Goal: Task Accomplishment & Management: Manage account settings

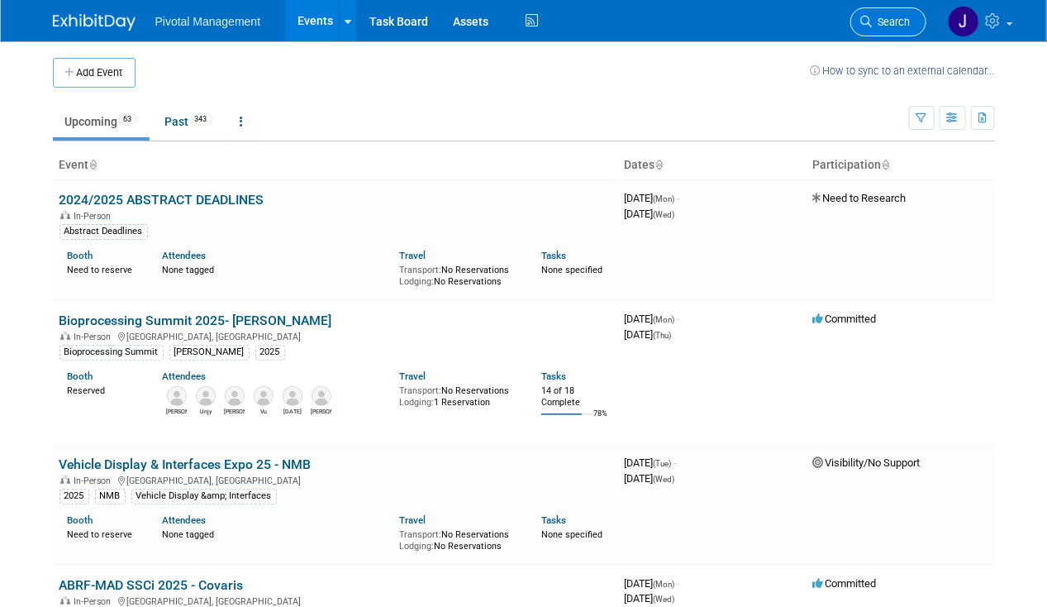
click at [895, 26] on span "Search" at bounding box center [892, 22] width 38 height 12
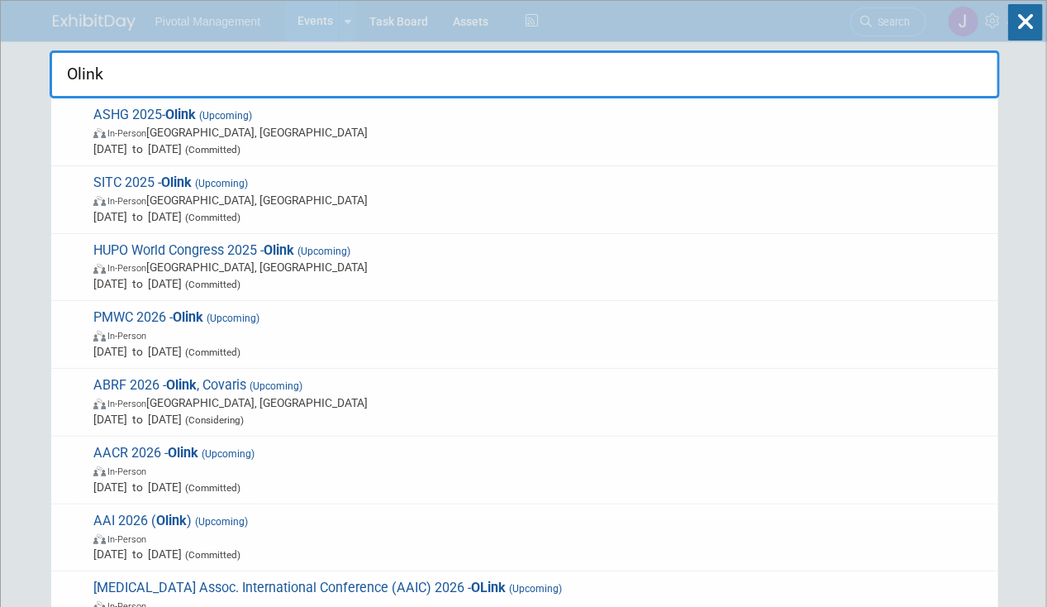
type input "Olink"
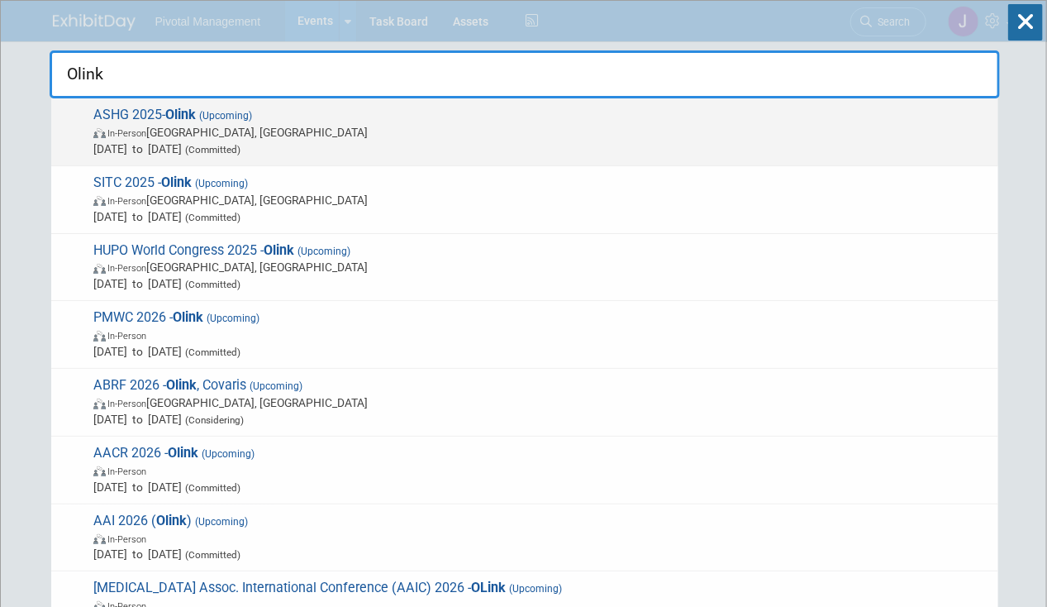
click at [478, 154] on span "Oct 15, 2025 to Oct 17, 2025 (Committed)" at bounding box center [541, 149] width 897 height 17
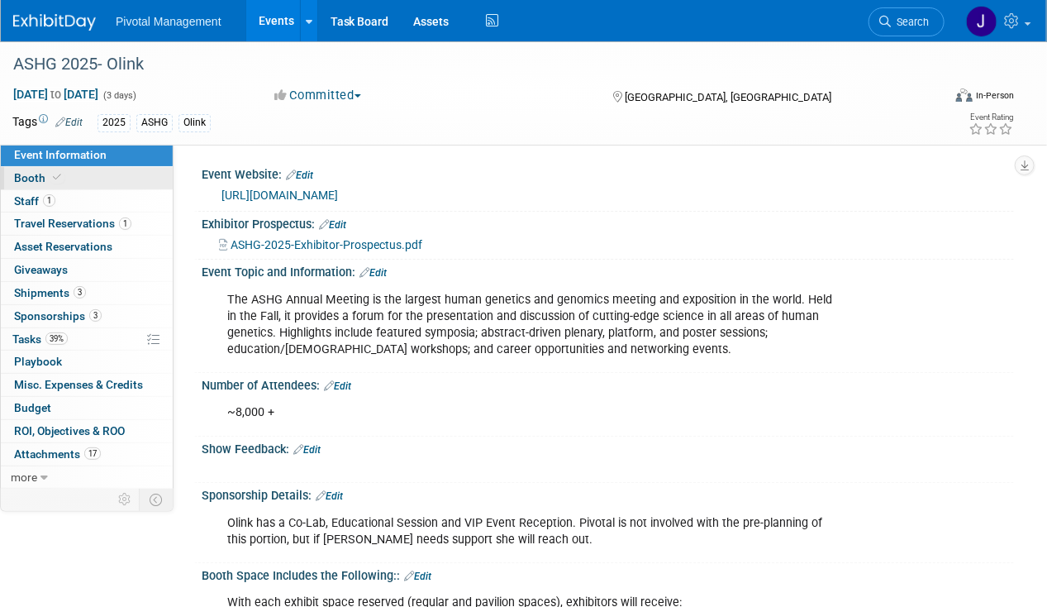
click at [66, 182] on link "Booth" at bounding box center [87, 178] width 172 height 22
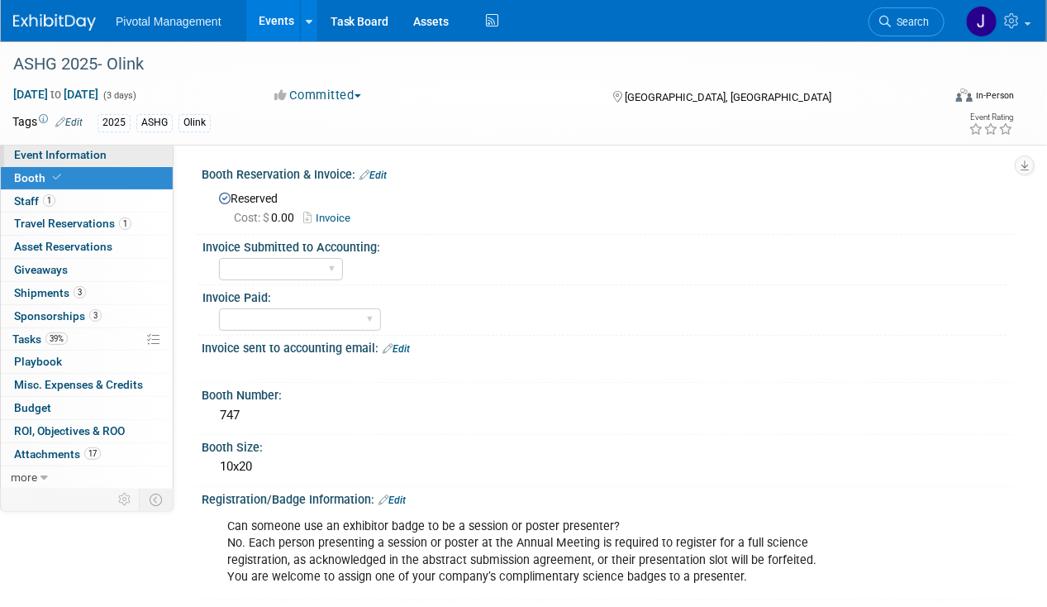
click at [94, 154] on span "Event Information" at bounding box center [60, 154] width 93 height 13
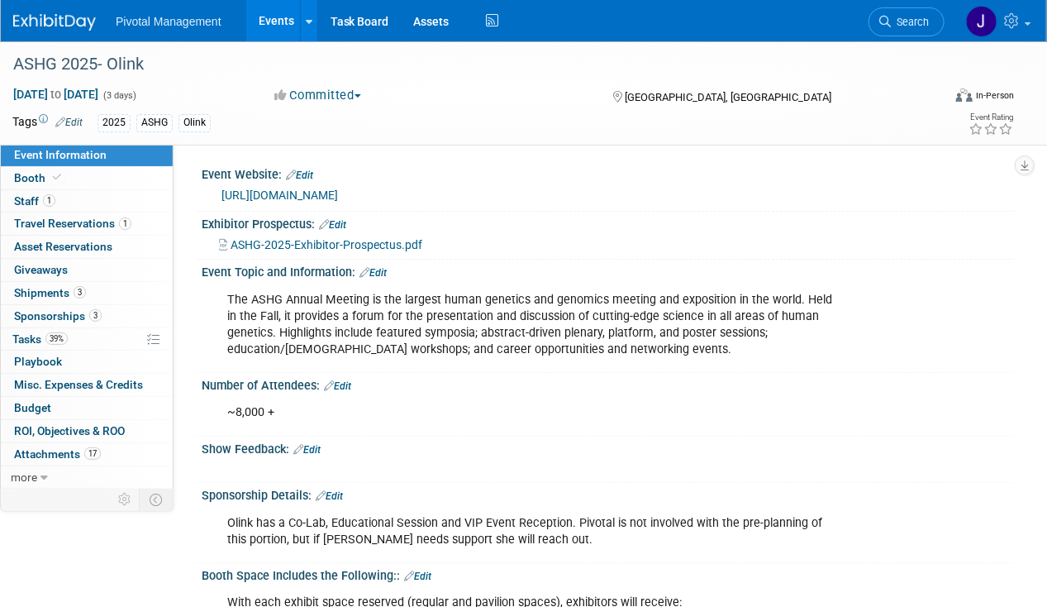
click at [338, 189] on link "https://www.ashg.org/meetings/2025meeting/" at bounding box center [280, 194] width 117 height 13
click at [129, 180] on link "Booth" at bounding box center [87, 178] width 172 height 22
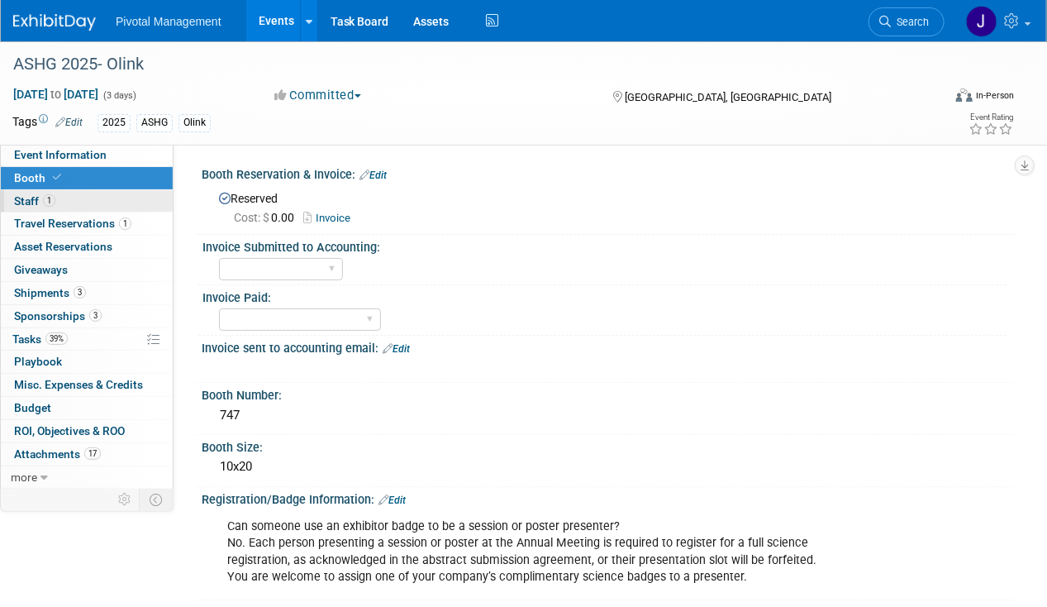
click at [121, 203] on link "1 Staff 1" at bounding box center [87, 201] width 172 height 22
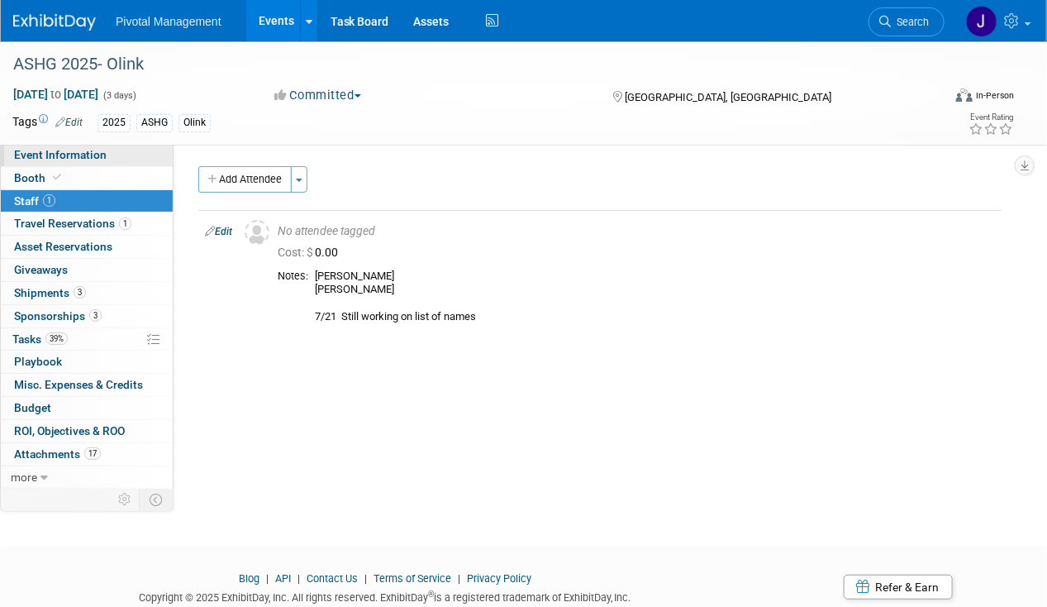
click at [105, 153] on link "Event Information" at bounding box center [87, 155] width 172 height 22
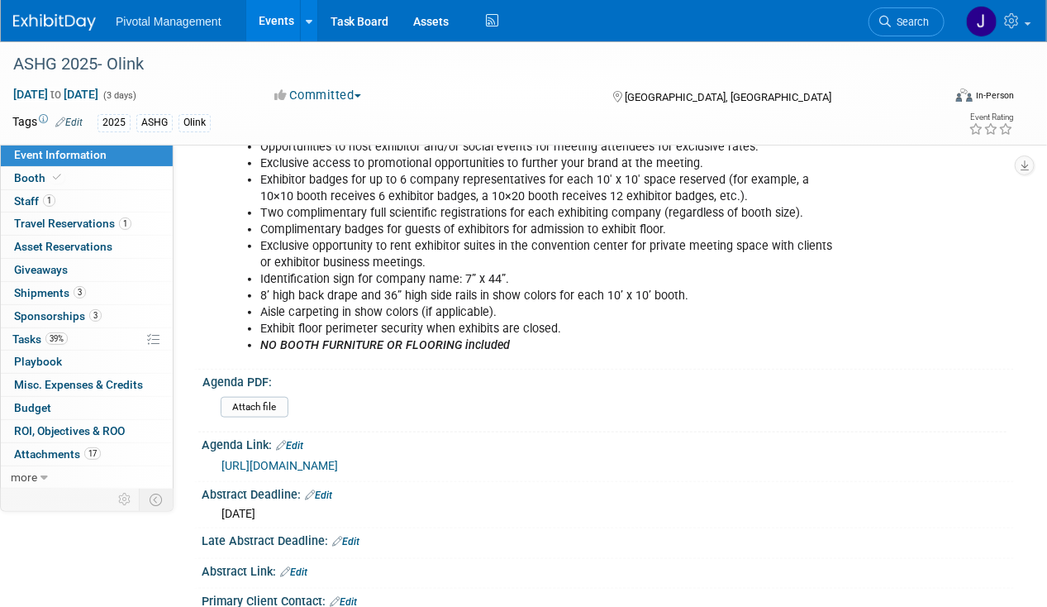
scroll to position [513, 0]
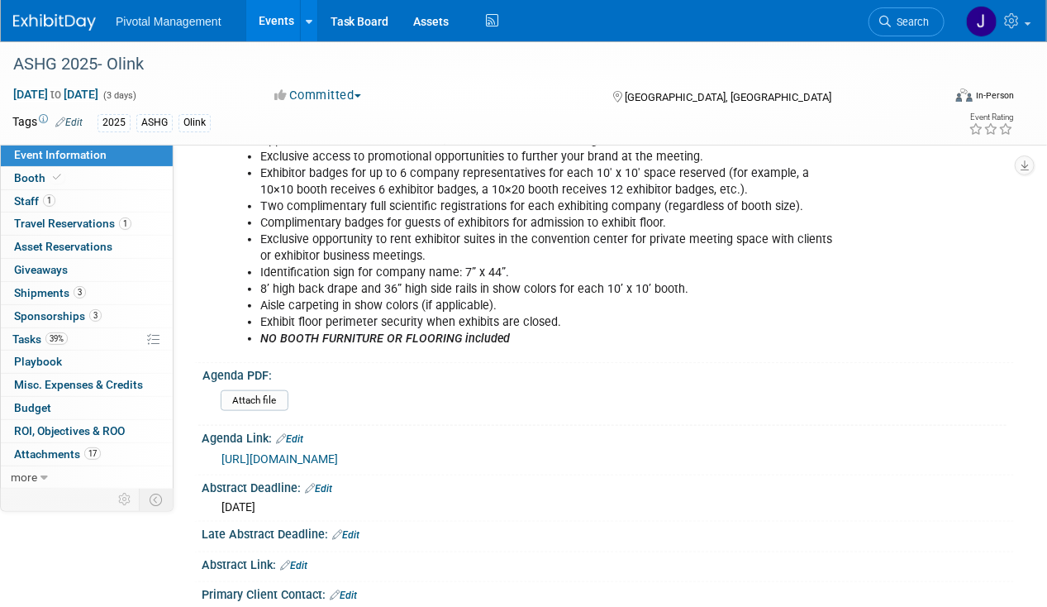
drag, startPoint x: 840, startPoint y: 451, endPoint x: 213, endPoint y: 459, distance: 626.6
click at [213, 459] on div "[URL][DOMAIN_NAME]" at bounding box center [608, 458] width 813 height 25
copy link "[URL][DOMAIN_NAME]"
click at [279, 10] on link "Events" at bounding box center [276, 20] width 60 height 41
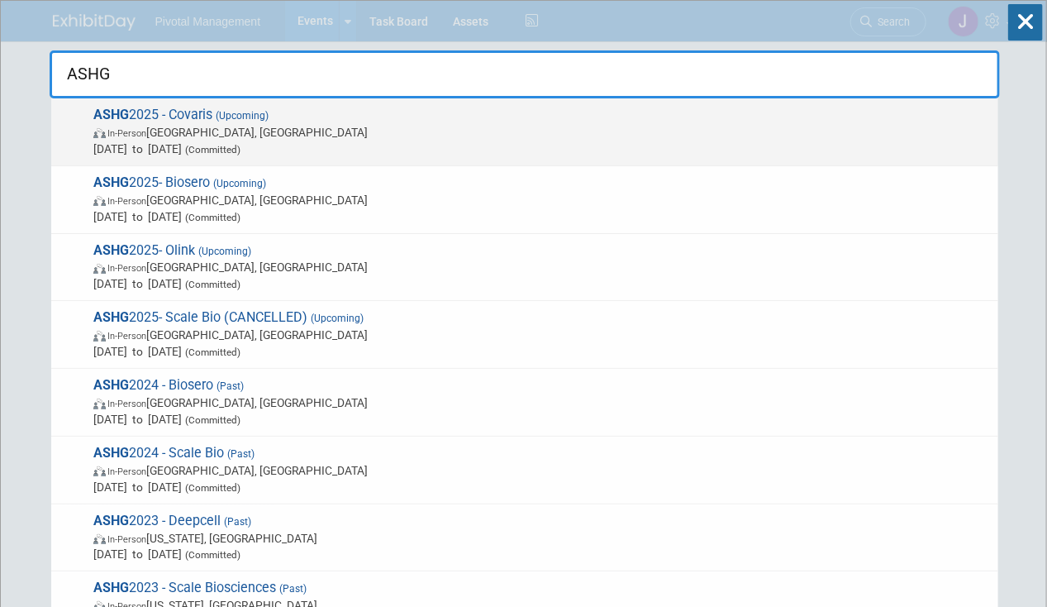
type input "ASHG"
click at [275, 159] on div "ASHG 2025 - Covaris (Upcoming) In-Person Boston, MA Oct 15, 2025 to Oct 17, 202…" at bounding box center [524, 132] width 947 height 68
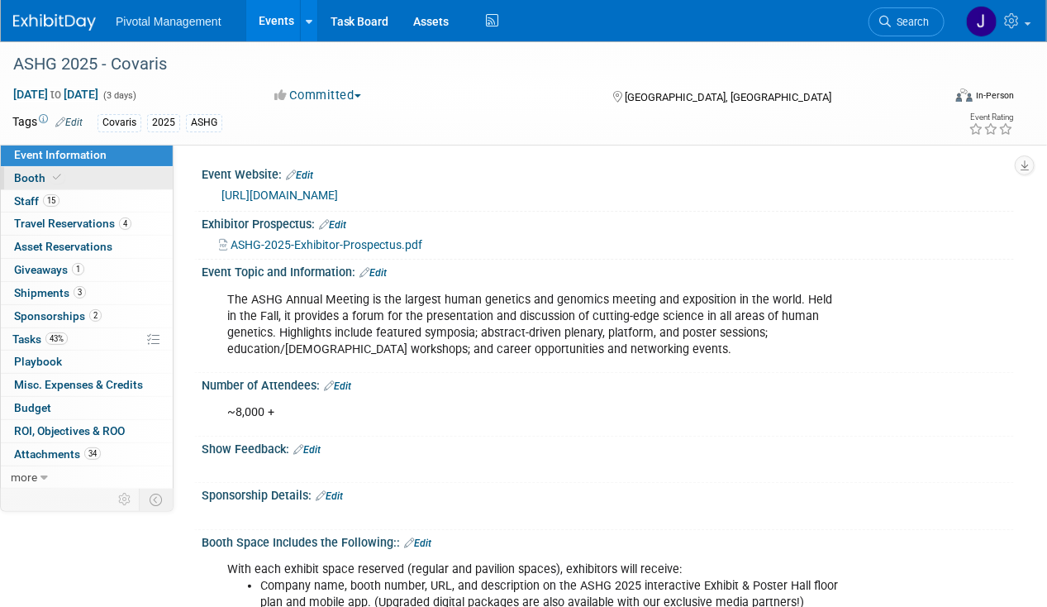
click at [88, 172] on link "Booth" at bounding box center [87, 178] width 172 height 22
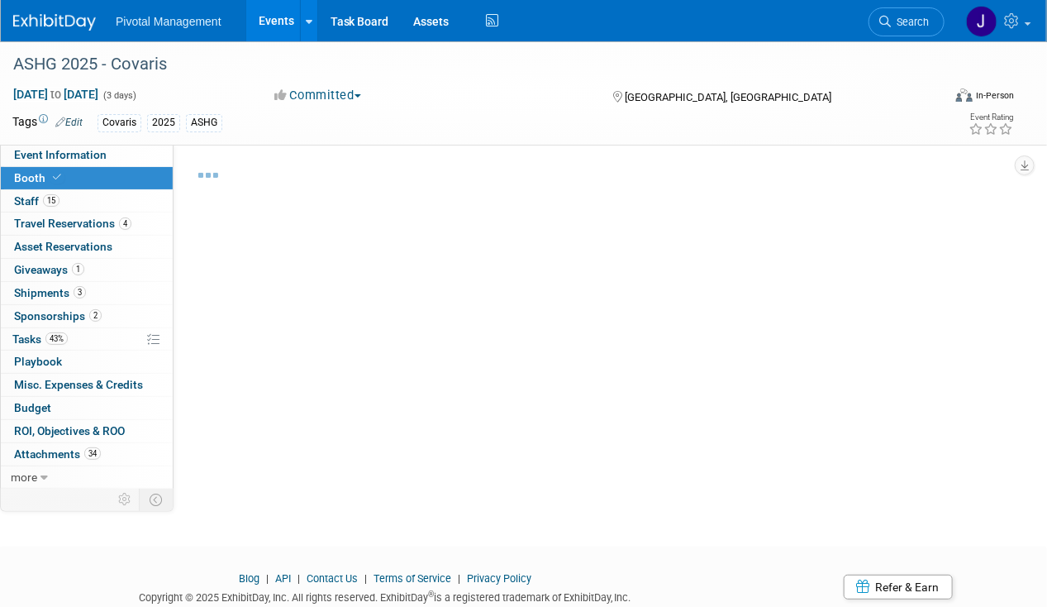
select select "No"
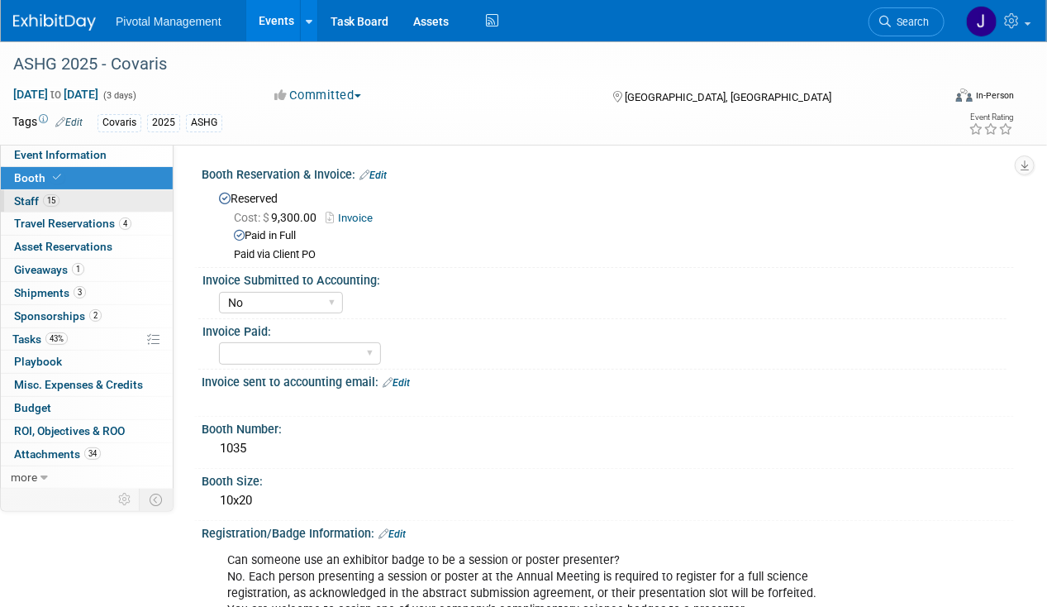
click at [83, 198] on link "15 Staff 15" at bounding box center [87, 201] width 172 height 22
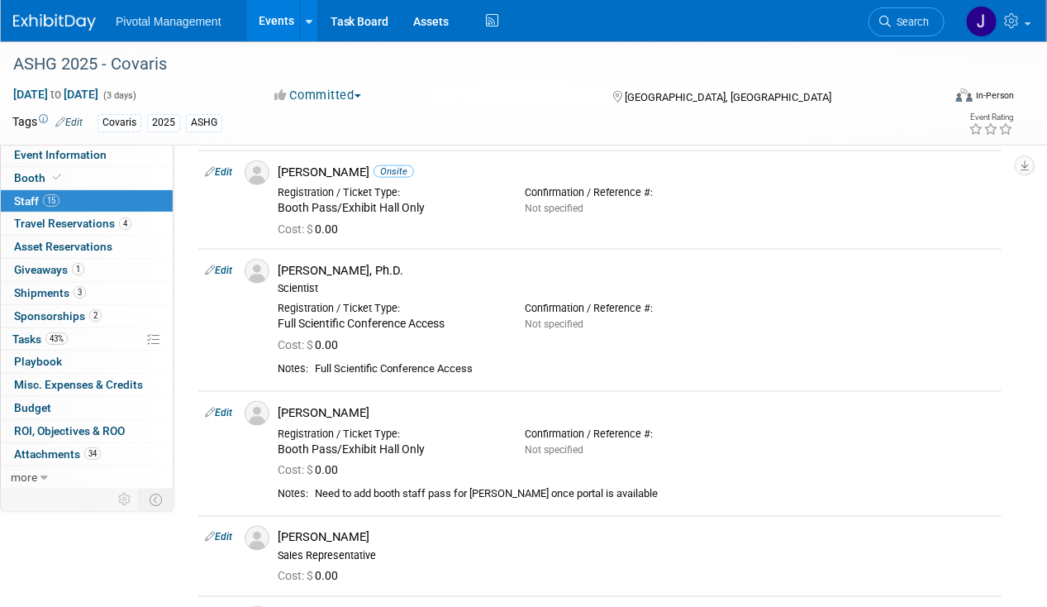
scroll to position [719, 0]
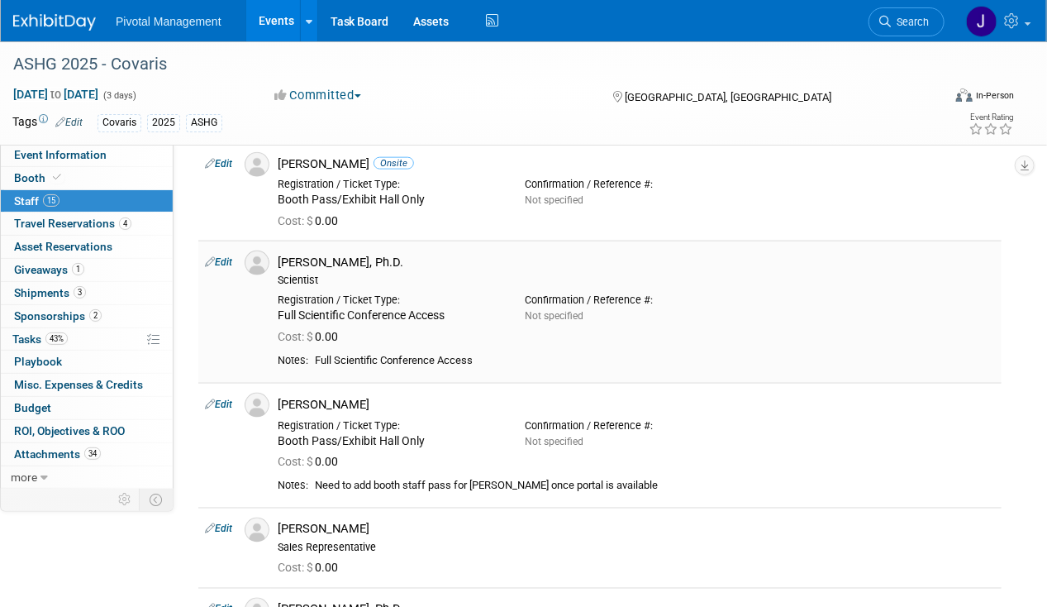
click at [301, 255] on div "[PERSON_NAME], Ph.D." at bounding box center [637, 263] width 718 height 16
click at [913, 29] on link "Search" at bounding box center [907, 21] width 76 height 29
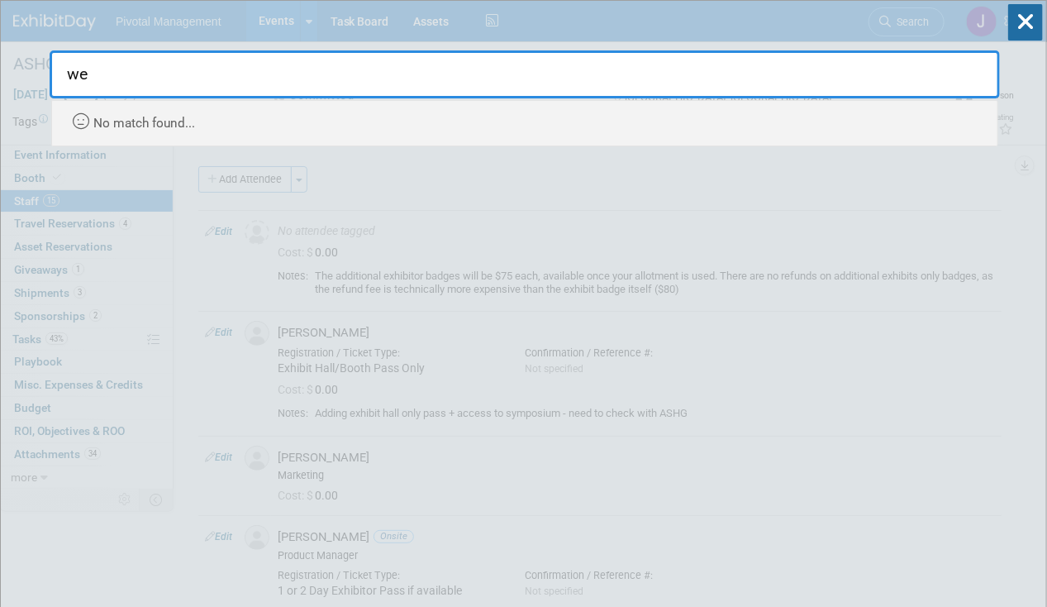
type input "w"
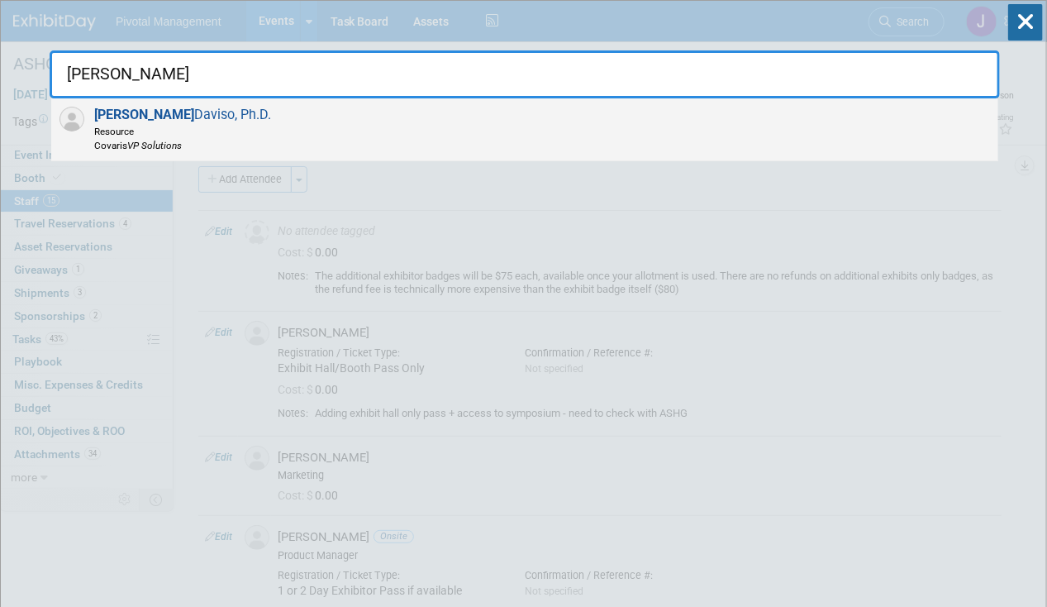
click at [450, 118] on div "Eugenio Daviso, Ph.D. Resource Covaris VP Solutions" at bounding box center [524, 129] width 947 height 63
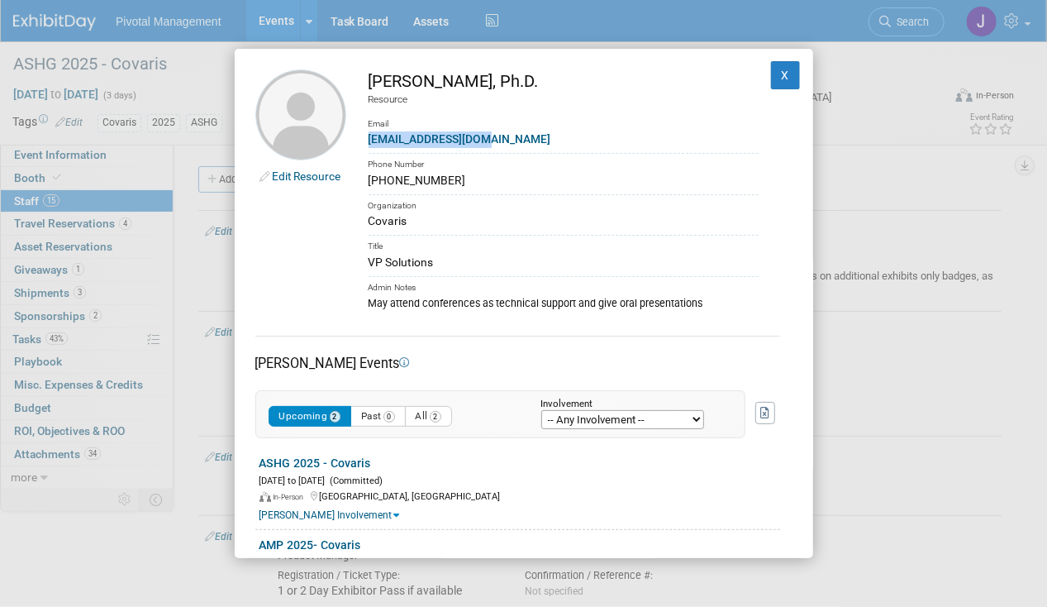
drag, startPoint x: 490, startPoint y: 132, endPoint x: 355, endPoint y: 145, distance: 135.3
click at [355, 145] on td "Eugenio Daviso, Ph.D. Resource Email edaviso@covaris.com Phone Number (781) 496…" at bounding box center [552, 189] width 412 height 241
copy link "edaviso@covaris.com"
drag, startPoint x: 765, startPoint y: 79, endPoint x: 819, endPoint y: 68, distance: 55.6
click at [771, 79] on button "X" at bounding box center [786, 75] width 30 height 28
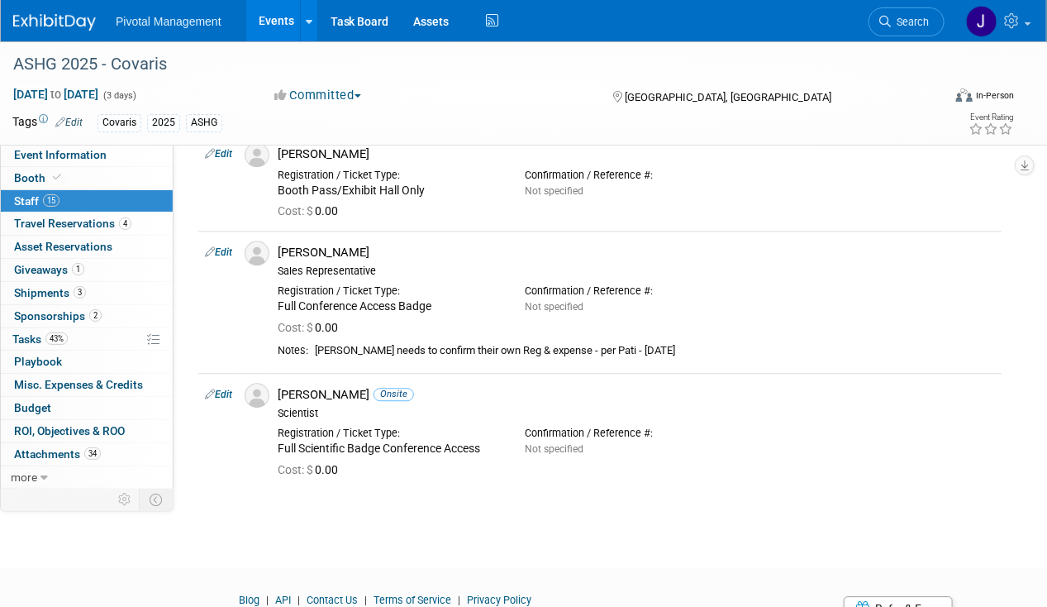
scroll to position [1578, 0]
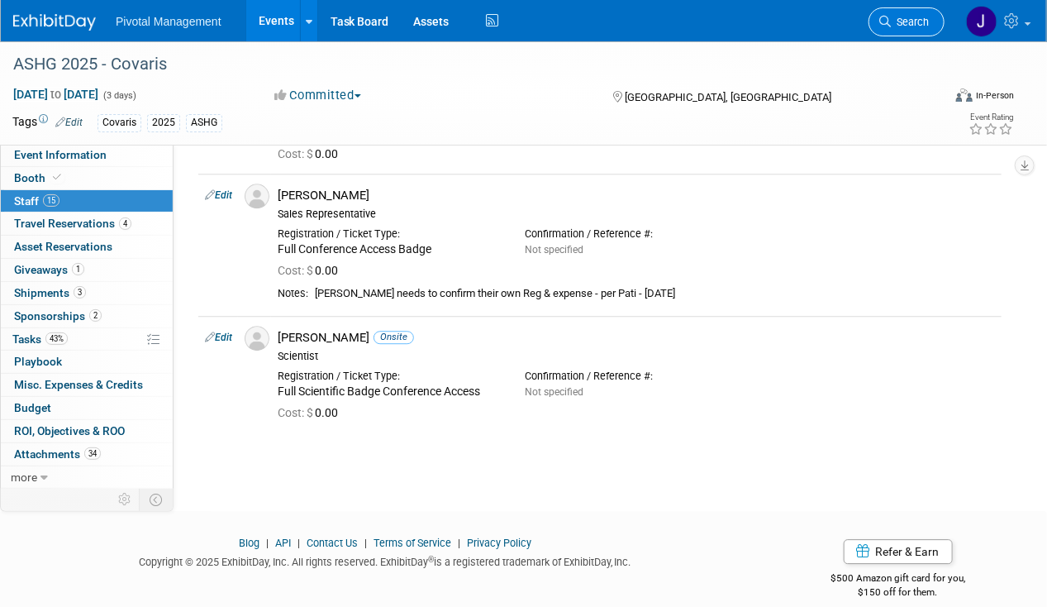
click at [891, 15] on link "Search" at bounding box center [907, 21] width 76 height 29
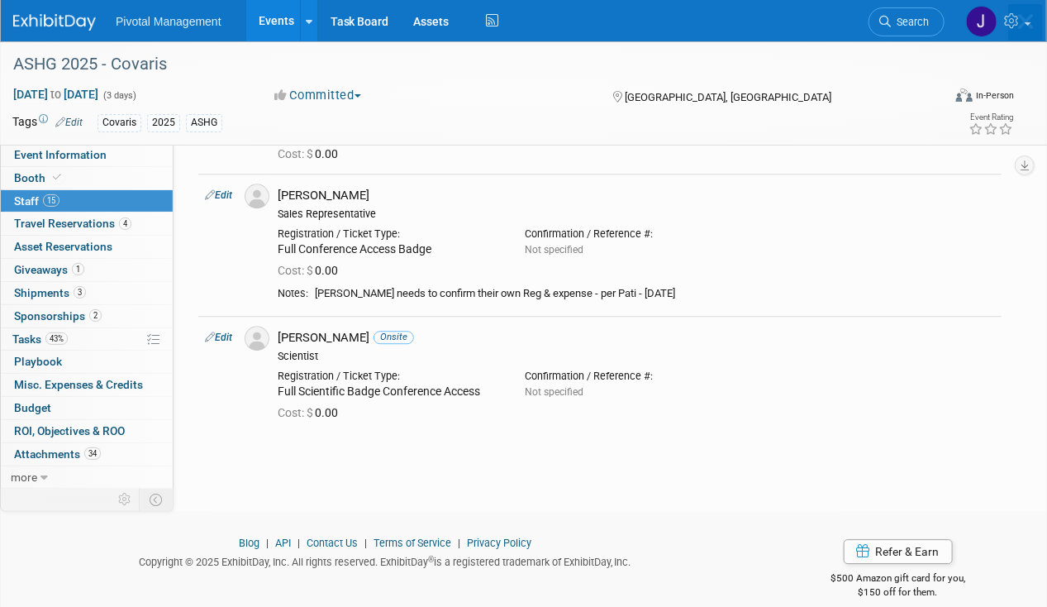
scroll to position [0, 0]
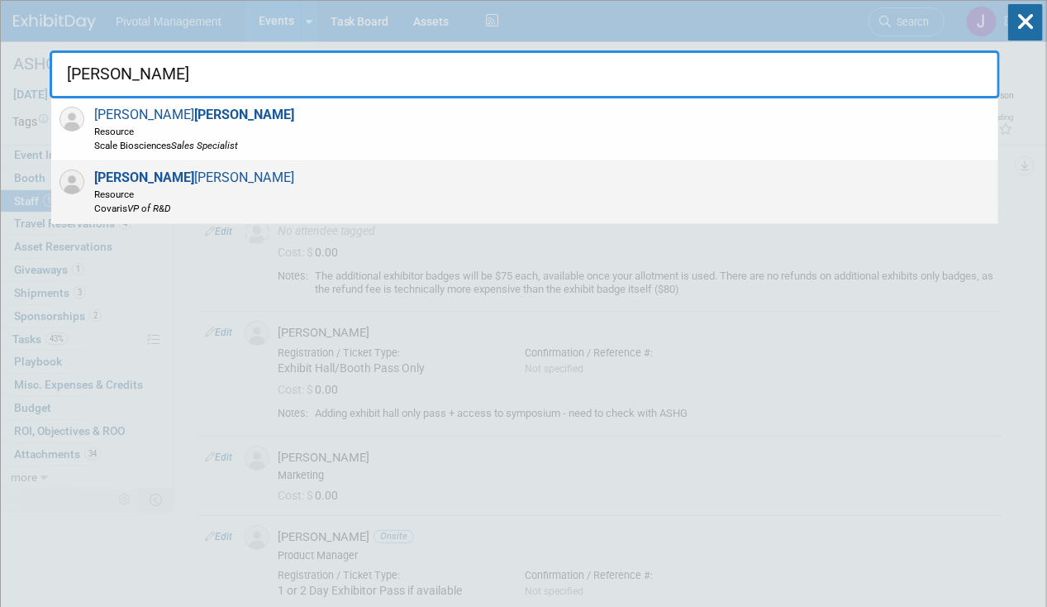
type input "ulrich"
click at [287, 205] on div "Ulrich Thomann Resource Covaris VP of R&D" at bounding box center [524, 192] width 947 height 63
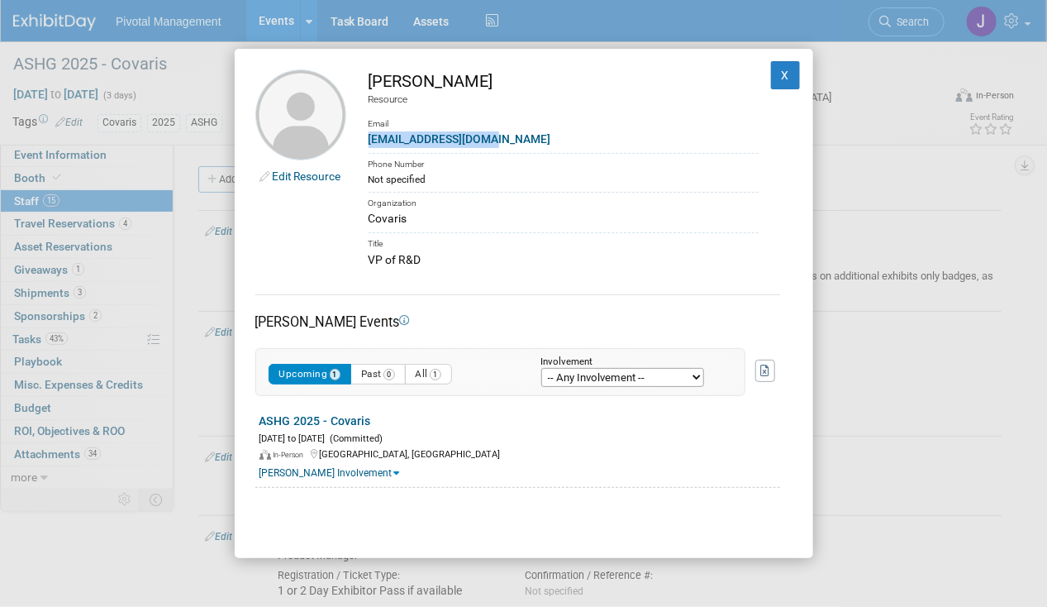
drag, startPoint x: 508, startPoint y: 139, endPoint x: 365, endPoint y: 137, distance: 143.0
click at [365, 137] on td "Ulrich Thomann Resource Email uthomann@covaris.com Phone Number Not specified O…" at bounding box center [552, 168] width 412 height 199
copy link "uthomann@covaris.com"
click at [775, 85] on button "X" at bounding box center [786, 75] width 30 height 28
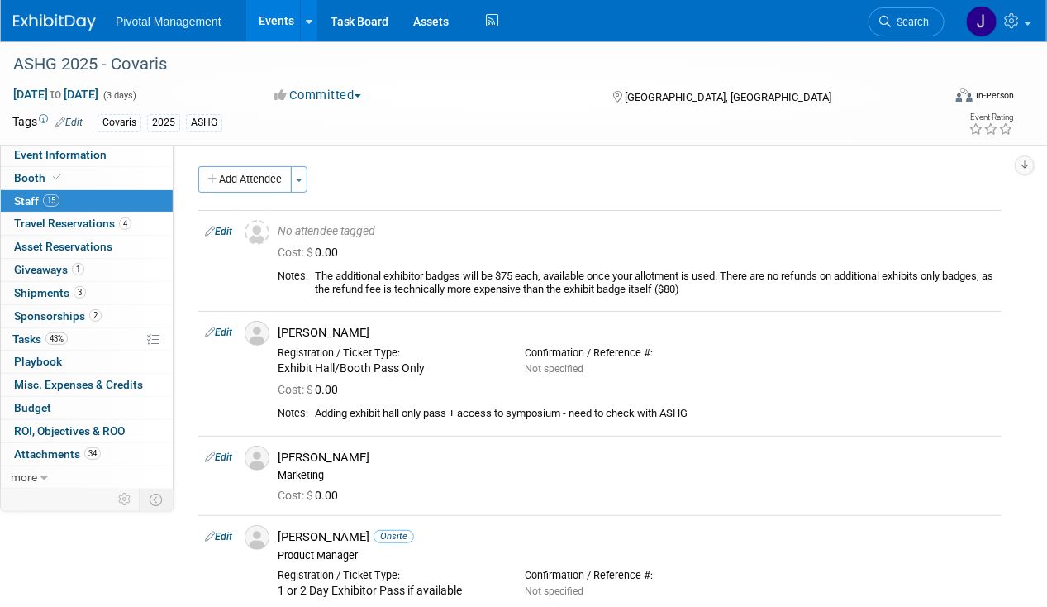
click at [262, 21] on link "Events" at bounding box center [276, 20] width 60 height 41
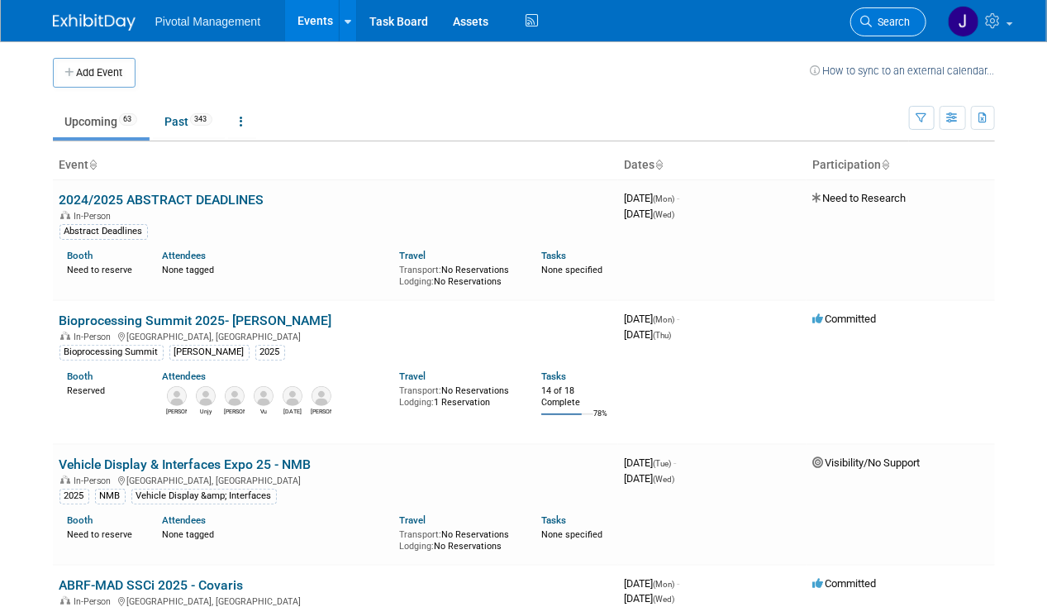
click at [889, 21] on span "Search" at bounding box center [892, 22] width 38 height 12
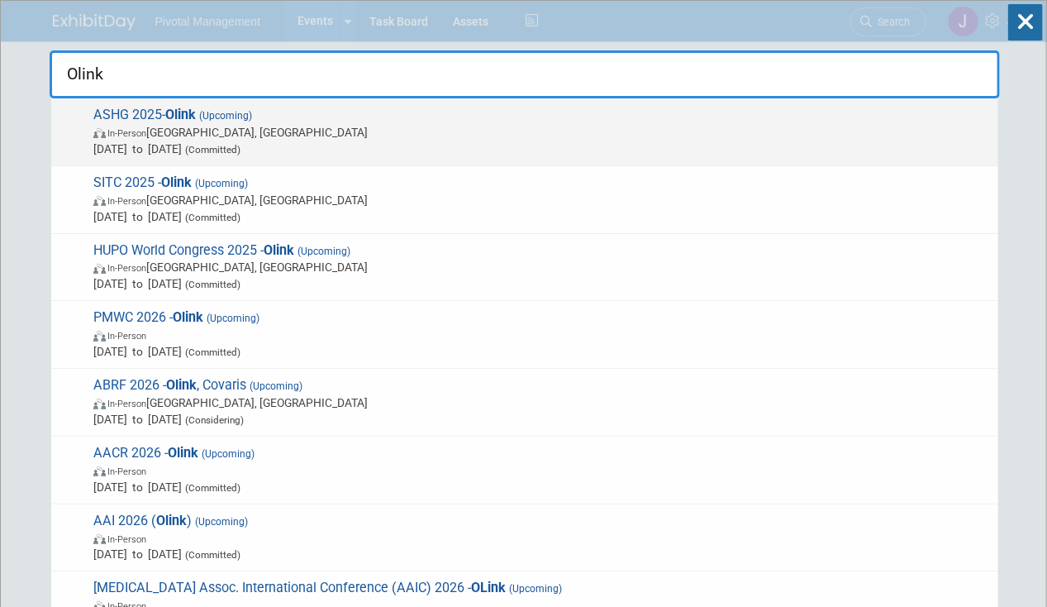
type input "Olink"
click at [356, 112] on span "ASHG 2025- Olink (Upcoming) In-Person [GEOGRAPHIC_DATA], [GEOGRAPHIC_DATA] [DAT…" at bounding box center [539, 132] width 902 height 50
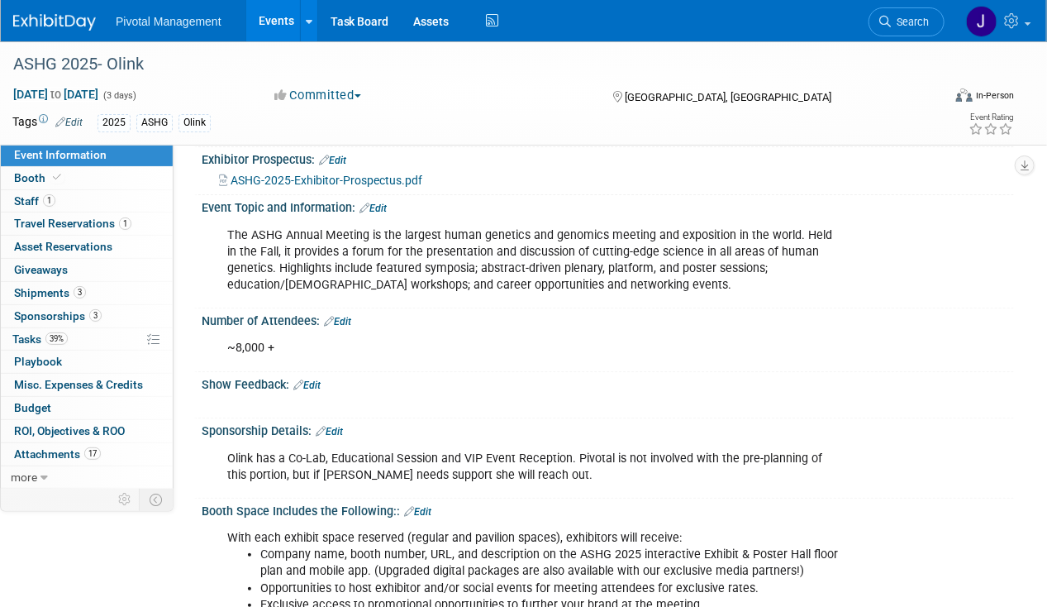
scroll to position [70, 0]
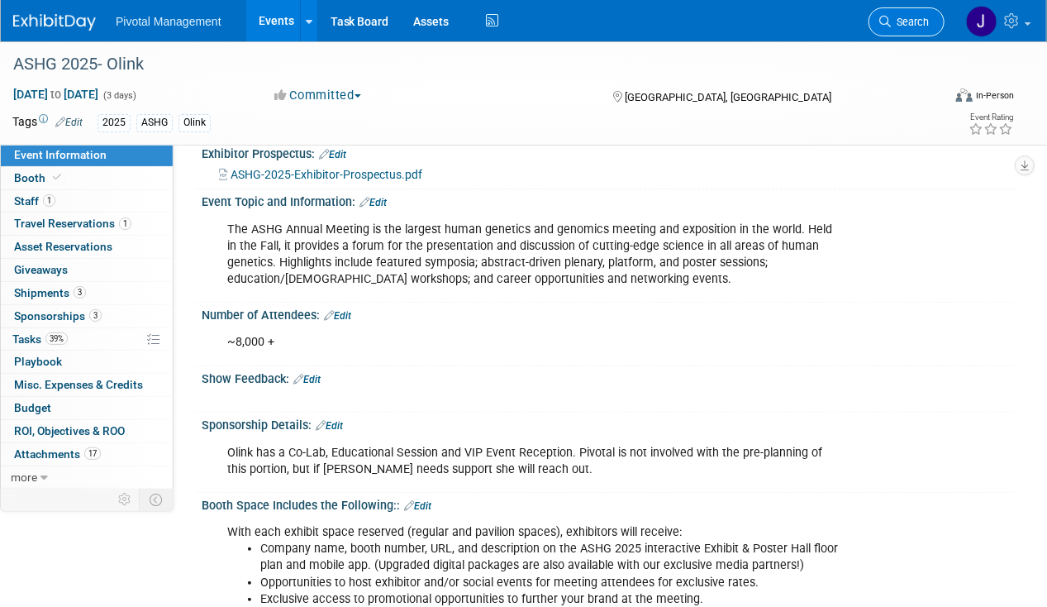
click at [905, 13] on link "Search" at bounding box center [907, 21] width 76 height 29
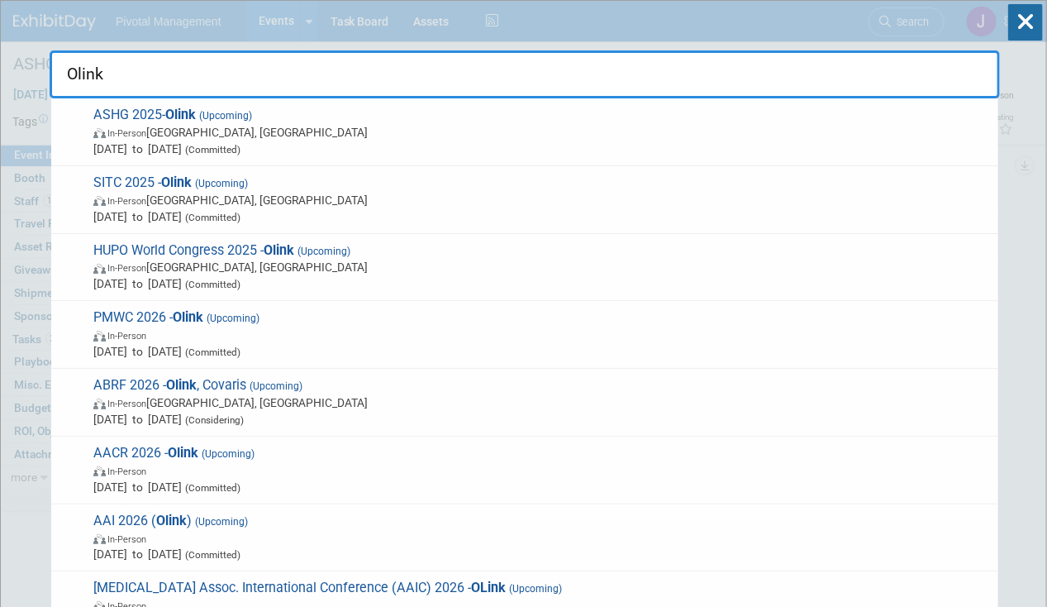
type input "Olink"
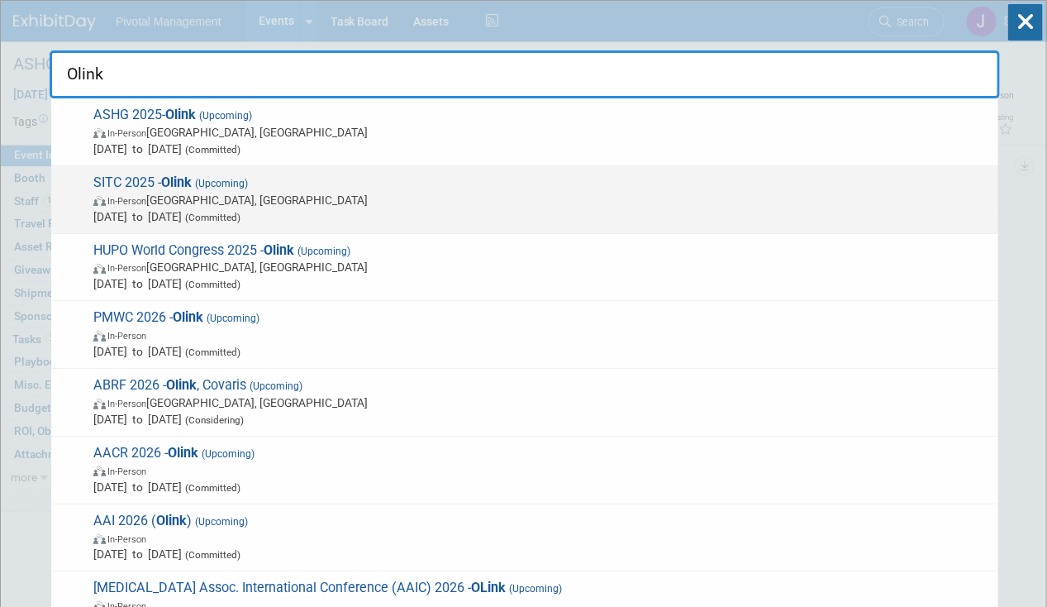
click at [179, 174] on strong "Olink" at bounding box center [176, 182] width 31 height 16
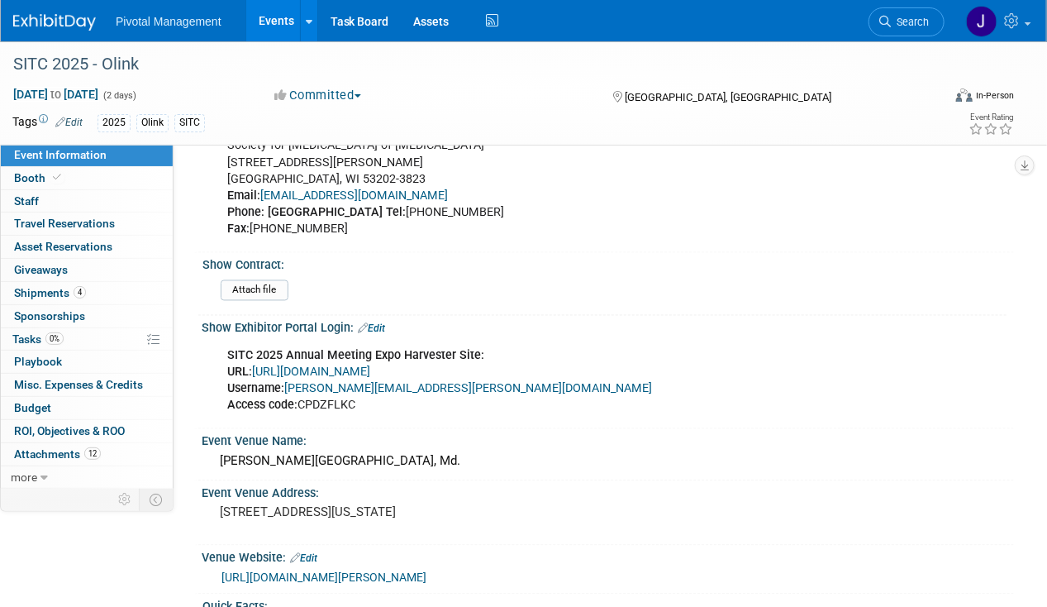
scroll to position [1109, 0]
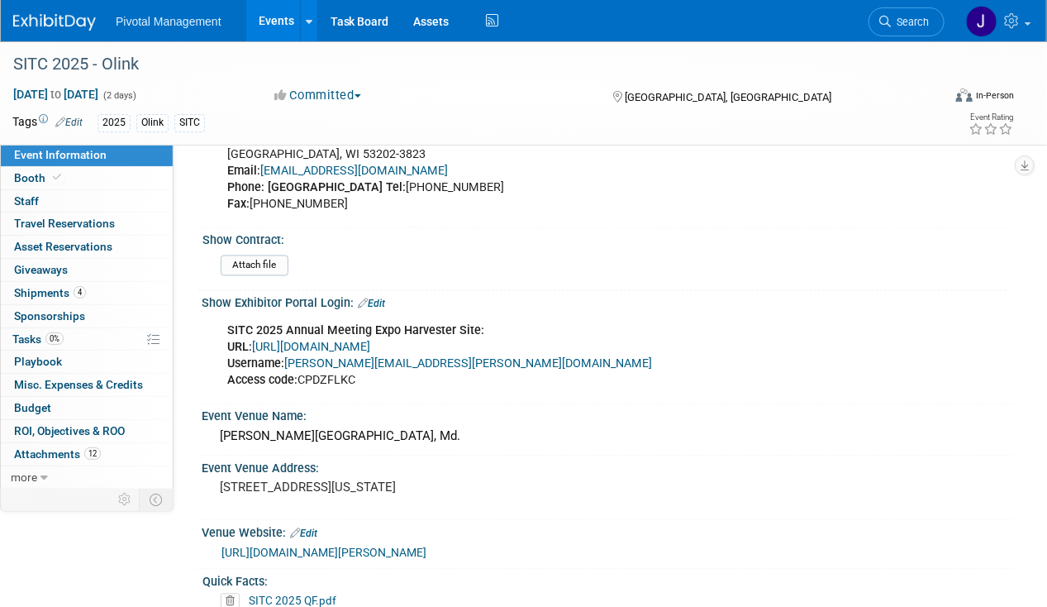
click at [370, 341] on link "[URL][DOMAIN_NAME]" at bounding box center [311, 348] width 118 height 14
drag, startPoint x: 437, startPoint y: 359, endPoint x: 288, endPoint y: 360, distance: 148.8
click at [288, 360] on div "SITC 2025 Annual Meeting Expo Harvester Site: URL: [URL][DOMAIN_NAME] Username:…" at bounding box center [535, 356] width 638 height 83
copy link "[PERSON_NAME][EMAIL_ADDRESS][PERSON_NAME][DOMAIN_NAME]"
click at [342, 375] on div "SITC 2025 Annual Meeting Expo Harvester Site: URL: [URL][DOMAIN_NAME] Username:…" at bounding box center [535, 356] width 638 height 83
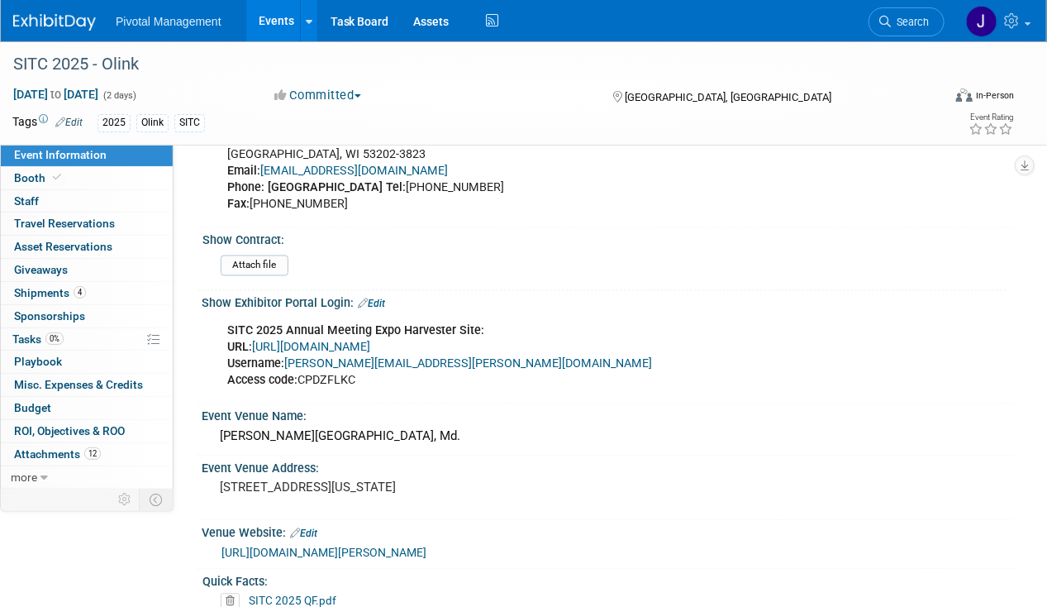
drag, startPoint x: 303, startPoint y: 369, endPoint x: 380, endPoint y: 368, distance: 76.9
click at [380, 368] on div "SITC 2025 Annual Meeting Expo Harvester Site: URL: https://www.conferenceharves…" at bounding box center [535, 356] width 638 height 83
copy div "CPDZFLKC"
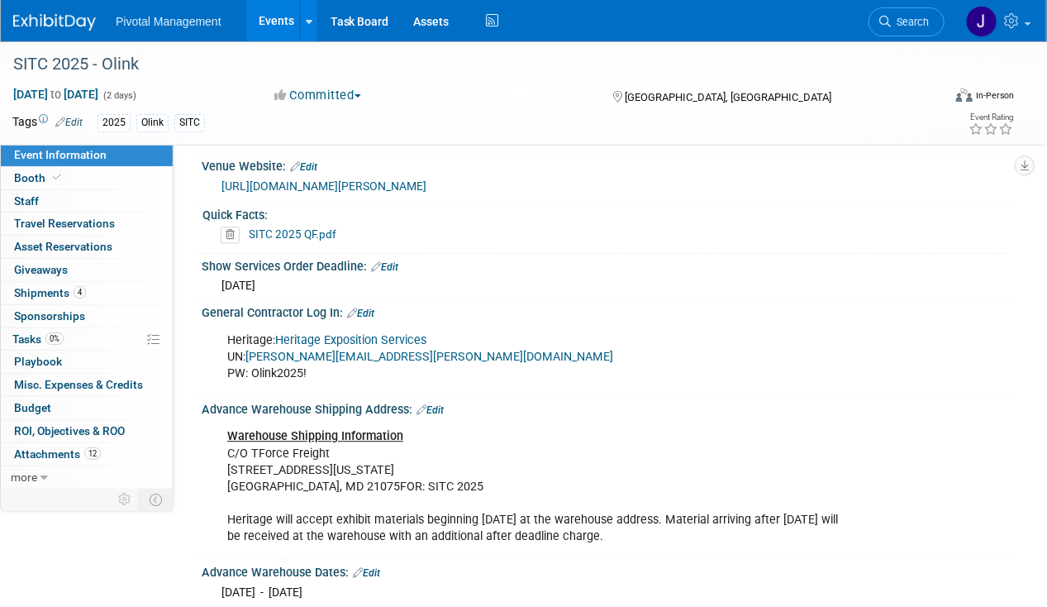
scroll to position [1488, 0]
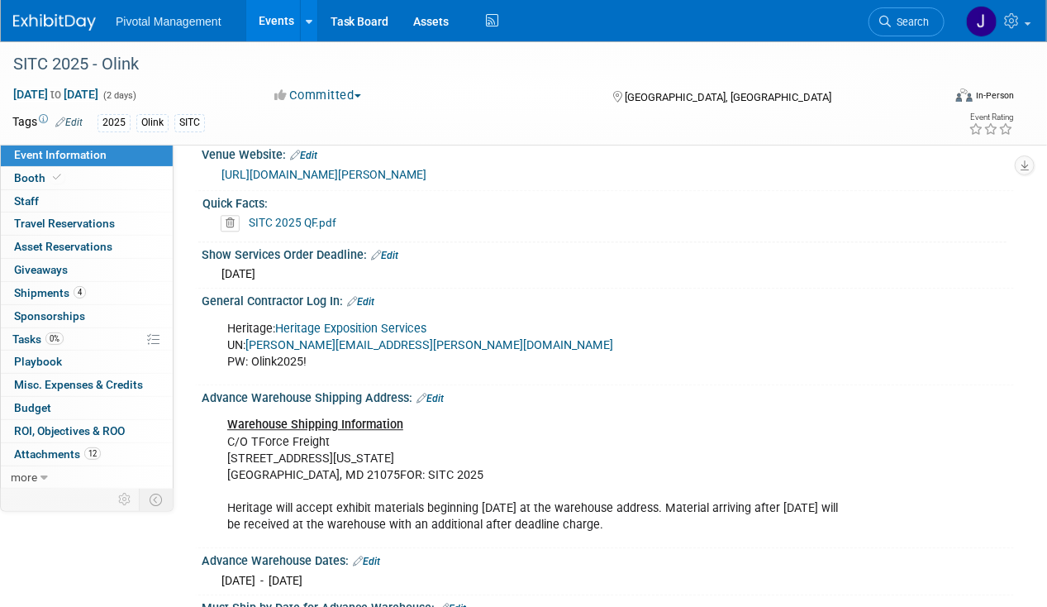
click at [393, 327] on link "Heritage Exposition Services" at bounding box center [350, 329] width 151 height 14
drag, startPoint x: 401, startPoint y: 353, endPoint x: 249, endPoint y: 354, distance: 152.1
click at [249, 354] on div "Heritage: Heritage Exposition Services UN: natalia.ovalles@olink.com PW: Olink2…" at bounding box center [535, 345] width 638 height 66
copy link "natalia.ovalles@olink.com"
click at [75, 174] on link "Booth" at bounding box center [87, 178] width 172 height 22
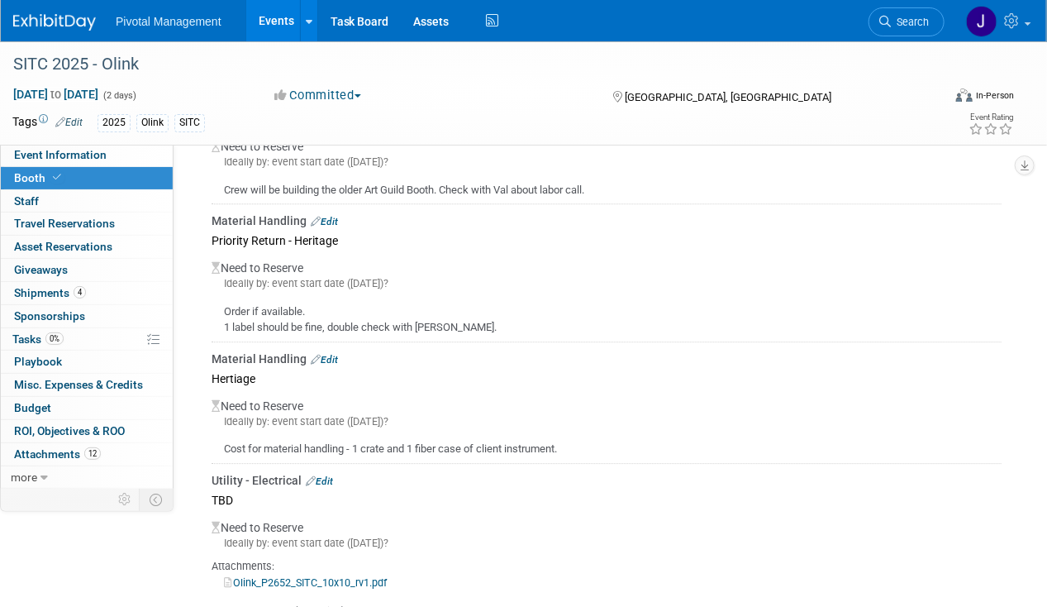
scroll to position [1652, 0]
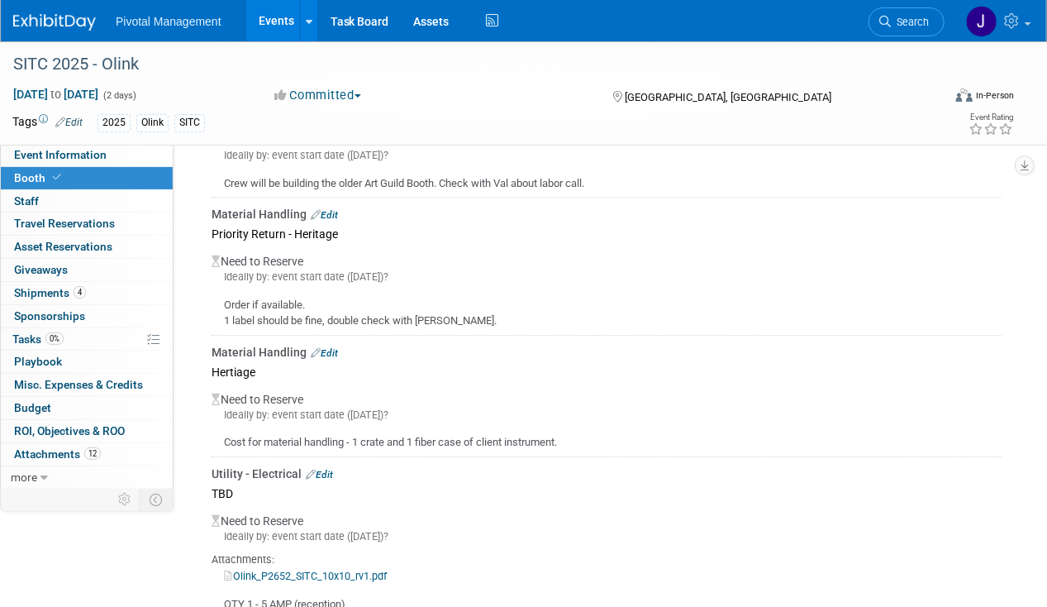
click at [91, 144] on div "SITC 2025 - Olink Nov 7, 2025 to Nov 8, 2025 (2 days) Nov 7, 2025 to Nov 8, 202…" at bounding box center [523, 93] width 1047 height 104
click at [114, 155] on link "Event Information" at bounding box center [87, 155] width 172 height 22
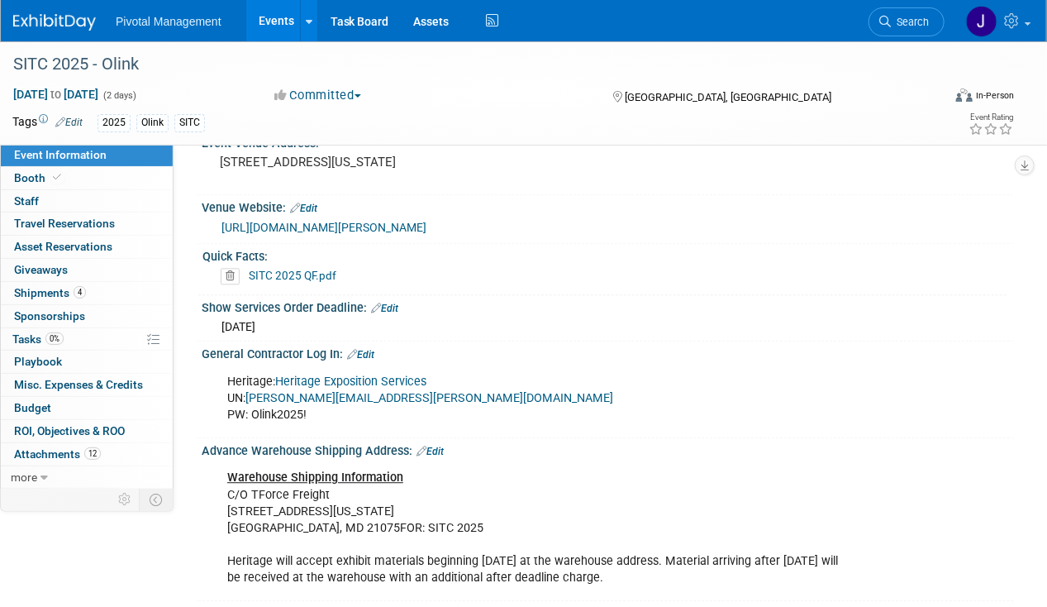
scroll to position [1436, 0]
drag, startPoint x: 250, startPoint y: 415, endPoint x: 312, endPoint y: 416, distance: 62.0
click at [312, 416] on div "Heritage: Heritage Exposition Services UN: natalia.ovalles@olink.com PW: Olink2…" at bounding box center [535, 398] width 638 height 66
copy div "Olink2025!"
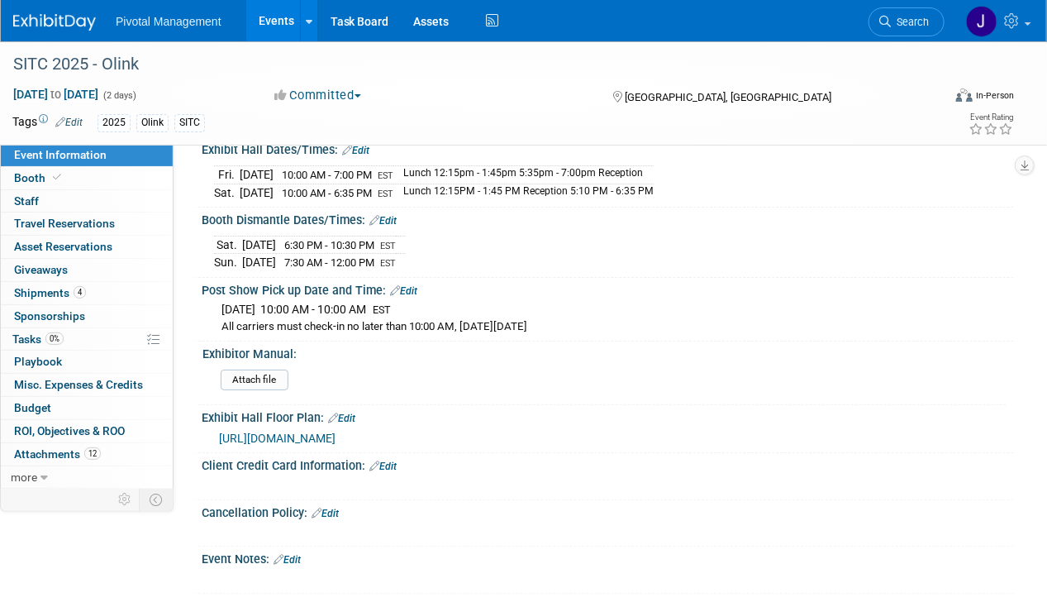
scroll to position [2291, 0]
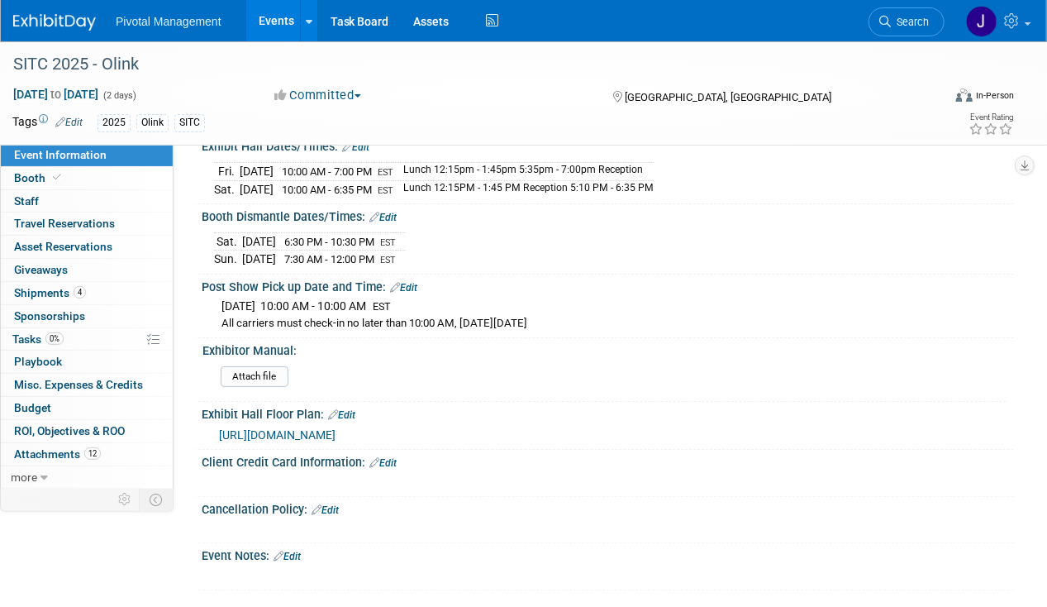
click at [98, 164] on link "Event Information" at bounding box center [87, 155] width 172 height 22
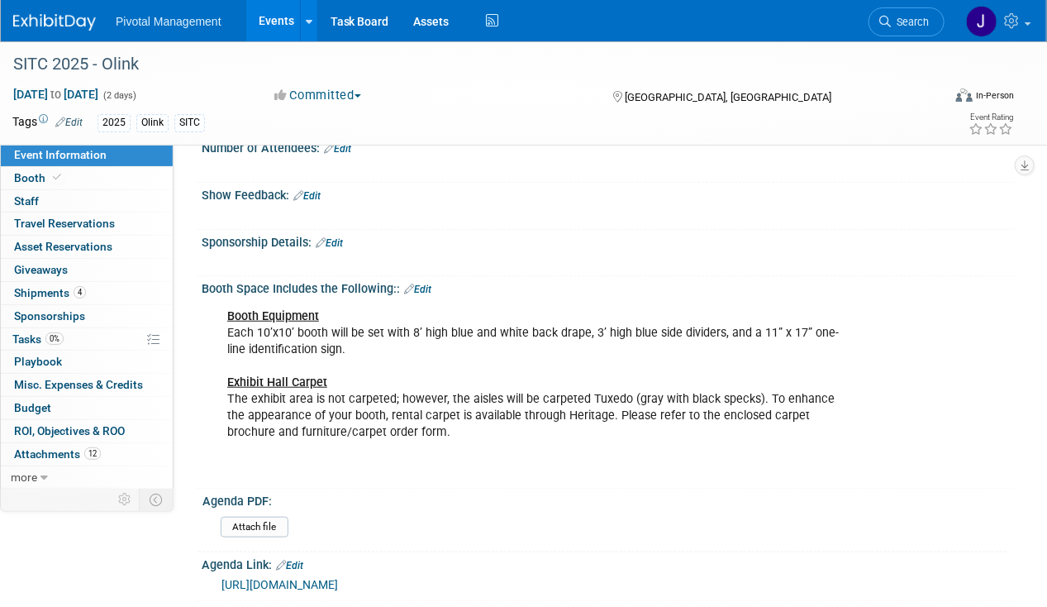
scroll to position [0, 0]
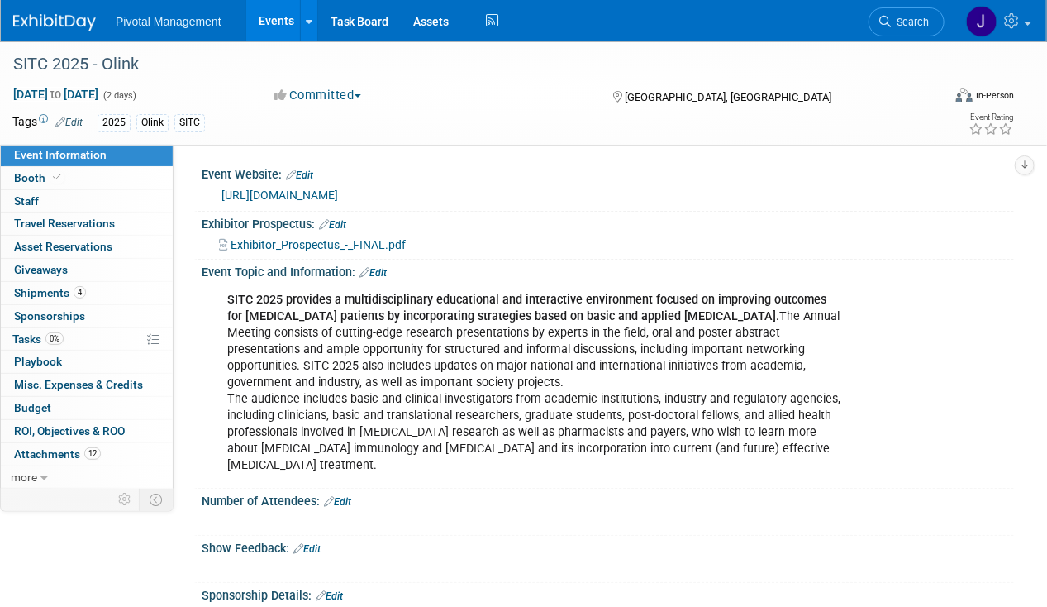
click at [110, 161] on link "Event Information" at bounding box center [87, 155] width 172 height 22
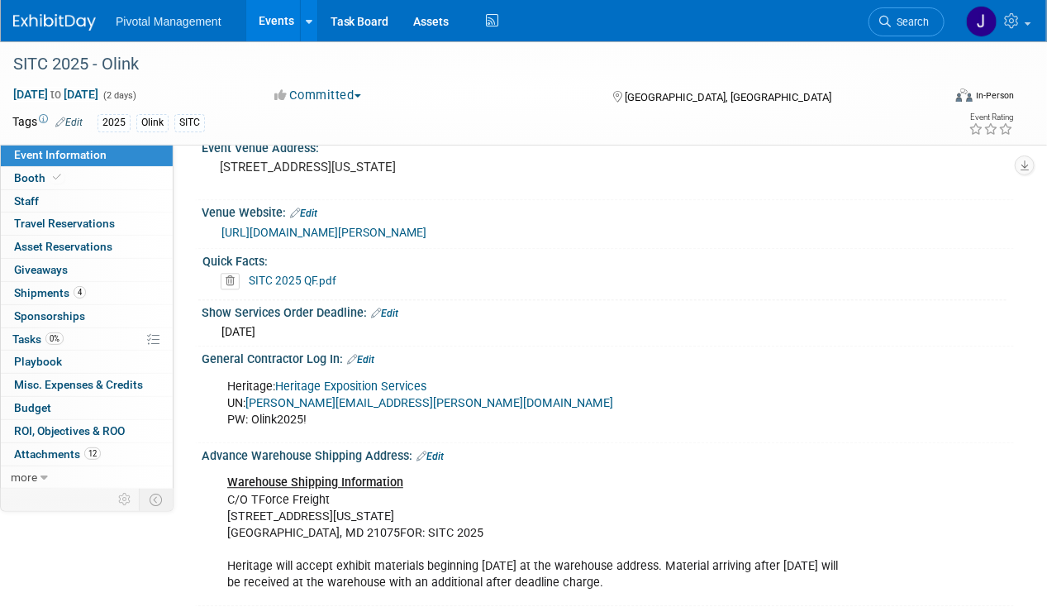
scroll to position [1428, 0]
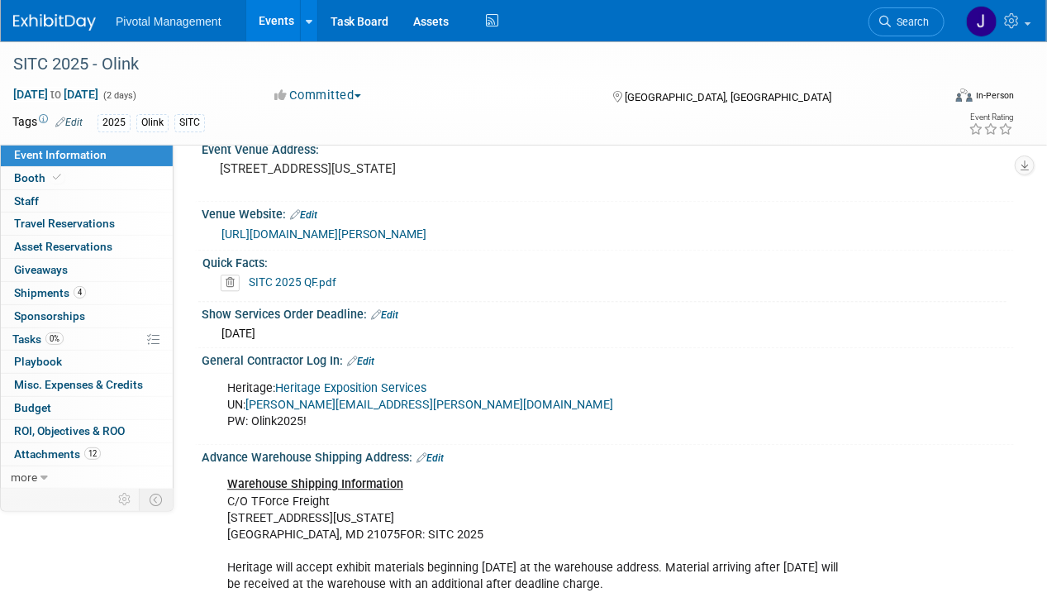
click at [269, 18] on link "Events" at bounding box center [276, 20] width 60 height 41
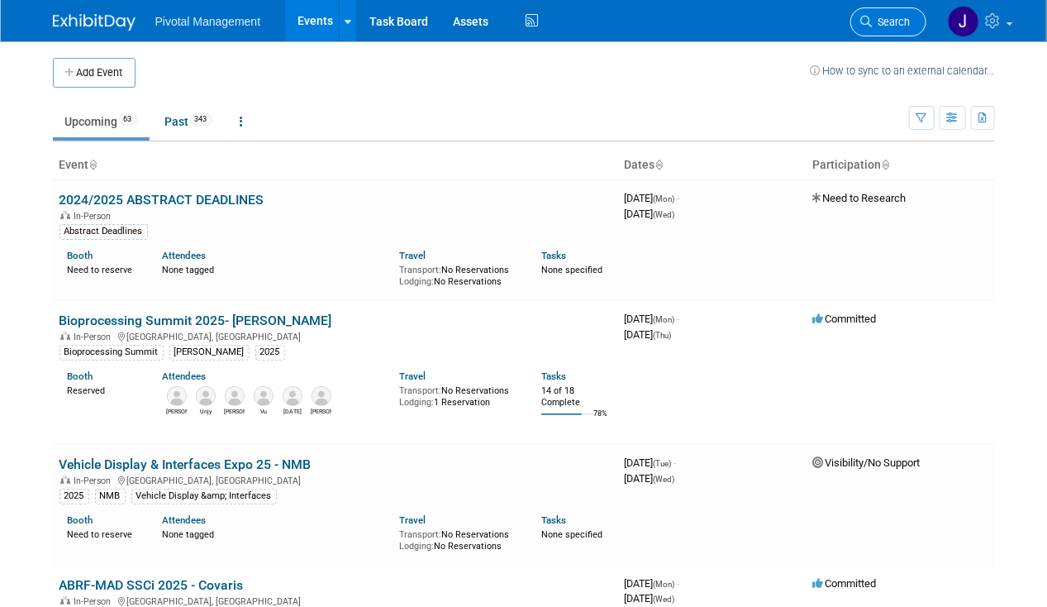
click at [876, 20] on span "Search" at bounding box center [892, 22] width 38 height 12
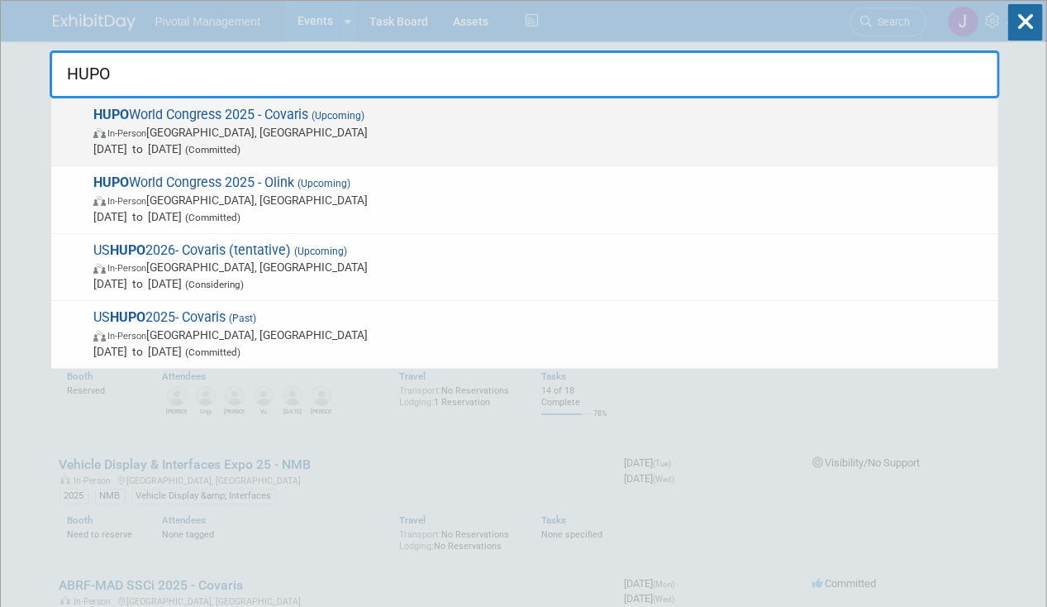
click at [431, 155] on span "Nov 9, 2025 to Nov 13, 2025 (Committed)" at bounding box center [541, 149] width 897 height 17
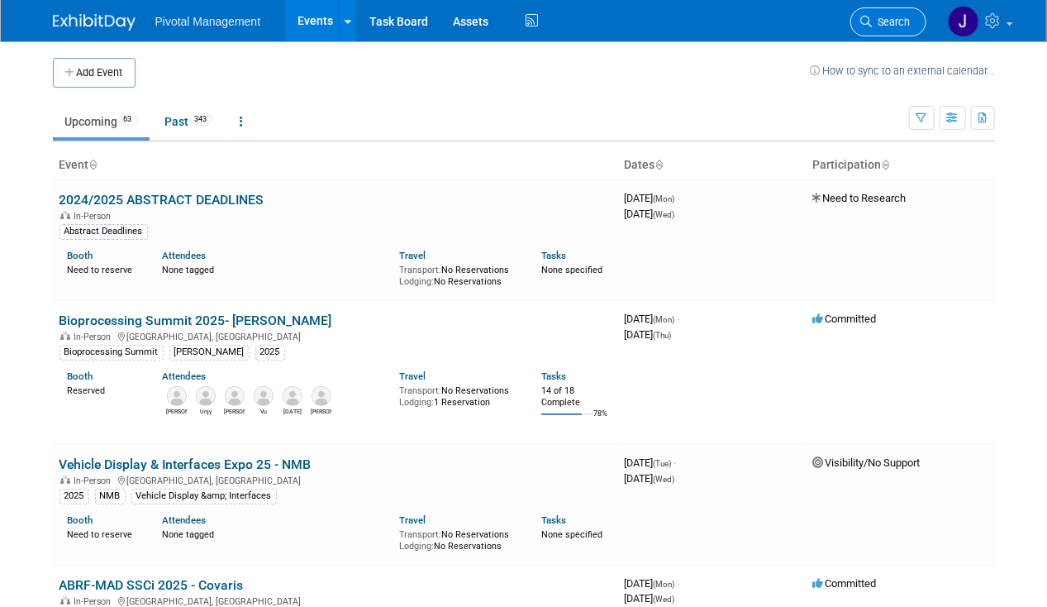
click at [885, 27] on span "Search" at bounding box center [892, 22] width 38 height 12
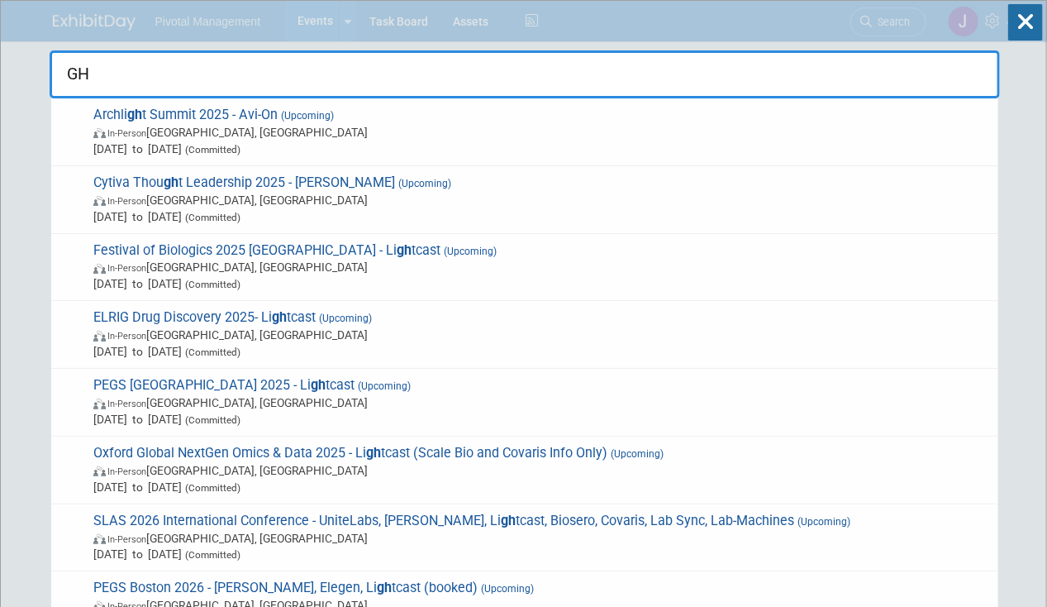
type input "G"
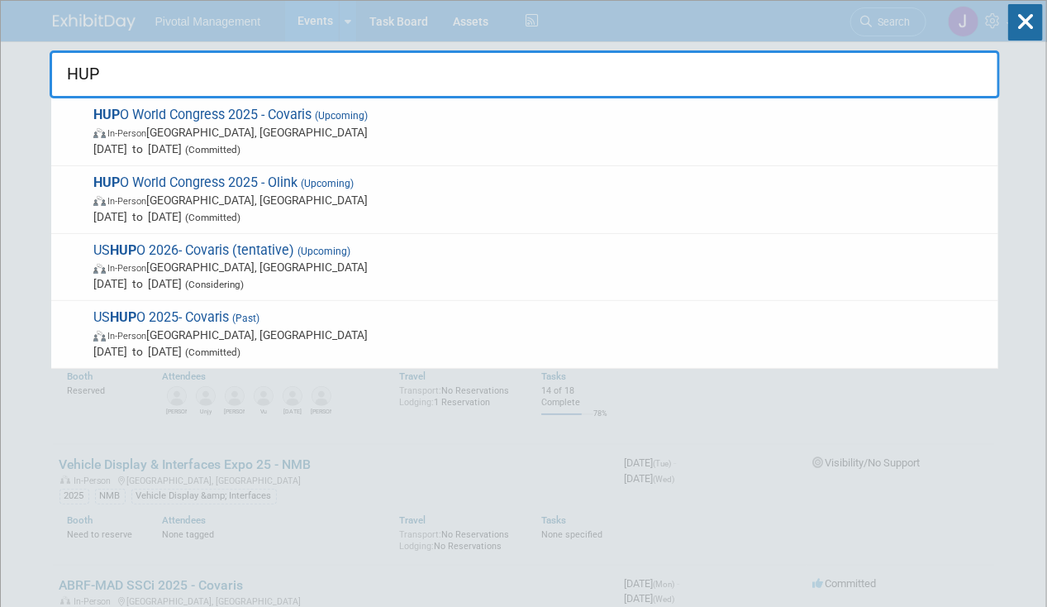
type input "HUPO"
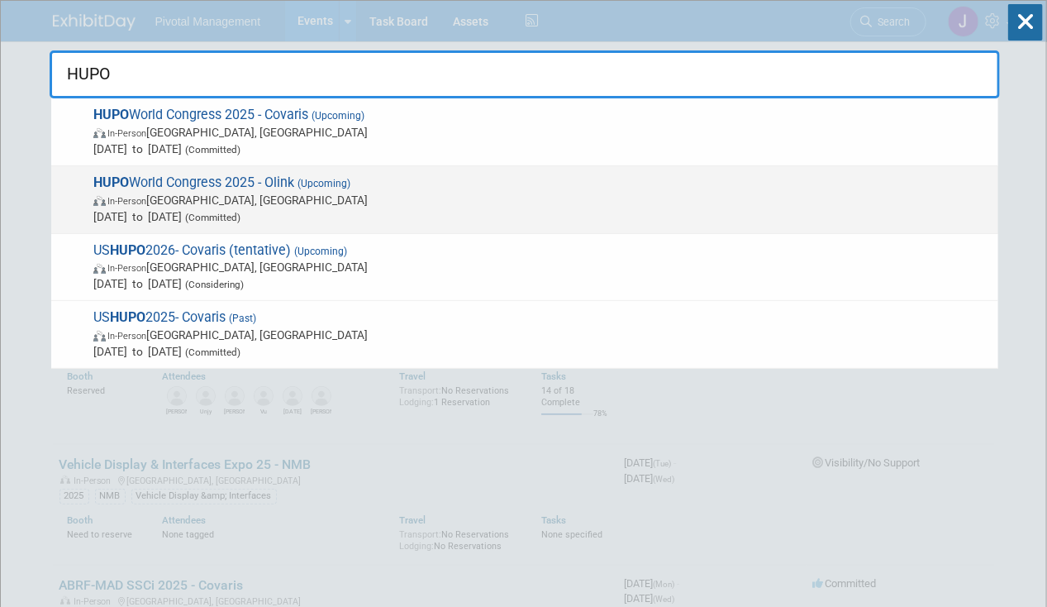
click at [365, 197] on span "In-Person Toronto, Canada" at bounding box center [541, 200] width 897 height 17
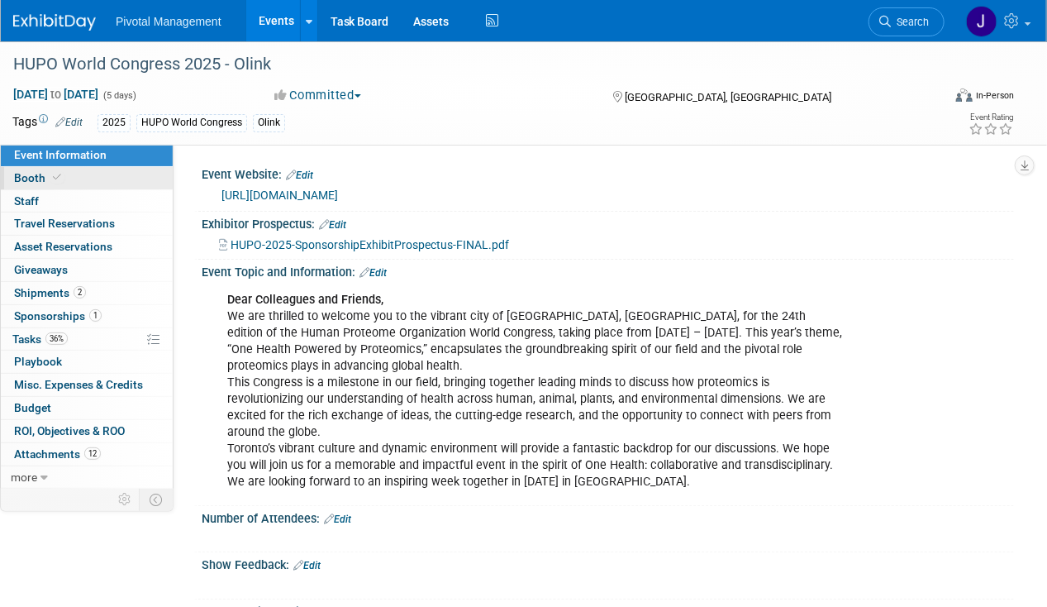
click at [42, 174] on span "Booth" at bounding box center [39, 177] width 50 height 13
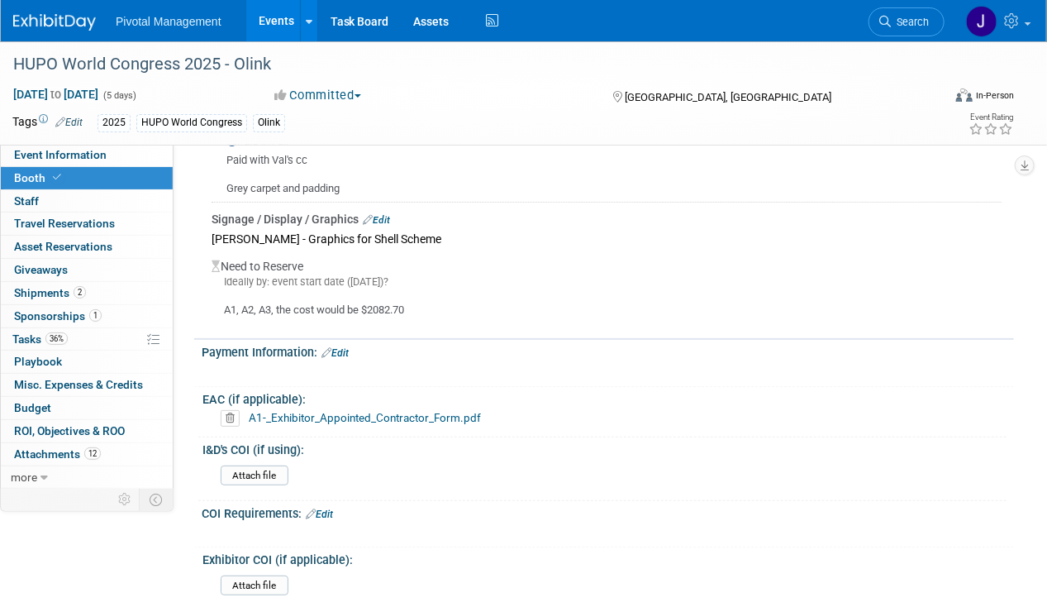
scroll to position [2430, 0]
click at [423, 410] on div "A1-_Exhibitor_Appointed_Contractor_Form.pdf" at bounding box center [611, 418] width 780 height 17
click at [435, 411] on link "A1-_Exhibitor_Appointed_Contractor_Form.pdf" at bounding box center [365, 417] width 232 height 13
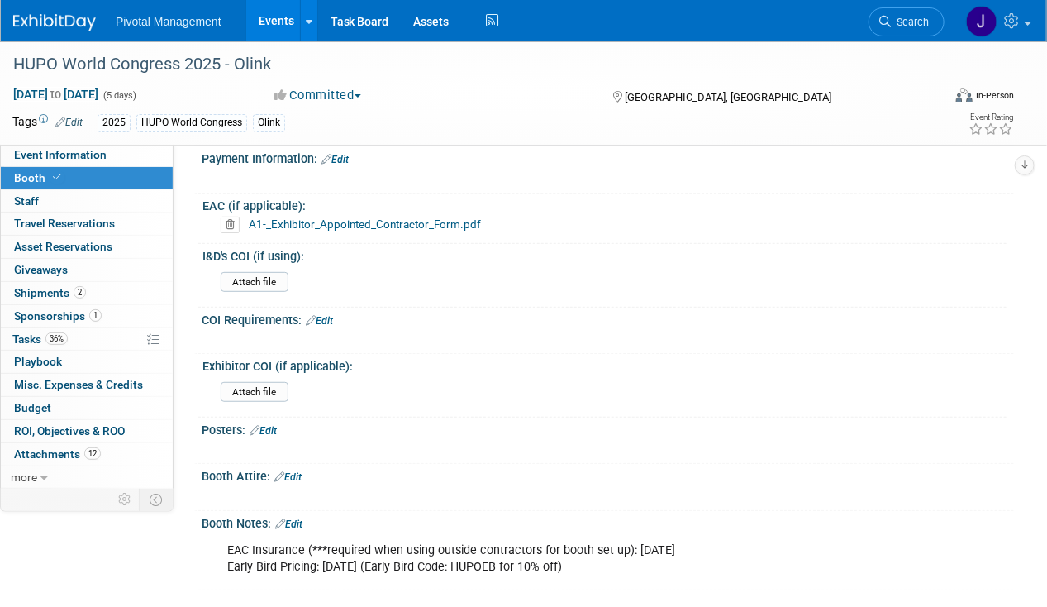
scroll to position [2626, 0]
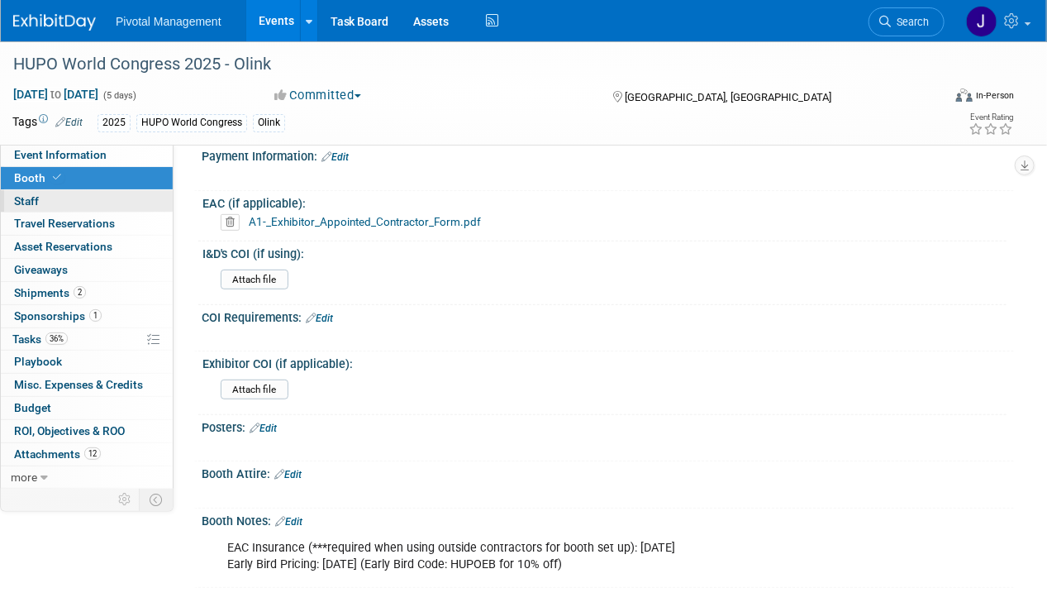
click at [64, 192] on link "0 Staff 0" at bounding box center [87, 201] width 172 height 22
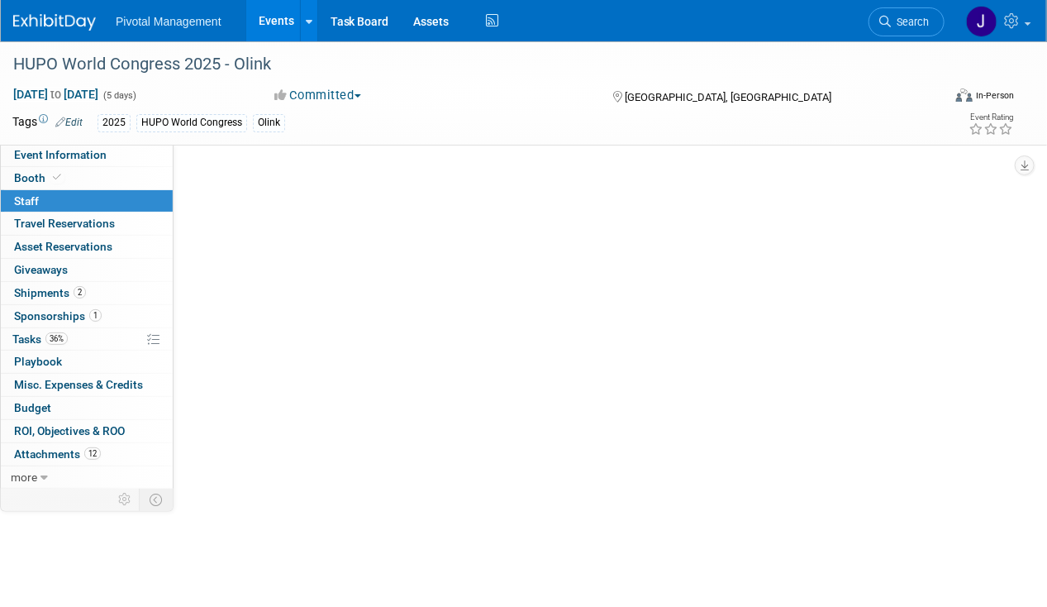
scroll to position [0, 0]
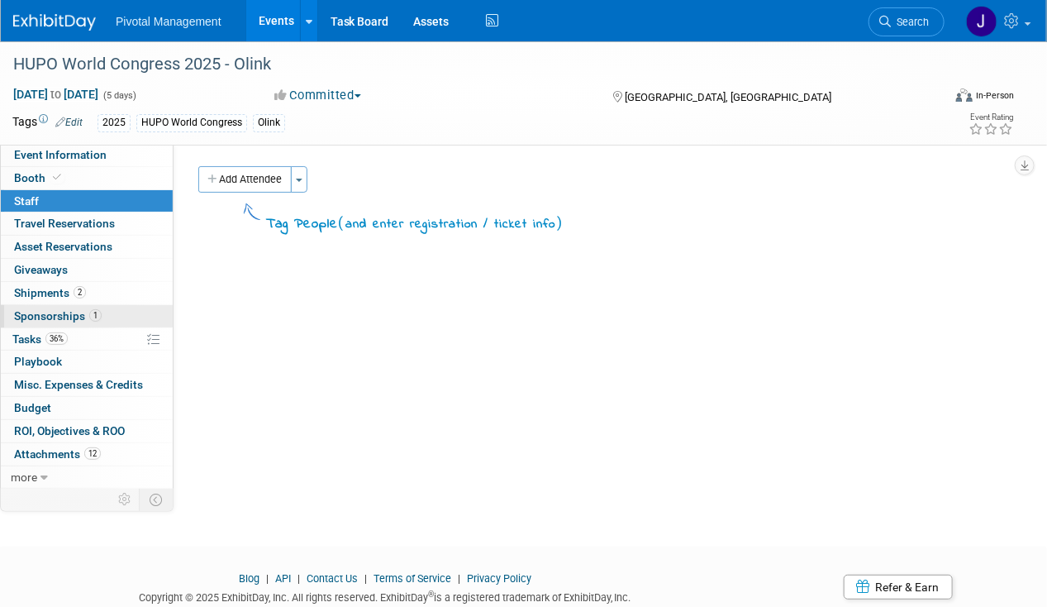
click at [62, 309] on span "Sponsorships 1" at bounding box center [58, 315] width 88 height 13
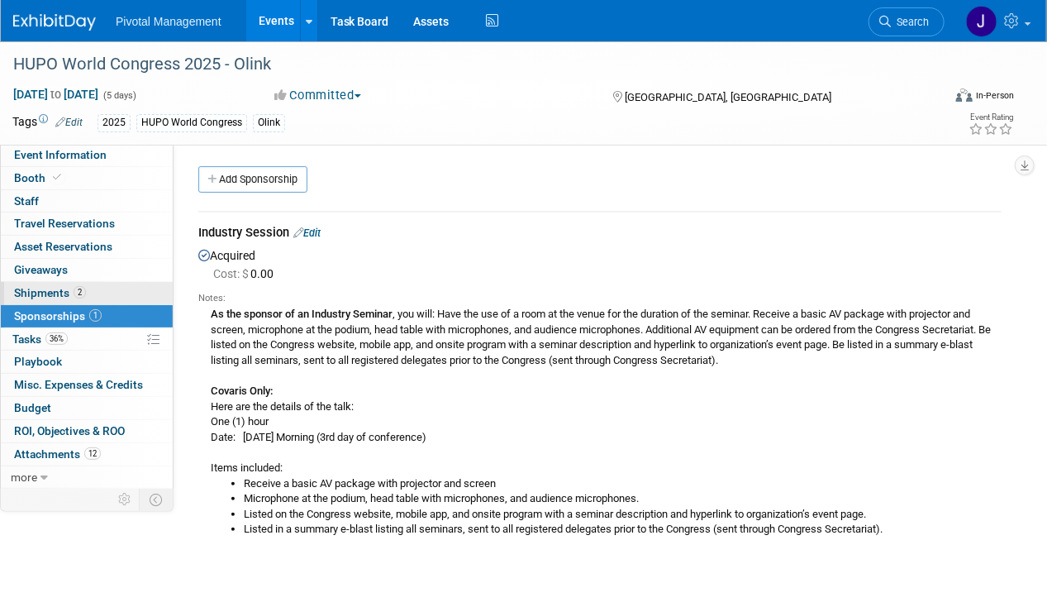
click at [64, 294] on span "Shipments 2" at bounding box center [50, 292] width 72 height 13
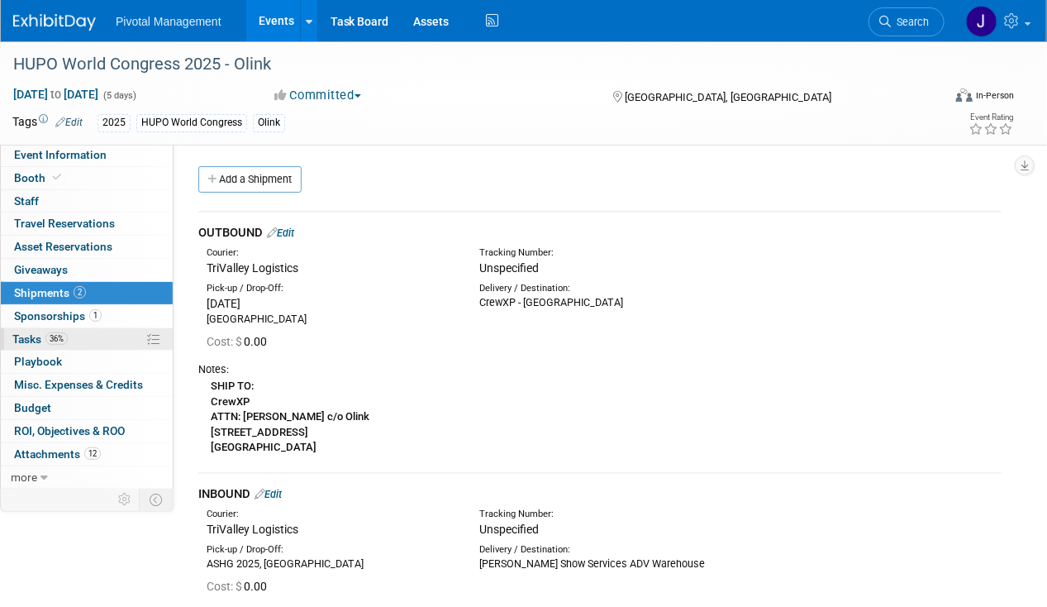
click at [60, 336] on span "36%" at bounding box center [56, 338] width 22 height 12
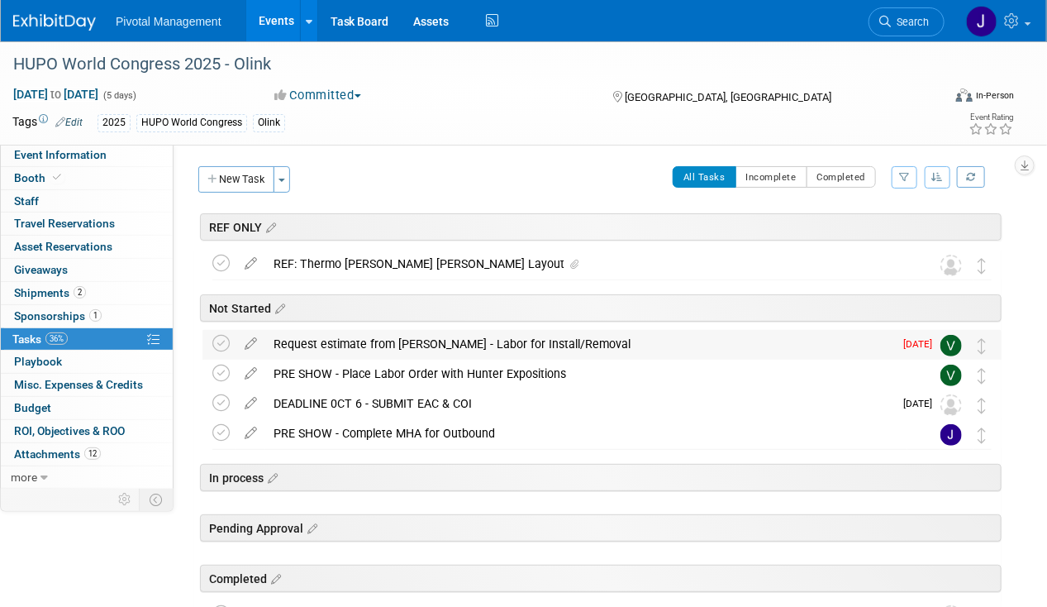
click at [337, 334] on div "Request estimate from [PERSON_NAME] - Labor for Install/Removal" at bounding box center [579, 344] width 628 height 28
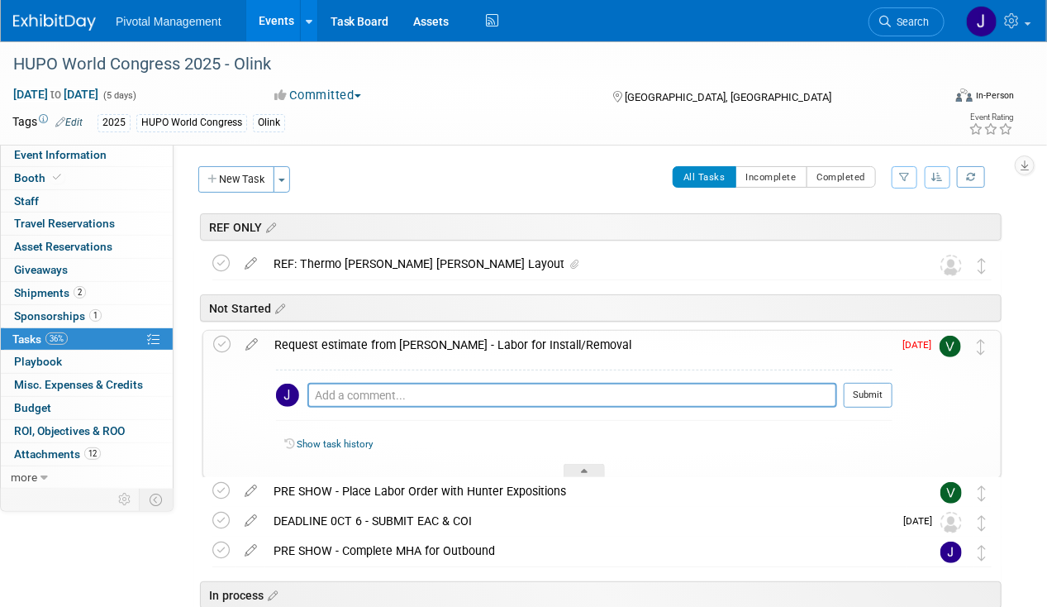
click at [337, 334] on div "Request estimate from Gery - Labor for Install/Removal" at bounding box center [579, 345] width 627 height 28
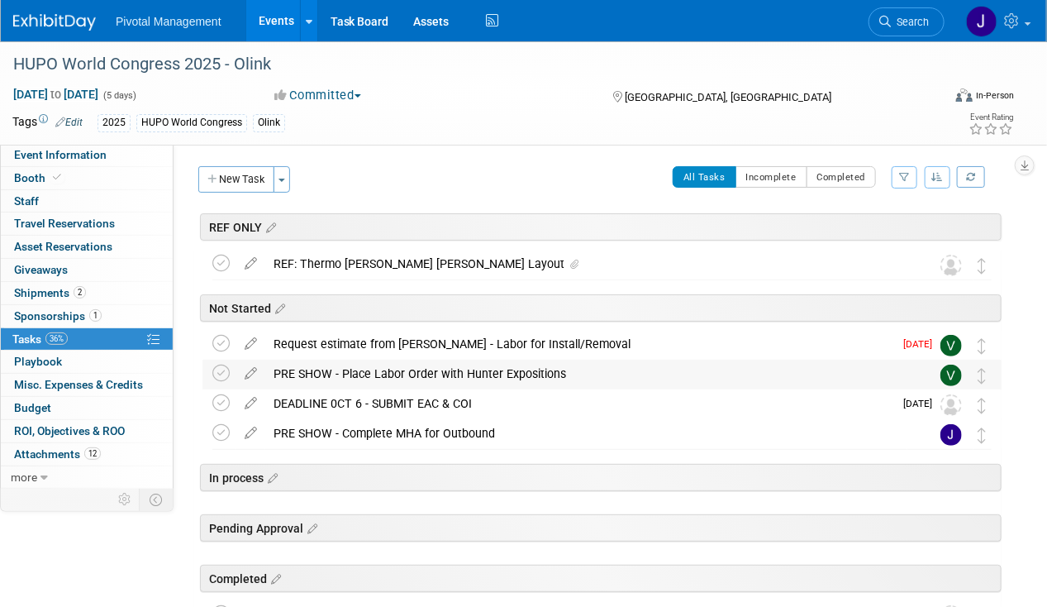
click at [527, 374] on div "PRE SHOW - Place Labor Order with Hunter Expositions" at bounding box center [586, 374] width 642 height 28
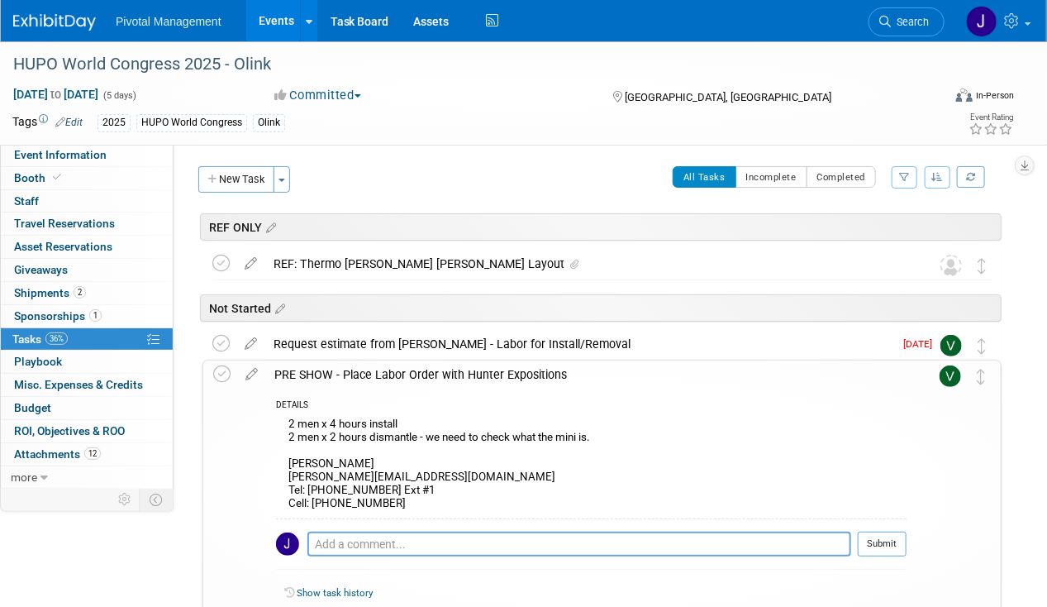
click at [527, 374] on div "PRE SHOW - Place Labor Order with Hunter Expositions" at bounding box center [586, 374] width 641 height 28
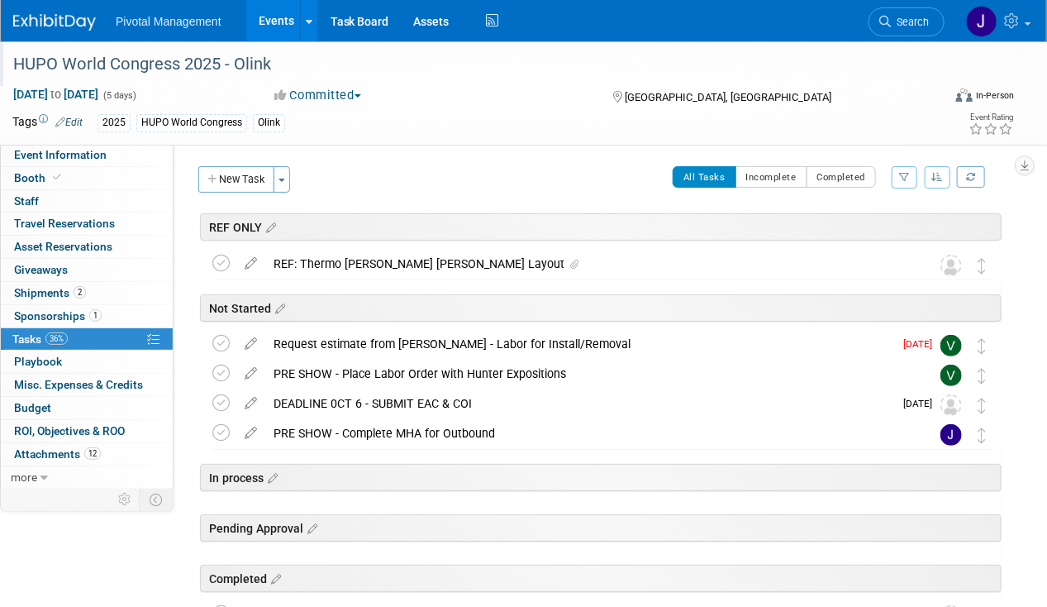
drag, startPoint x: 906, startPoint y: 42, endPoint x: 905, endPoint y: 26, distance: 15.7
click at [906, 42] on div at bounding box center [474, 48] width 934 height 14
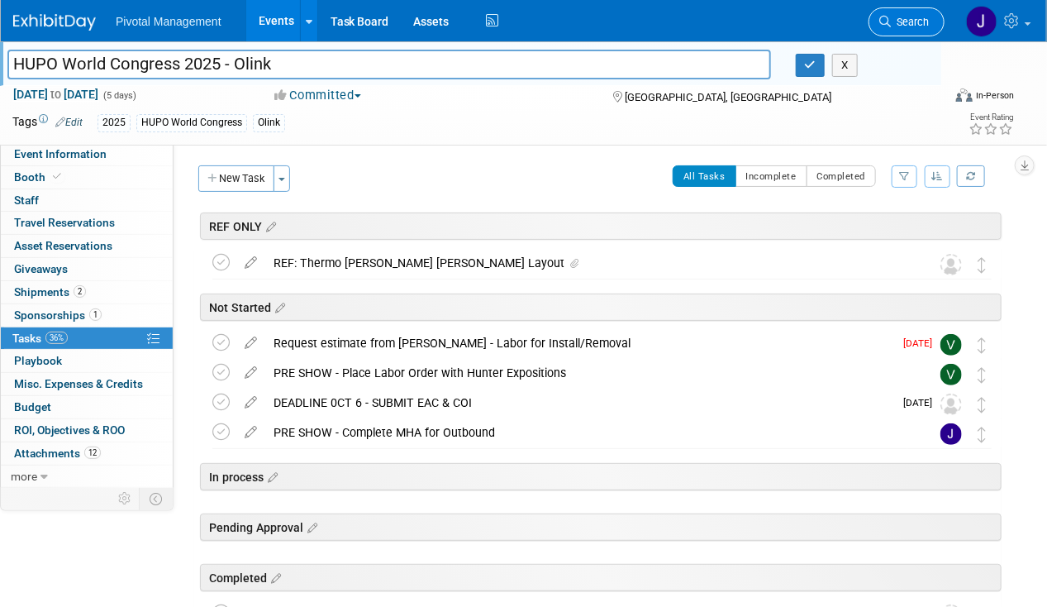
click at [903, 18] on span "Search" at bounding box center [910, 22] width 38 height 12
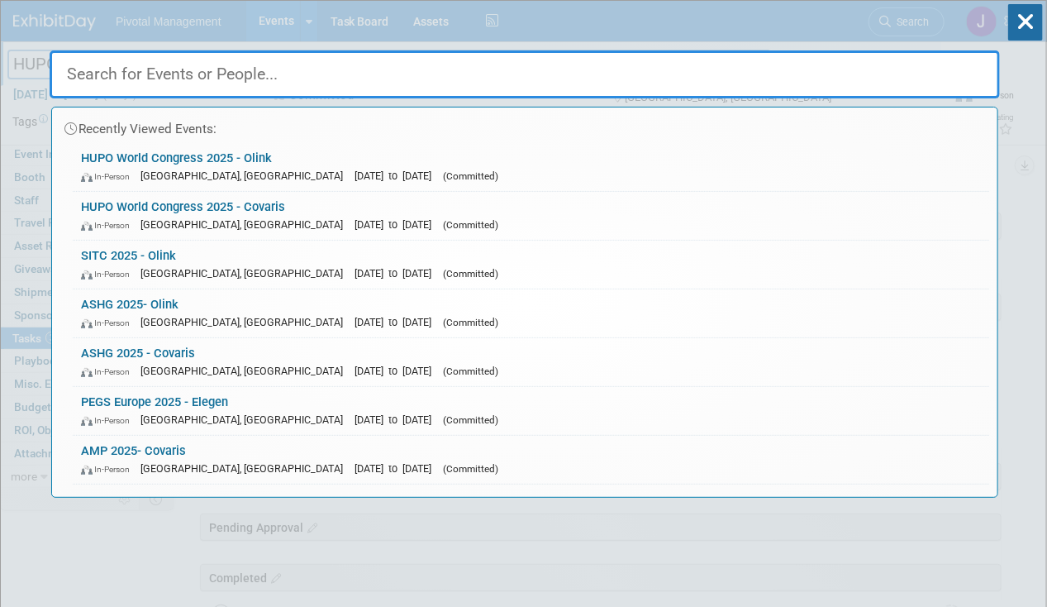
type input "C"
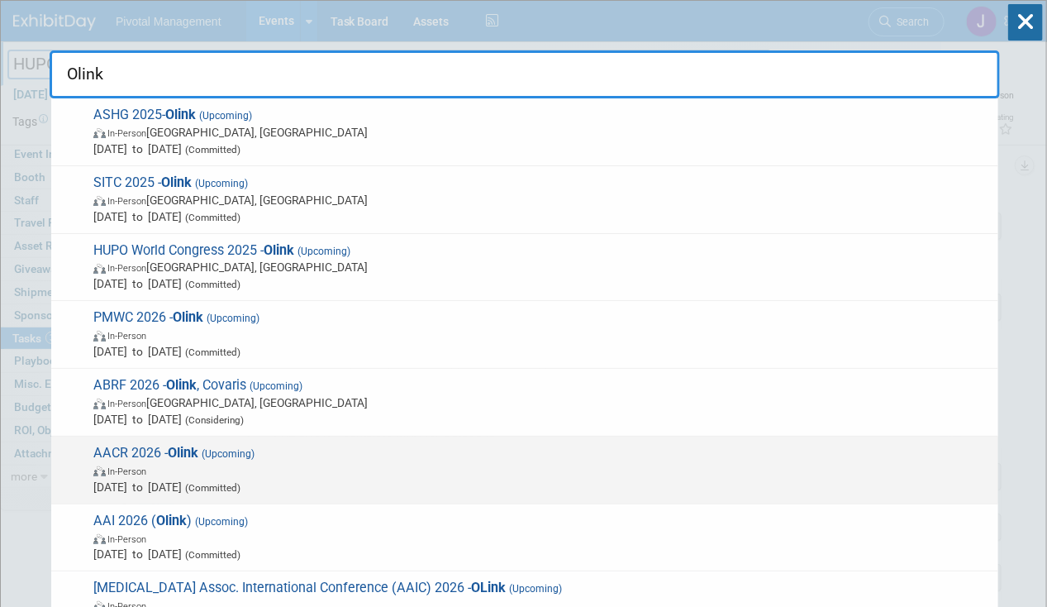
scroll to position [160, 0]
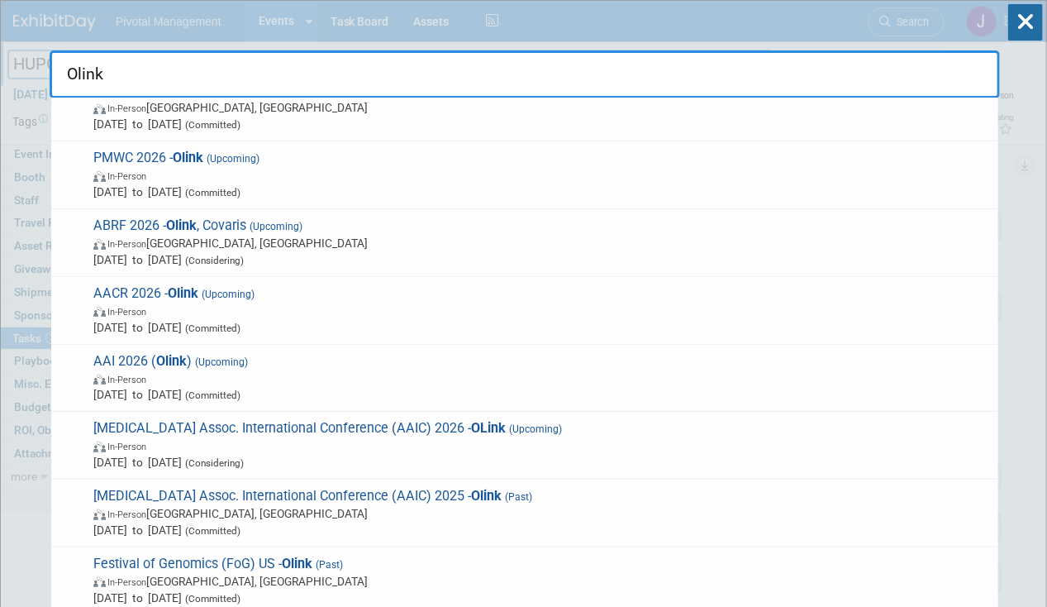
type input "Olink"
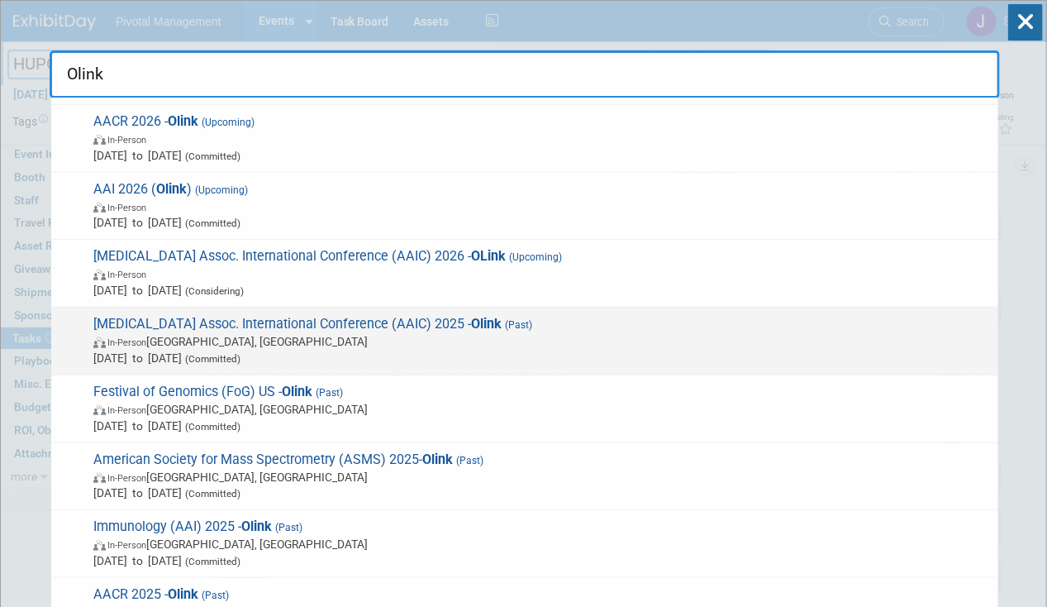
scroll to position [0, 0]
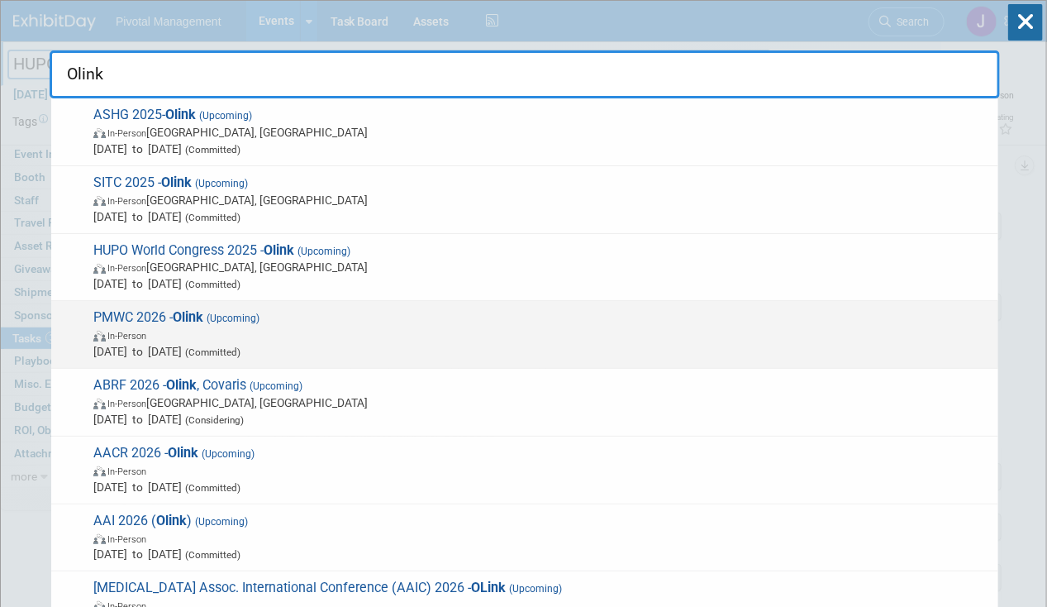
click at [322, 343] on span "Mar 4, 2026 to Mar 6, 2026 (Committed)" at bounding box center [541, 351] width 897 height 17
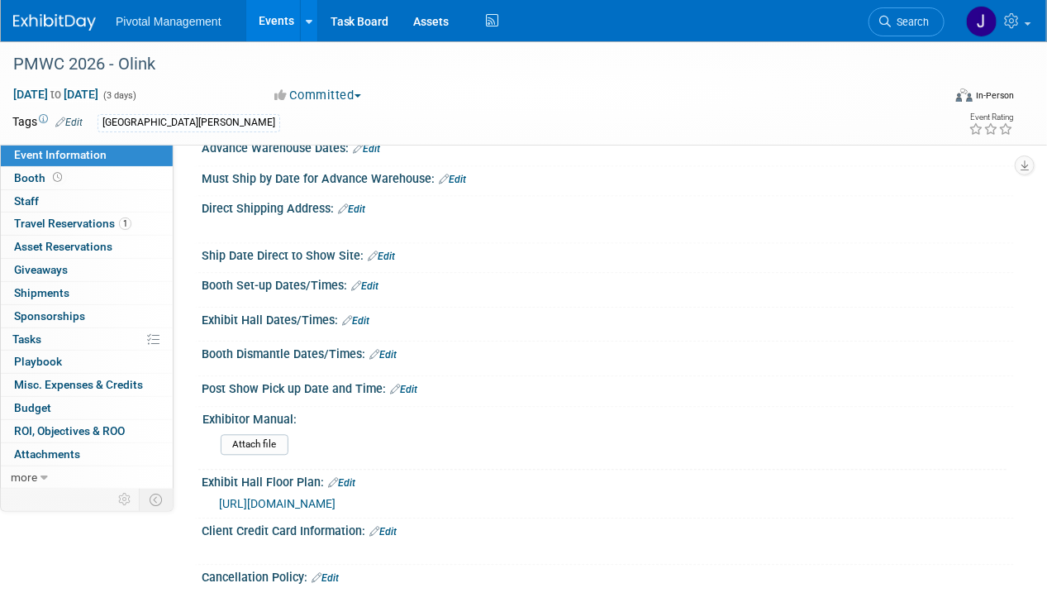
scroll to position [1473, 0]
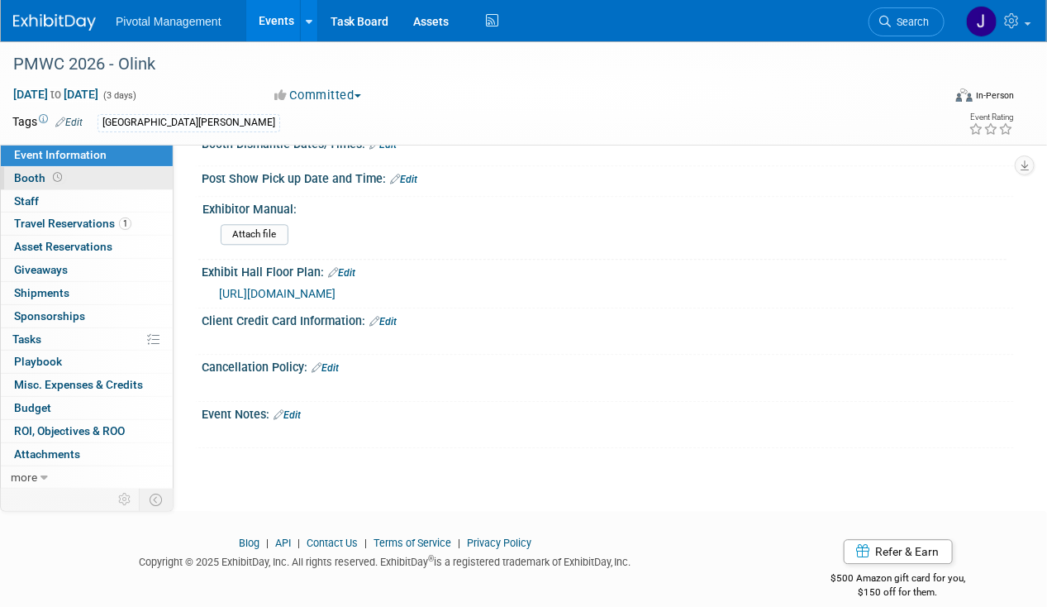
click at [46, 172] on span "Booth" at bounding box center [39, 177] width 51 height 13
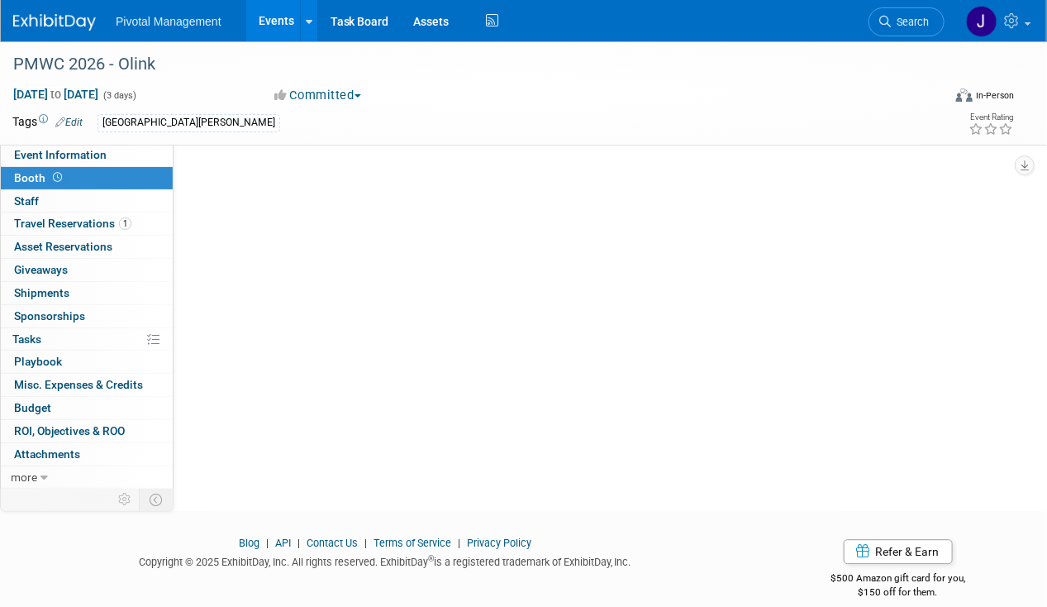
scroll to position [0, 0]
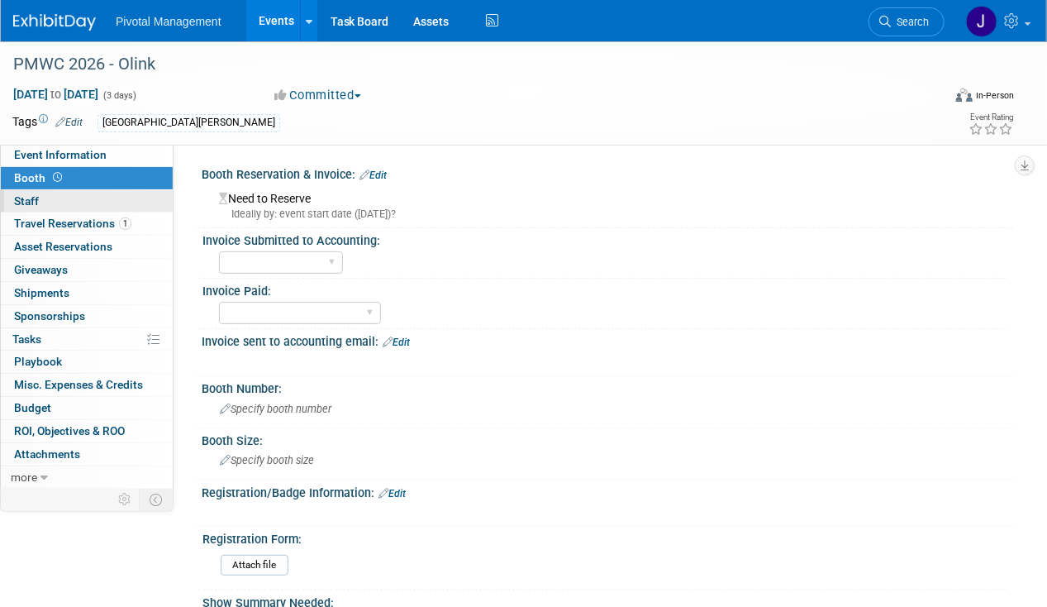
click at [57, 201] on link "0 Staff 0" at bounding box center [87, 201] width 172 height 22
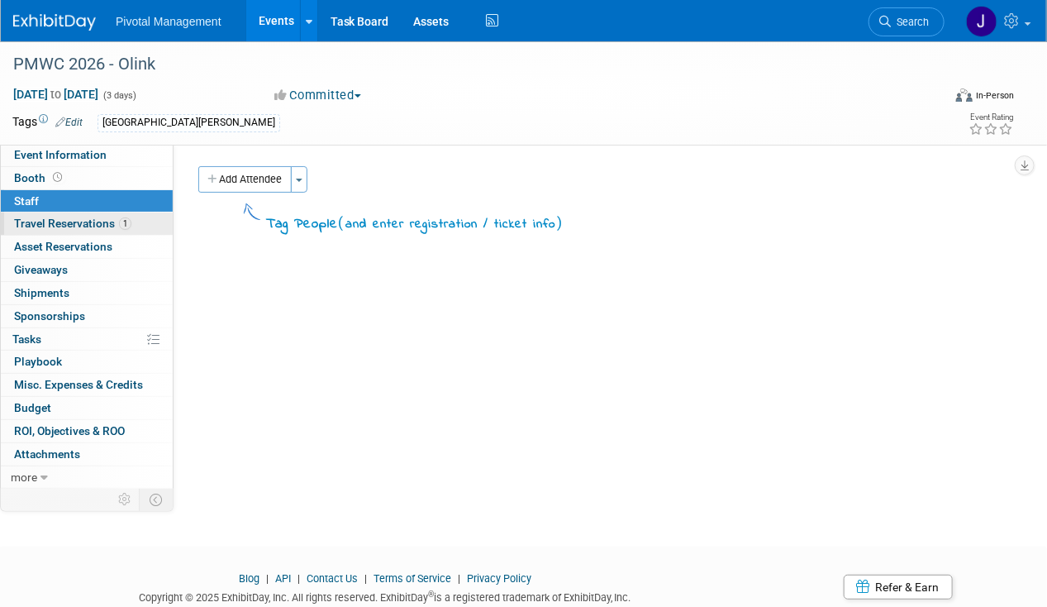
click at [82, 231] on link "1 Travel Reservations 1" at bounding box center [87, 223] width 172 height 22
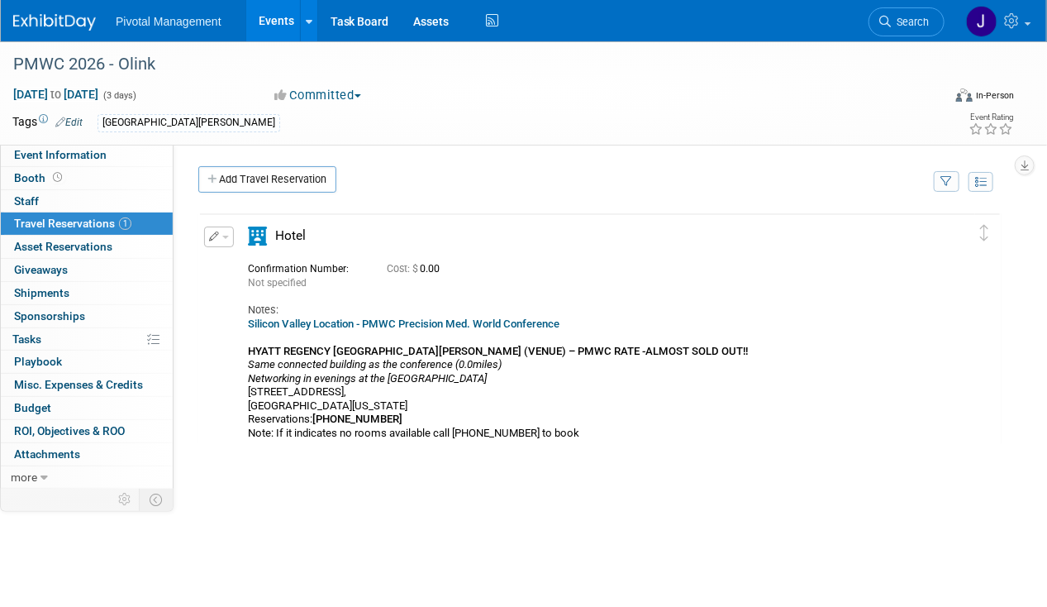
click at [492, 331] on div "Silicon Valley Location - PMWC Precision Med. World Conference HYATT REGENCY SA…" at bounding box center [591, 378] width 686 height 122
click at [503, 322] on link "Silicon Valley Location - PMWC Precision Med. World Conference" at bounding box center [404, 323] width 312 height 12
click at [220, 233] on button "button" at bounding box center [219, 236] width 30 height 21
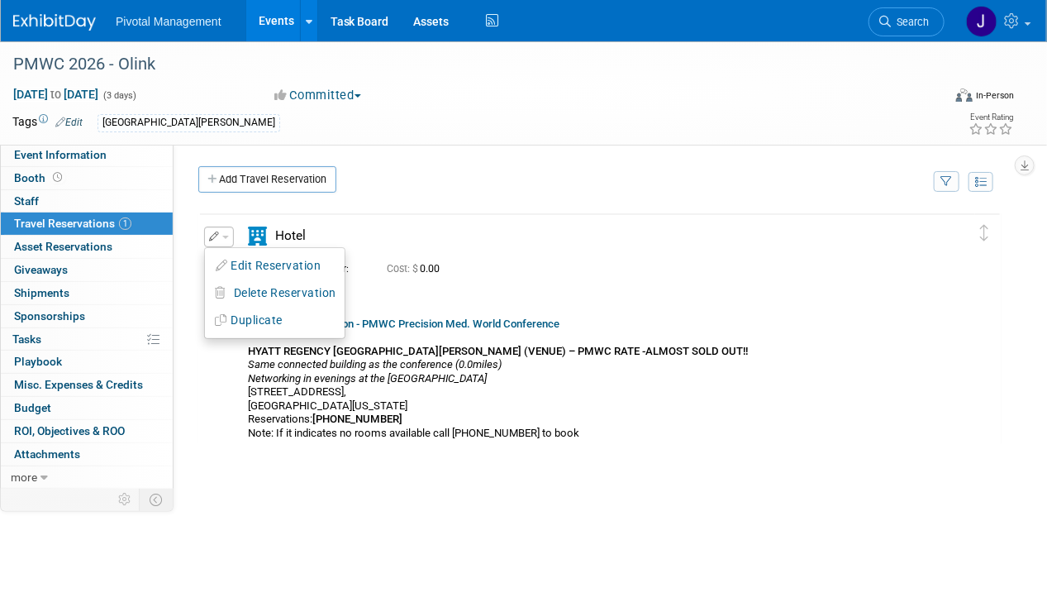
click at [416, 244] on div "Hotel" at bounding box center [591, 240] width 711 height 29
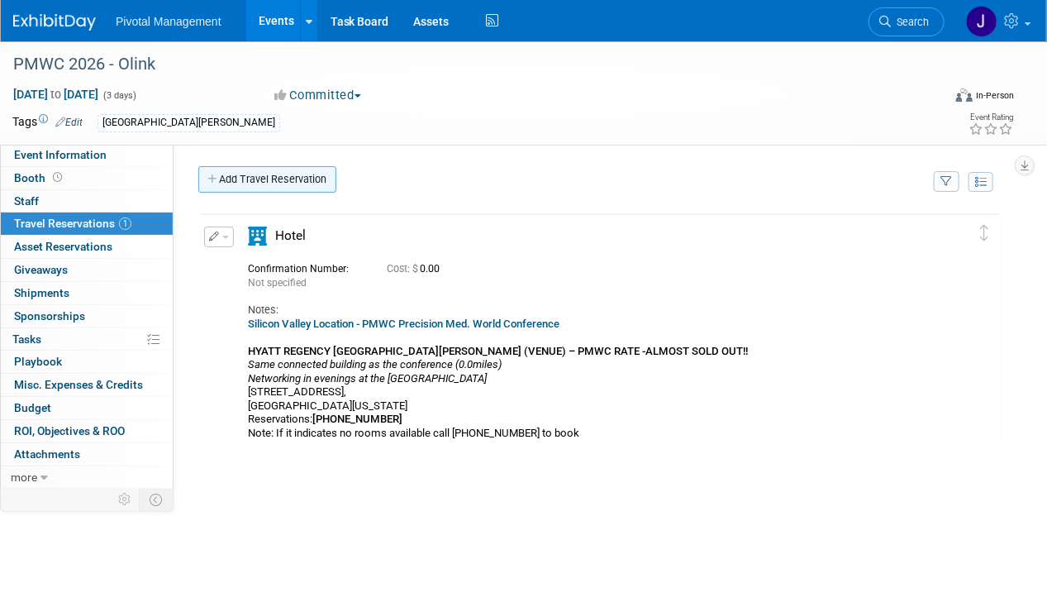
click at [249, 174] on link "Add Travel Reservation" at bounding box center [267, 179] width 138 height 26
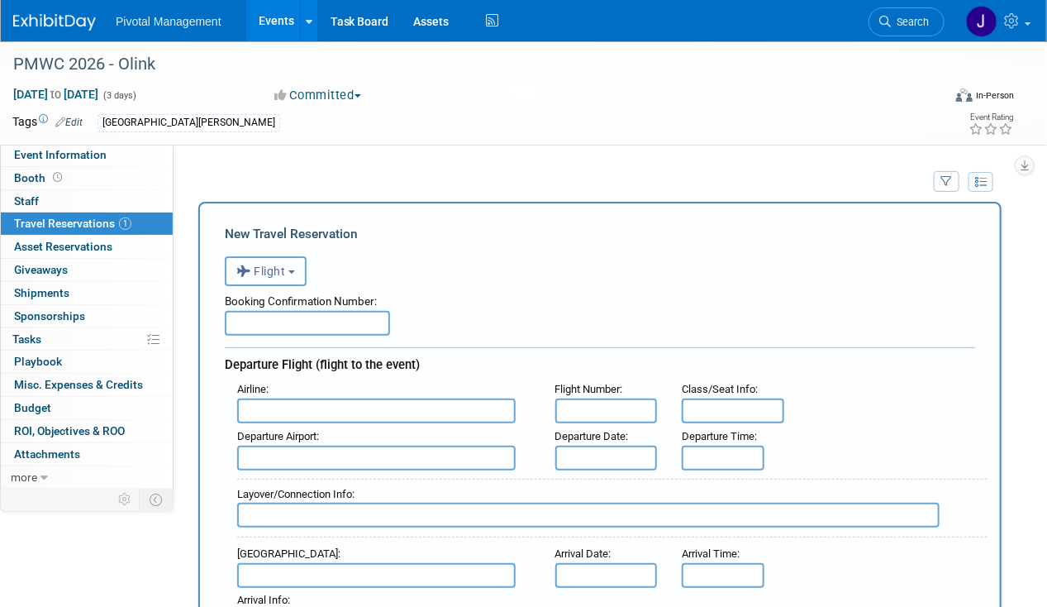
click at [234, 267] on button "Flight" at bounding box center [266, 271] width 82 height 30
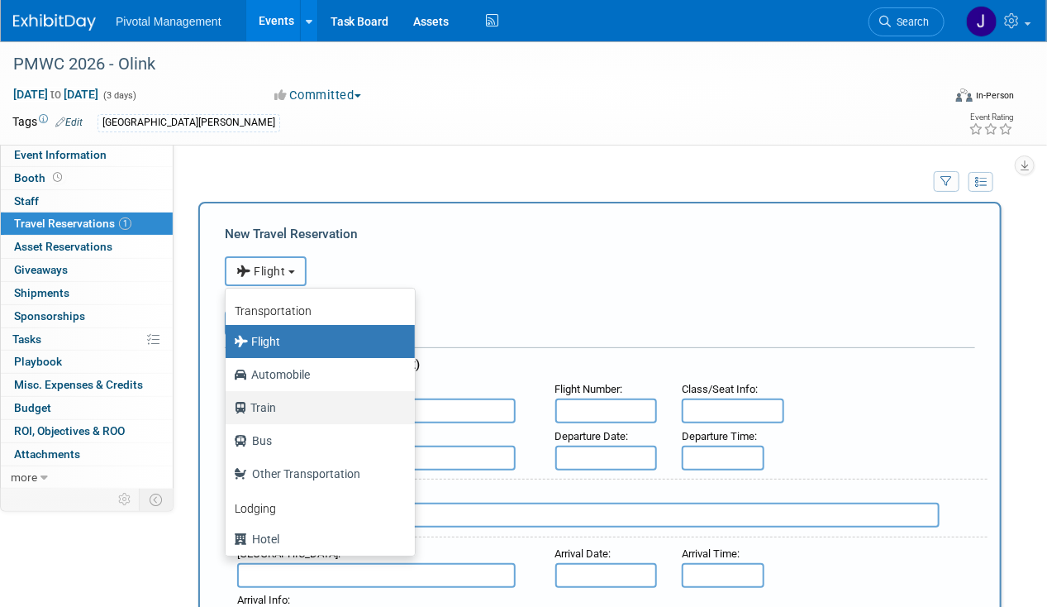
scroll to position [69, 0]
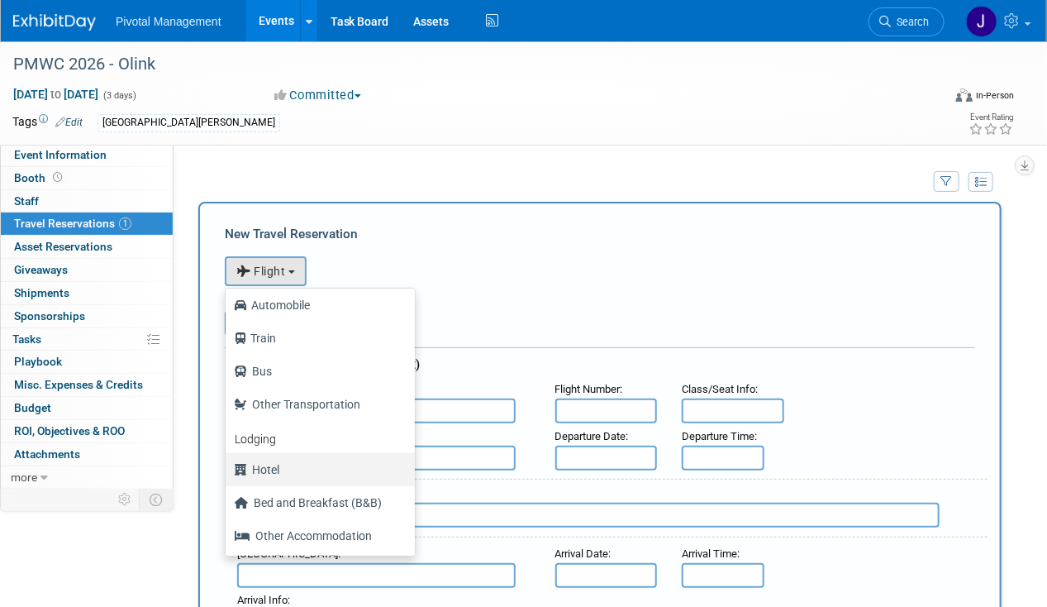
click at [293, 463] on label "Hotel" at bounding box center [316, 469] width 164 height 26
click at [228, 463] on input "Hotel" at bounding box center [222, 467] width 11 height 11
select select "6"
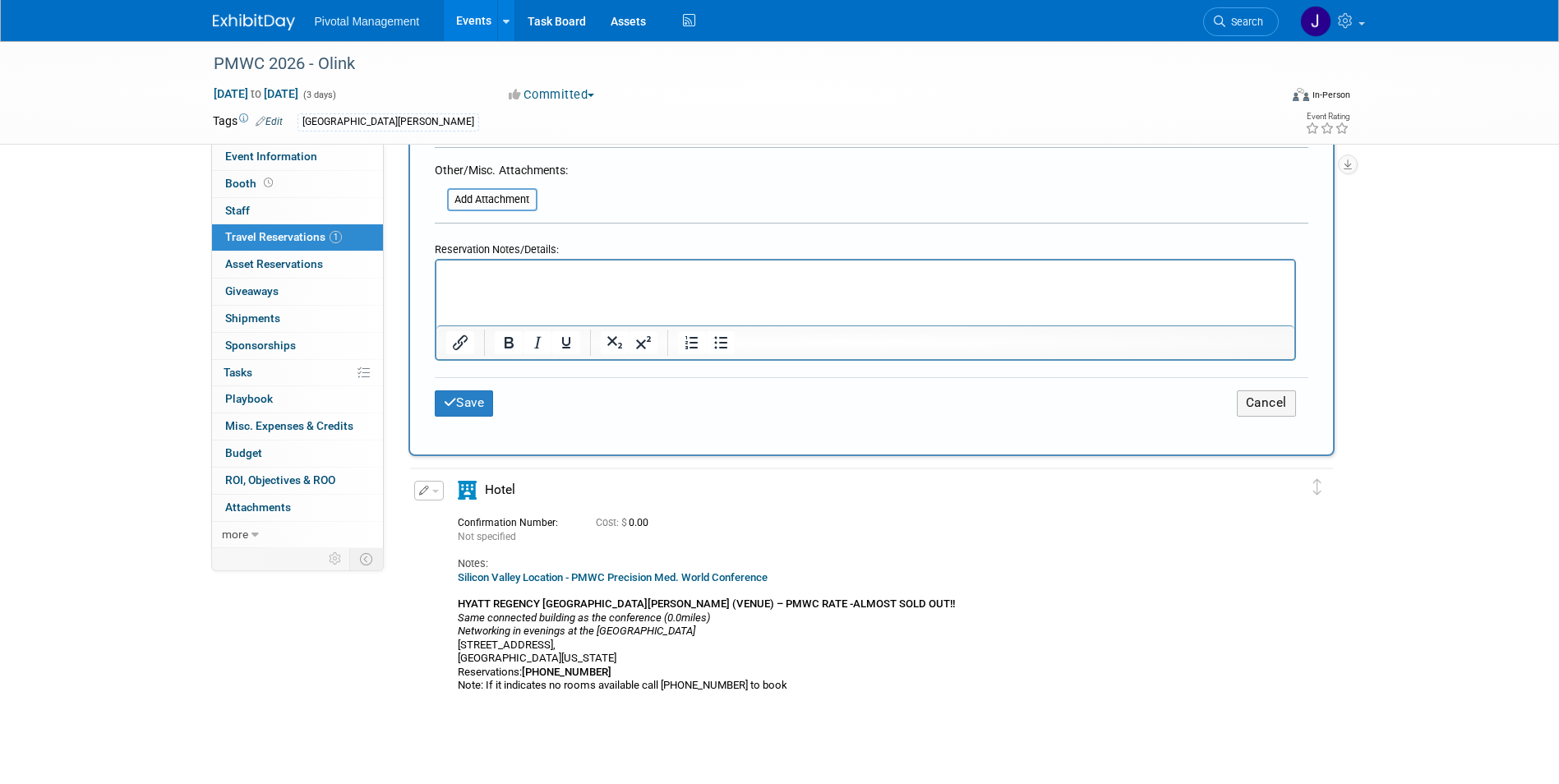
scroll to position [778, 0]
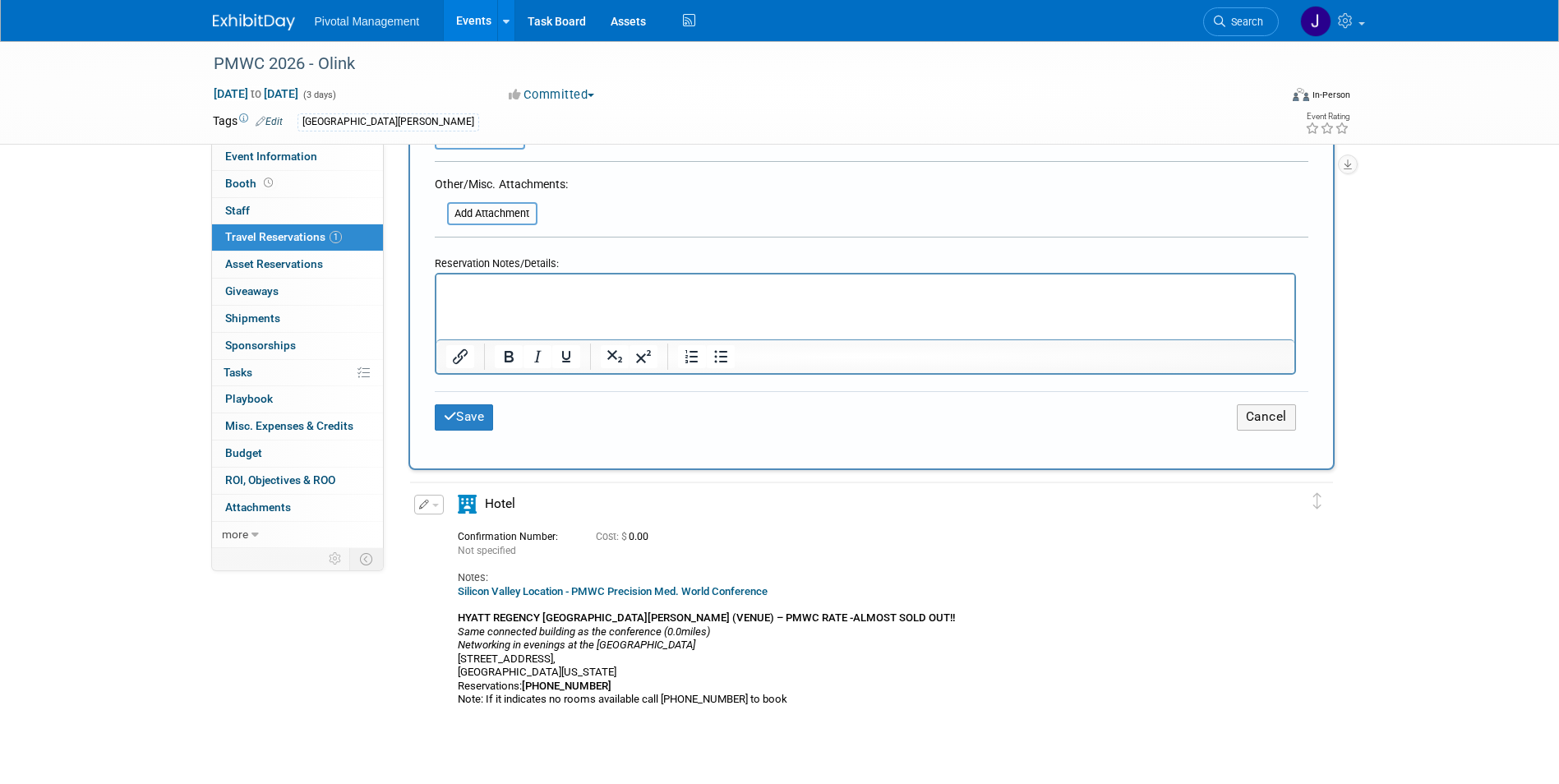
click at [510, 298] on html at bounding box center [864, 286] width 858 height 24
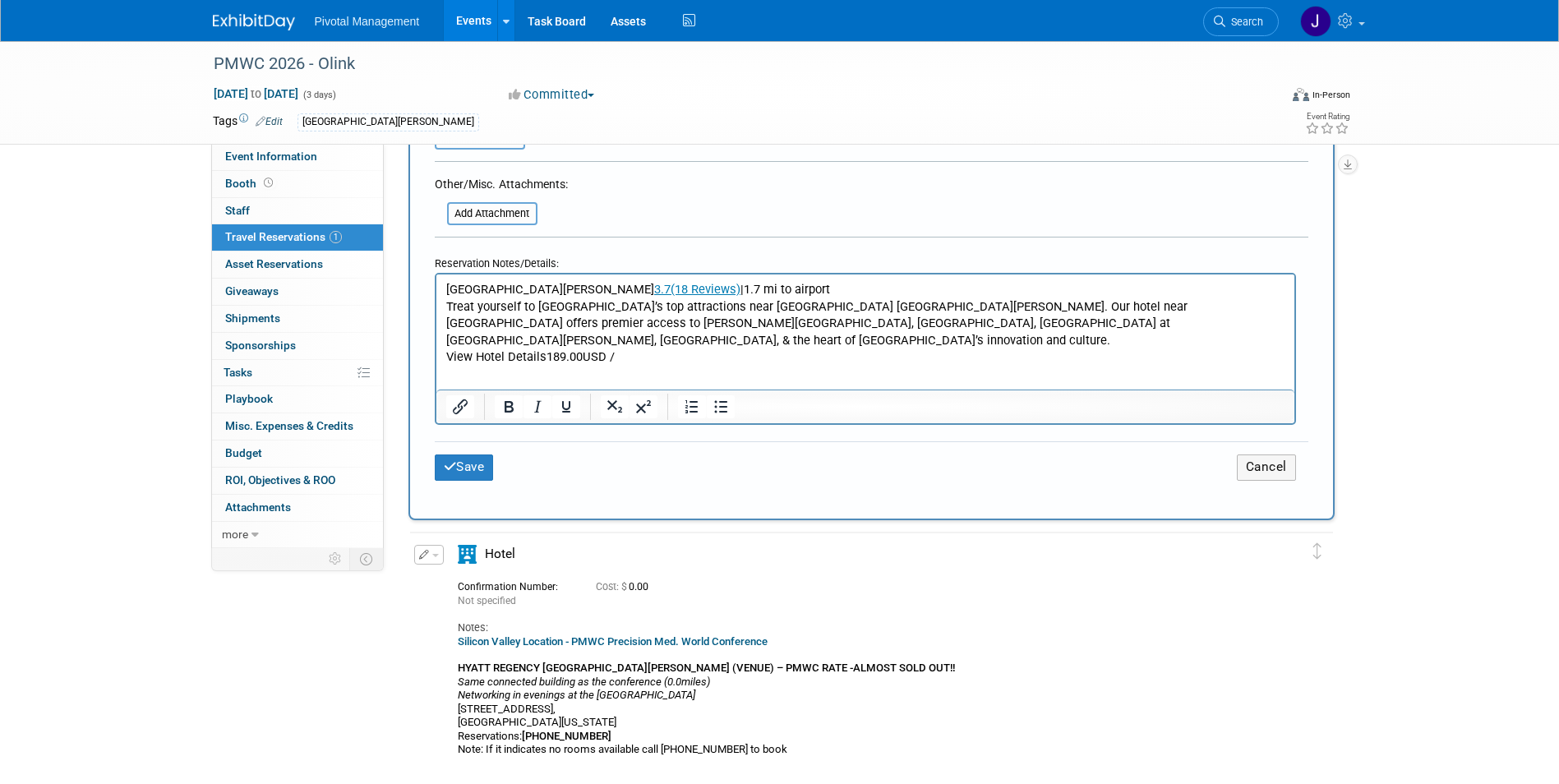
click at [653, 286] on link "3.7(18 Reviews)" at bounding box center [696, 289] width 87 height 15
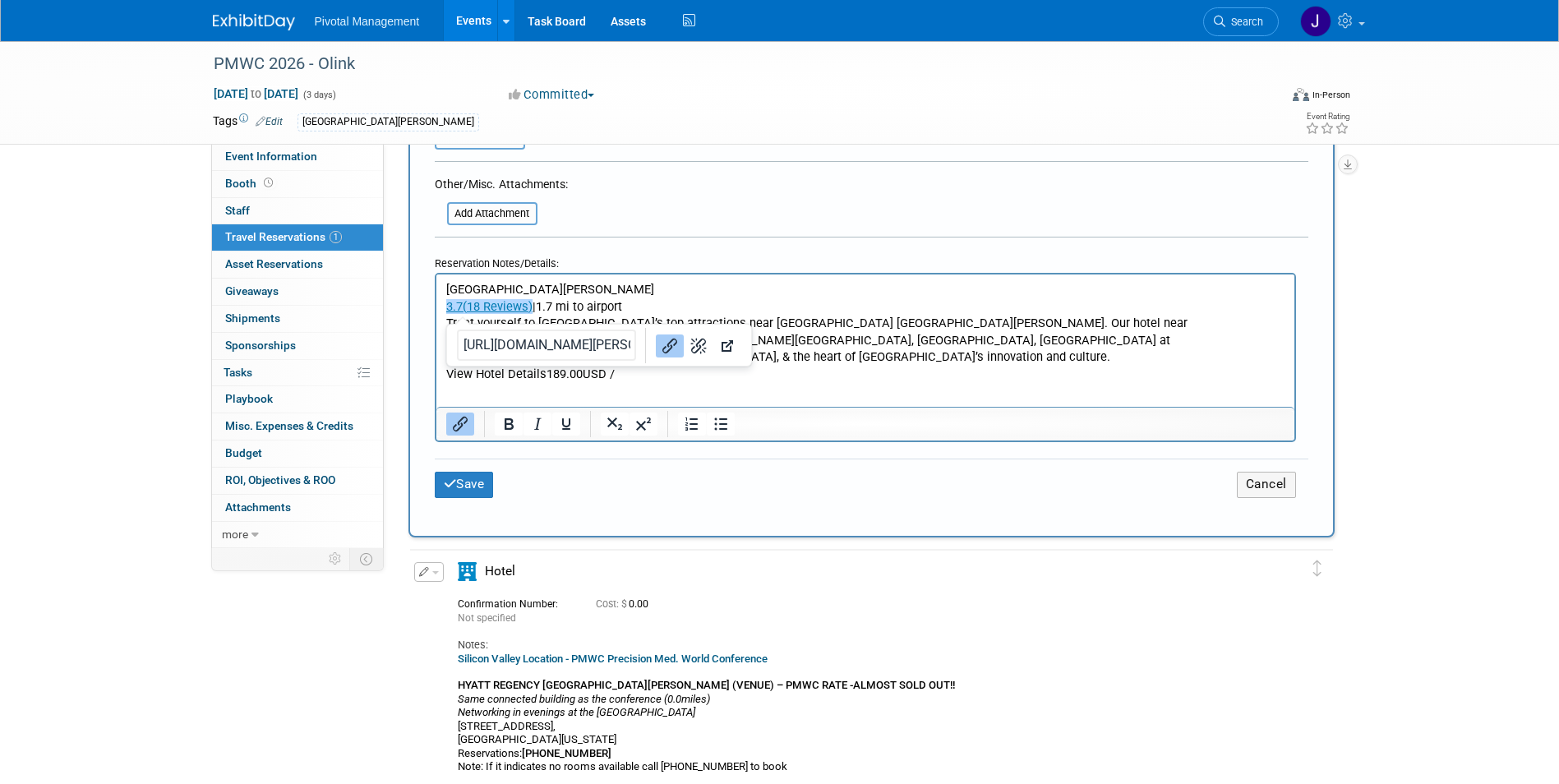
click at [737, 295] on p "Courtyard San Jose Airport" at bounding box center [865, 289] width 839 height 17
click at [648, 305] on p "3.7(18 Reviews) |1.7 mi to airport" at bounding box center [865, 306] width 839 height 17
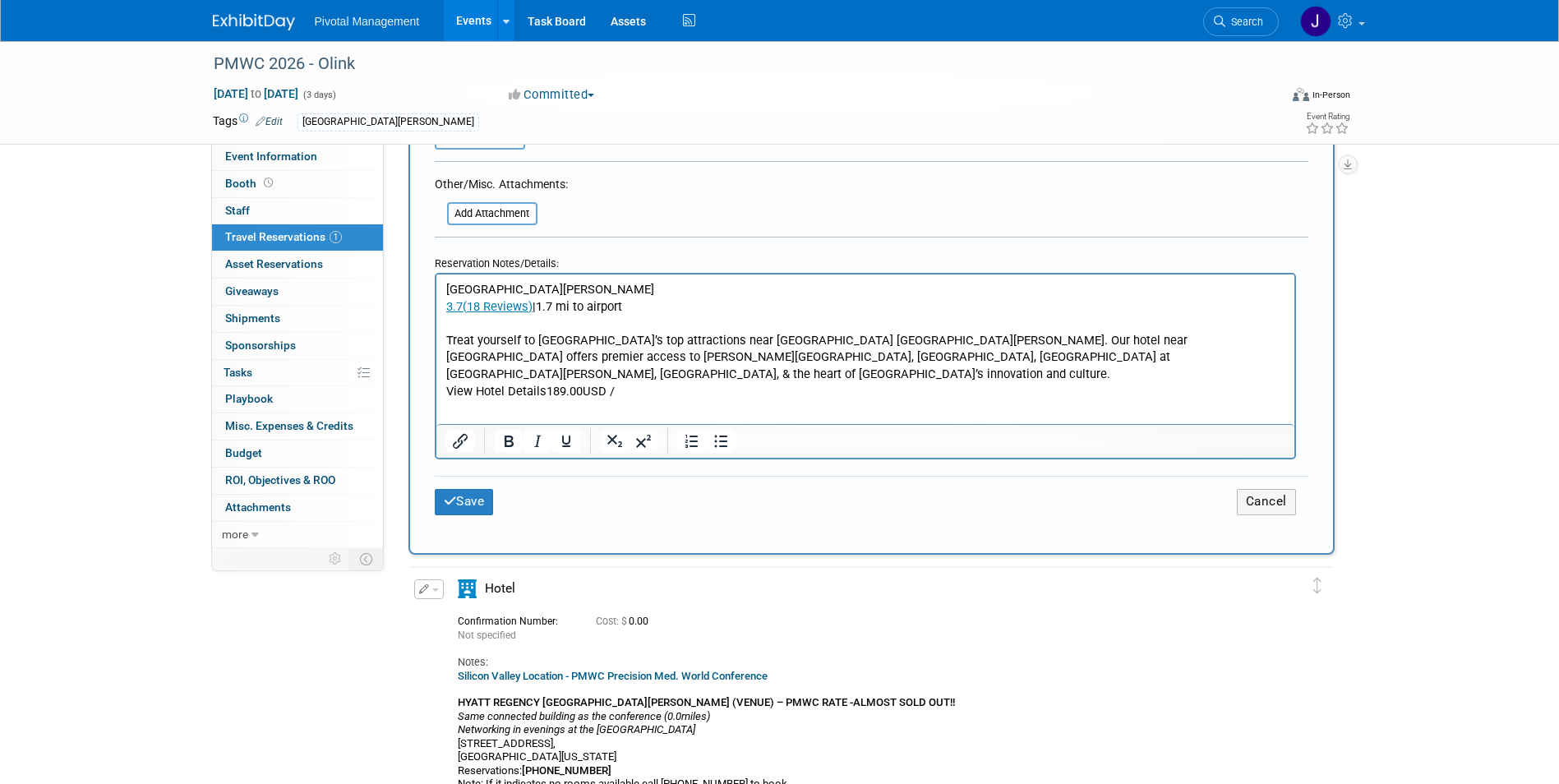
click at [642, 383] on p "View Hotel Details189.00USD /" at bounding box center [865, 391] width 839 height 17
drag, startPoint x: 552, startPoint y: 370, endPoint x: 543, endPoint y: 370, distance: 9.0
click at [551, 383] on p "View Hotel Details189.00USD per room/night - before" at bounding box center [865, 391] width 839 height 17
click at [538, 383] on p "View Hotel Details189.00USD per room/night - before" at bounding box center [865, 391] width 839 height 17
drag, startPoint x: 545, startPoint y: 372, endPoint x: 429, endPoint y: 372, distance: 116.0
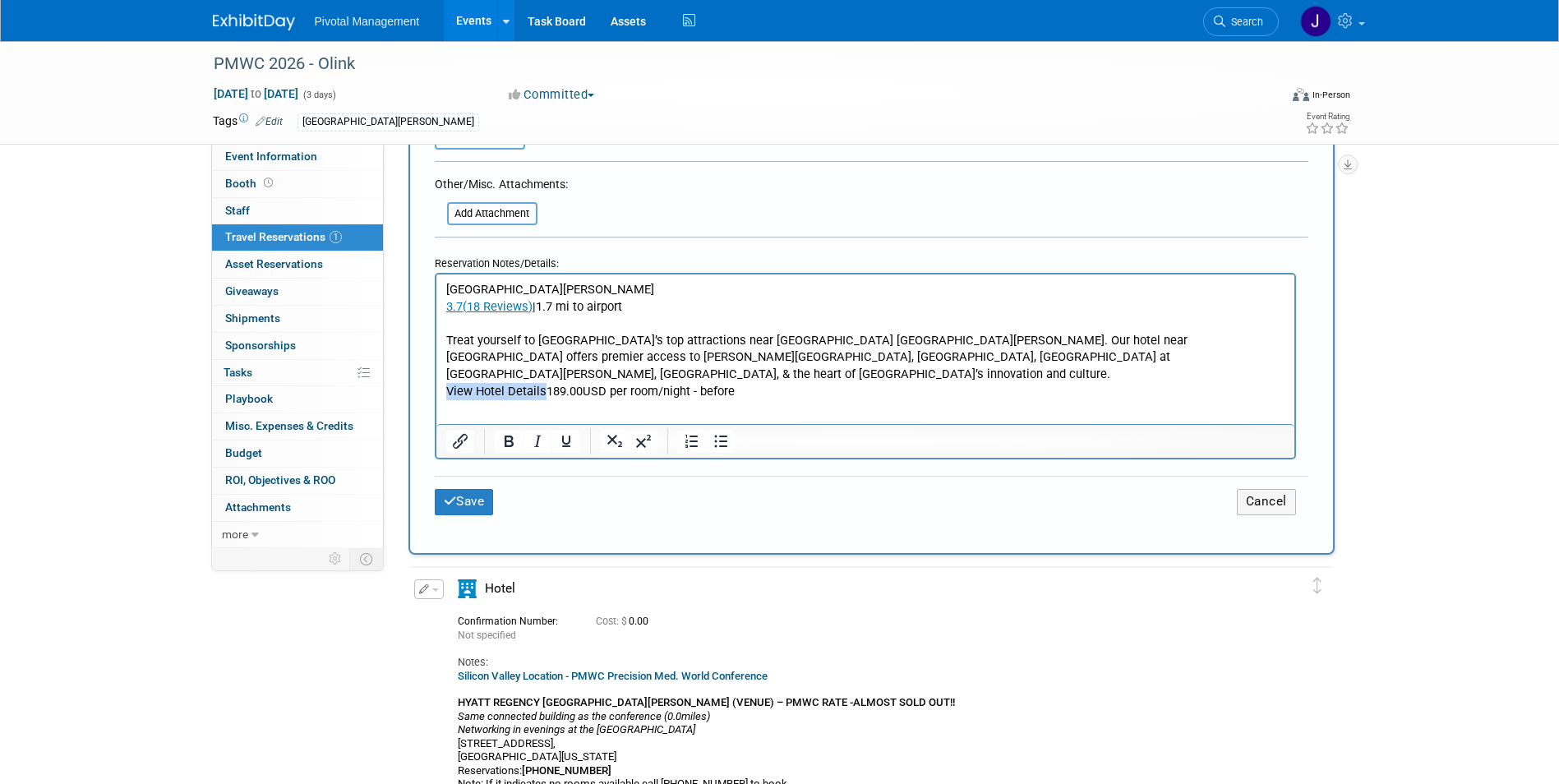
click at [435, 372] on html "Courtyard San Jose Airport 3.7(18 Reviews) |1.7 mi to airport Treat yourself to…" at bounding box center [864, 337] width 858 height 125
click at [726, 383] on html "Courtyard San Jose Airport 3.7(18 Reviews) |1.7 mi to airport Treat yourself to…" at bounding box center [864, 337] width 858 height 125
click at [700, 383] on p "189.00USD per room/night - before" at bounding box center [865, 391] width 839 height 17
click at [494, 494] on button "Save" at bounding box center [464, 502] width 60 height 26
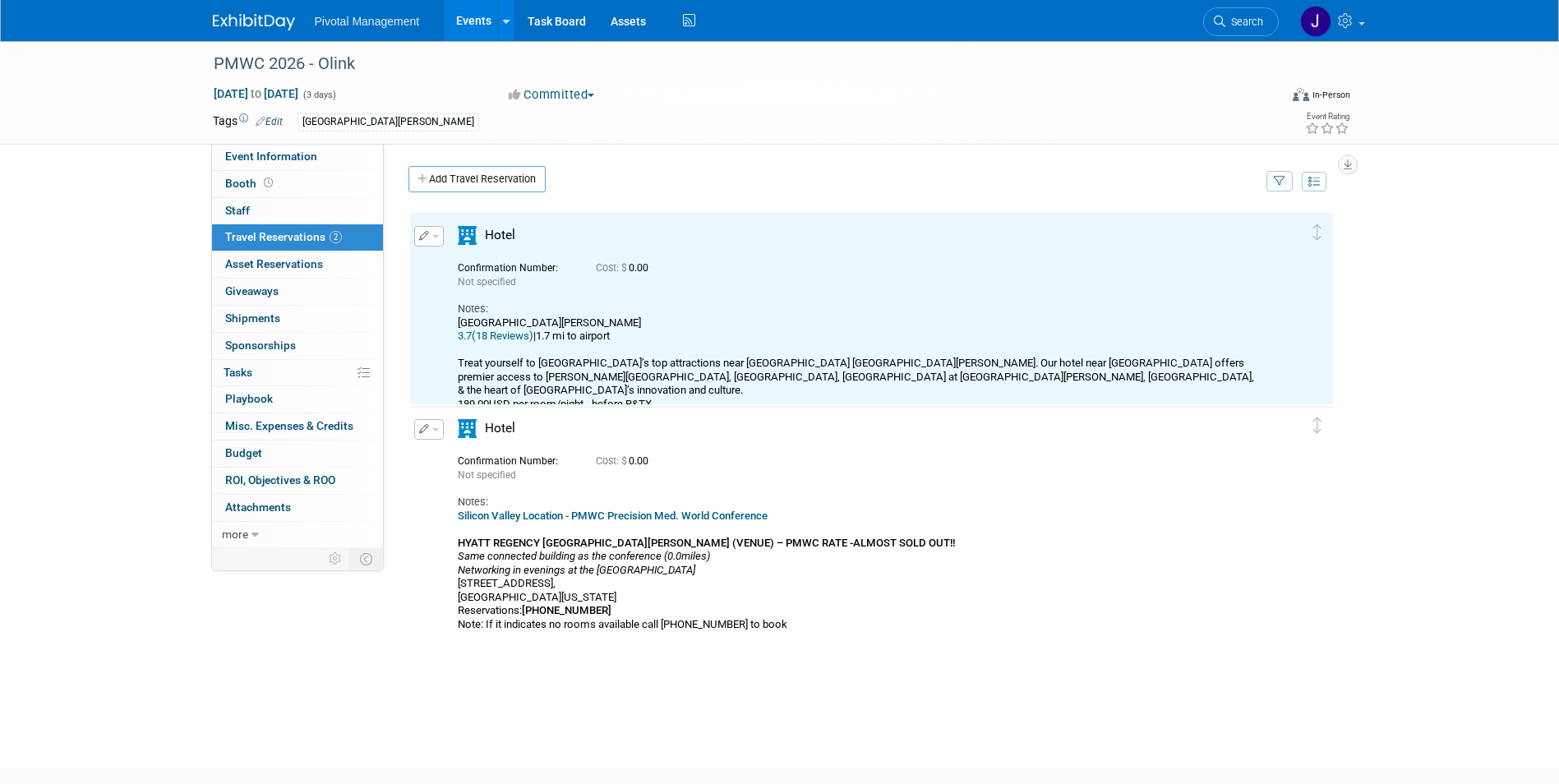
scroll to position [0, 0]
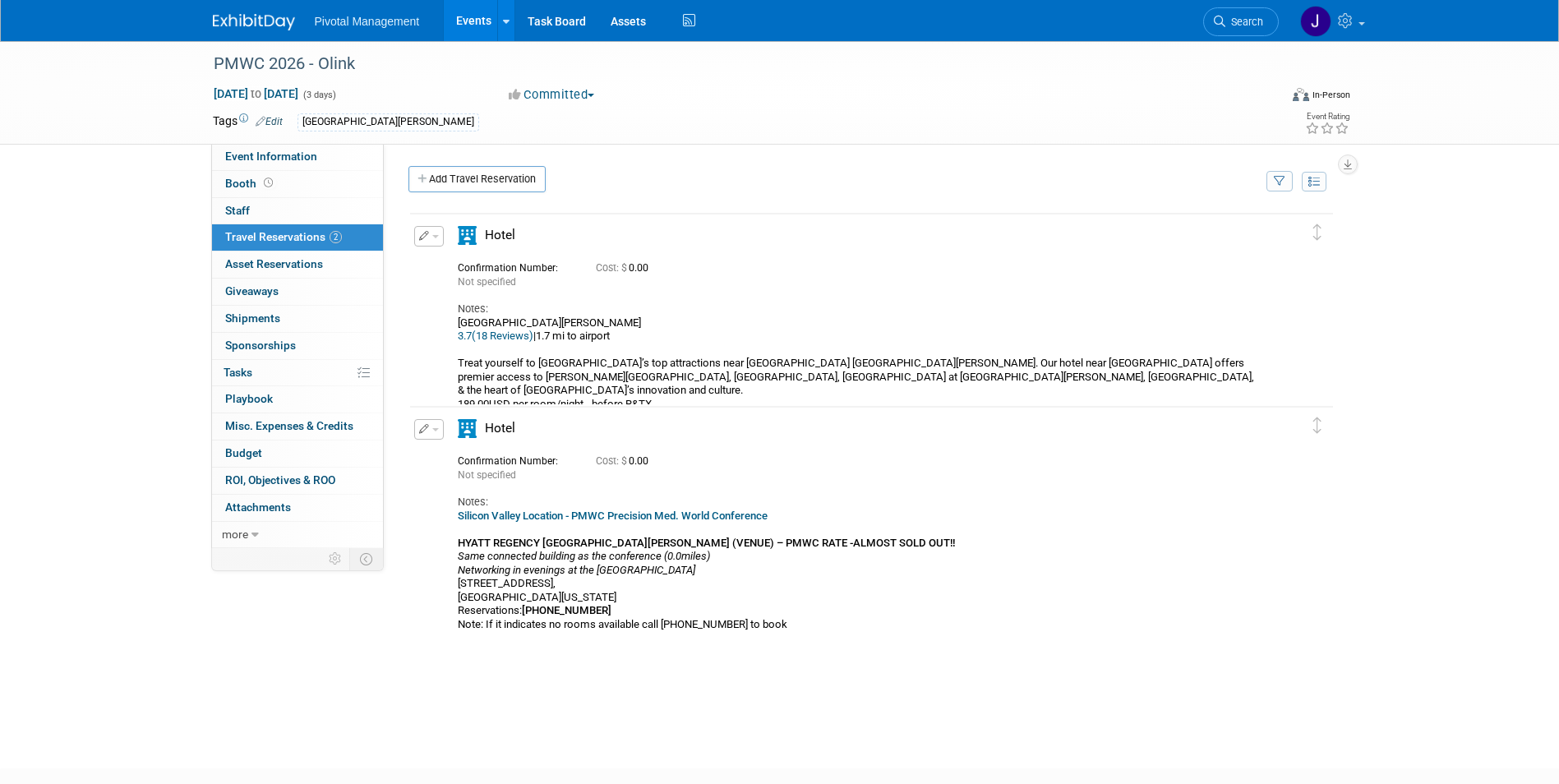
click at [433, 235] on button "button" at bounding box center [430, 235] width 30 height 21
click at [490, 265] on button "Edit Reservation" at bounding box center [484, 265] width 139 height 24
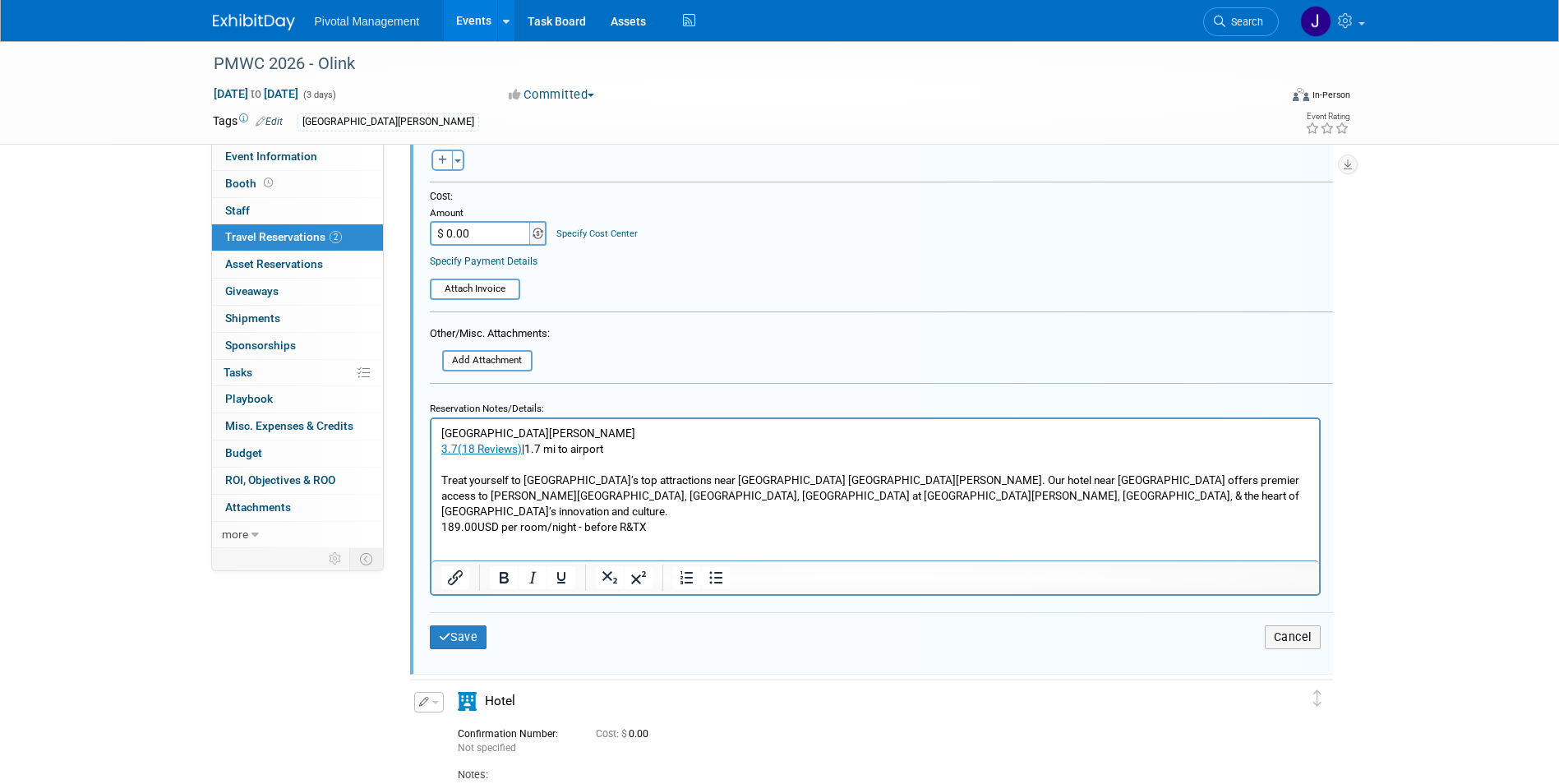
scroll to position [746, 0]
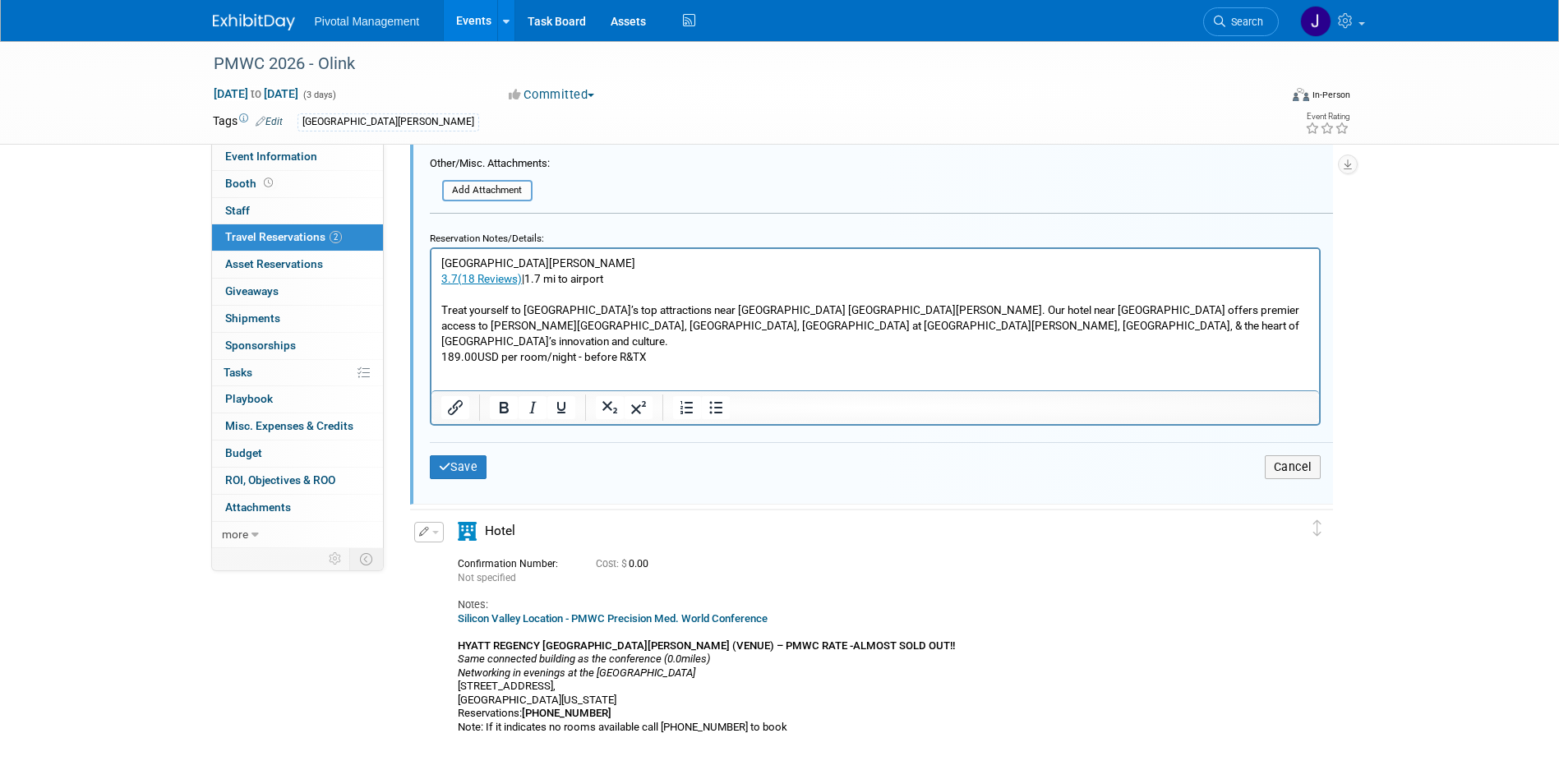
click at [531, 258] on p "Courtyard San Jose Airport 3.7(18 Reviews) |1.7 mi to airport Treat yourself to…" at bounding box center [875, 309] width 869 height 109
copy p "Courtyard San Jose Airport"
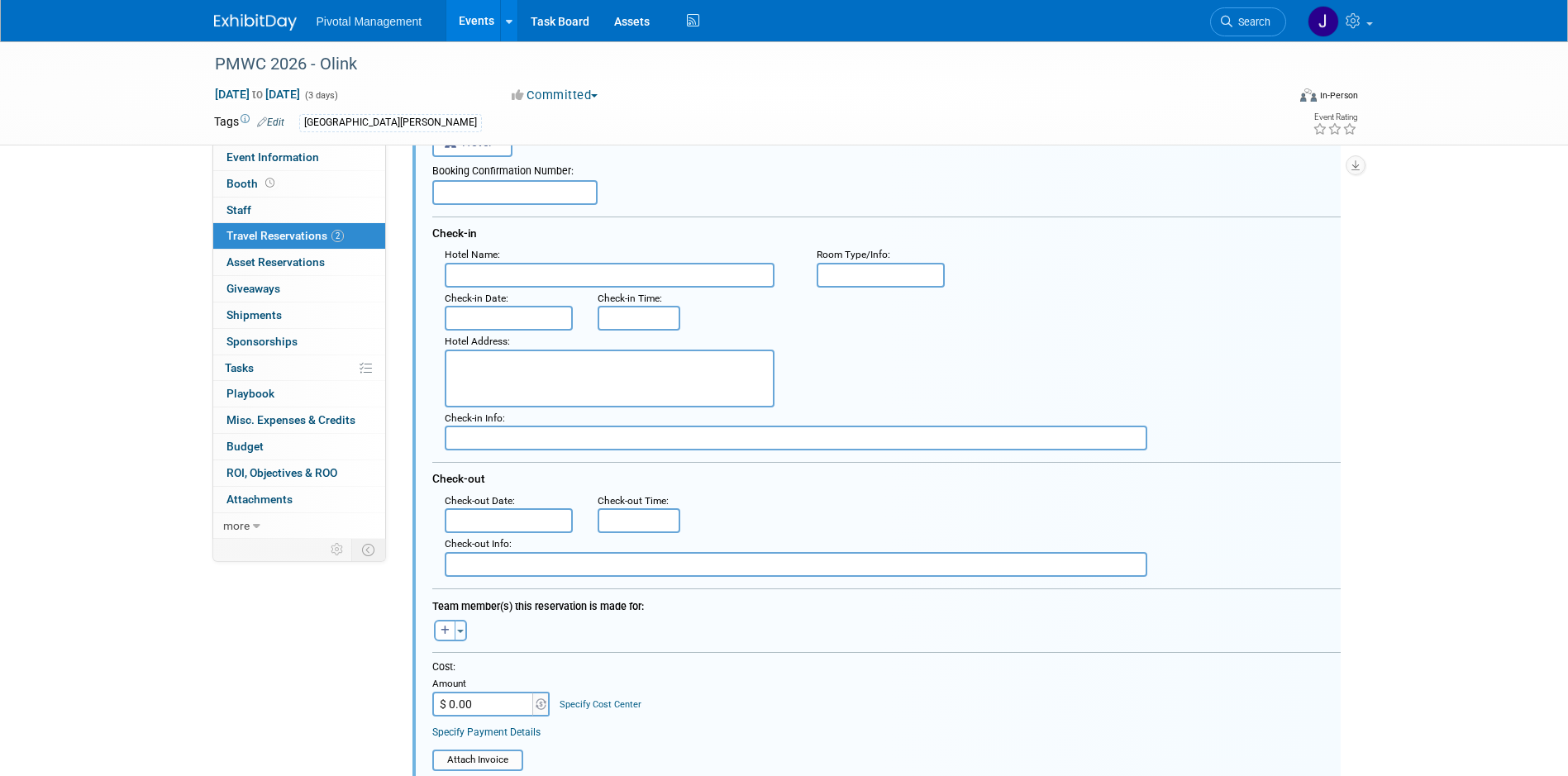
scroll to position [88, 0]
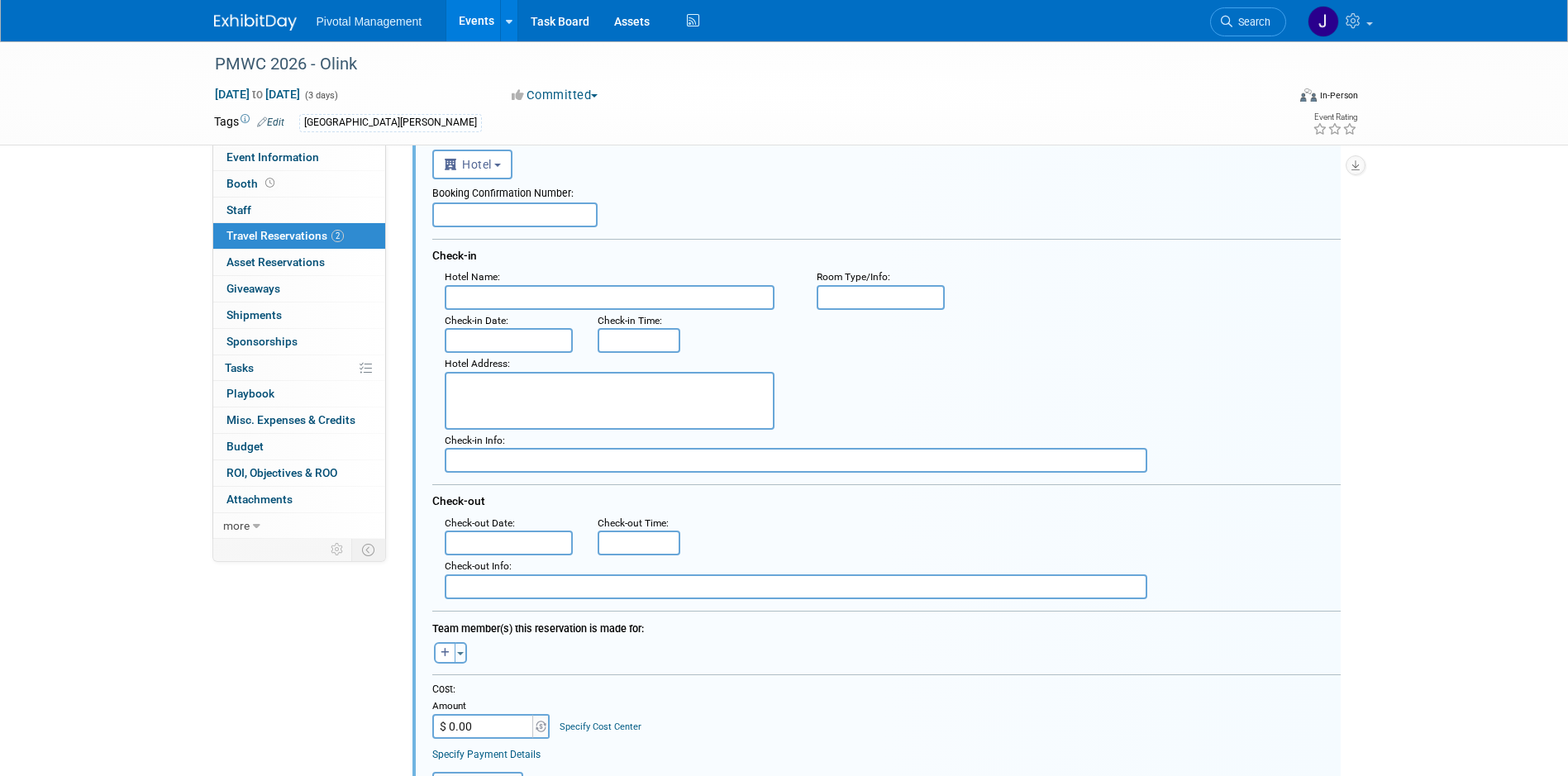
click at [488, 295] on input "text" at bounding box center [610, 297] width 330 height 25
paste input "Courtyard San Jose Airport"
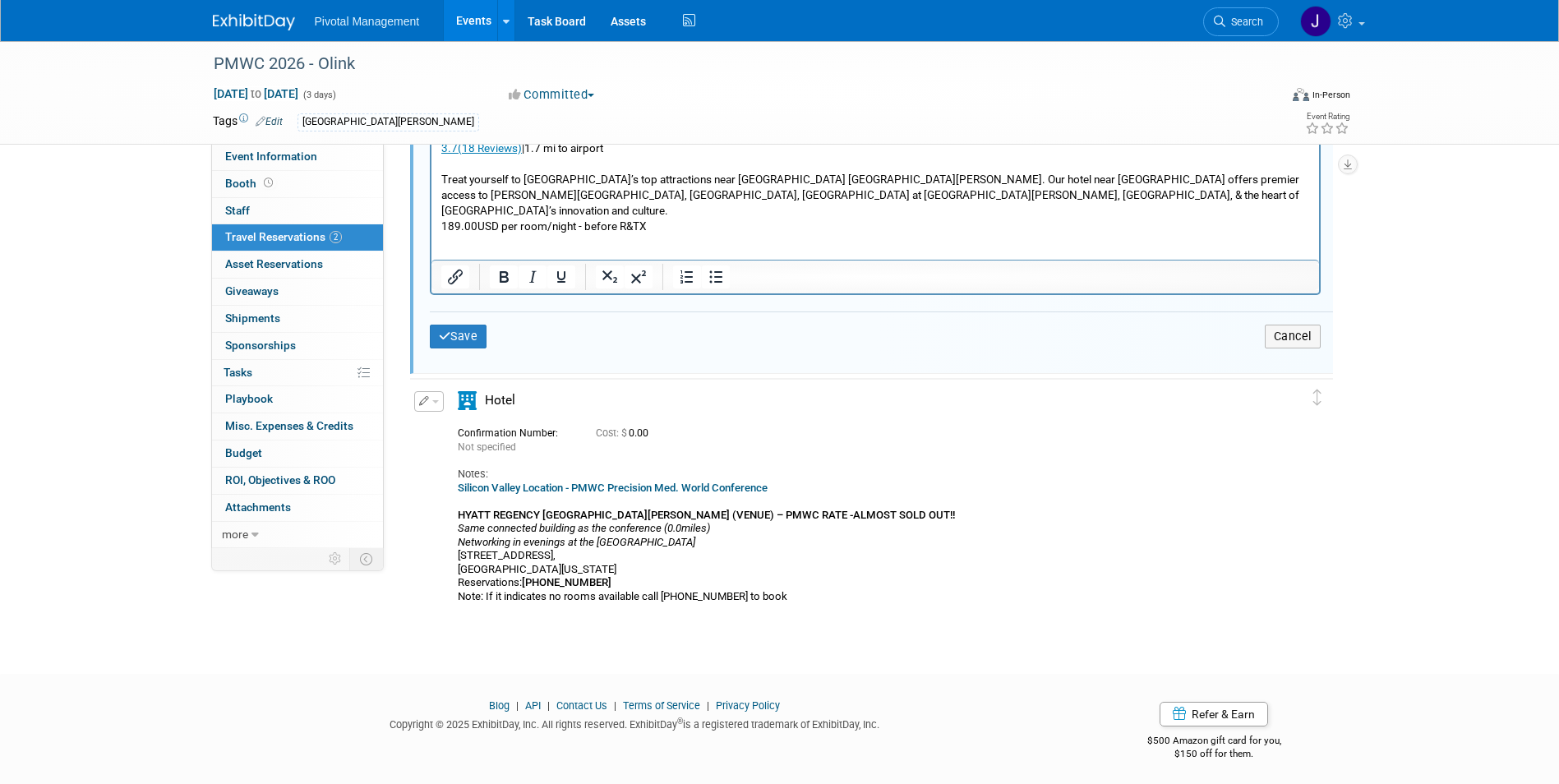
scroll to position [883, 0]
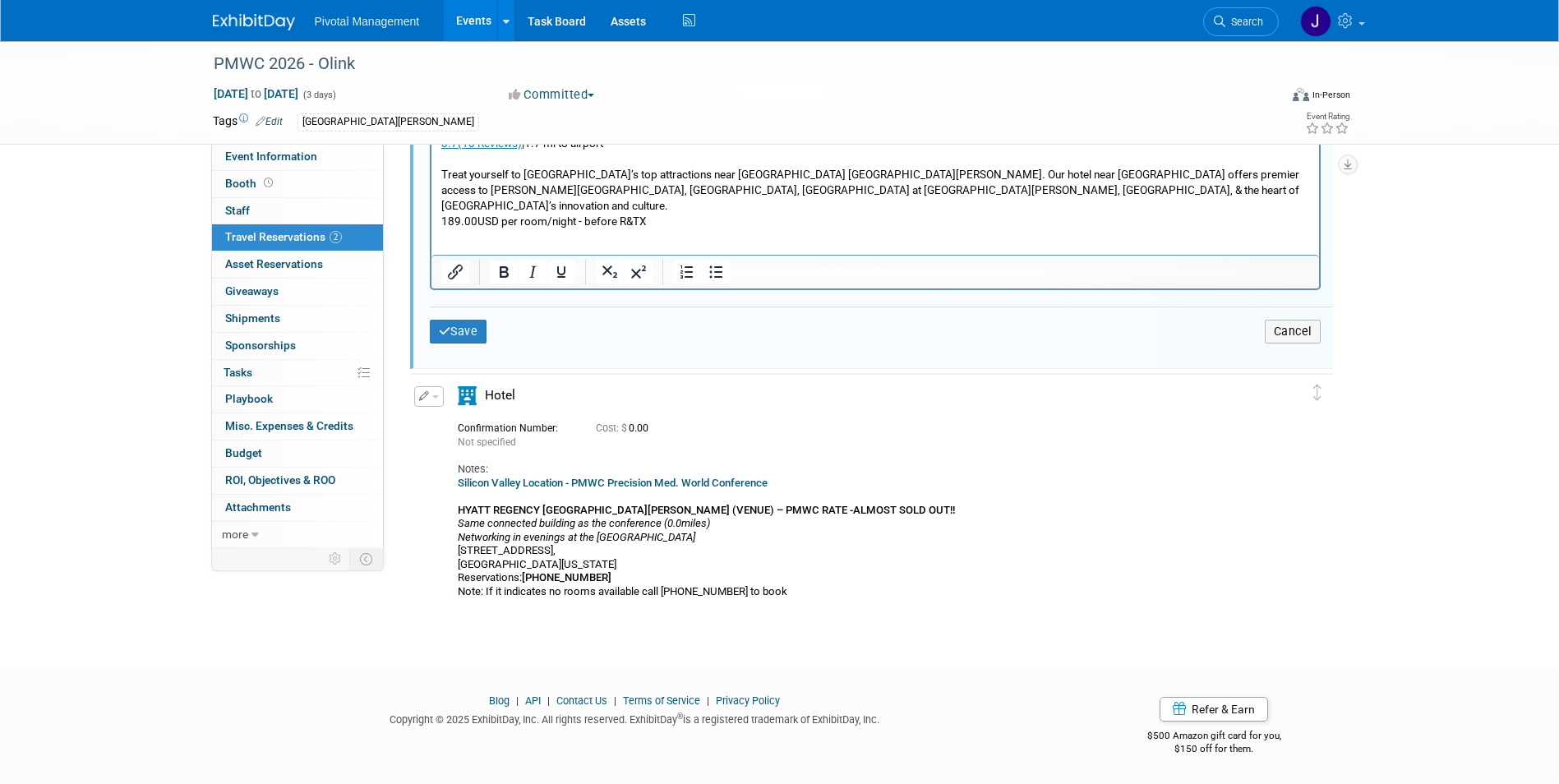
type input "Courtyard San Jose Airport"
click at [669, 477] on link "Silicon Valley Location - PMWC Precision Med. World Conference" at bounding box center [612, 482] width 310 height 12
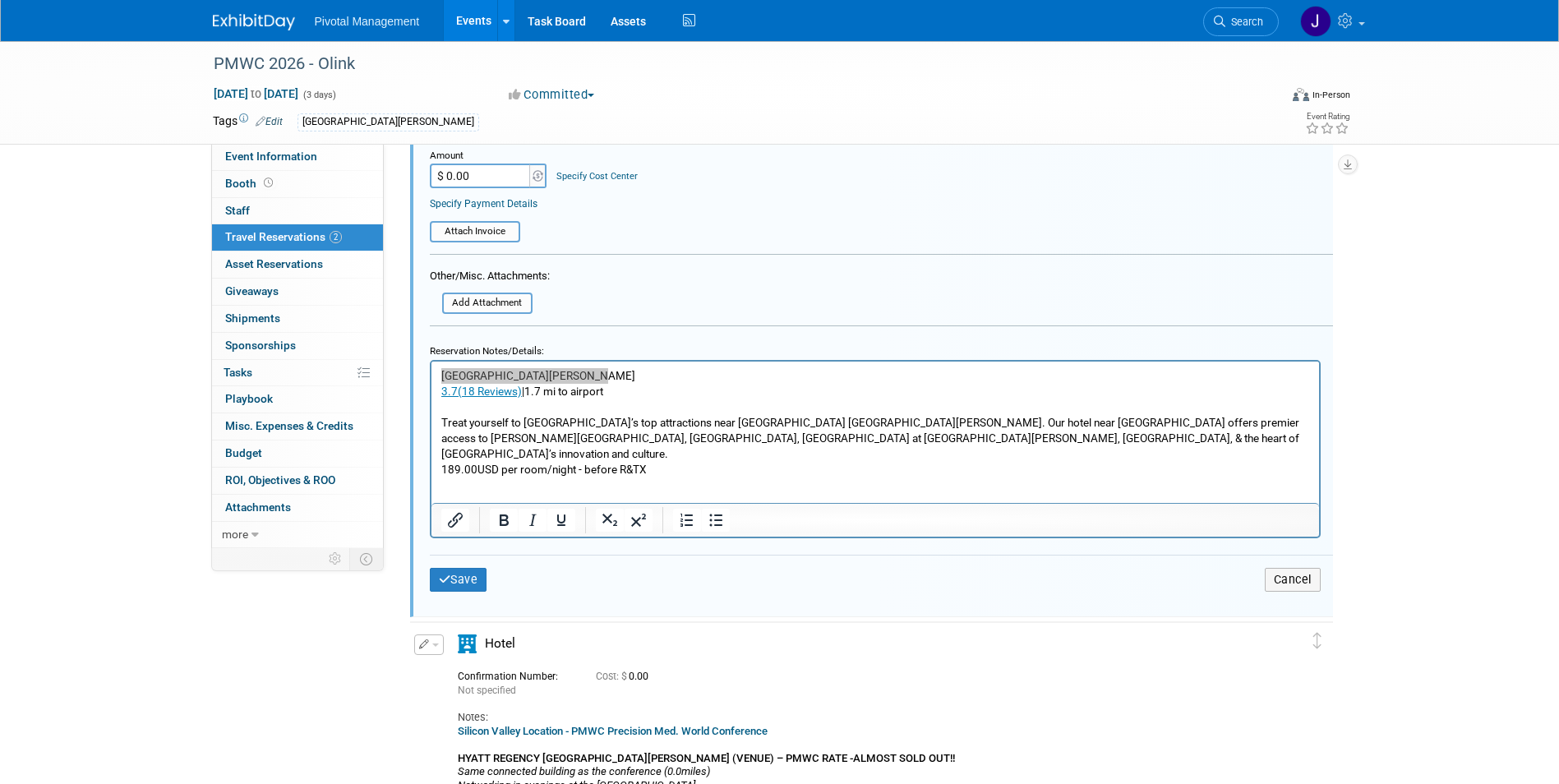
scroll to position [631, 0]
click at [610, 377] on p "Courtyard San Jose Airport 3.7(18 Reviews) |1.7 mi to airport Treat yourself to…" at bounding box center [875, 424] width 869 height 109
click at [520, 391] on p "Courtyard San Jose Airport 3.7(18 Reviews) |1.7 mi to airport Treat yourself to…" at bounding box center [875, 424] width 869 height 109
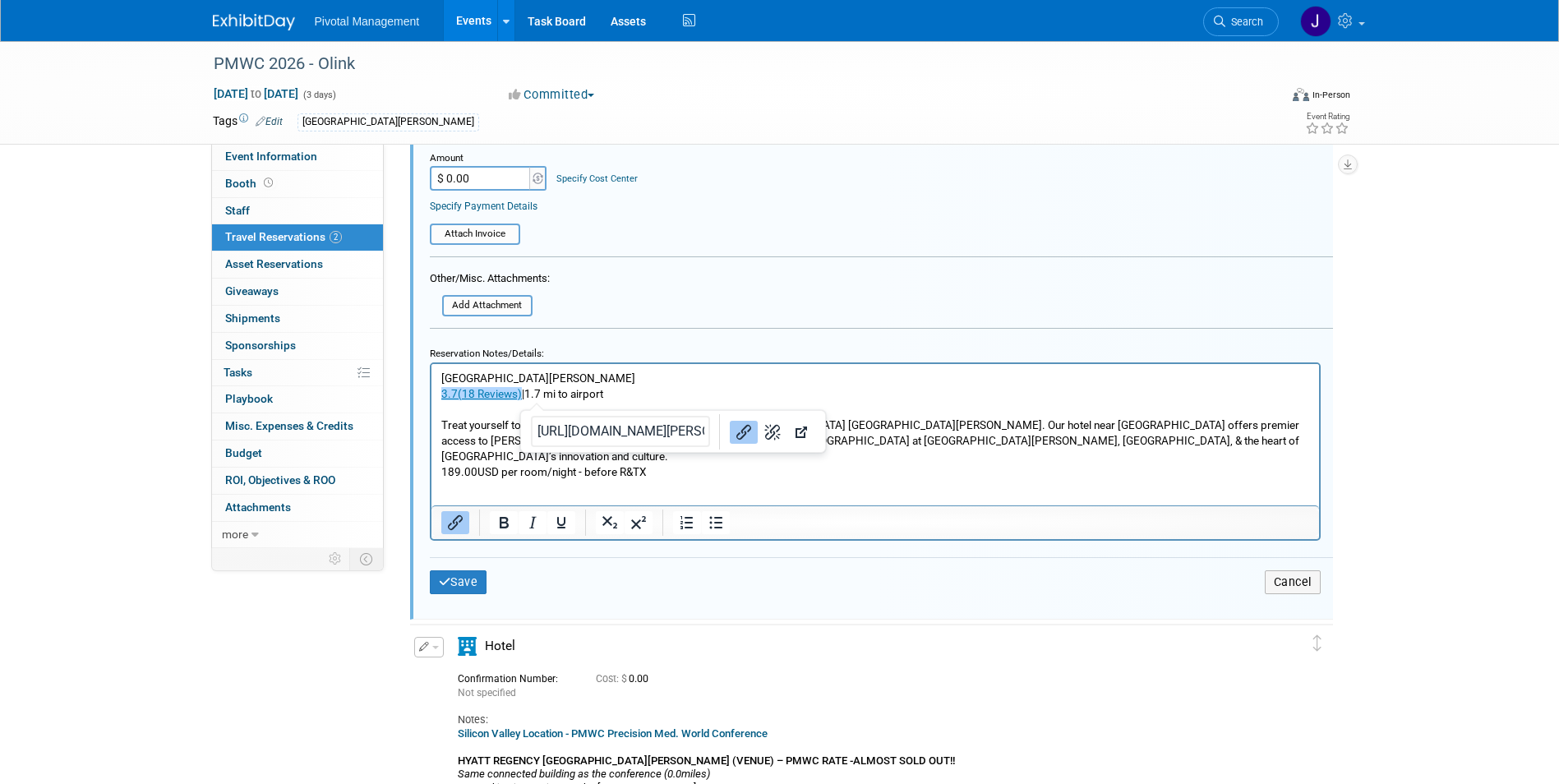
click at [526, 390] on p "Courtyard San Jose Airport 3.7(18 Reviews)﻿ |1.7 mi to airport Treat yourself t…" at bounding box center [875, 424] width 869 height 109
click at [521, 391] on p "Courtyard San Jose Airport 3.7(18 Reviews) |1.7 mi to airport Treat yourself to…" at bounding box center [875, 424] width 869 height 109
click at [646, 392] on p "Courtyard San Jose Airport 3.7(18 Reviews) | 1.7 mi to airport Treat yourself t…" at bounding box center [875, 424] width 869 height 109
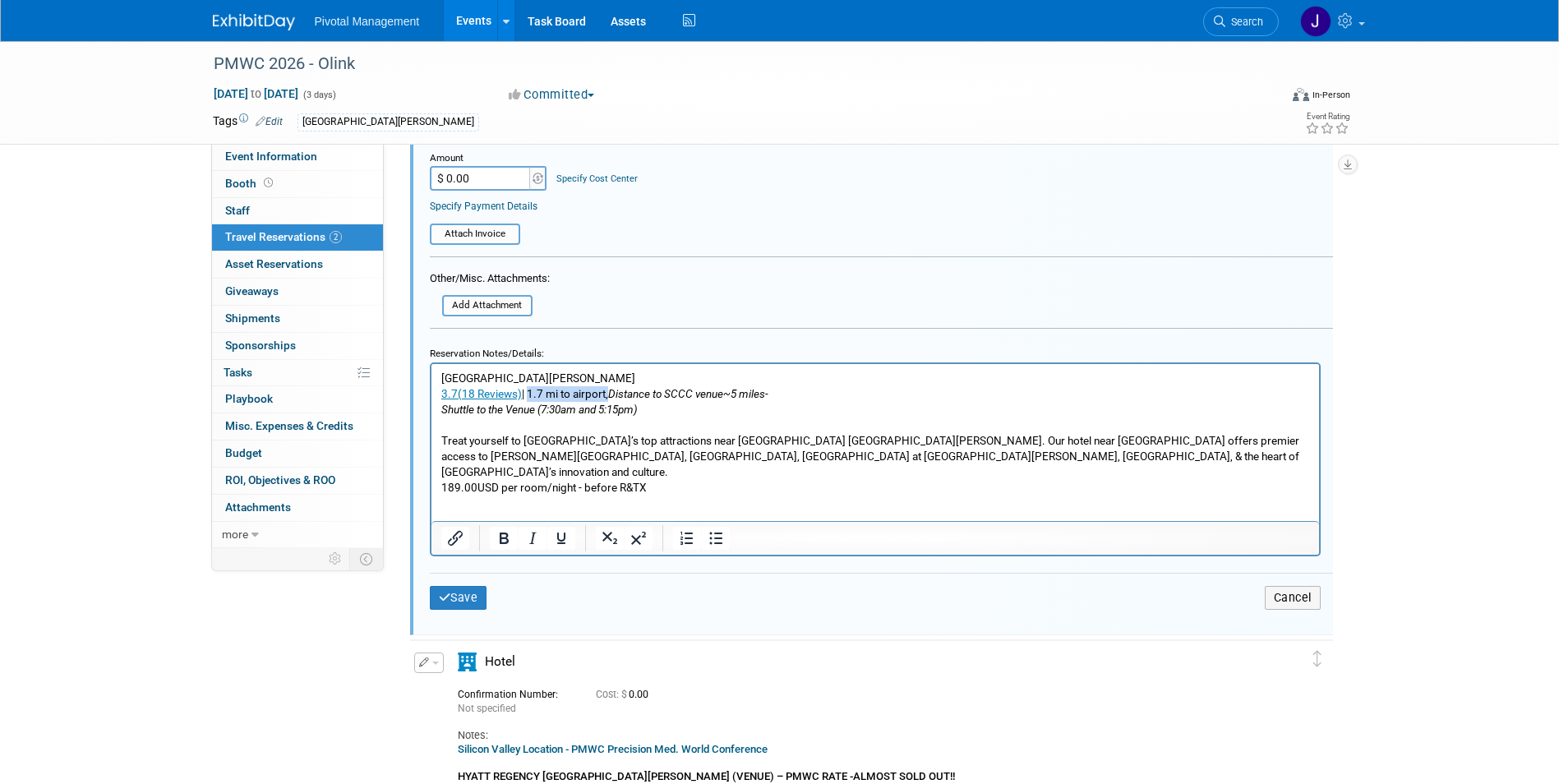
drag, startPoint x: 606, startPoint y: 393, endPoint x: 524, endPoint y: 393, distance: 82.0
click at [524, 393] on p "Courtyard San Jose Airport 3.7(18 Reviews) | 1.7 mi to airport, Distance to SCC…" at bounding box center [875, 432] width 869 height 125
drag, startPoint x: 528, startPoint y: 394, endPoint x: 434, endPoint y: 390, distance: 94.1
click at [434, 390] on html "Courtyard San Jose Airport 3.7(18 Reviews) | Distance to SCCC venue~5 miles- Sh…" at bounding box center [874, 428] width 888 height 131
click at [666, 405] on p "Courtyard San Jose Airport Distance to SCCC venue~5 miles- Shuttle to the Venue…" at bounding box center [875, 432] width 869 height 125
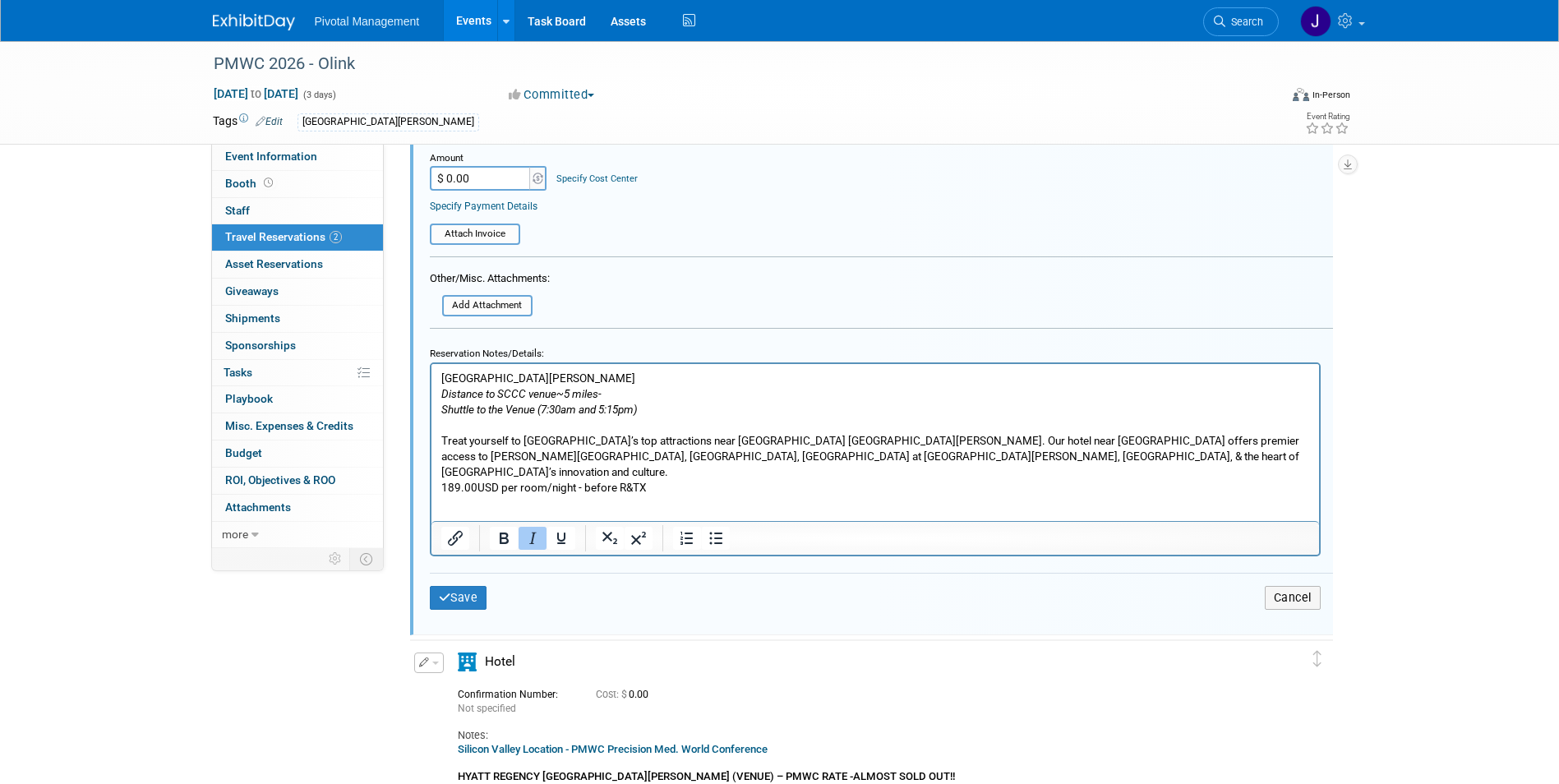
click at [647, 395] on p "Courtyard San Jose Airport Distance to SCCC venue~5 miles- Shuttle to the Venue…" at bounding box center [875, 432] width 869 height 125
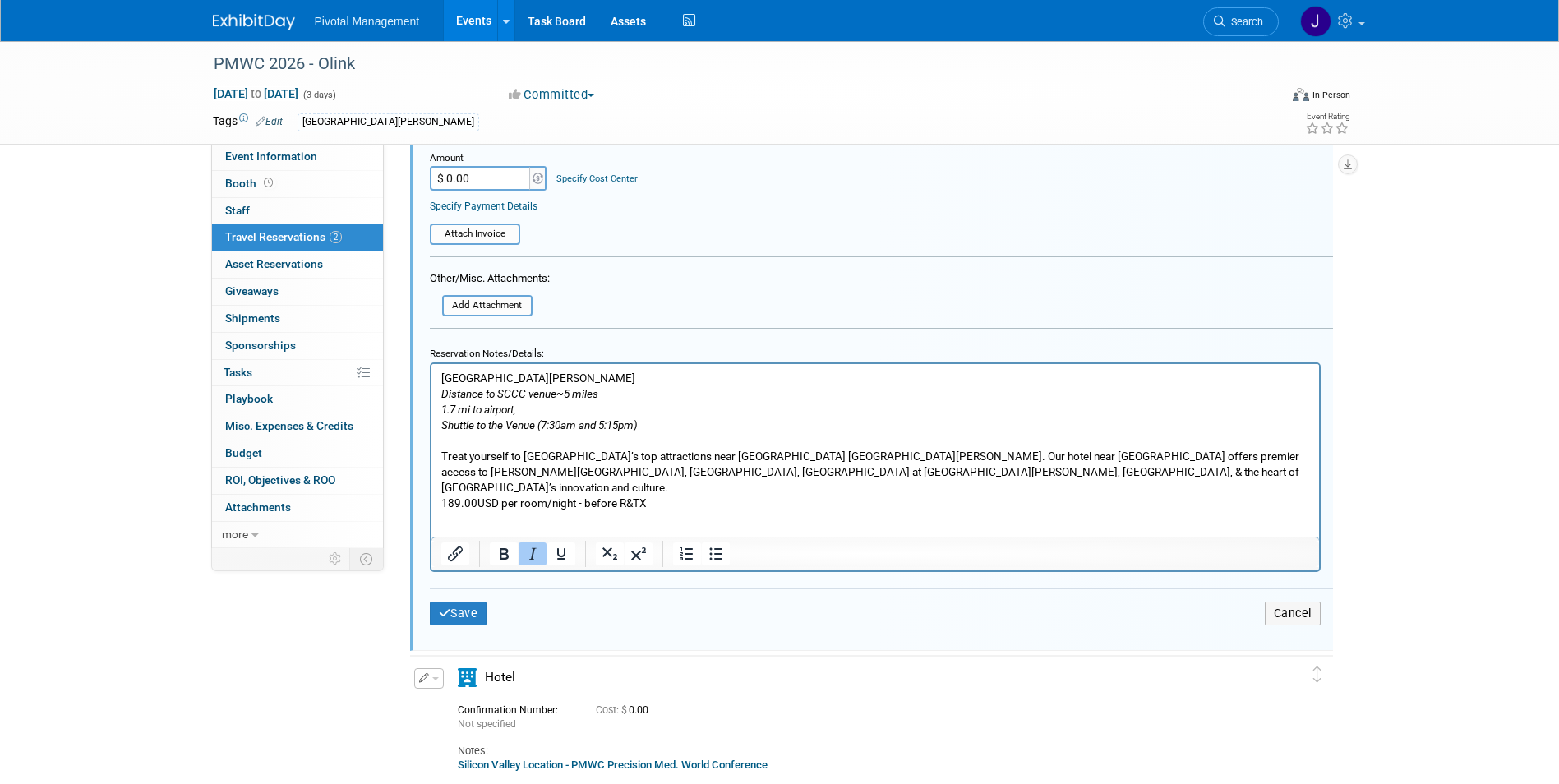
click at [582, 404] on p "1.7 mi to airport, Shuttle to the Venue (7:30am and 5:15pm) Treat yourself to S…" at bounding box center [875, 455] width 869 height 109
click at [481, 488] on p "1.7 mi to airport Shuttle to the Venue (7:30am and 5:15pm) Treat yourself to Si…" at bounding box center [875, 455] width 869 height 109
click at [476, 488] on p "1.7 mi to airport Shuttle to the Venue (7:30am and 5:15pm) Treat yourself to Si…" at bounding box center [875, 455] width 869 height 109
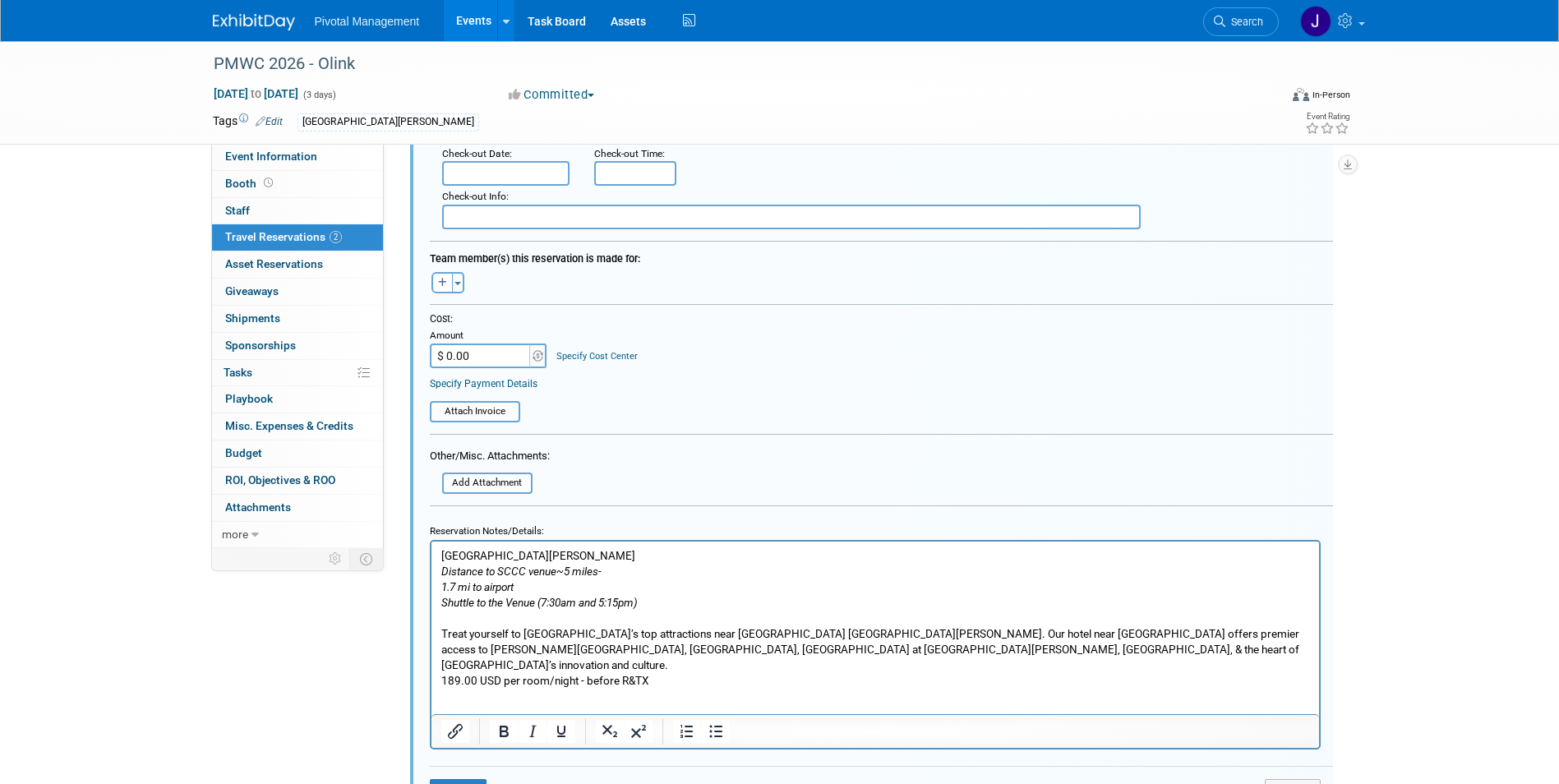
scroll to position [435, 0]
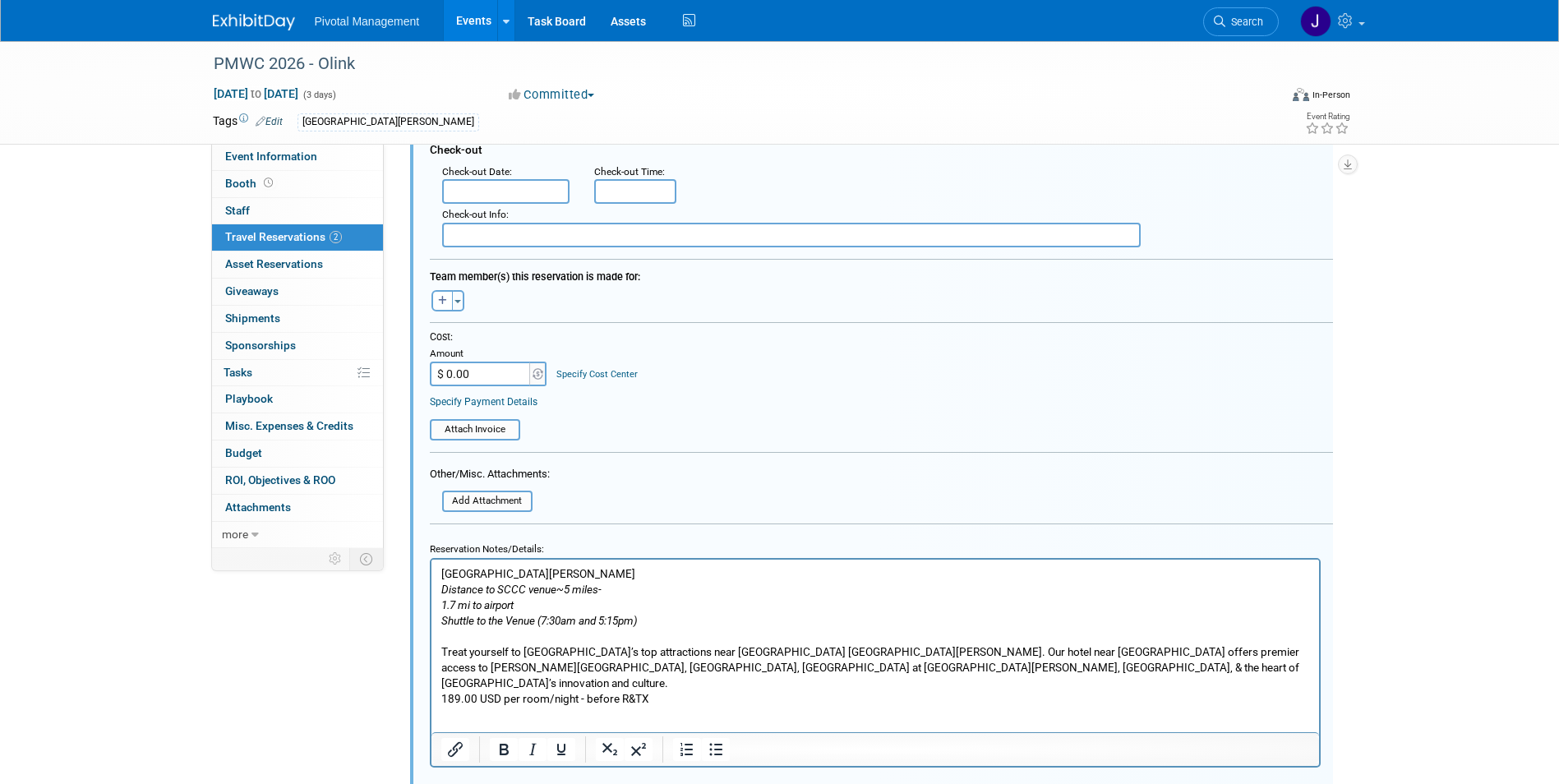
click at [539, 602] on p "1.7 mi to airport Shuttle to the Venue (7:30am and 5:15pm) Treat yourself to Si…" at bounding box center [875, 651] width 869 height 109
click at [514, 602] on button "Bold" at bounding box center [504, 748] width 28 height 23
click at [500, 573] on p "Courtyard San Jose Airport Distance to SCCC venue~5 miles-" at bounding box center [875, 580] width 869 height 31
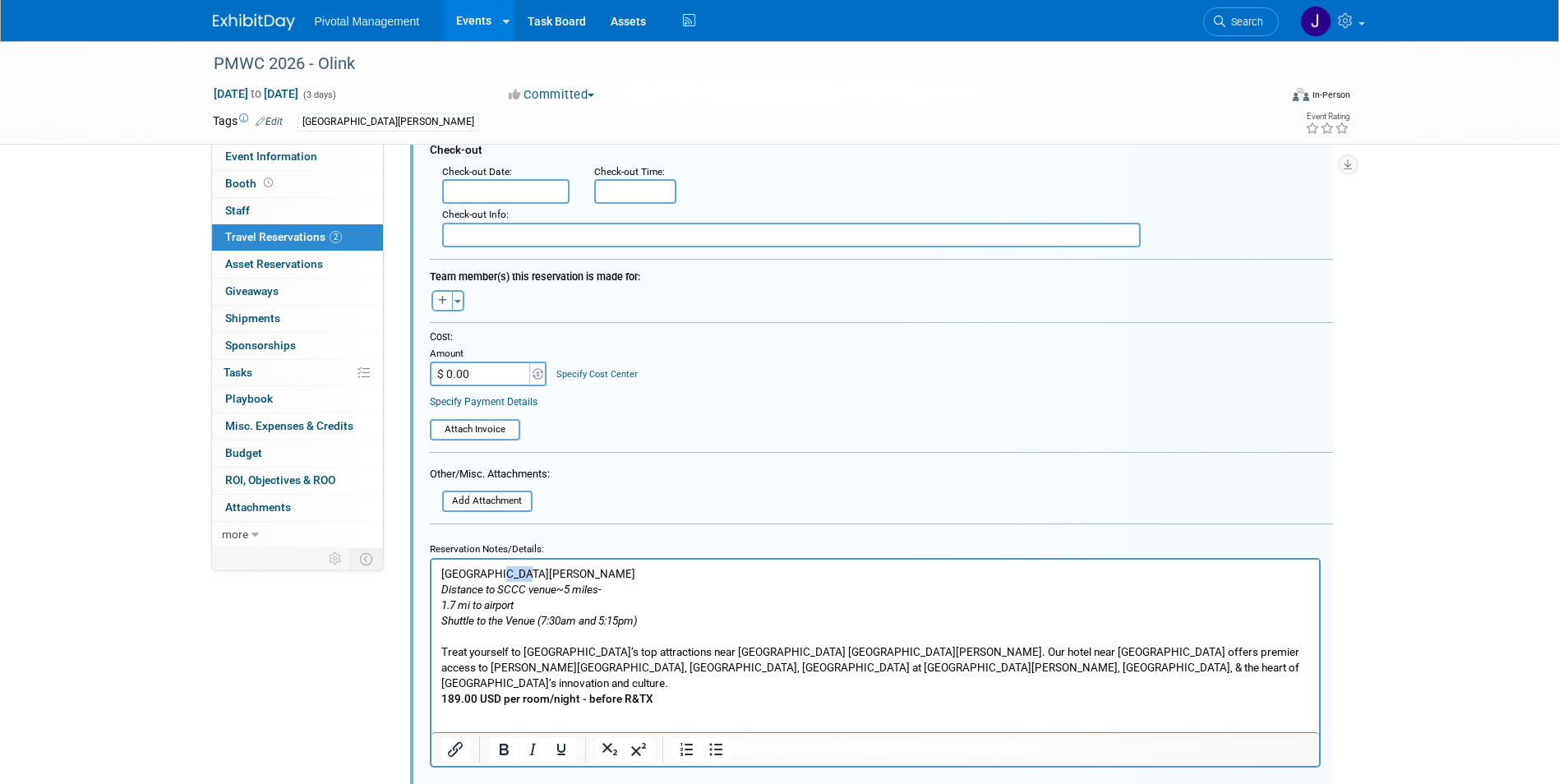
click at [500, 573] on p "Courtyard San Jose Airport Distance to SCCC venue~5 miles-" at bounding box center [875, 580] width 869 height 31
copy p "Courtyard San Jose Airport"
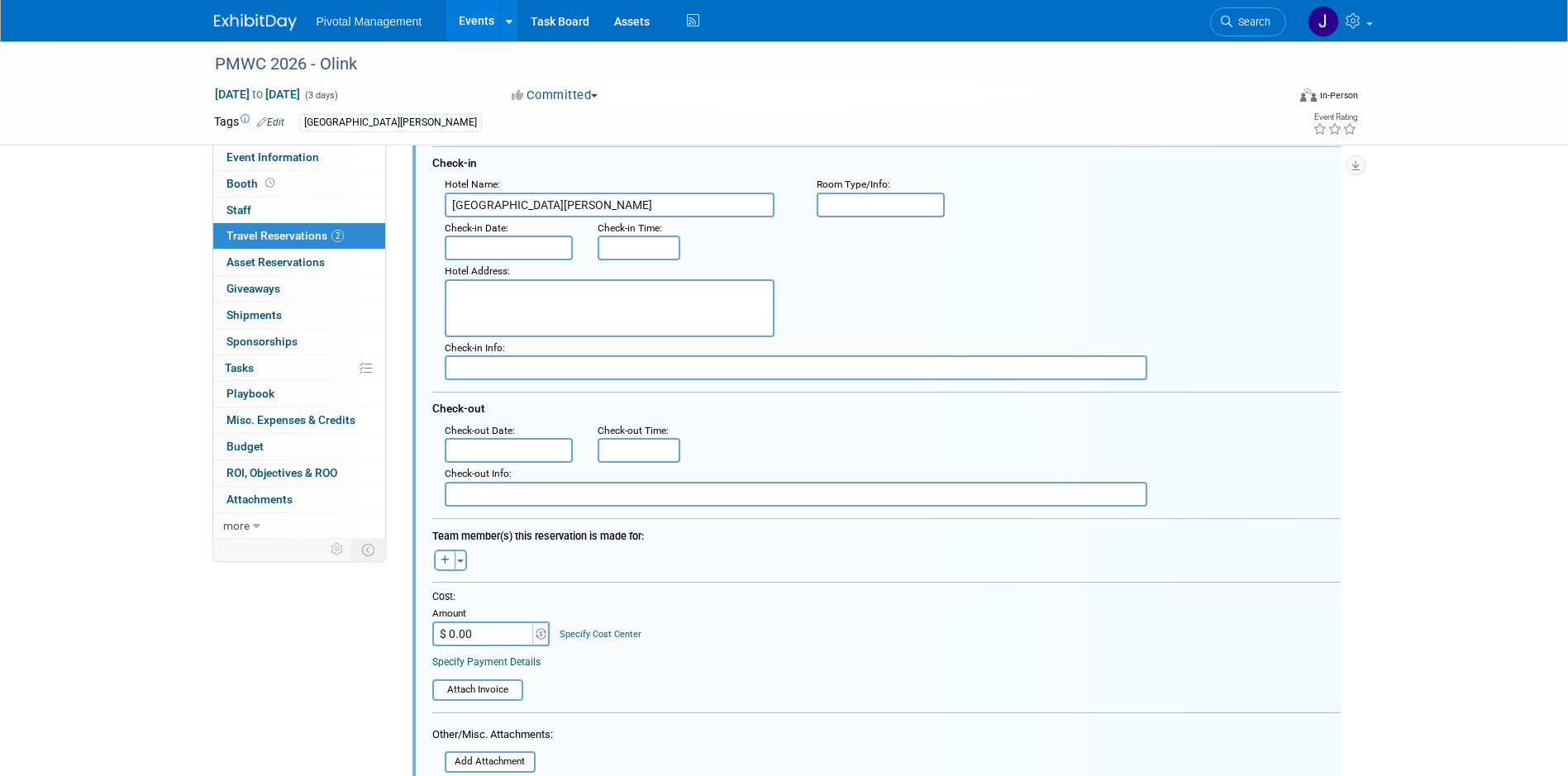
scroll to position [169, 0]
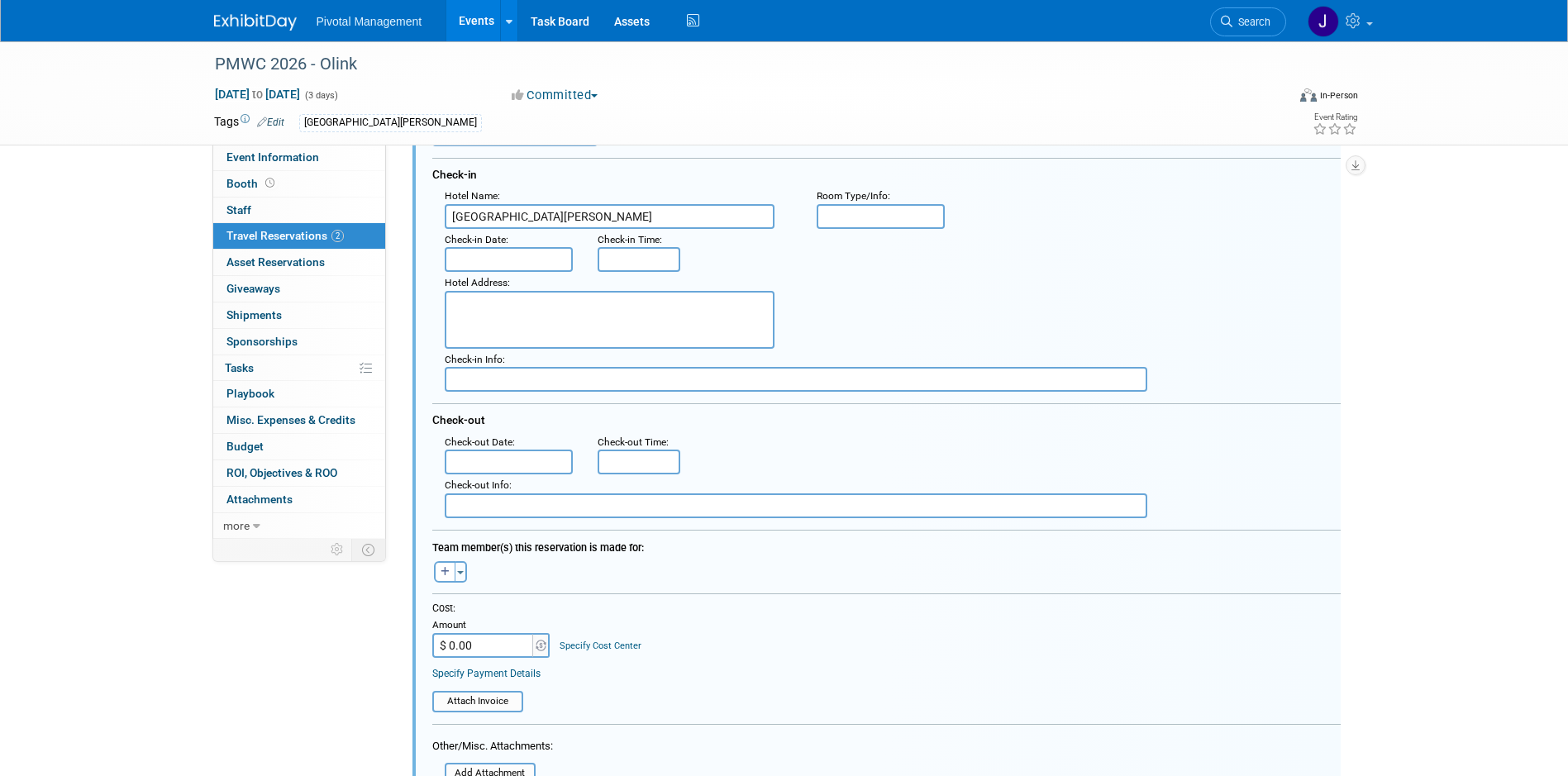
click at [471, 336] on textarea at bounding box center [610, 320] width 330 height 58
paste textarea "1471 North 4th Street San Jose, California, USA, 95112 Telephone: +1 408-452-02…"
click at [621, 320] on textarea "1471 North 4th Street San Jose, California, USA, 95112 Telephone: +1 408-452-02…" at bounding box center [610, 320] width 330 height 58
click at [522, 331] on textarea "1471 North 4th Street San Jose, California, USA, 95112 Telephone: +1 408-452-02…" at bounding box center [610, 320] width 330 height 58
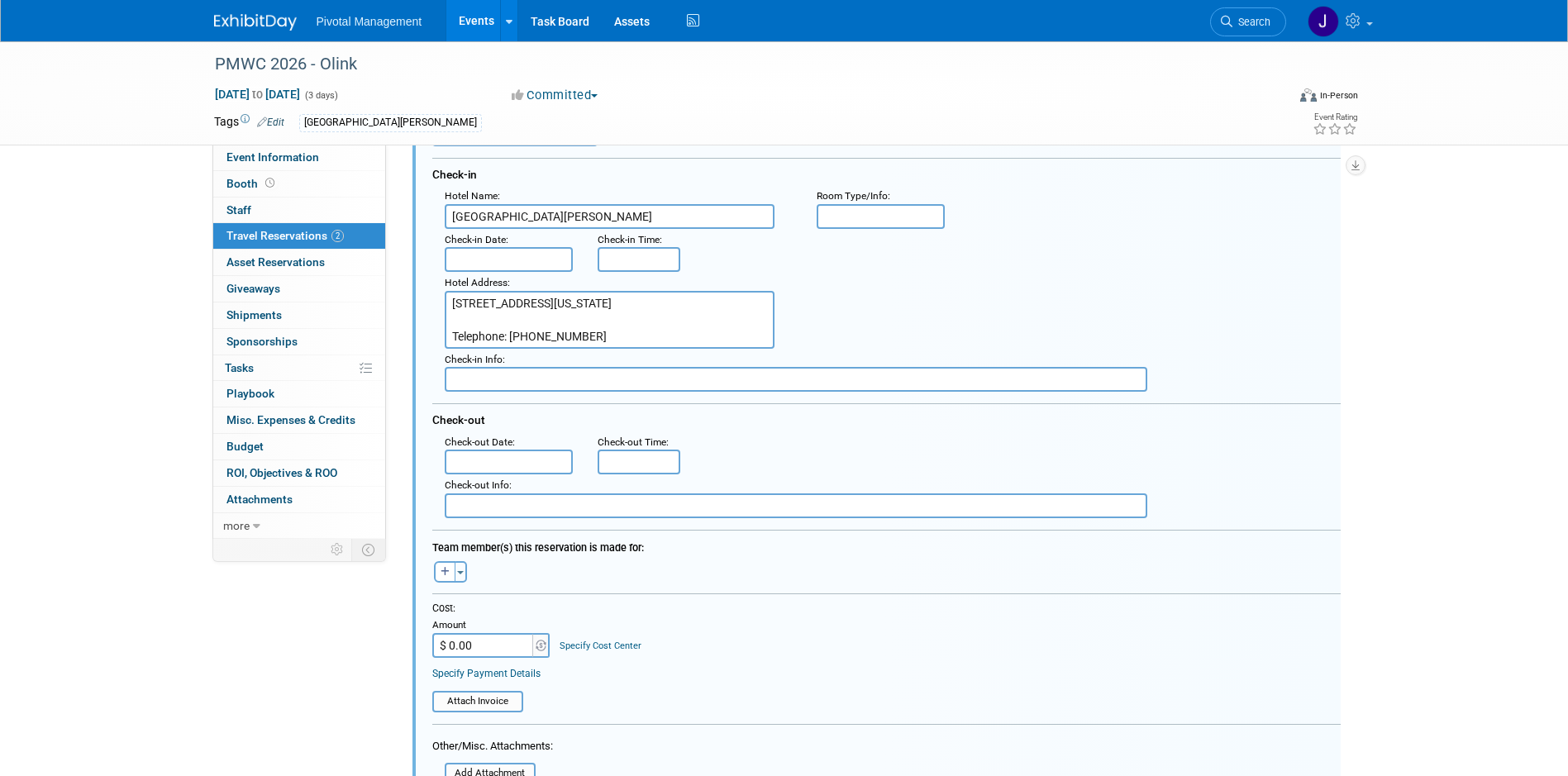
click at [524, 336] on textarea "1471 North 4th Street San Jose, California, USA, 95112 Telephone: +1 408-452-02…" at bounding box center [610, 320] width 330 height 58
click at [600, 327] on textarea "1471 North 4th Street San Jose, California, USA, 95112 Telephone: +1 408-452-02…" at bounding box center [610, 320] width 330 height 58
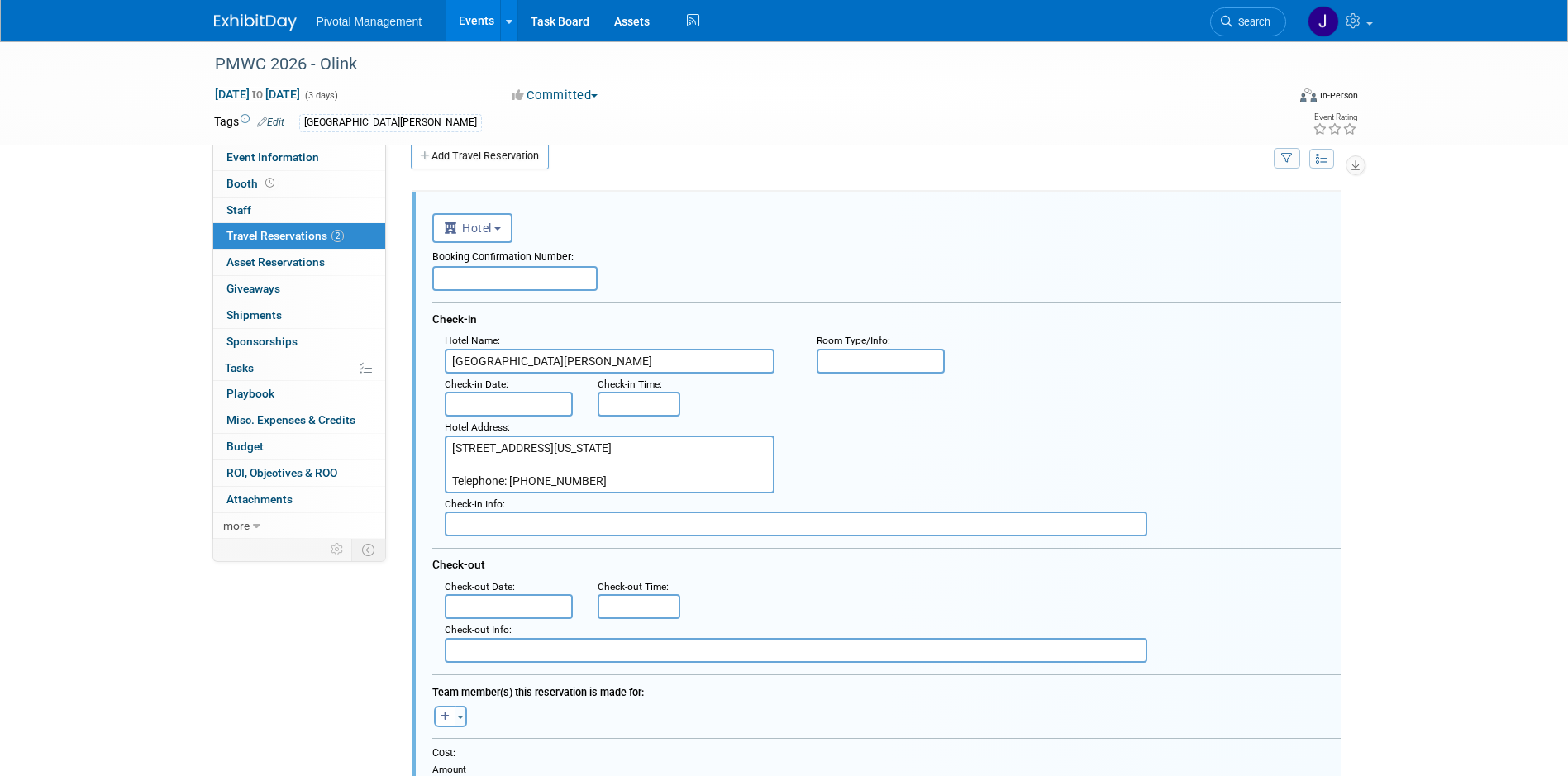
scroll to position [21, 0]
type textarea "1471 North 4th Street San Jose, California, USA, 95112 Telephone: +1 408-452-02…"
click at [601, 406] on input "8:00 AM" at bounding box center [639, 406] width 83 height 25
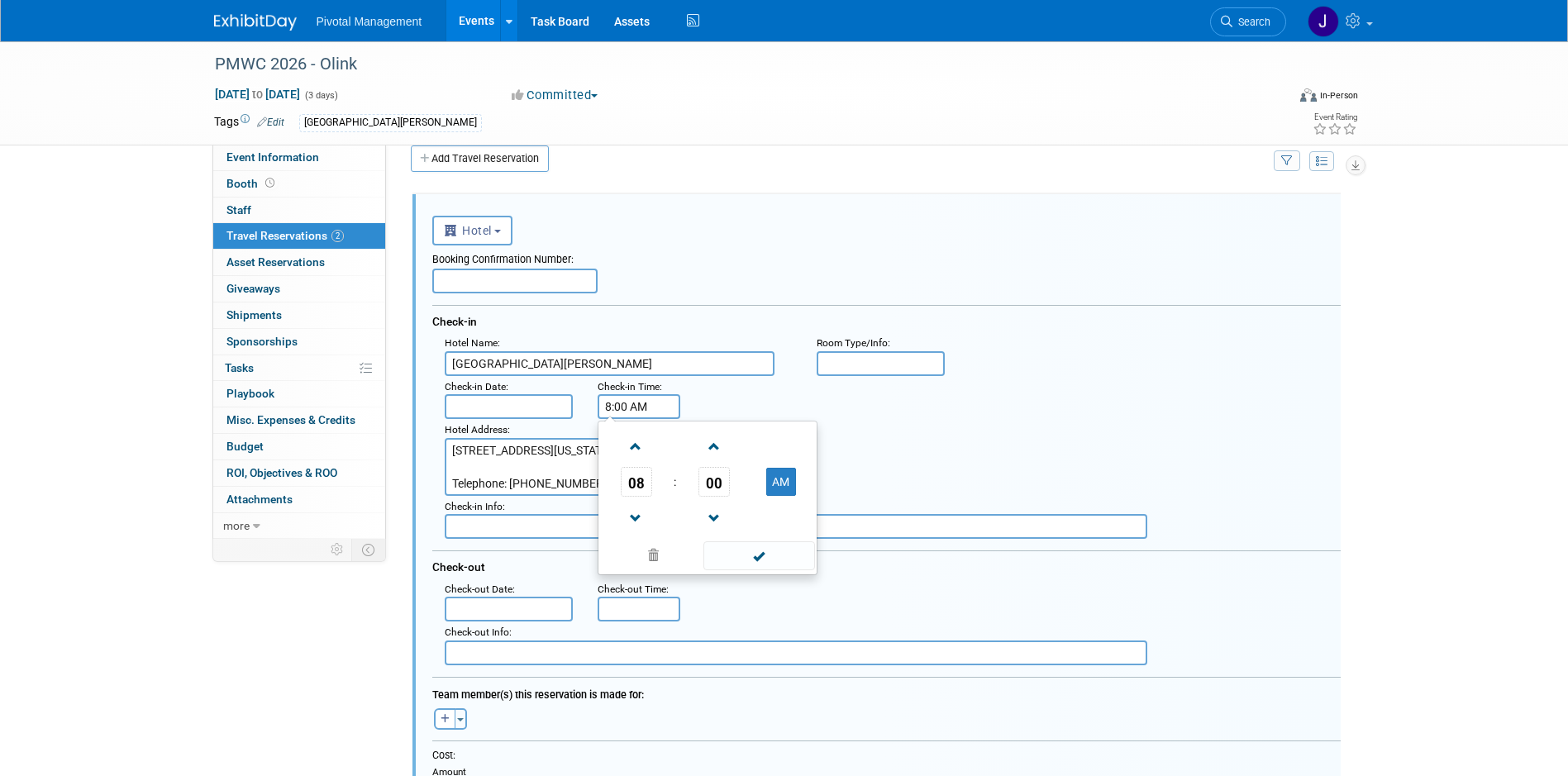
drag, startPoint x: 660, startPoint y: 407, endPoint x: 567, endPoint y: 402, distance: 93.5
click at [567, 402] on div ": Check-in Date : Check-in Time : 8:00 AM 08 : 00 AM 12 01 02 03 04 05 06 07 08…" at bounding box center [892, 398] width 921 height 44
type input "11:00 AM"
click at [1006, 606] on form "<i class="fas fa-plane" style="padding: 6px 4px 6px 1px;"></i> Flight <i class=…" at bounding box center [886, 735] width 908 height 1056
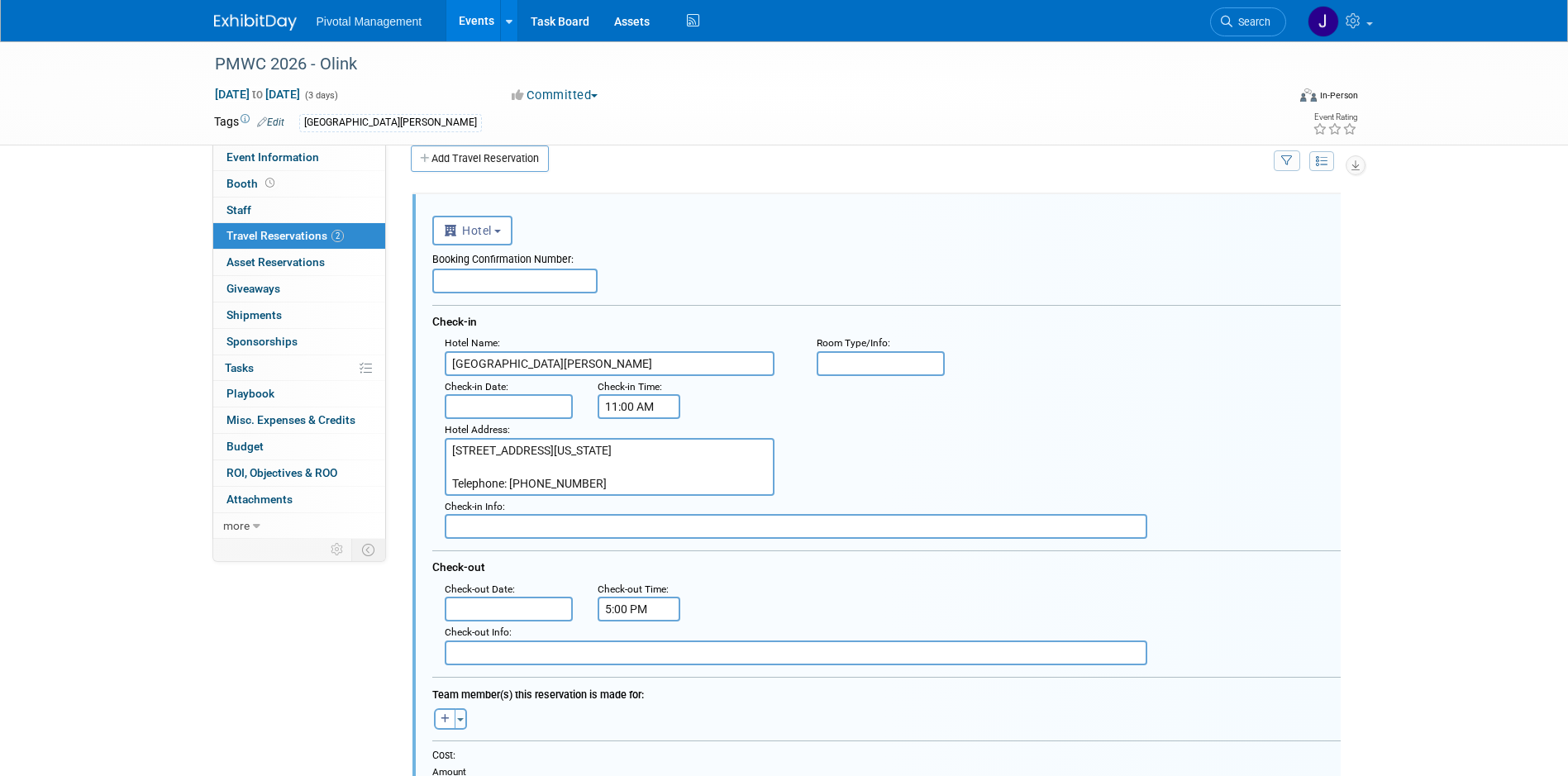
click at [619, 606] on input "5:00 PM" at bounding box center [639, 609] width 83 height 25
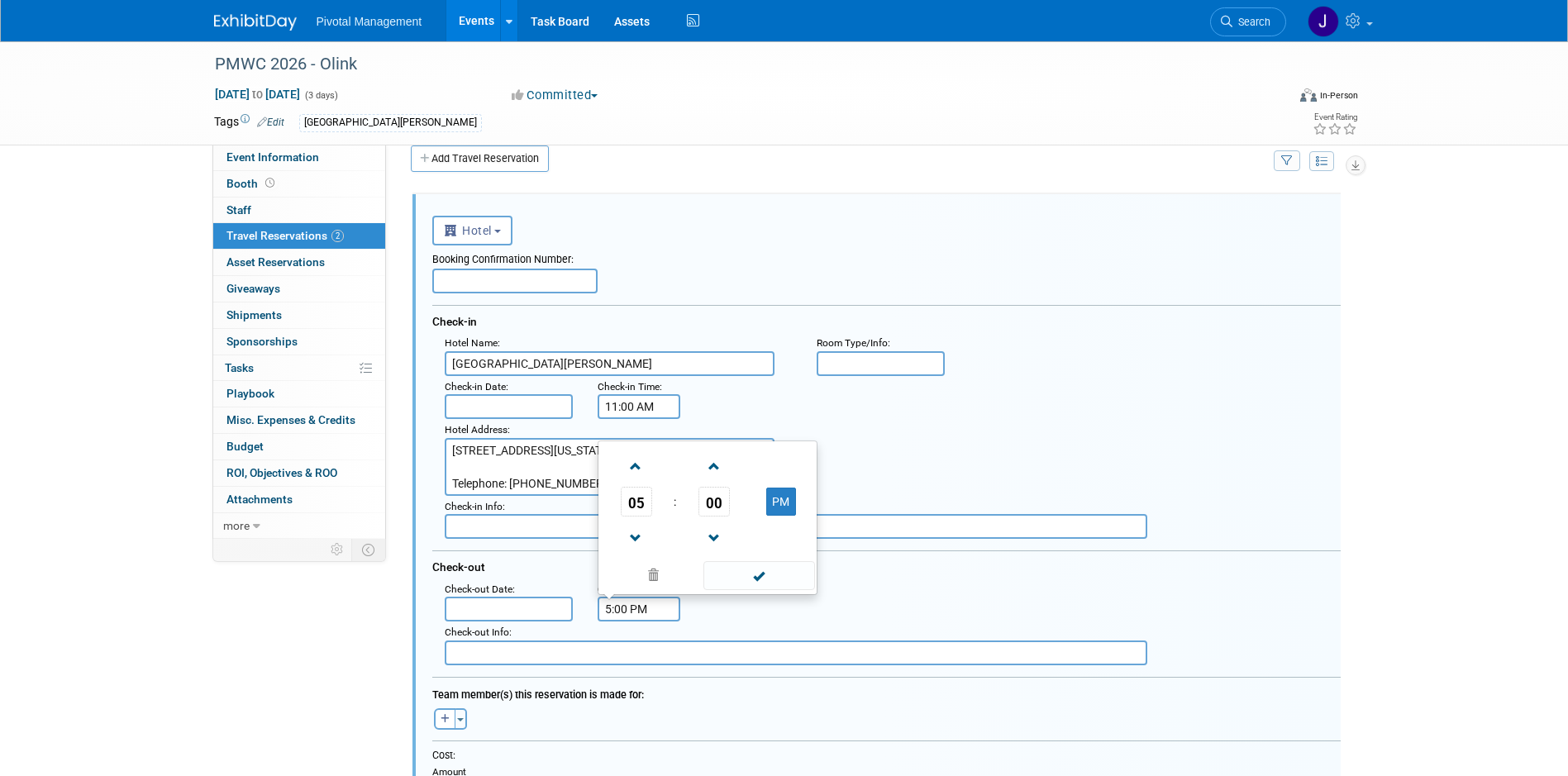
drag, startPoint x: 665, startPoint y: 608, endPoint x: 541, endPoint y: 603, distance: 124.1
click at [541, 603] on div ": Check-out Date : Check-out Time : 5:00 PM 05 : 00 PM 12 01 02 03 04 05 06 07 …" at bounding box center [892, 601] width 921 height 44
type input "3:00 PM"
click at [975, 606] on div ": Check-out Date : Check-out Time : 3:00 PM 05 : 00 PM 12 01 02 03 04 05 06 07 …" at bounding box center [892, 601] width 921 height 44
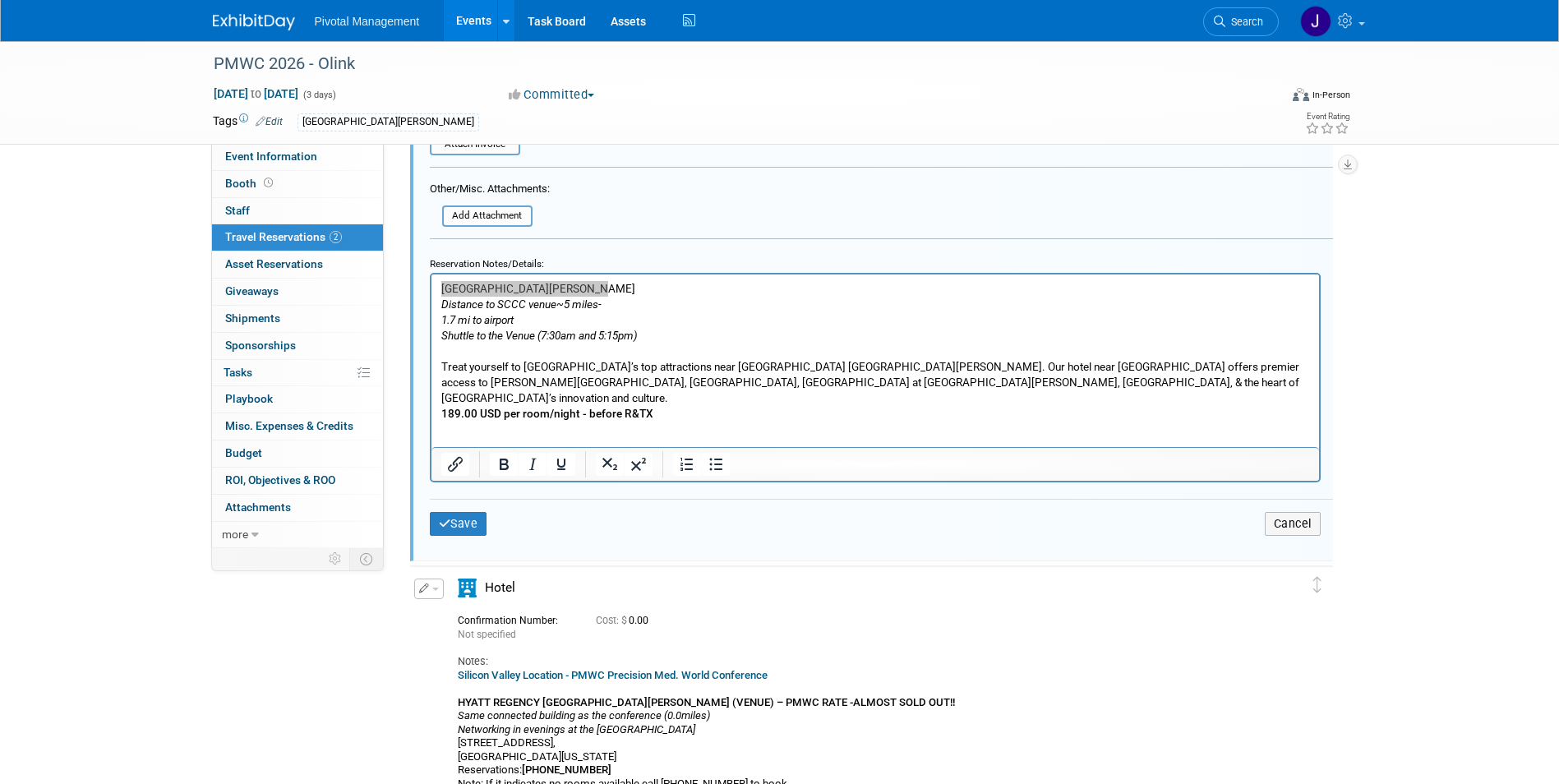
scroll to position [723, 0]
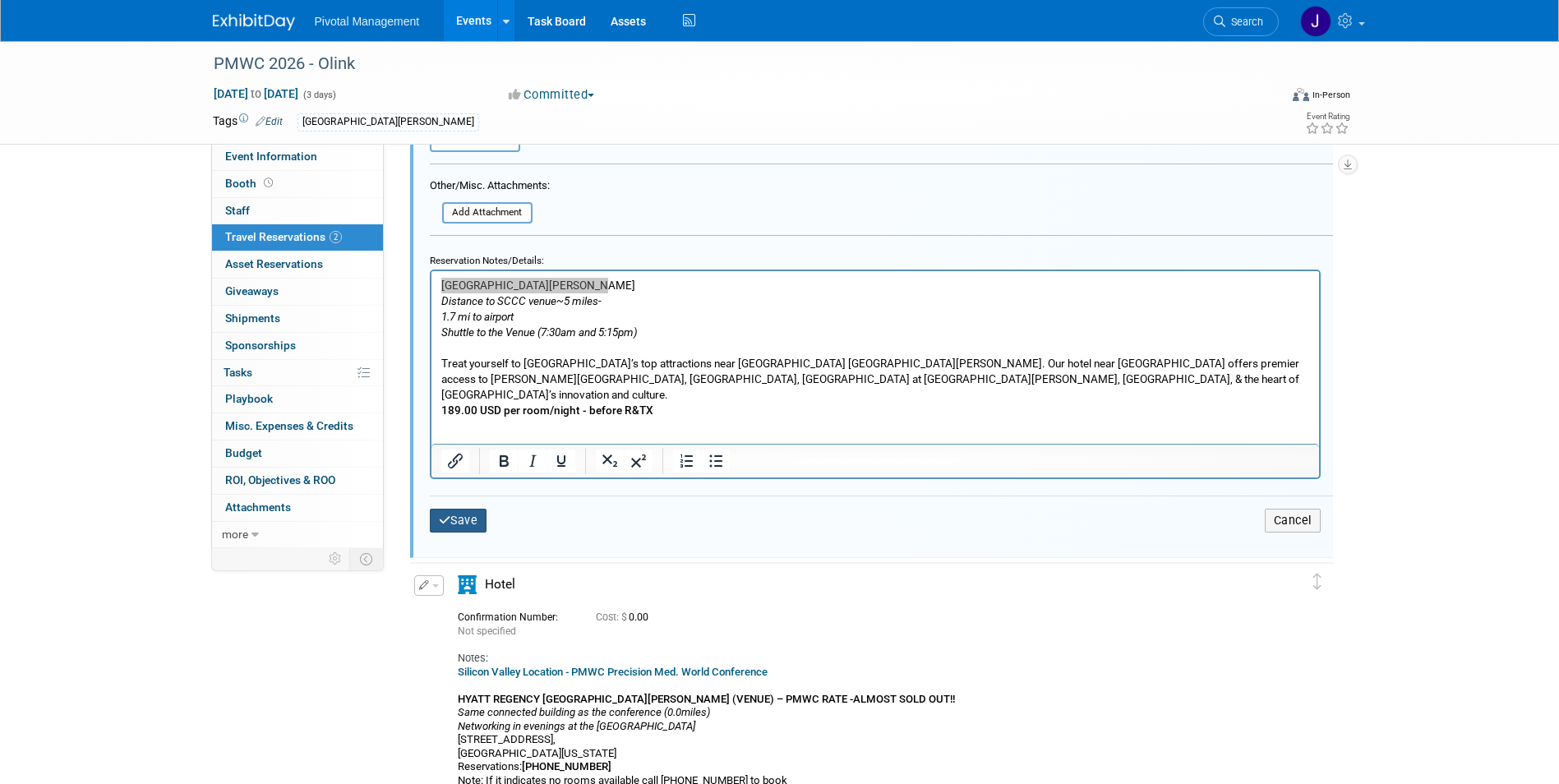
click at [480, 528] on button "Save" at bounding box center [458, 521] width 58 height 24
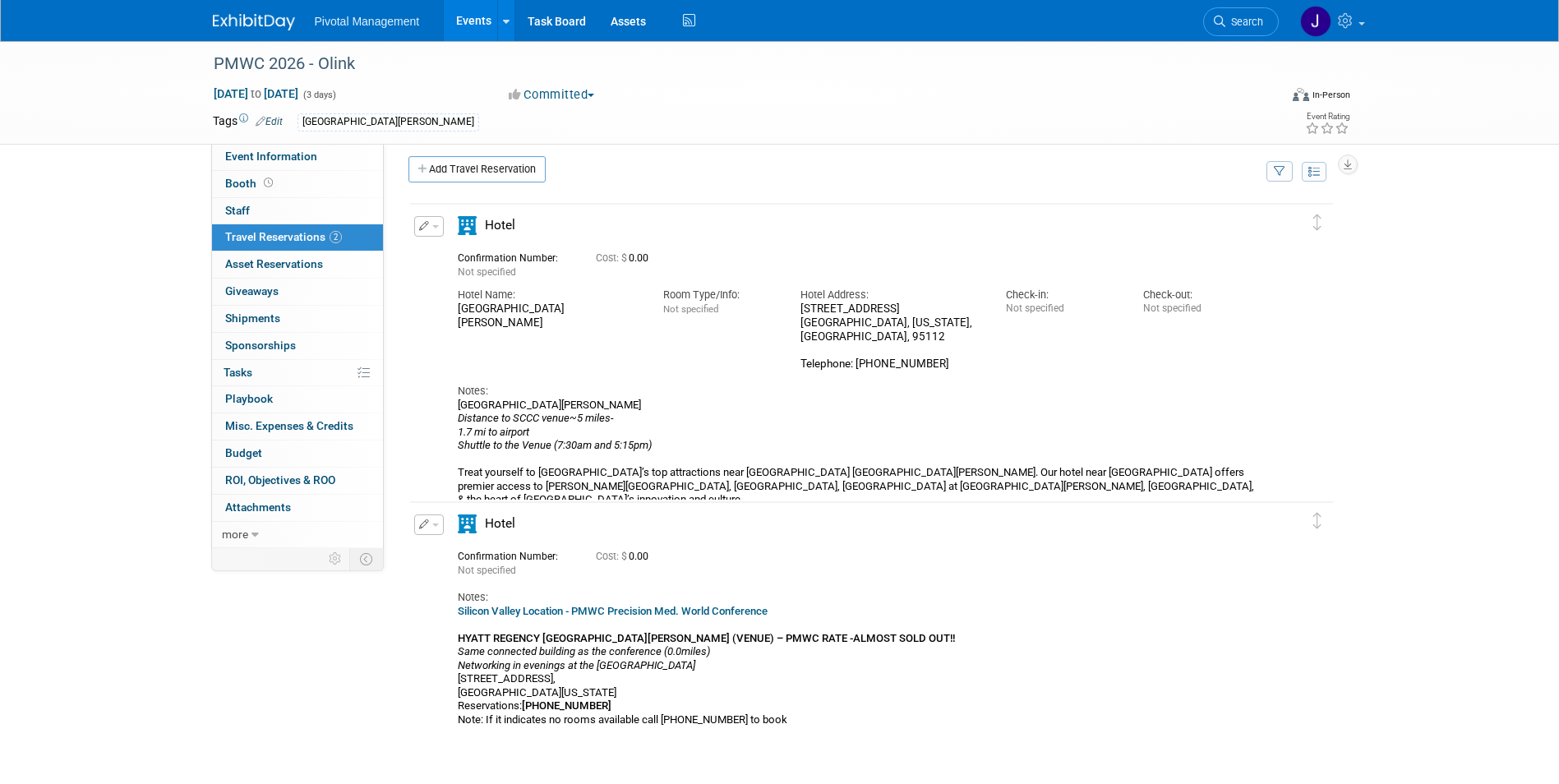
scroll to position [0, 0]
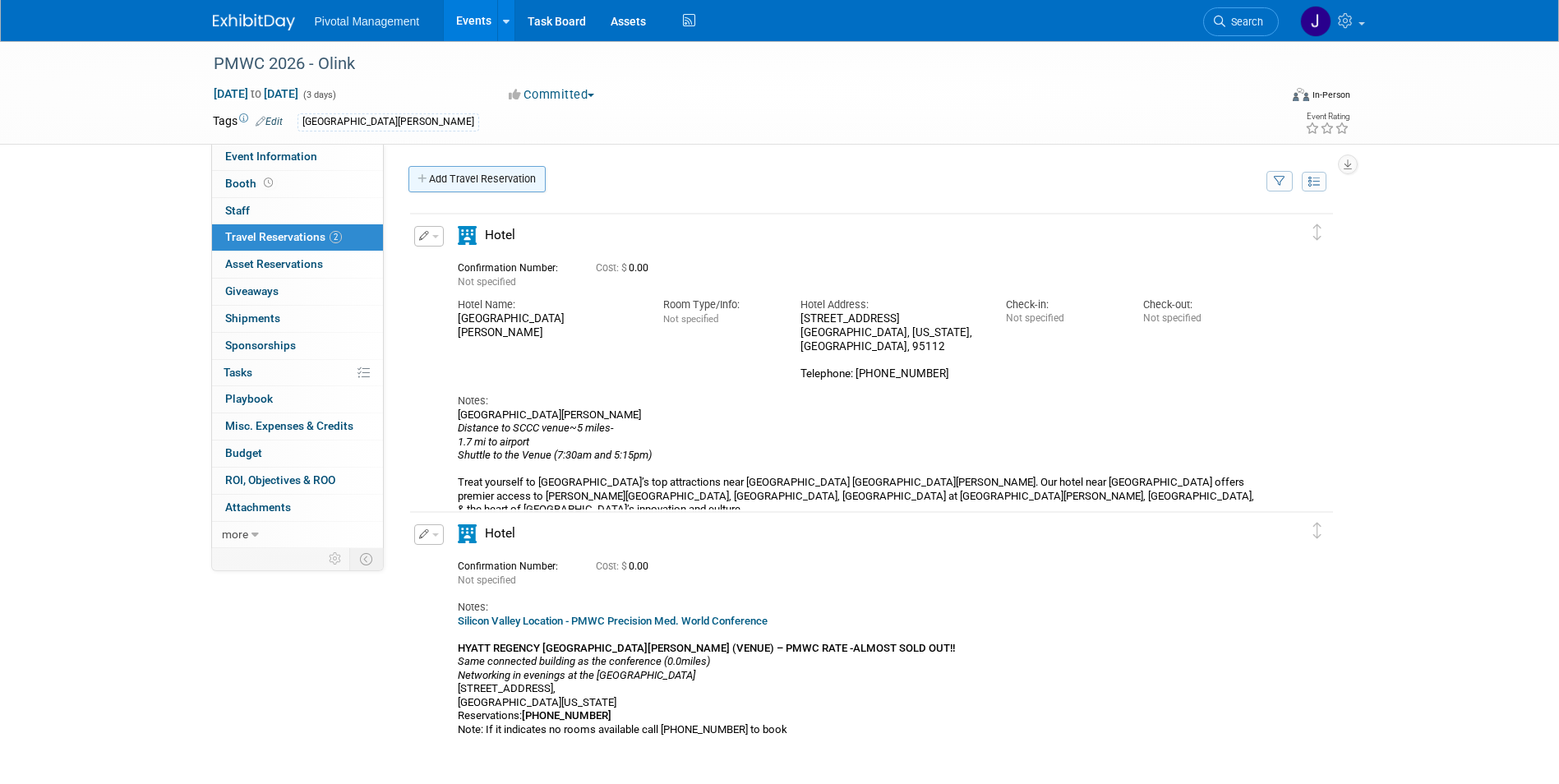
click at [486, 174] on link "Add Travel Reservation" at bounding box center [477, 179] width 137 height 26
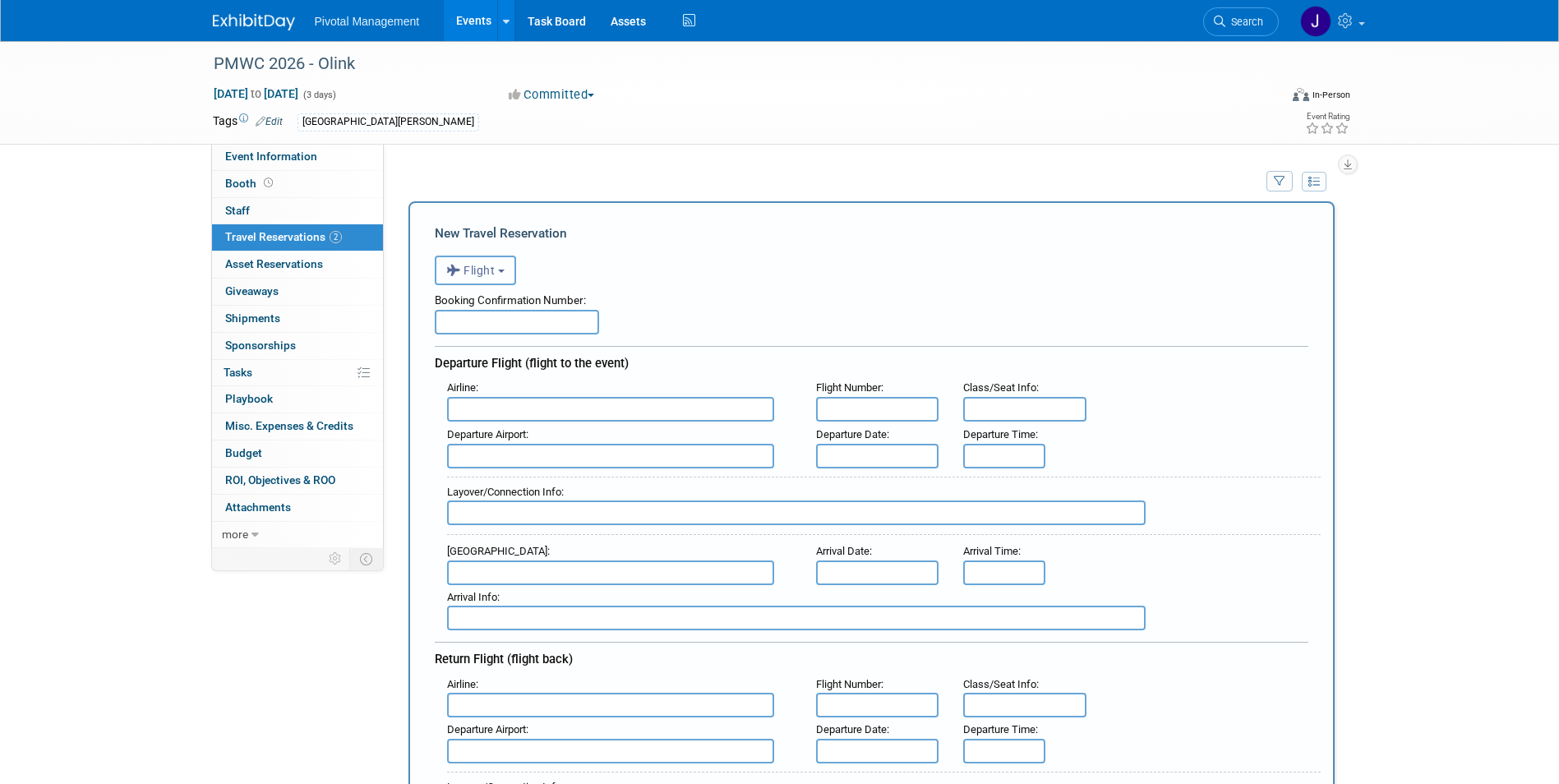
click at [510, 263] on button "Flight" at bounding box center [475, 270] width 82 height 30
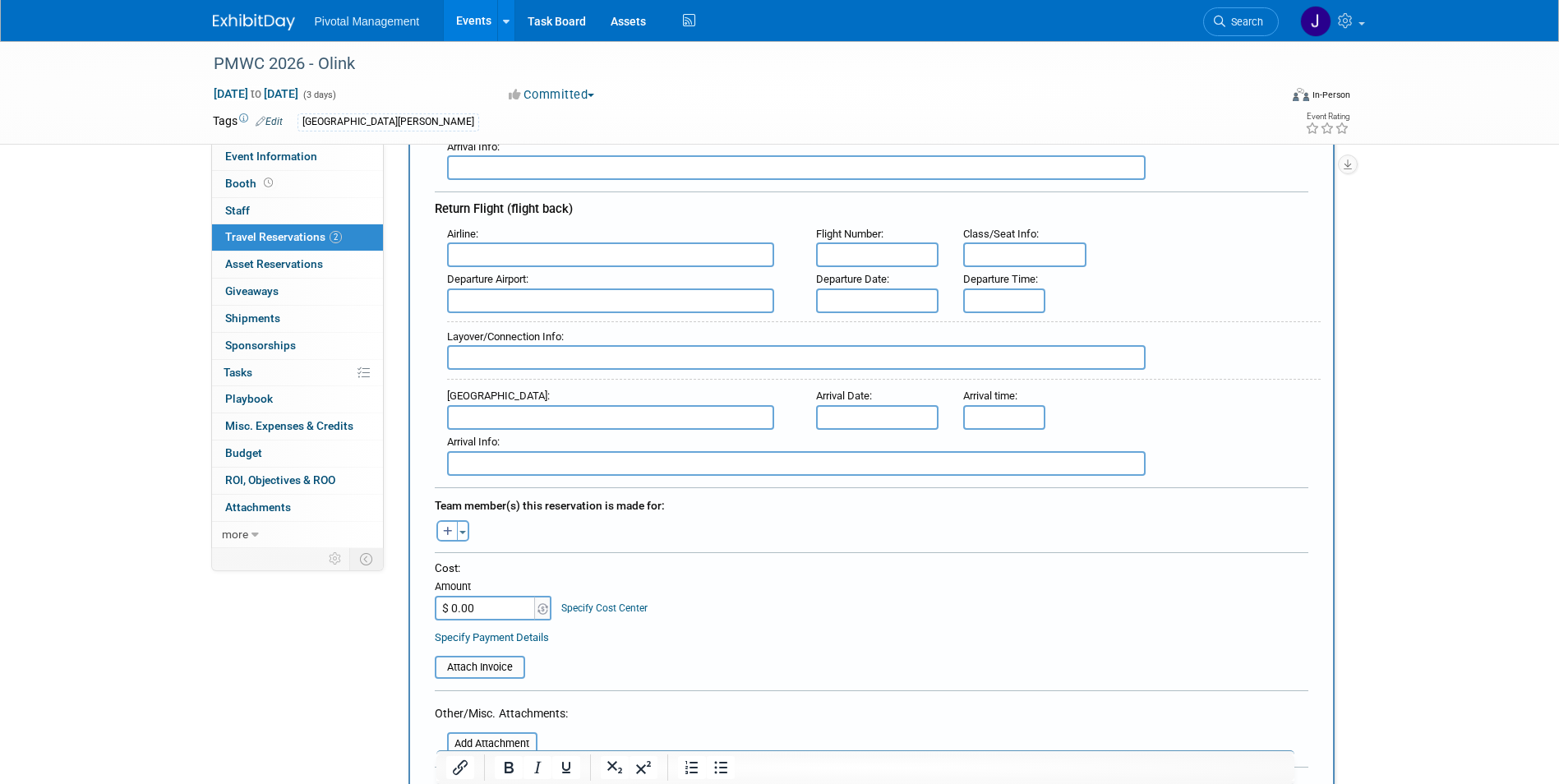
scroll to position [646, 0]
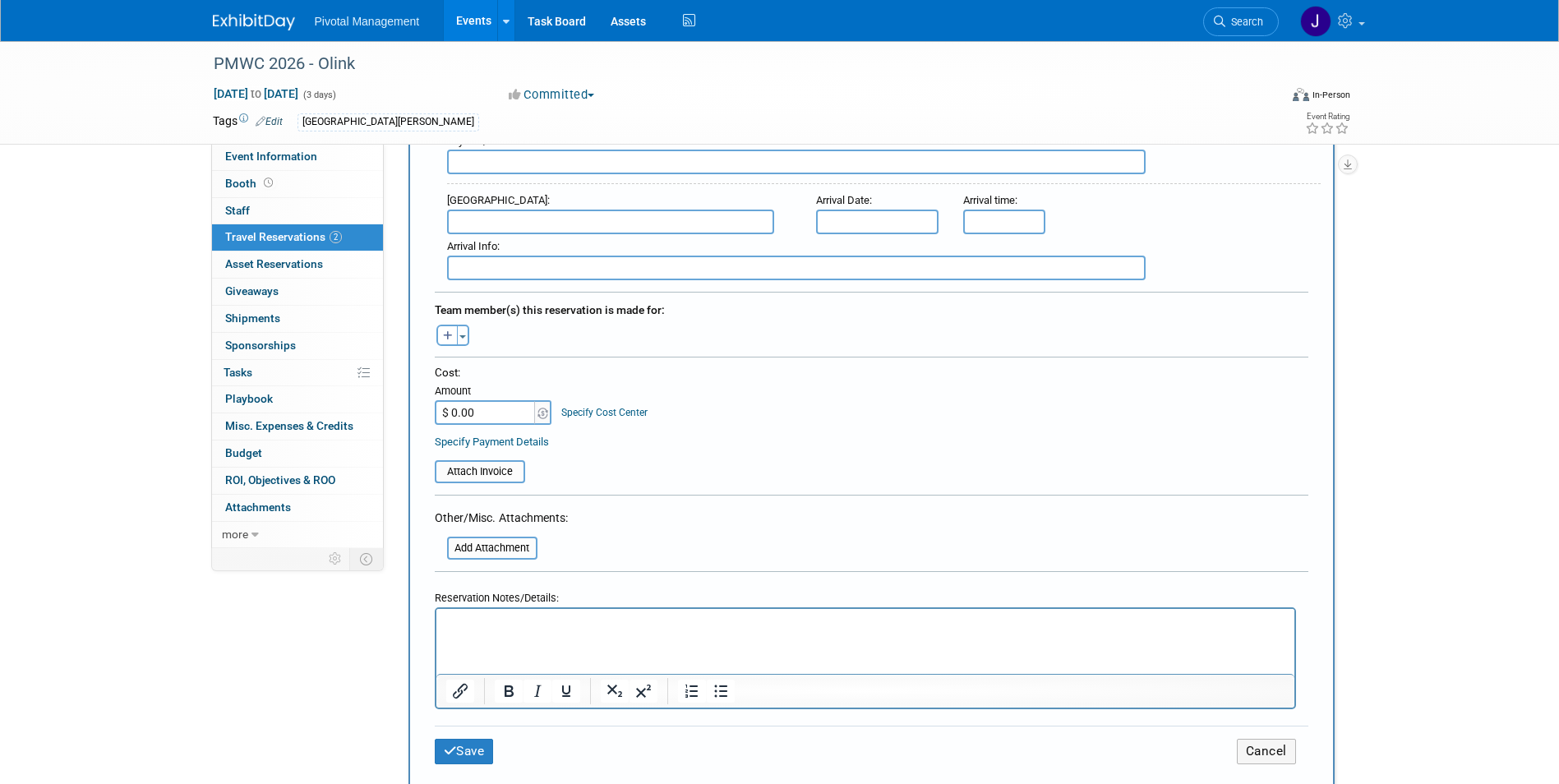
click at [471, 602] on p "Rich Text Area. Press ALT-0 for help." at bounding box center [865, 622] width 839 height 17
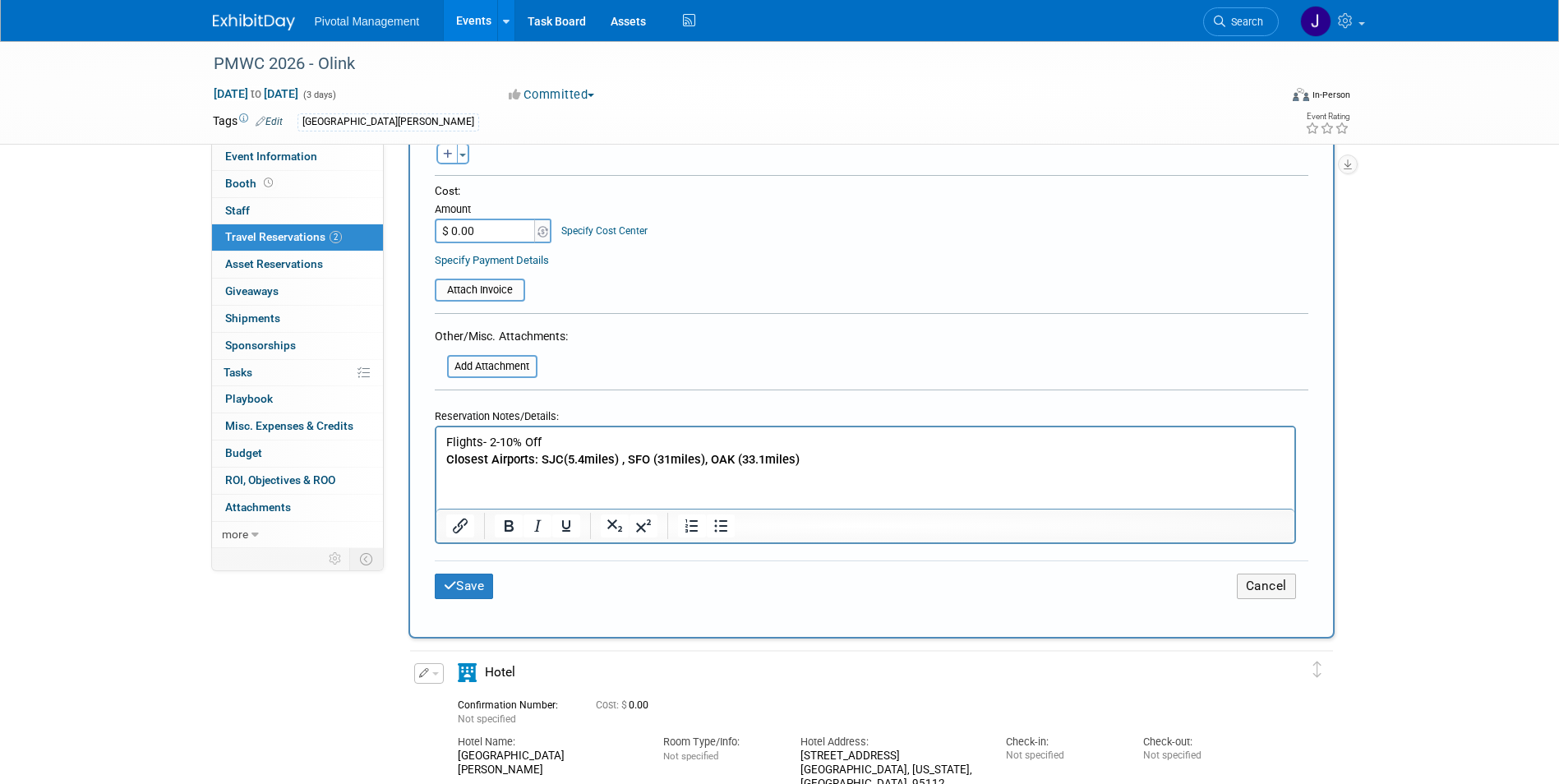
scroll to position [832, 0]
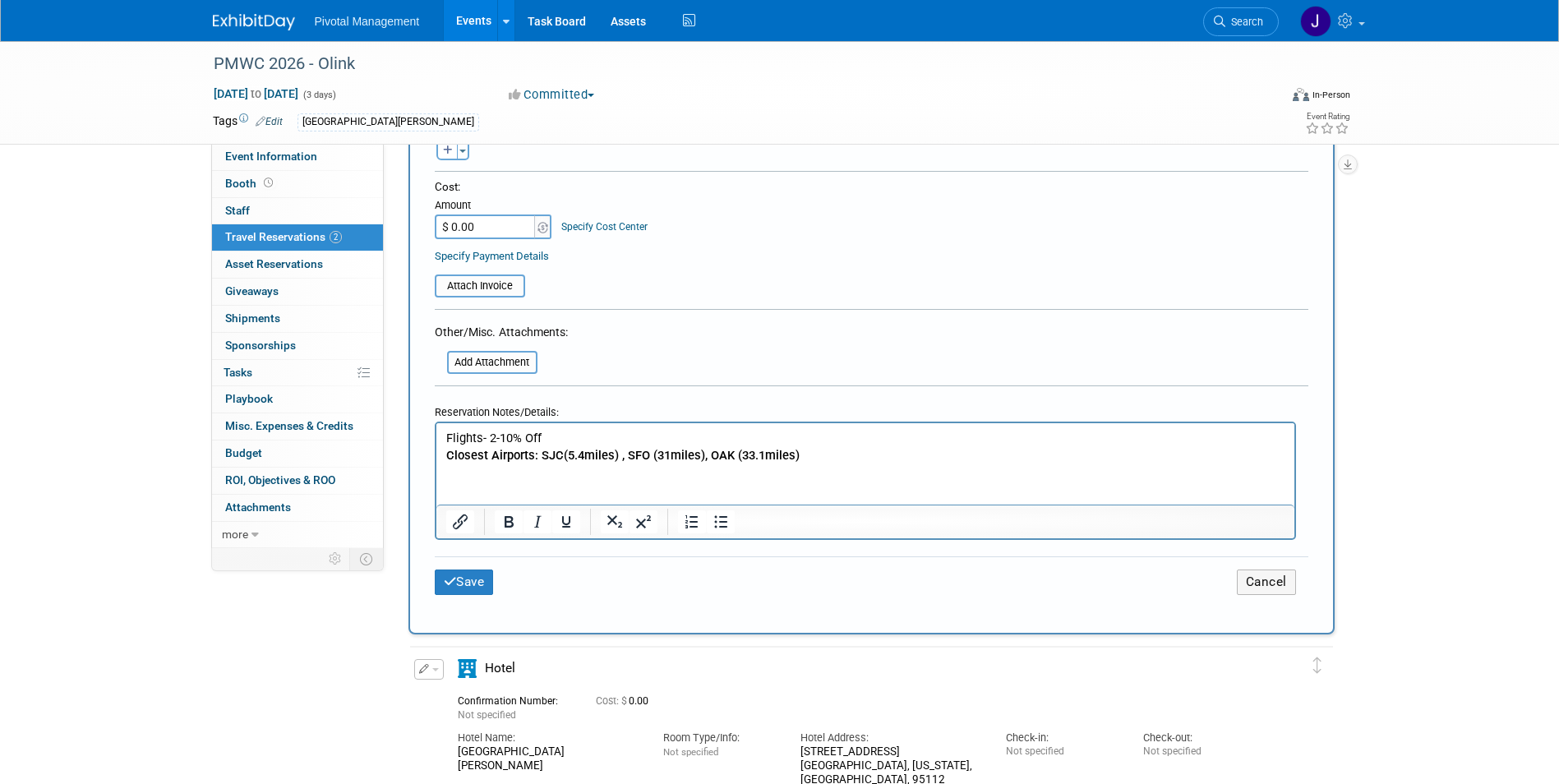
click at [822, 458] on p "Closest Airports: SJC(5.4miles) , SFO (31miles), OAK (33.1miles)" at bounding box center [865, 454] width 839 height 17
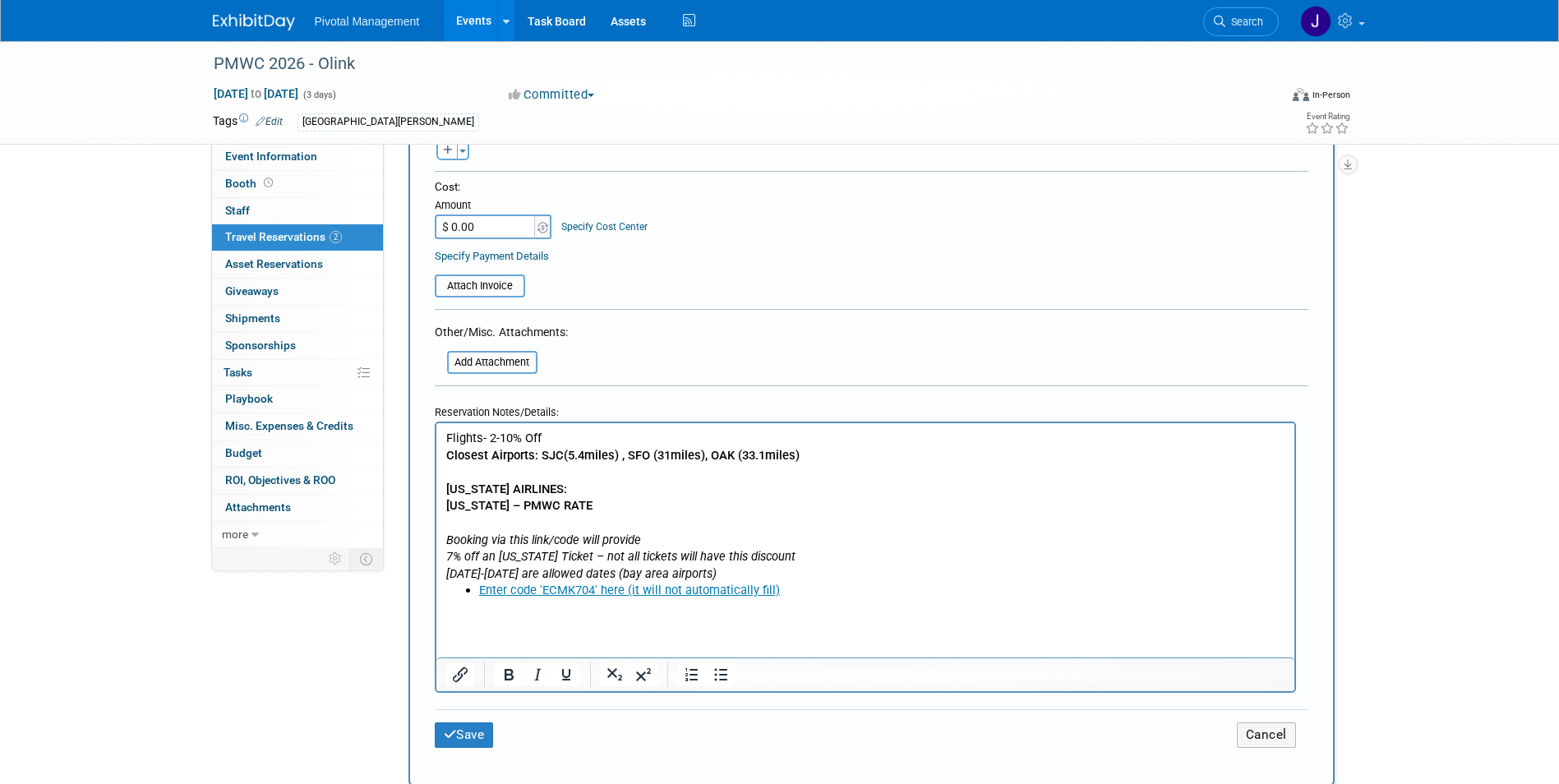
click at [481, 495] on b "ALASKA AIRLINES:" at bounding box center [506, 488] width 121 height 15
click at [486, 485] on b "ALASKA AIRLINES:" at bounding box center [506, 488] width 121 height 15
click at [444, 505] on body "Flights- 2-10% Off Closest Airports: SJC(5.4miles) , SFO (31miles), OAK (33.1mi…" at bounding box center [865, 522] width 841 height 187
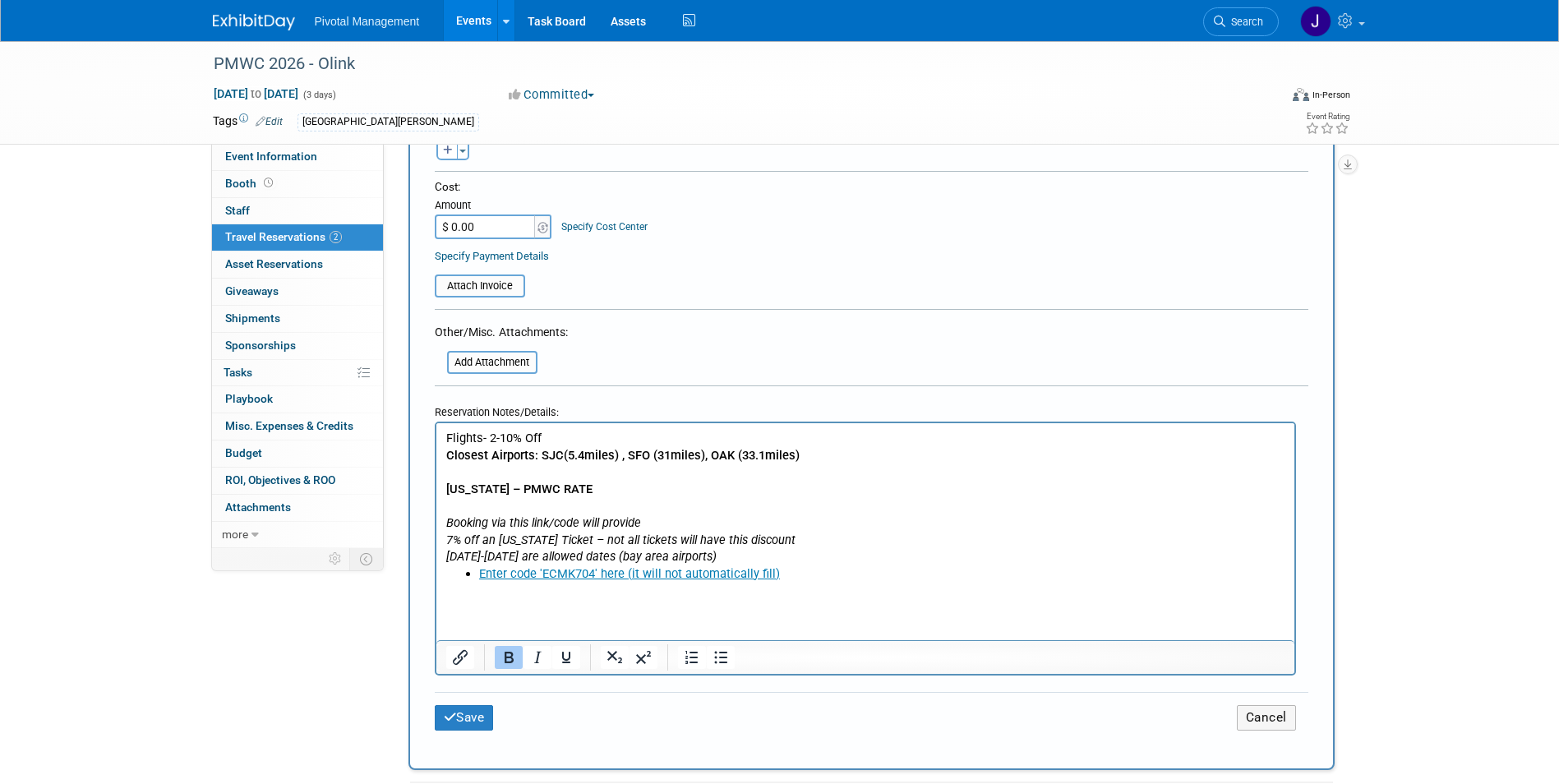
click at [452, 505] on p "ALASKA – PMWC RATE Booking via this link/code will provide 7% off an Alaska Tic…" at bounding box center [865, 514] width 839 height 68
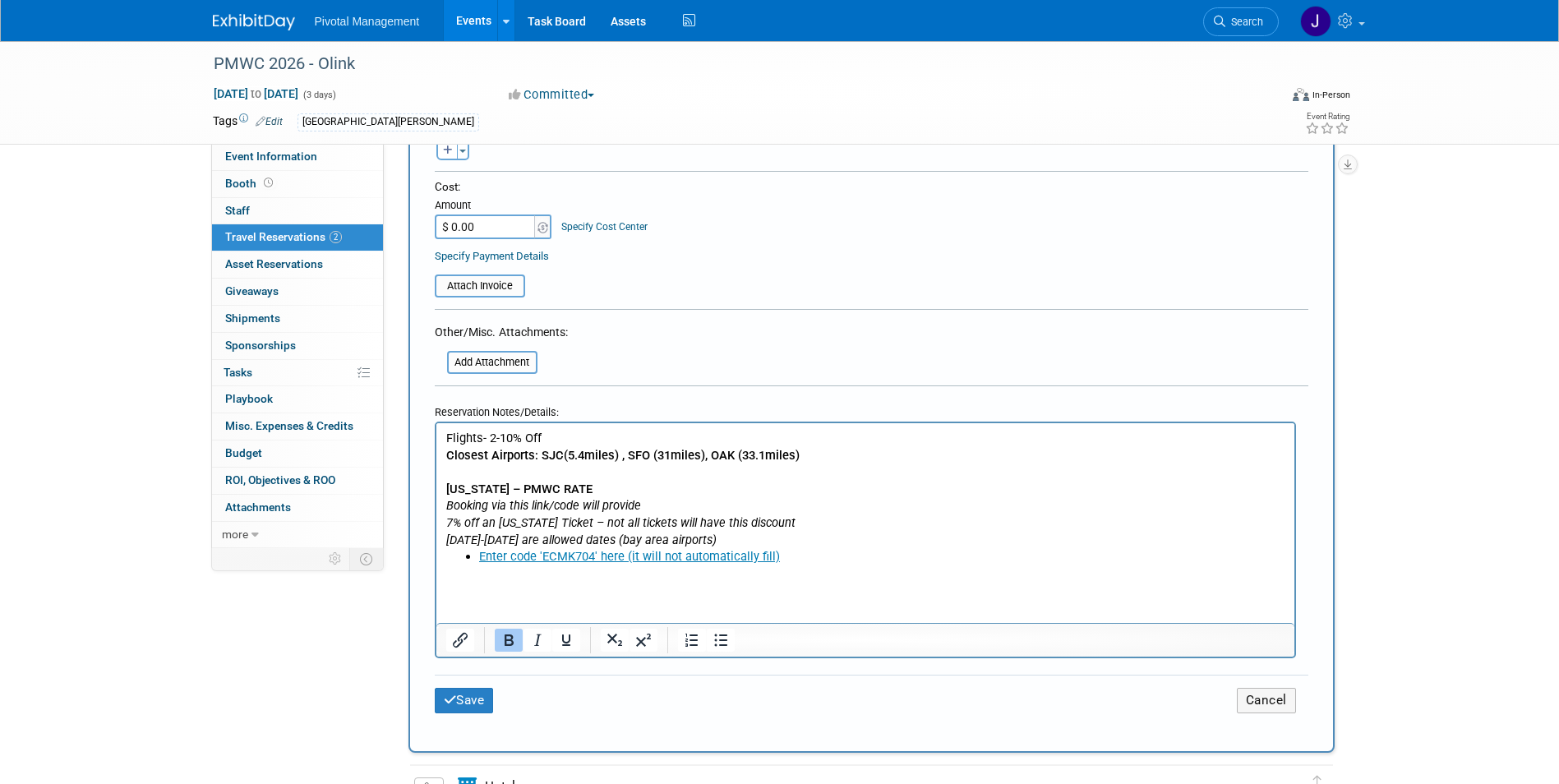
click at [445, 505] on icon "Booking via this link/code will provide 7% off an Alaska Ticket – not all ticke…" at bounding box center [619, 513] width 349 height 32
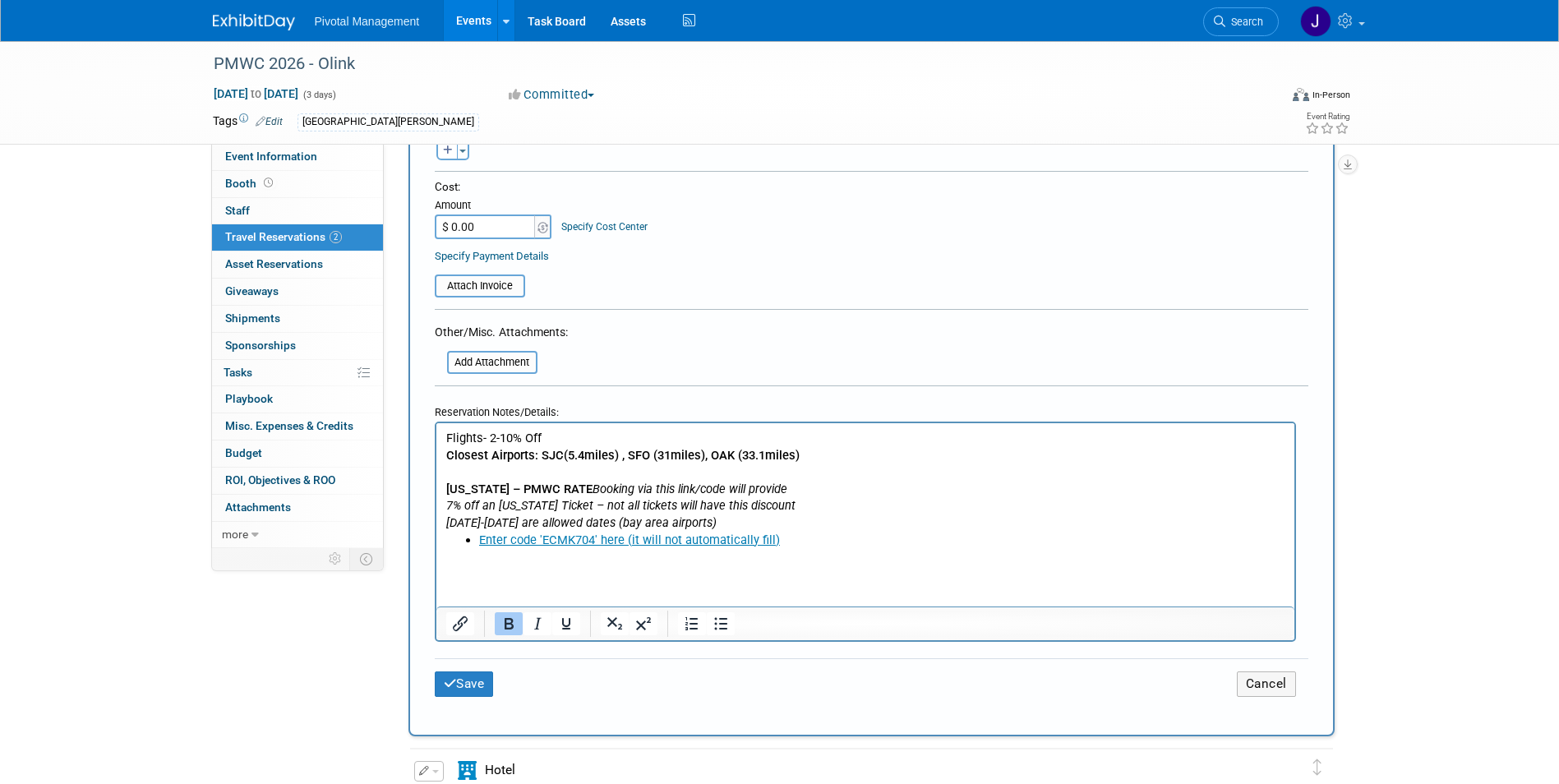
click at [817, 539] on li "Enter code 'ECMK704' here (it will not automatically fill)" at bounding box center [881, 539] width 806 height 17
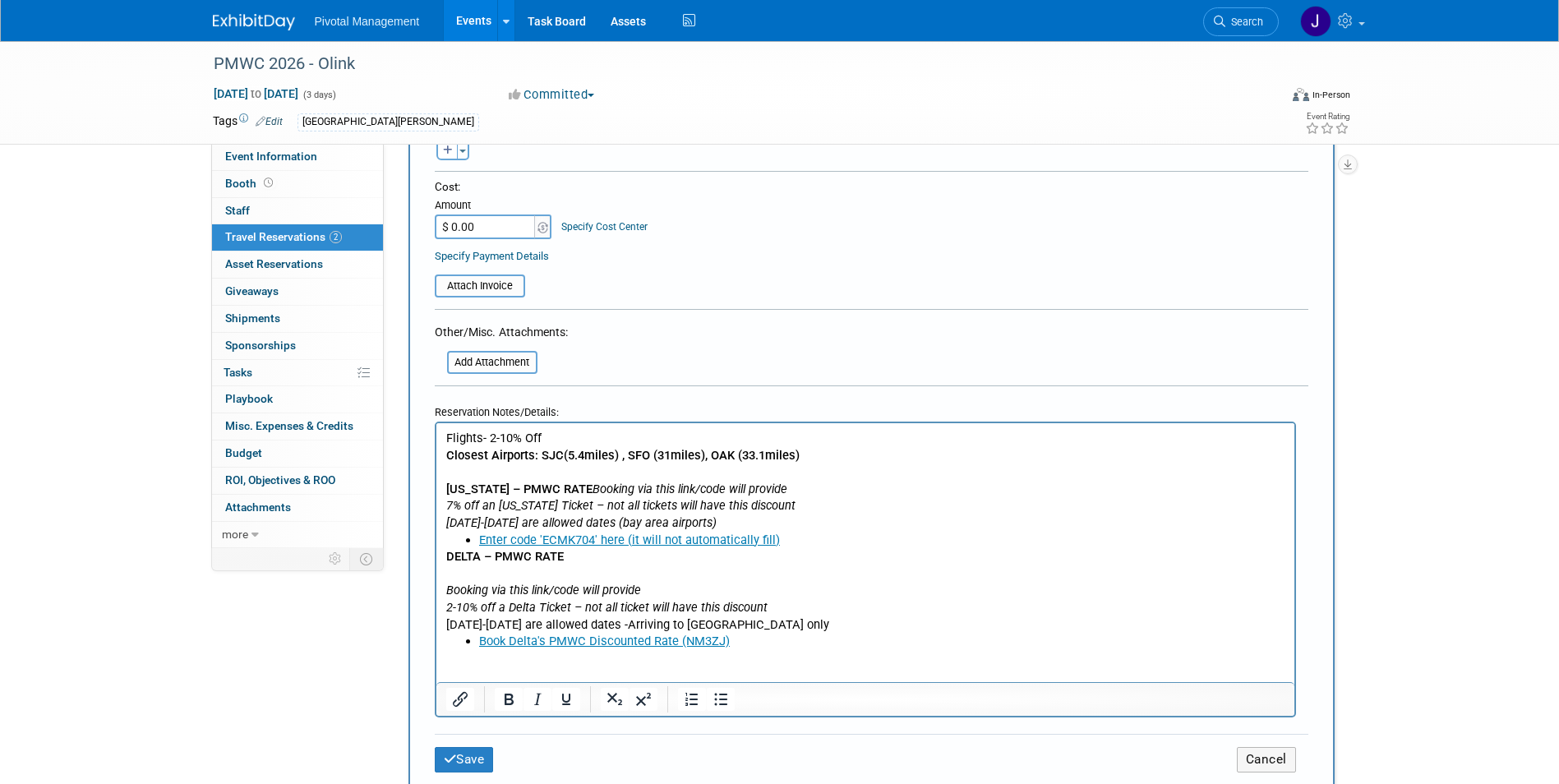
click at [448, 554] on b "DELTA – PMWC RATE" at bounding box center [504, 554] width 117 height 15
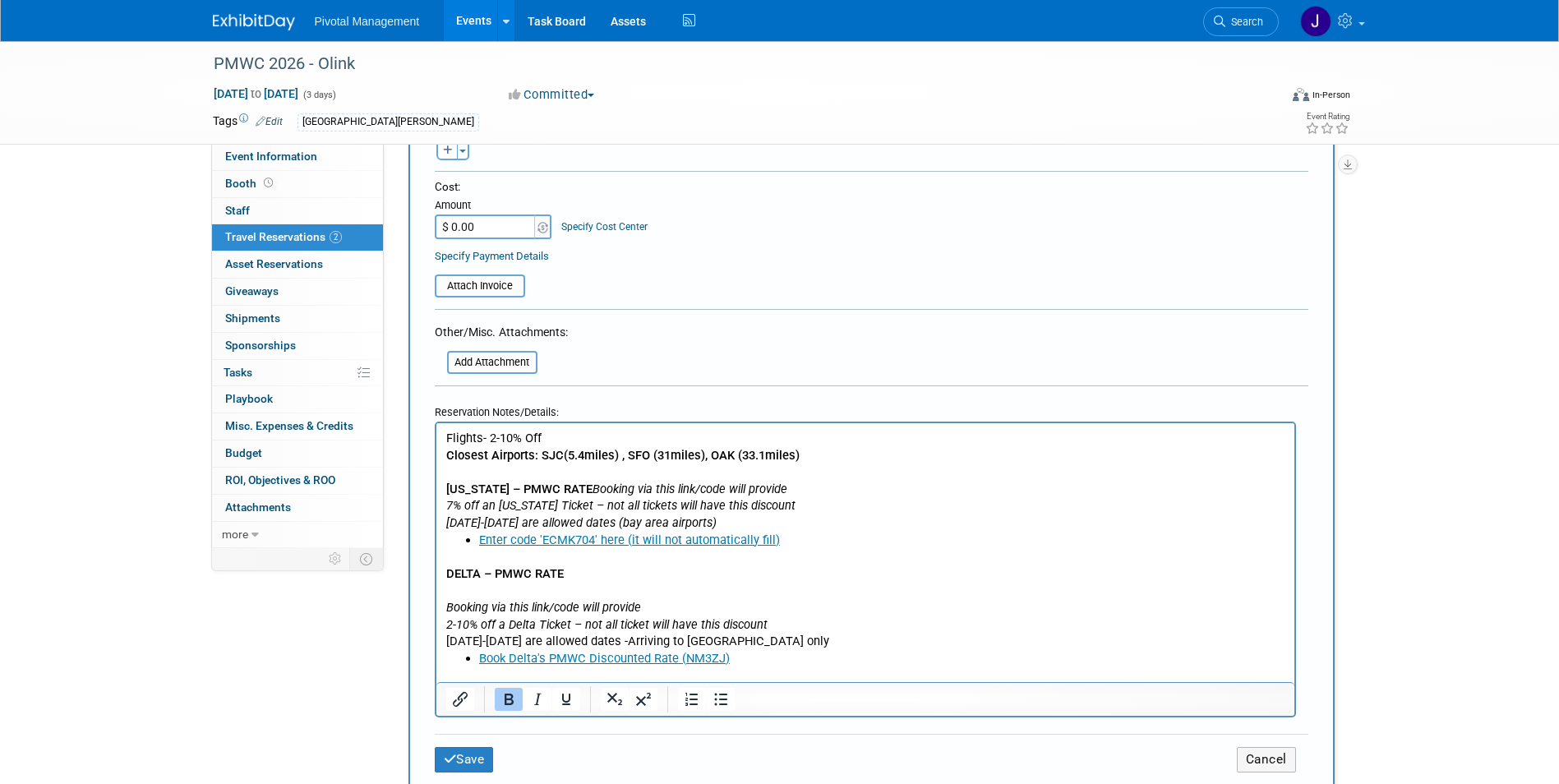
click at [510, 590] on p "DELTA – PMWC RATE Booking via this link/code will provide 2-10% off a Delta Tic…" at bounding box center [865, 598] width 839 height 68
click at [444, 598] on body "Flights- 2-10% Off Closest Airports: SJC(5.4miles) , SFO (31miles), OAK (33.1mi…" at bounding box center [865, 554] width 841 height 253
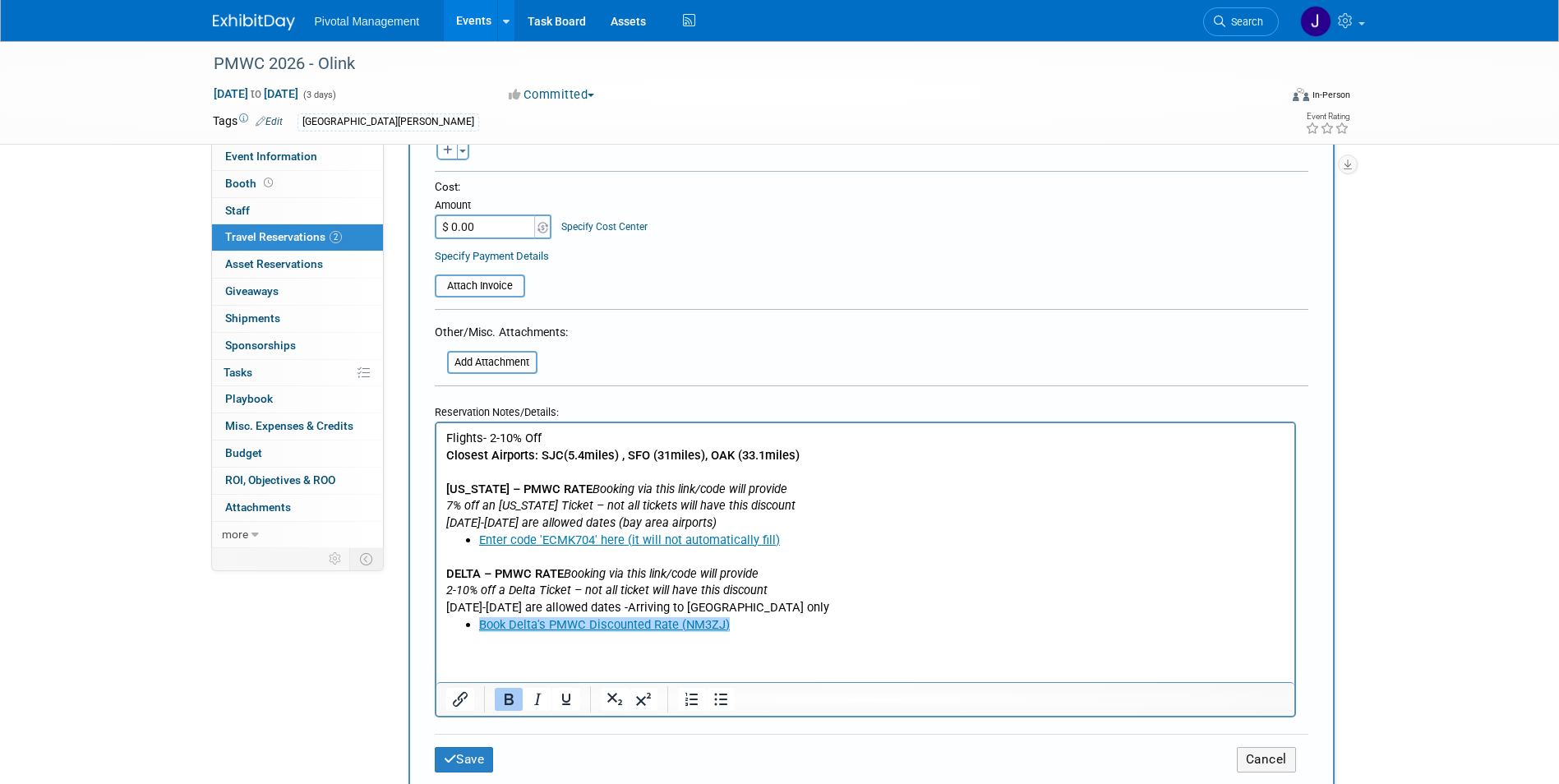
click at [809, 602] on li "Book Delta's PMWC Discounted Rate (NM3ZJ)﻿" at bounding box center [881, 623] width 806 height 17
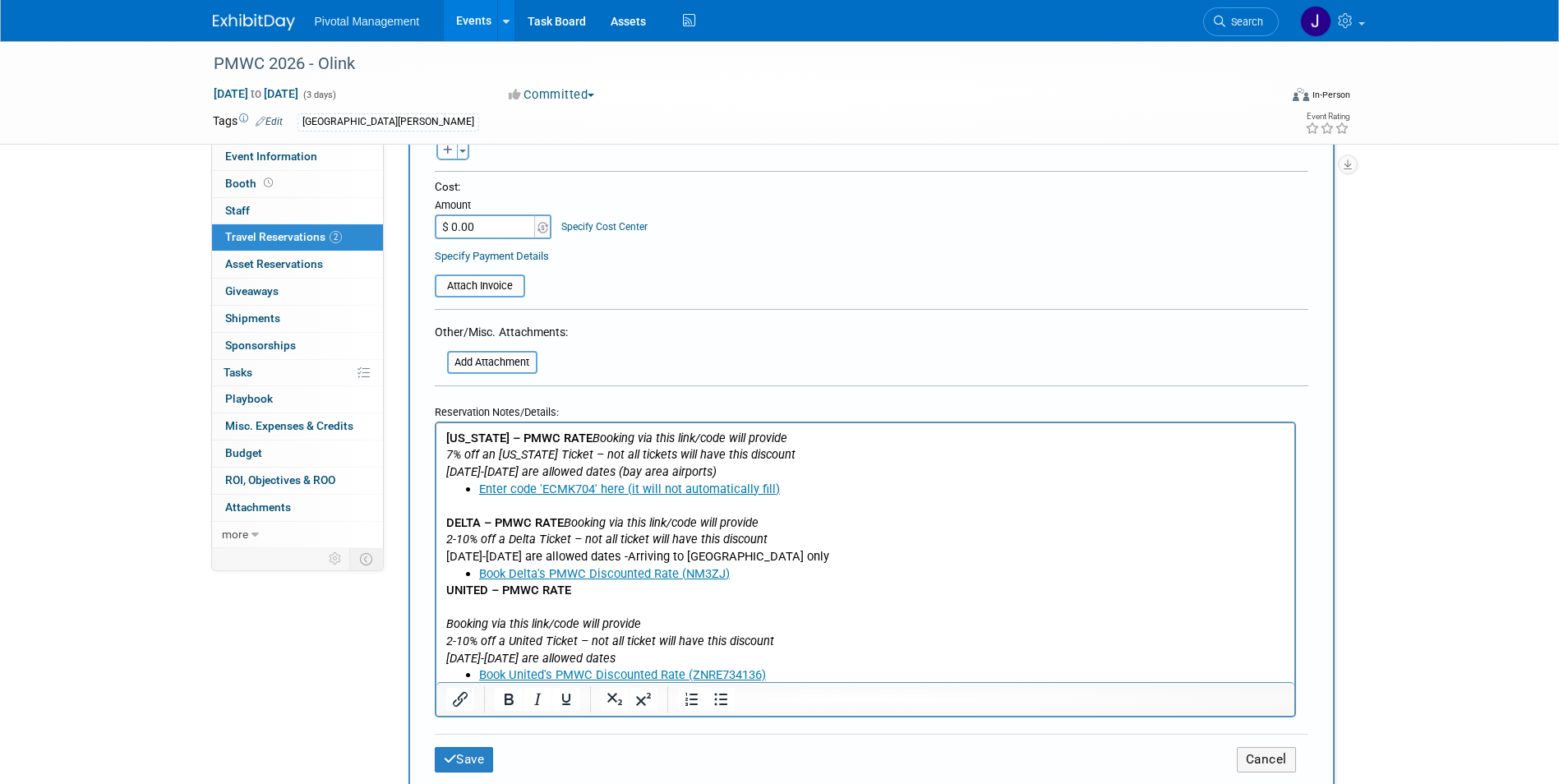
click at [451, 587] on b "UNITED – PMWC RATE" at bounding box center [508, 588] width 125 height 15
click at [448, 587] on b "UNITED – PMWC RATE" at bounding box center [508, 588] width 125 height 15
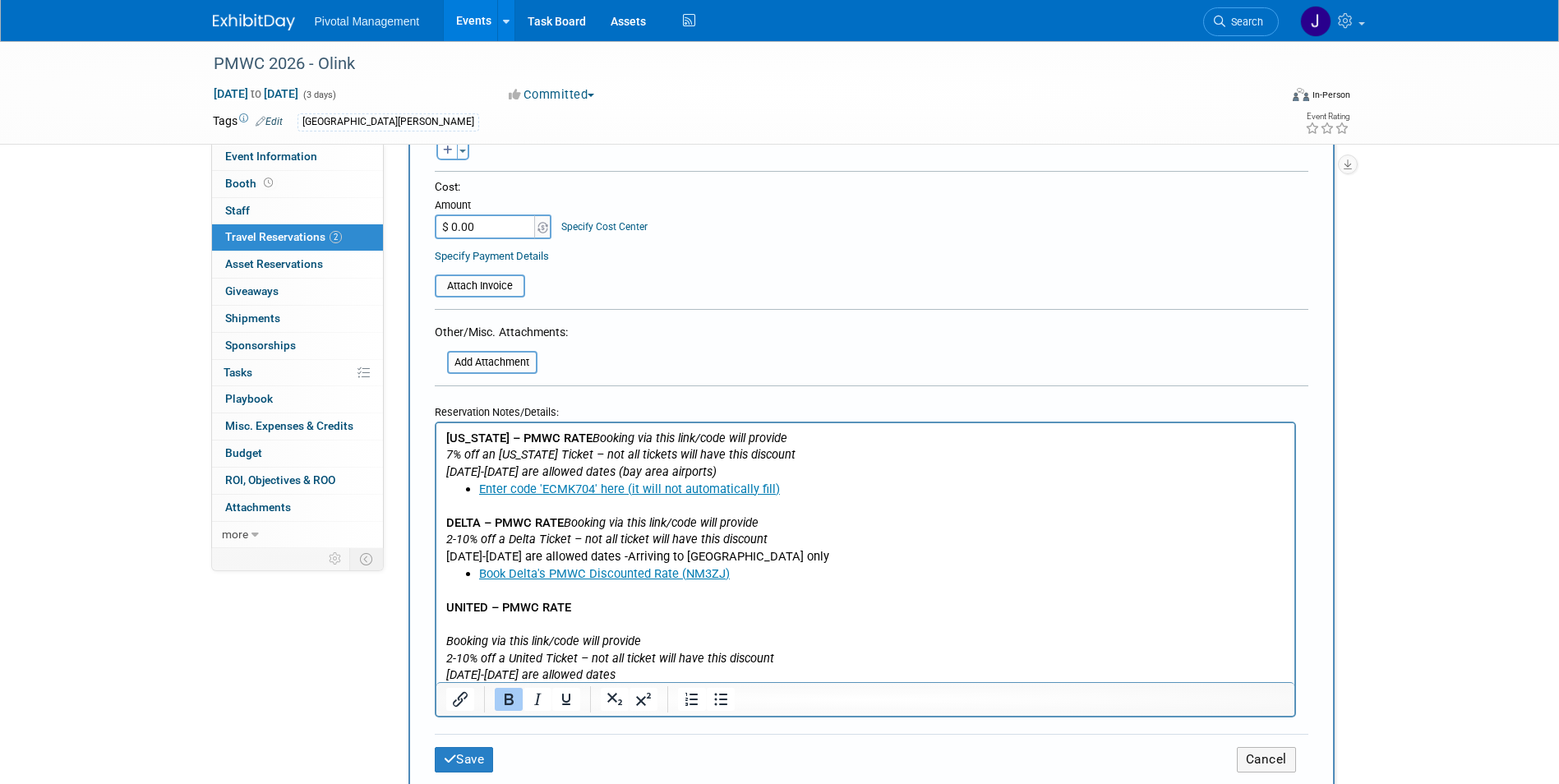
click at [446, 602] on icon "Booking via this link/code will provide 2-10% off a United Ticket – not all tic…" at bounding box center [609, 648] width 328 height 32
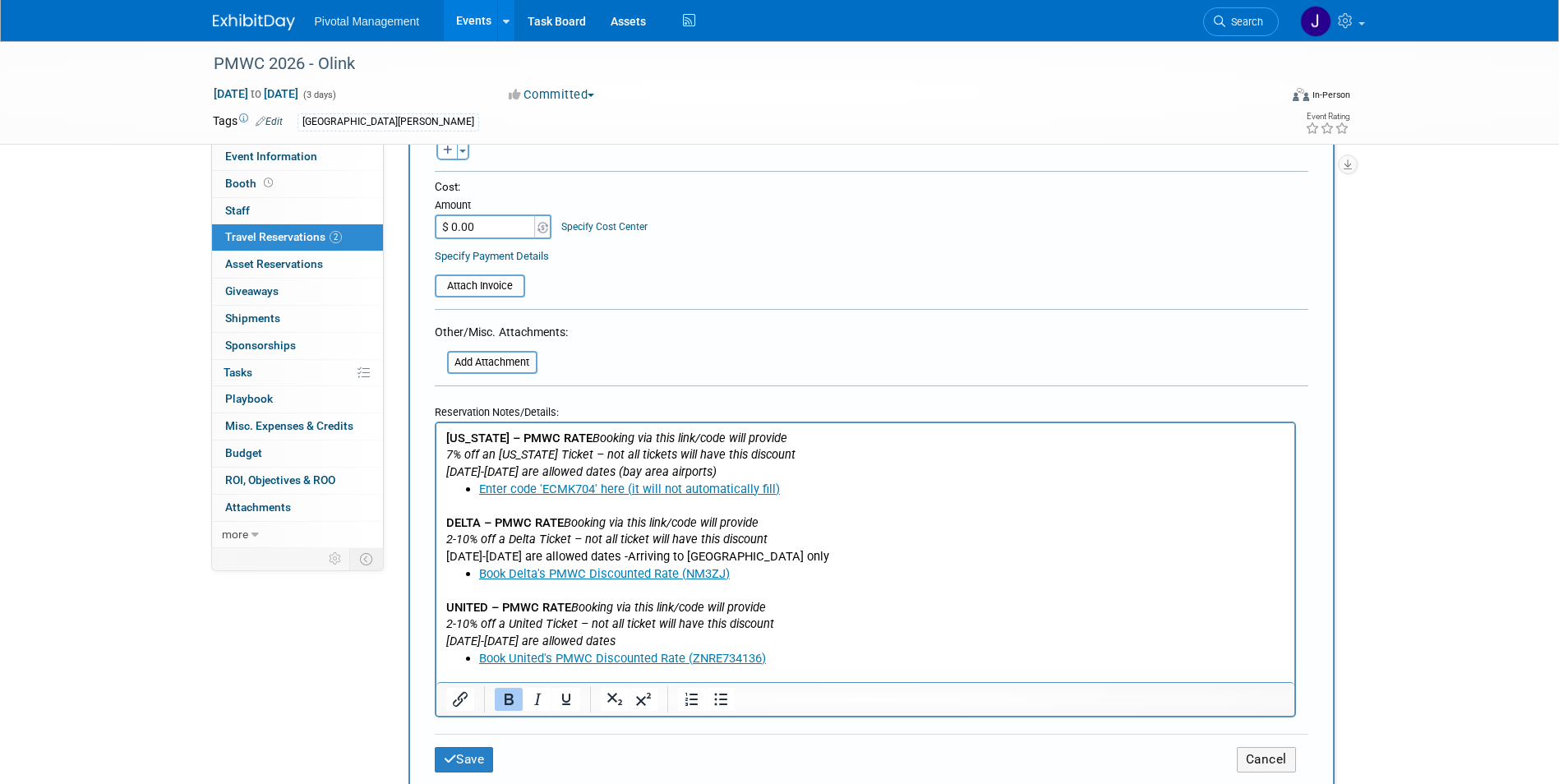
click at [473, 514] on b "DELTA – PMWC RATE" at bounding box center [504, 521] width 117 height 15
click at [790, 573] on li "Book Delta's PMWC Discounted Rate (NM3ZJ)" at bounding box center [881, 572] width 806 height 17
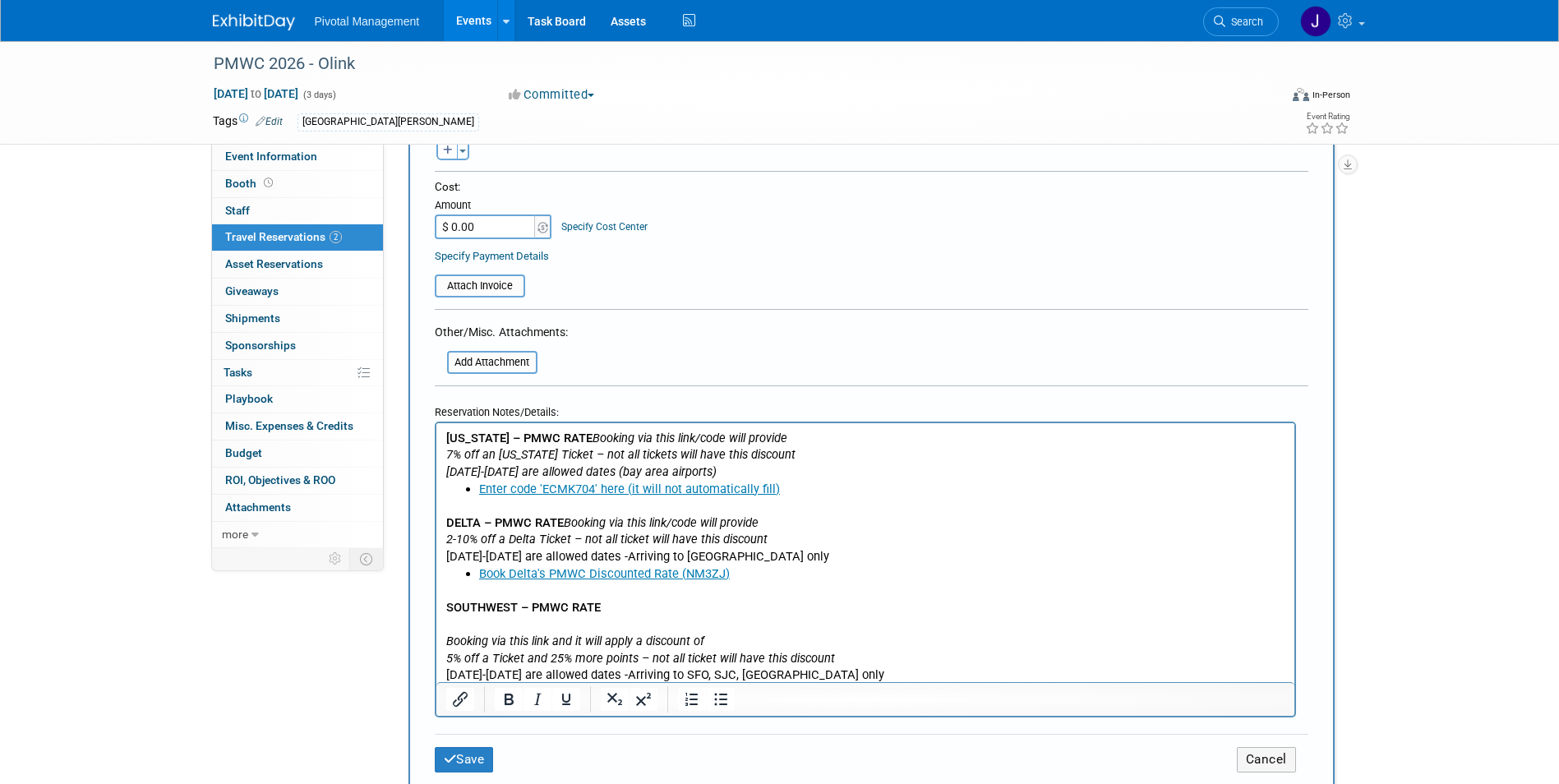
scroll to position [69, 0]
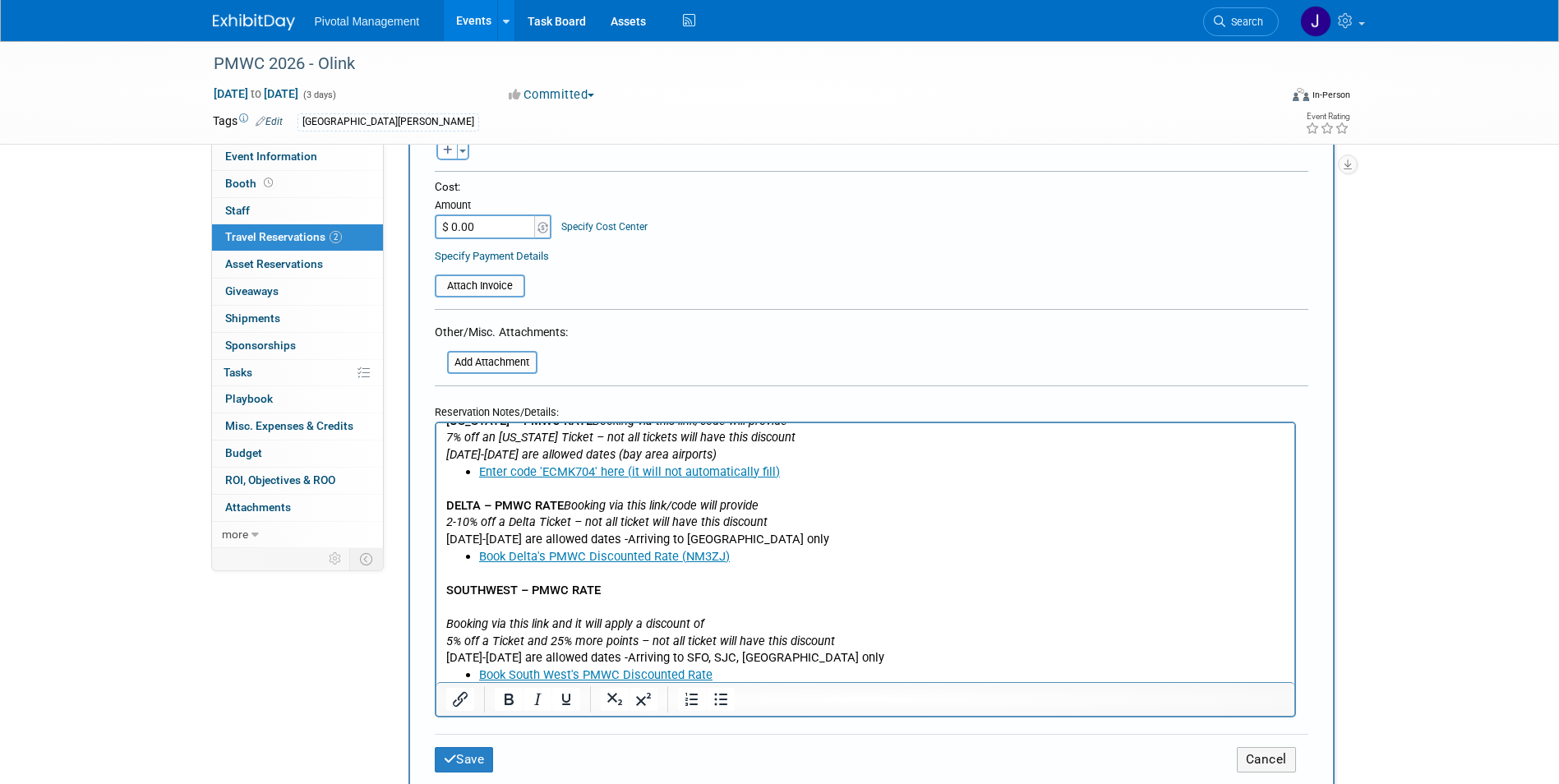
click at [447, 602] on icon "Booking via this link and it will apply a discount of 5% off a Ticket and 25% m…" at bounding box center [639, 631] width 389 height 32
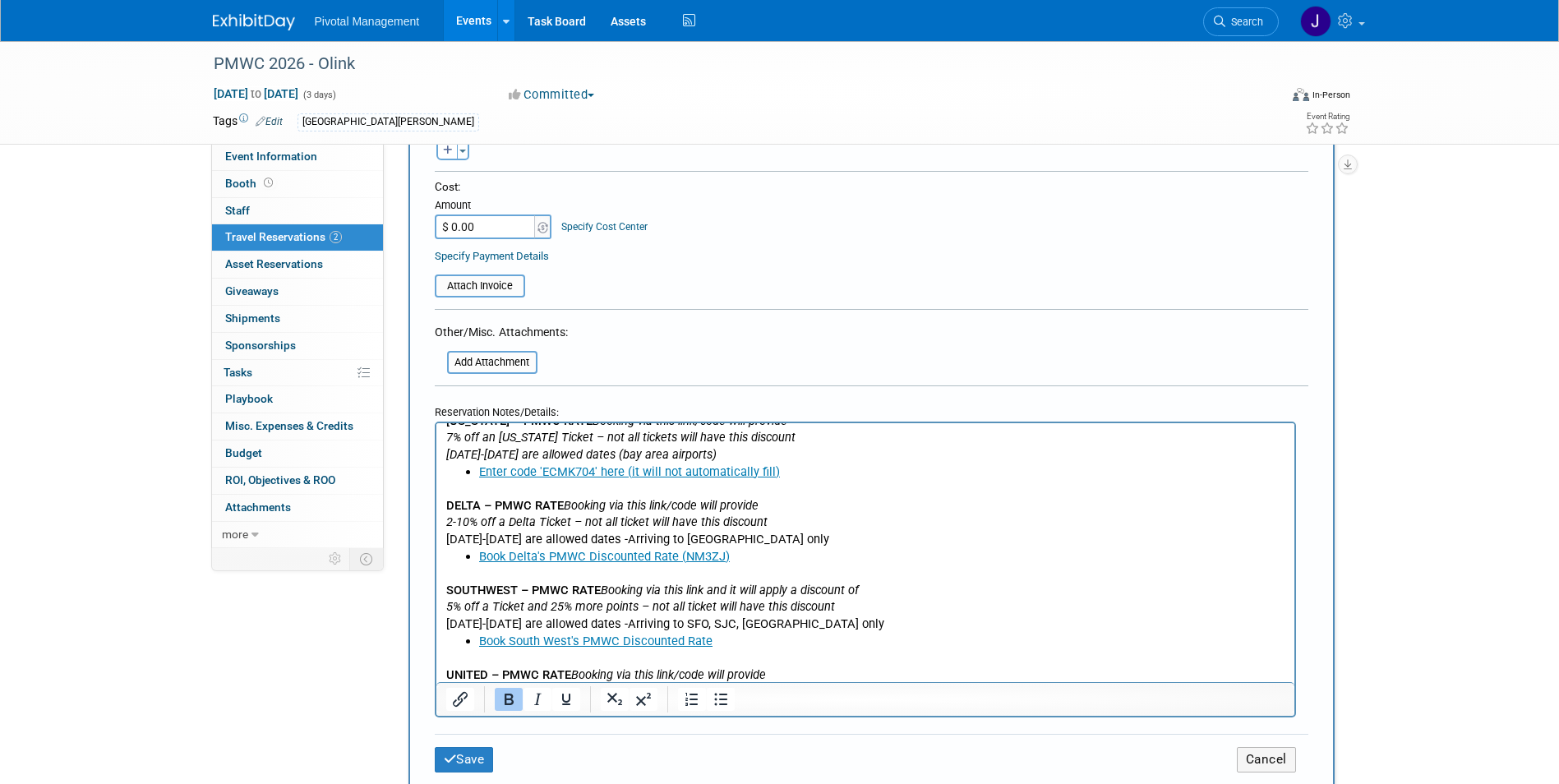
scroll to position [137, 0]
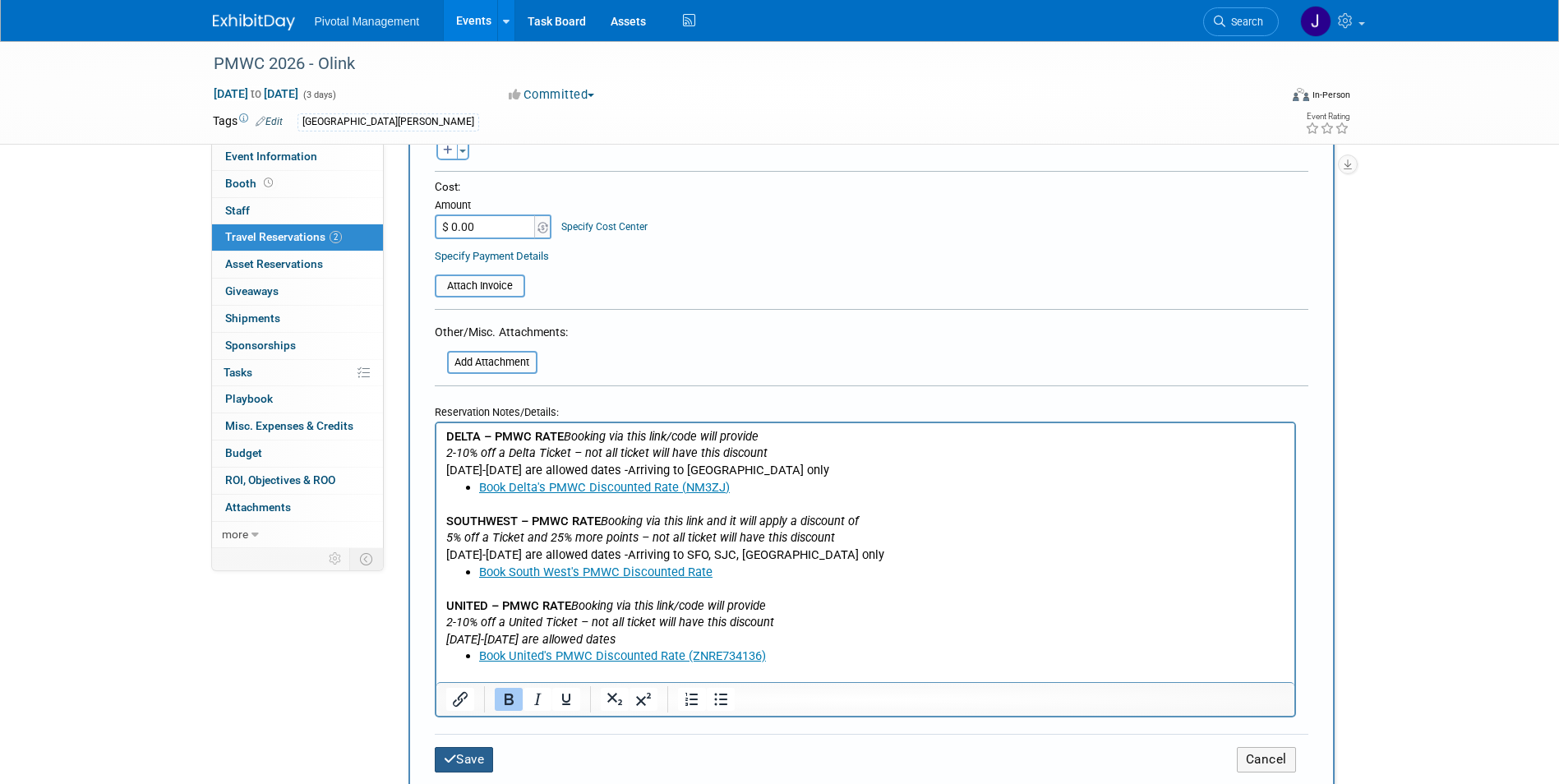
click at [489, 602] on button "Save" at bounding box center [464, 759] width 60 height 26
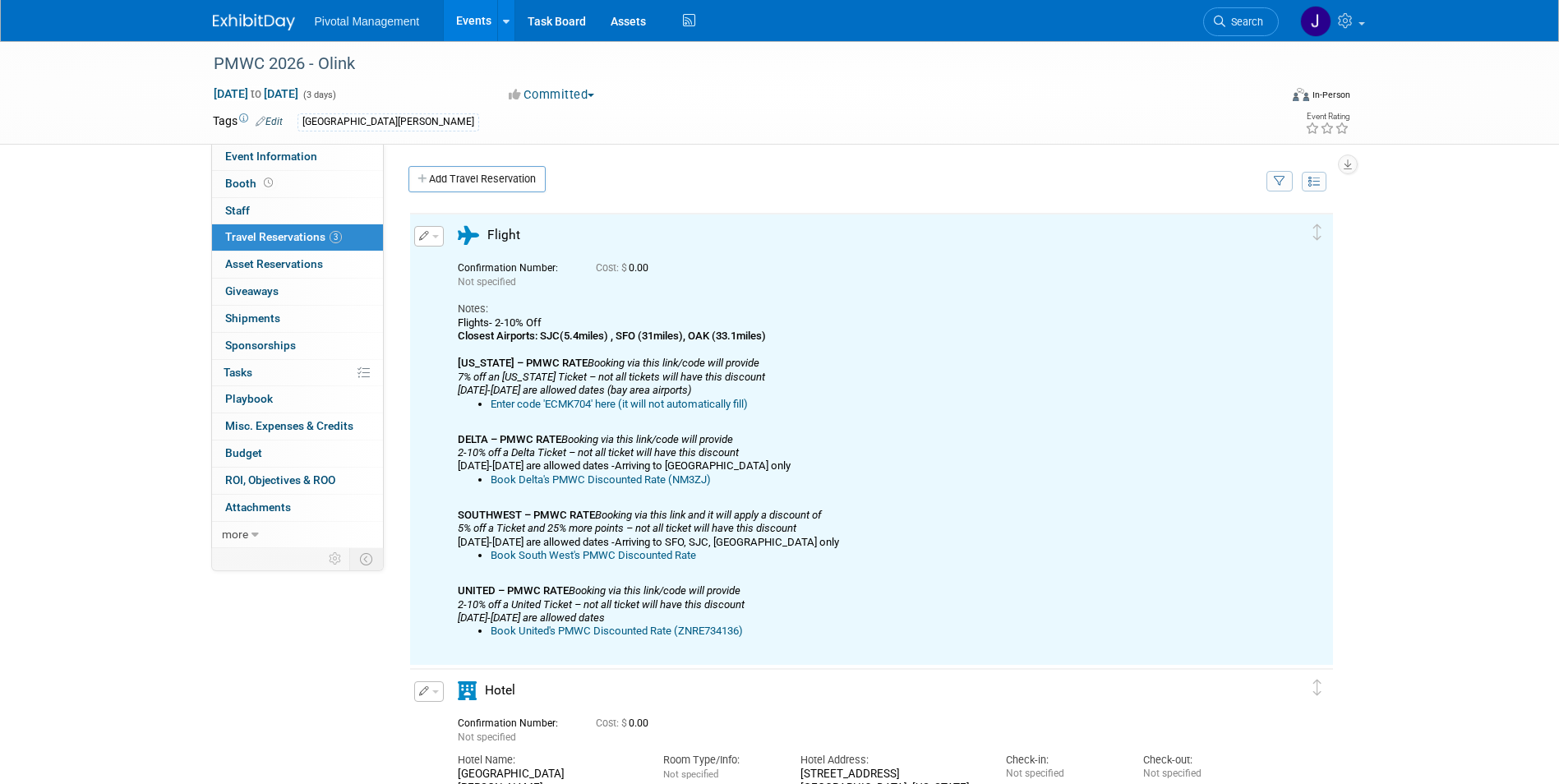
scroll to position [0, 0]
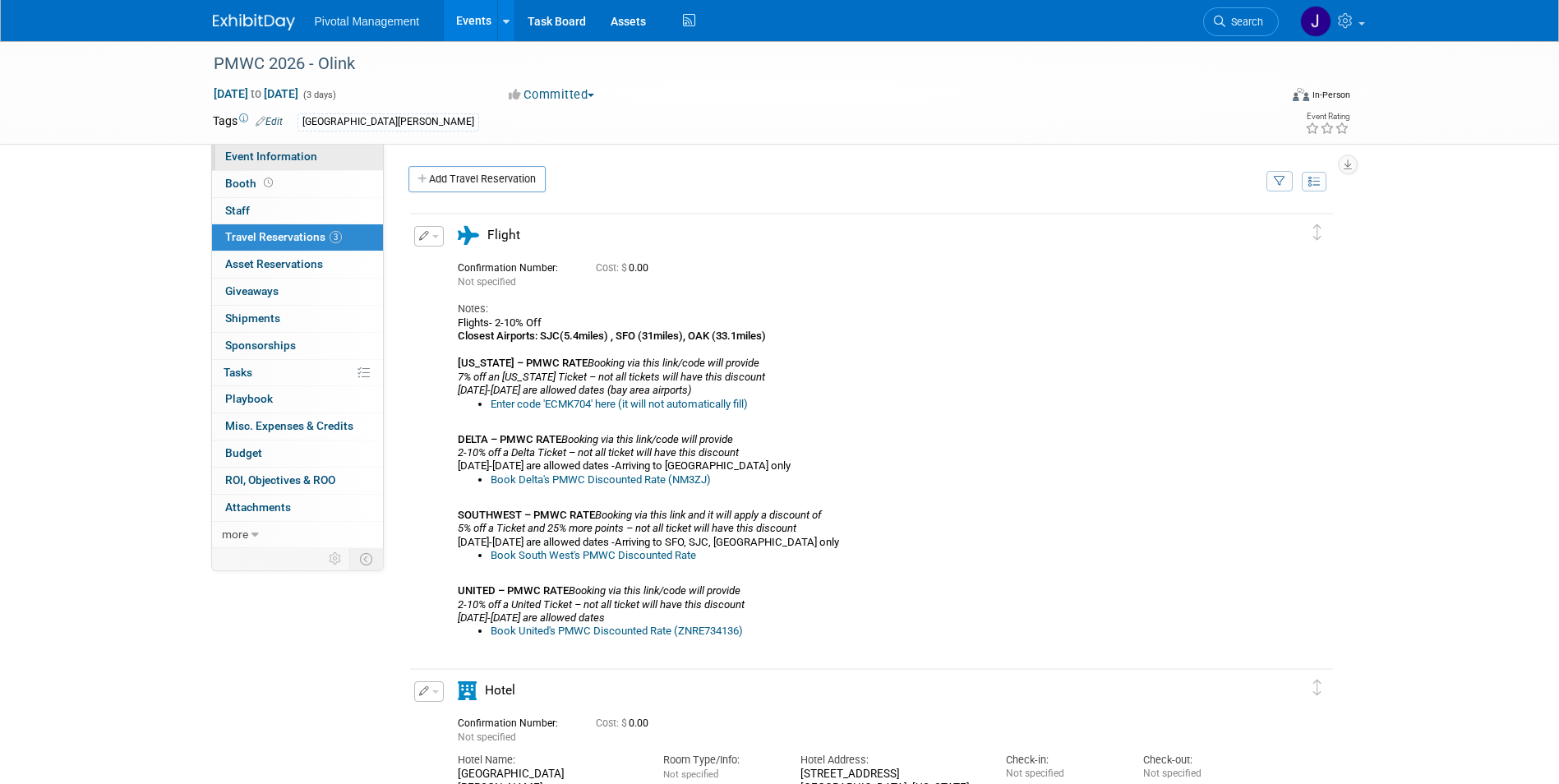
click at [283, 159] on span "Event Information" at bounding box center [270, 155] width 92 height 13
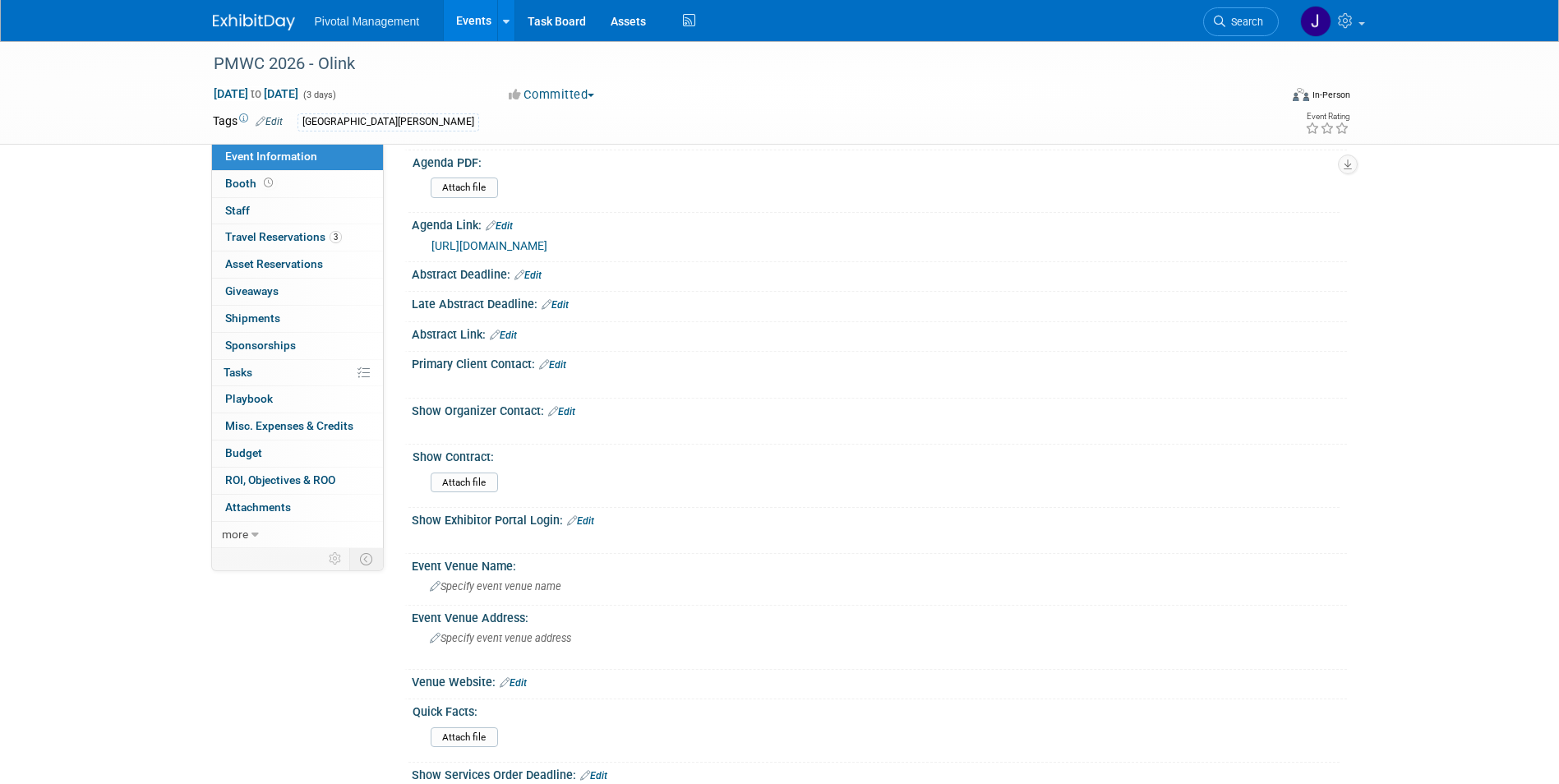
scroll to position [511, 0]
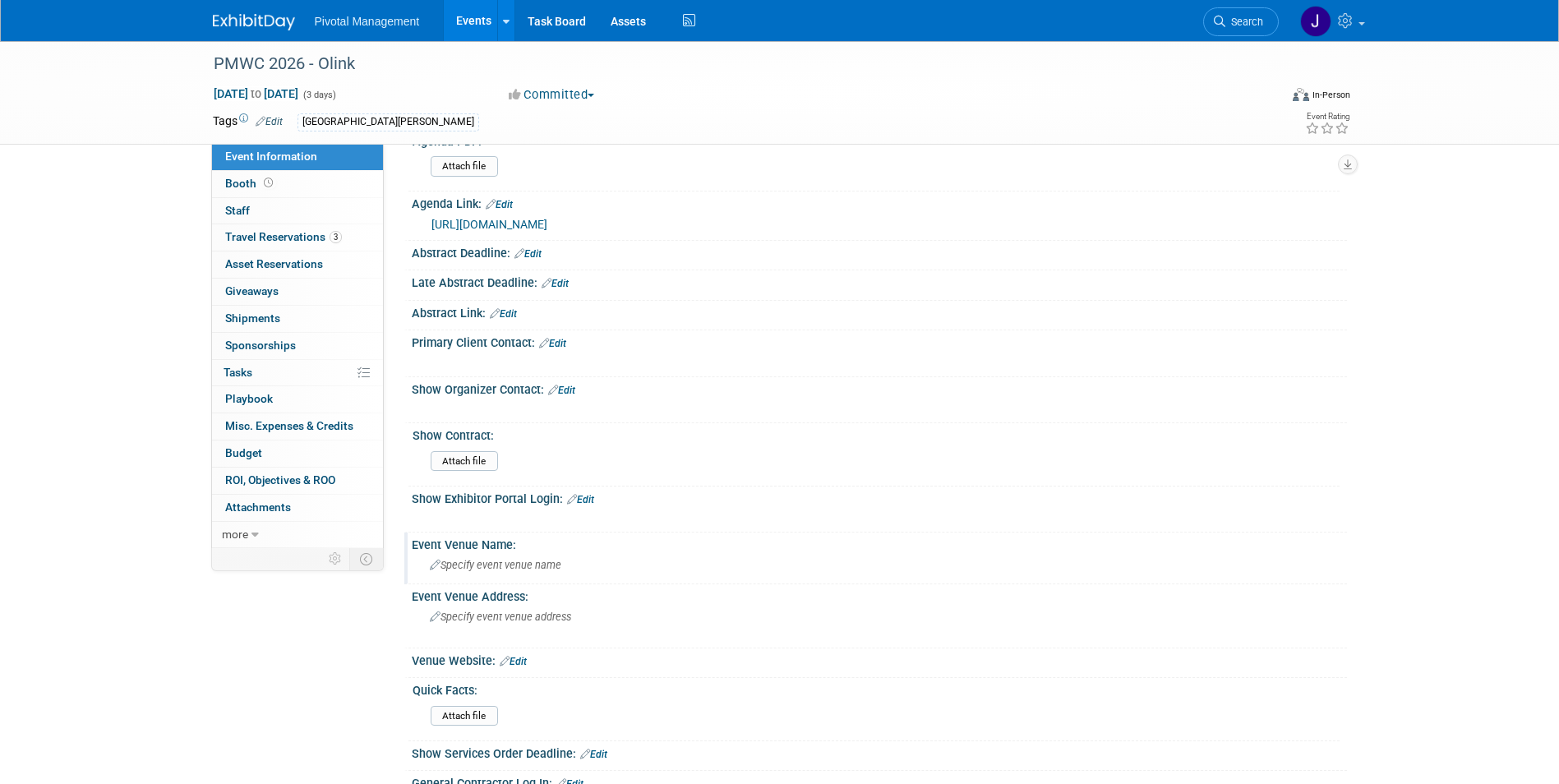
click at [533, 558] on span "Specify event venue name" at bounding box center [495, 564] width 131 height 12
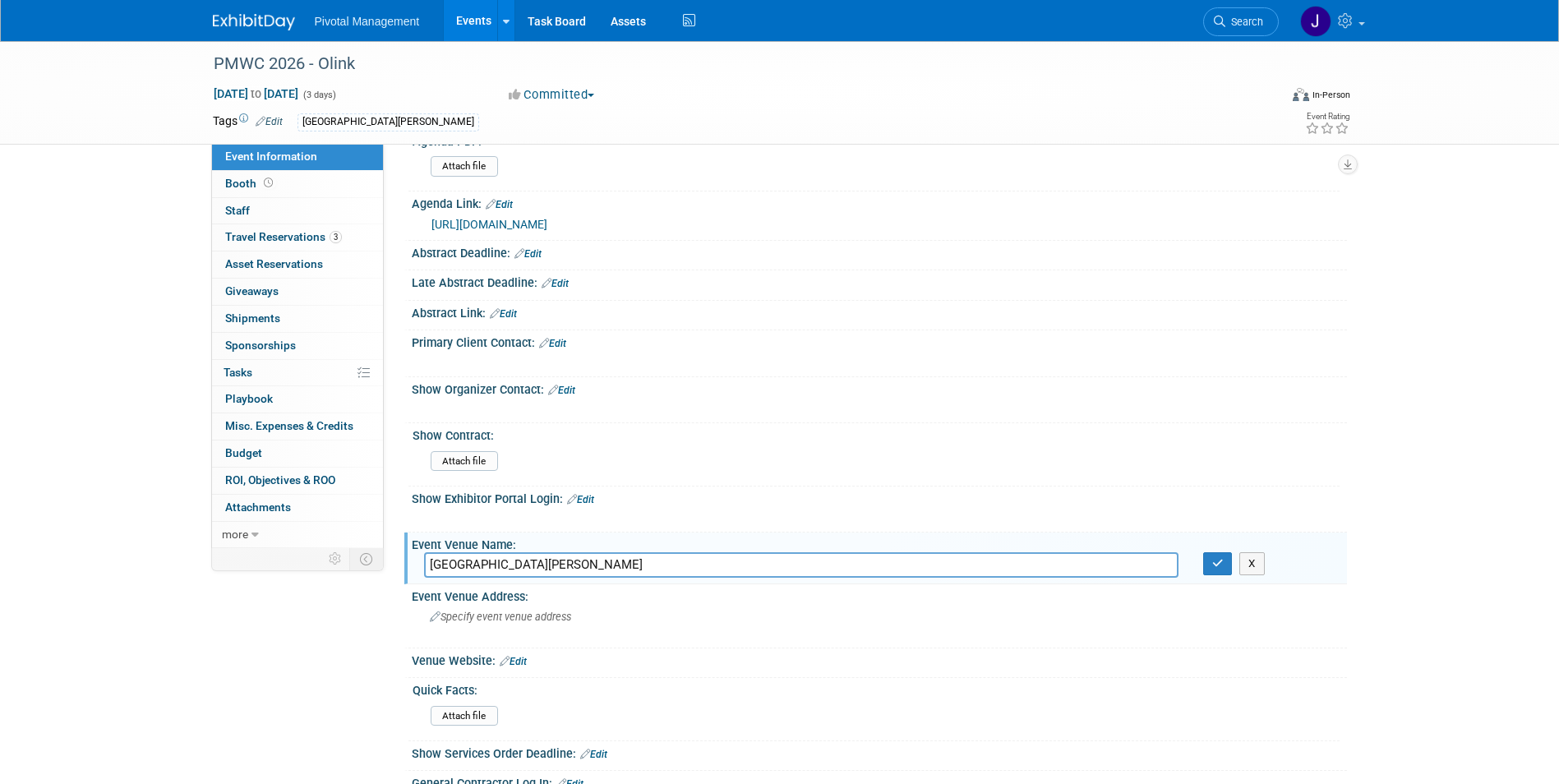
type input "Santa Clara Convention Center"
click at [1040, 551] on button "button" at bounding box center [1218, 562] width 30 height 23
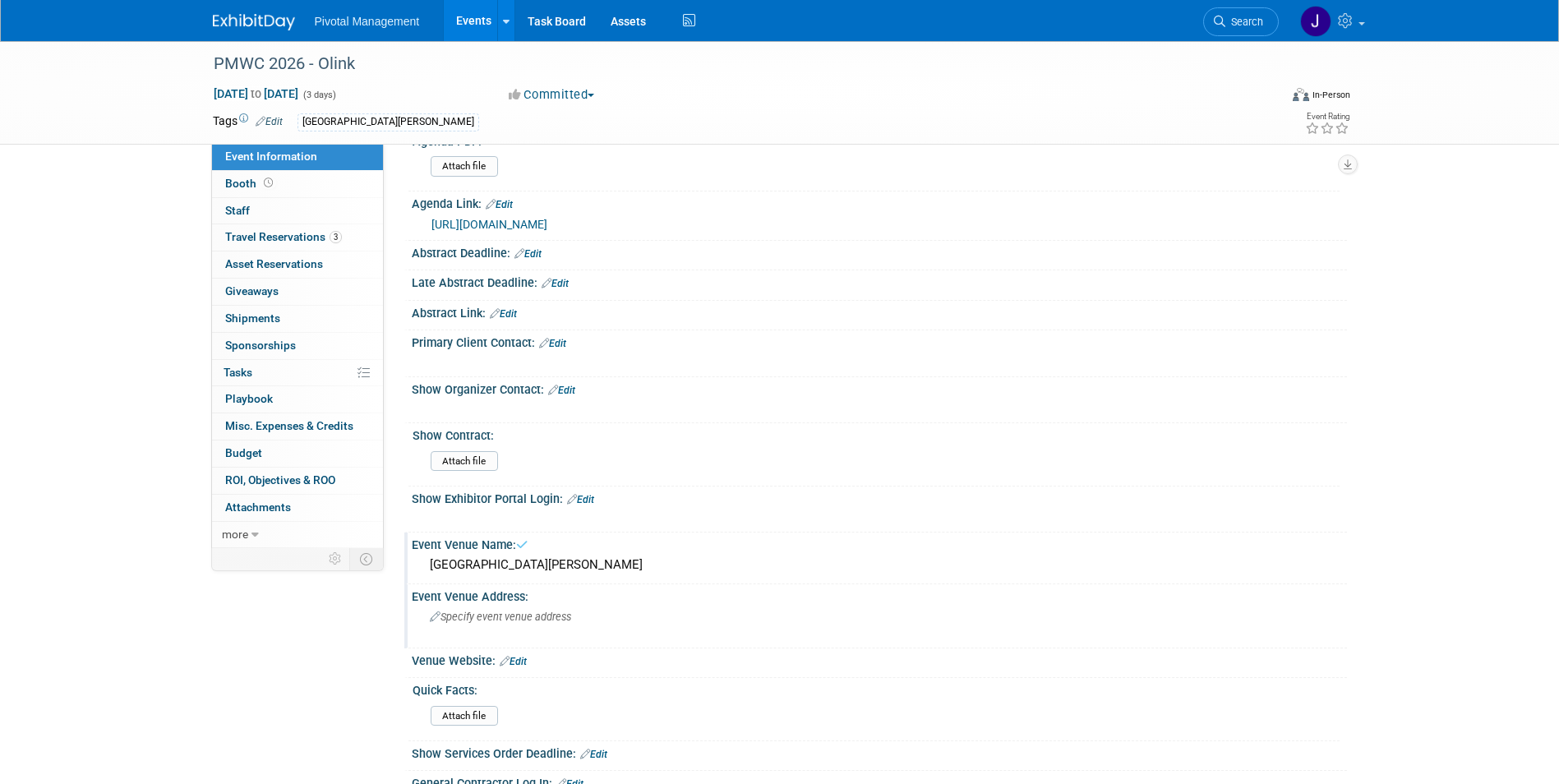
click at [467, 602] on div "Specify event venue address" at bounding box center [606, 623] width 365 height 38
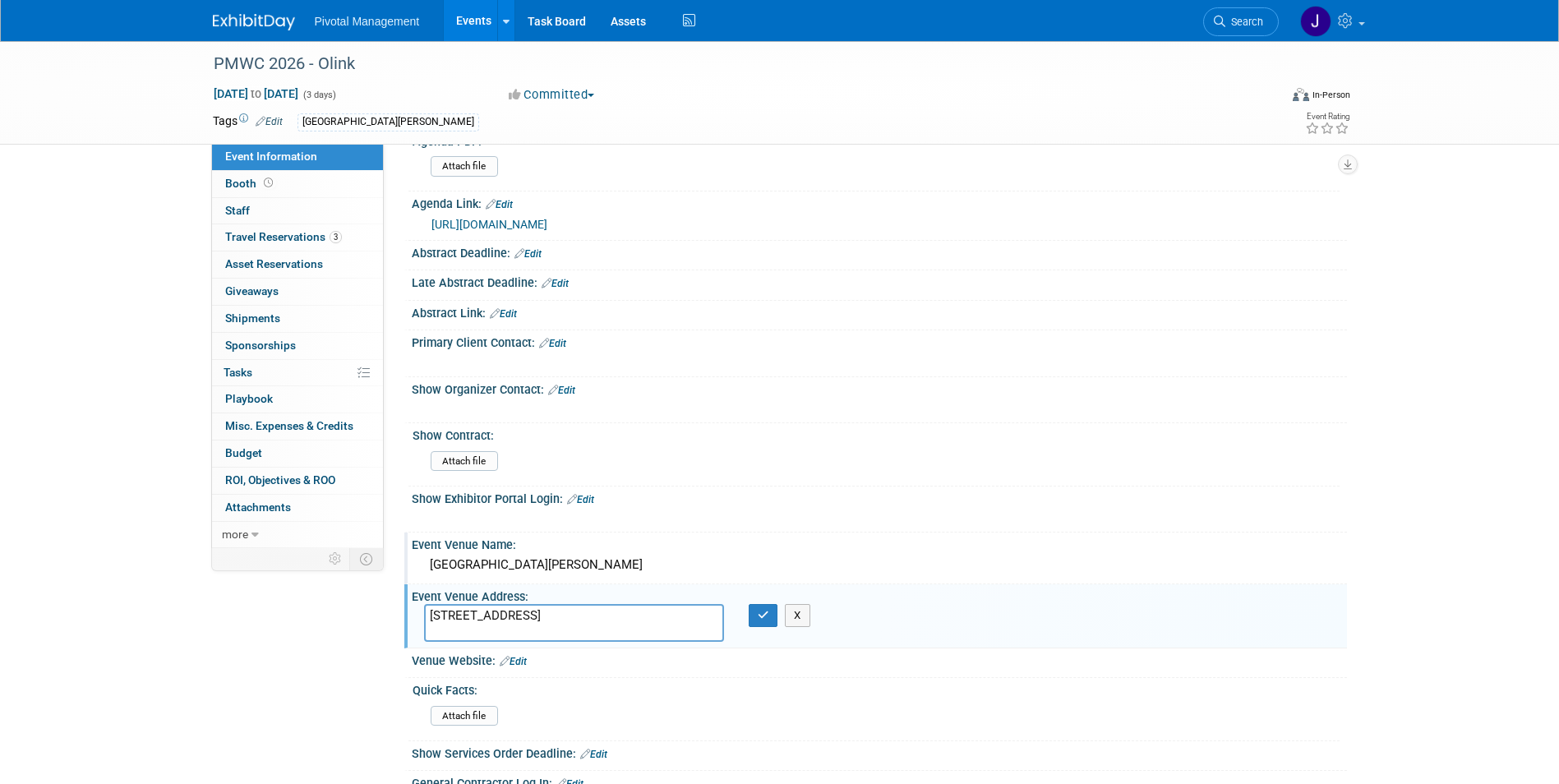
click at [581, 602] on textarea "5001 Great America Pkwy, Santa Clara, CA 95054" at bounding box center [575, 623] width 300 height 38
click at [578, 602] on textarea "5001 Great America Pkwy, Santa Clara, CA 95054" at bounding box center [575, 623] width 300 height 38
type textarea "5001 Great America Pkwy, Santa Clara, CA 95054"
click at [760, 602] on icon "button" at bounding box center [764, 614] width 12 height 11
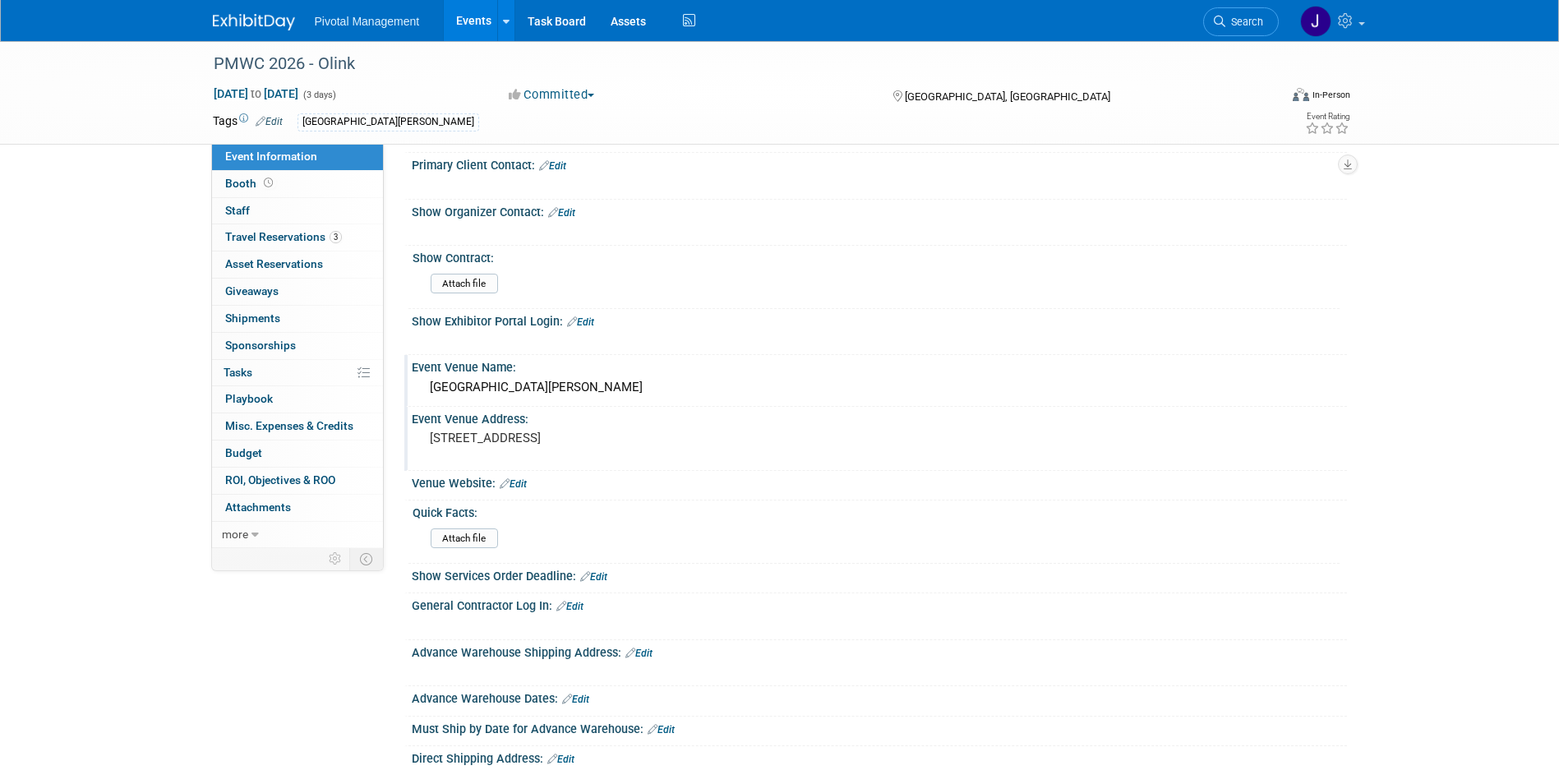
scroll to position [722, 0]
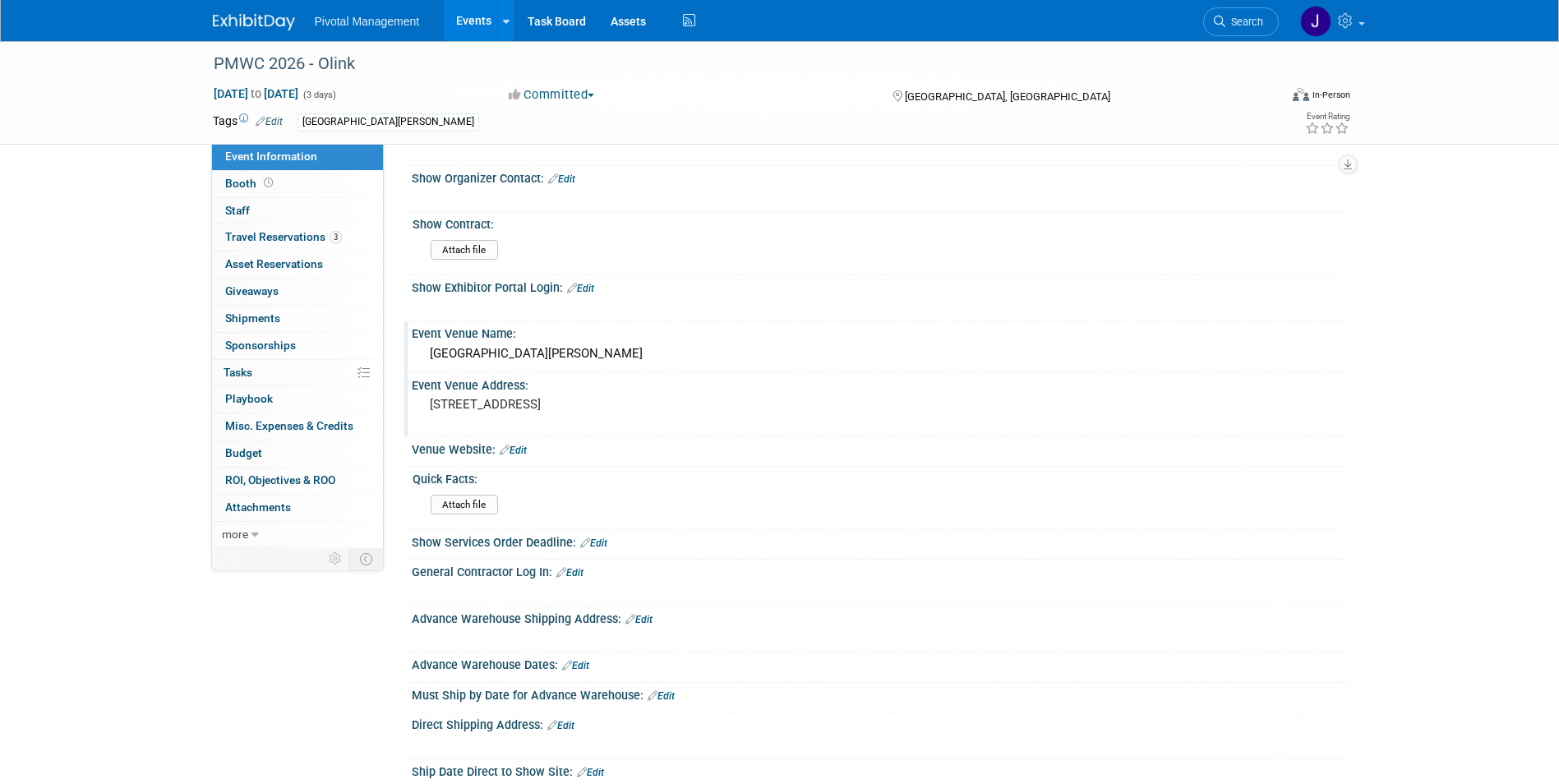
click at [517, 437] on div "Venue Website: Edit" at bounding box center [879, 447] width 936 height 21
click at [517, 444] on link "Edit" at bounding box center [513, 450] width 27 height 12
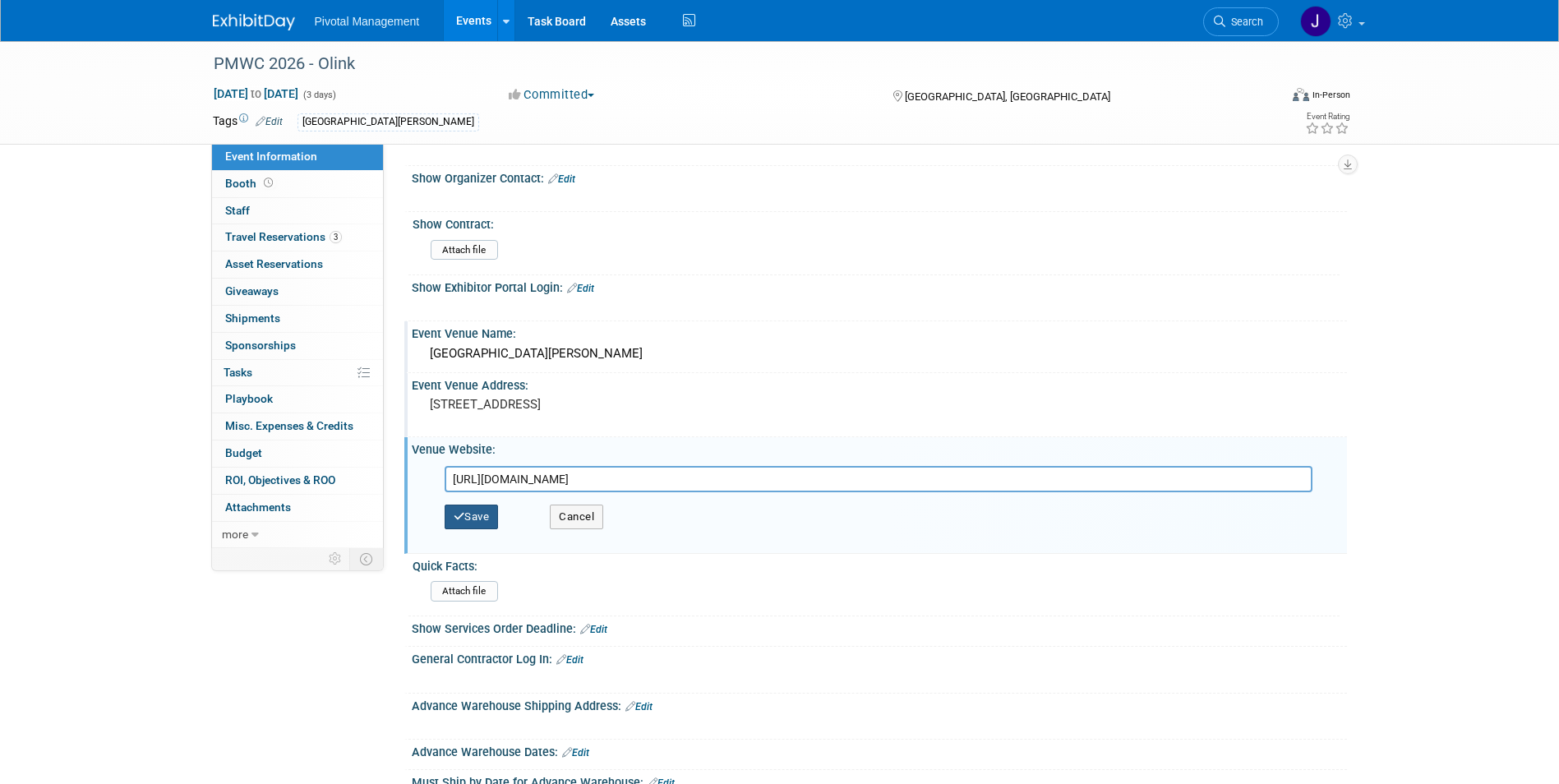
type input "https://santaclaraconventioncenter.com/"
click at [476, 505] on button "Save" at bounding box center [471, 517] width 55 height 25
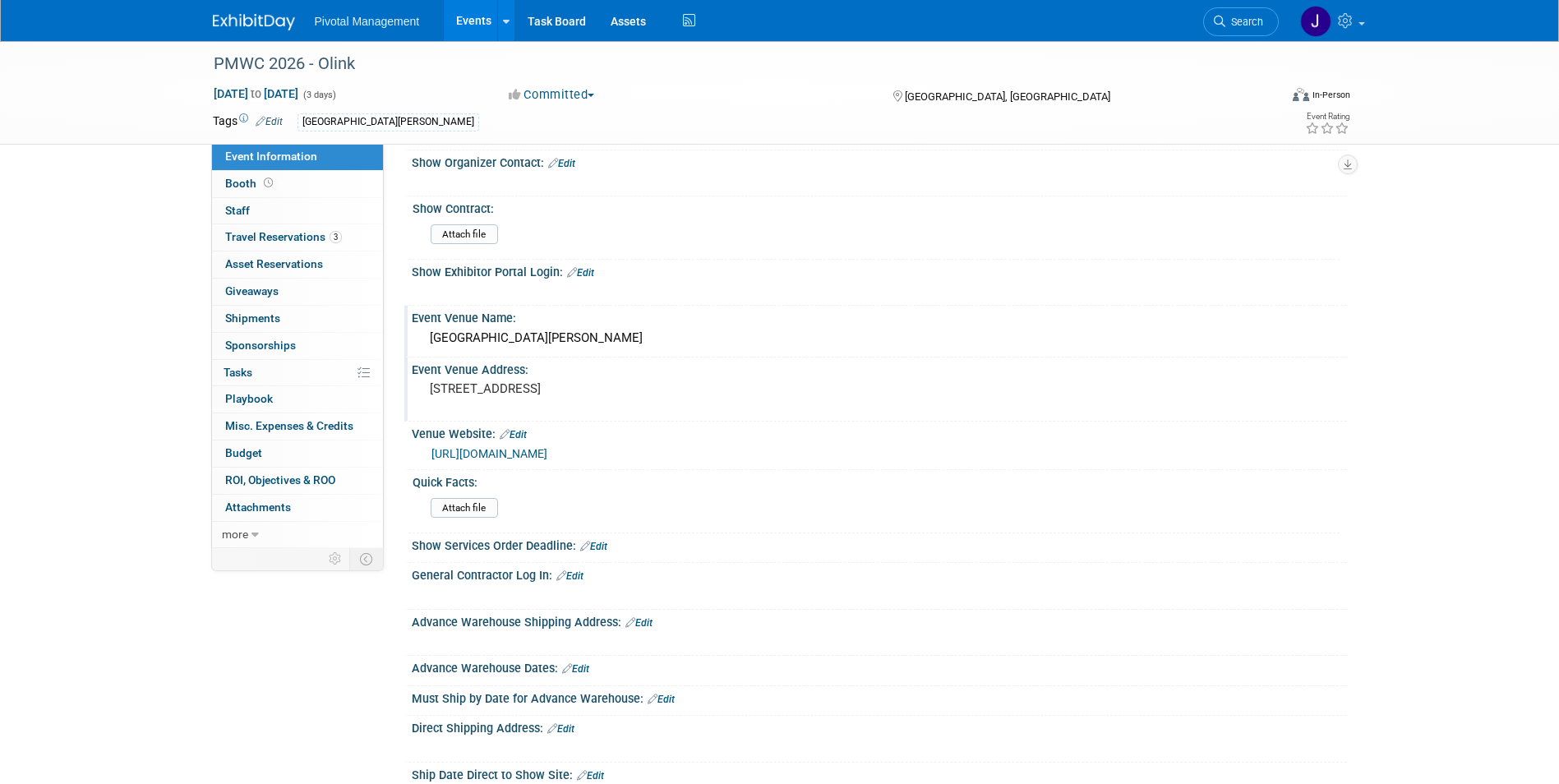
scroll to position [736, 0]
drag, startPoint x: 432, startPoint y: 368, endPoint x: 560, endPoint y: 391, distance: 130.0
click at [560, 391] on pre "5001 Great America Pkwy, Santa Clara, CA 95054" at bounding box center [606, 390] width 353 height 15
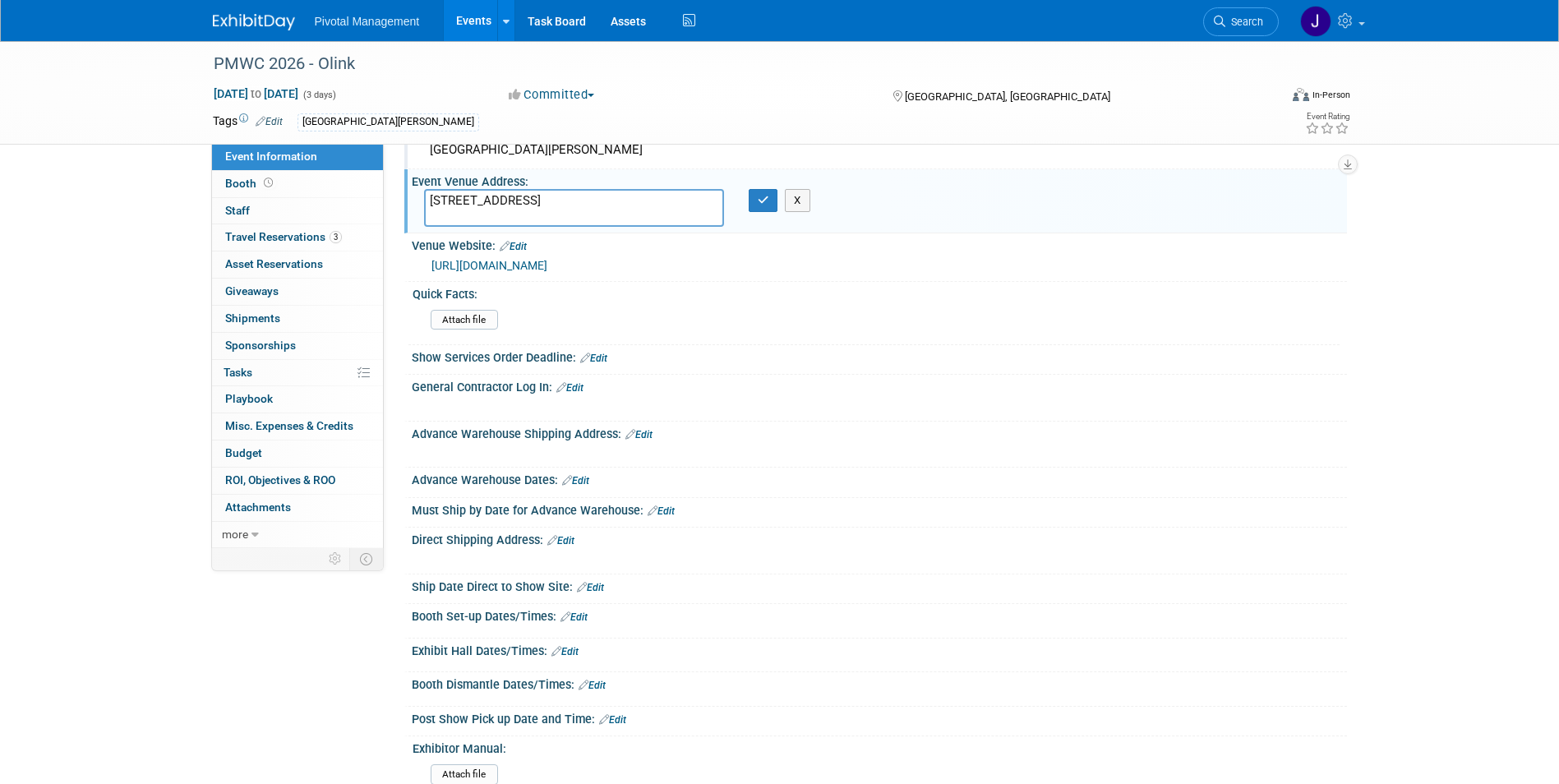
scroll to position [993, 0]
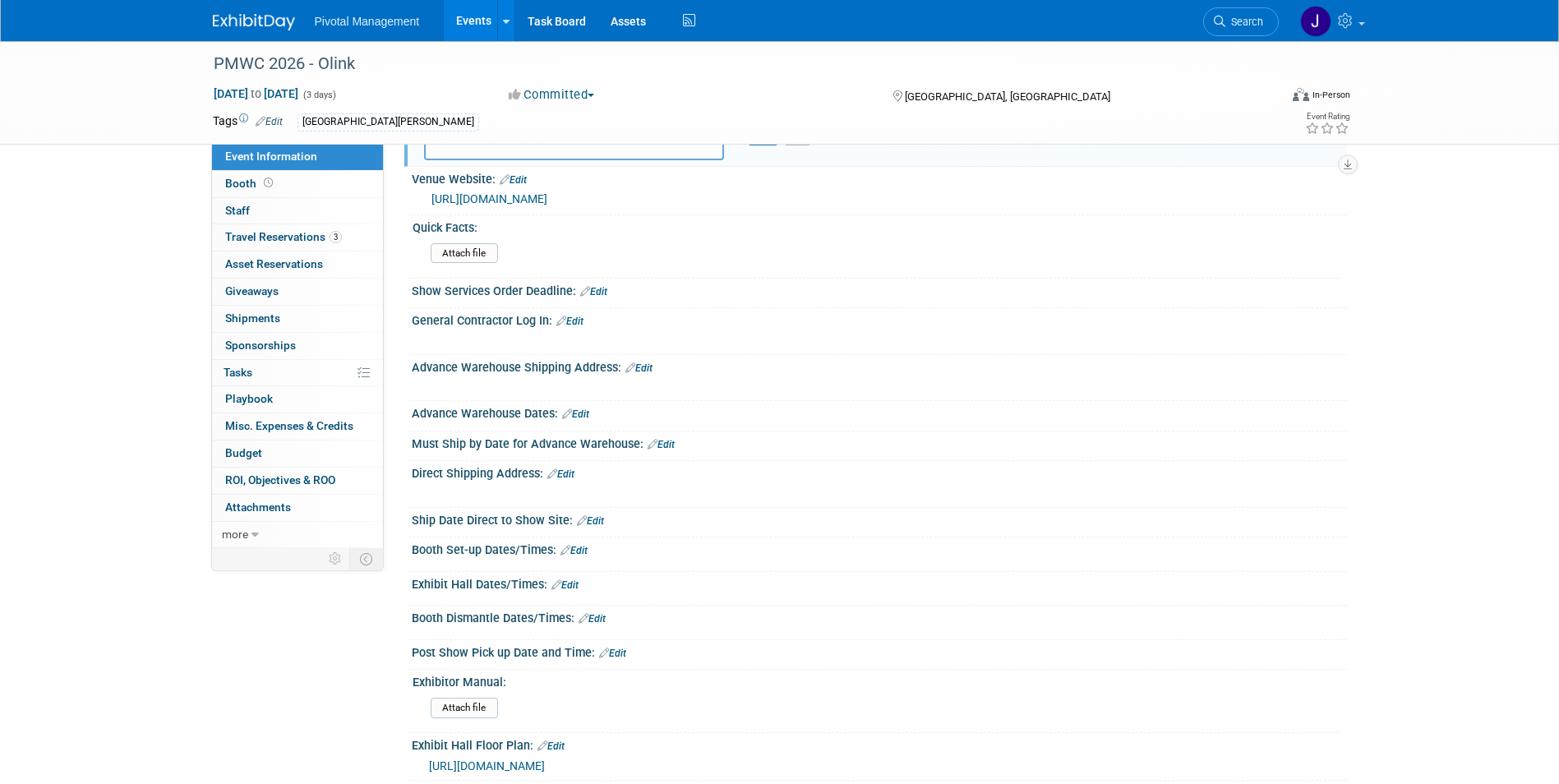
click at [566, 468] on link "Edit" at bounding box center [561, 474] width 27 height 12
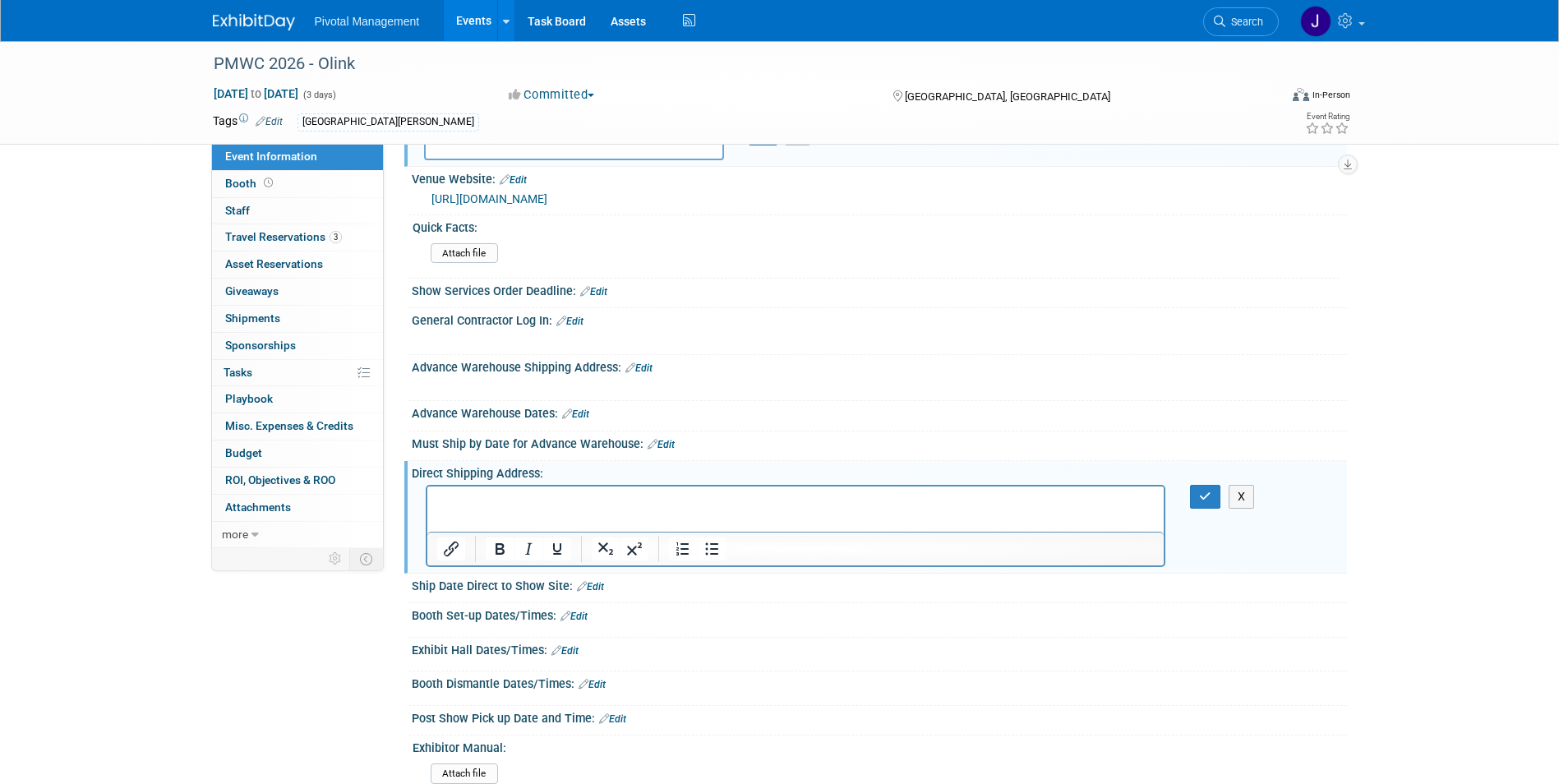
scroll to position [0, 0]
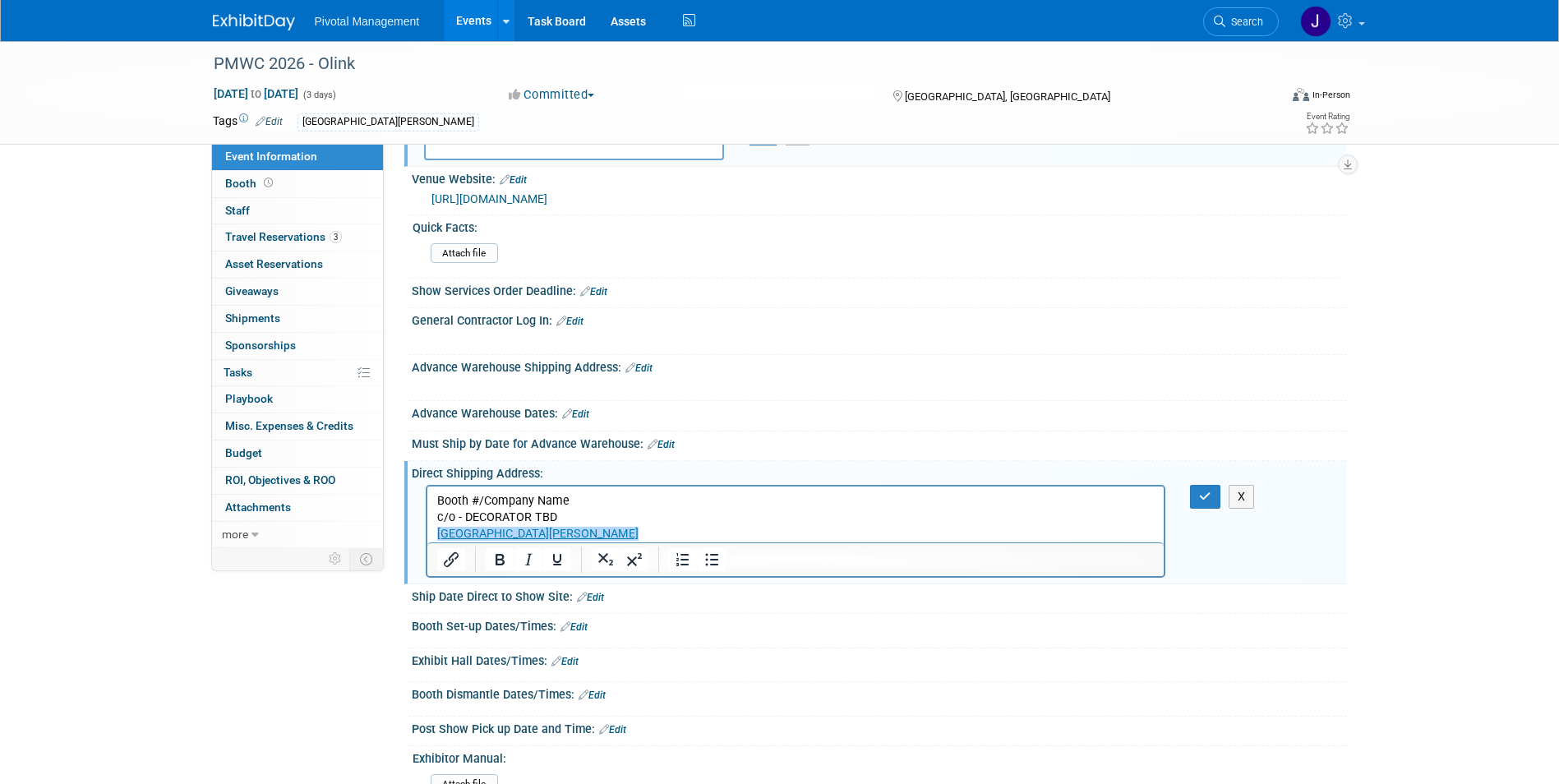
click at [637, 533] on p "Santa Clara Convention Center﻿" at bounding box center [795, 533] width 718 height 17
drag, startPoint x: 625, startPoint y: 533, endPoint x: 399, endPoint y: 539, distance: 226.1
click at [427, 539] on html "Booth #/Company Name c/o - DECORATOR TBD Santa Clara Convention Center﻿" at bounding box center [794, 514] width 737 height 56
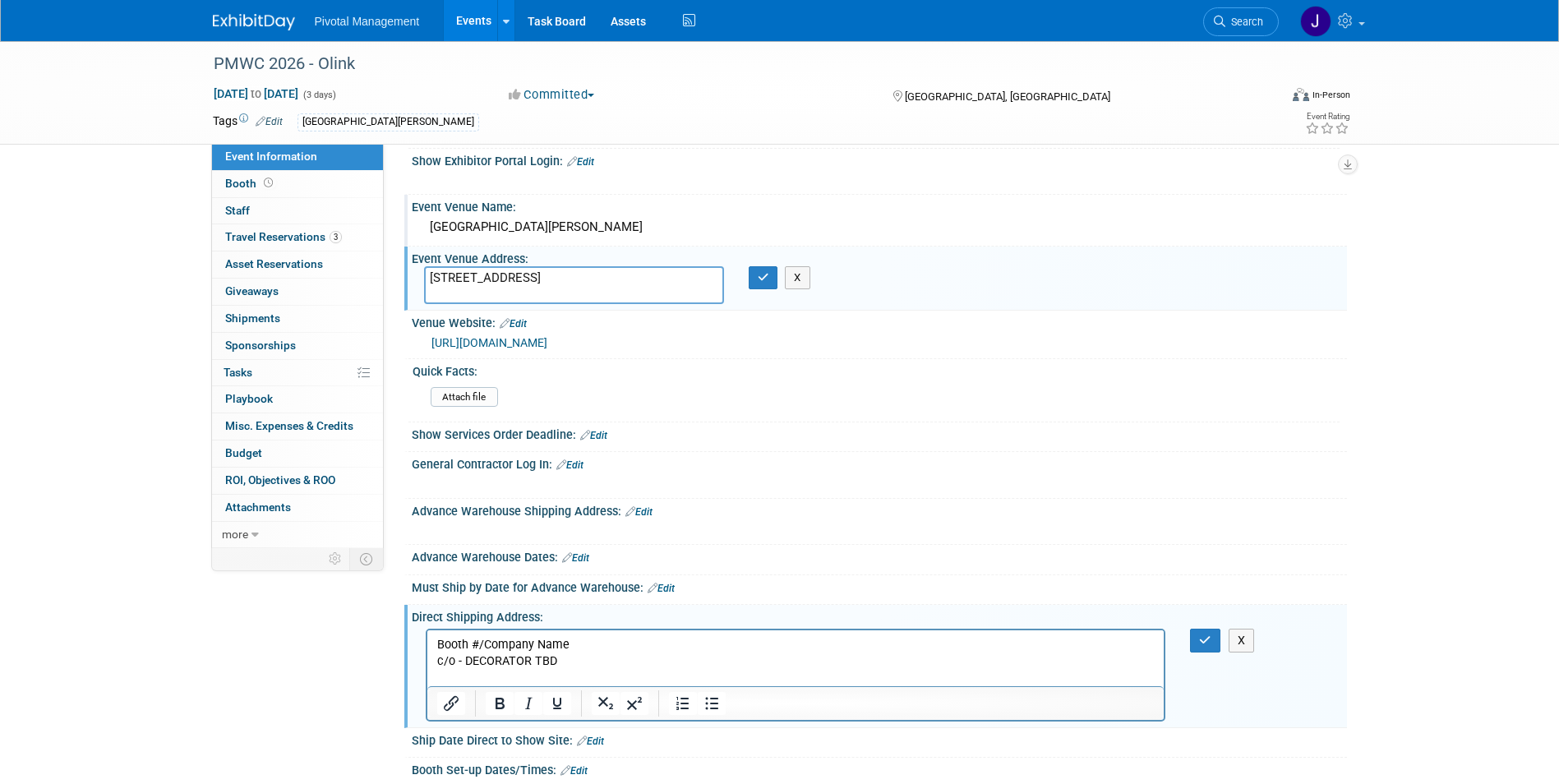
scroll to position [812, 0]
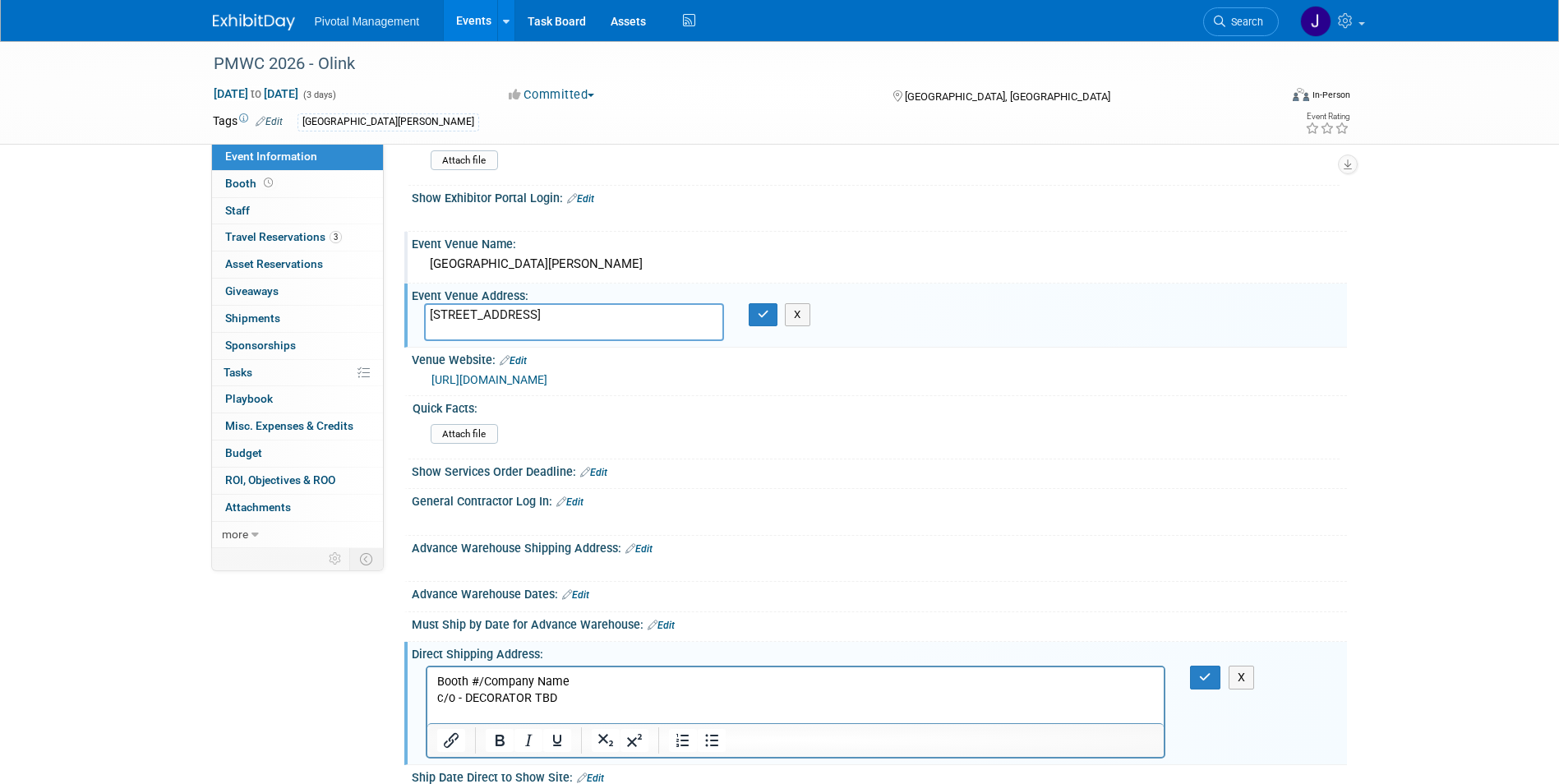
click at [546, 303] on textarea "5001 Great America Pkwy, Santa Clara, CA 95054" at bounding box center [575, 322] width 300 height 38
drag, startPoint x: 566, startPoint y: 312, endPoint x: 397, endPoint y: 290, distance: 170.4
click at [397, 290] on div "Event Information Event Info Booth Booth 0 Staff 0 Staff 3 Travel Reservations …" at bounding box center [780, 204] width 1159 height 1948
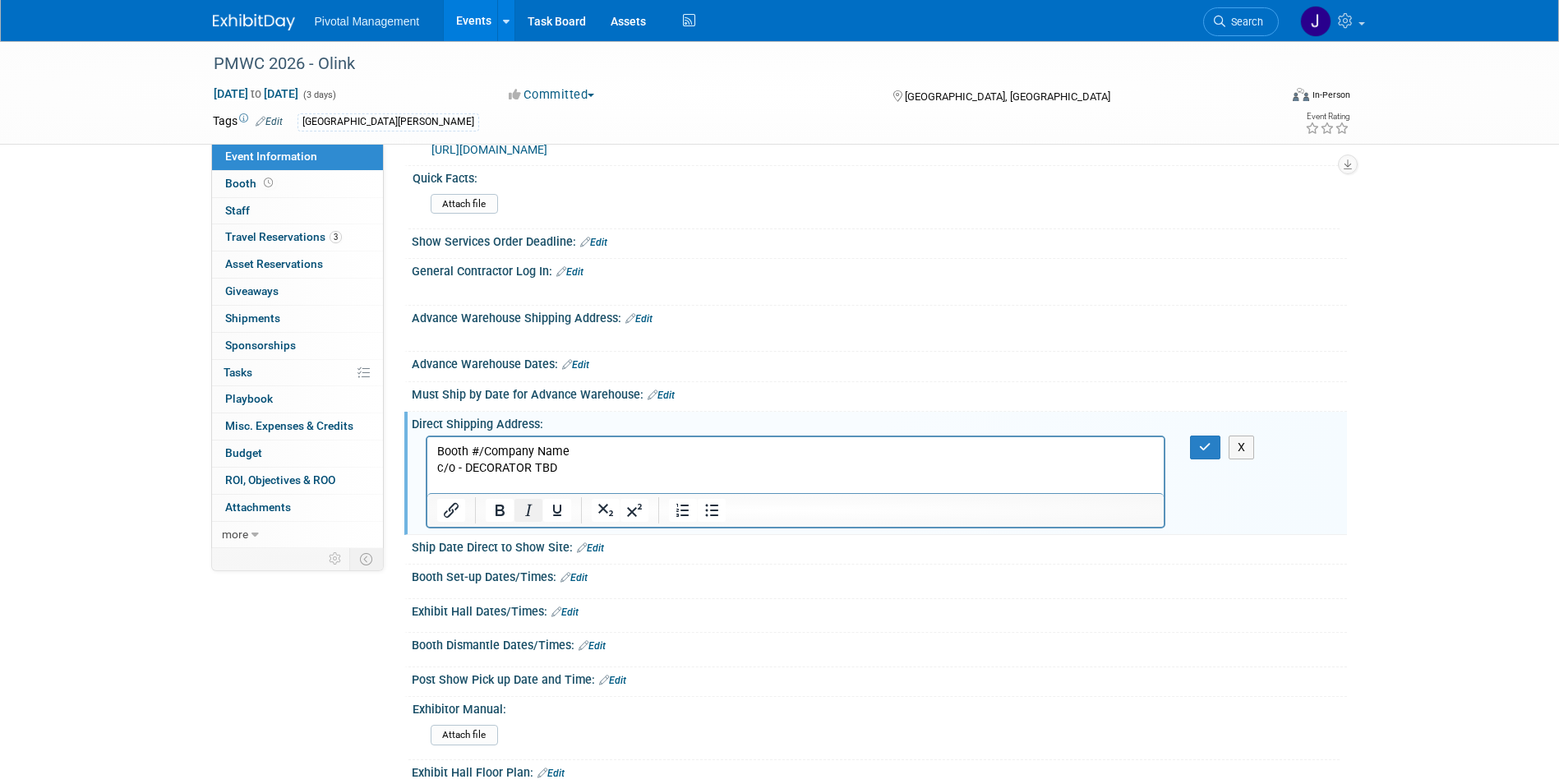
scroll to position [1059, 0]
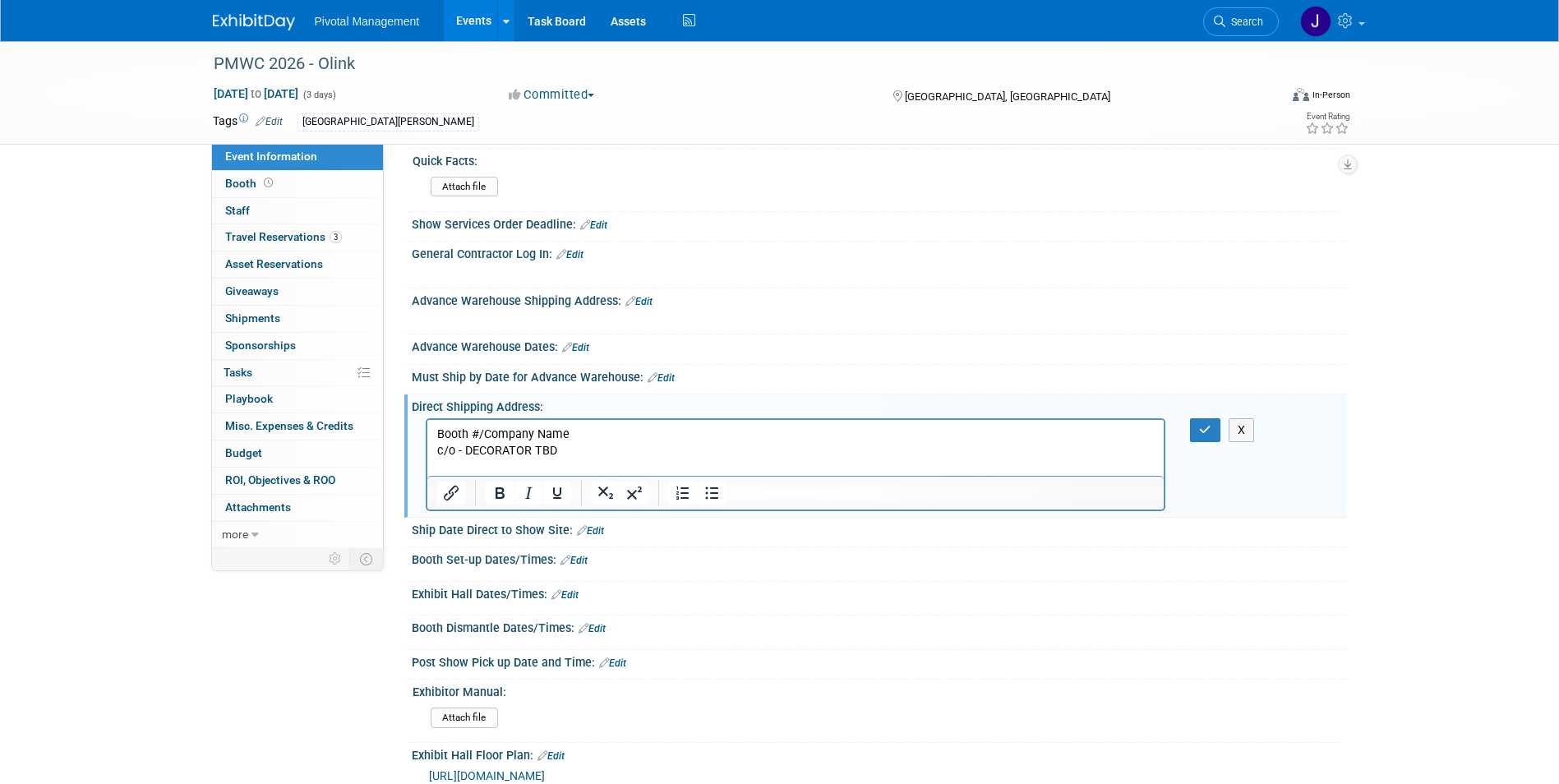
click at [486, 451] on p "c/o - DECORATOR TBD" at bounding box center [795, 450] width 718 height 17
click at [462, 462] on p "Rich Text Area. Press ALT-0 for help." at bounding box center [795, 466] width 718 height 17
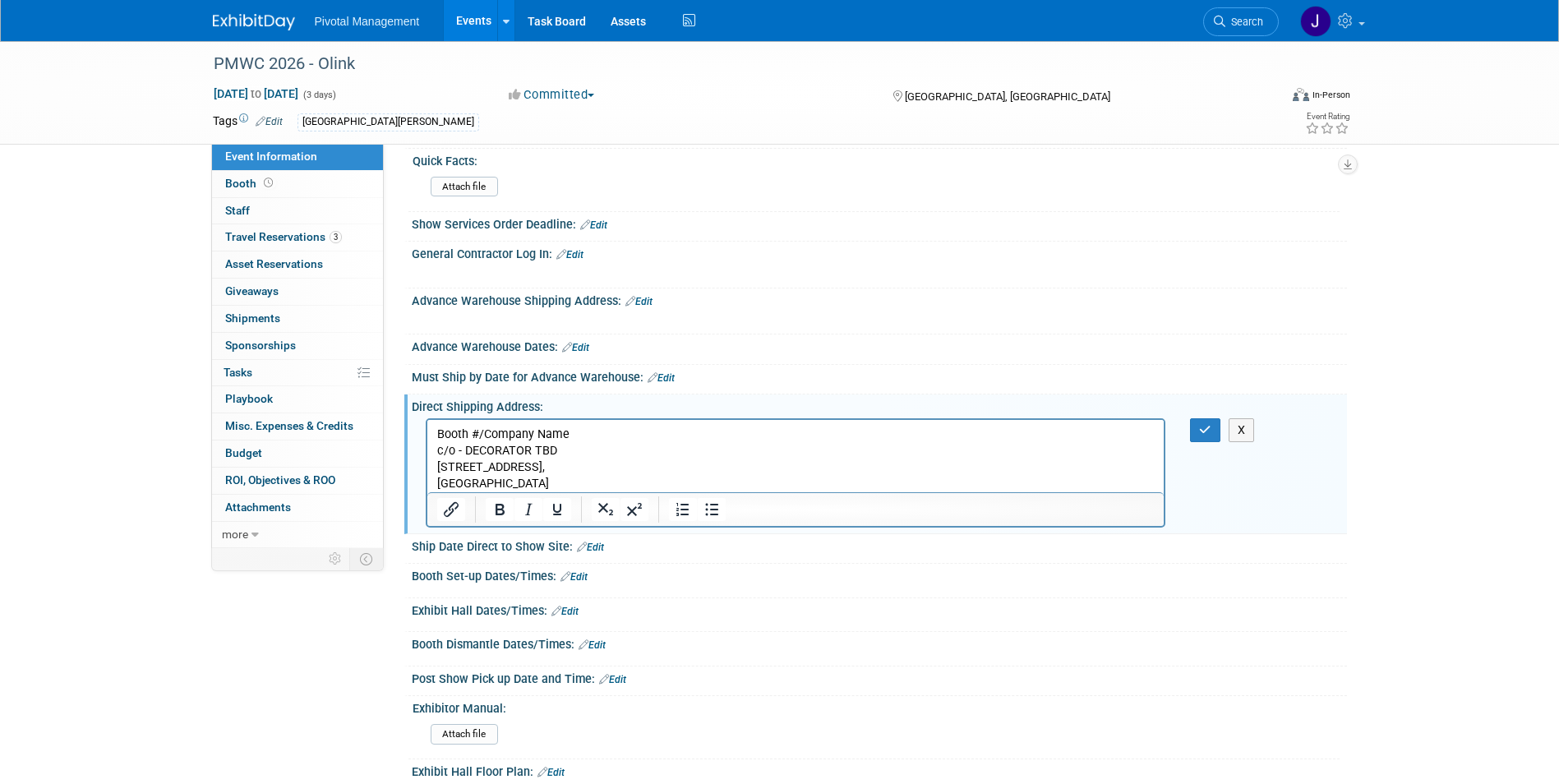
click at [533, 455] on p "c/o - DECORATOR TBD" at bounding box center [795, 450] width 718 height 17
click at [536, 500] on icon "Italic" at bounding box center [529, 510] width 20 height 20
click at [587, 434] on p "Booth #/Company Name" at bounding box center [795, 433] width 718 height 17
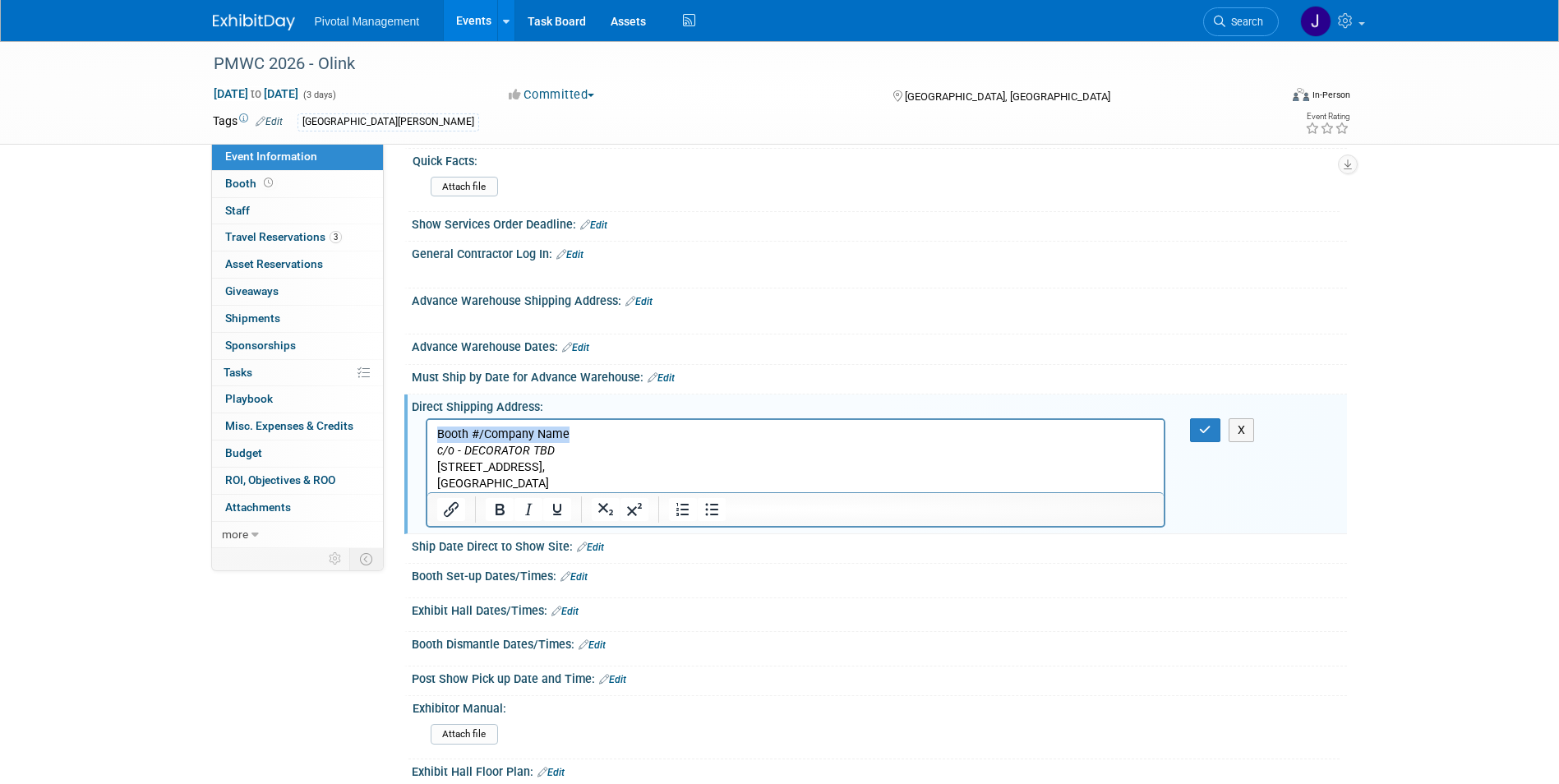
drag, startPoint x: 586, startPoint y: 432, endPoint x: 591, endPoint y: 489, distance: 57.2
click at [427, 429] on html "Booth #/Company Name c/o - DECORATOR TBD 5001 Great America Pkwy, Santa Clara, …" at bounding box center [794, 455] width 737 height 73
click at [492, 500] on icon "Bold" at bounding box center [500, 510] width 20 height 20
click at [1040, 418] on button "button" at bounding box center [1205, 430] width 31 height 24
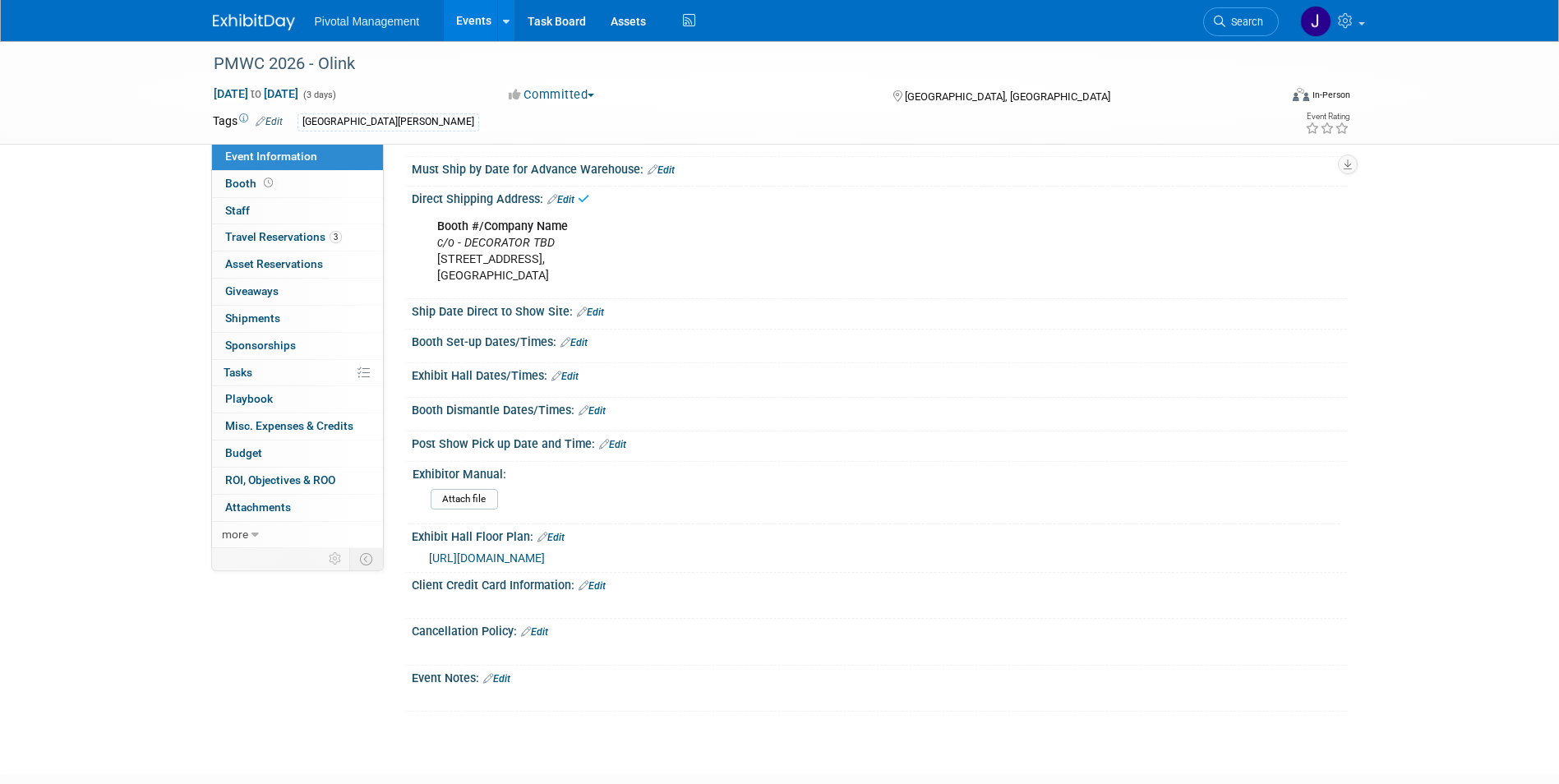
scroll to position [1269, 0]
click at [545, 549] on span "https://pmwcintl.com/registration/exhibition/" at bounding box center [486, 554] width 116 height 13
click at [472, 25] on link "Events" at bounding box center [473, 20] width 60 height 41
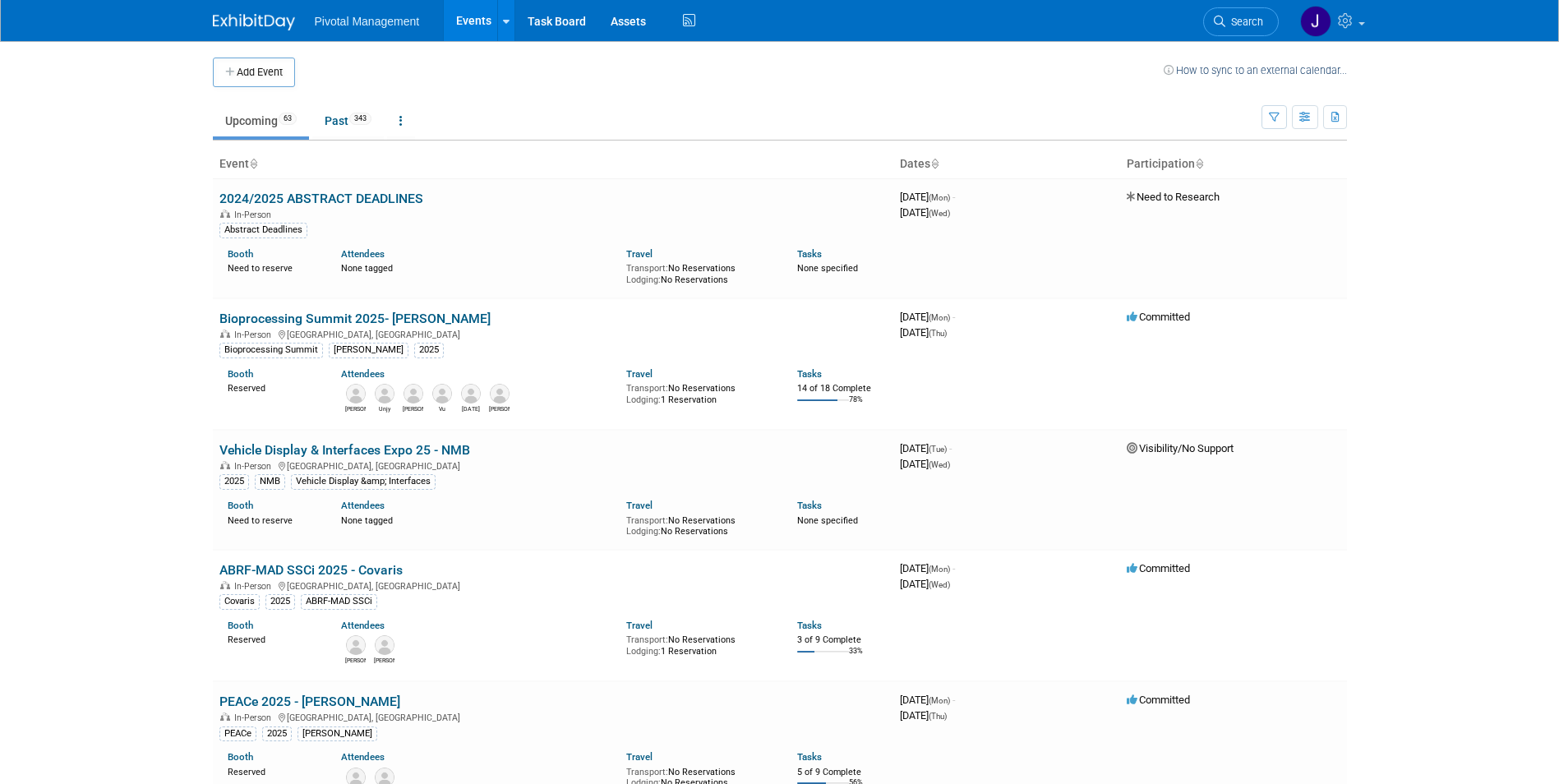
click at [1238, 23] on span "Search" at bounding box center [1244, 22] width 38 height 12
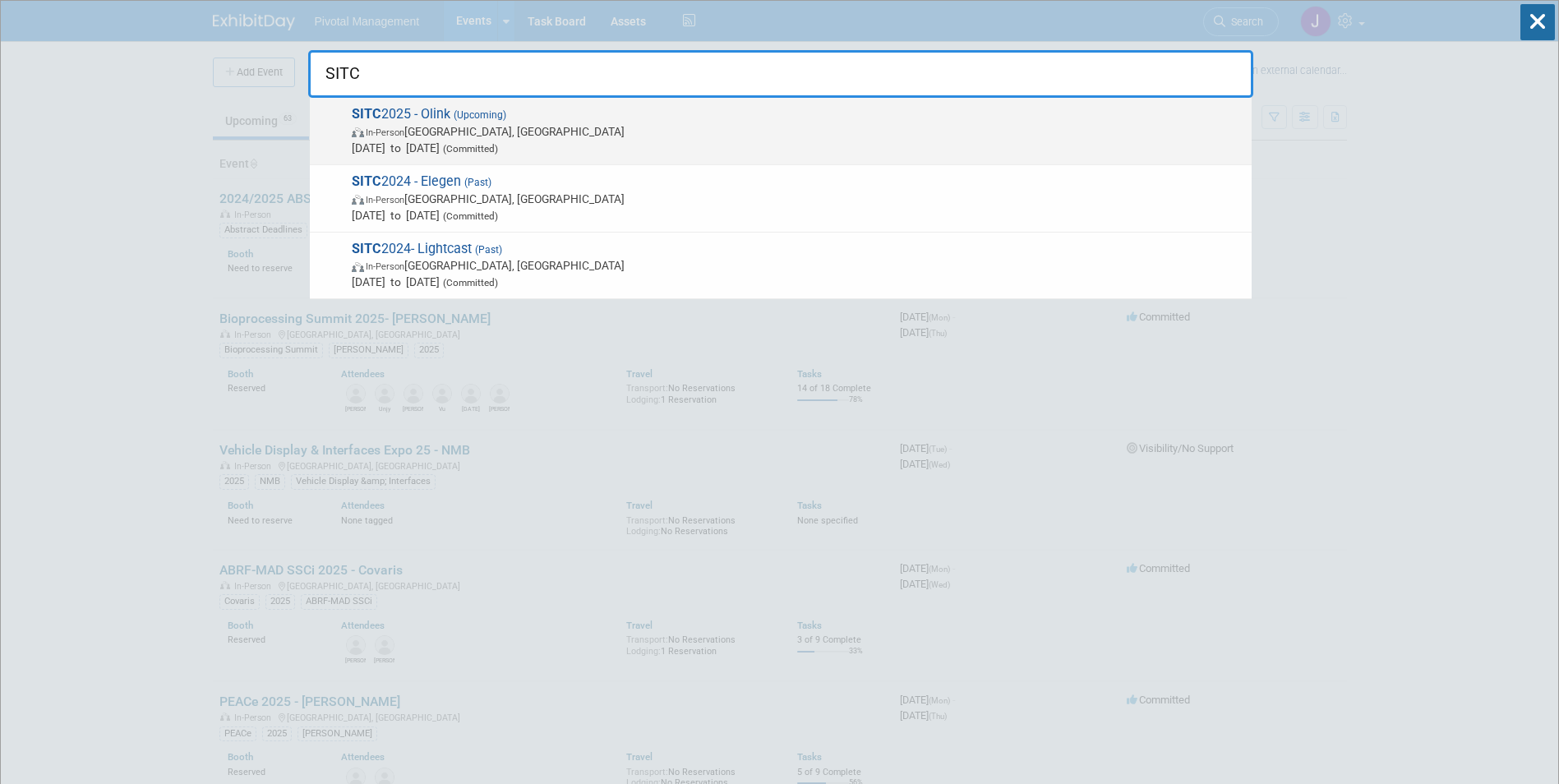
type input "SITC"
click at [715, 115] on span "SITC 2025 - Olink (Upcoming) In-Person [GEOGRAPHIC_DATA], [GEOGRAPHIC_DATA] [DA…" at bounding box center [795, 131] width 897 height 50
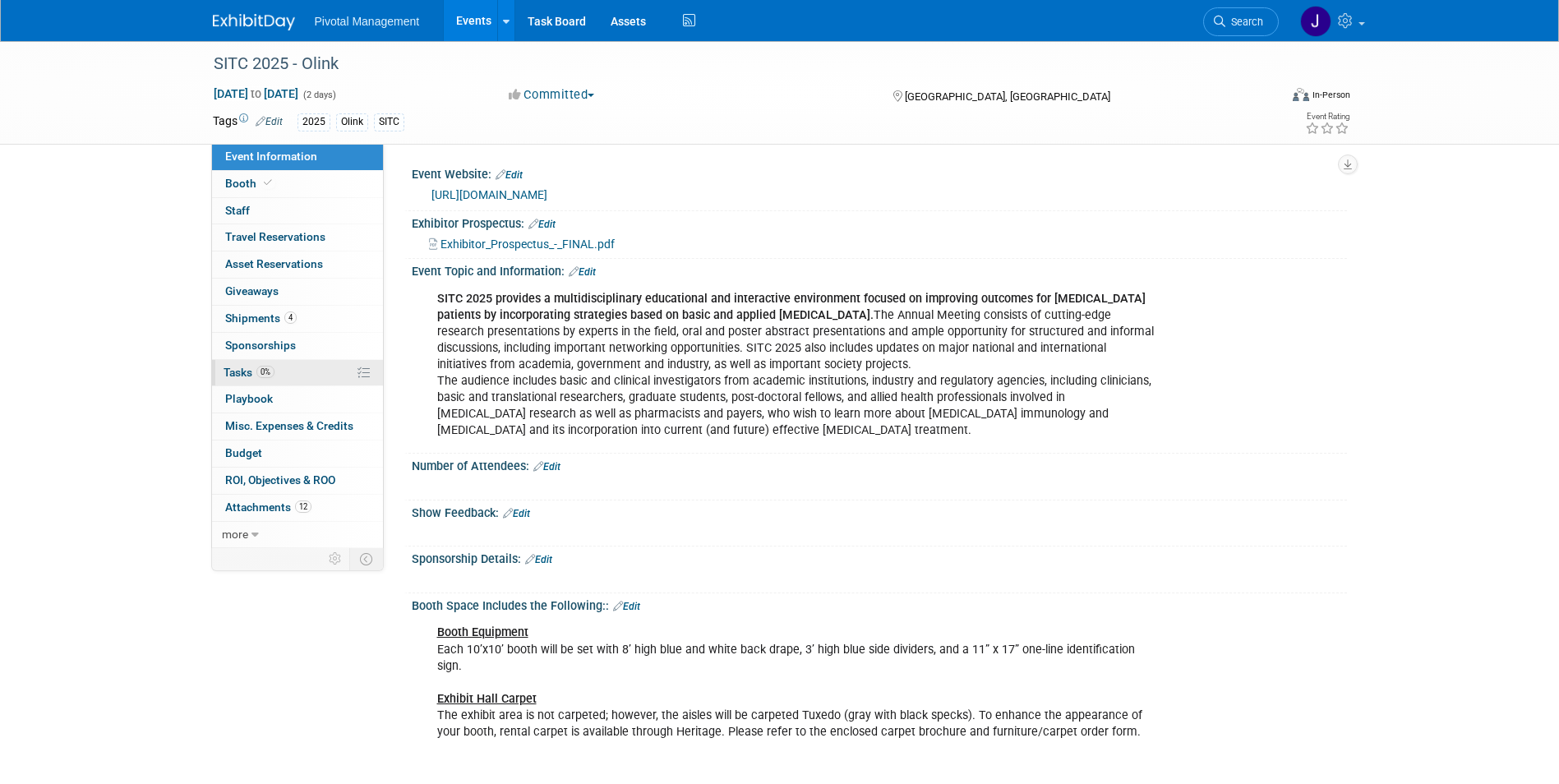
click at [286, 367] on link "0% Tasks 0%" at bounding box center [297, 373] width 171 height 26
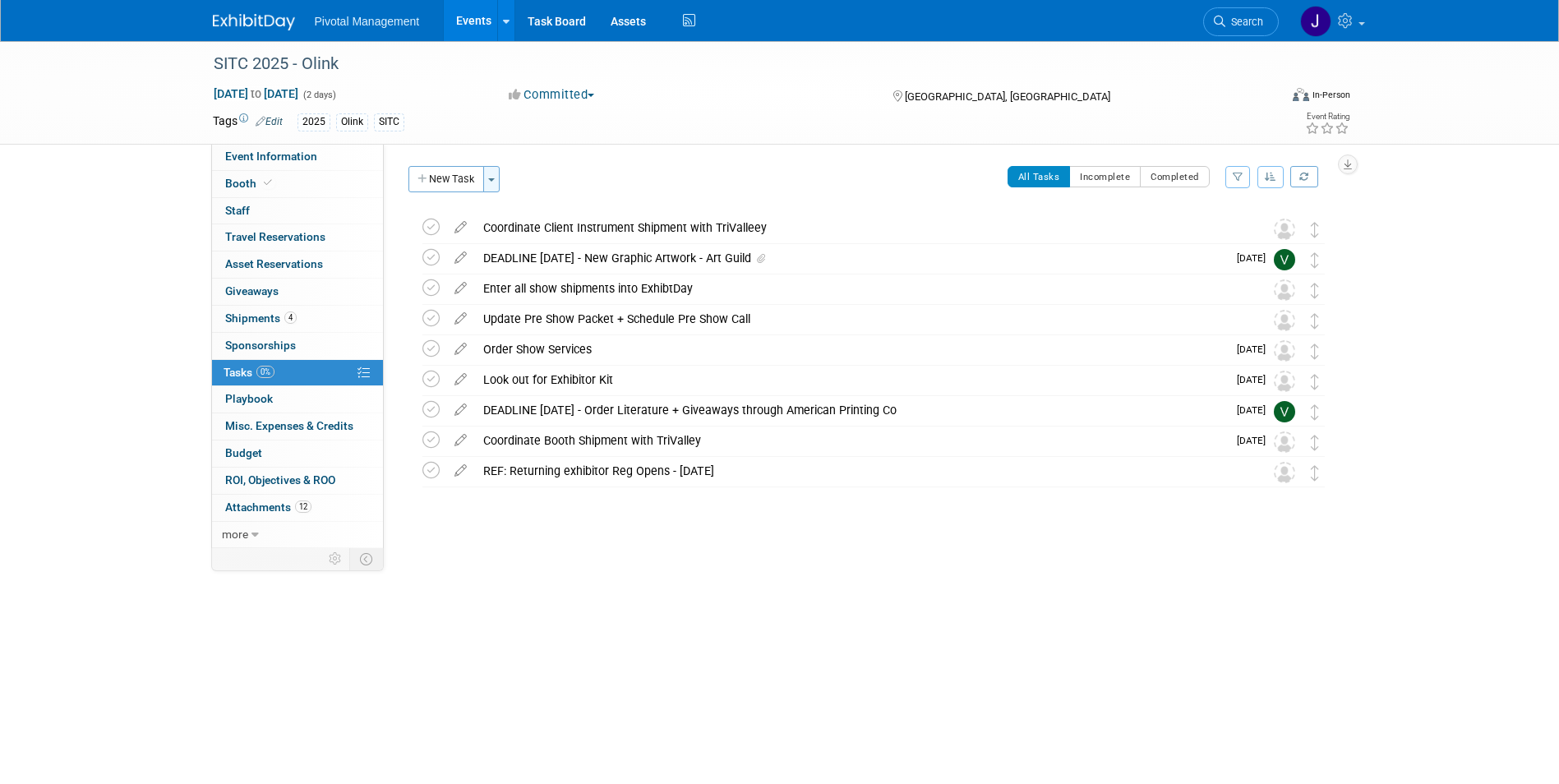
click at [498, 183] on button "Toggle Dropdown" at bounding box center [491, 179] width 17 height 26
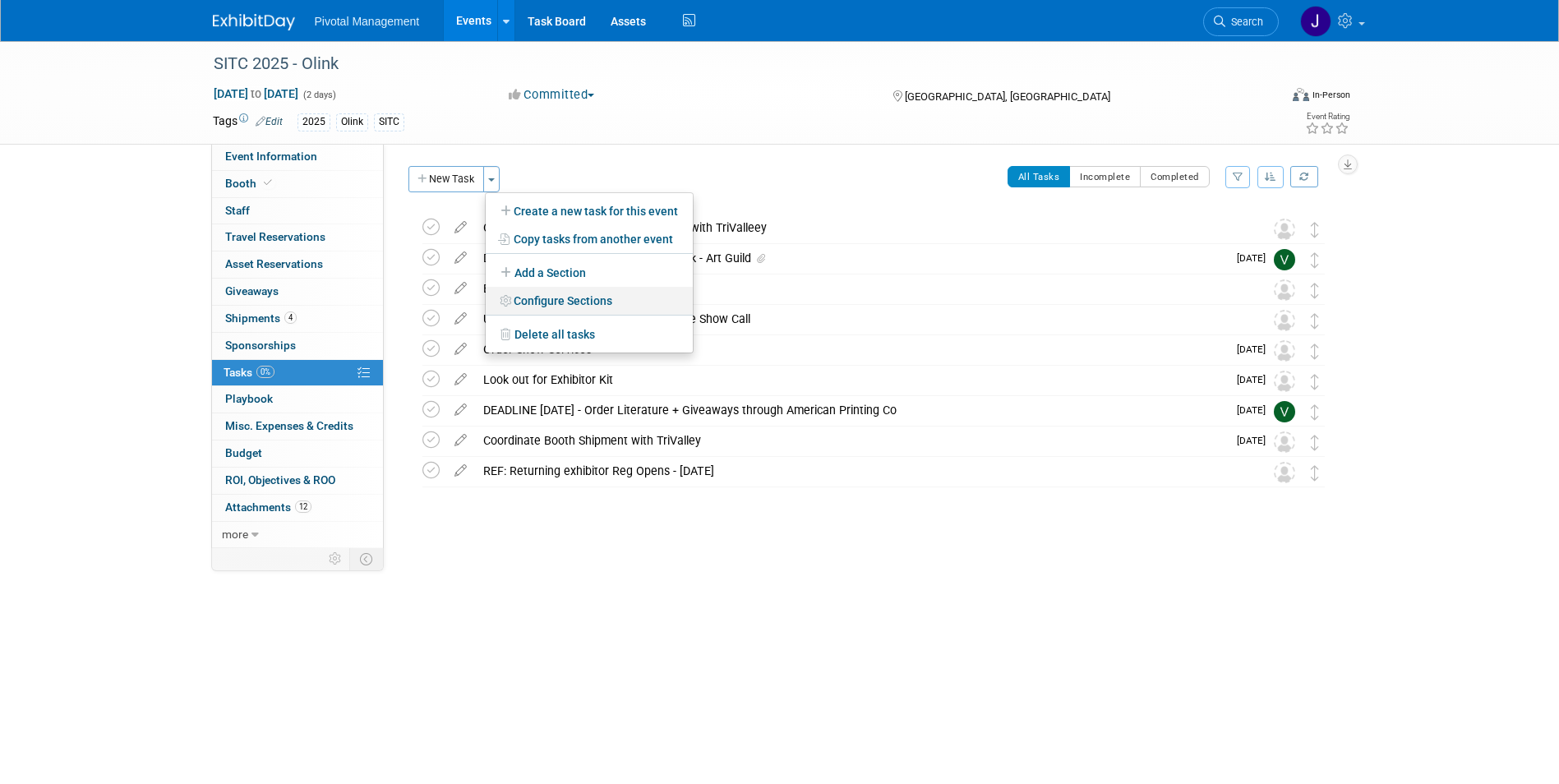
click at [581, 297] on link "Configure Sections" at bounding box center [590, 300] width 207 height 28
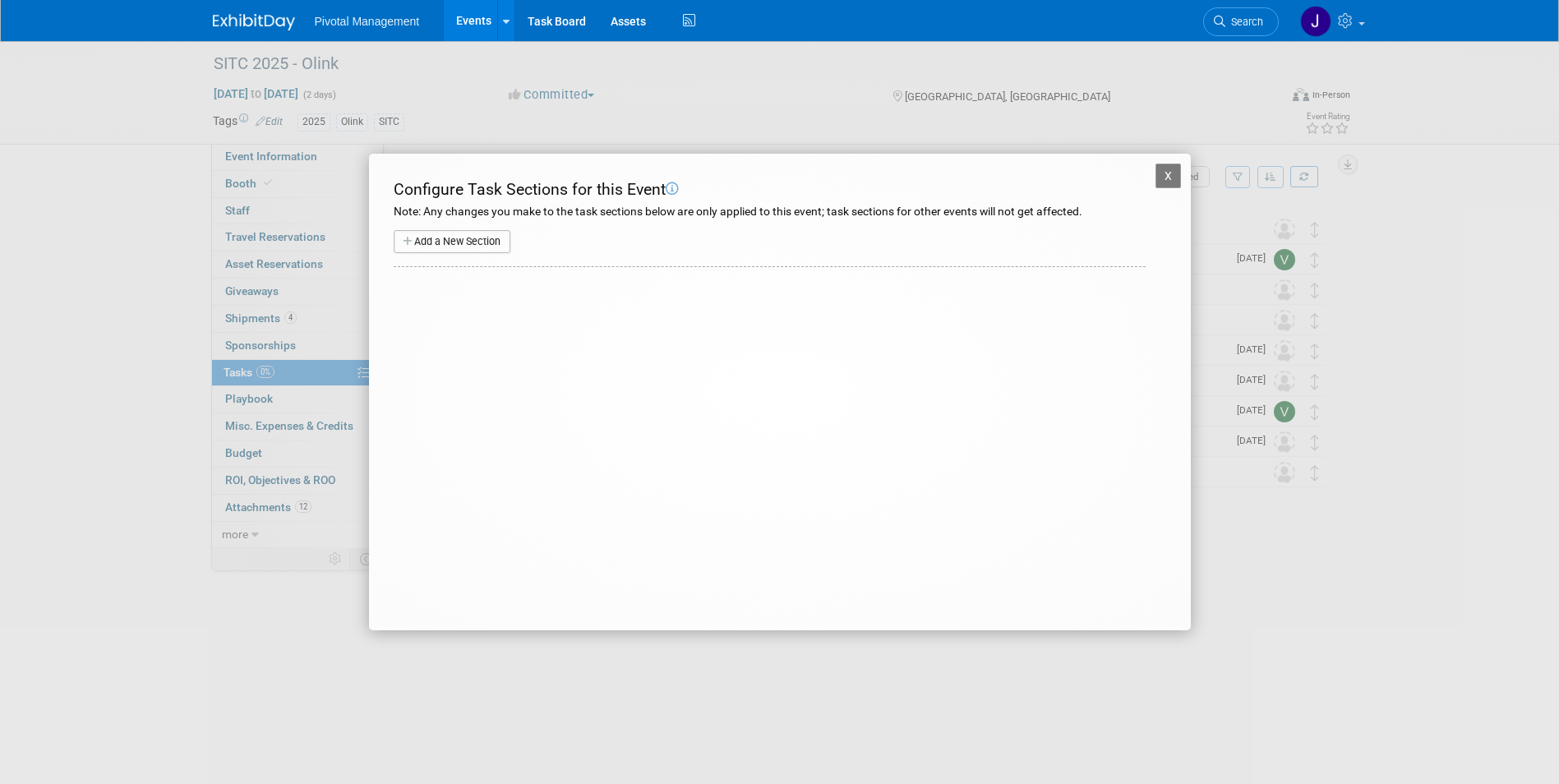
click at [437, 232] on button "Add a New Section" at bounding box center [451, 240] width 116 height 23
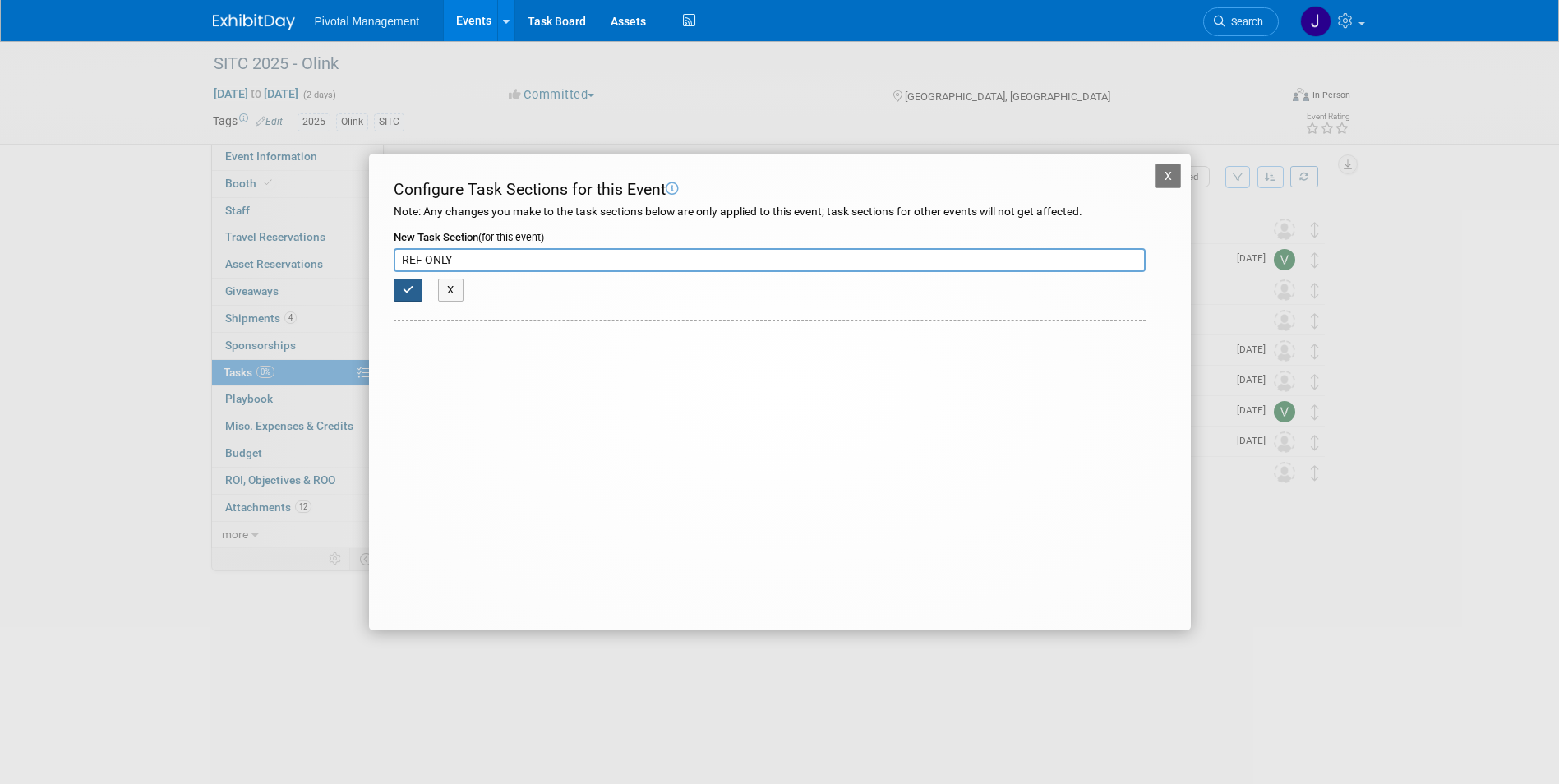
type input "REF ONLY"
click at [415, 283] on button "button" at bounding box center [409, 289] width 30 height 23
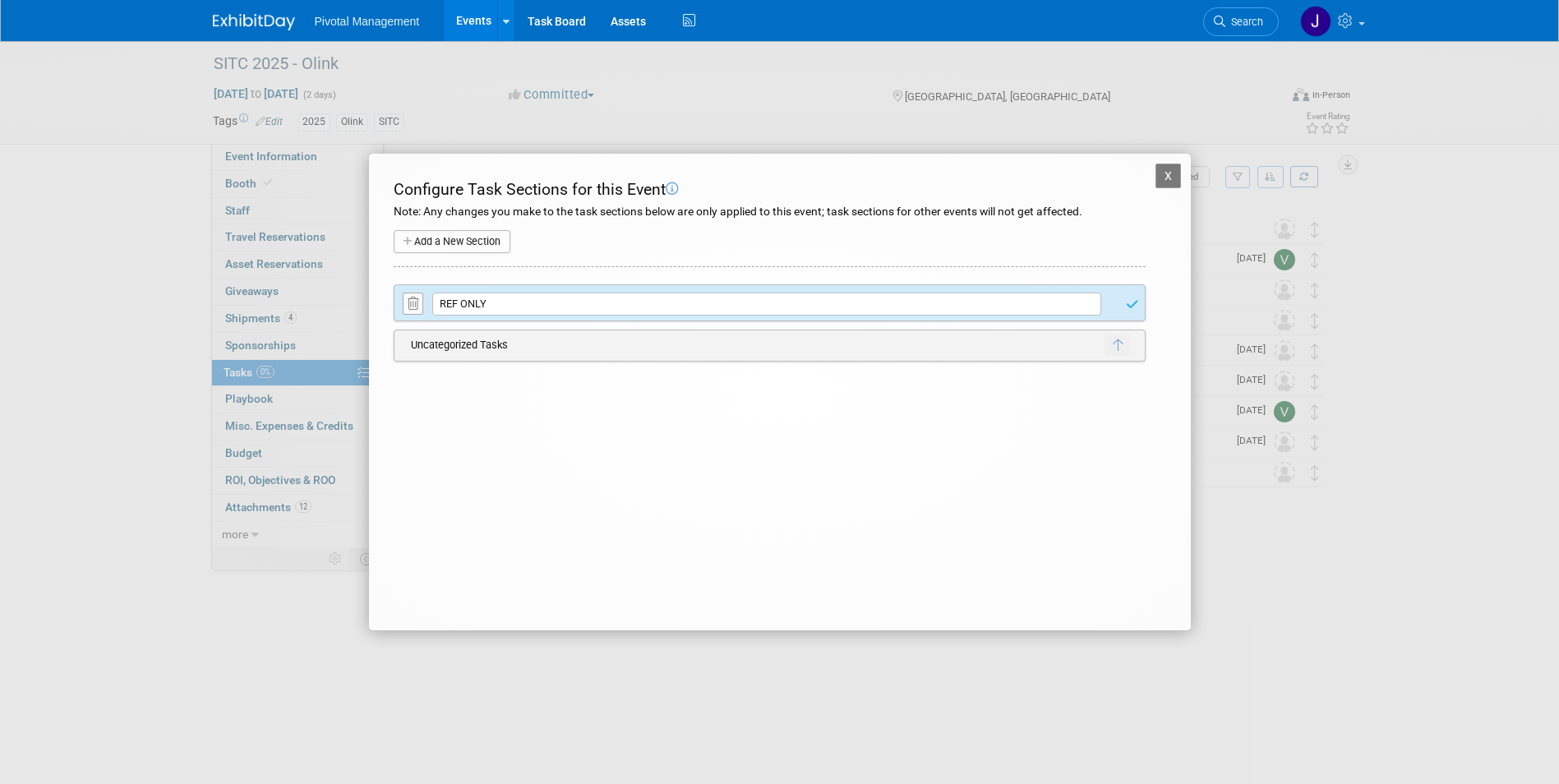
click at [468, 244] on button "Add a New Section" at bounding box center [451, 240] width 116 height 23
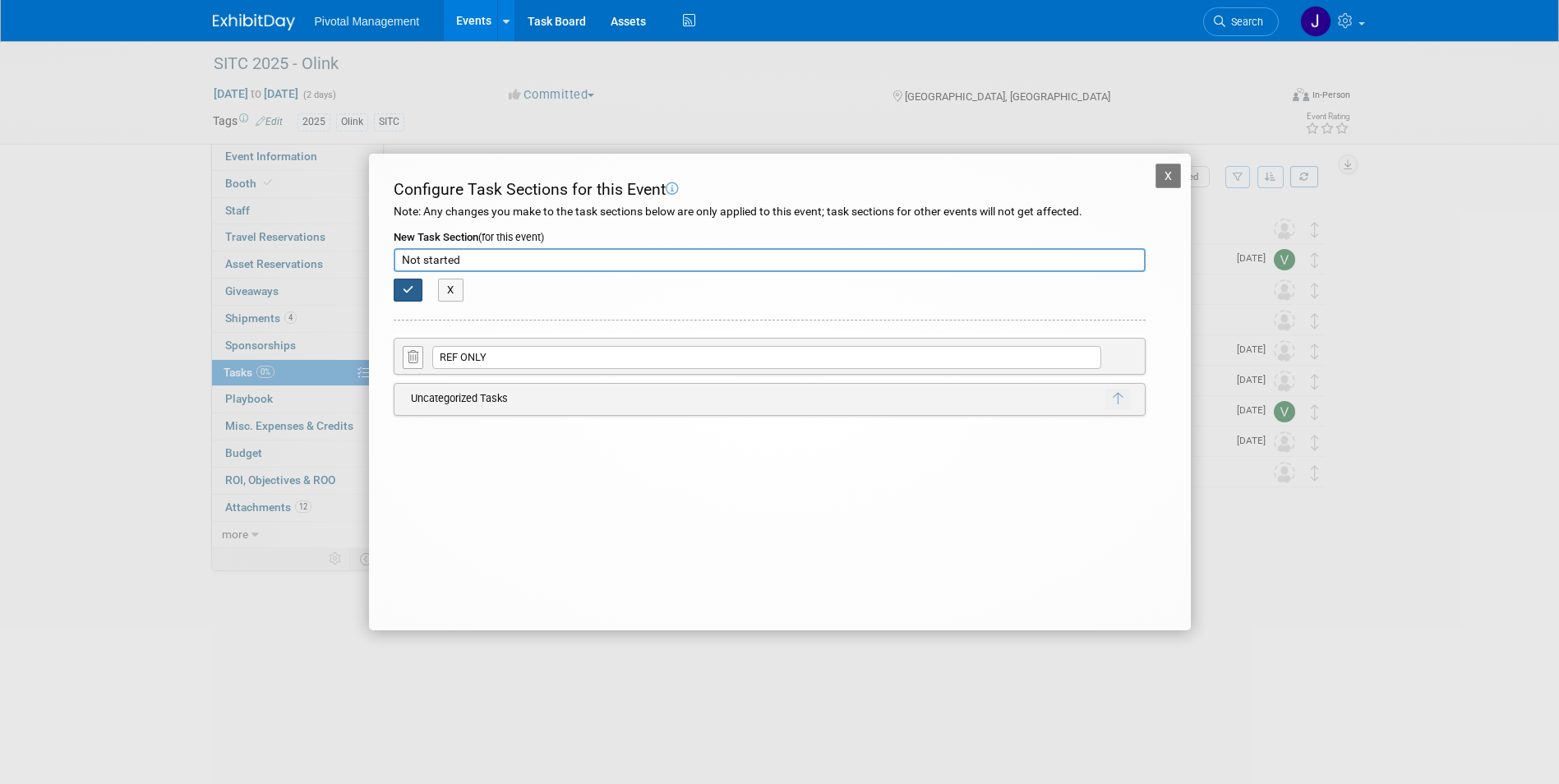
click at [414, 289] on icon "button" at bounding box center [409, 289] width 12 height 11
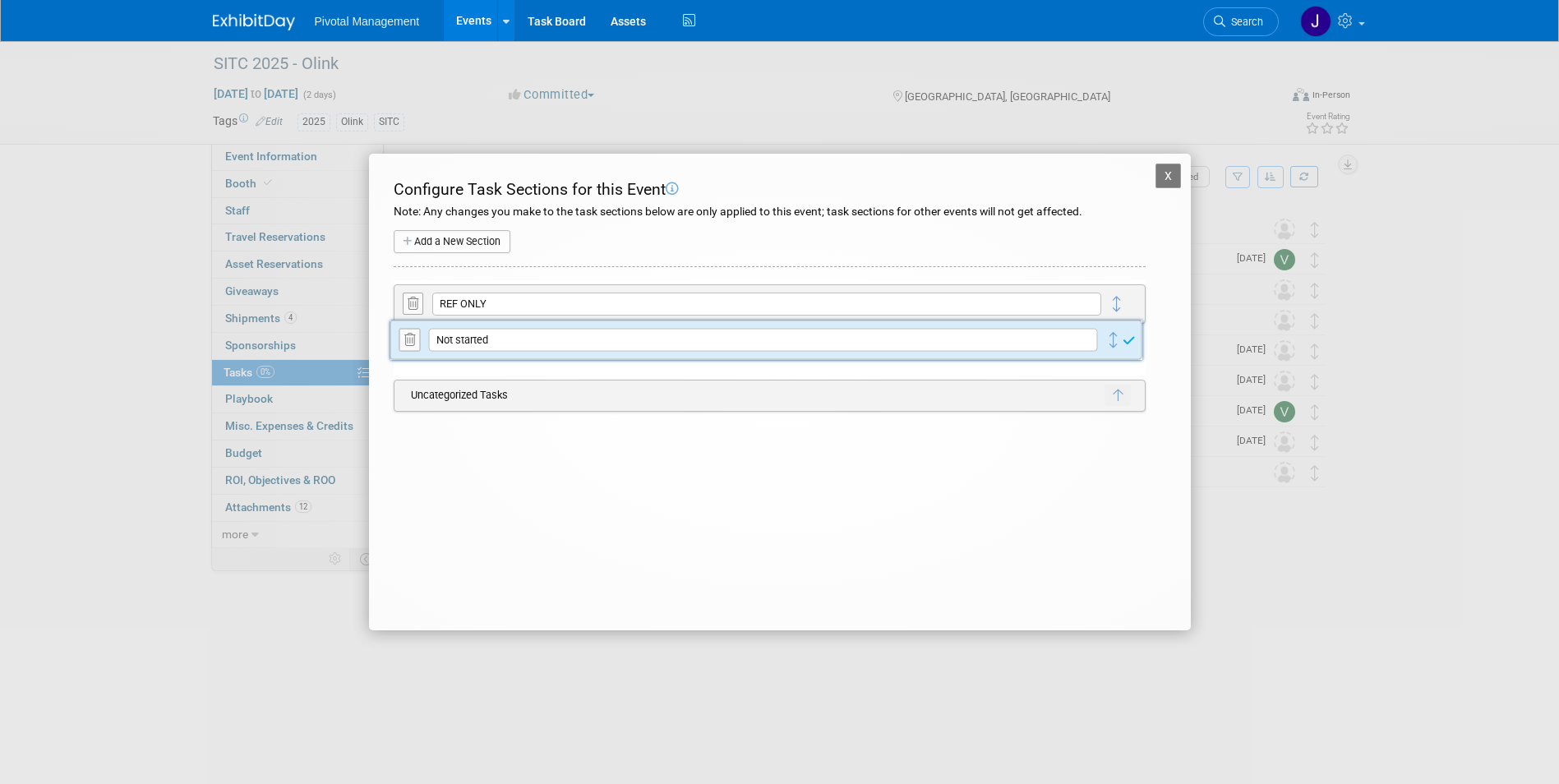
drag, startPoint x: 1122, startPoint y: 301, endPoint x: 1118, endPoint y: 355, distance: 54.1
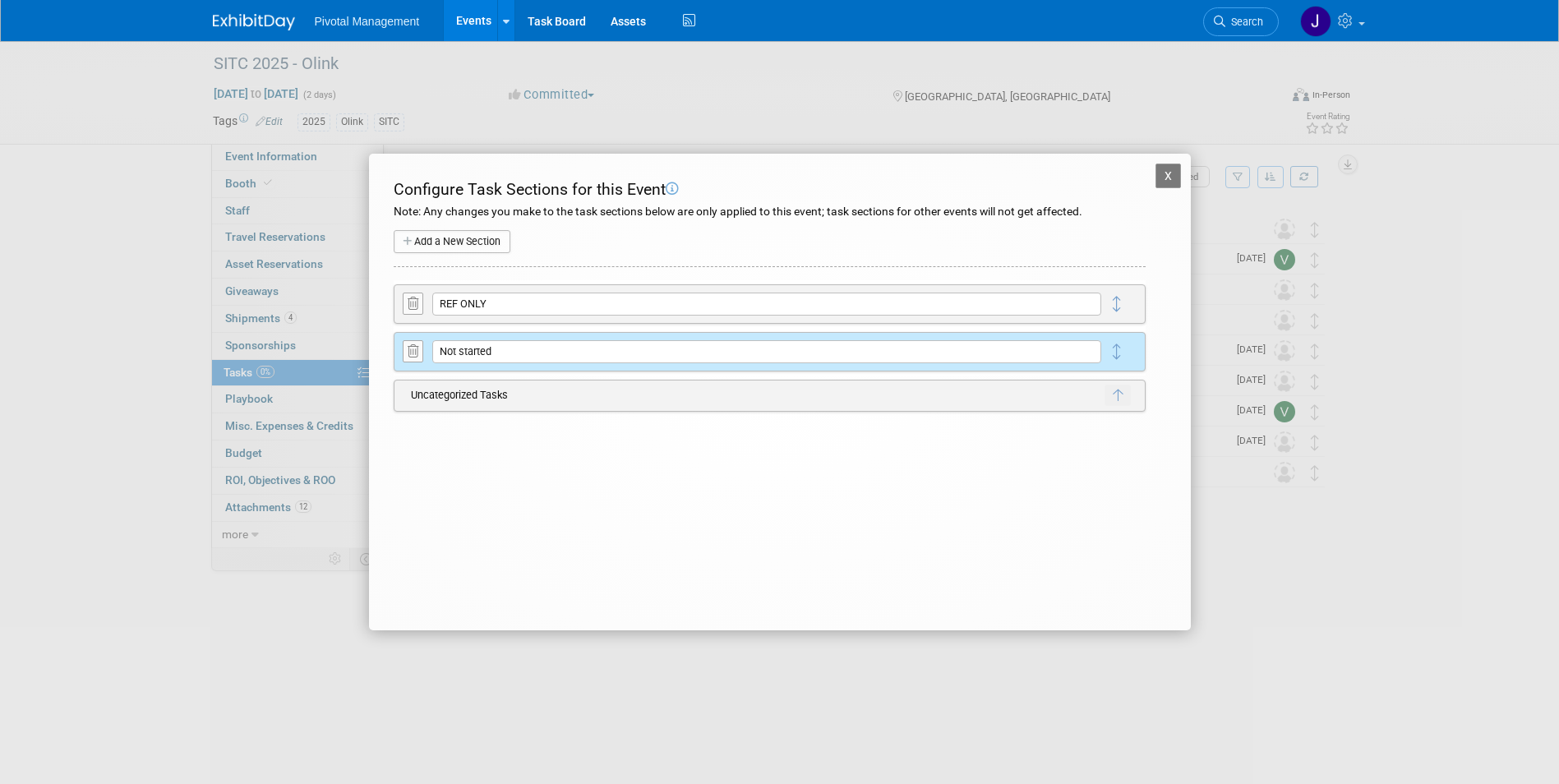
click at [475, 239] on button "Add a New Section" at bounding box center [451, 240] width 116 height 23
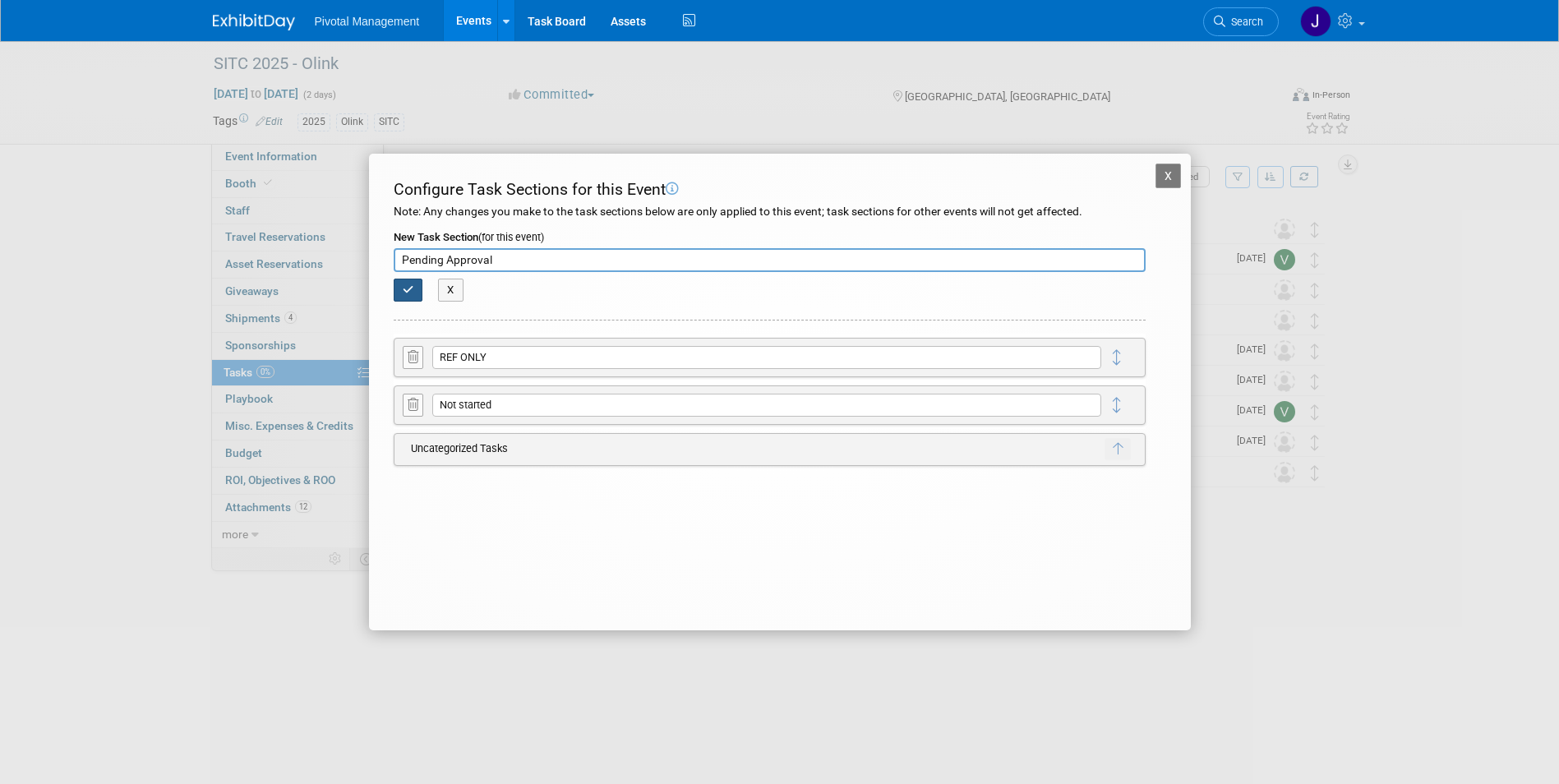
type input "Pending Approval"
click at [416, 291] on button "button" at bounding box center [409, 289] width 30 height 23
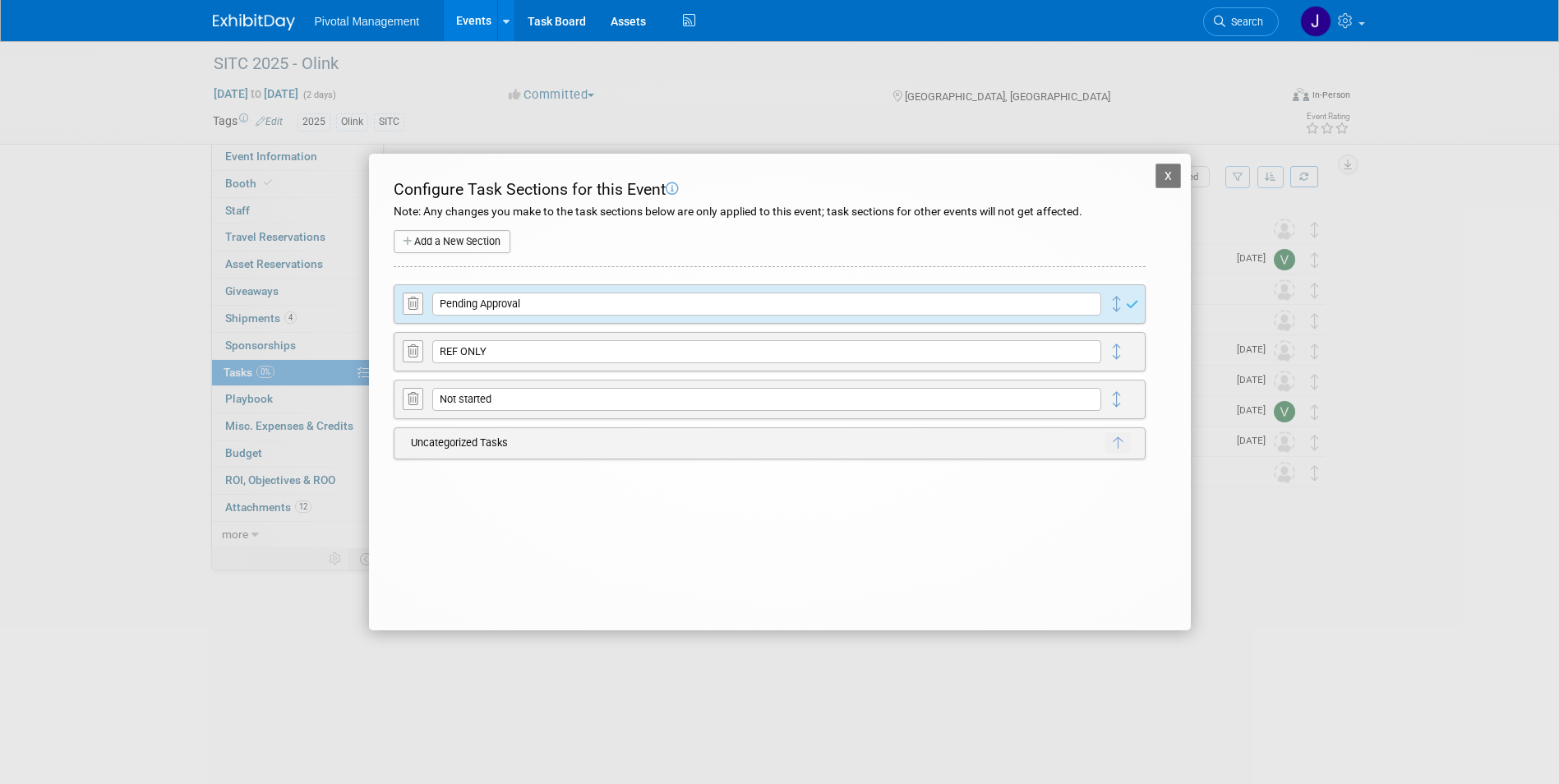
click at [483, 236] on button "Add a New Section" at bounding box center [451, 240] width 116 height 23
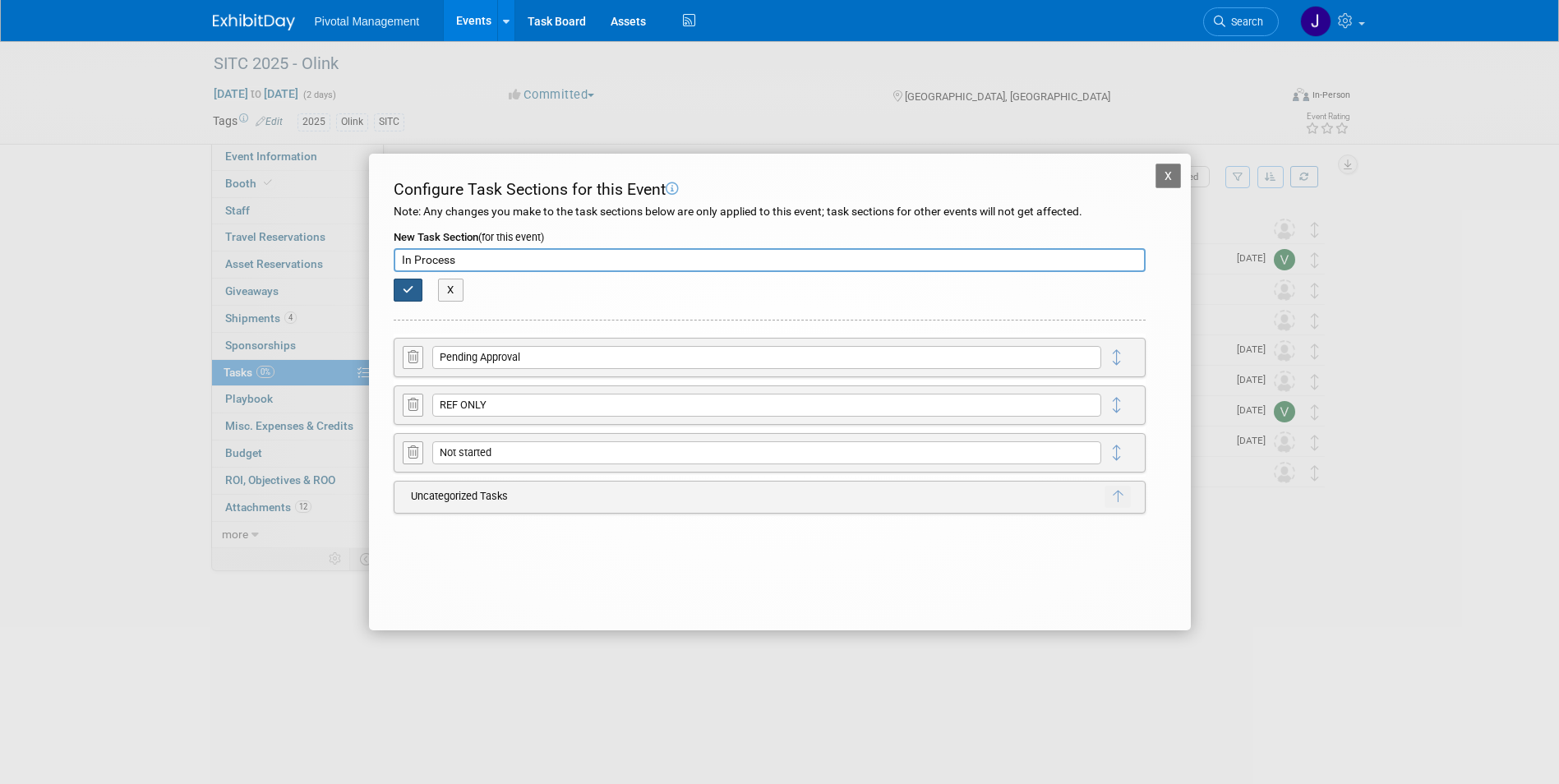
click at [406, 294] on icon "button" at bounding box center [409, 289] width 12 height 11
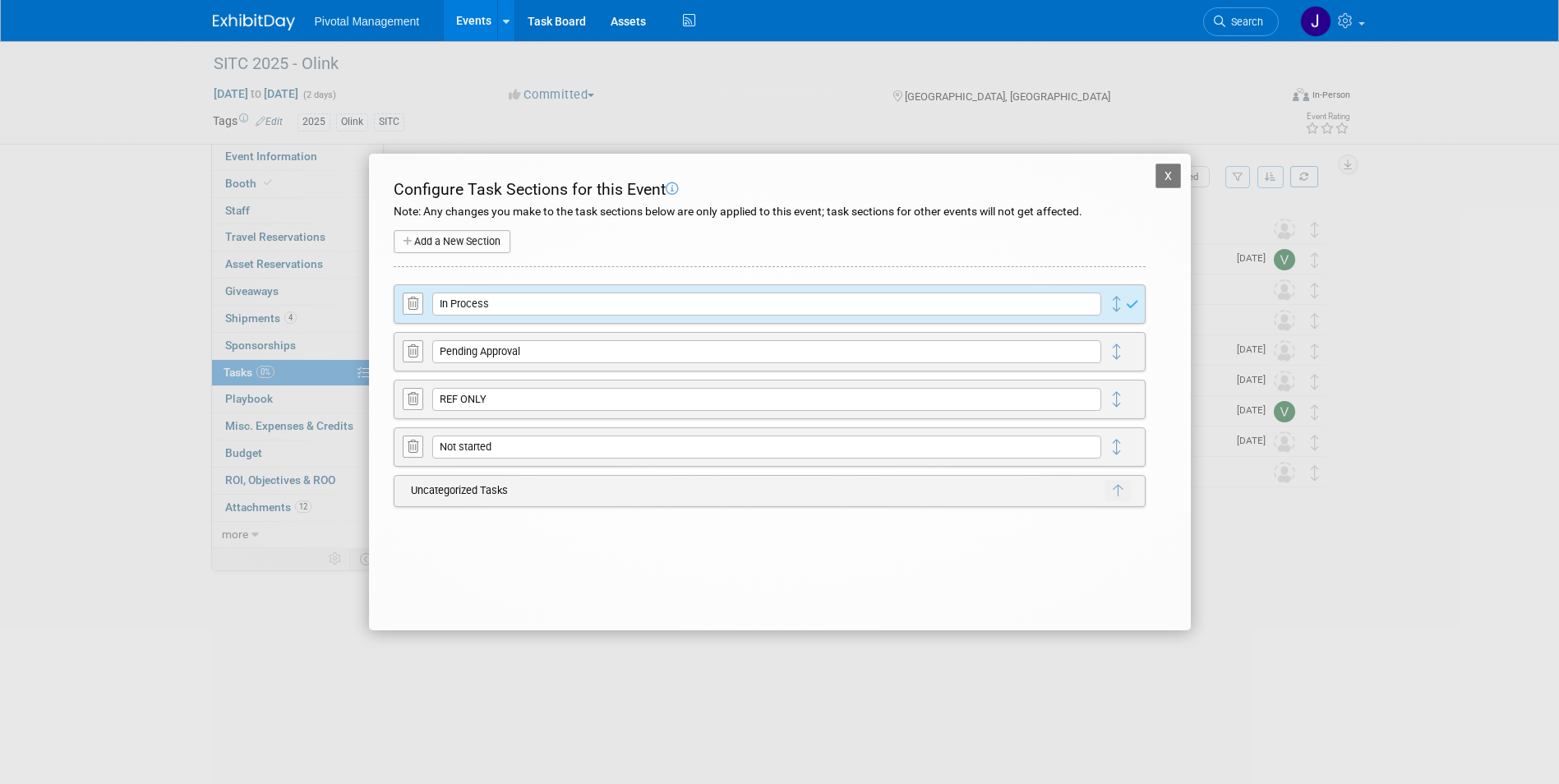
click at [432, 242] on button "Add a New Section" at bounding box center [451, 240] width 116 height 23
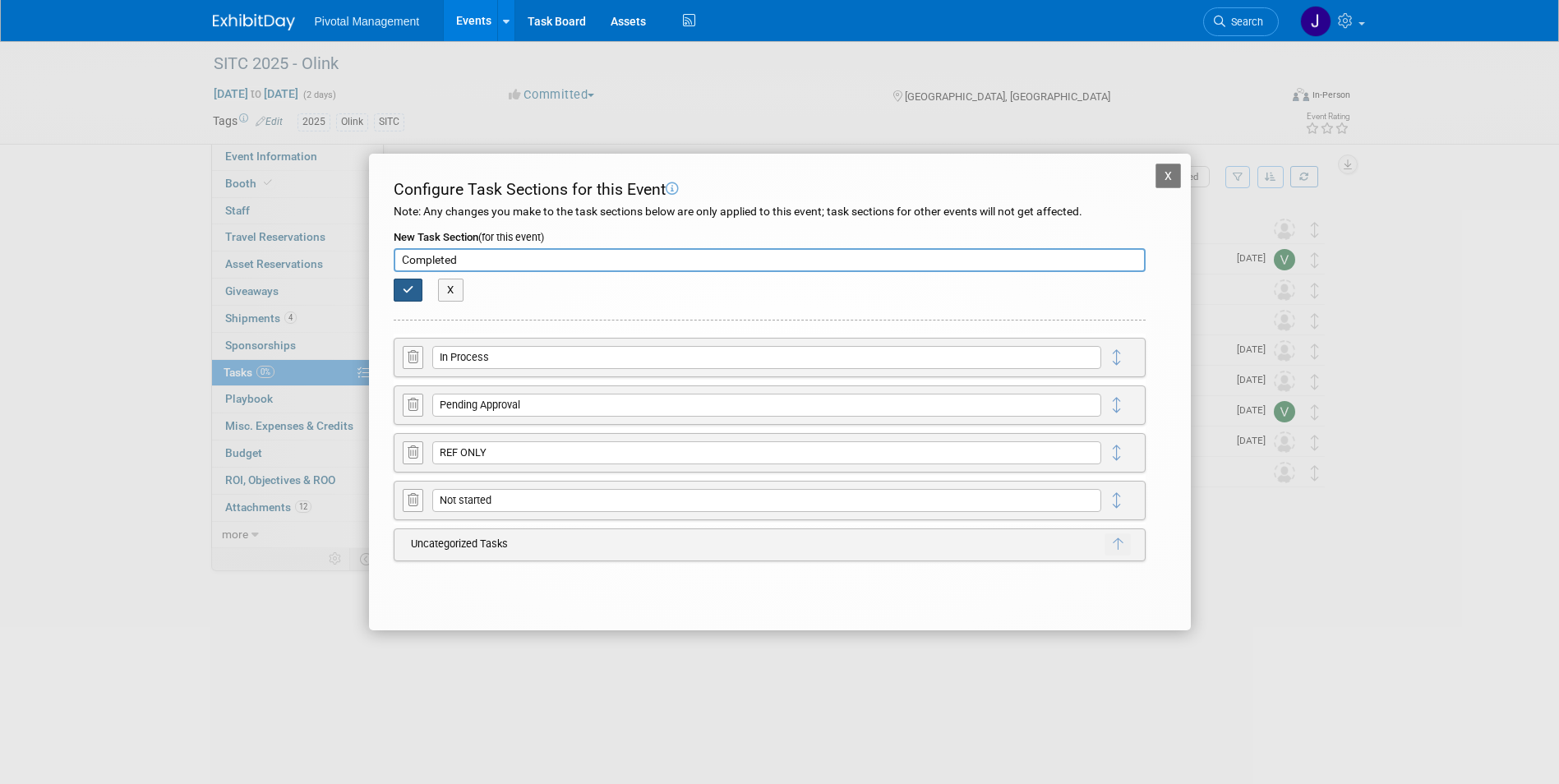
type input "Completed"
click at [412, 291] on icon "button" at bounding box center [409, 289] width 12 height 11
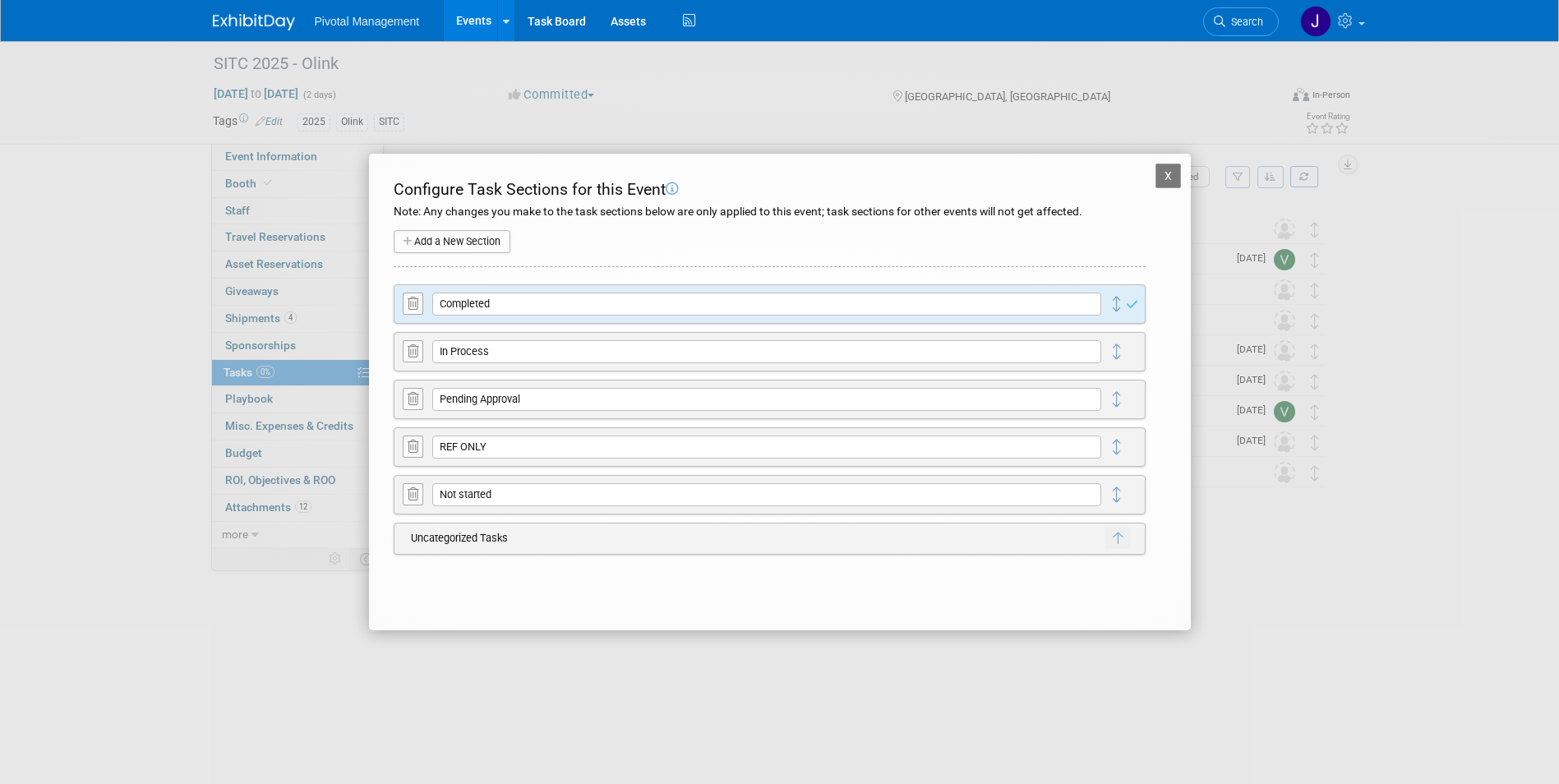
click at [433, 244] on button "Add a New Section" at bounding box center [451, 240] width 116 height 23
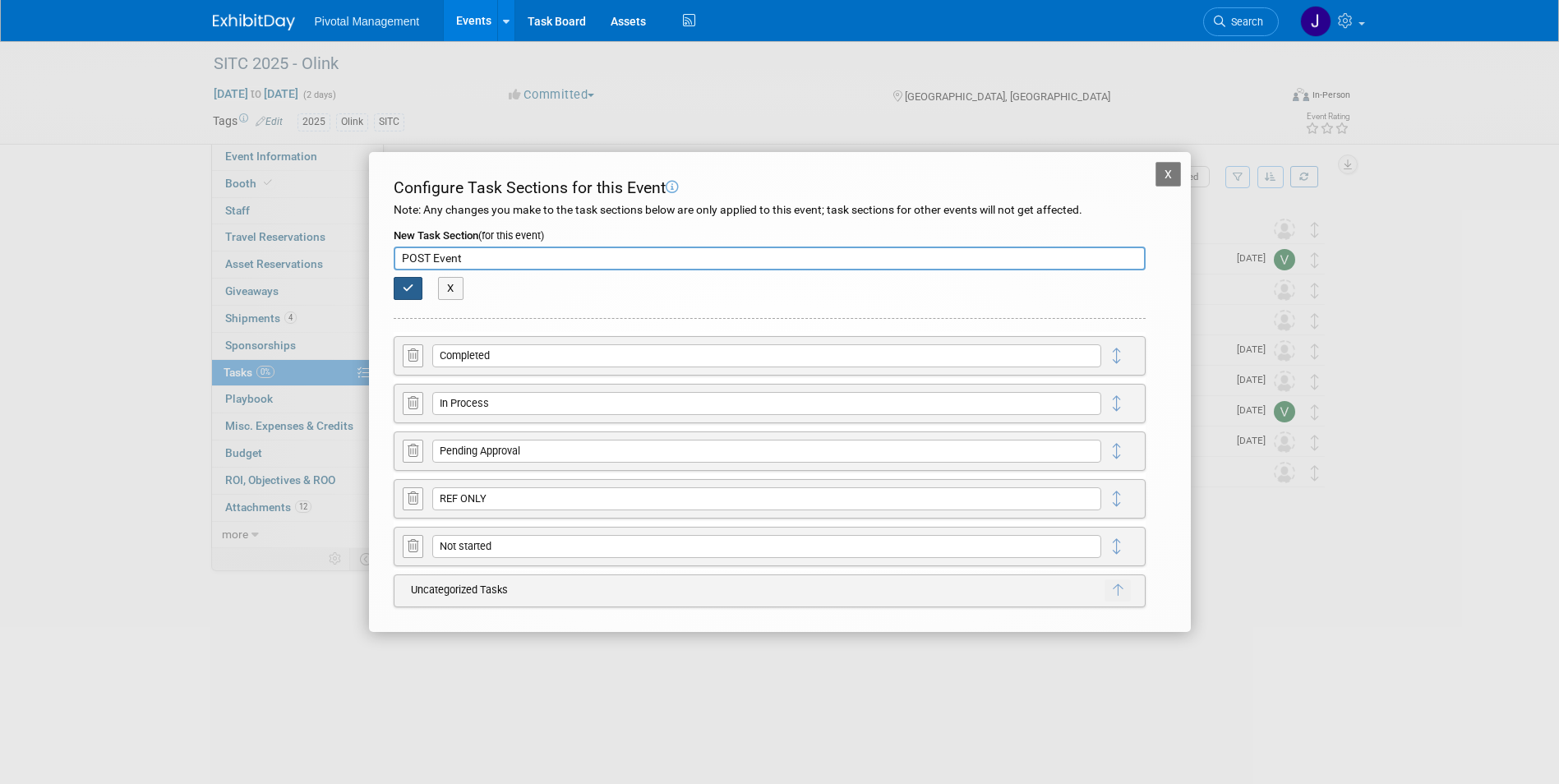
type input "POST Event"
click at [410, 286] on icon "button" at bounding box center [409, 287] width 12 height 11
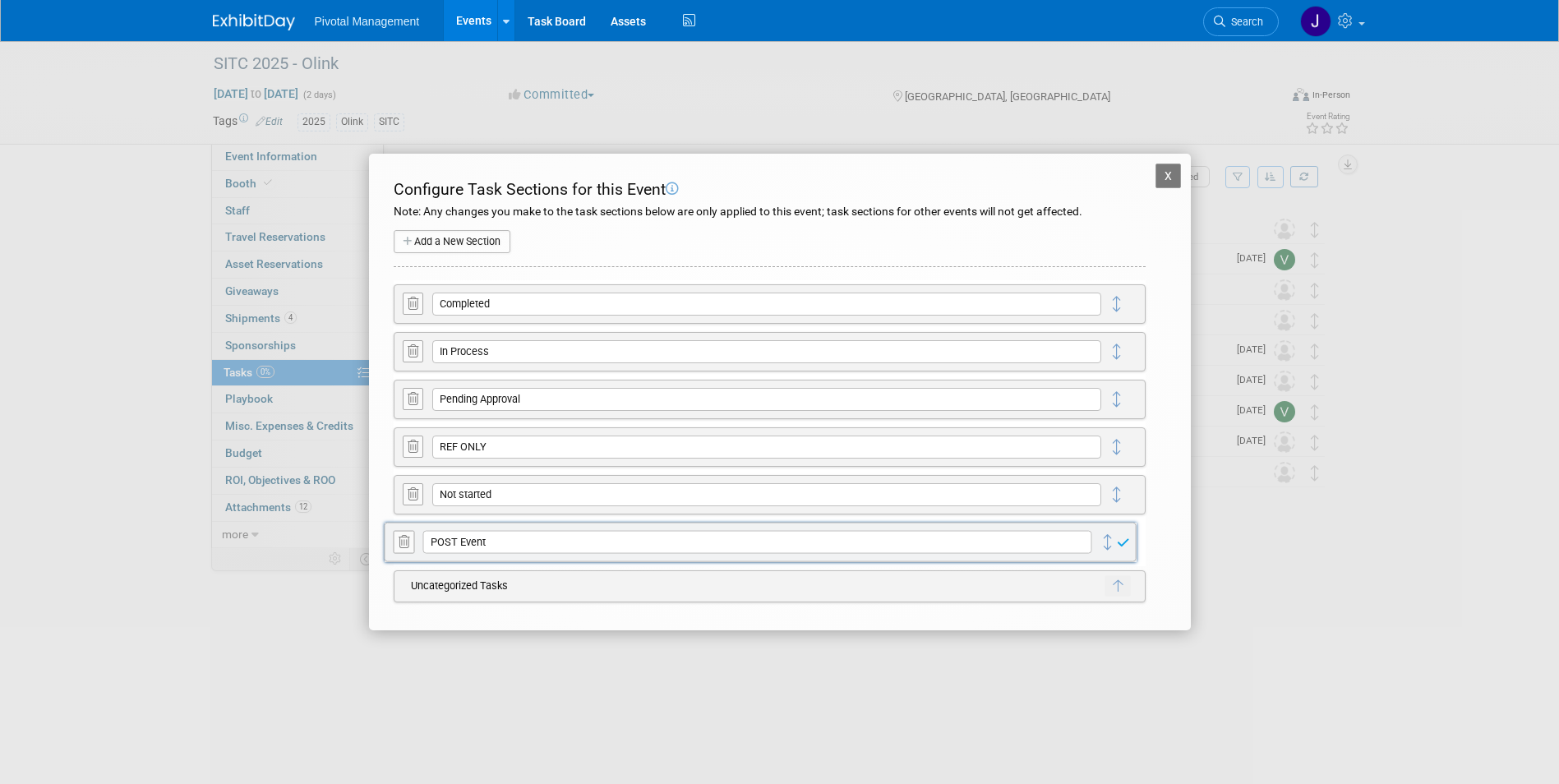
drag, startPoint x: 1123, startPoint y: 306, endPoint x: 1114, endPoint y: 544, distance: 238.2
drag, startPoint x: 1122, startPoint y: 490, endPoint x: 1123, endPoint y: 296, distance: 194.0
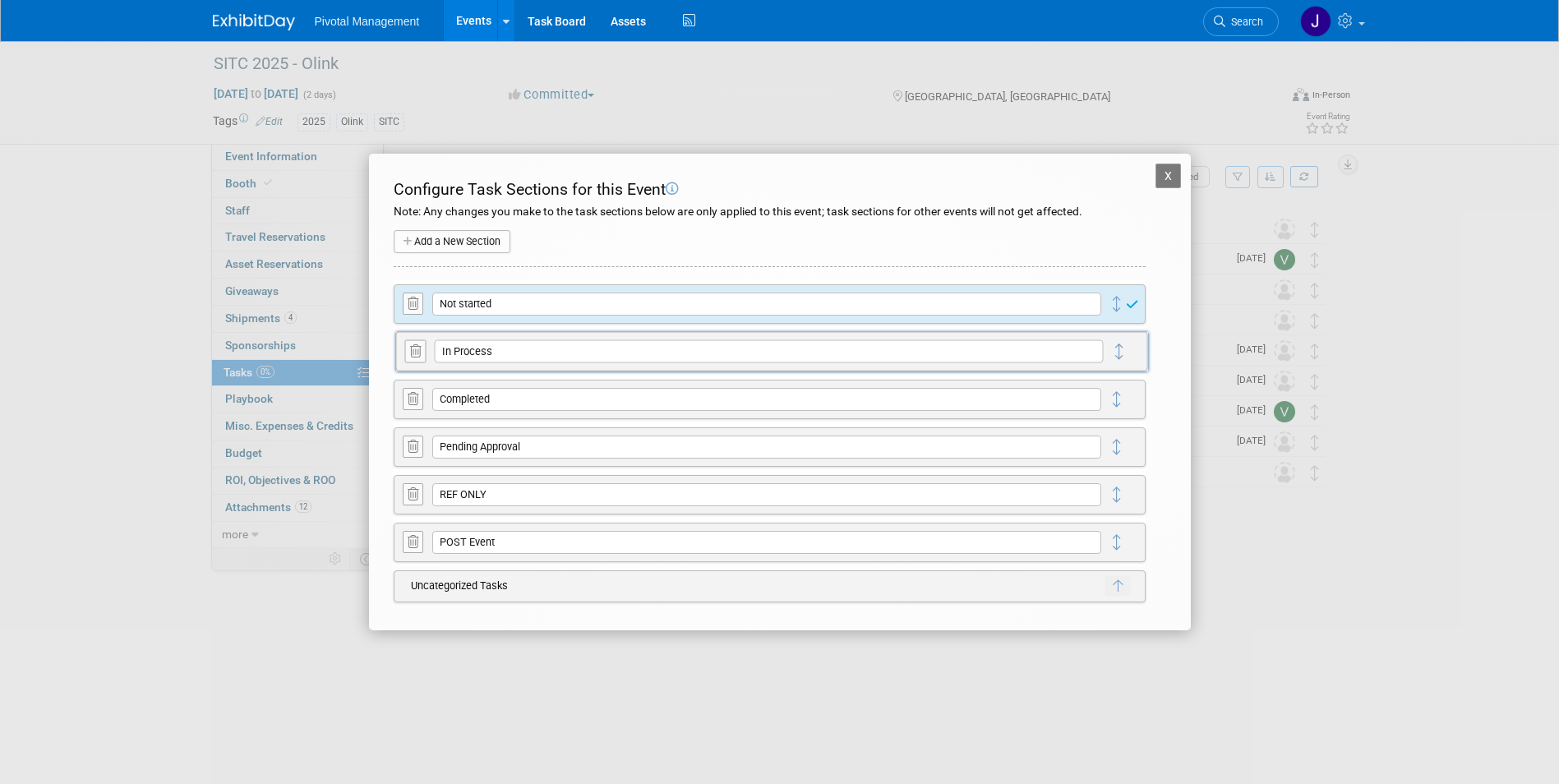
drag, startPoint x: 1118, startPoint y: 401, endPoint x: 1121, endPoint y: 354, distance: 47.1
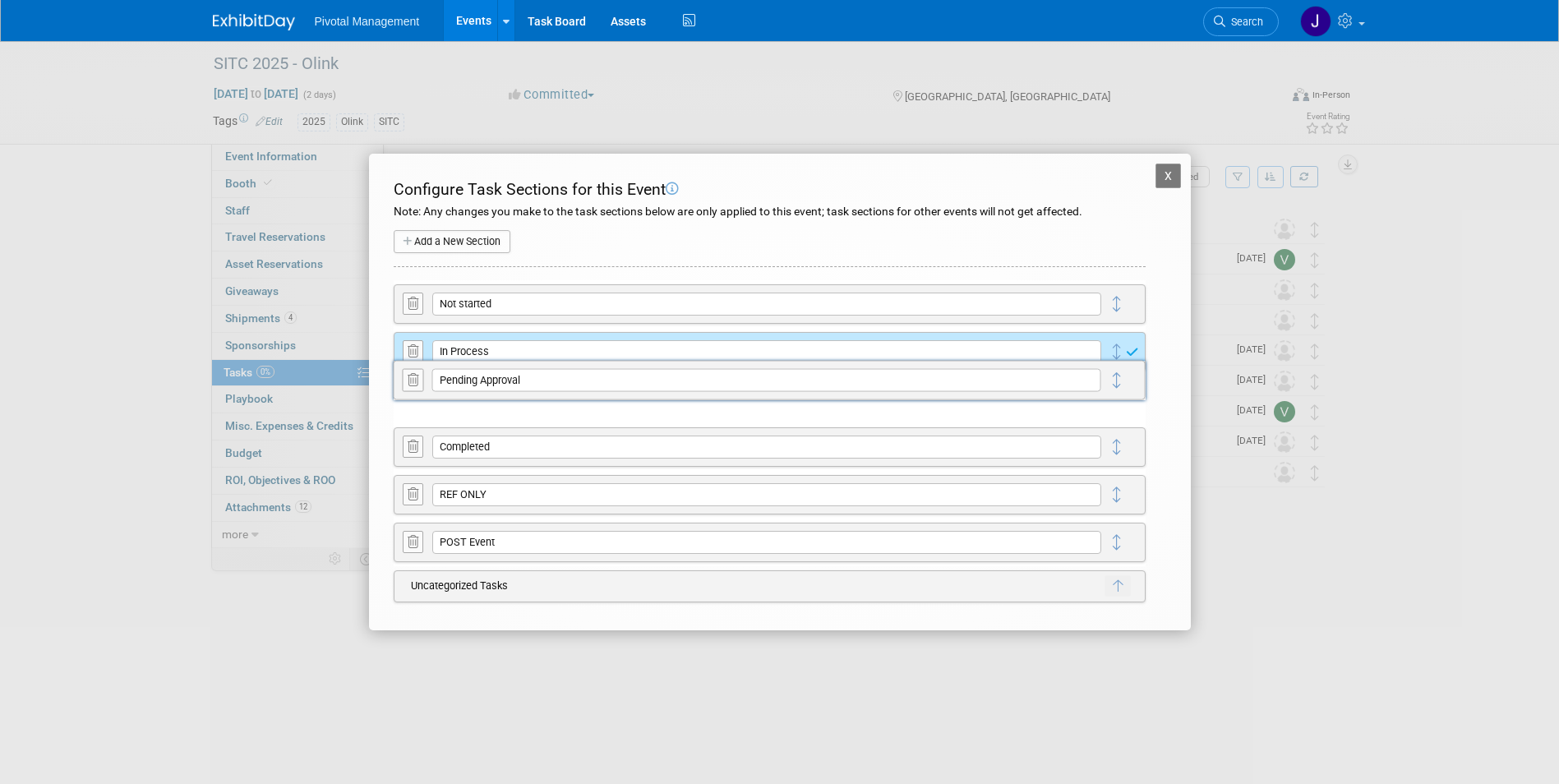
drag, startPoint x: 1124, startPoint y: 444, endPoint x: 1124, endPoint y: 378, distance: 66.0
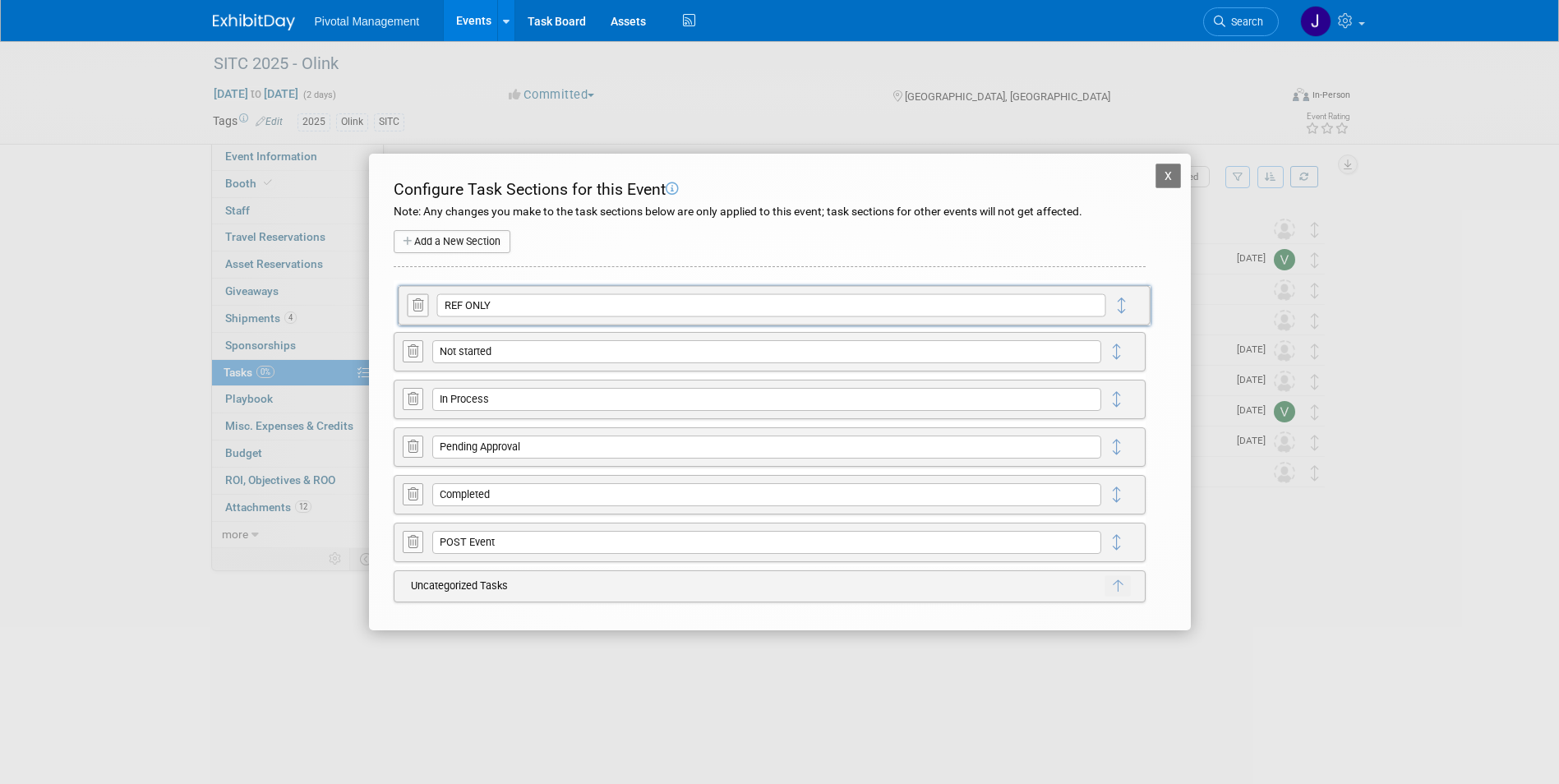
drag, startPoint x: 1122, startPoint y: 506, endPoint x: 1126, endPoint y: 317, distance: 189.0
click at [1166, 179] on button "X" at bounding box center [1168, 175] width 26 height 25
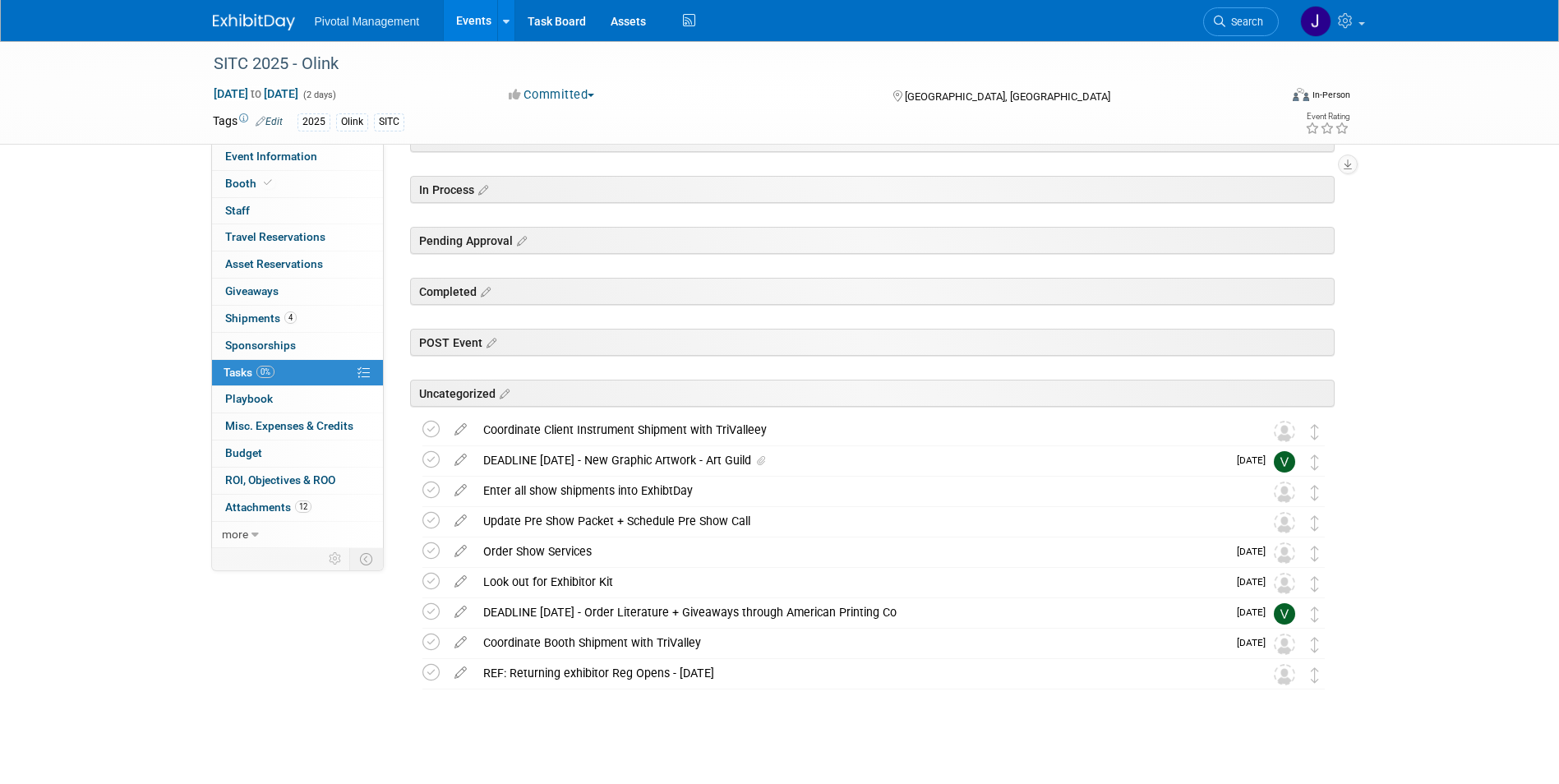
scroll to position [144, 0]
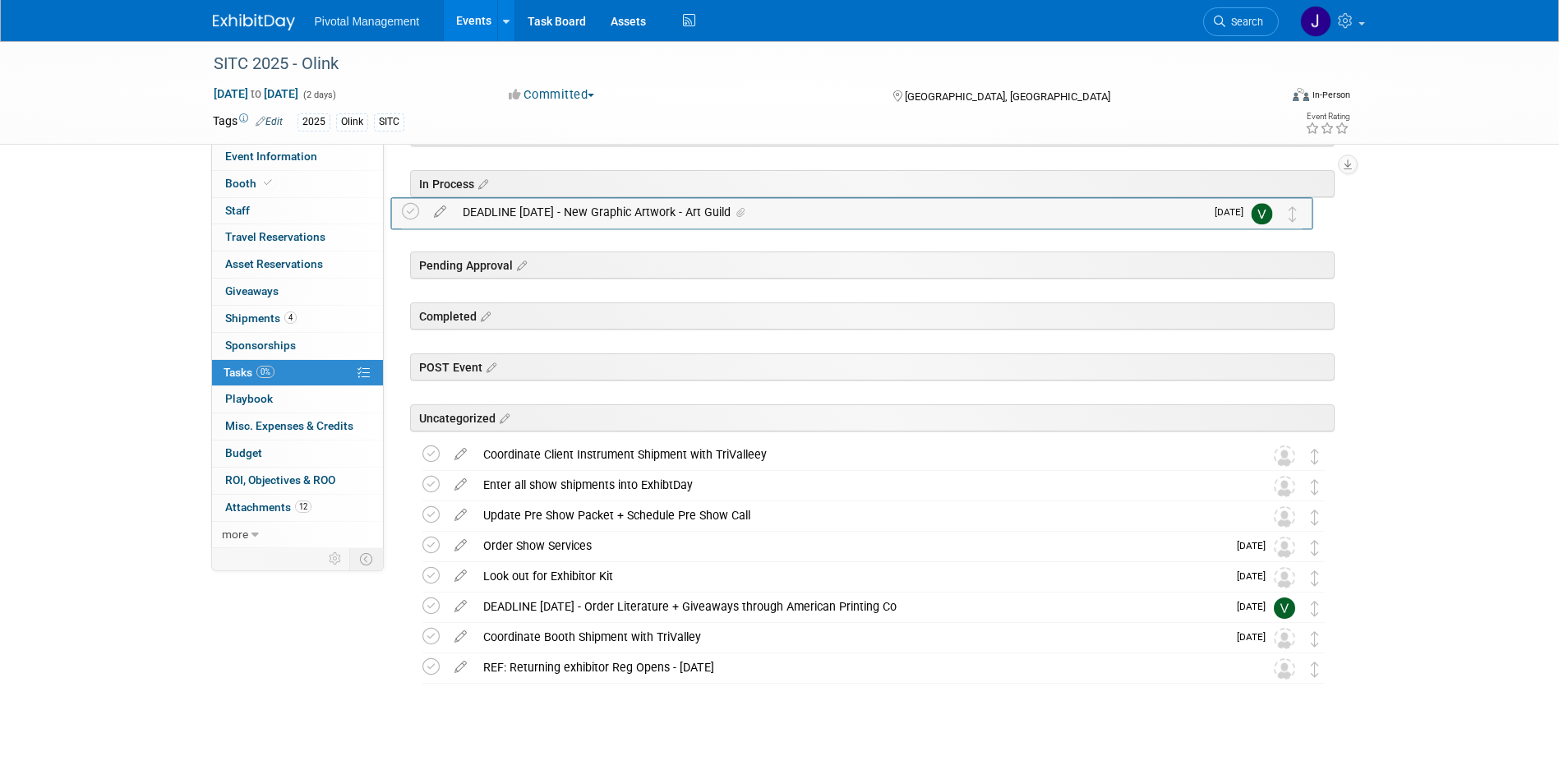
drag, startPoint x: 1321, startPoint y: 459, endPoint x: 1300, endPoint y: 216, distance: 243.9
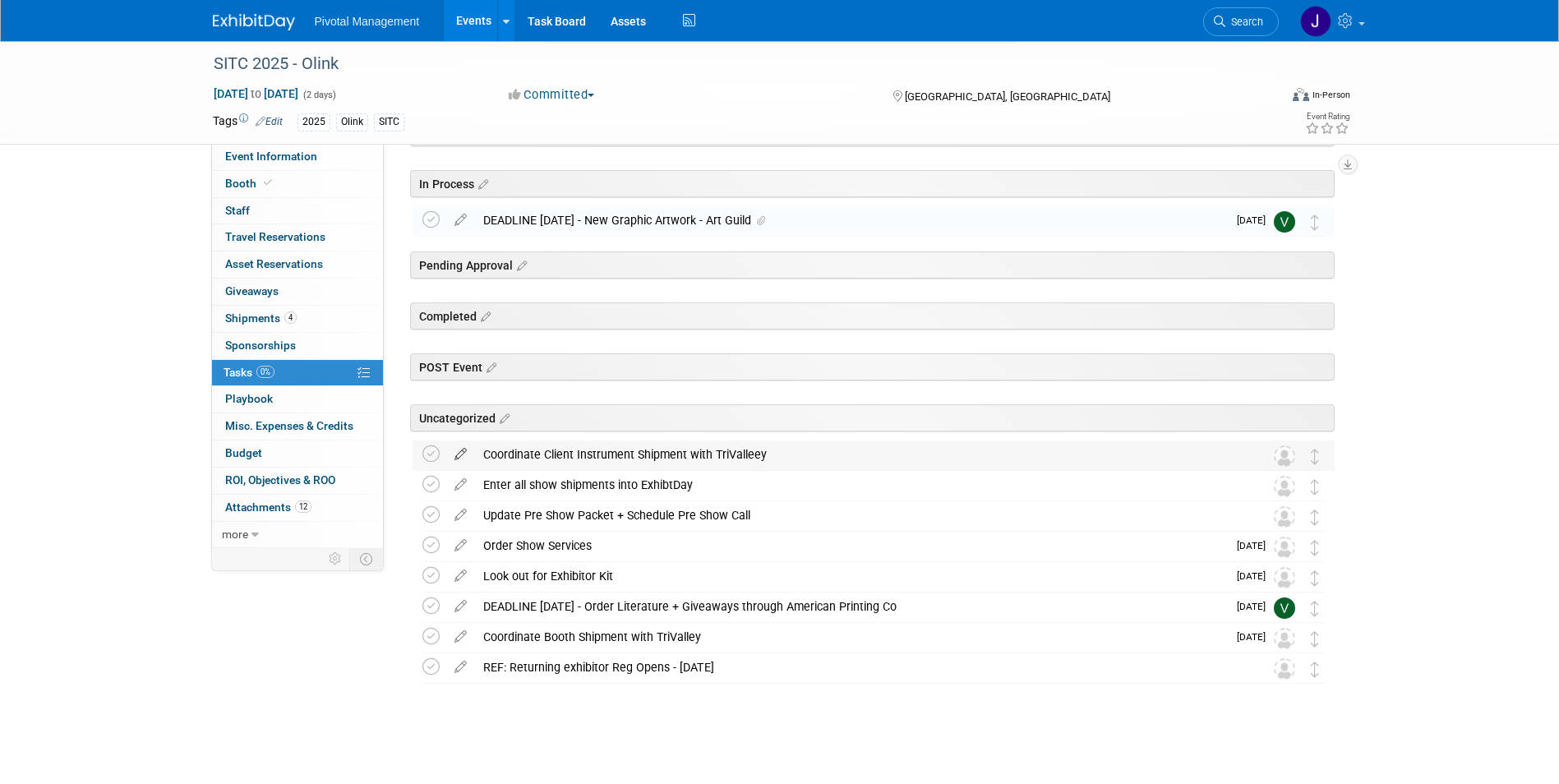
click at [454, 449] on icon at bounding box center [460, 450] width 29 height 21
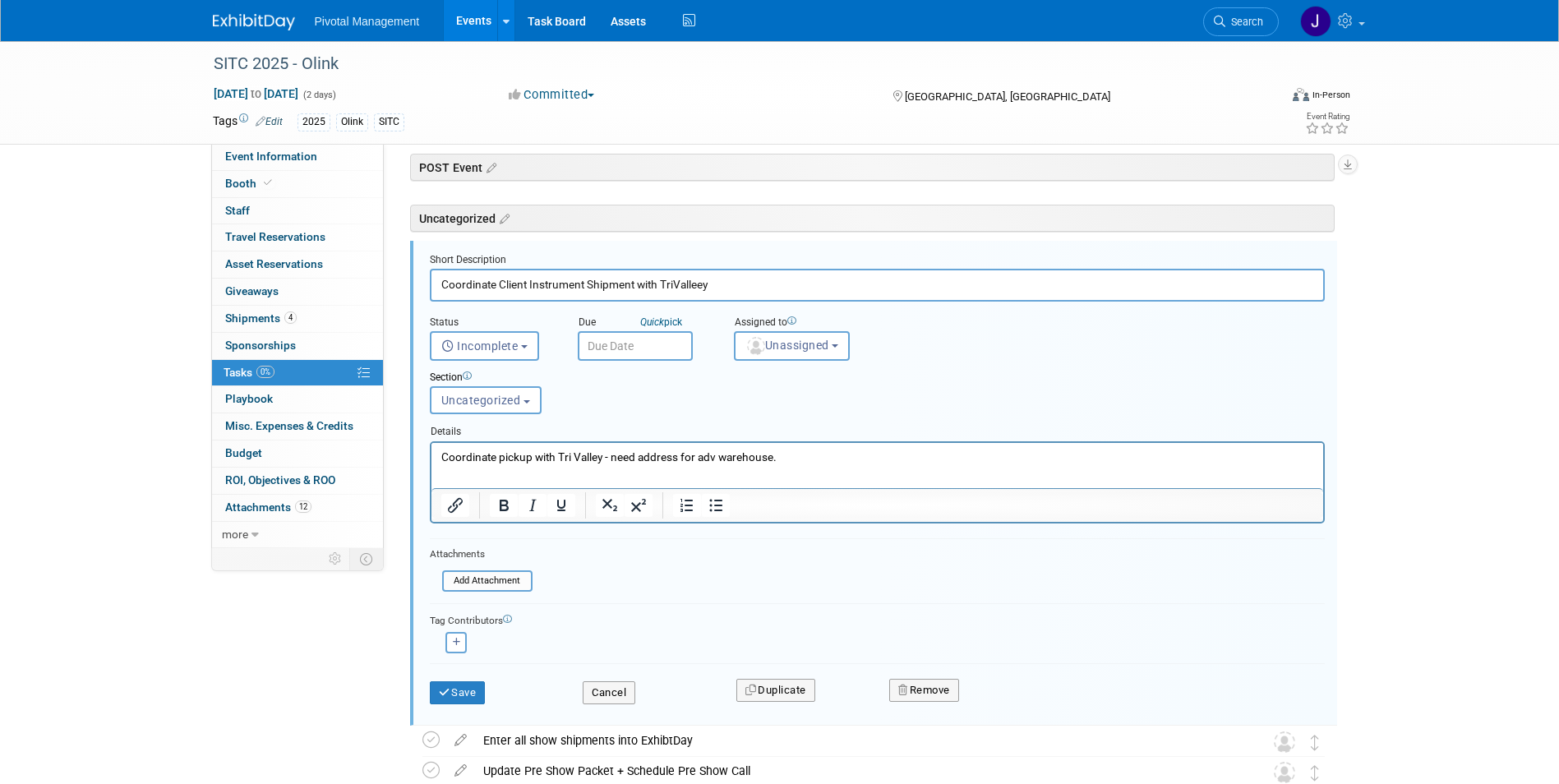
scroll to position [0, 0]
click at [705, 282] on input "Coordinate Client Instrument Shipment with TriValleey" at bounding box center [877, 284] width 895 height 32
type input "Coordinate Client Instrument Shipment with TriValley"
click at [467, 697] on button "Save" at bounding box center [457, 692] width 56 height 23
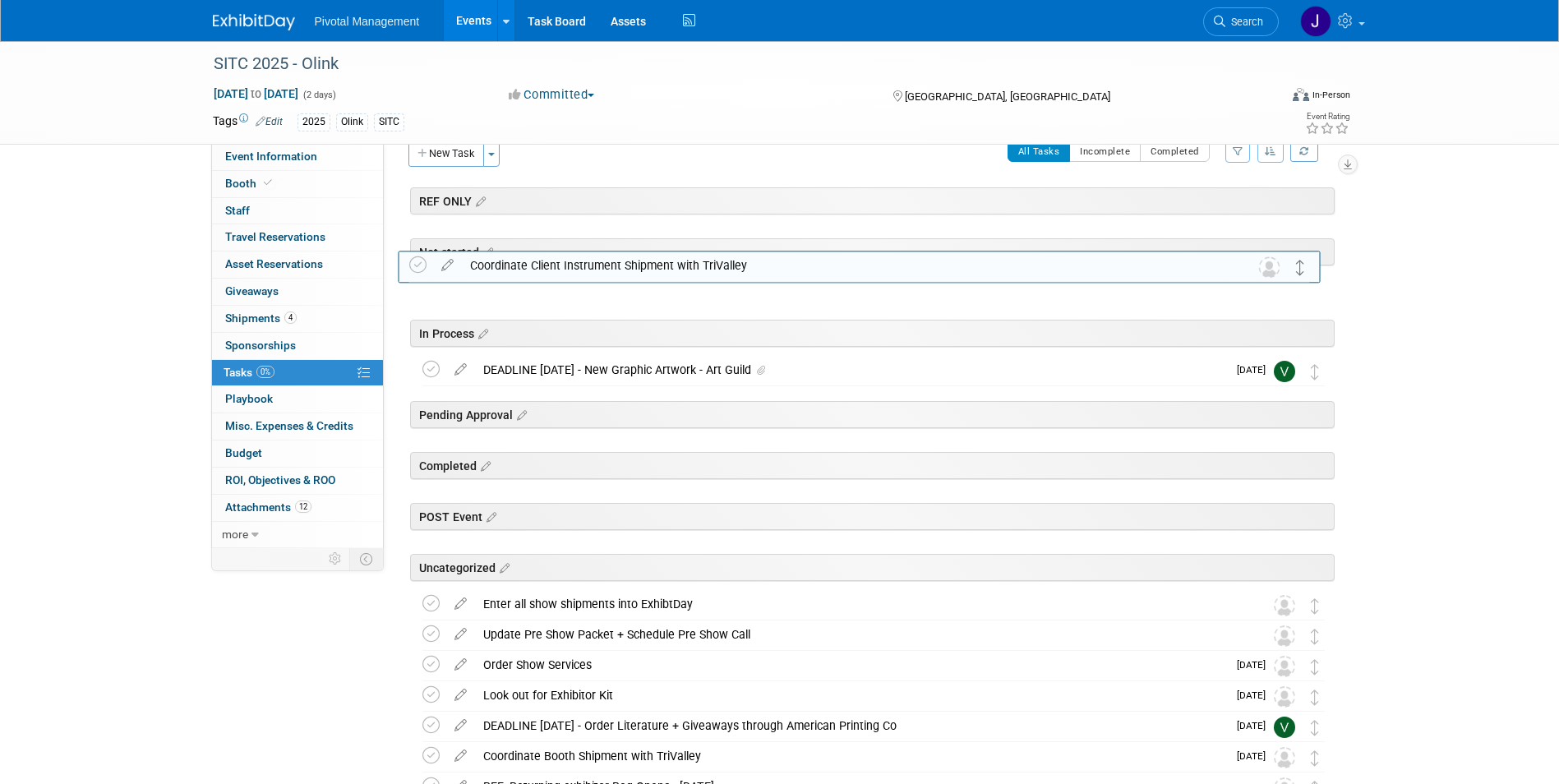
scroll to position [24, 0]
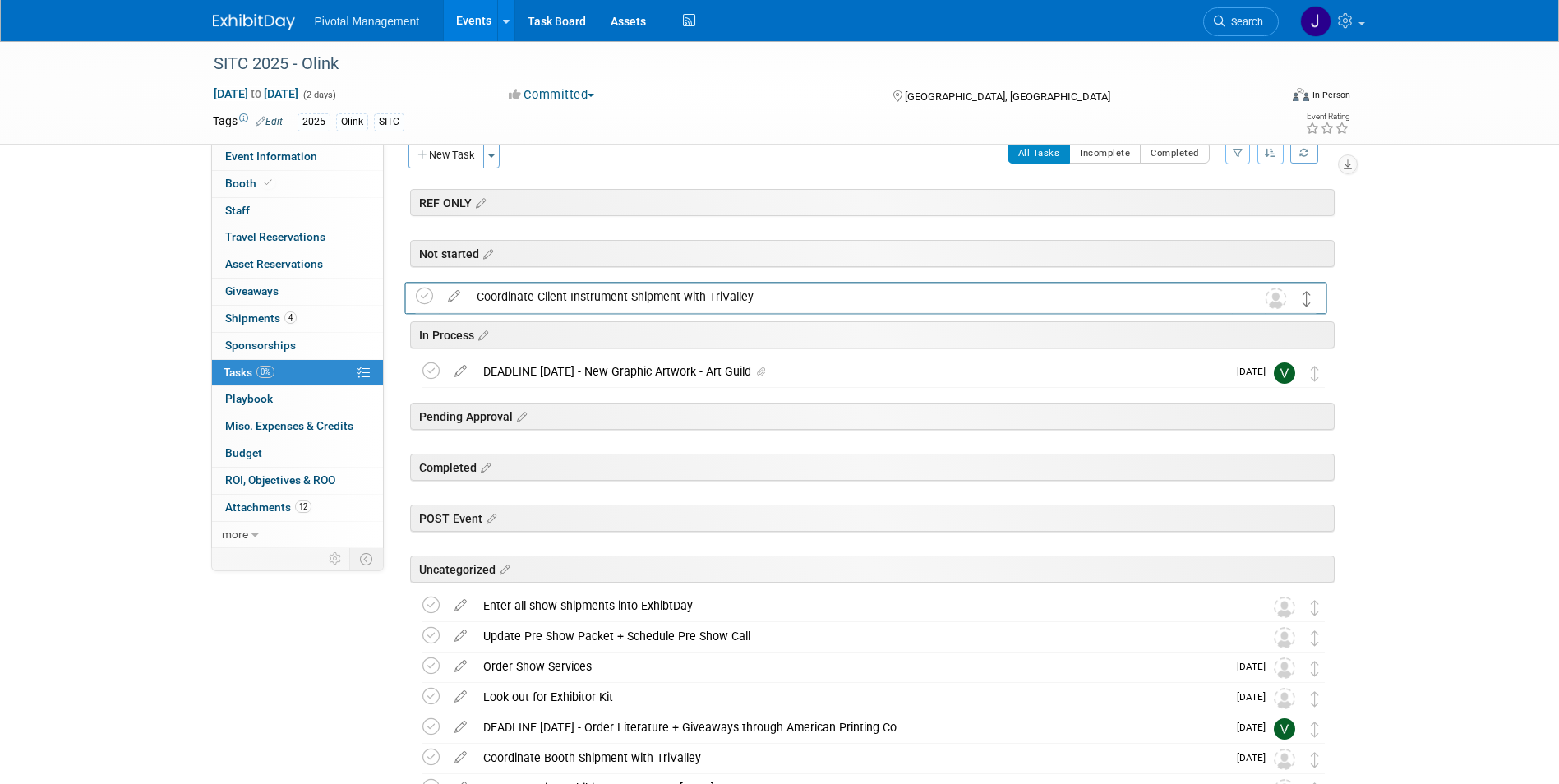
drag, startPoint x: 1312, startPoint y: 459, endPoint x: 1305, endPoint y: 301, distance: 158.2
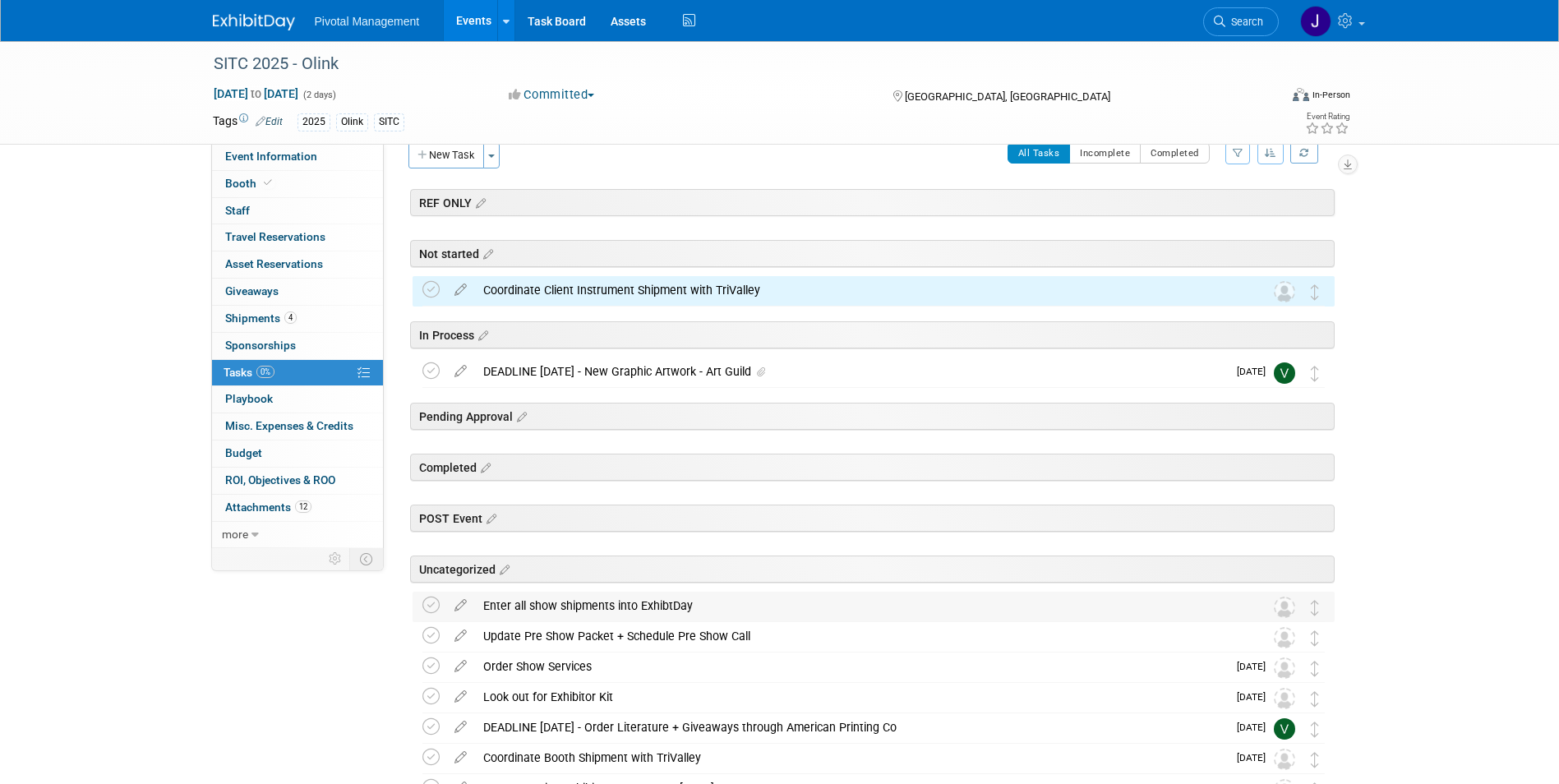
click at [683, 606] on div "Enter all show shipments into ExhibtDay" at bounding box center [858, 605] width 766 height 28
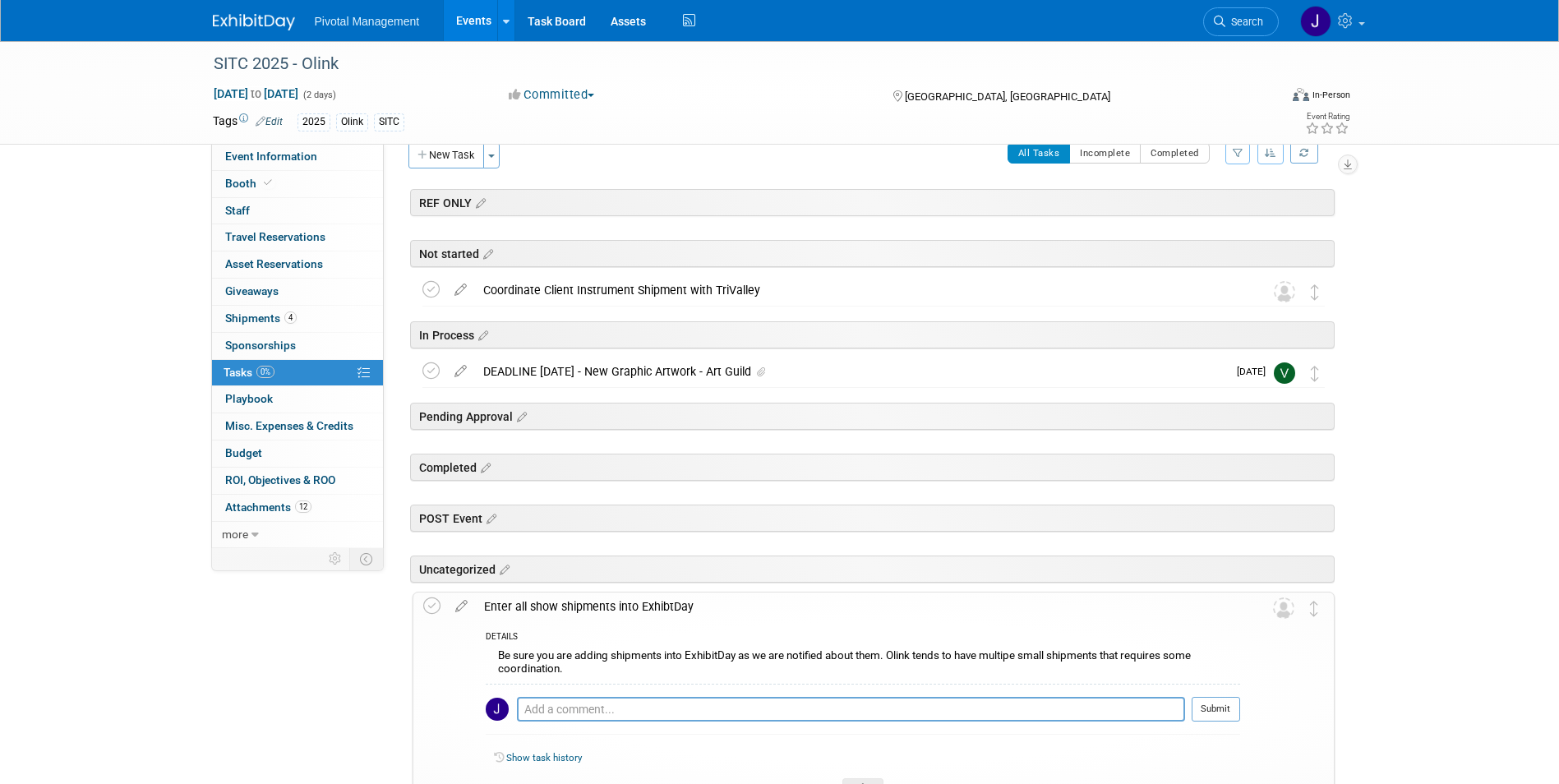
click at [683, 606] on div "Enter all show shipments into ExhibtDay" at bounding box center [858, 606] width 765 height 28
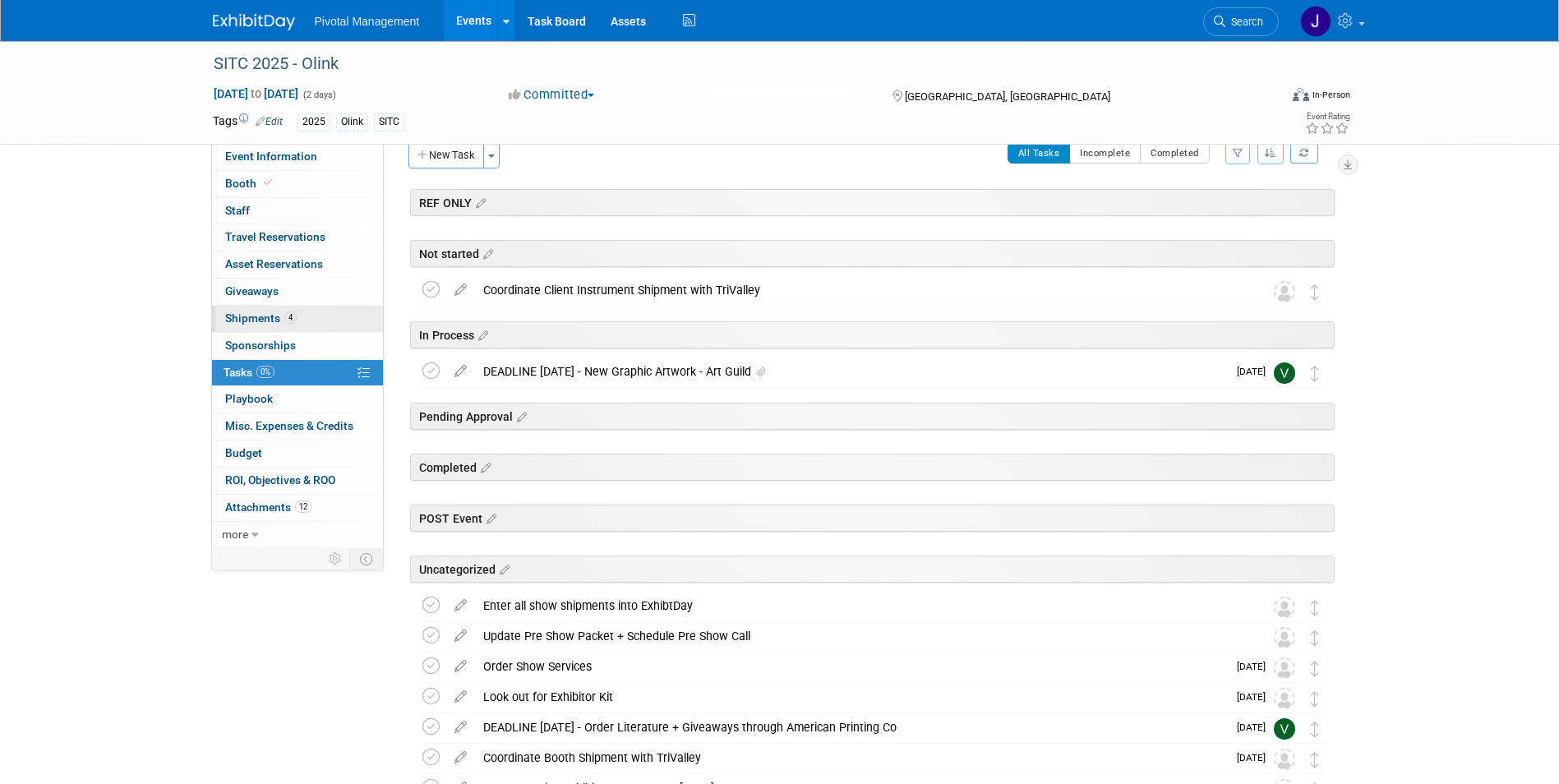
click at [259, 313] on span "Shipments 4" at bounding box center [260, 317] width 72 height 13
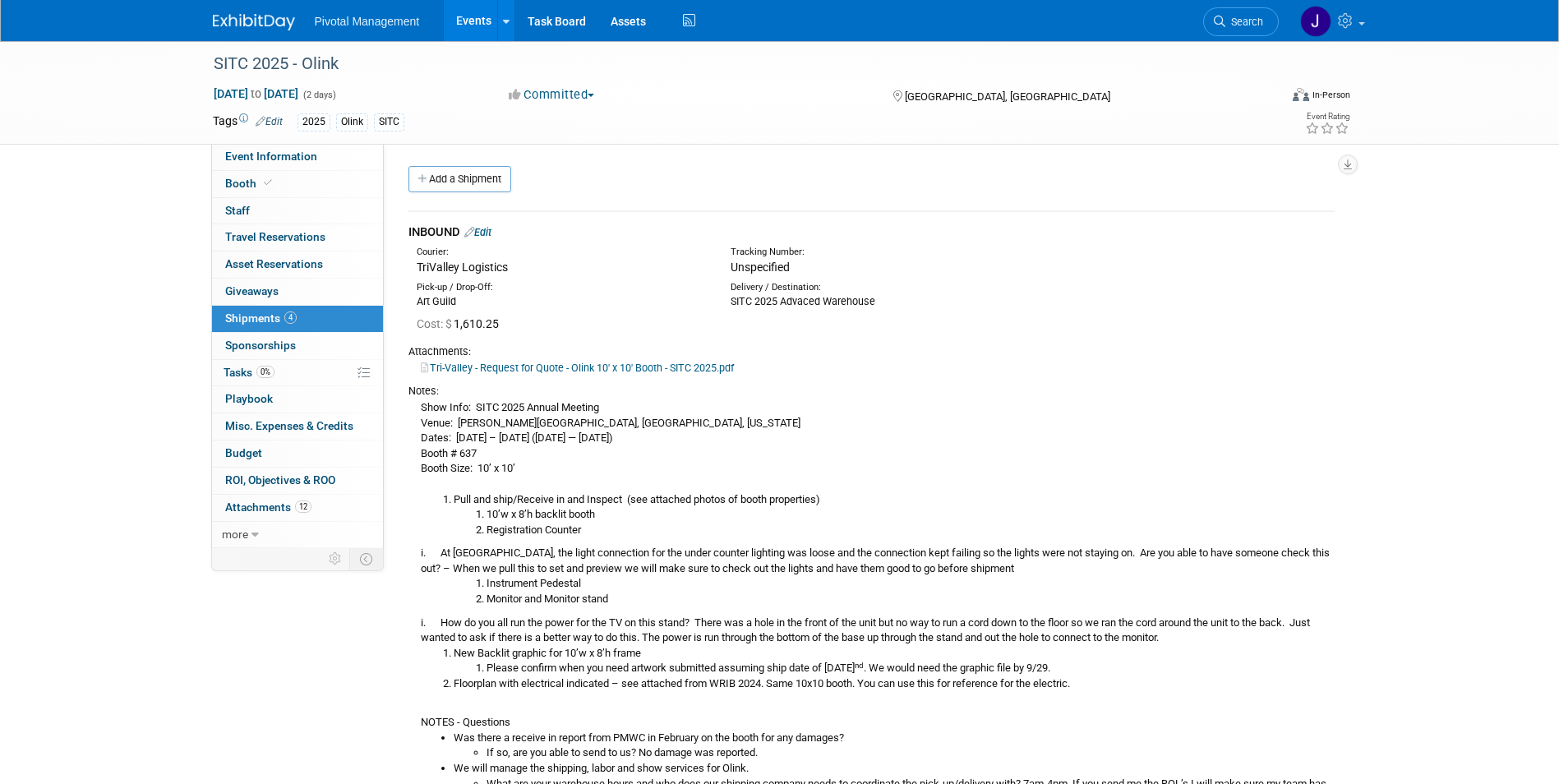
click at [722, 371] on link "Tri-Valley - Request for Quote - Olink 10' x 10' Booth - SITC 2025.pdf" at bounding box center [577, 368] width 313 height 12
click at [296, 380] on link "0% Tasks 0%" at bounding box center [297, 373] width 171 height 26
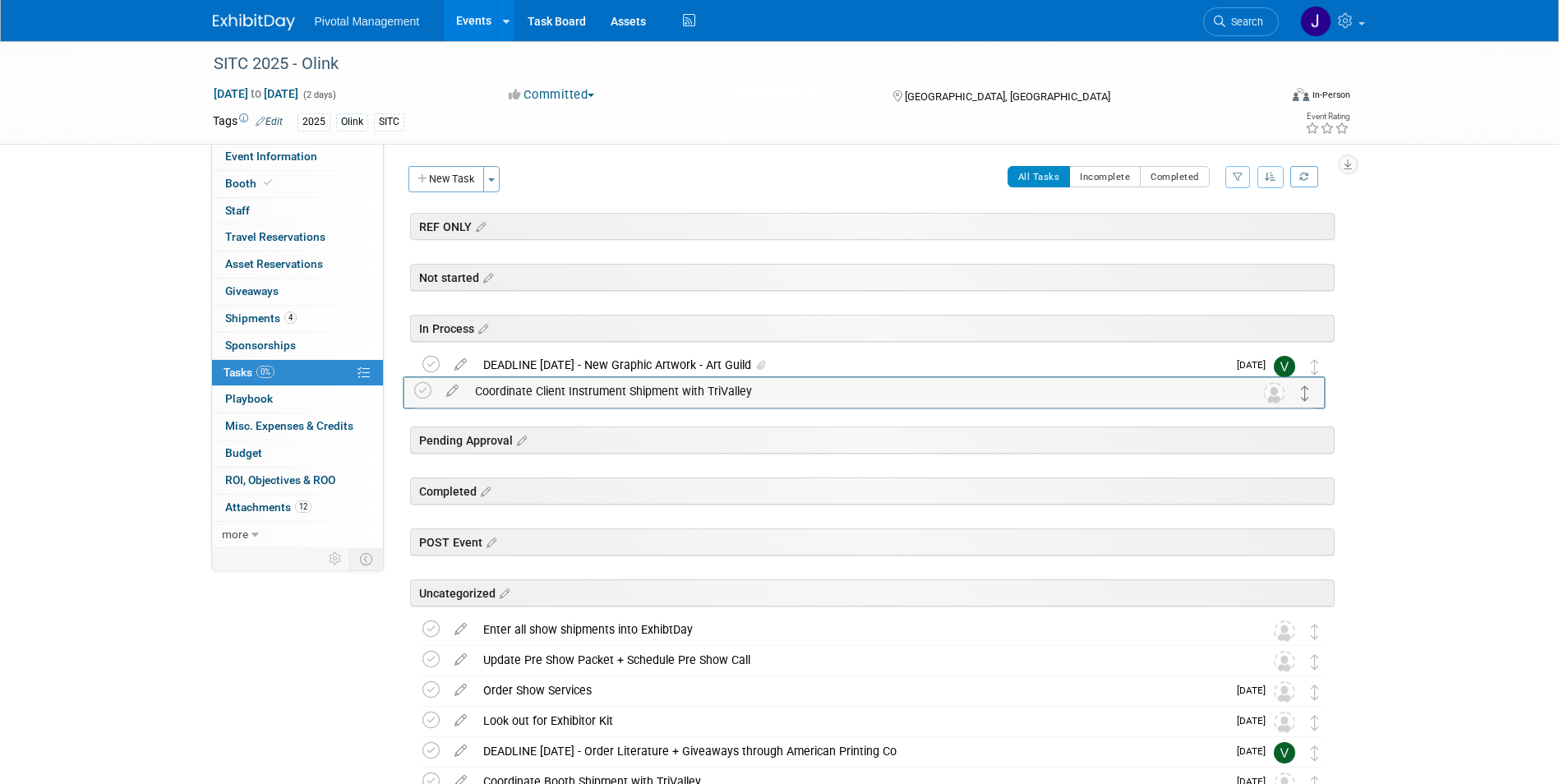
drag, startPoint x: 1310, startPoint y: 312, endPoint x: 1301, endPoint y: 389, distance: 77.5
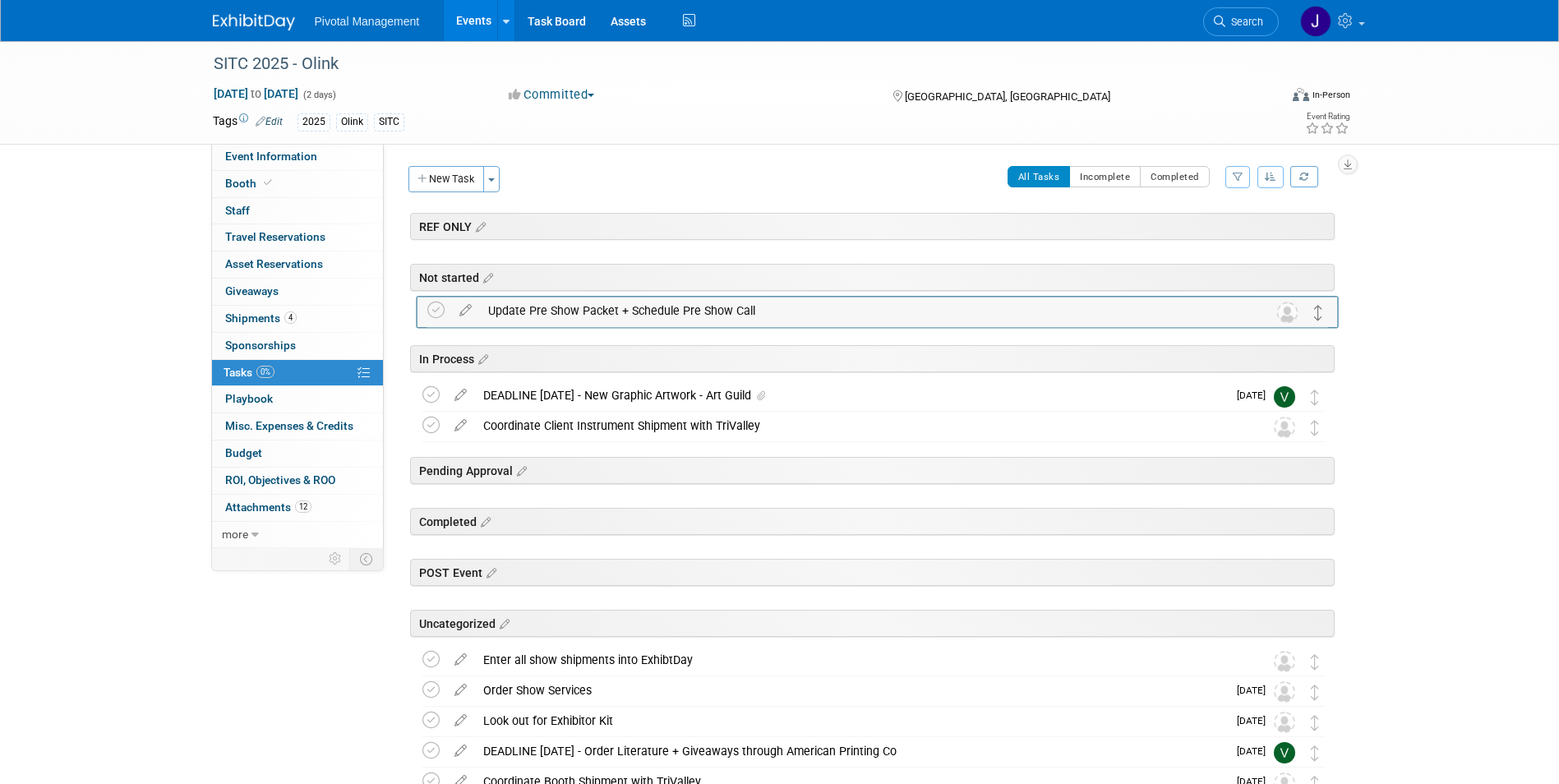
drag, startPoint x: 1316, startPoint y: 515, endPoint x: 1320, endPoint y: 310, distance: 205.0
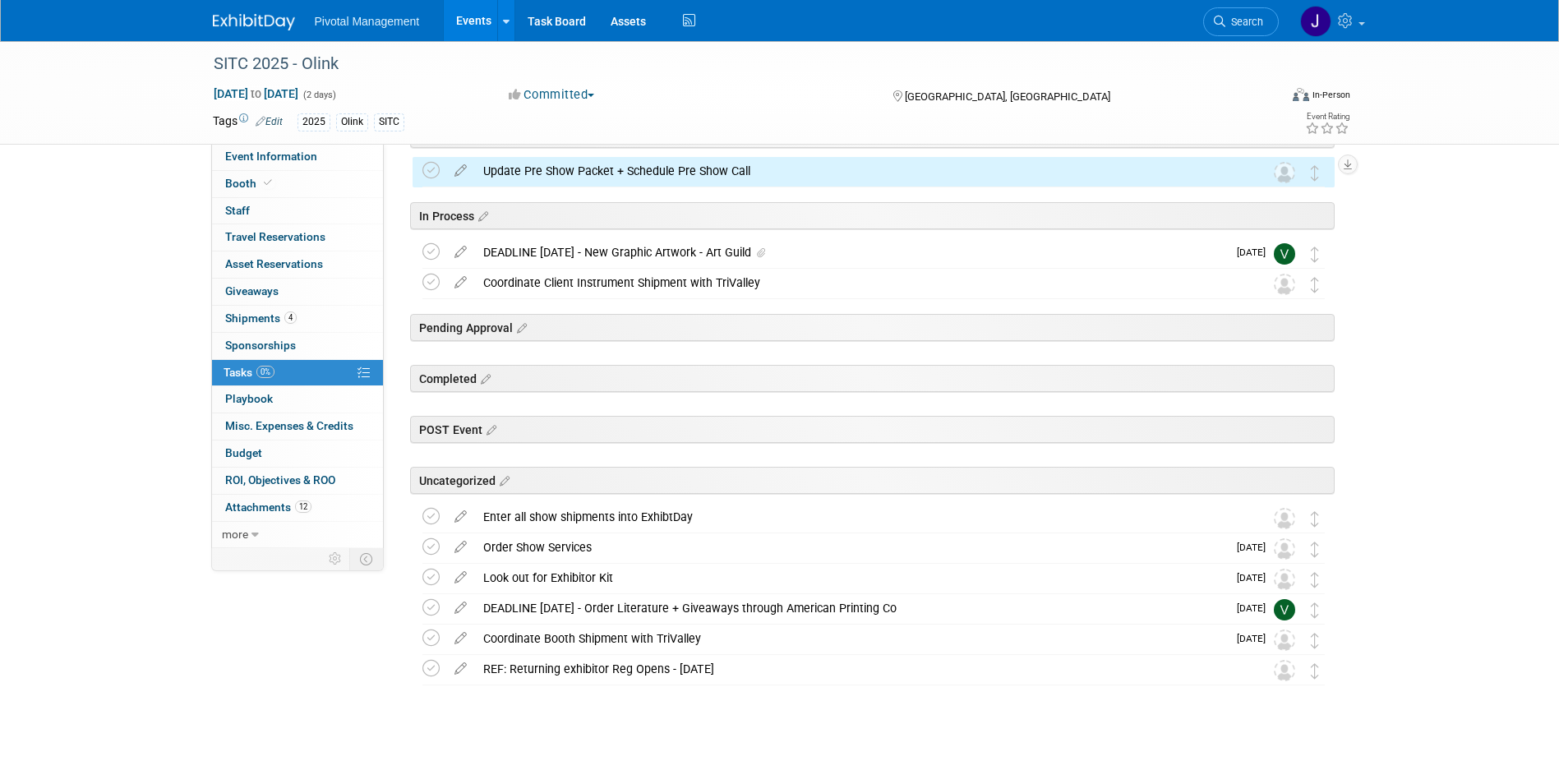
scroll to position [144, 0]
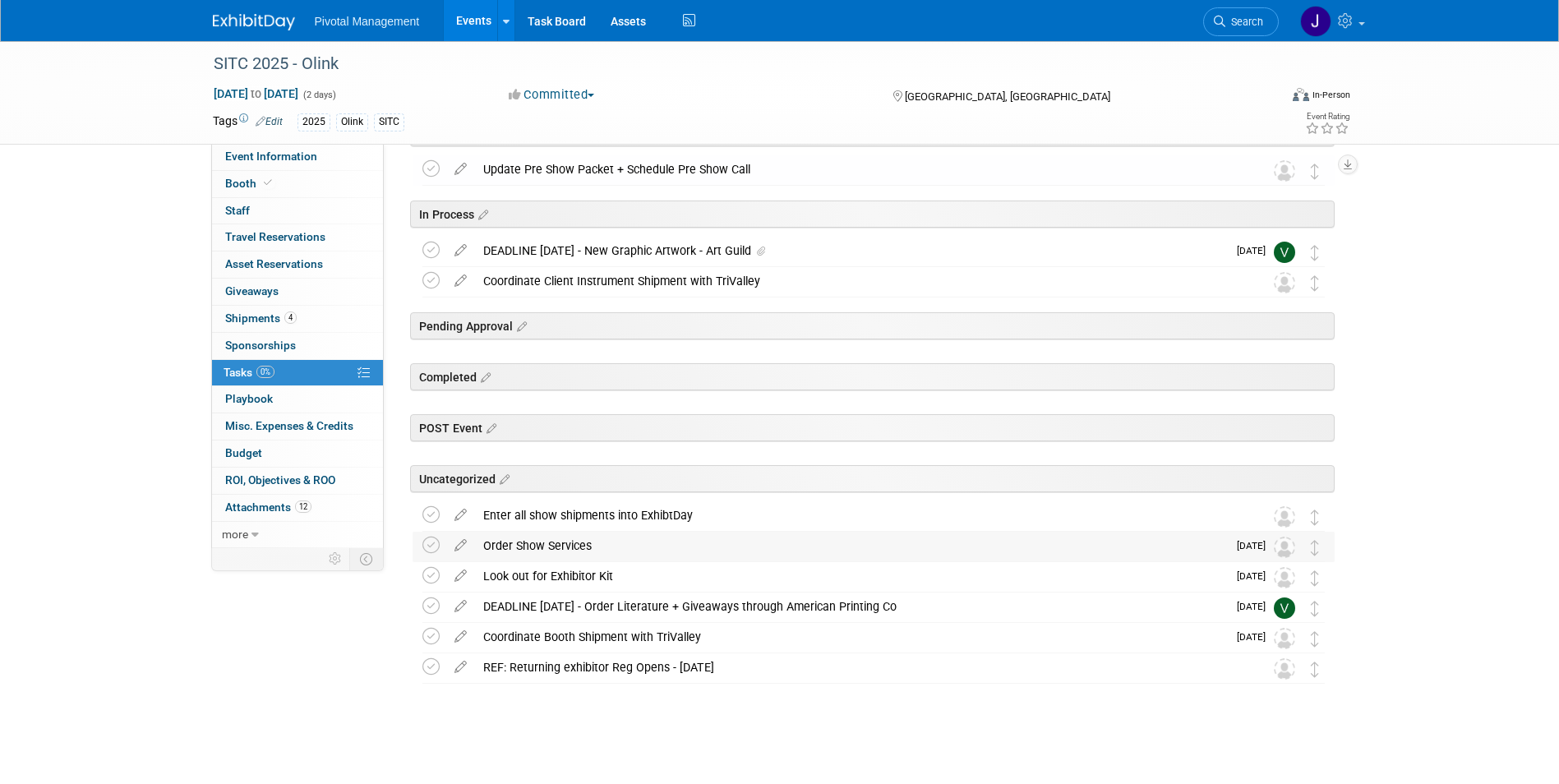
click at [730, 538] on div "Order Show Services" at bounding box center [851, 546] width 752 height 28
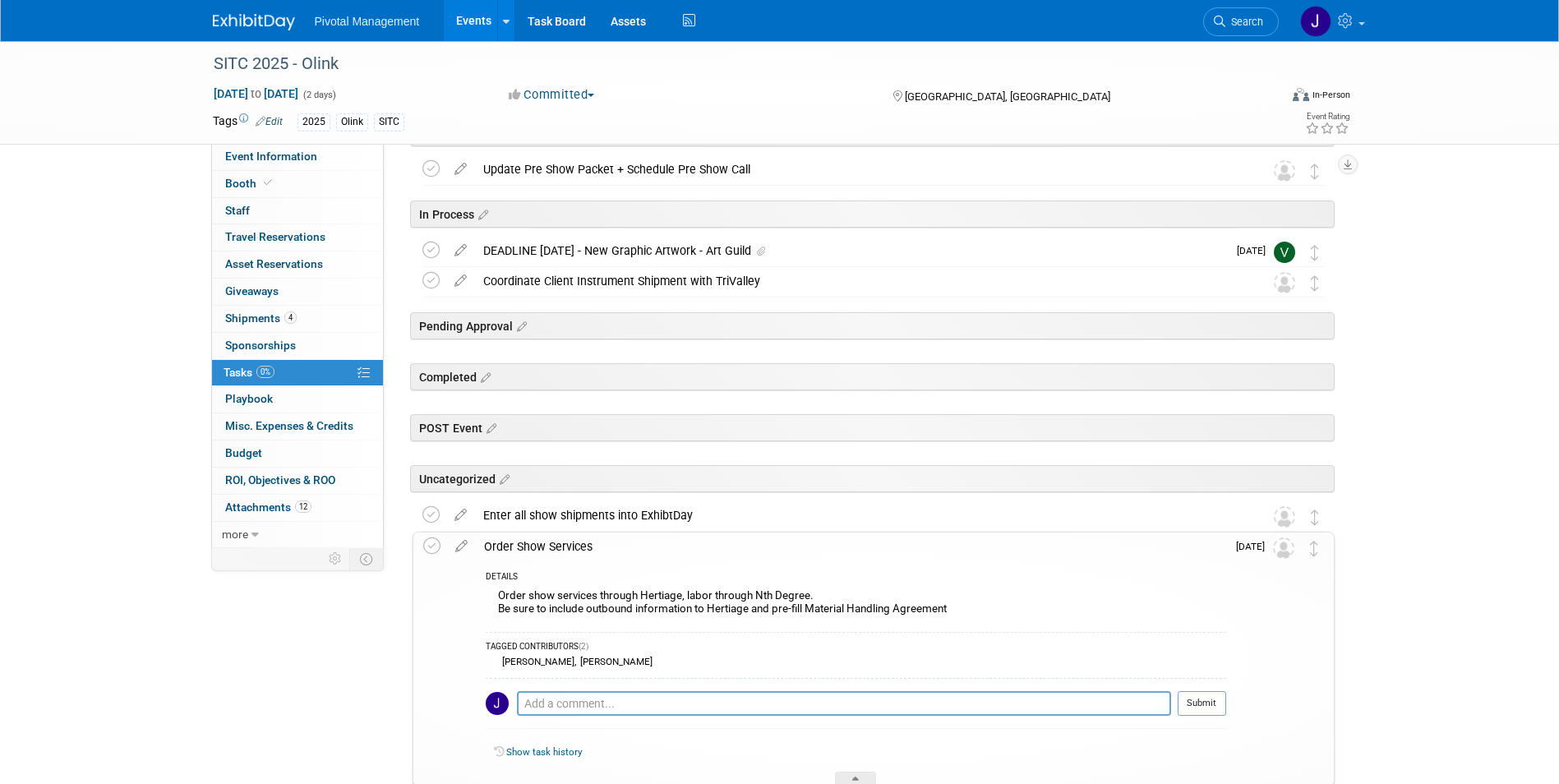
click at [730, 538] on div "Order Show Services" at bounding box center [851, 547] width 751 height 28
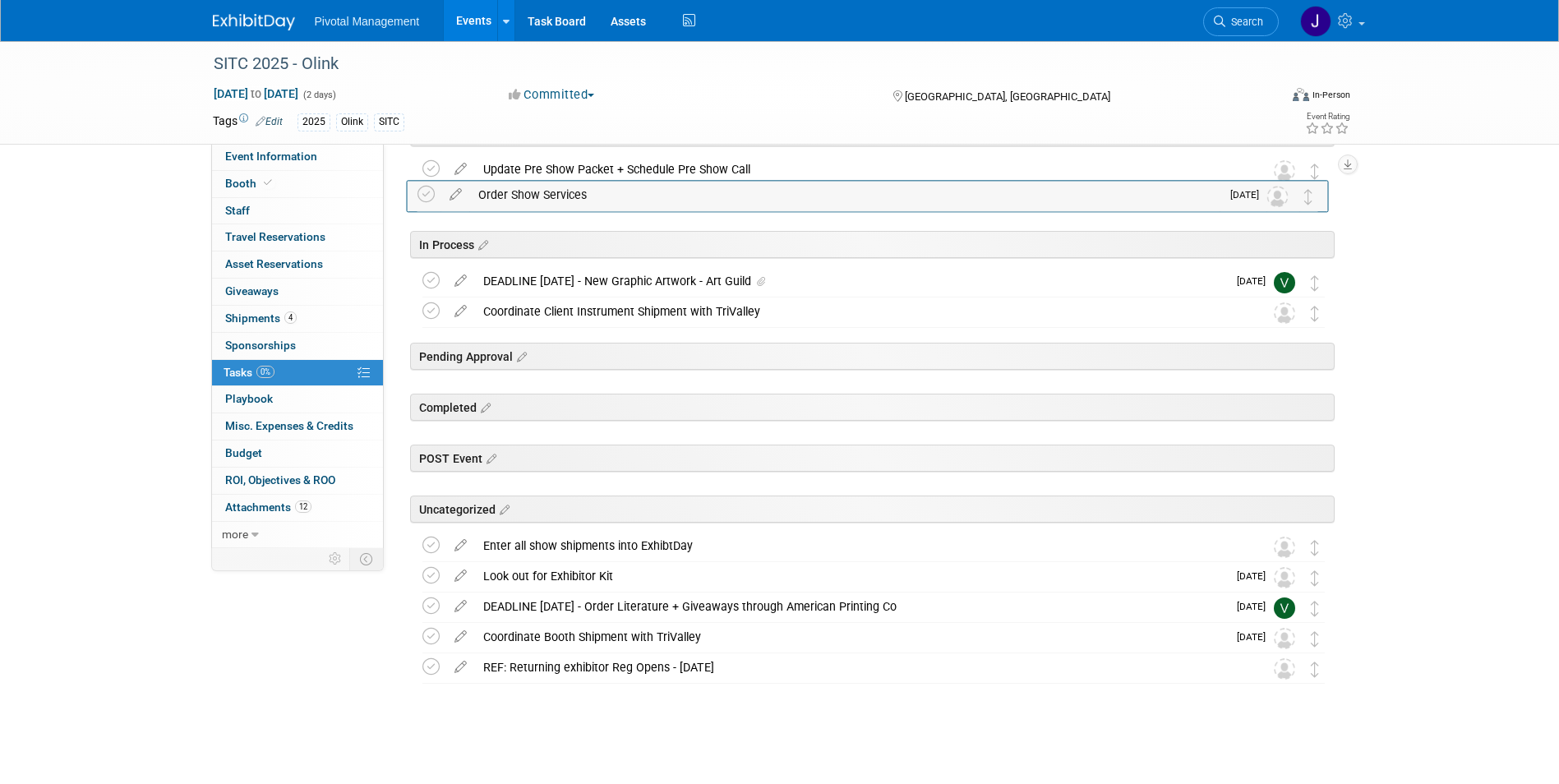
drag, startPoint x: 1320, startPoint y: 543, endPoint x: 1315, endPoint y: 192, distance: 351.0
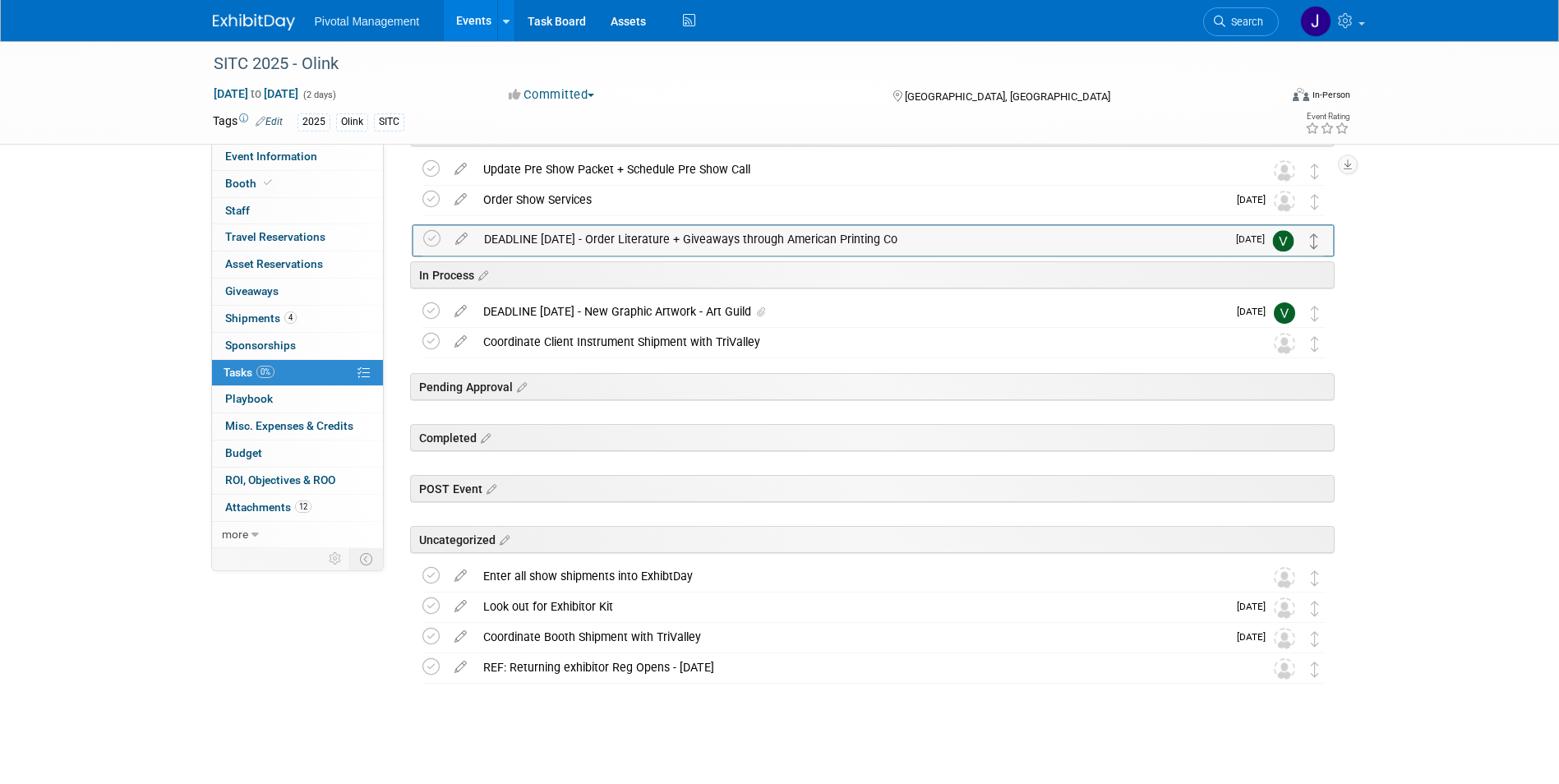
drag, startPoint x: 1315, startPoint y: 609, endPoint x: 1315, endPoint y: 240, distance: 369.0
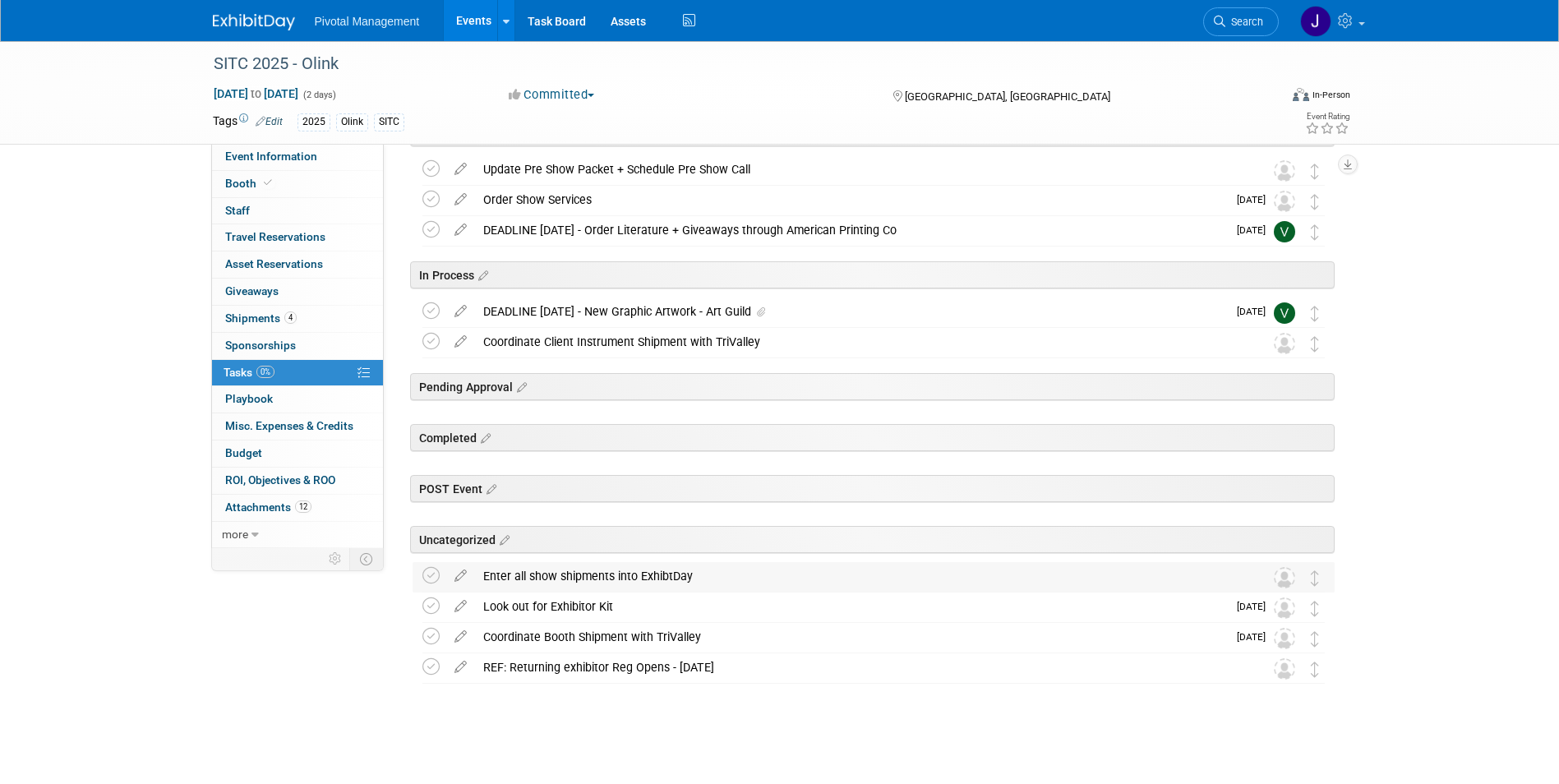
click at [750, 578] on div "Enter all show shipments into ExhibtDay" at bounding box center [858, 575] width 766 height 28
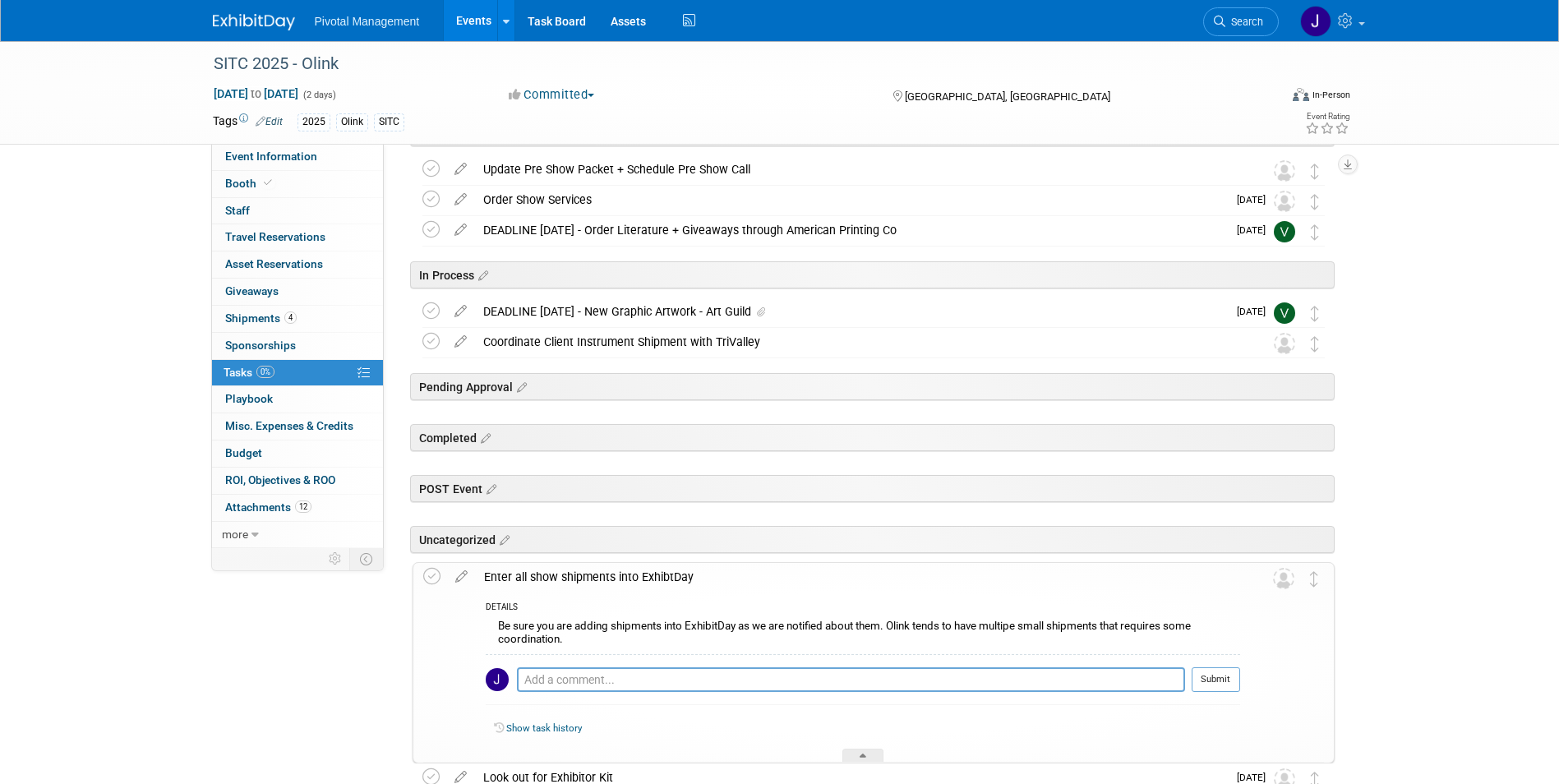
click at [750, 578] on div "Enter all show shipments into ExhibtDay" at bounding box center [858, 576] width 765 height 28
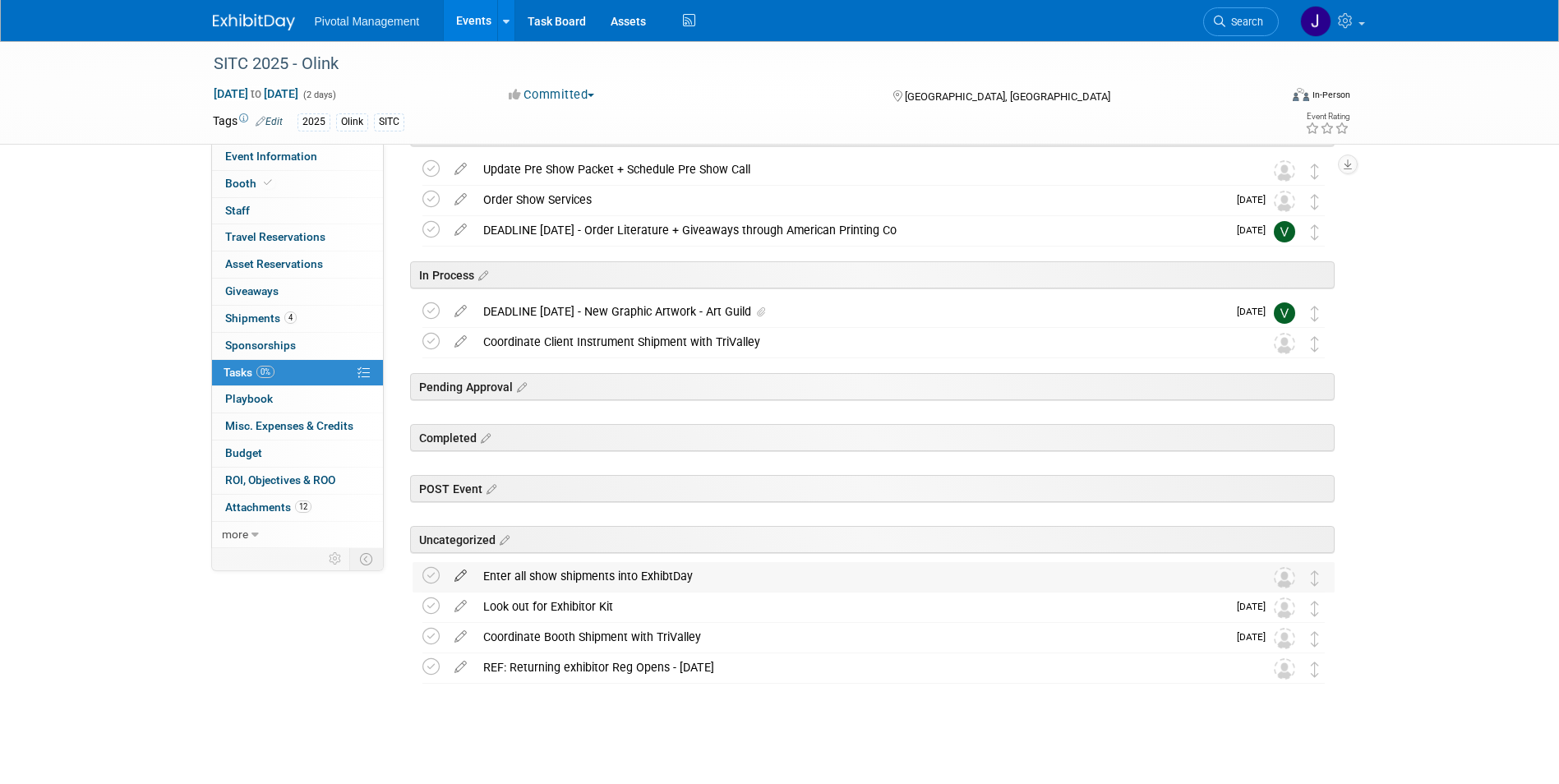
click at [462, 575] on icon at bounding box center [460, 571] width 29 height 21
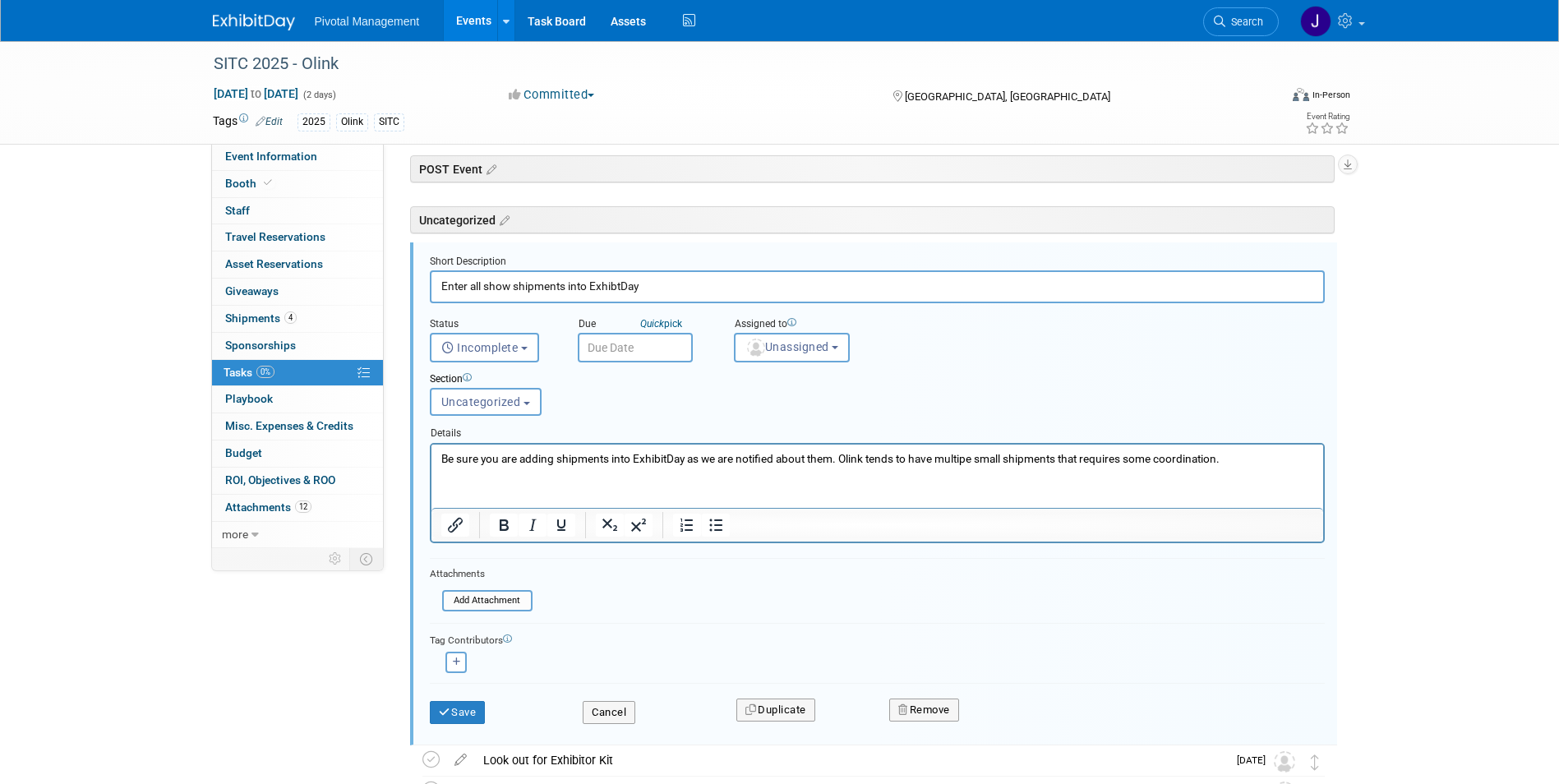
scroll to position [0, 0]
click at [619, 709] on button "Cancel" at bounding box center [608, 709] width 53 height 23
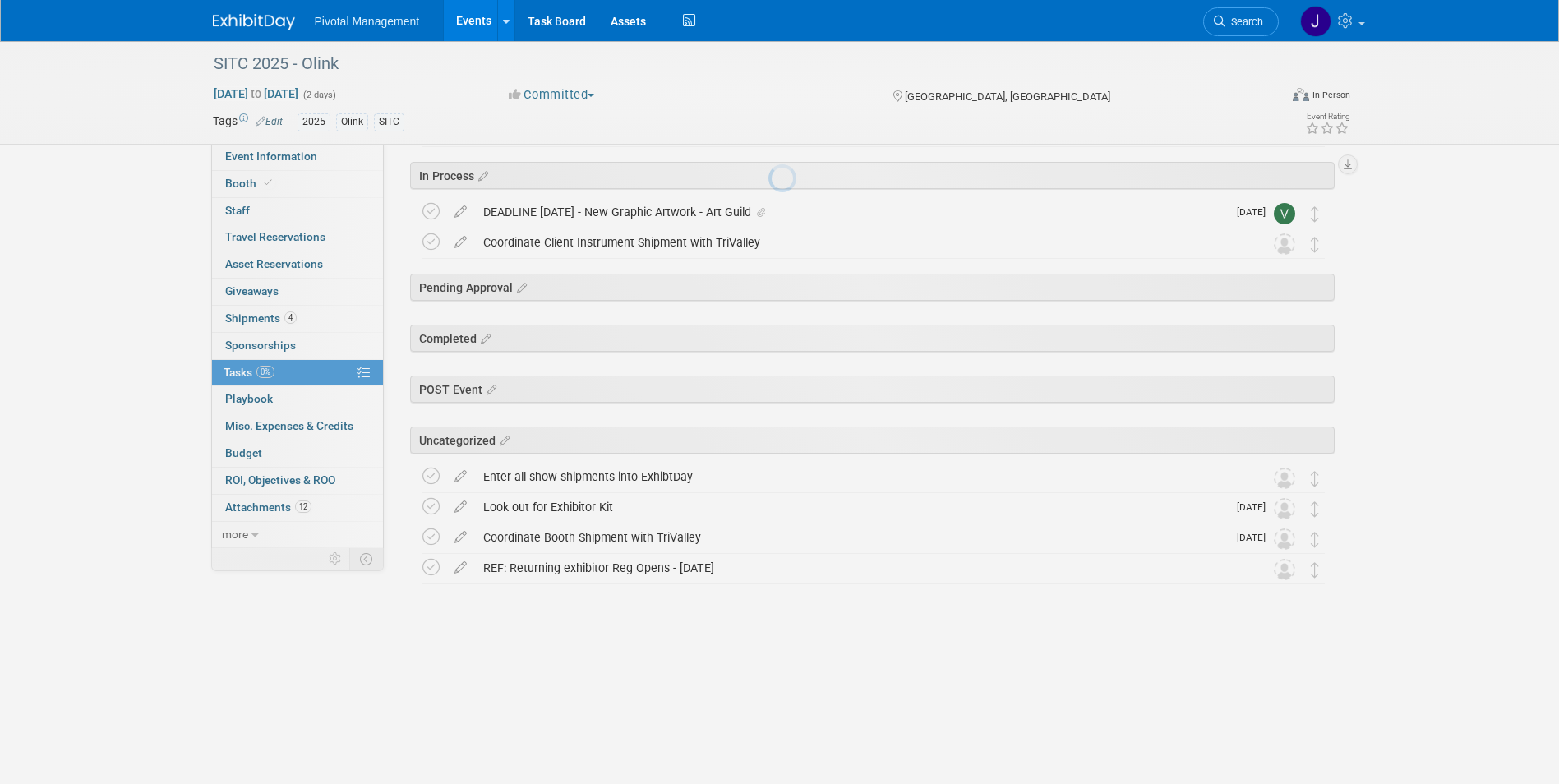
scroll to position [144, 0]
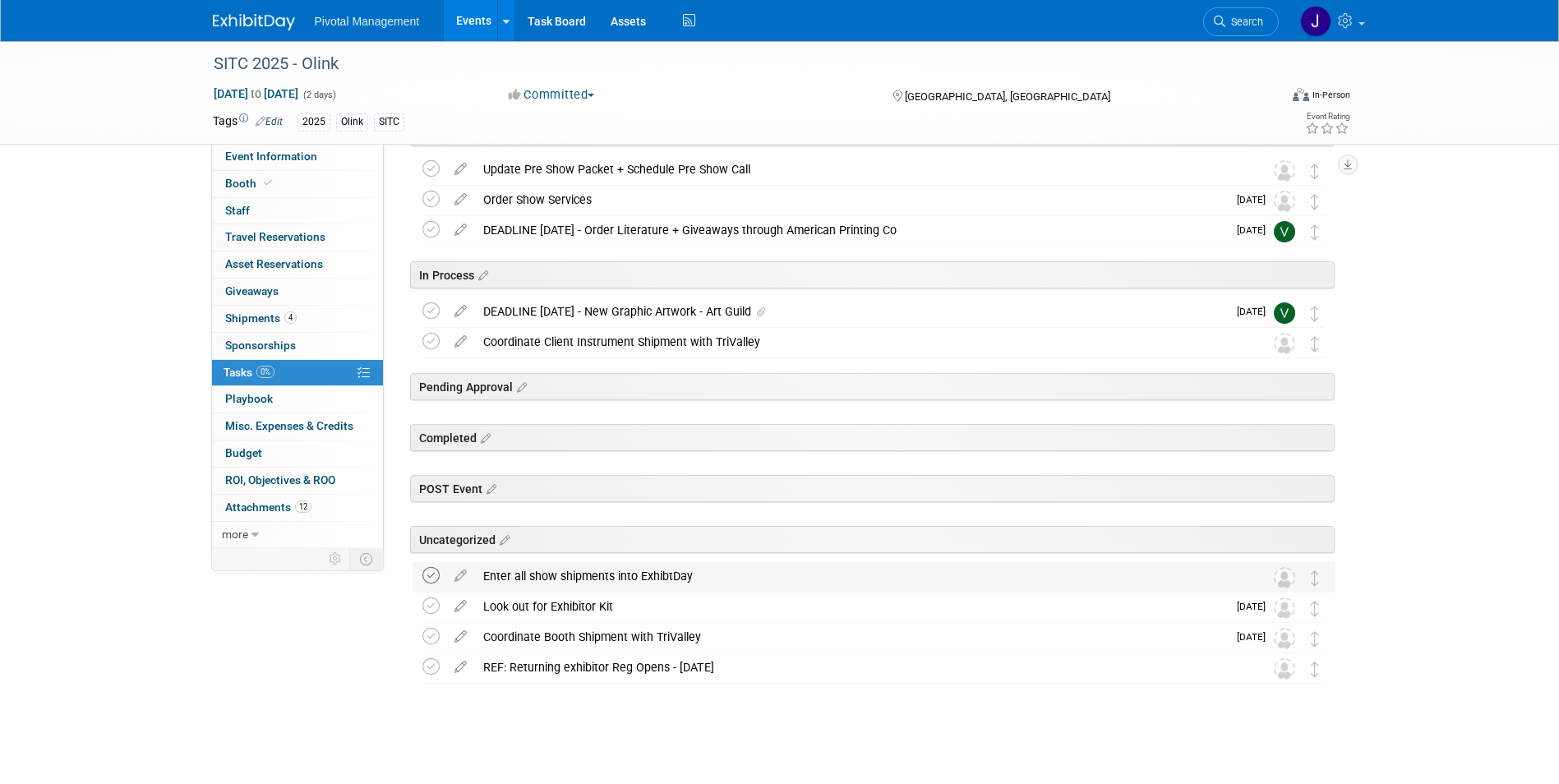
click at [433, 578] on icon at bounding box center [431, 574] width 17 height 17
click at [433, 603] on icon at bounding box center [431, 605] width 17 height 17
click at [429, 634] on icon at bounding box center [431, 636] width 17 height 17
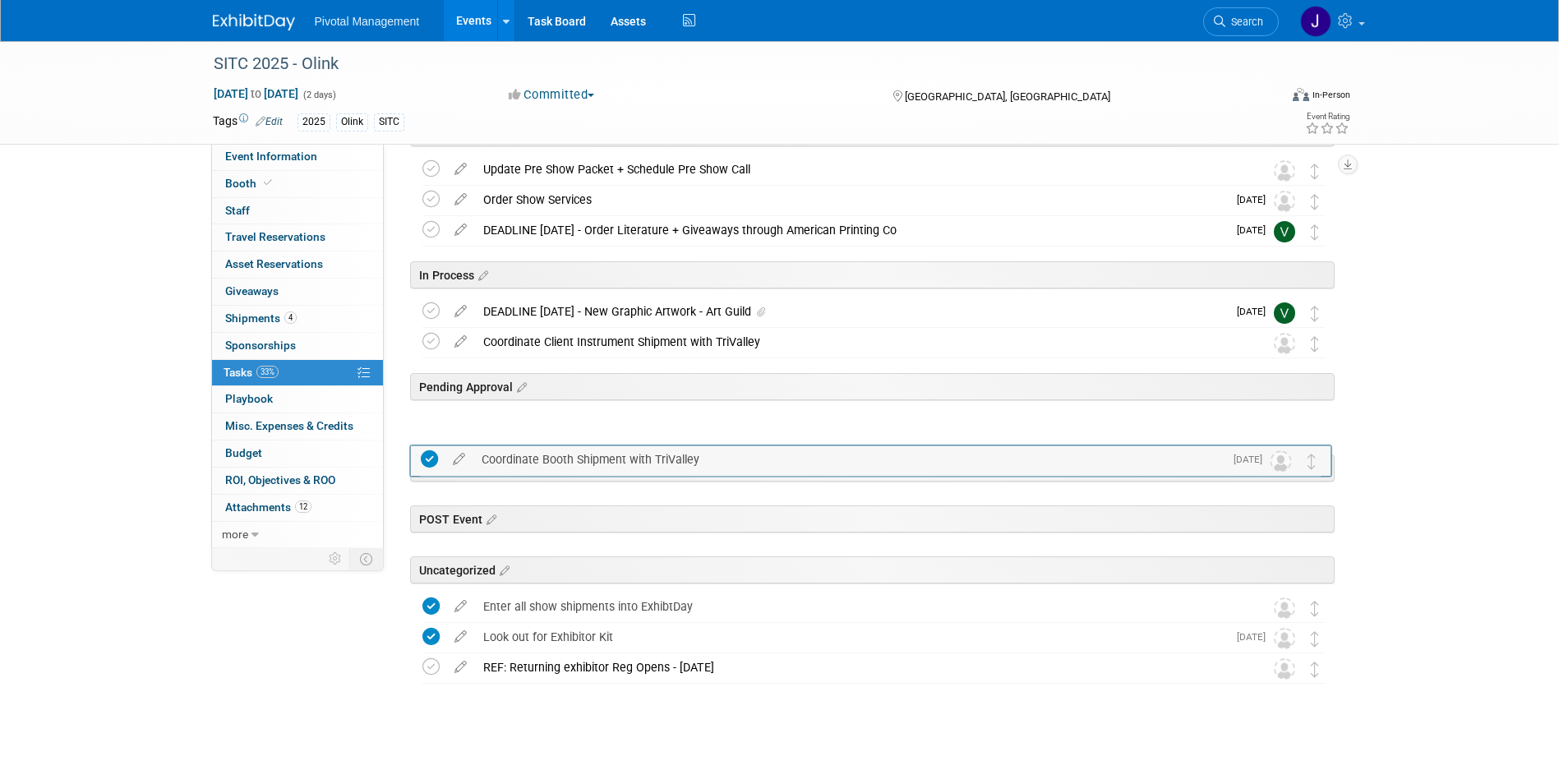
drag, startPoint x: 1308, startPoint y: 644, endPoint x: 1305, endPoint y: 466, distance: 178.0
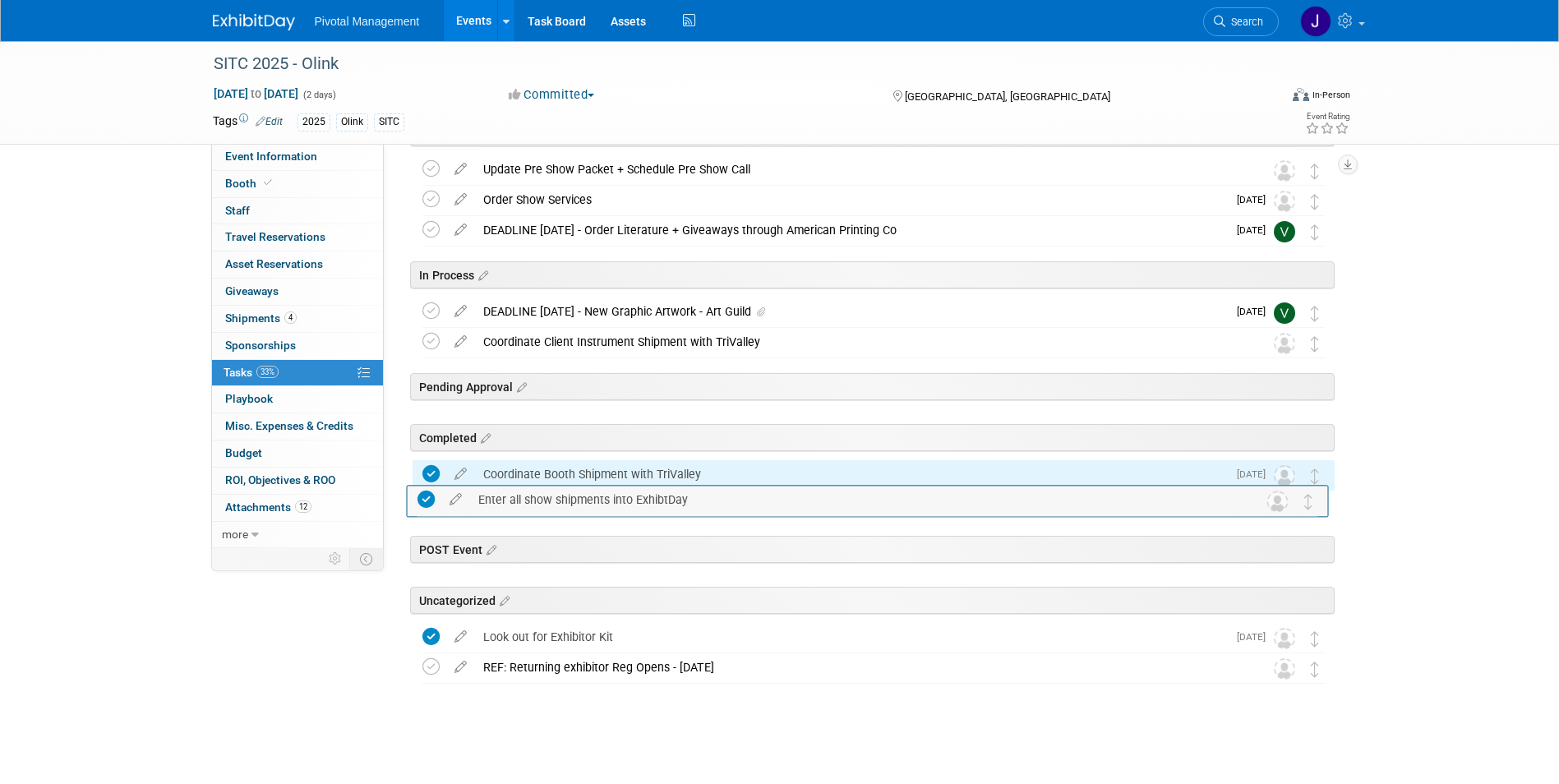
drag, startPoint x: 1322, startPoint y: 608, endPoint x: 1316, endPoint y: 500, distance: 108.2
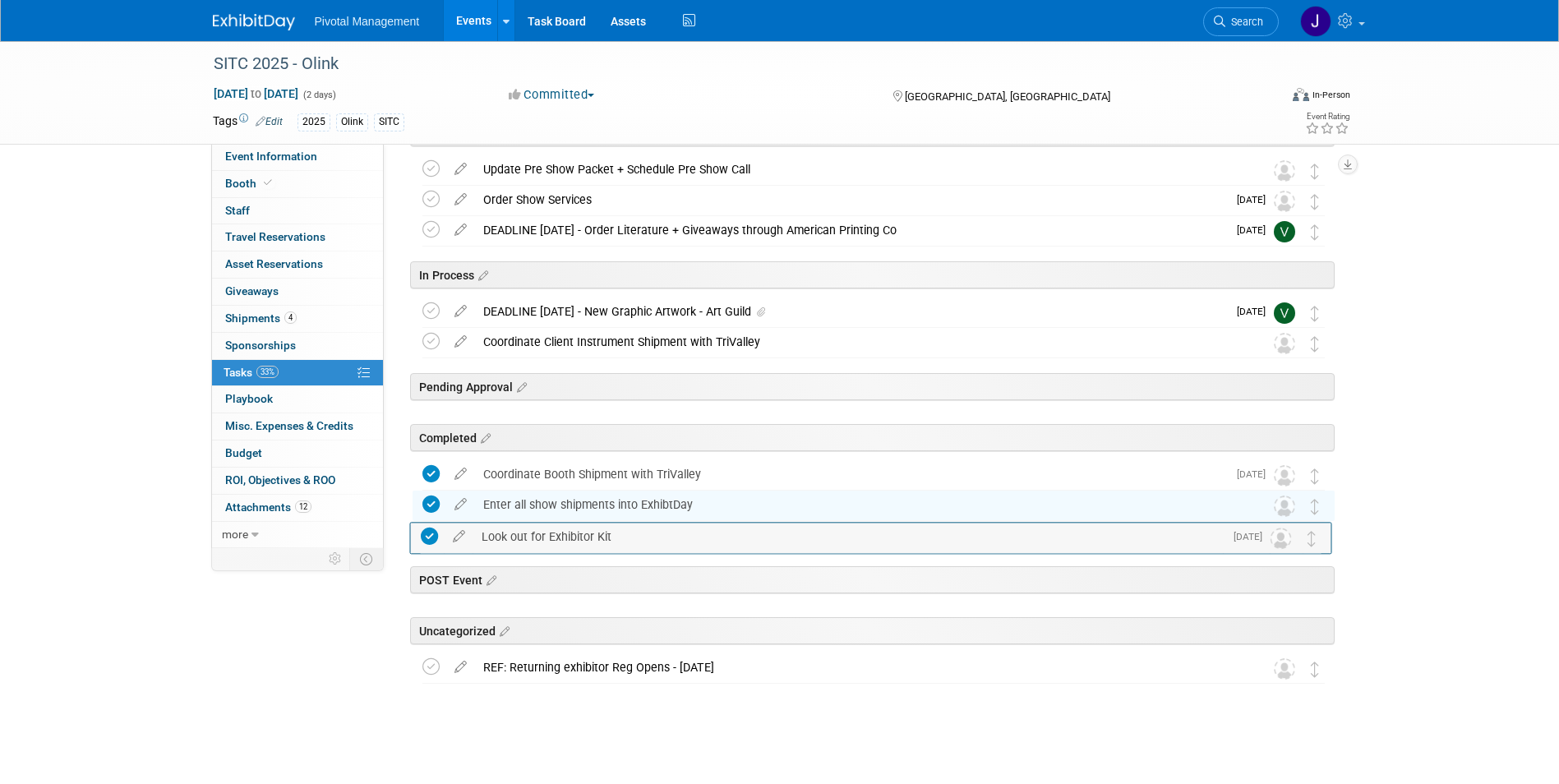
drag, startPoint x: 1313, startPoint y: 631, endPoint x: 1310, endPoint y: 530, distance: 101.0
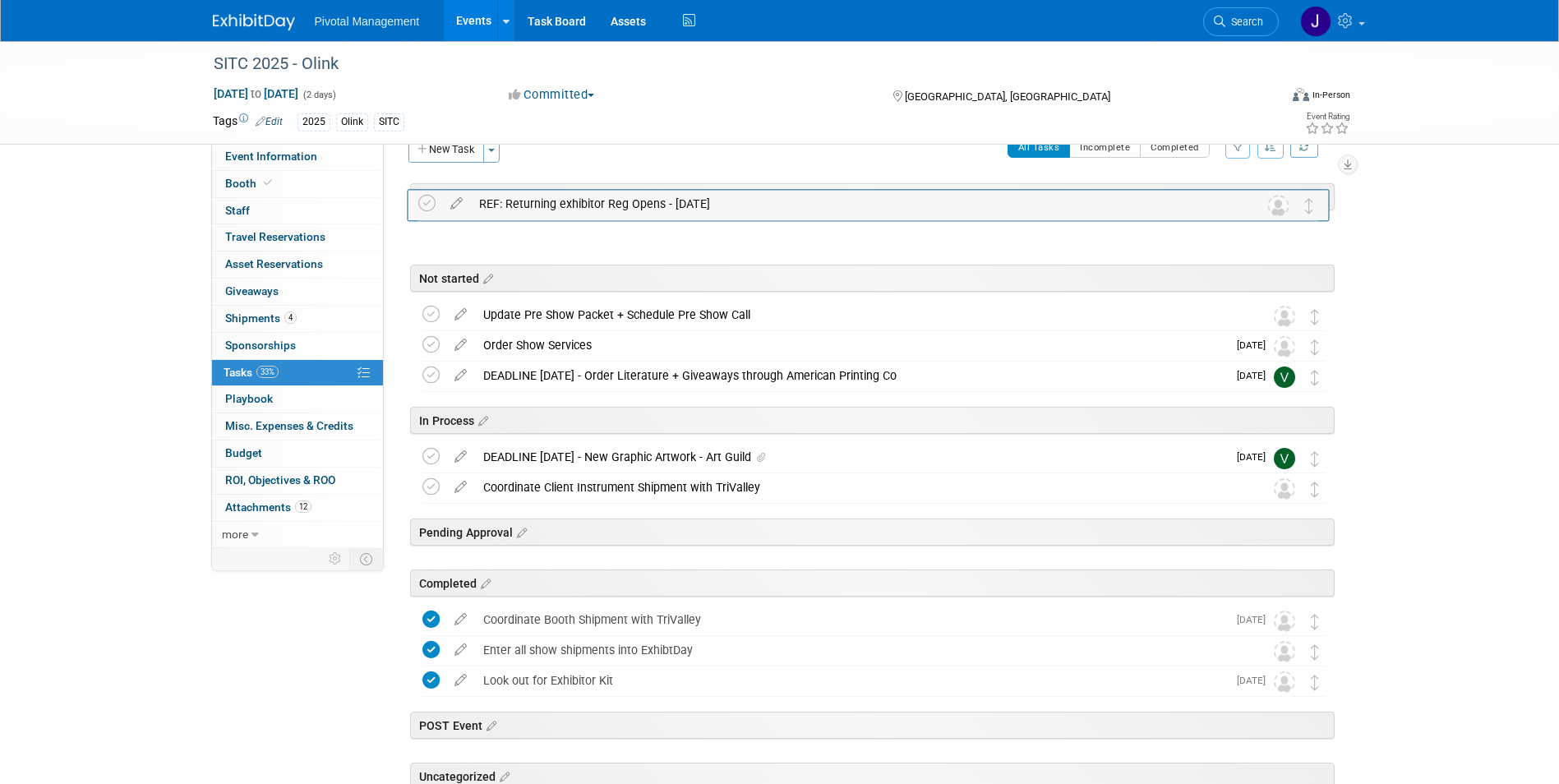
scroll to position [0, 0]
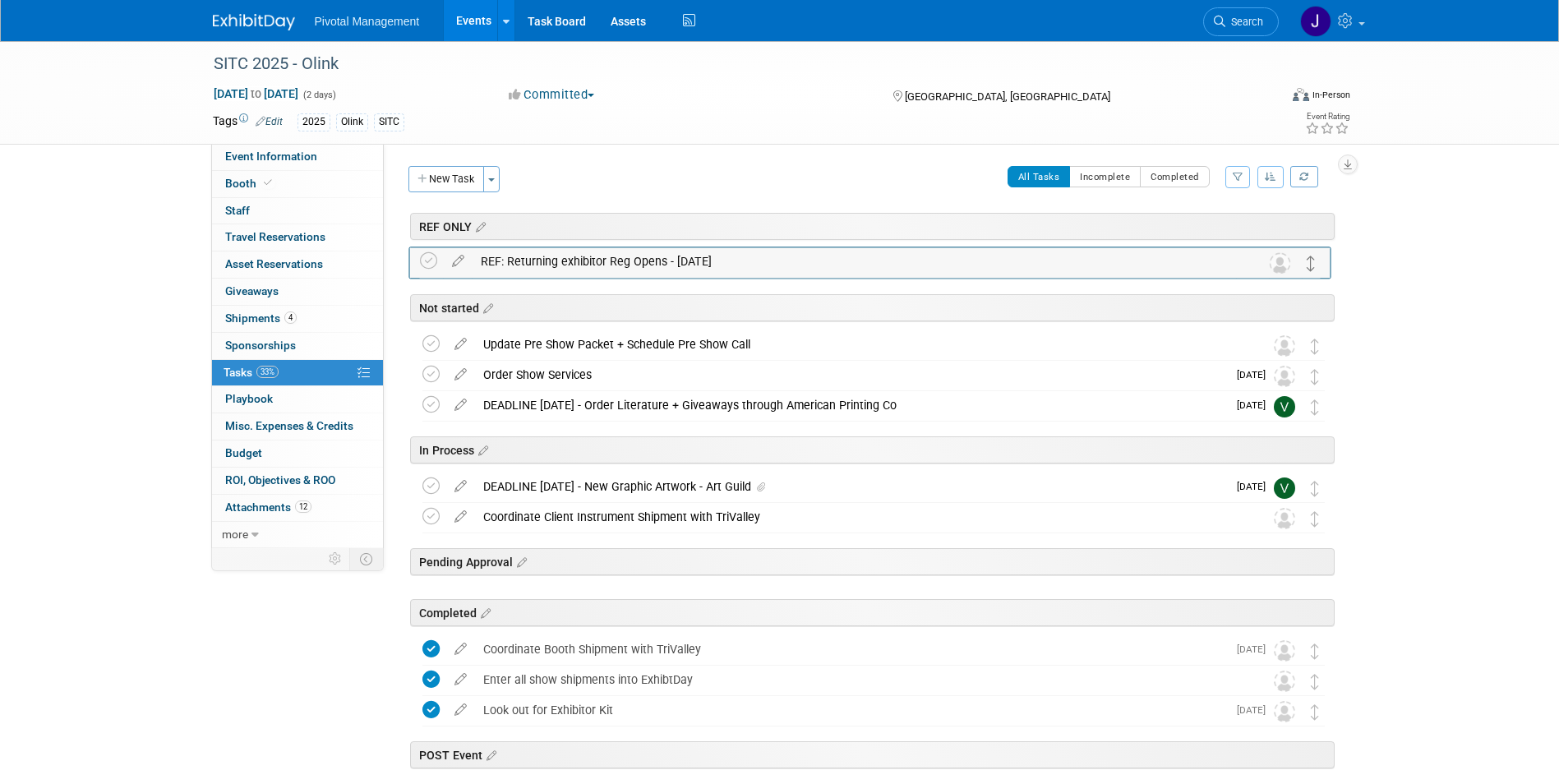
drag, startPoint x: 1315, startPoint y: 671, endPoint x: 1312, endPoint y: 264, distance: 407.0
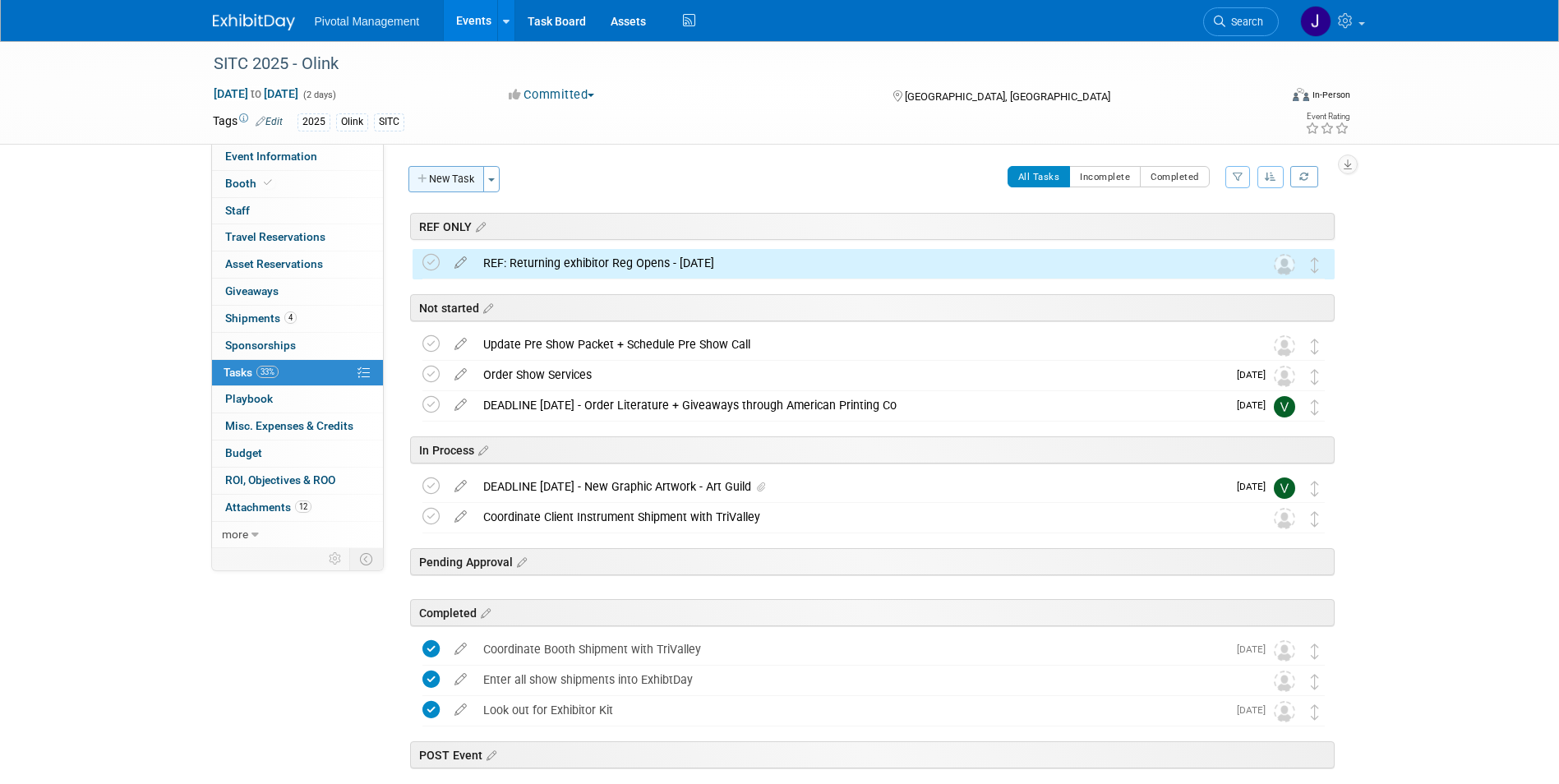
click at [452, 179] on button "New Task" at bounding box center [446, 179] width 76 height 26
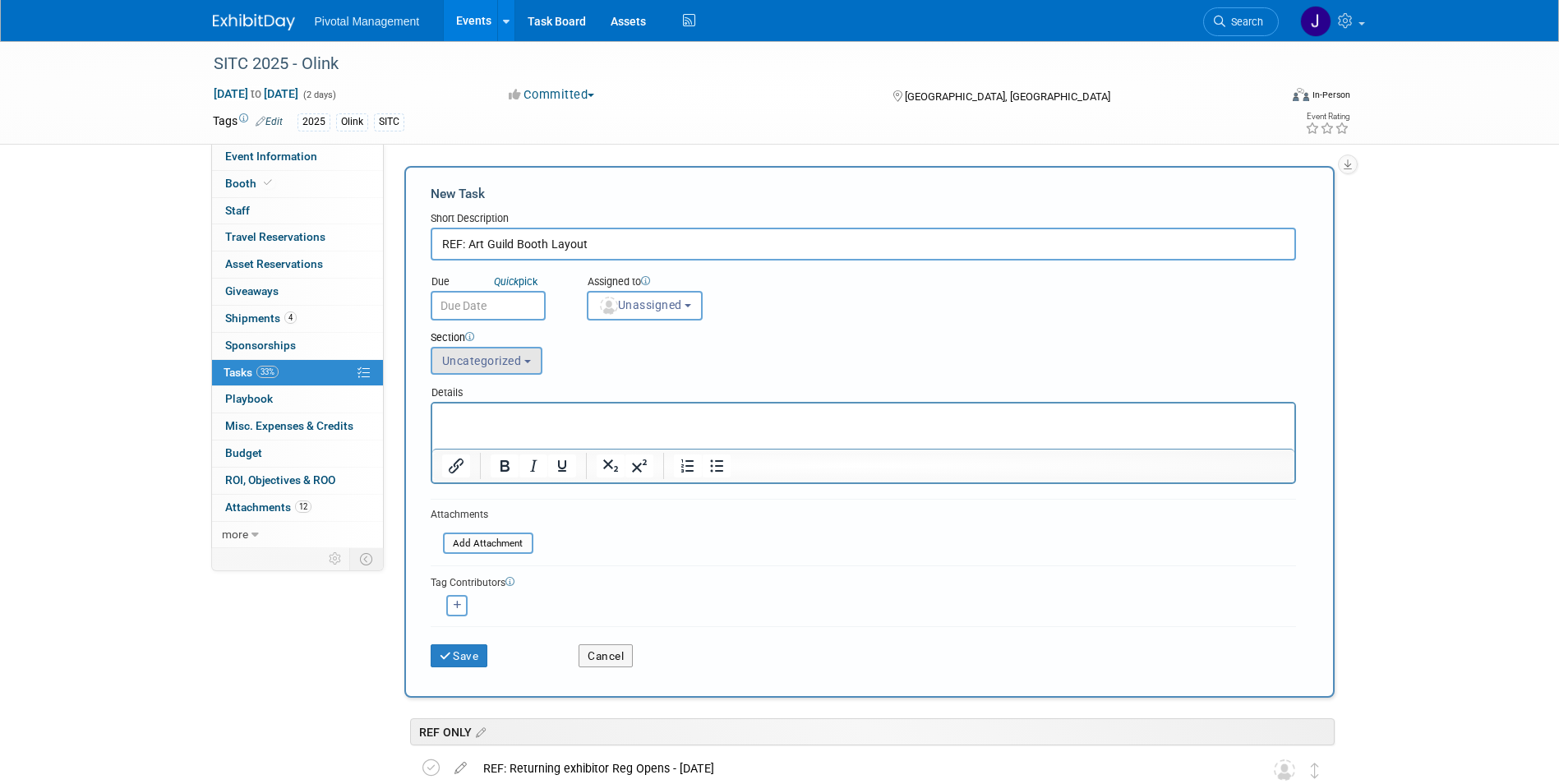
type input "REF: Art Guild Booth Layout"
click at [516, 365] on span "Uncategorized" at bounding box center [482, 360] width 80 height 13
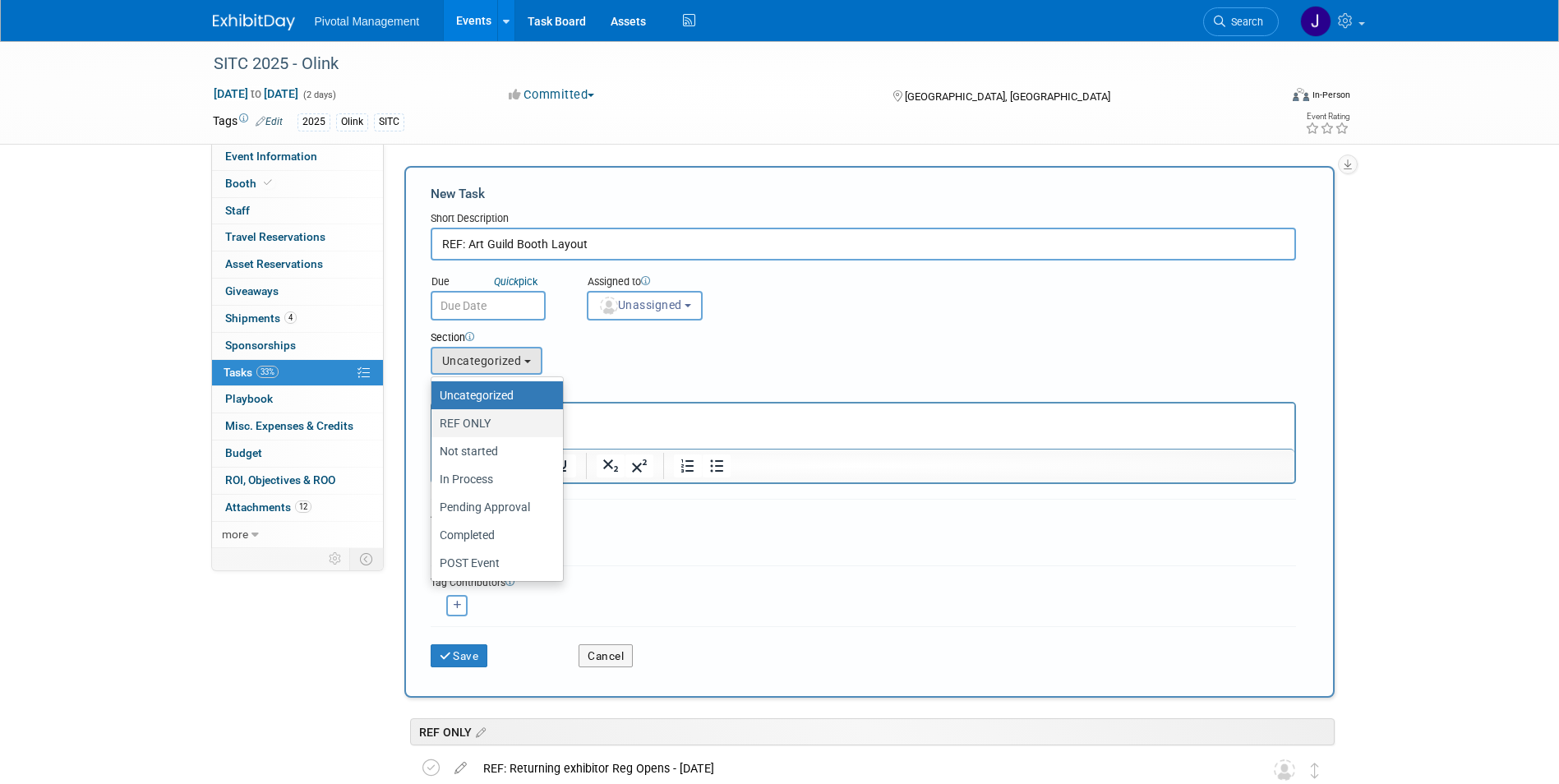
click at [509, 425] on label "REF ONLY" at bounding box center [492, 422] width 106 height 21
click at [433, 425] on input "REF ONLY" at bounding box center [429, 423] width 11 height 11
select select "11273830"
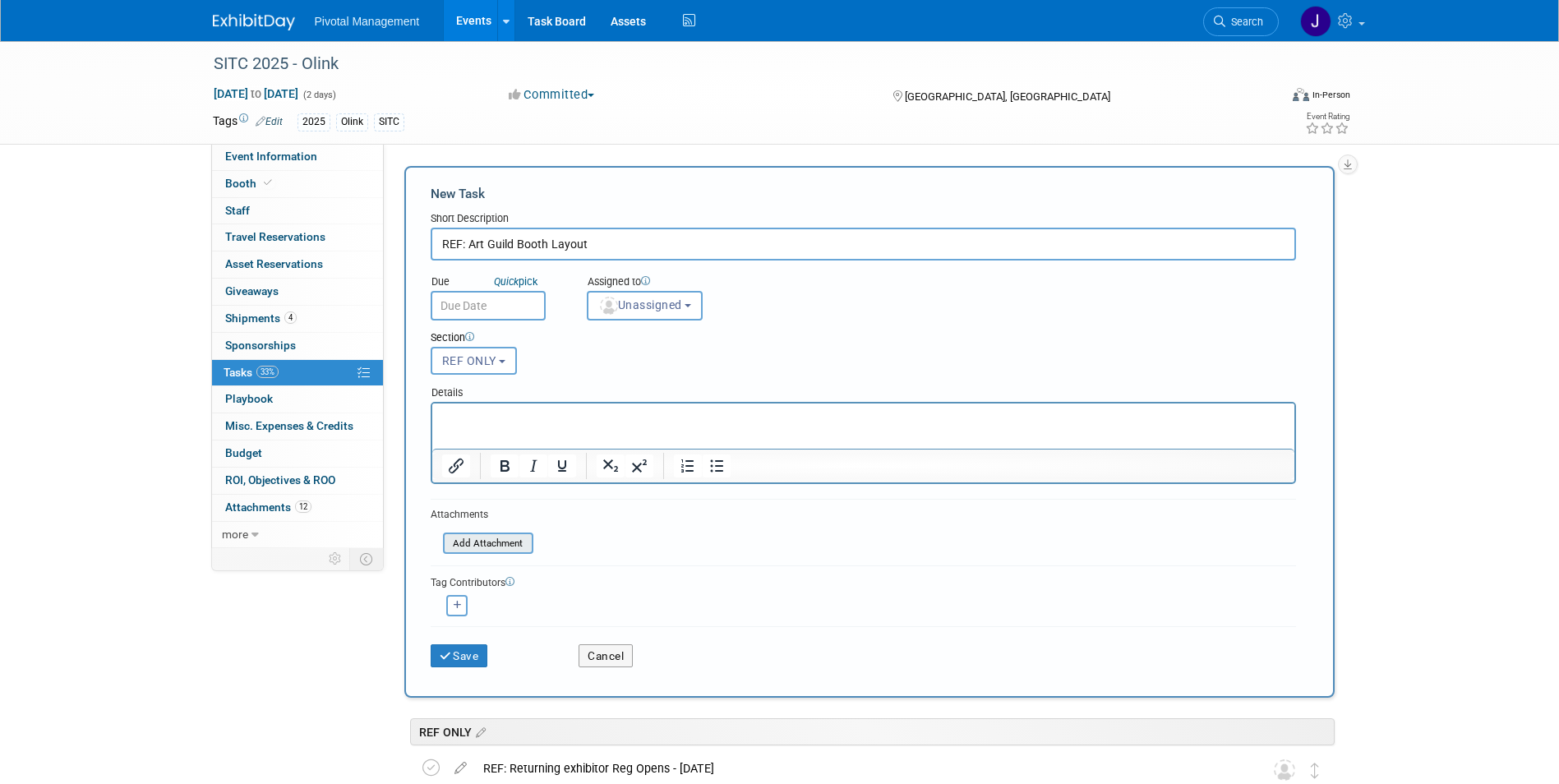
click at [498, 543] on input "file" at bounding box center [433, 543] width 196 height 19
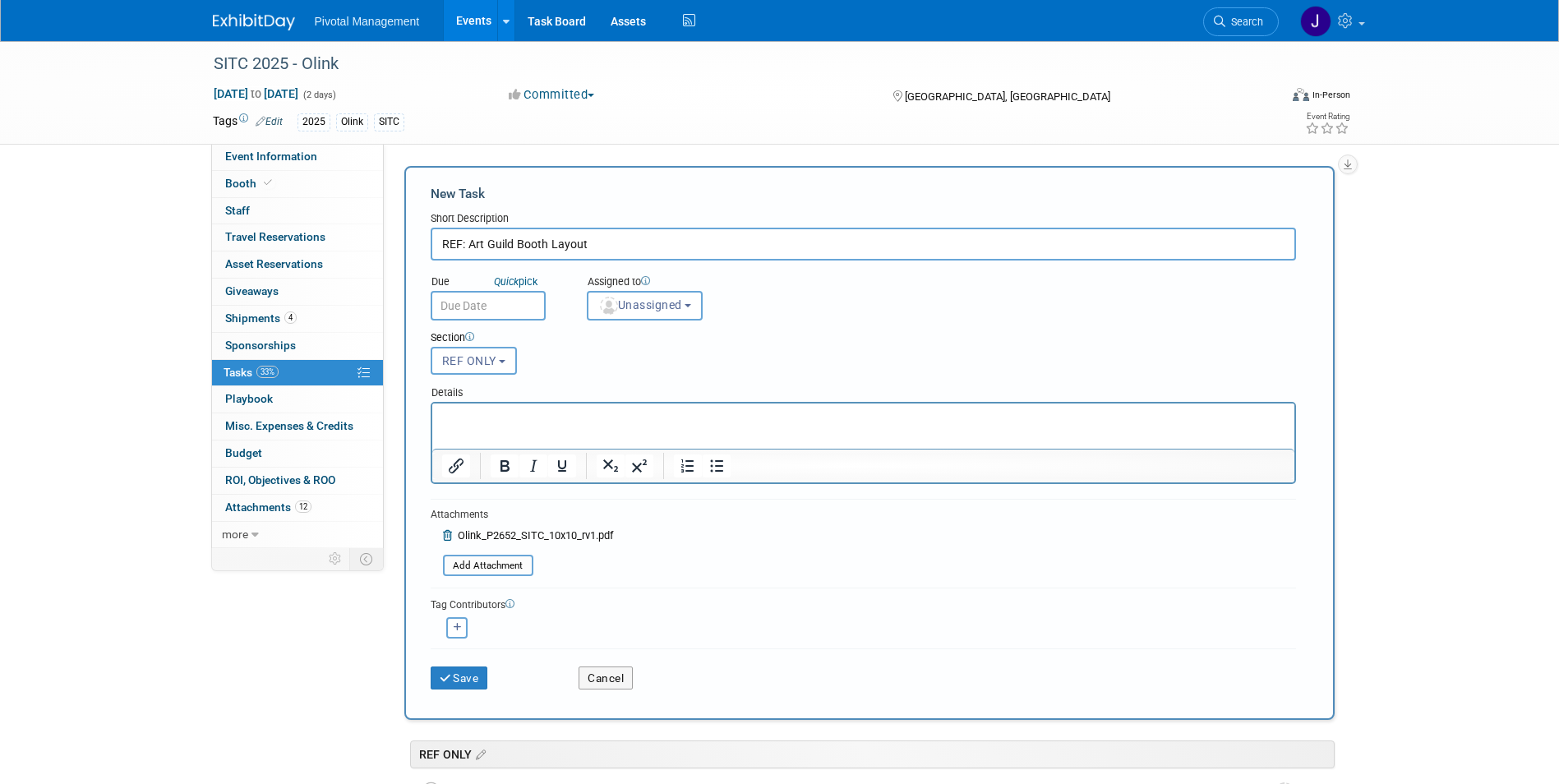
click at [463, 693] on div "Save Cancel" at bounding box center [863, 674] width 865 height 53
click at [481, 665] on div "Save" at bounding box center [493, 673] width 149 height 34
click at [487, 674] on button "Save" at bounding box center [459, 677] width 58 height 23
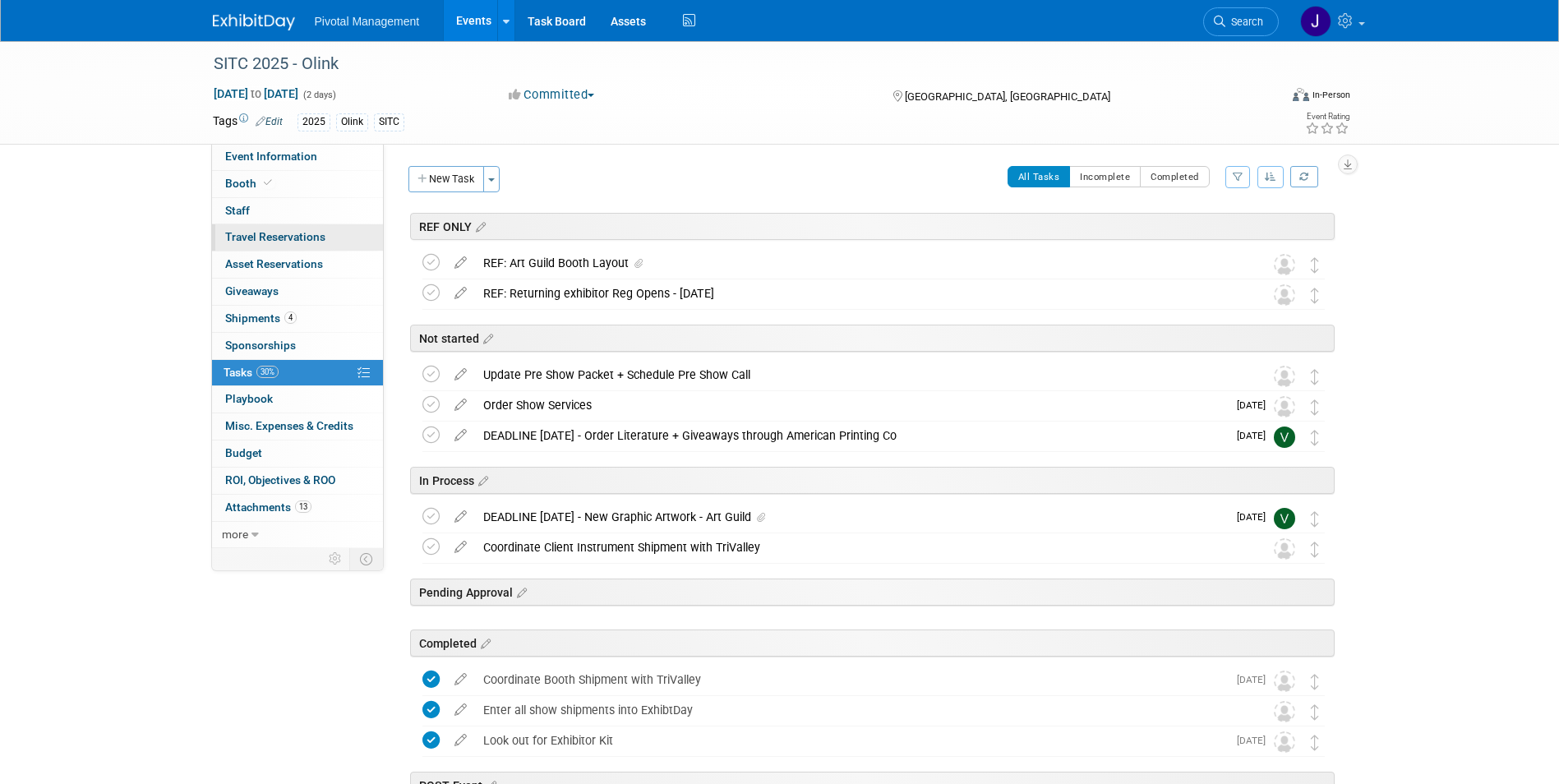
click at [303, 234] on span "Travel Reservations 0" at bounding box center [274, 235] width 100 height 13
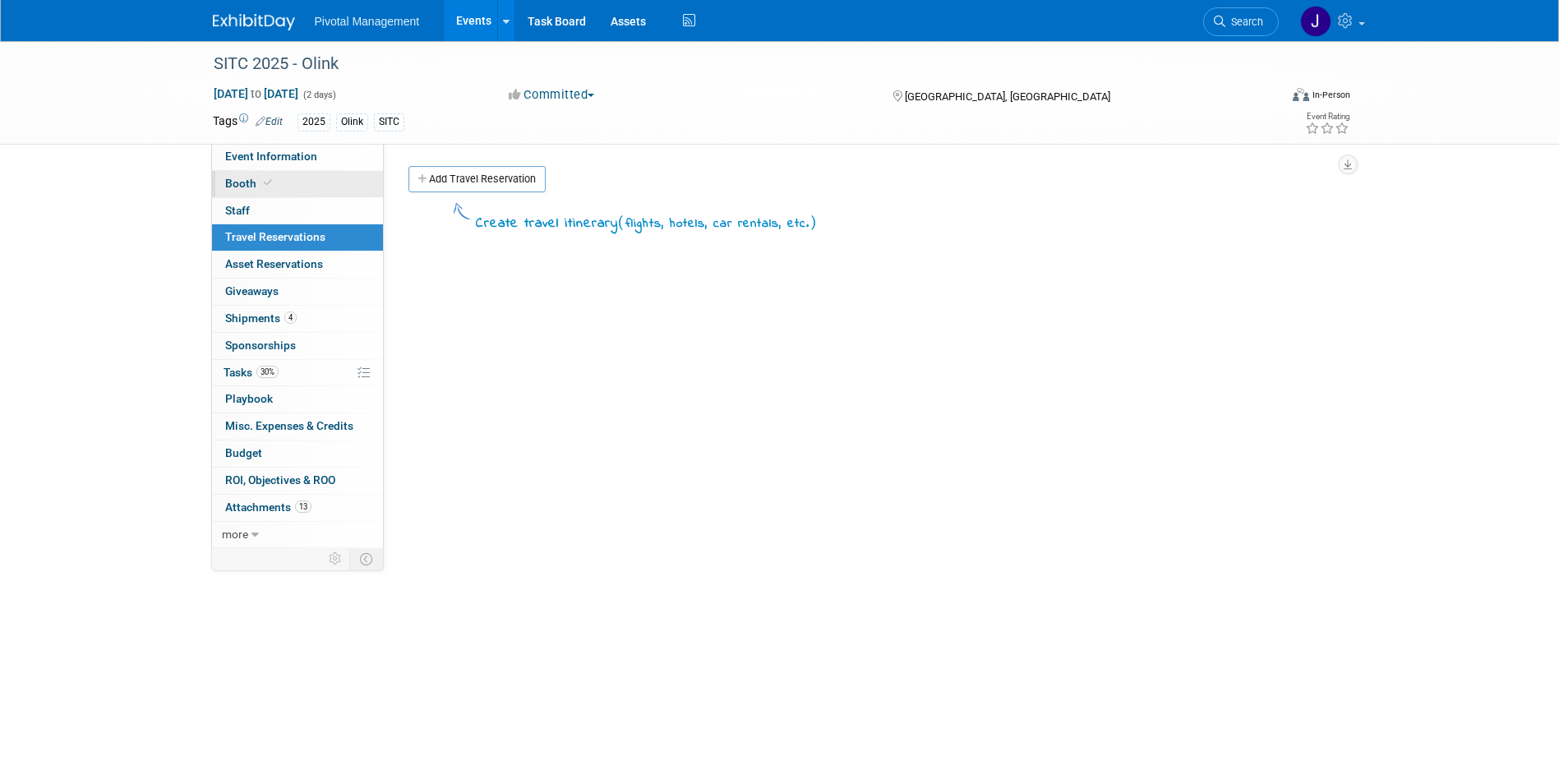
click at [269, 176] on link "Booth" at bounding box center [297, 184] width 171 height 26
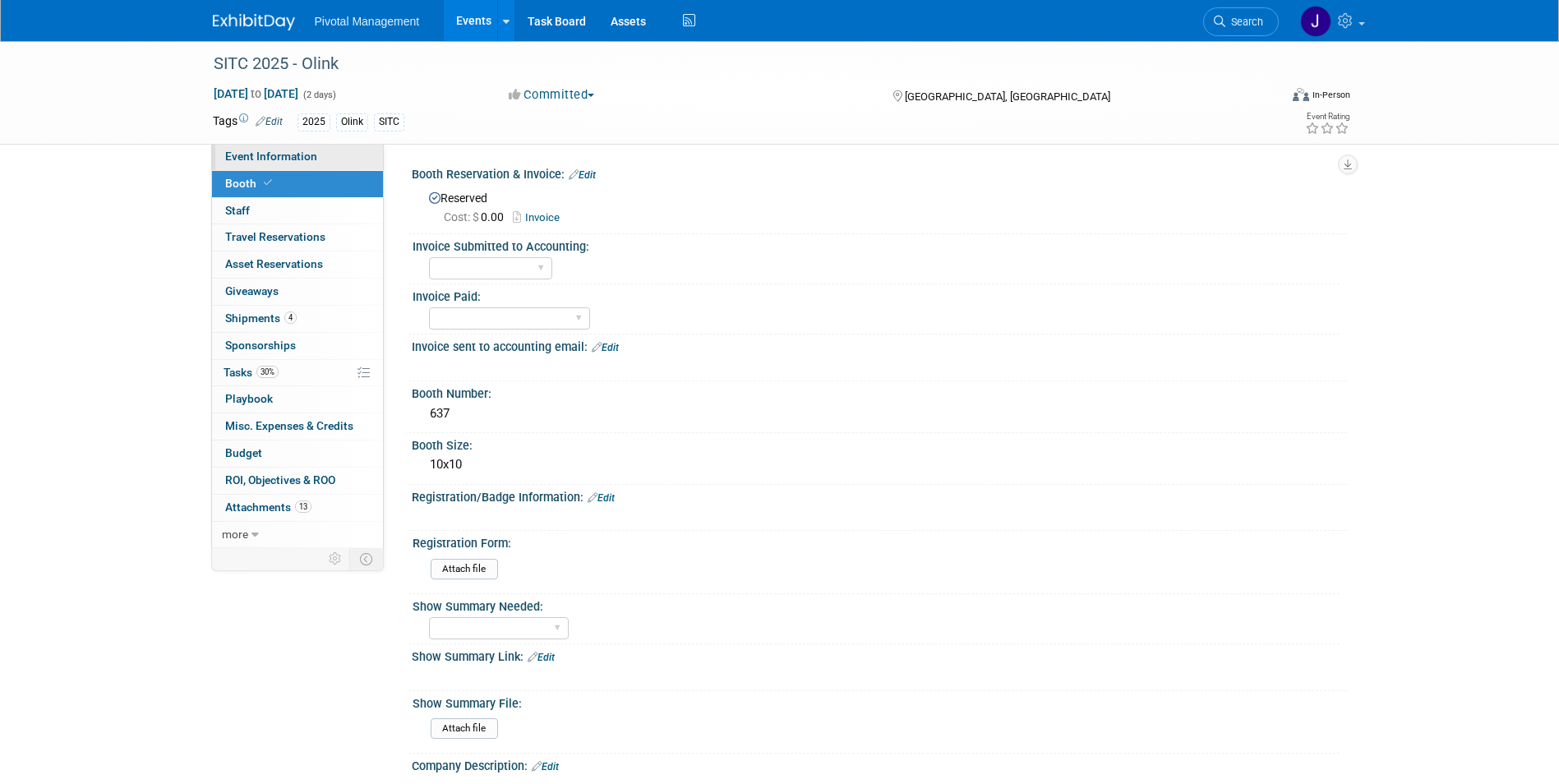
click at [295, 157] on span "Event Information" at bounding box center [270, 155] width 92 height 13
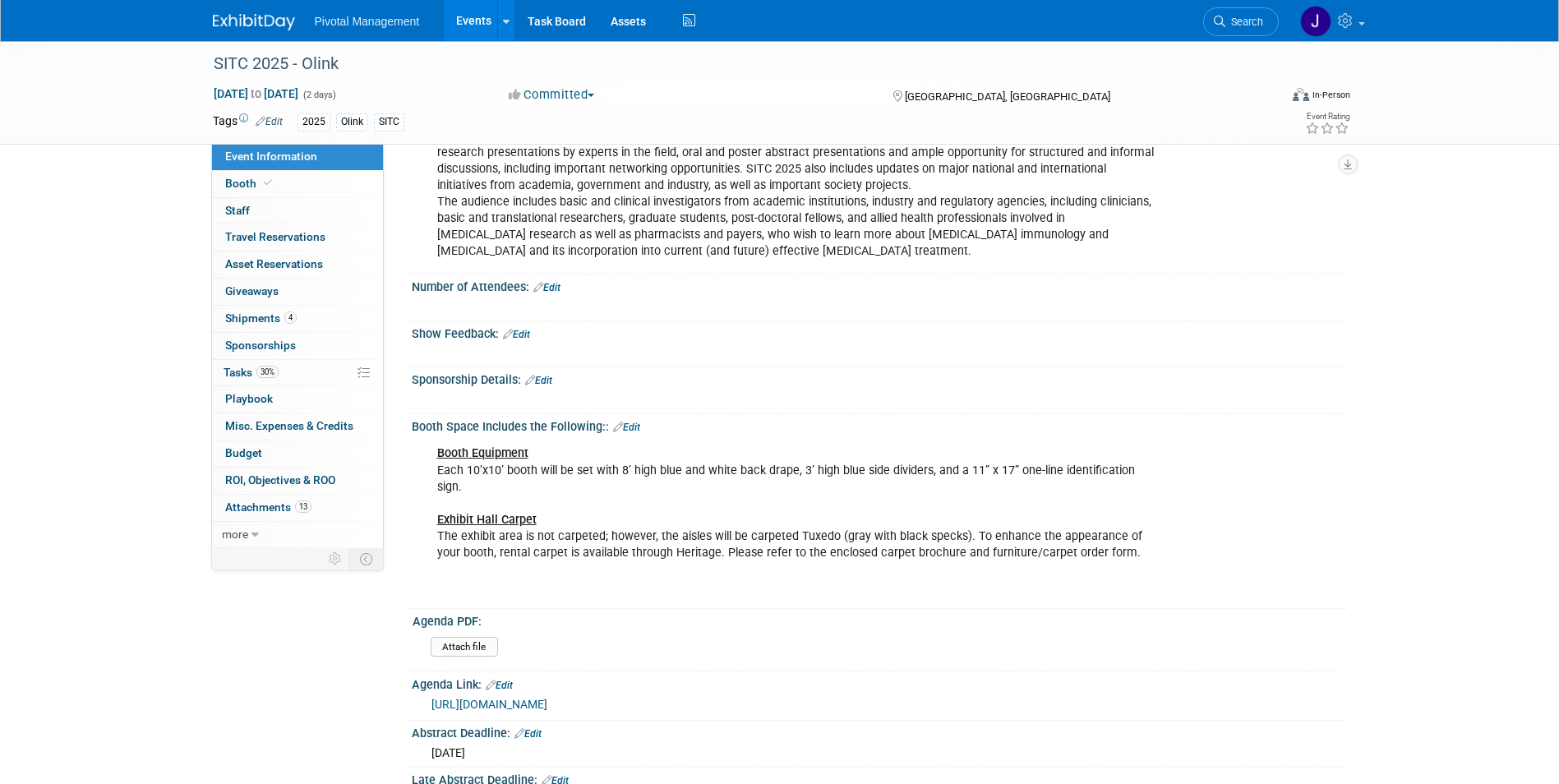
scroll to position [184, 0]
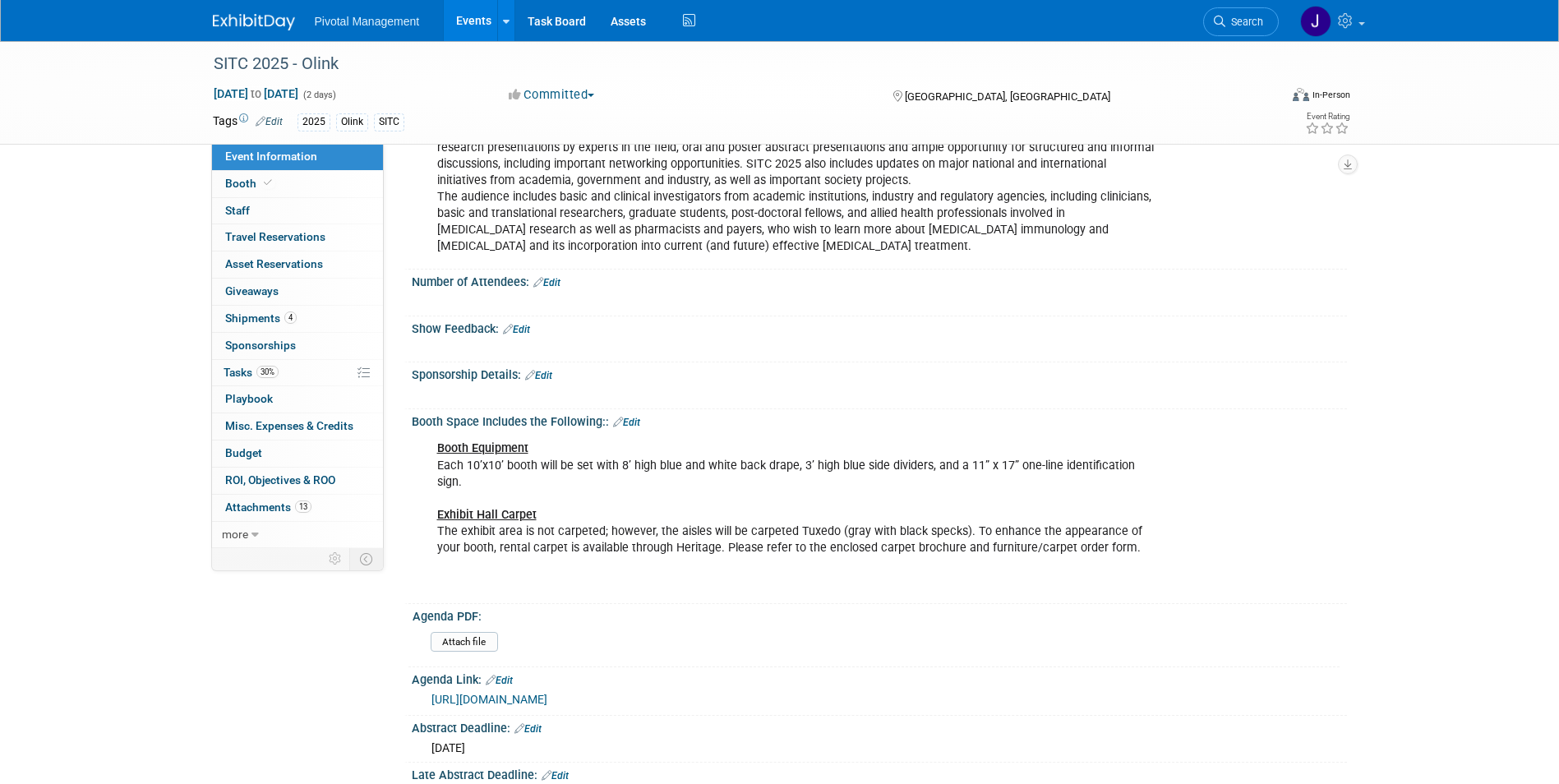
click at [477, 16] on link "Events" at bounding box center [473, 20] width 60 height 41
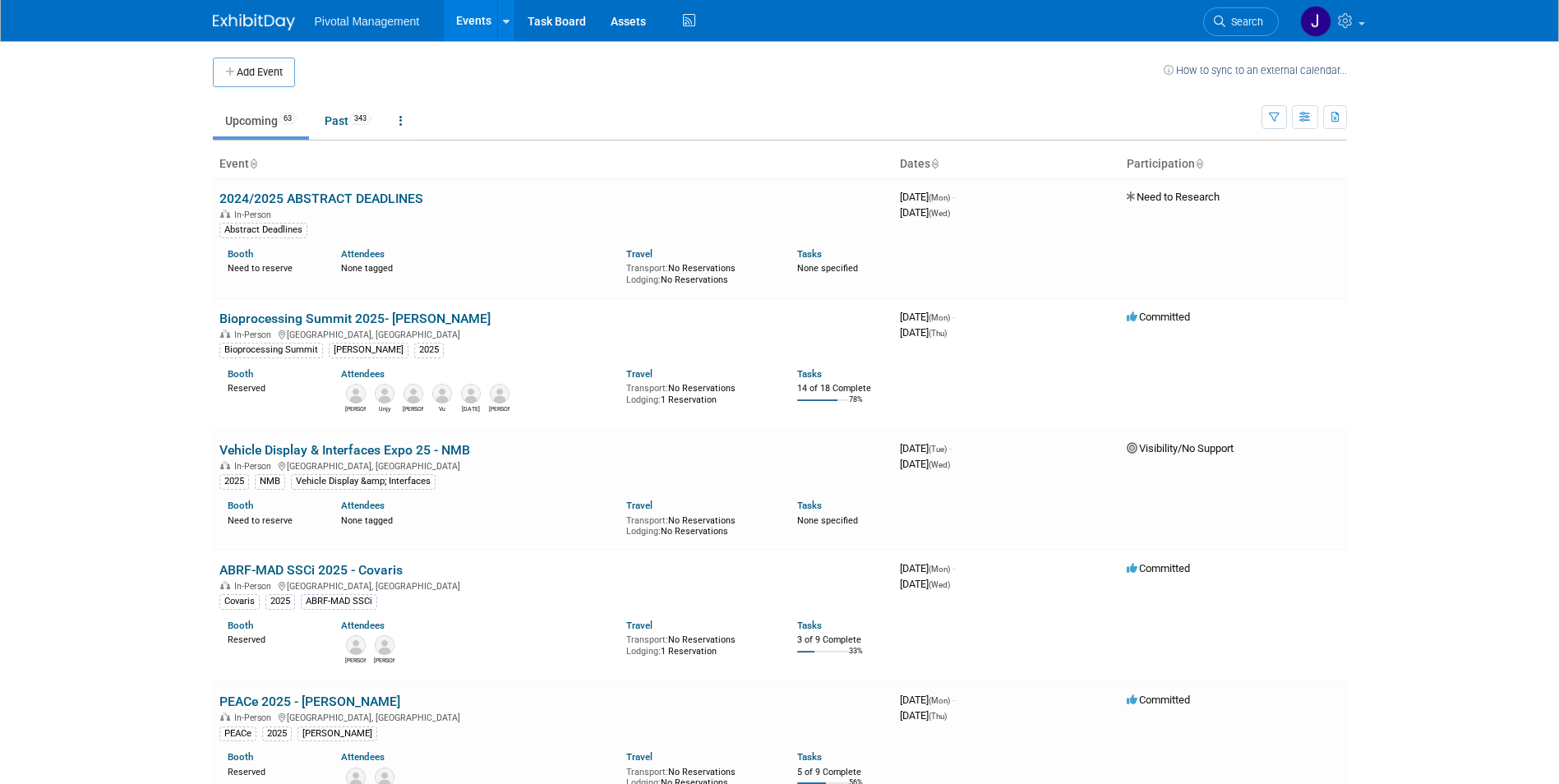
click at [1244, 24] on span "Search" at bounding box center [1244, 22] width 38 height 12
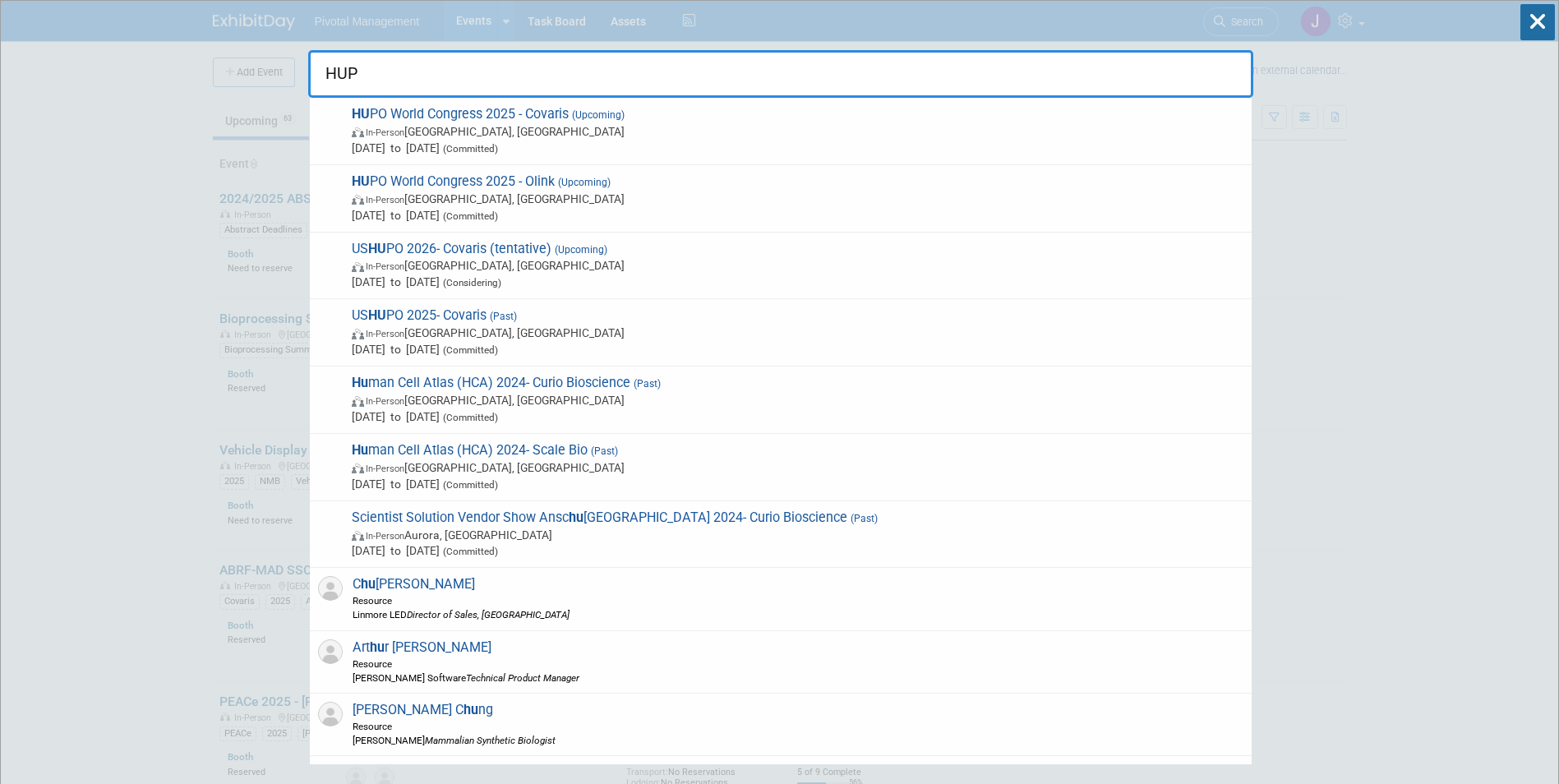
type input "HUPO"
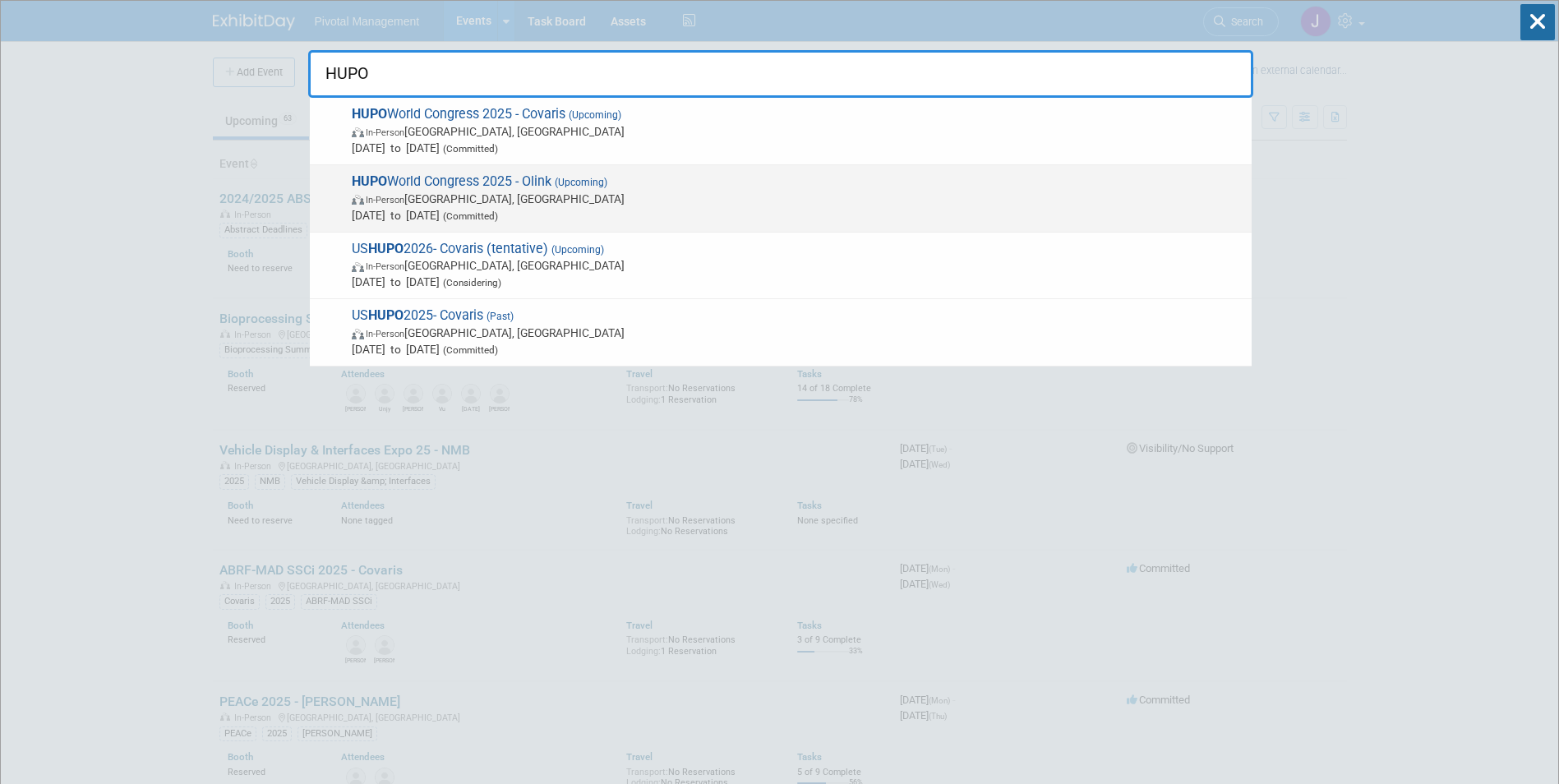
click at [490, 183] on span "HUPO World Congress 2025 - Olink (Upcoming) In-Person [GEOGRAPHIC_DATA], [GEOGR…" at bounding box center [795, 198] width 897 height 50
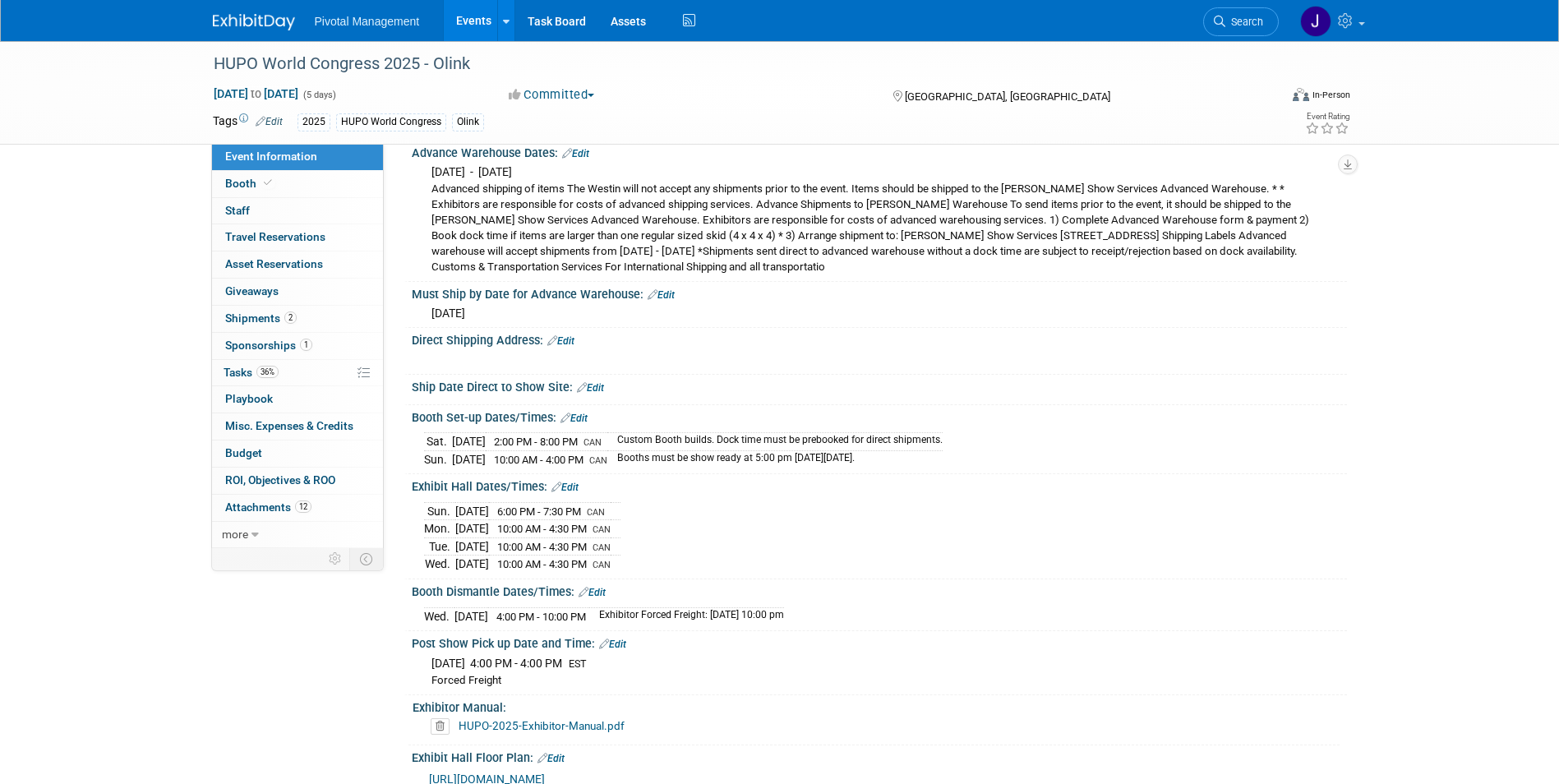
scroll to position [2684, 0]
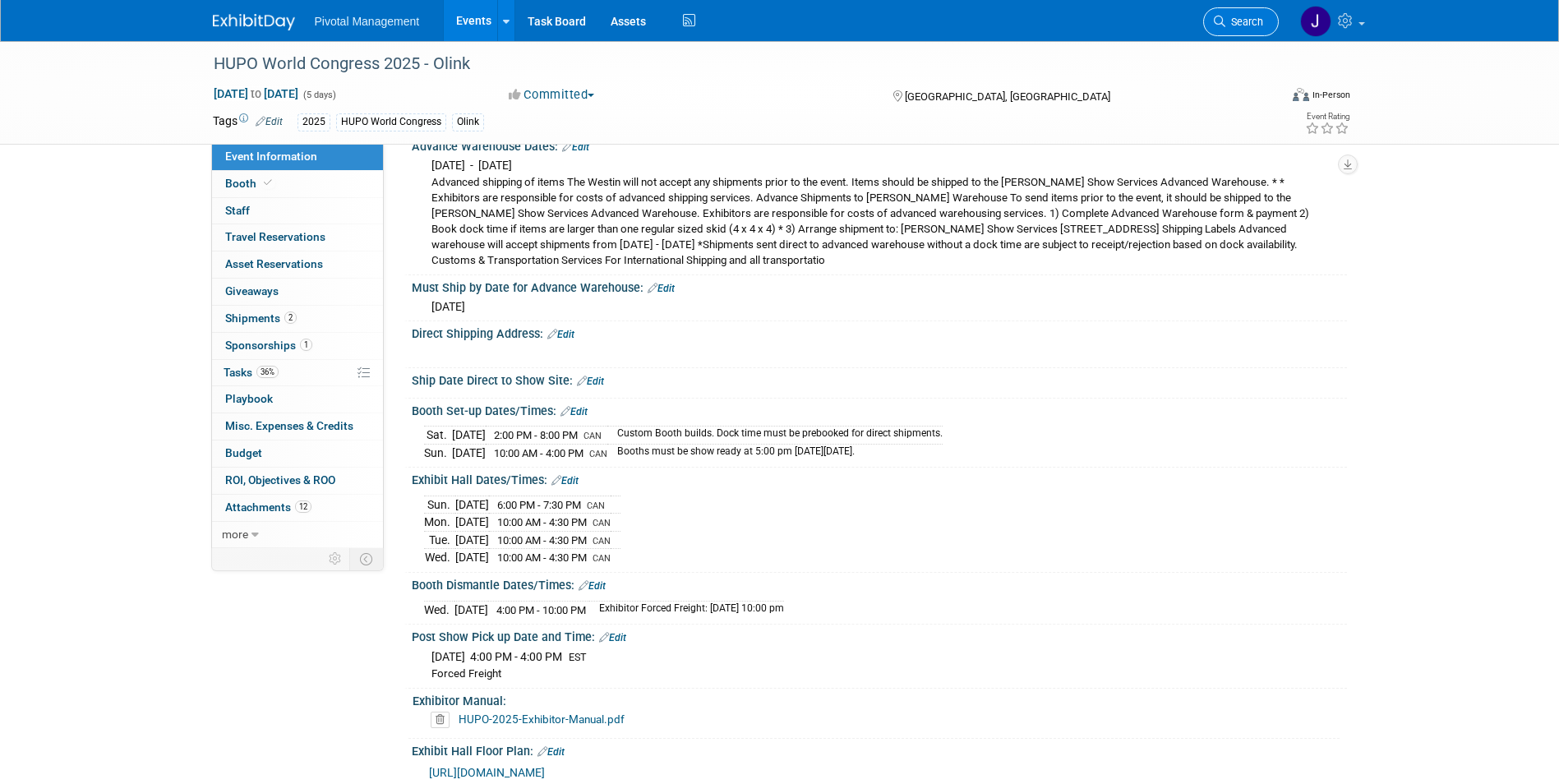
drag, startPoint x: 1242, startPoint y: 21, endPoint x: 1250, endPoint y: 36, distance: 17.0
click at [1241, 21] on span "Search" at bounding box center [1244, 22] width 38 height 12
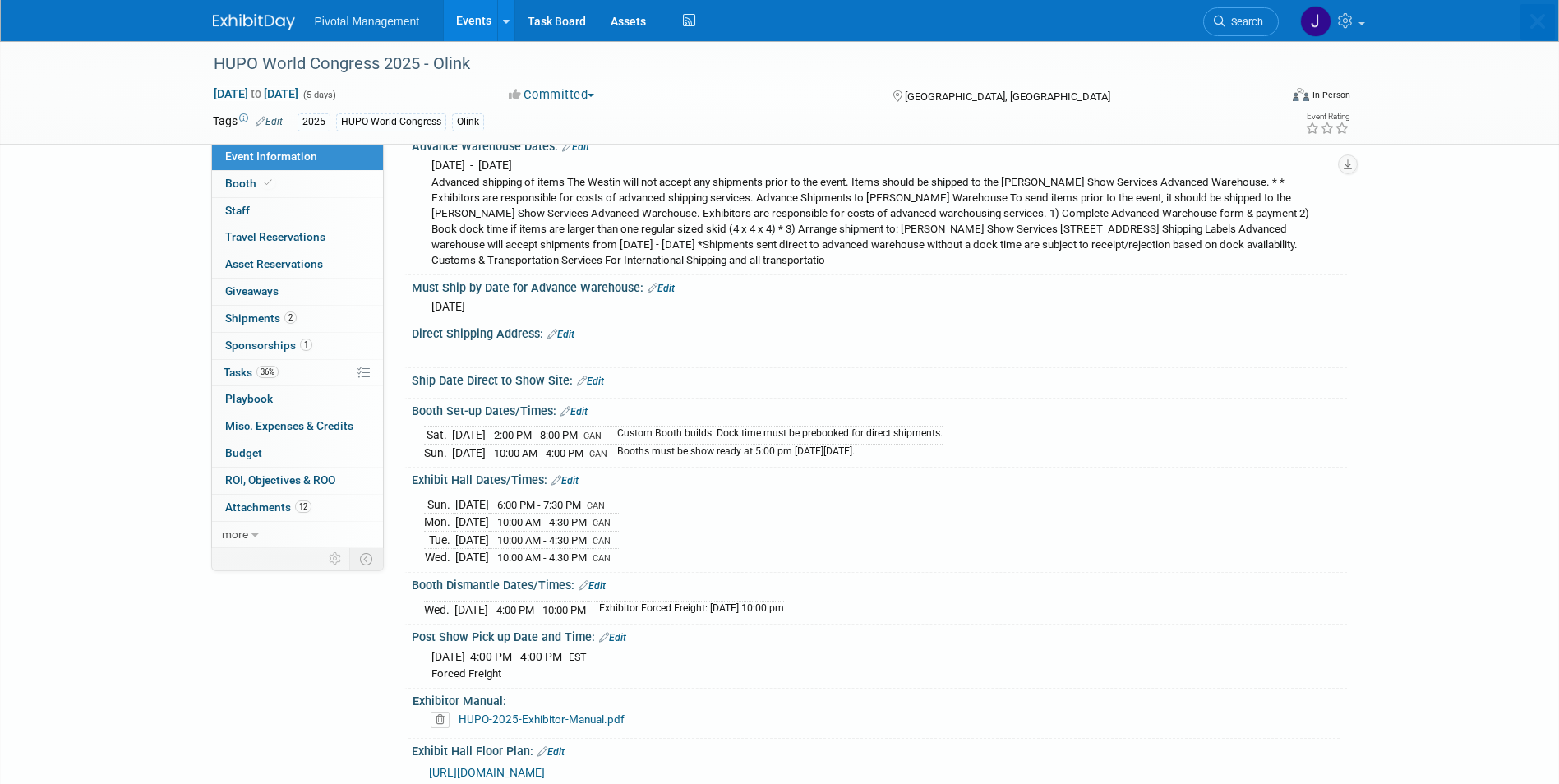
scroll to position [0, 0]
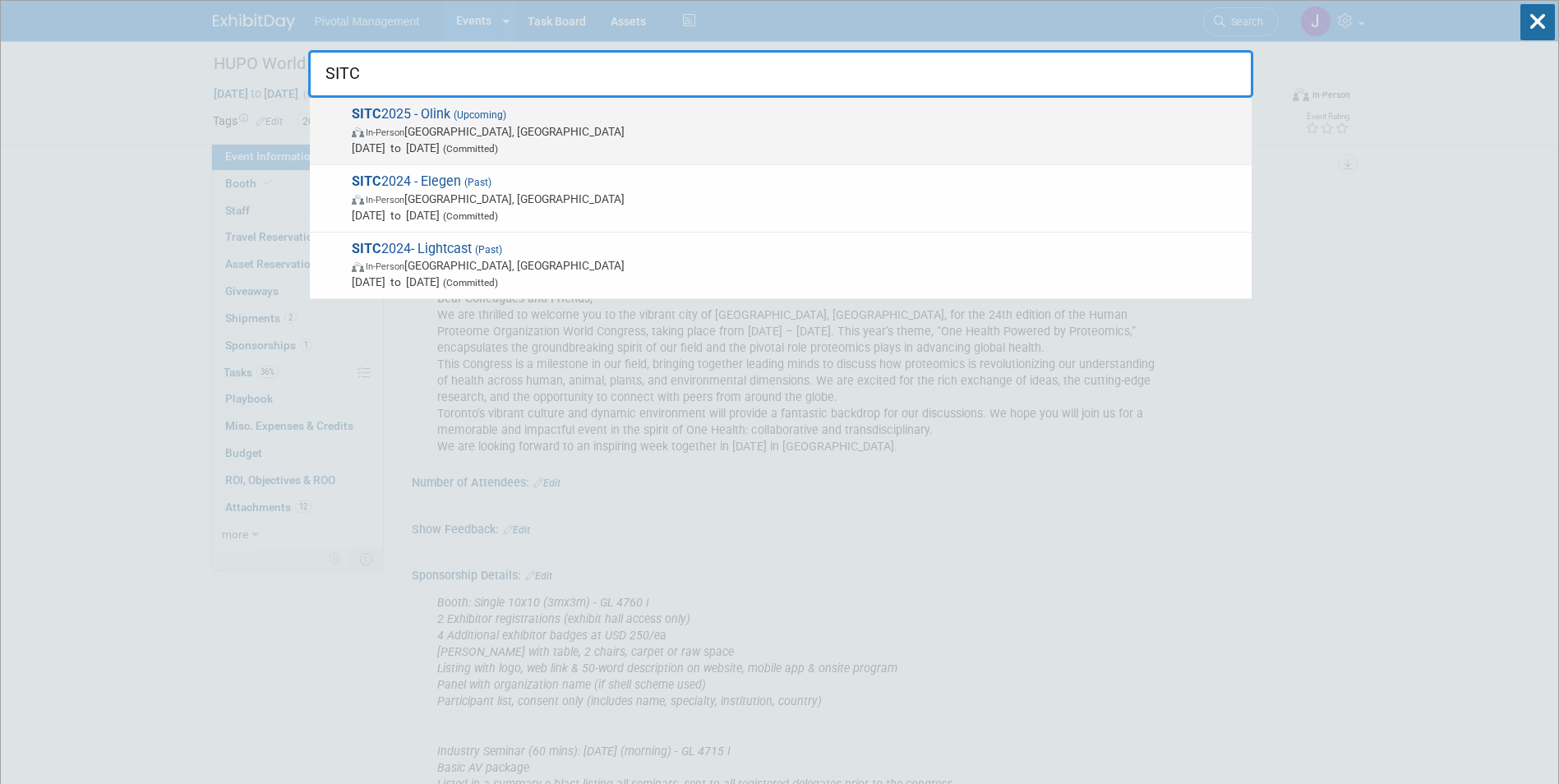
type input "SITC"
click at [539, 119] on span "SITC 2025 - Olink (Upcoming) In-Person Forest Heights, MD Nov 7, 2025 to Nov 8,…" at bounding box center [795, 131] width 897 height 50
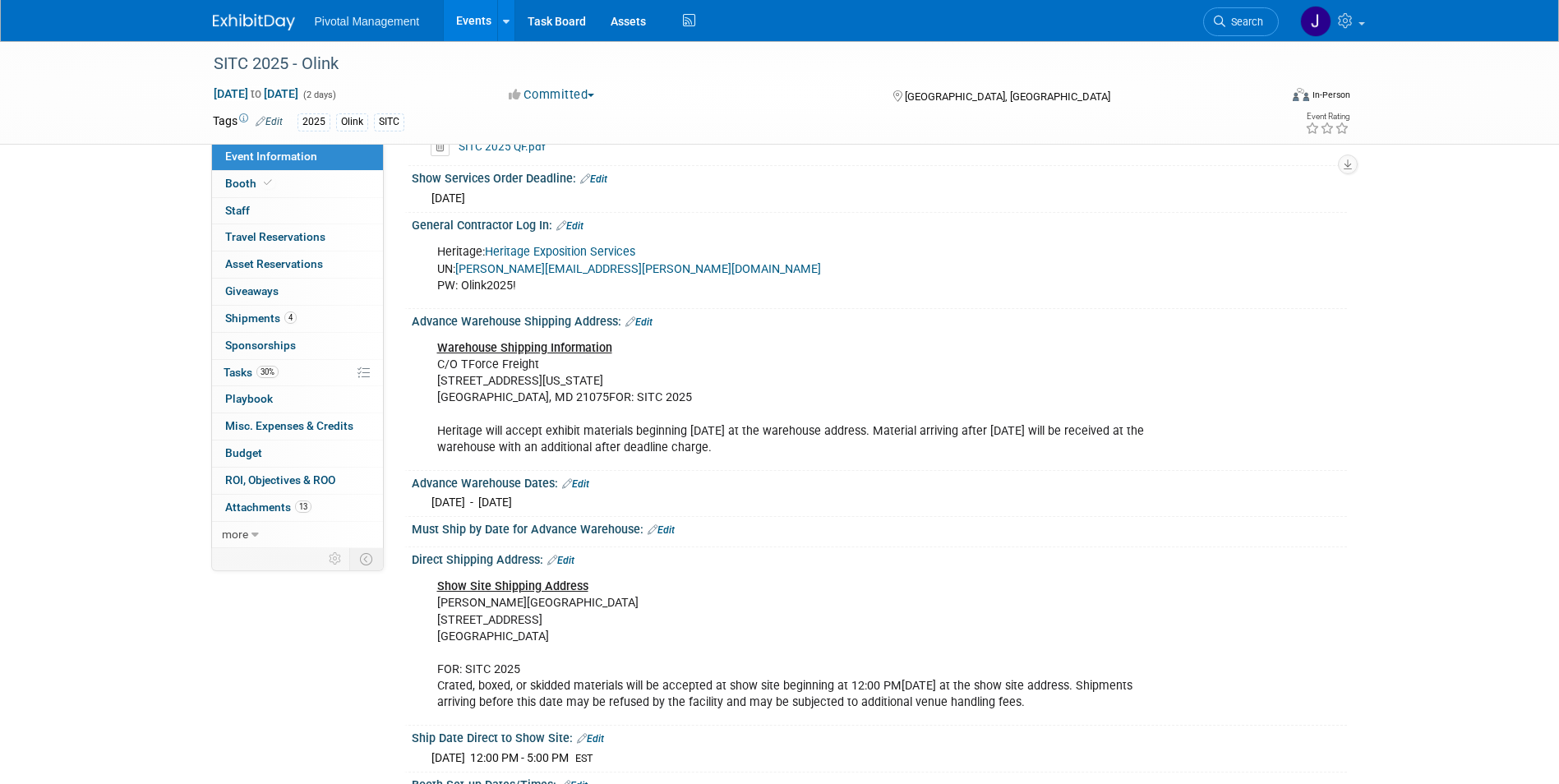
scroll to position [1523, 0]
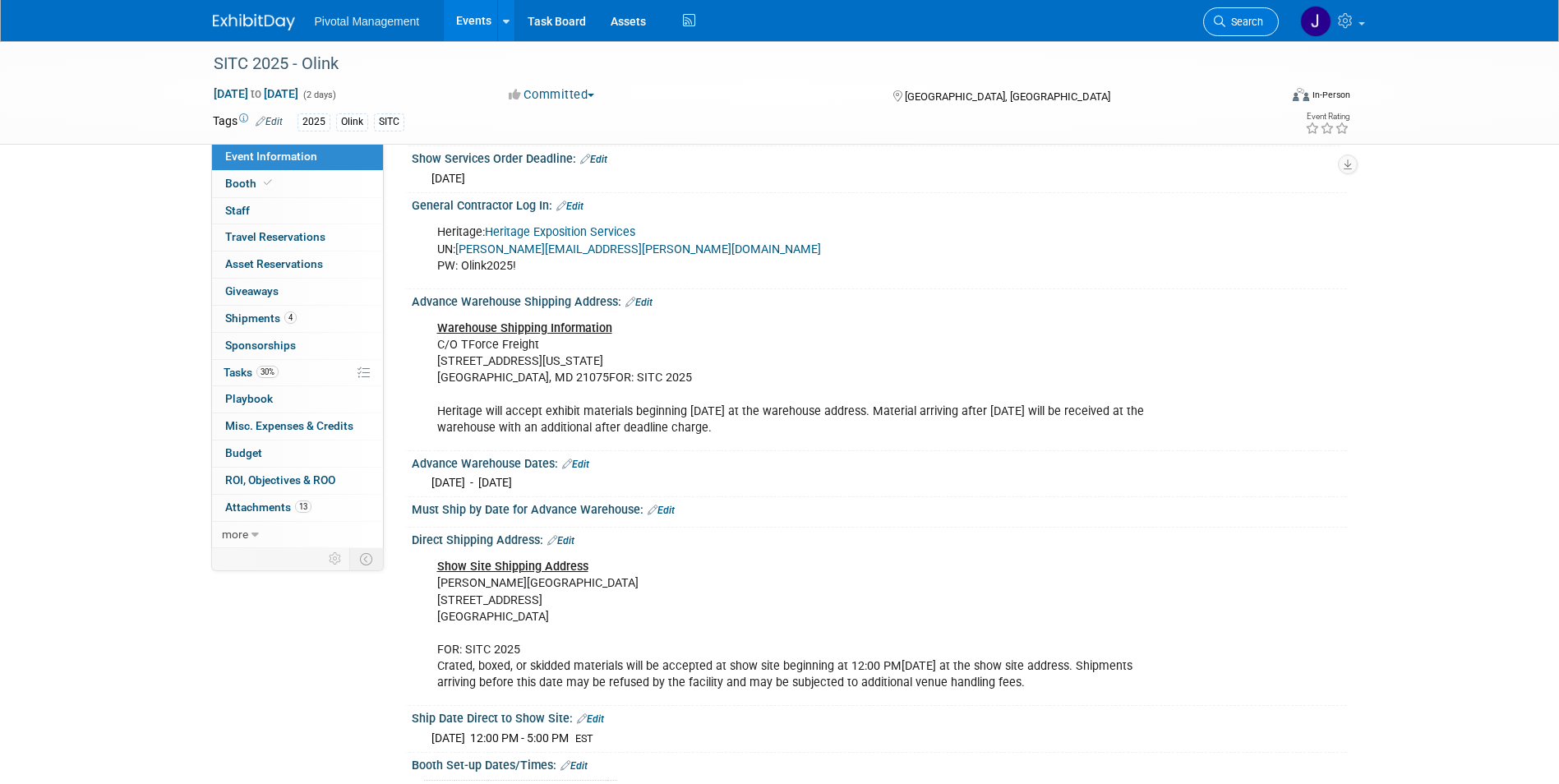
click at [1246, 26] on span "Search" at bounding box center [1244, 22] width 38 height 12
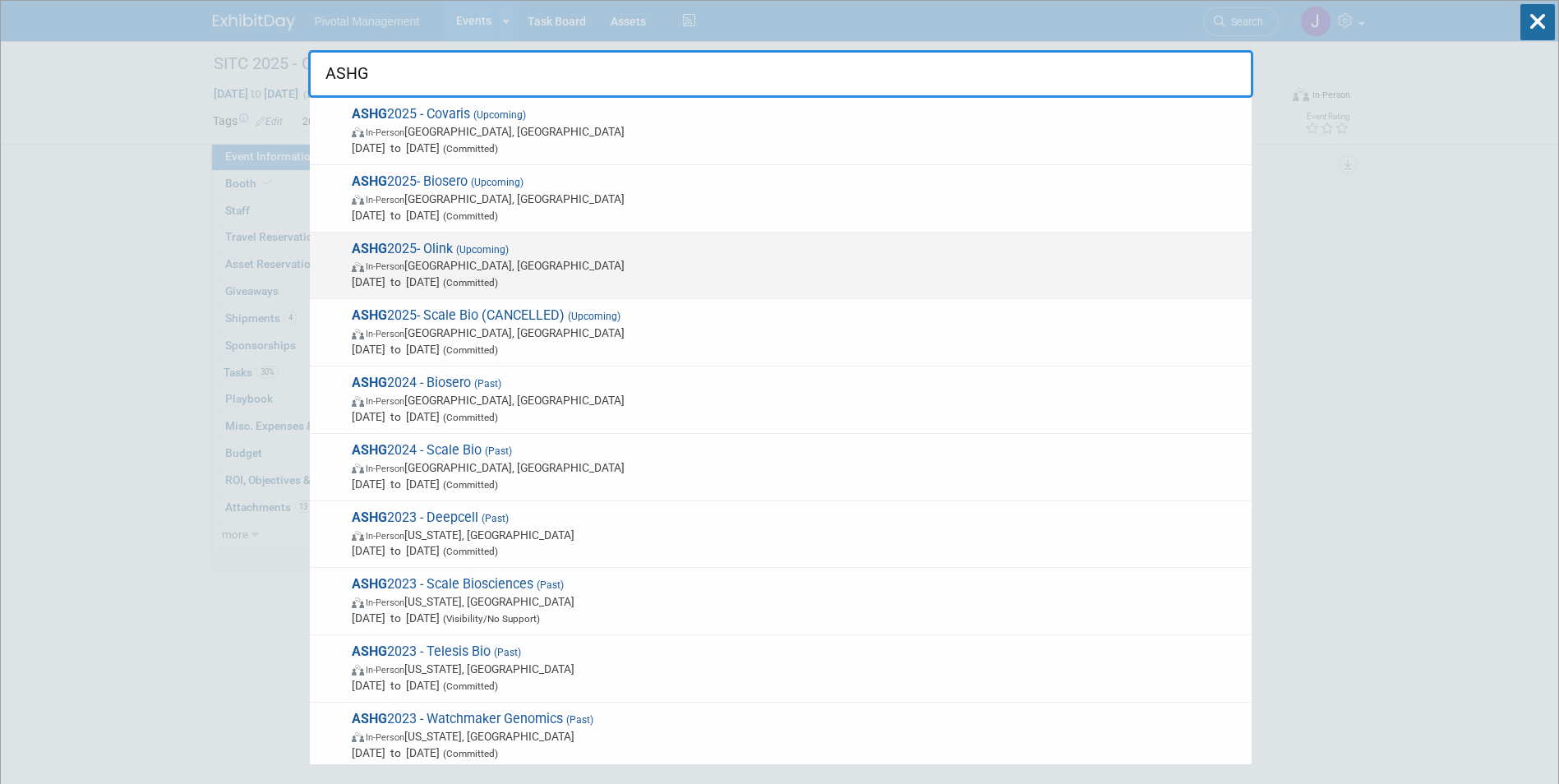
type input "ASHG"
click at [565, 261] on span "In-Person [GEOGRAPHIC_DATA], [GEOGRAPHIC_DATA]" at bounding box center [797, 265] width 892 height 17
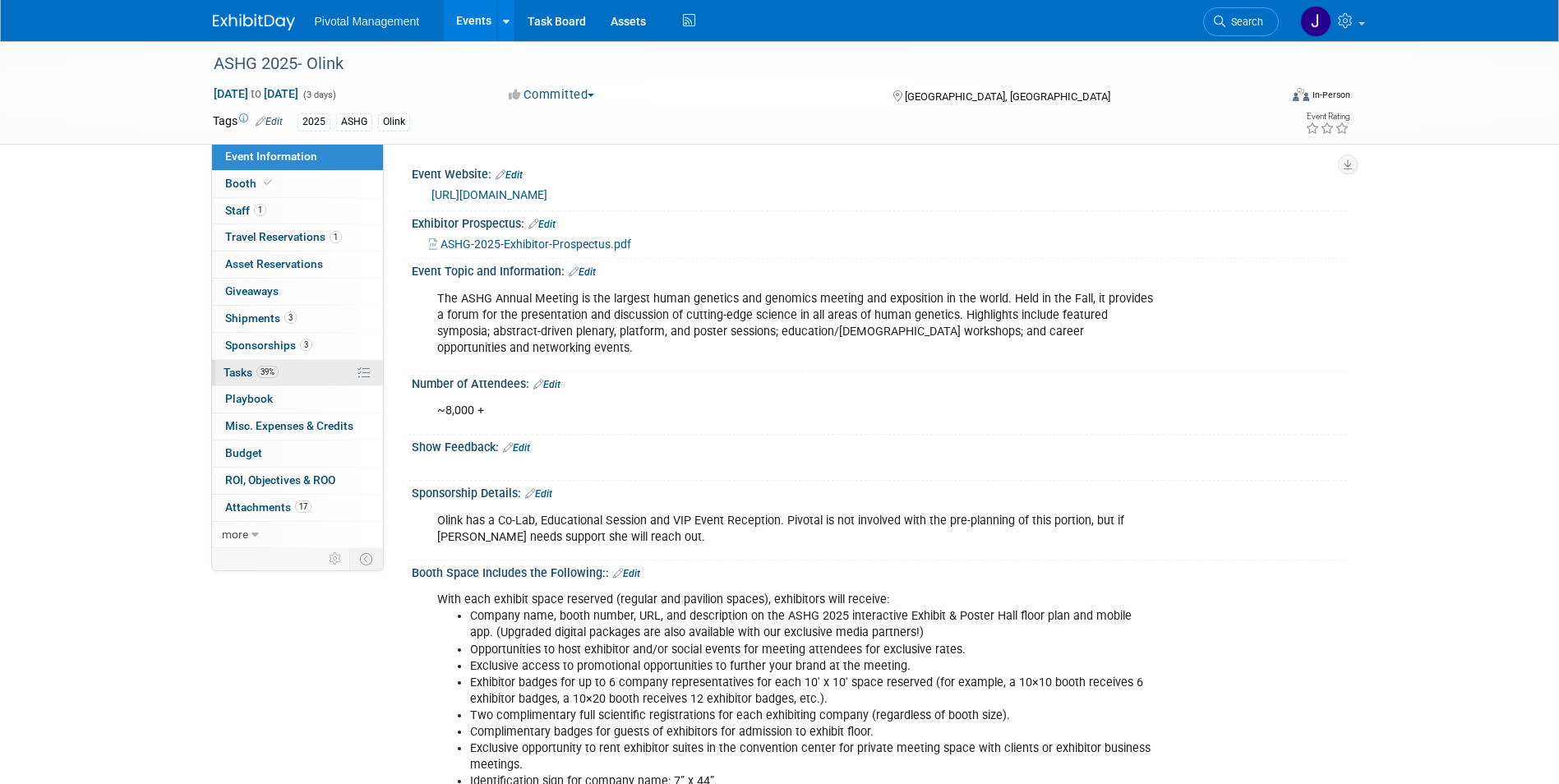
click at [282, 366] on link "39% Tasks 39%" at bounding box center [297, 373] width 171 height 26
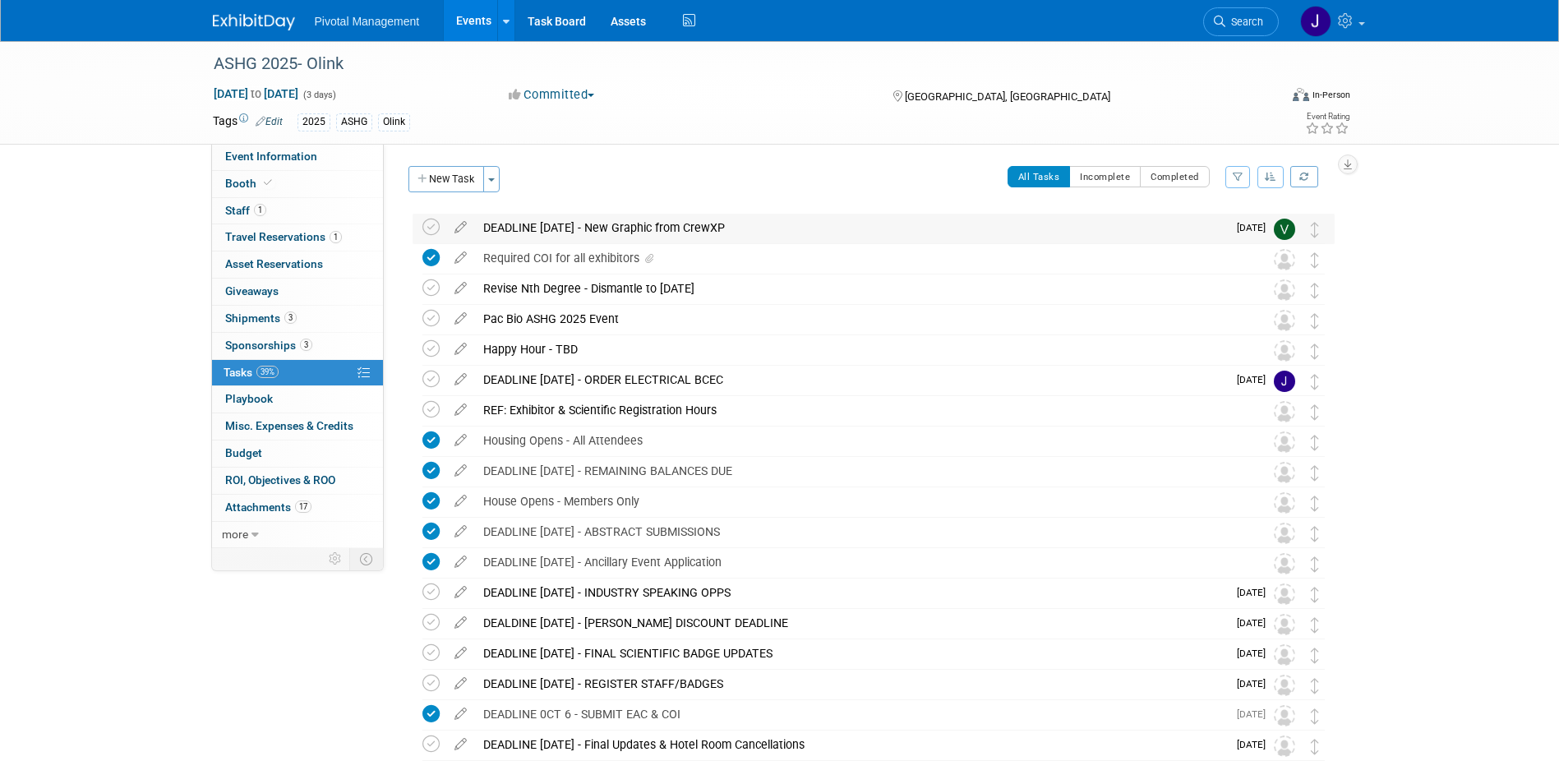
click at [952, 219] on div "DEADLINE [DATE] - New Graphic from CrewXP" at bounding box center [851, 228] width 752 height 28
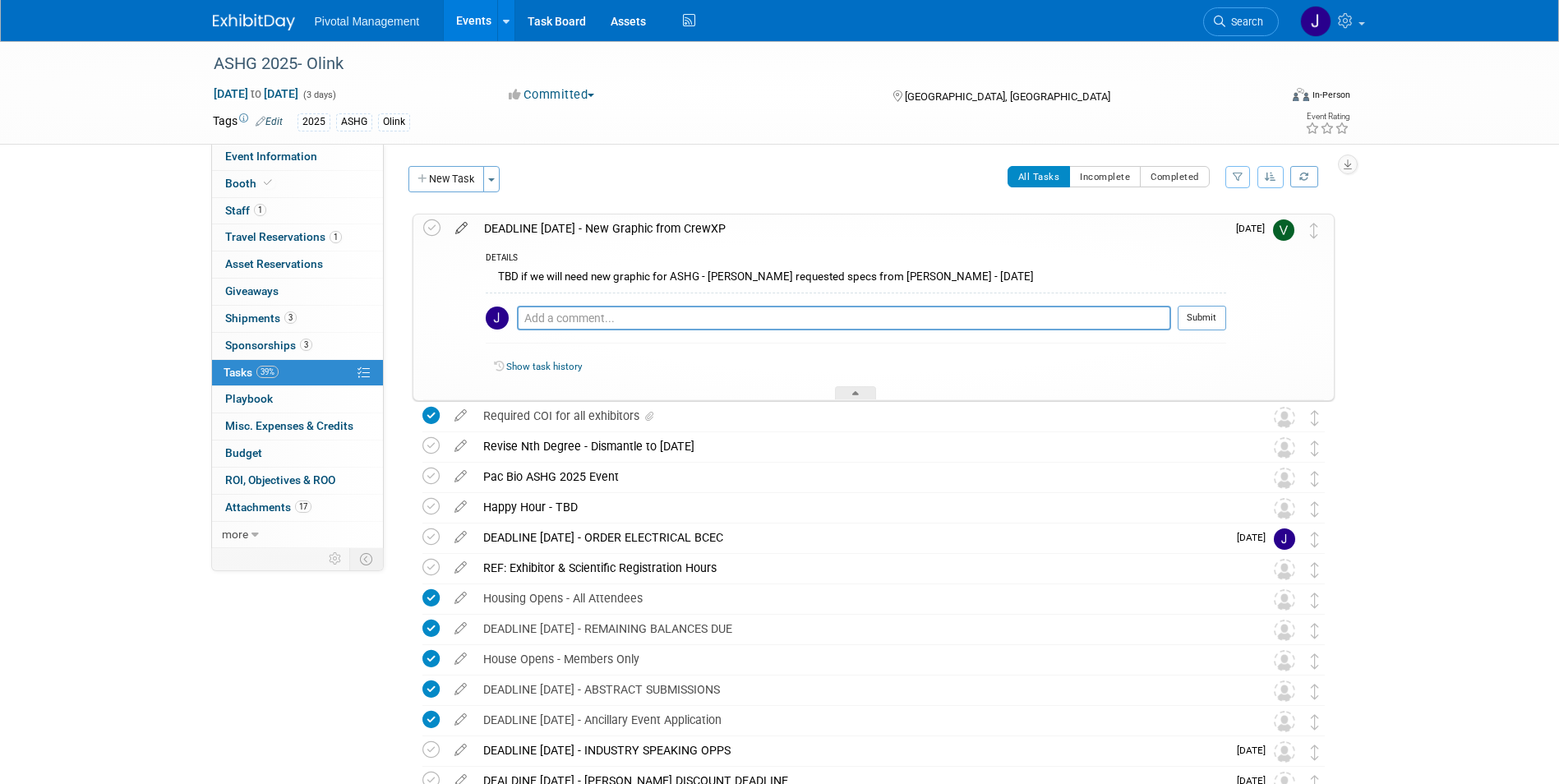
click at [467, 226] on icon at bounding box center [461, 225] width 29 height 21
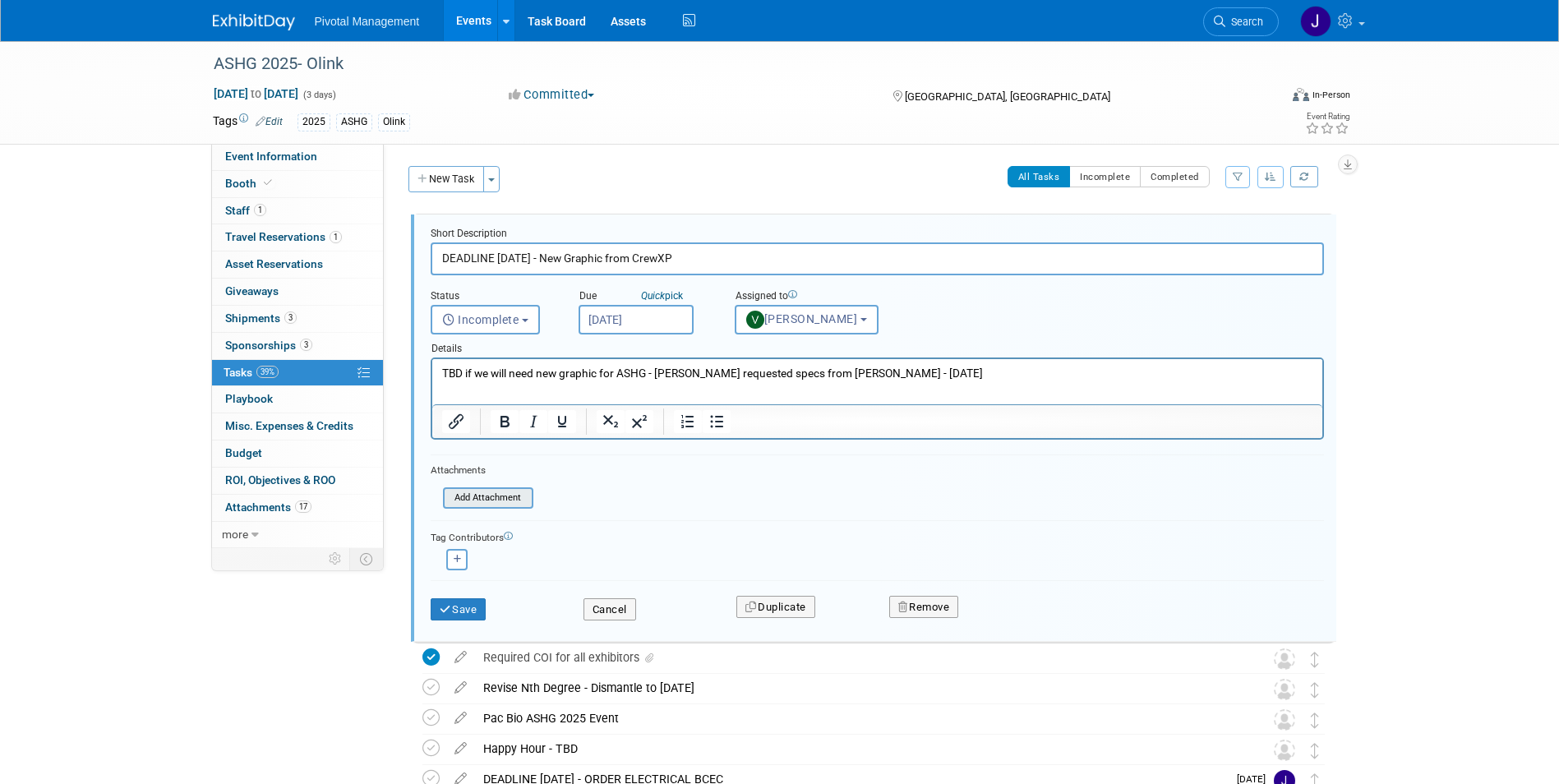
click at [519, 493] on input "file" at bounding box center [447, 498] width 168 height 18
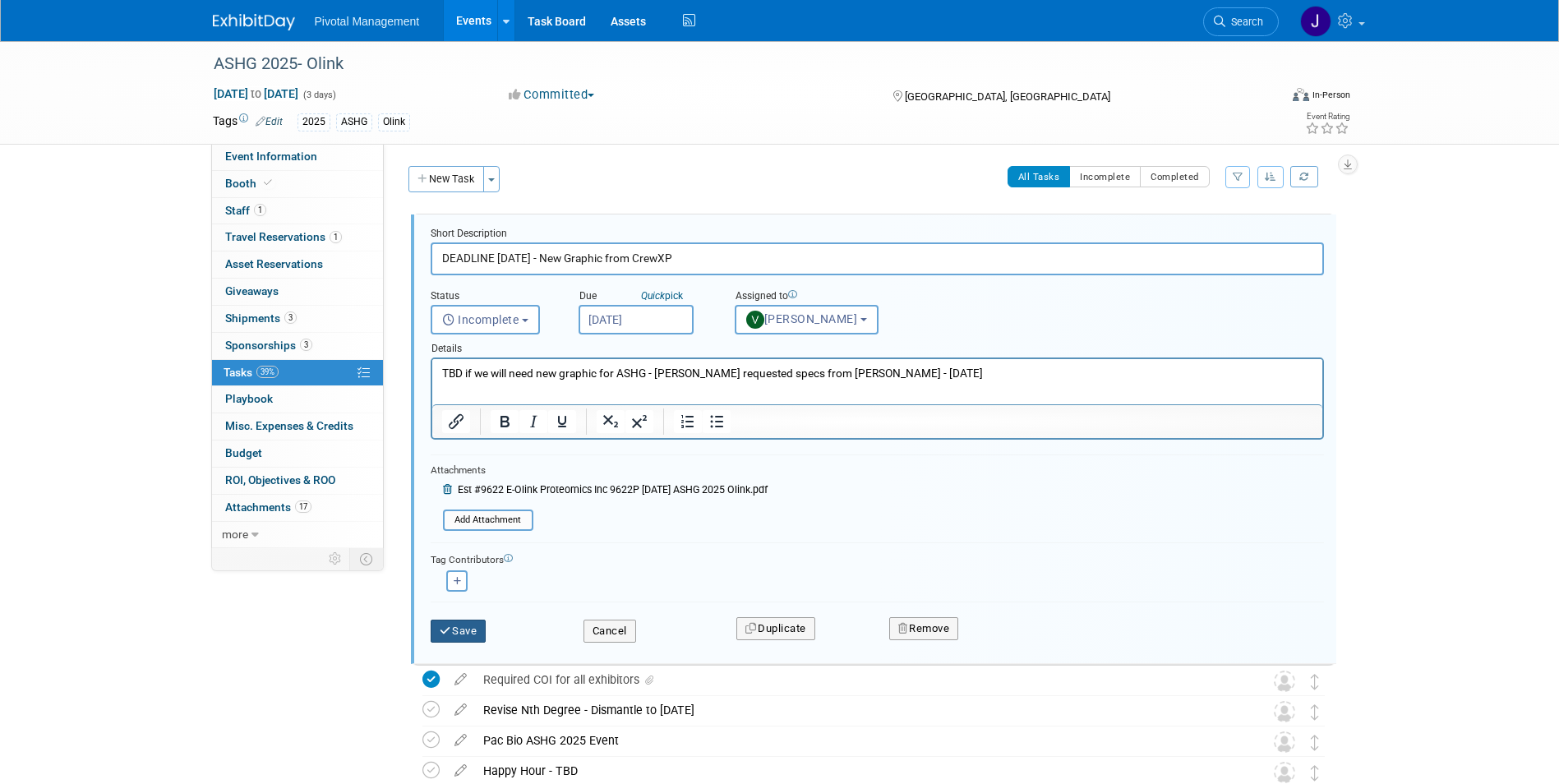
click at [476, 637] on button "Save" at bounding box center [458, 630] width 56 height 23
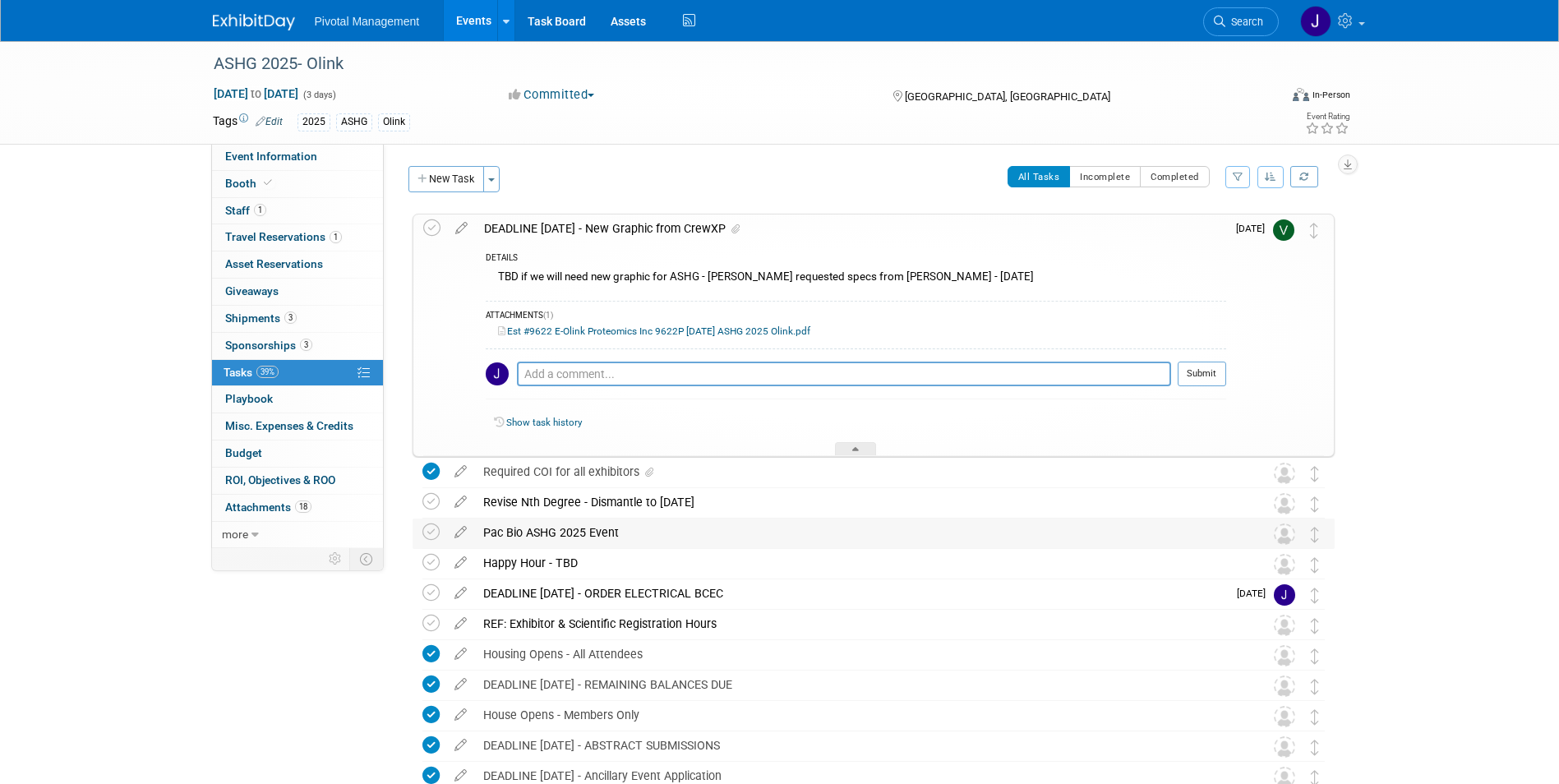
click at [660, 531] on div "Pac Bio ASHG 2025 Event" at bounding box center [858, 533] width 766 height 28
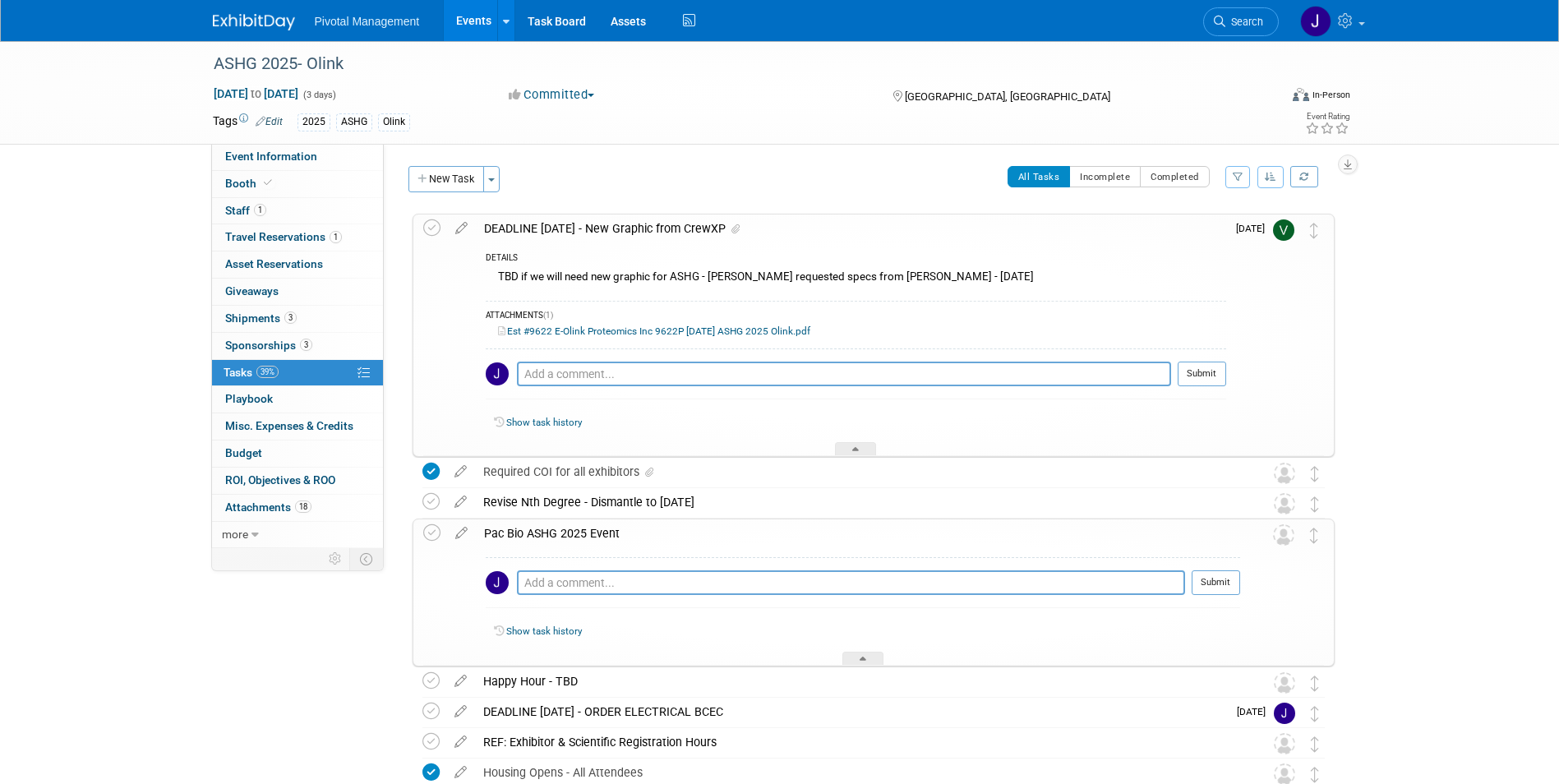
click at [660, 531] on div "Pac Bio ASHG 2025 Event" at bounding box center [858, 533] width 765 height 28
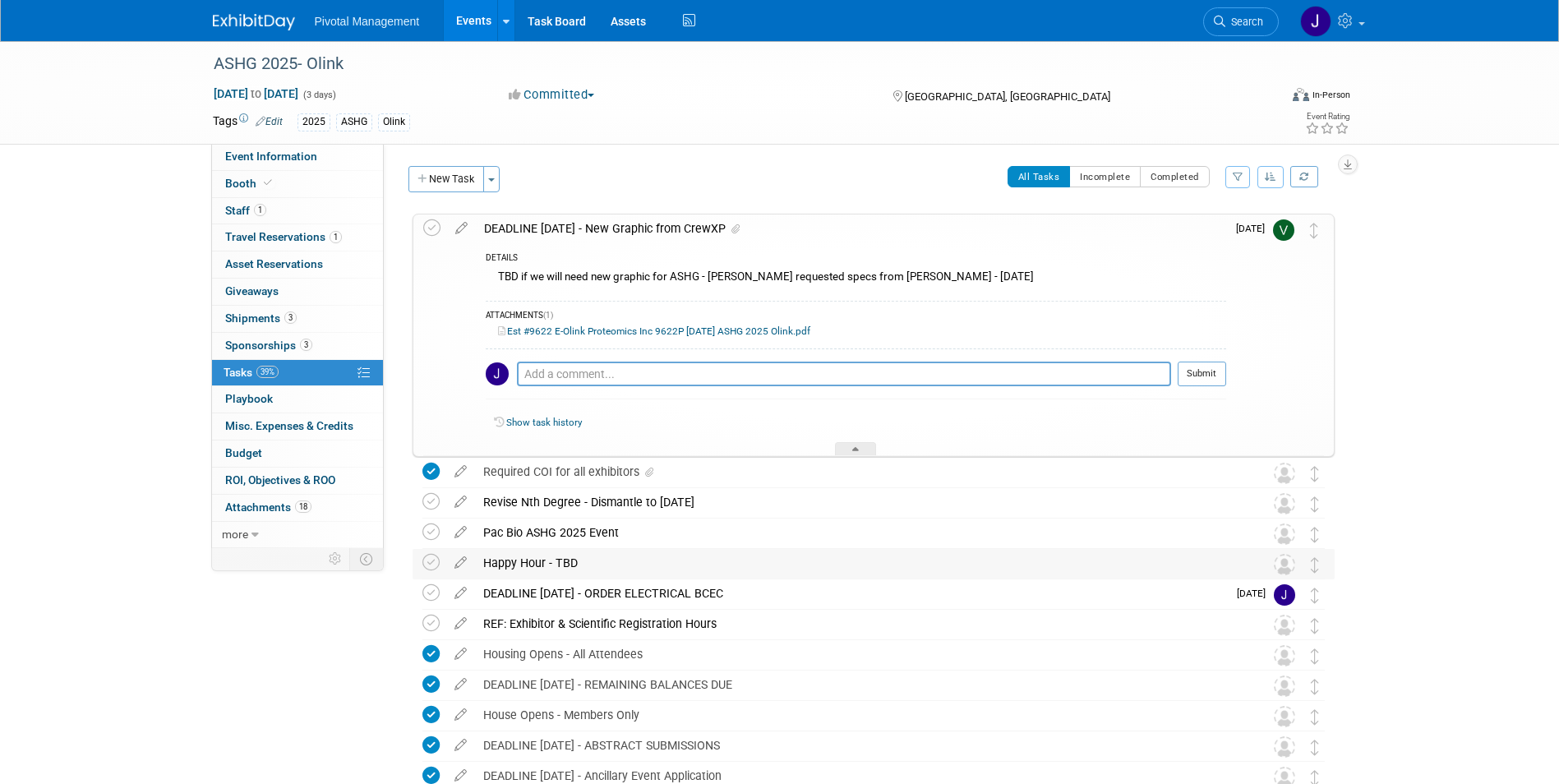
click at [637, 561] on div "Happy Hour - TBD" at bounding box center [858, 562] width 766 height 28
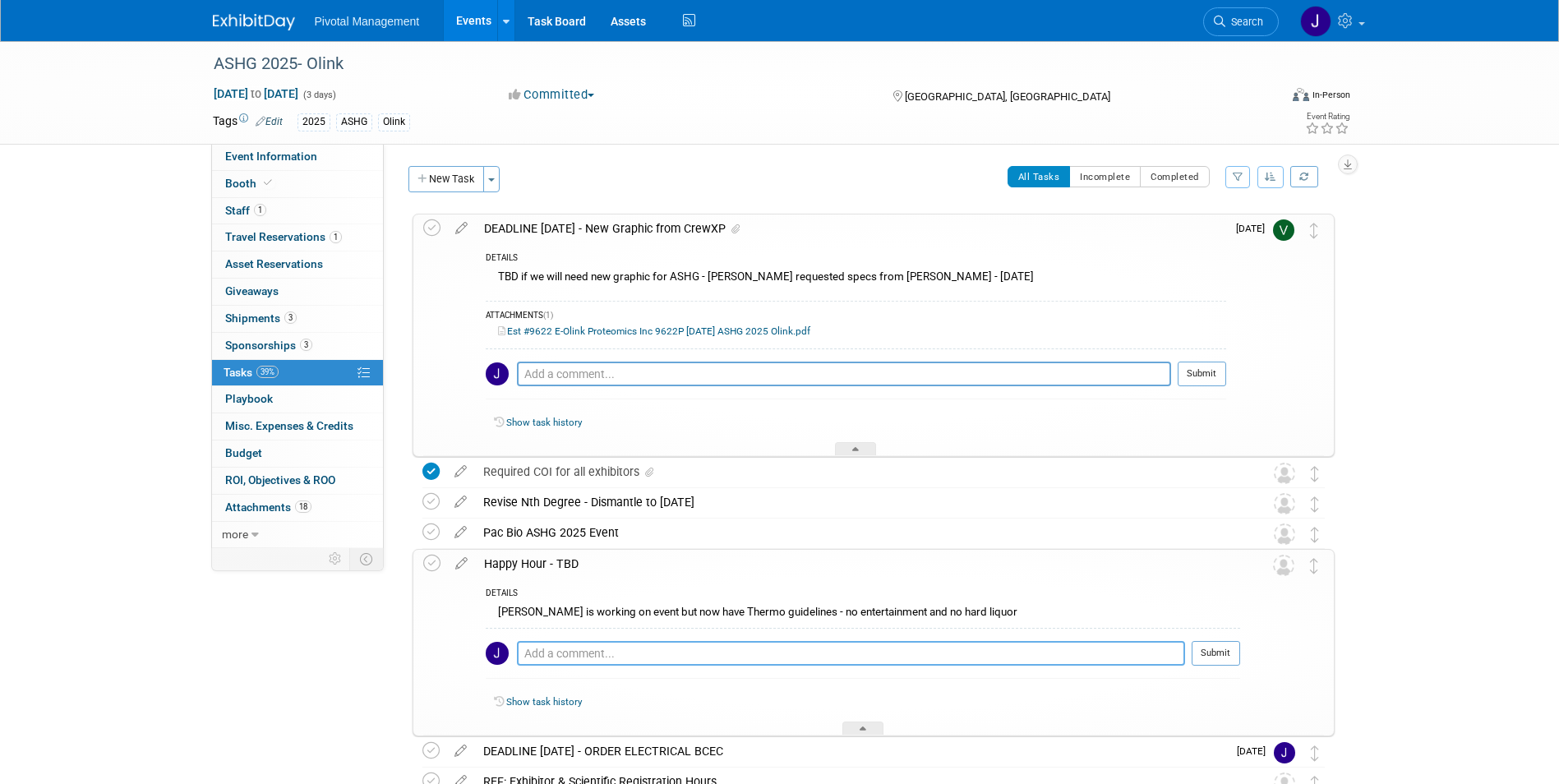
click at [594, 663] on textarea at bounding box center [851, 653] width 668 height 25
type textarea "N/A for this year"
click at [431, 562] on icon at bounding box center [432, 562] width 17 height 17
click at [769, 551] on div "Happy Hour - TBD" at bounding box center [858, 563] width 765 height 28
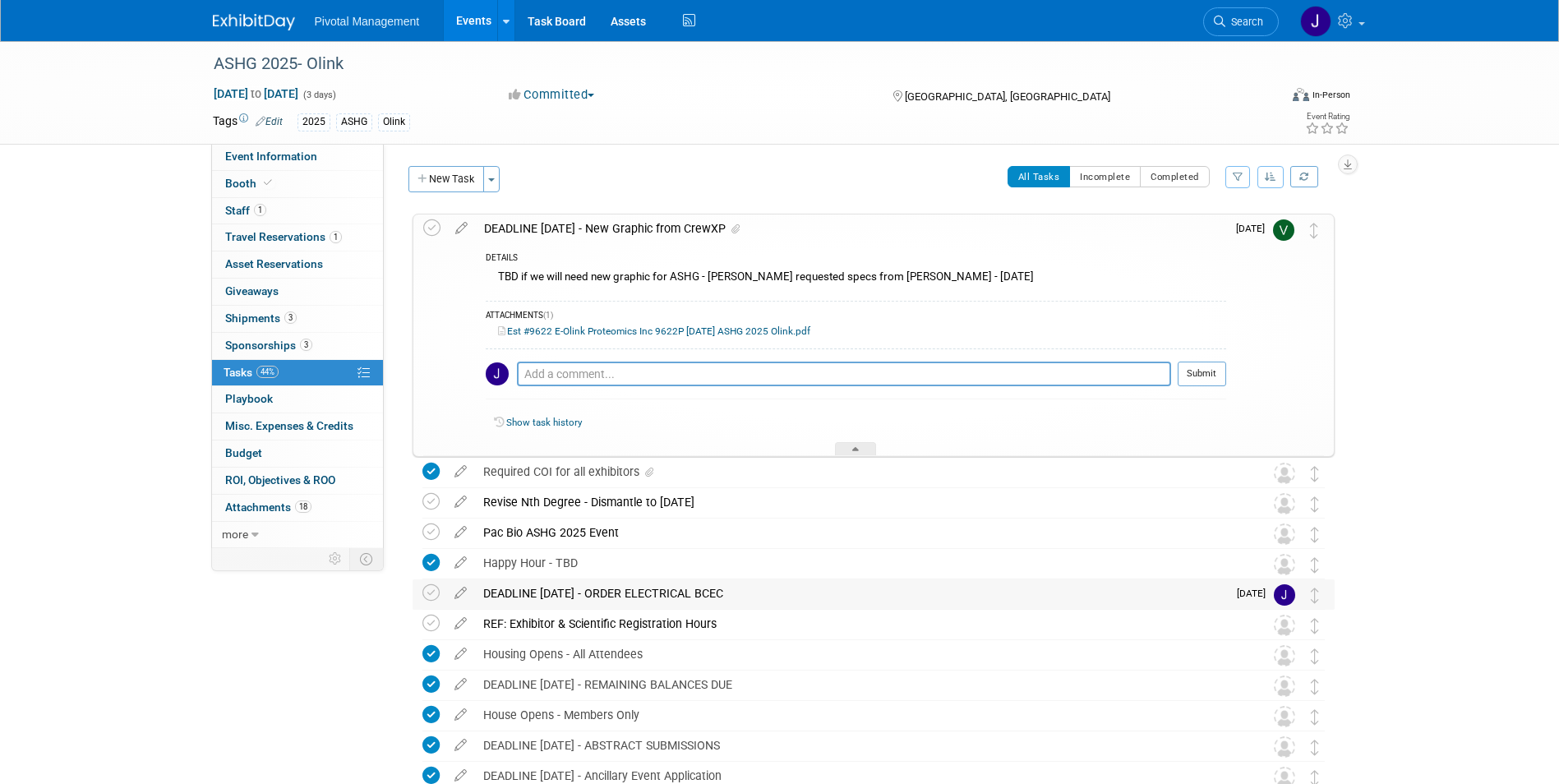
click at [765, 594] on div "DEADLINE [DATE] - ORDER ELECTRICAL BCEC" at bounding box center [851, 593] width 752 height 28
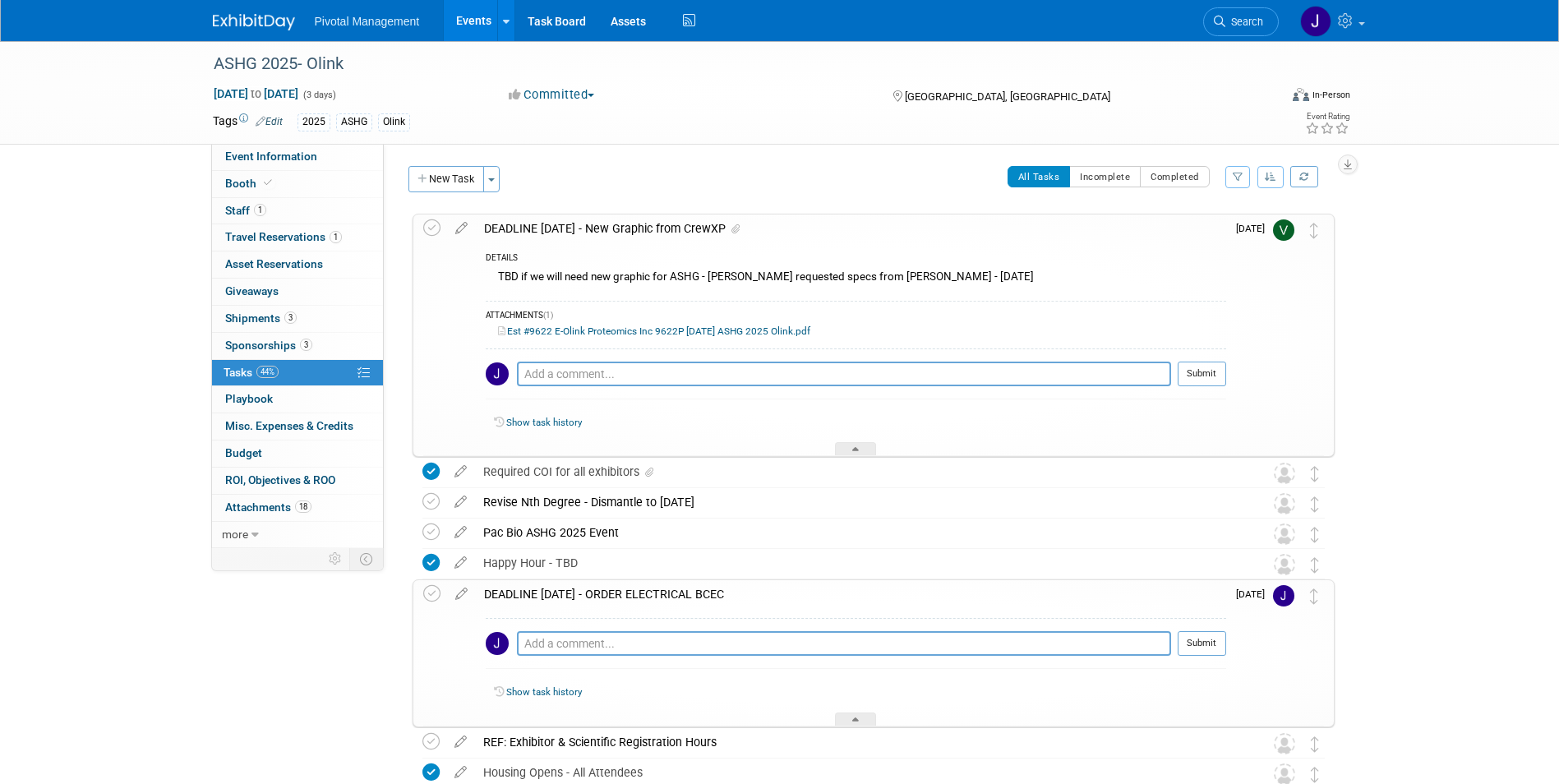
click at [765, 594] on div "DEADLINE [DATE] - ORDER ELECTRICAL BCEC" at bounding box center [851, 594] width 751 height 28
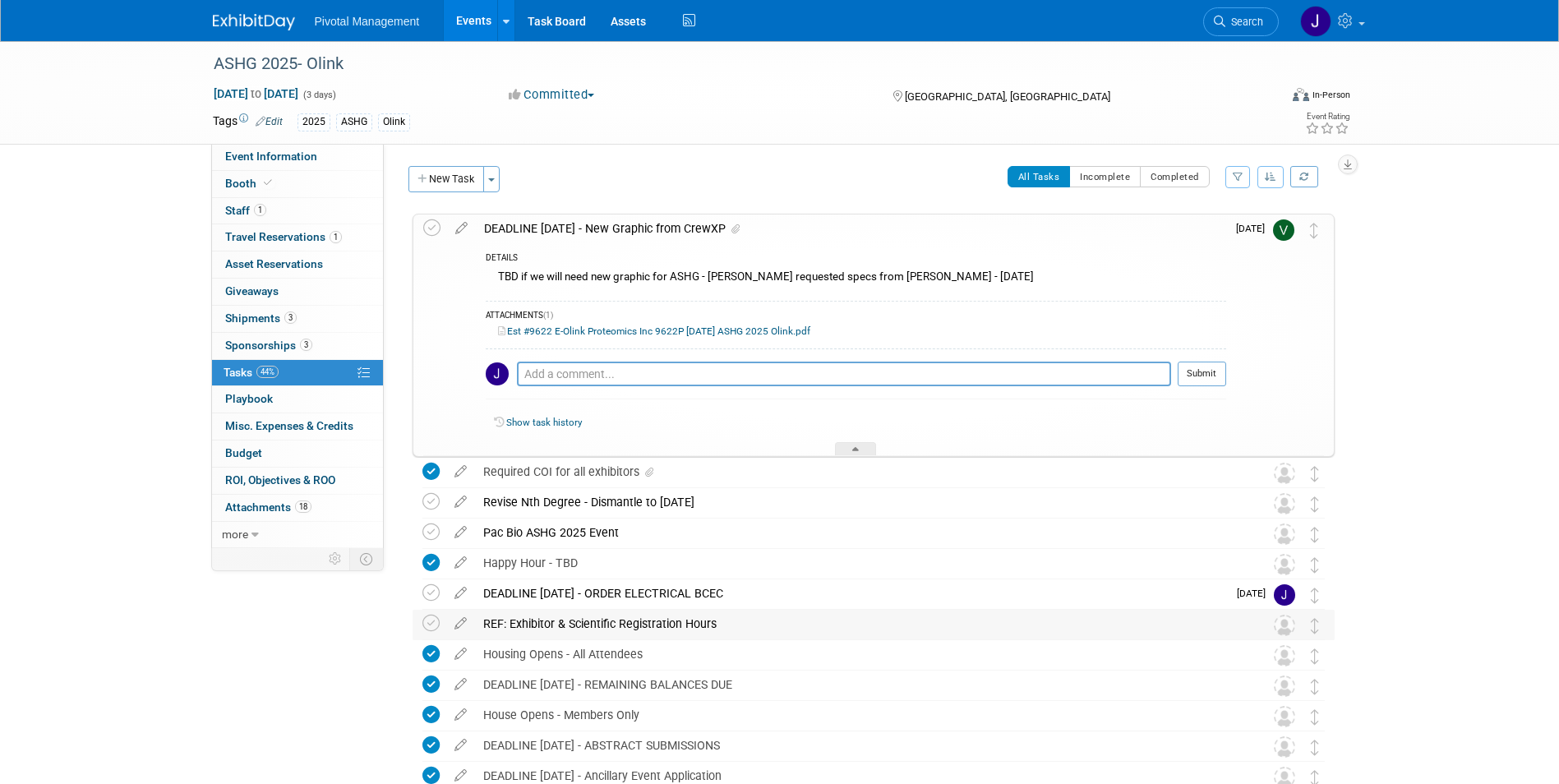
click at [747, 618] on div "REF: Exhibitor & Scientific Registration Hours" at bounding box center [858, 623] width 766 height 28
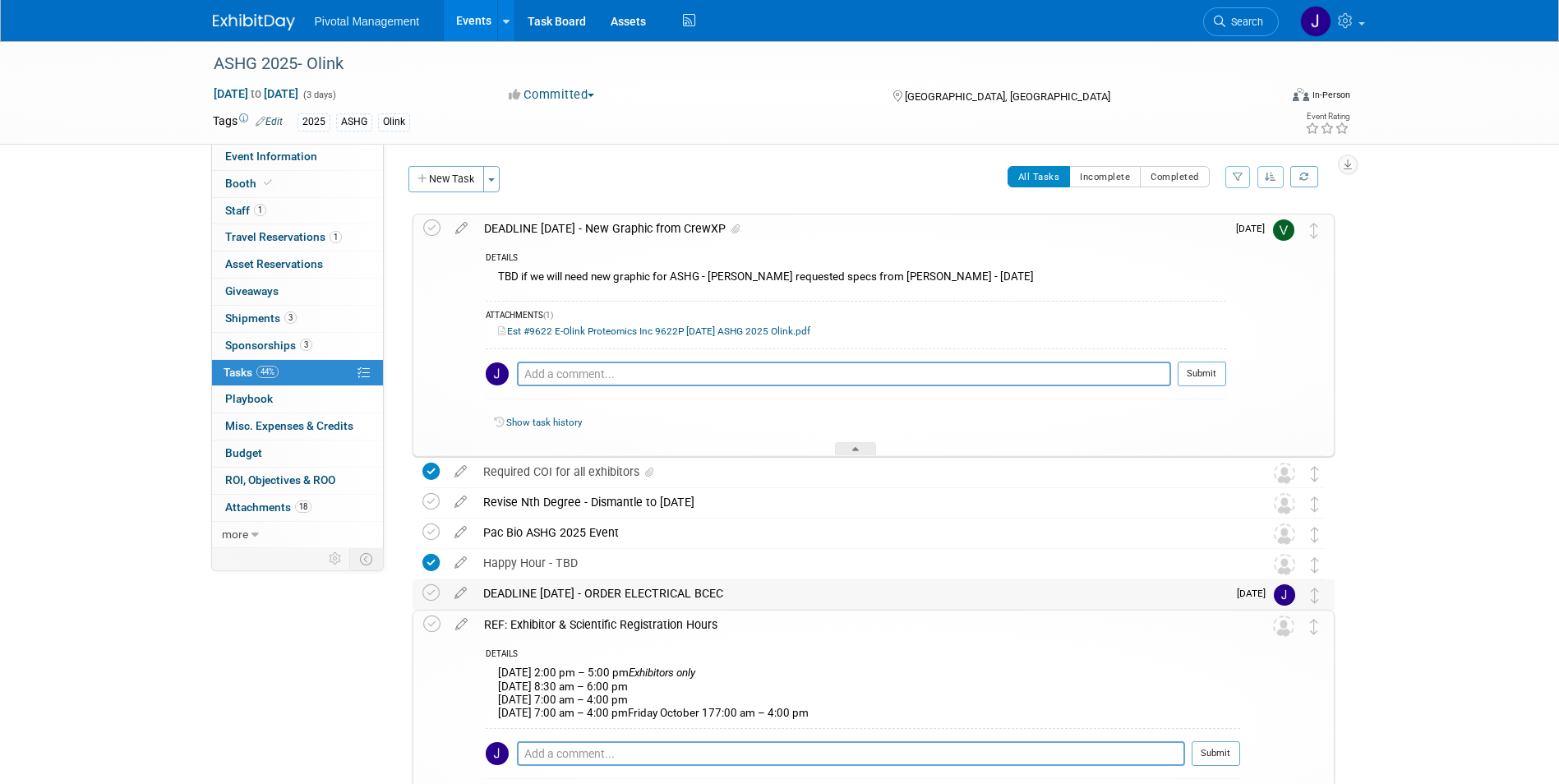
click at [770, 588] on div "DEADLINE [DATE] - ORDER ELECTRICAL BCEC" at bounding box center [851, 593] width 752 height 28
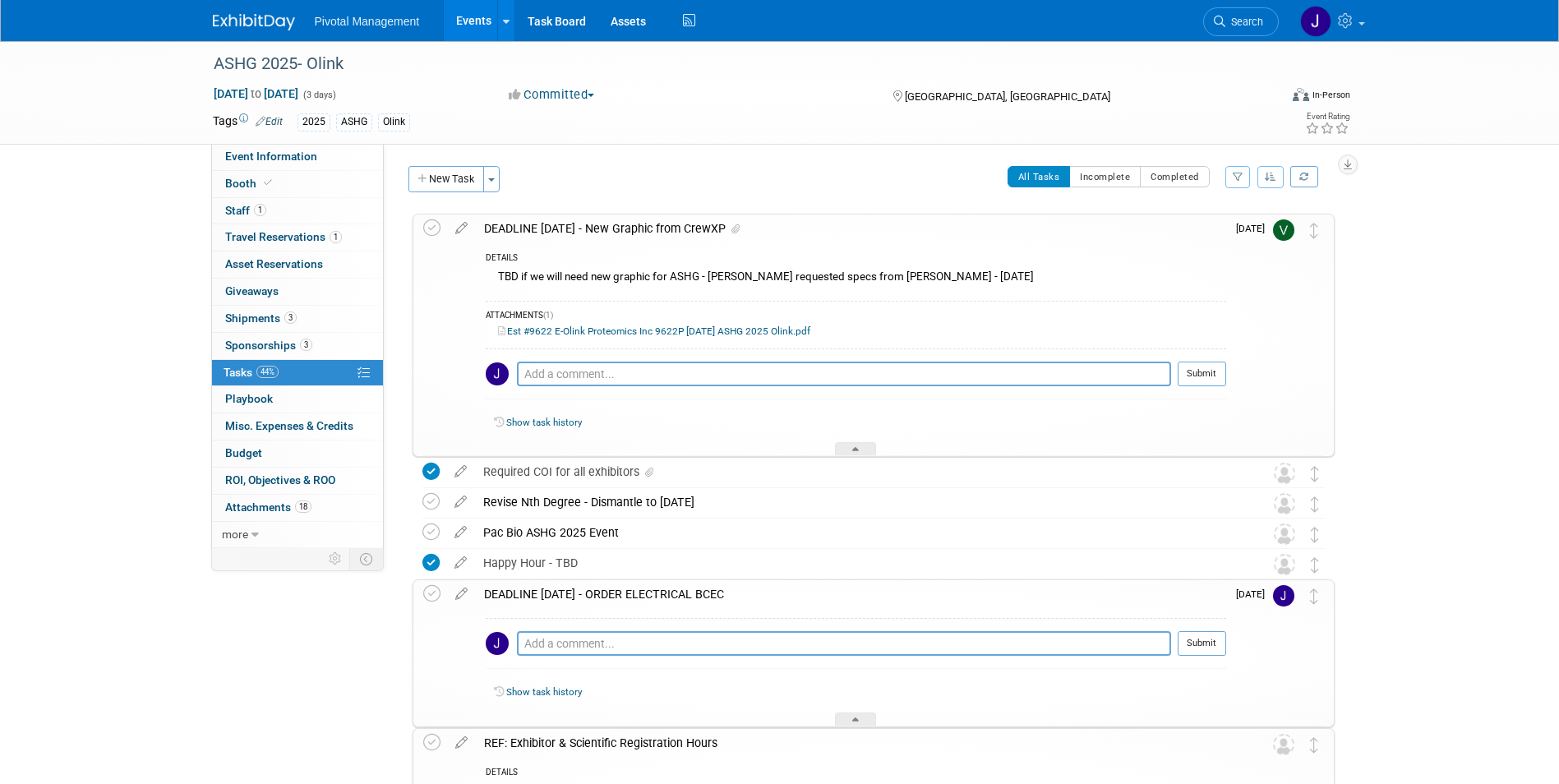
click at [770, 588] on div "DEADLINE [DATE] - ORDER ELECTRICAL BCEC" at bounding box center [851, 594] width 751 height 28
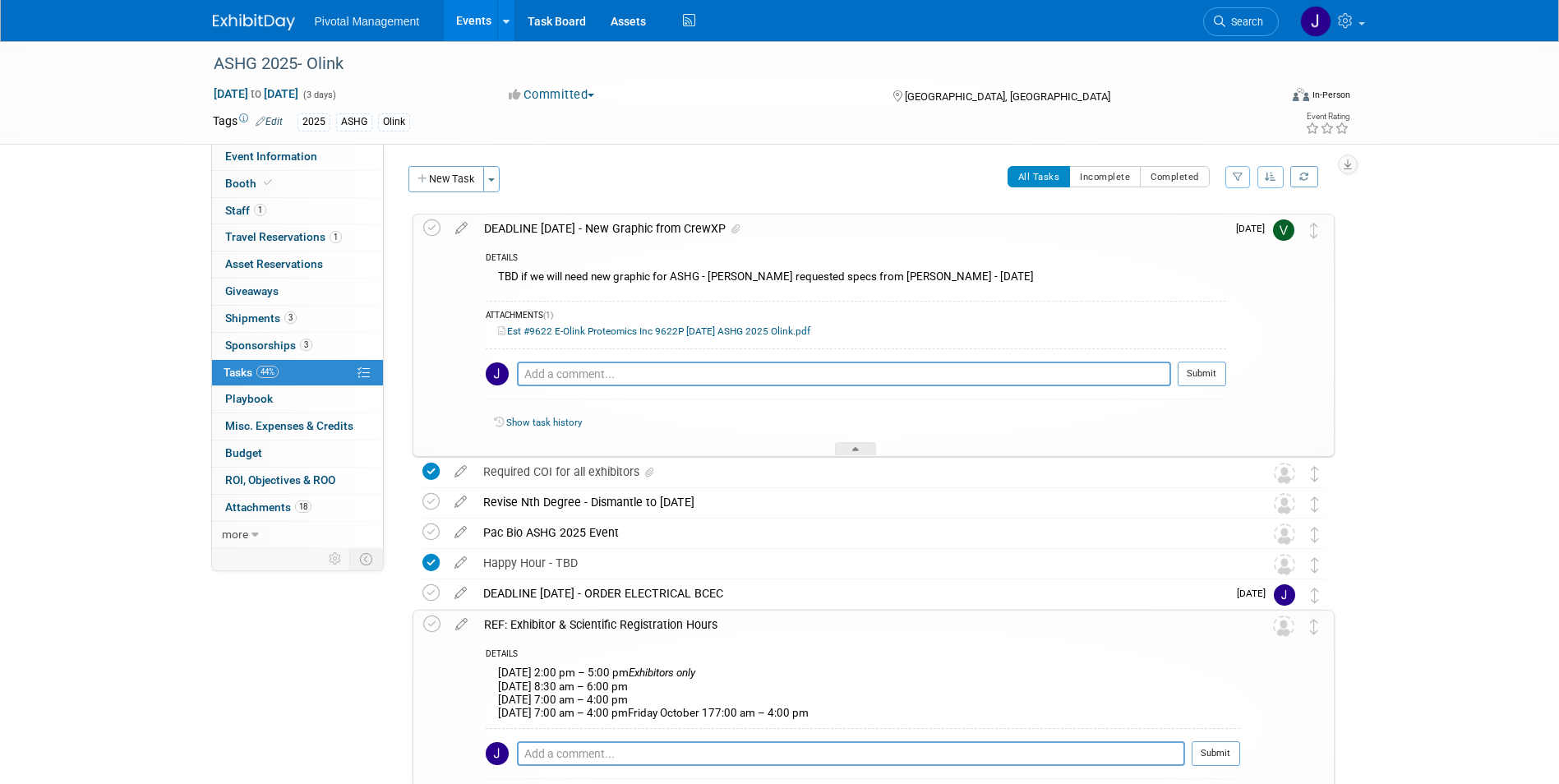
click at [760, 615] on div "REF: Exhibitor & Scientific Registration Hours" at bounding box center [858, 624] width 765 height 28
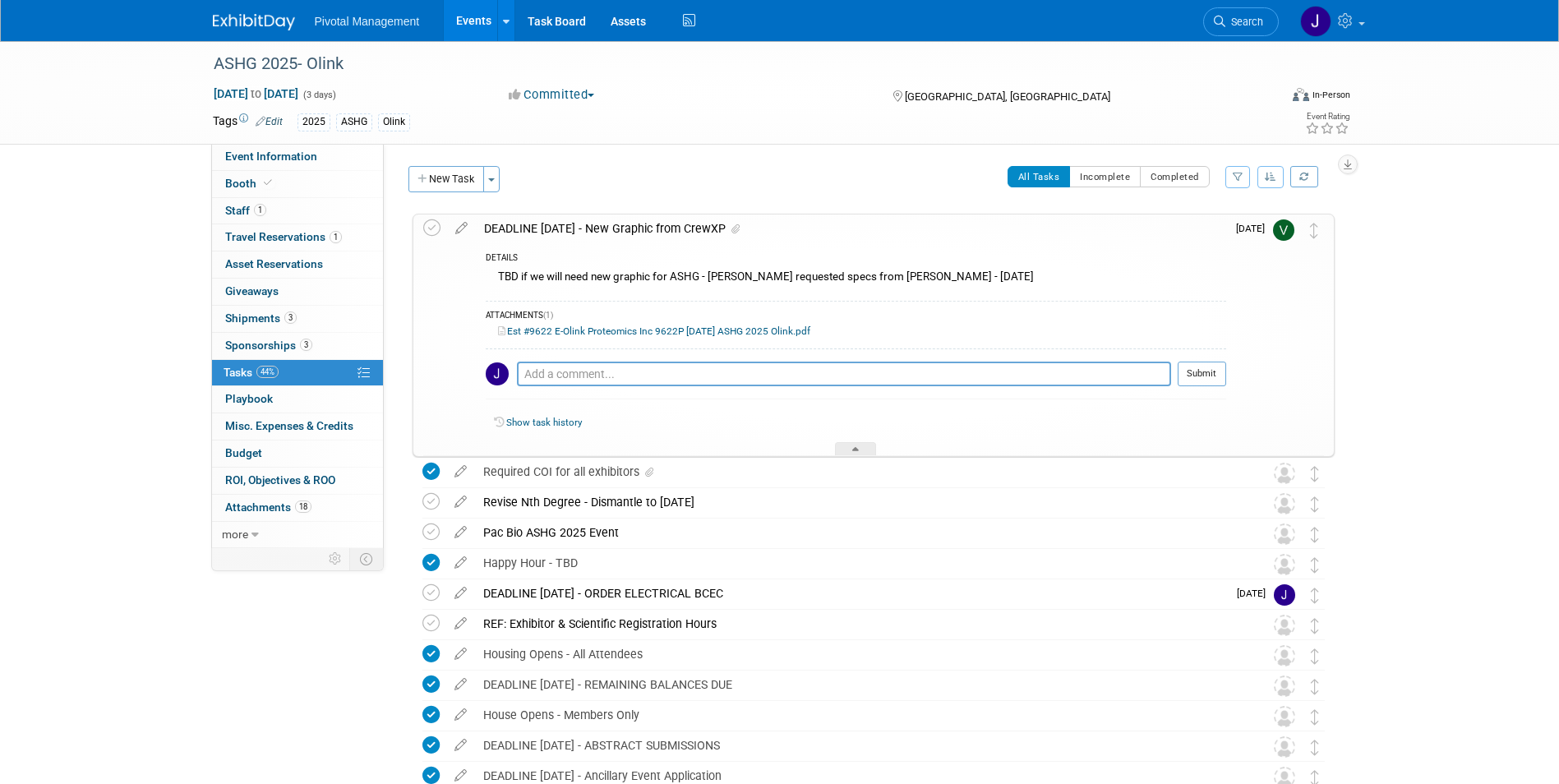
click at [663, 225] on div "DEADLINE [DATE] - New Graphic from CrewXP" at bounding box center [851, 229] width 751 height 28
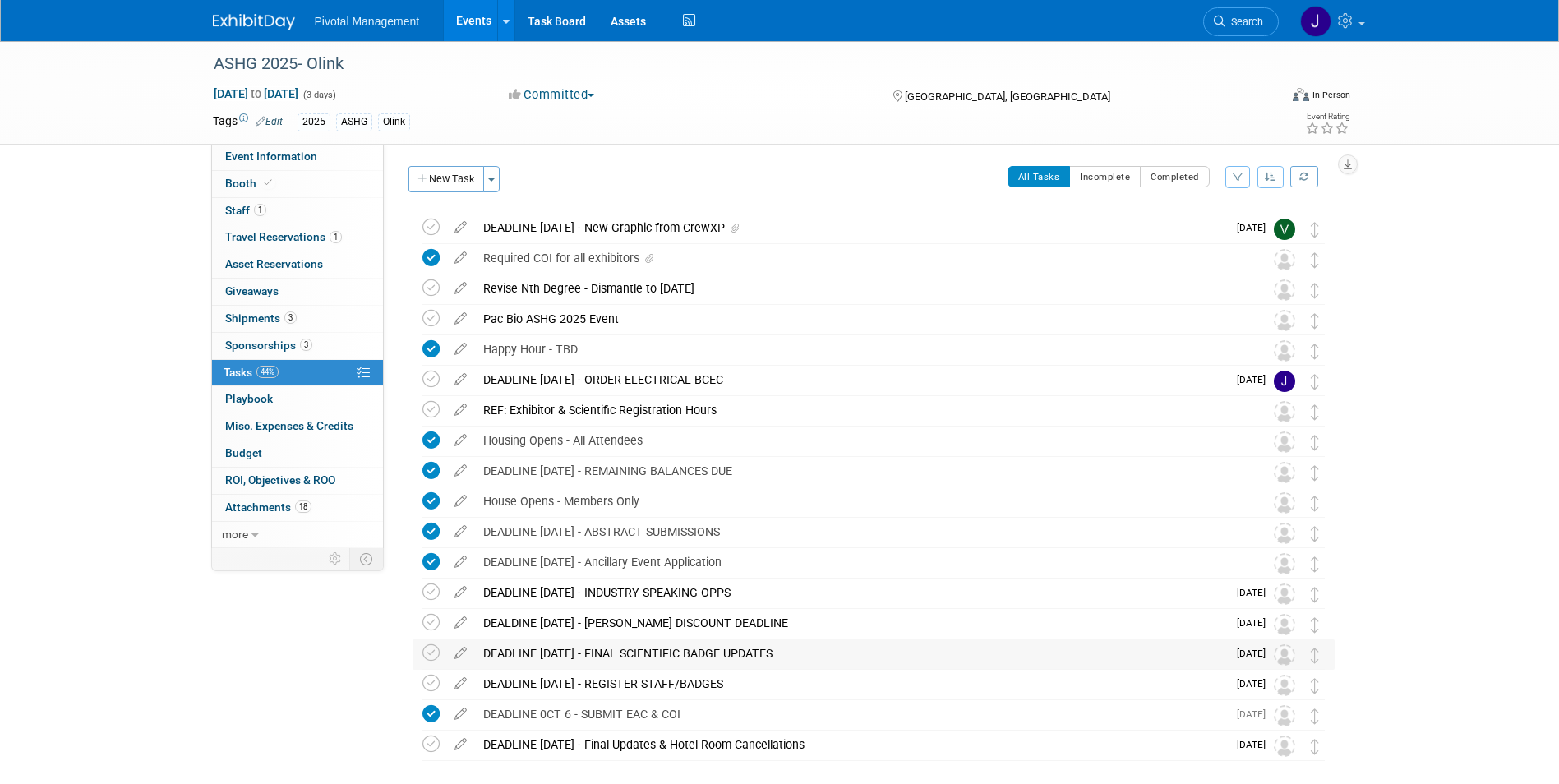
click at [606, 655] on div "DEADLINE [DATE] - FINAL SCIENTIFIC BADGE UPDATES" at bounding box center [851, 653] width 752 height 28
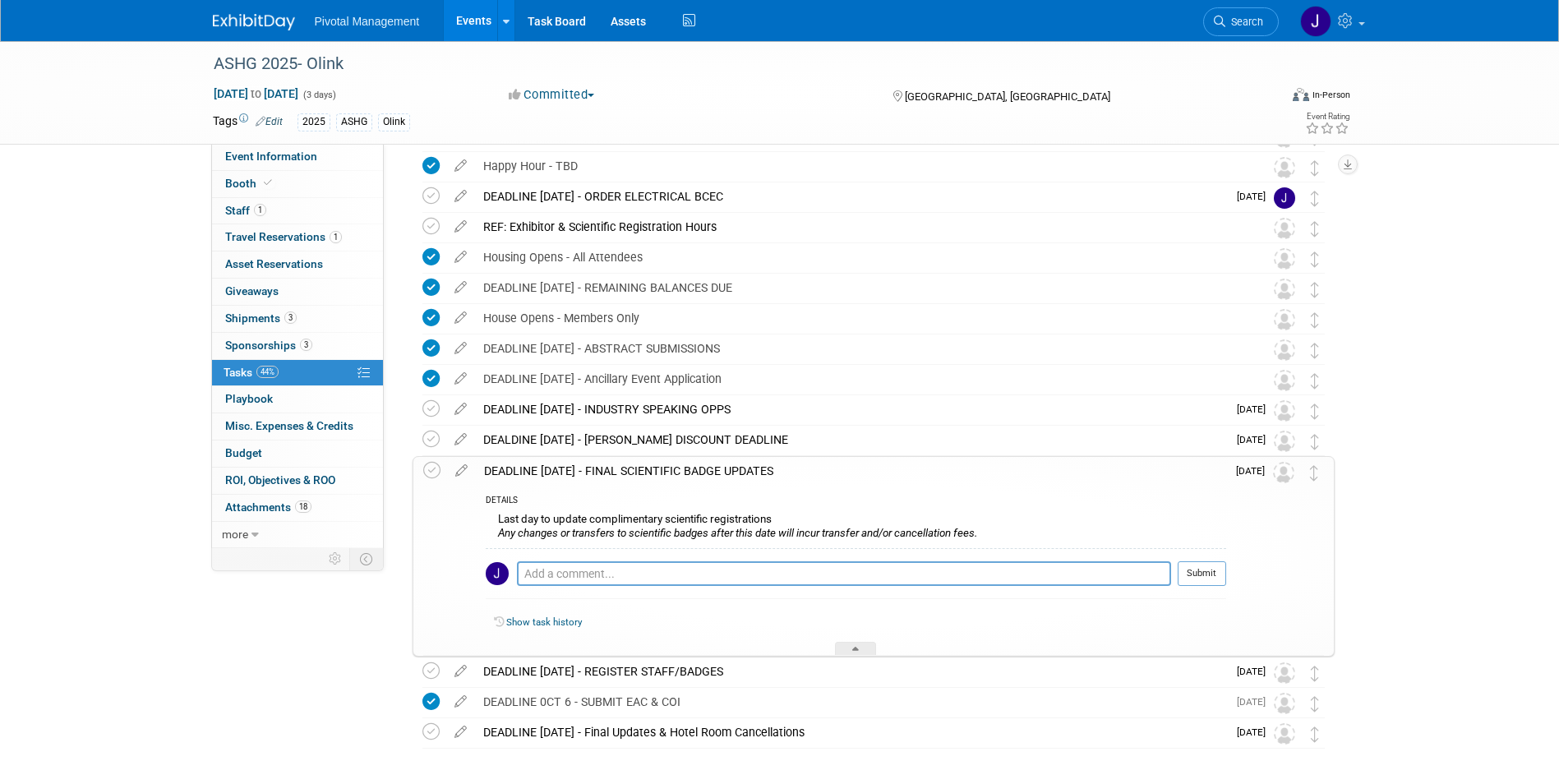
scroll to position [195, 0]
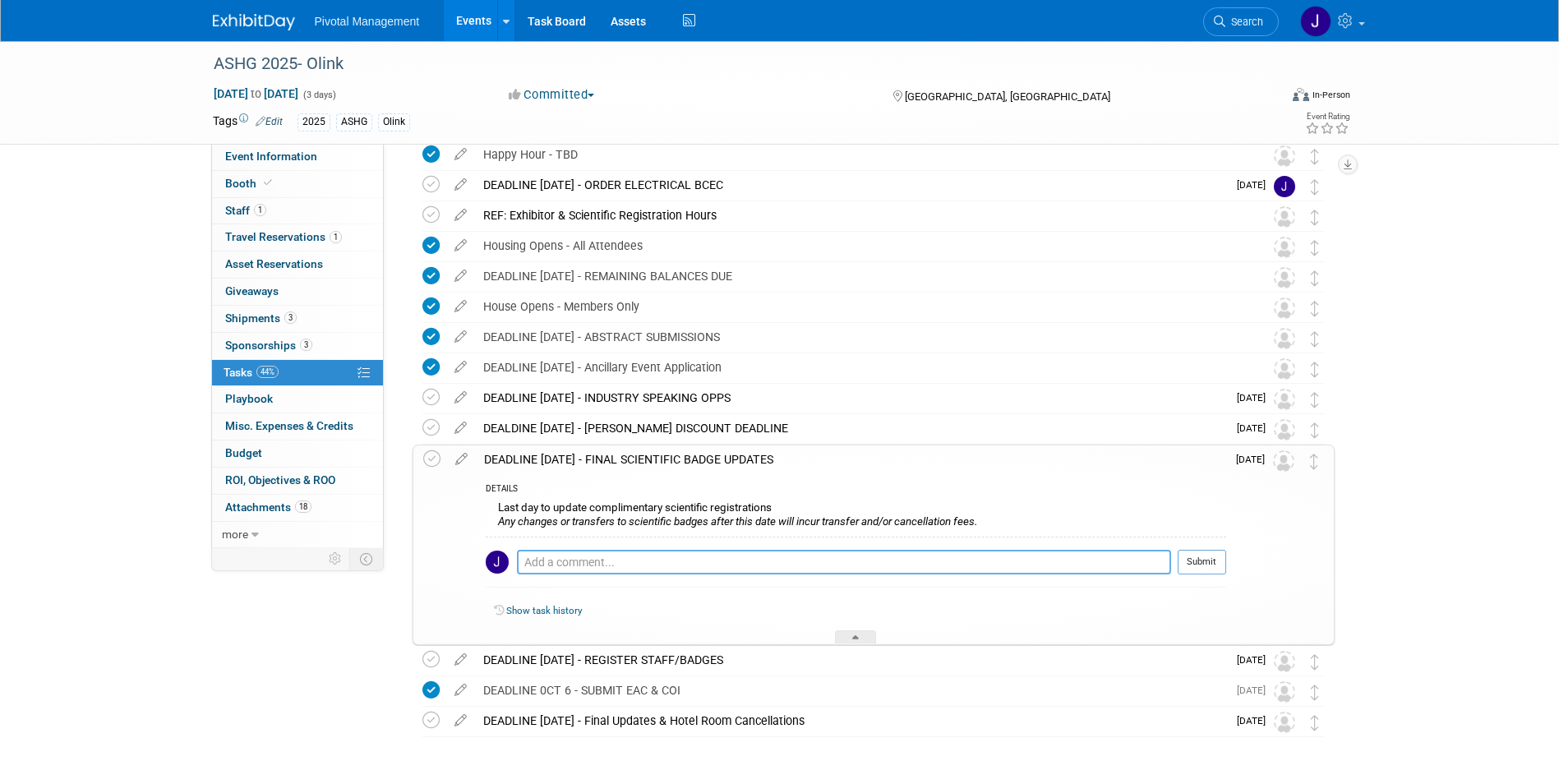
click at [567, 563] on textarea at bounding box center [844, 561] width 654 height 25
type textarea "Comp codes shared by ASHG - [DATE]"
click at [1194, 562] on button "Submit" at bounding box center [1202, 561] width 49 height 25
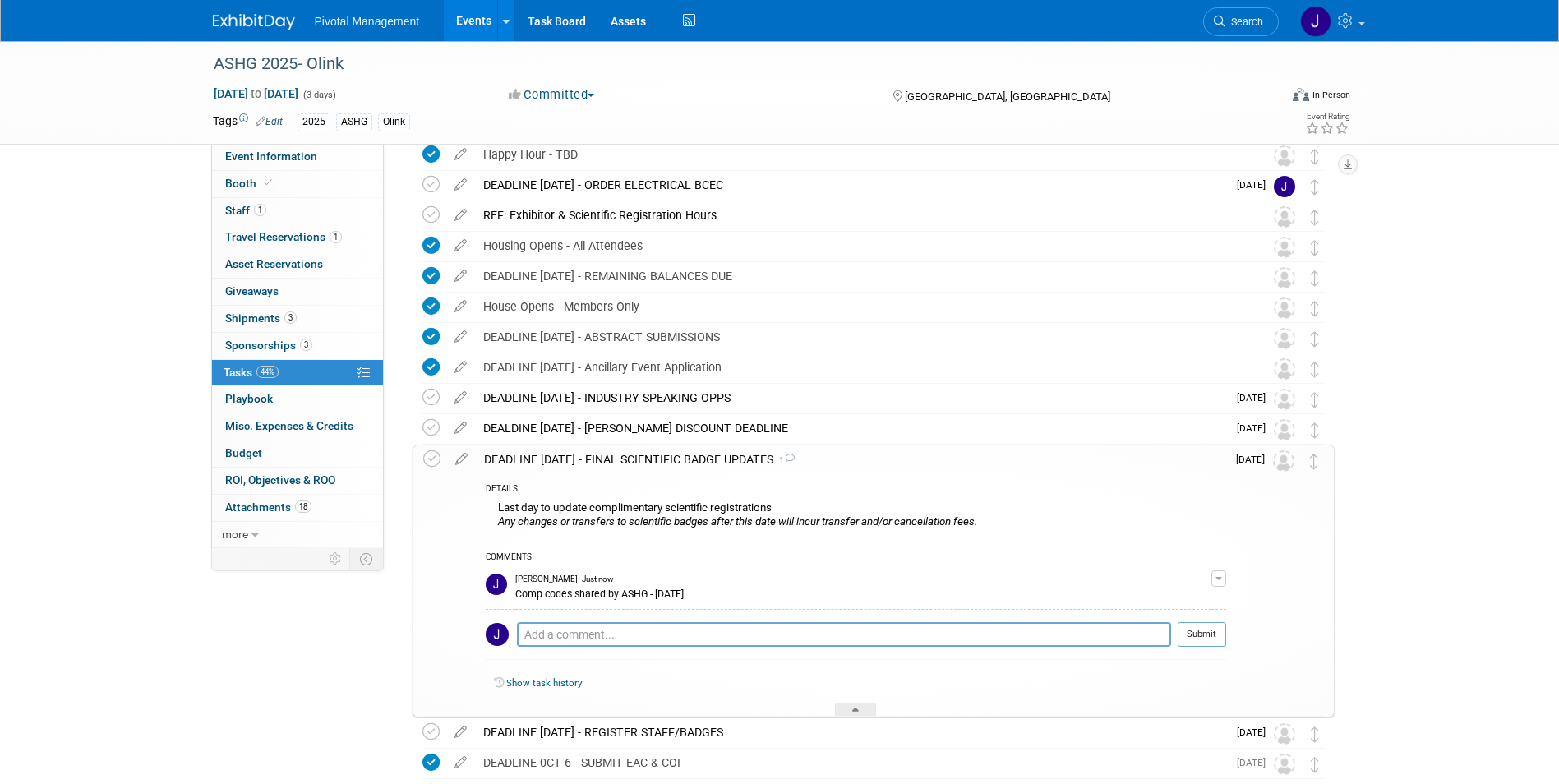
click at [732, 459] on div "DEADLINE [DATE] - FINAL SCIENTIFIC BADGE UPDATES 1" at bounding box center [851, 459] width 751 height 28
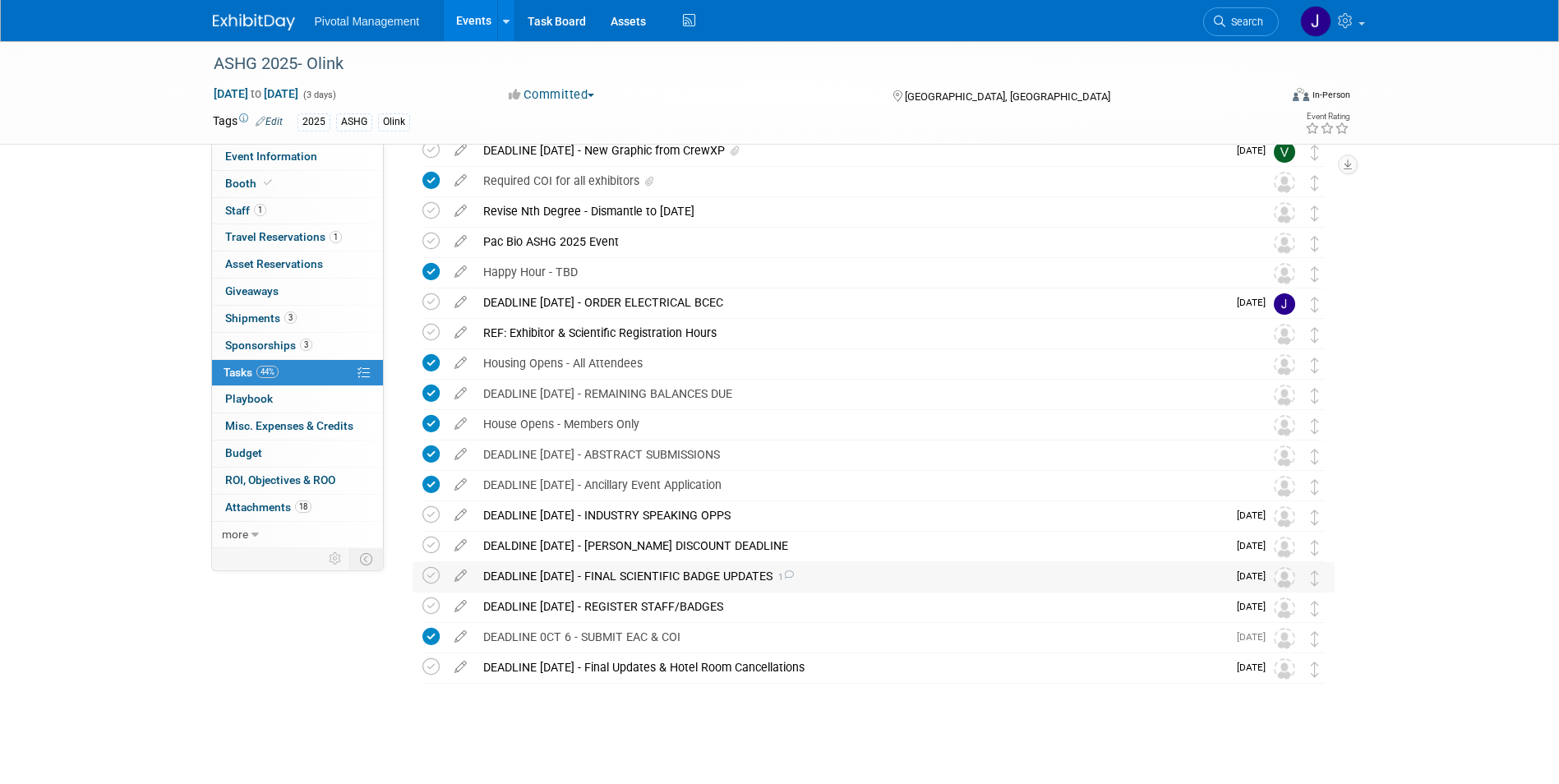
scroll to position [78, 0]
click at [277, 190] on link "Booth" at bounding box center [297, 184] width 171 height 26
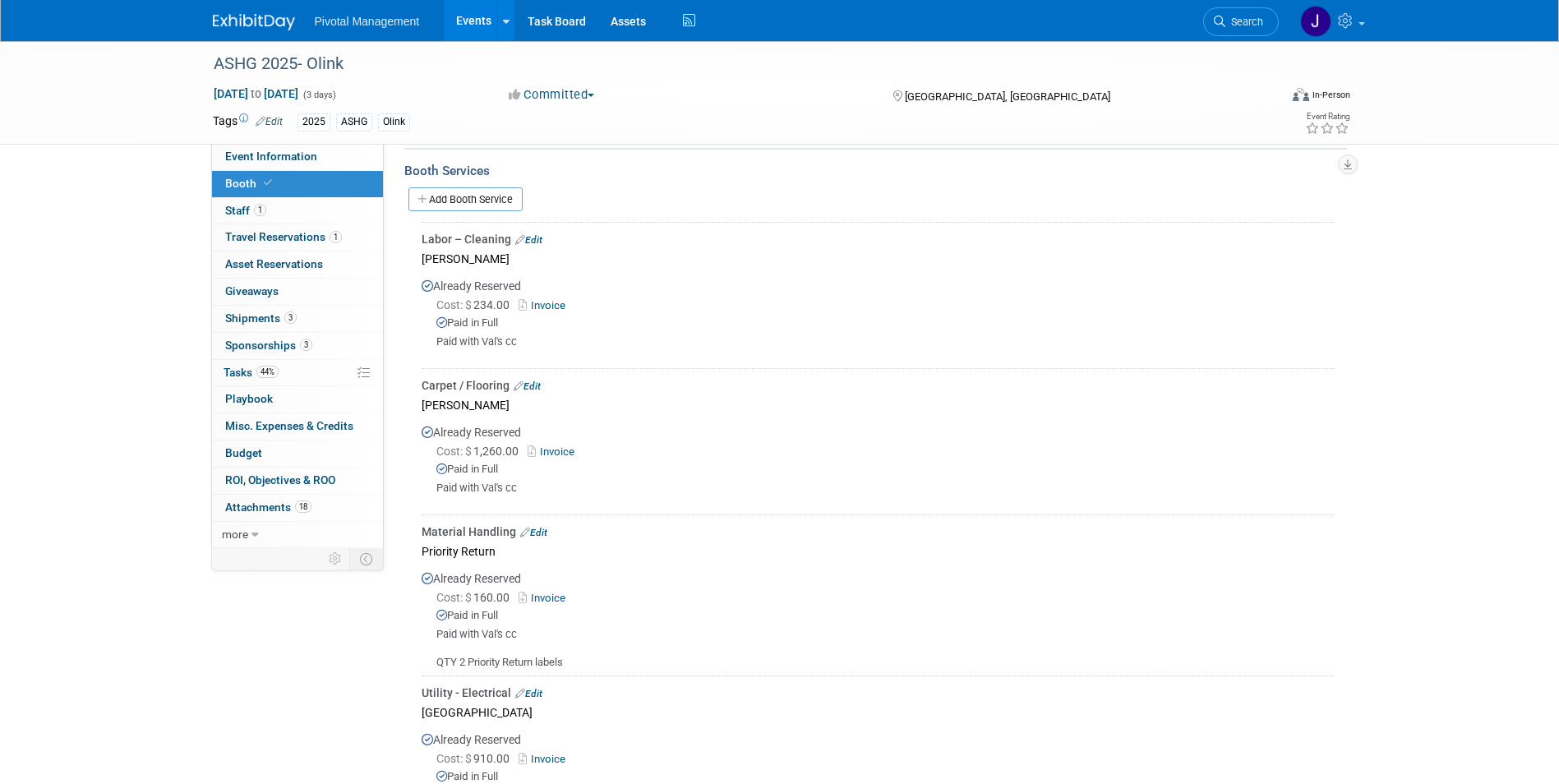
scroll to position [1196, 0]
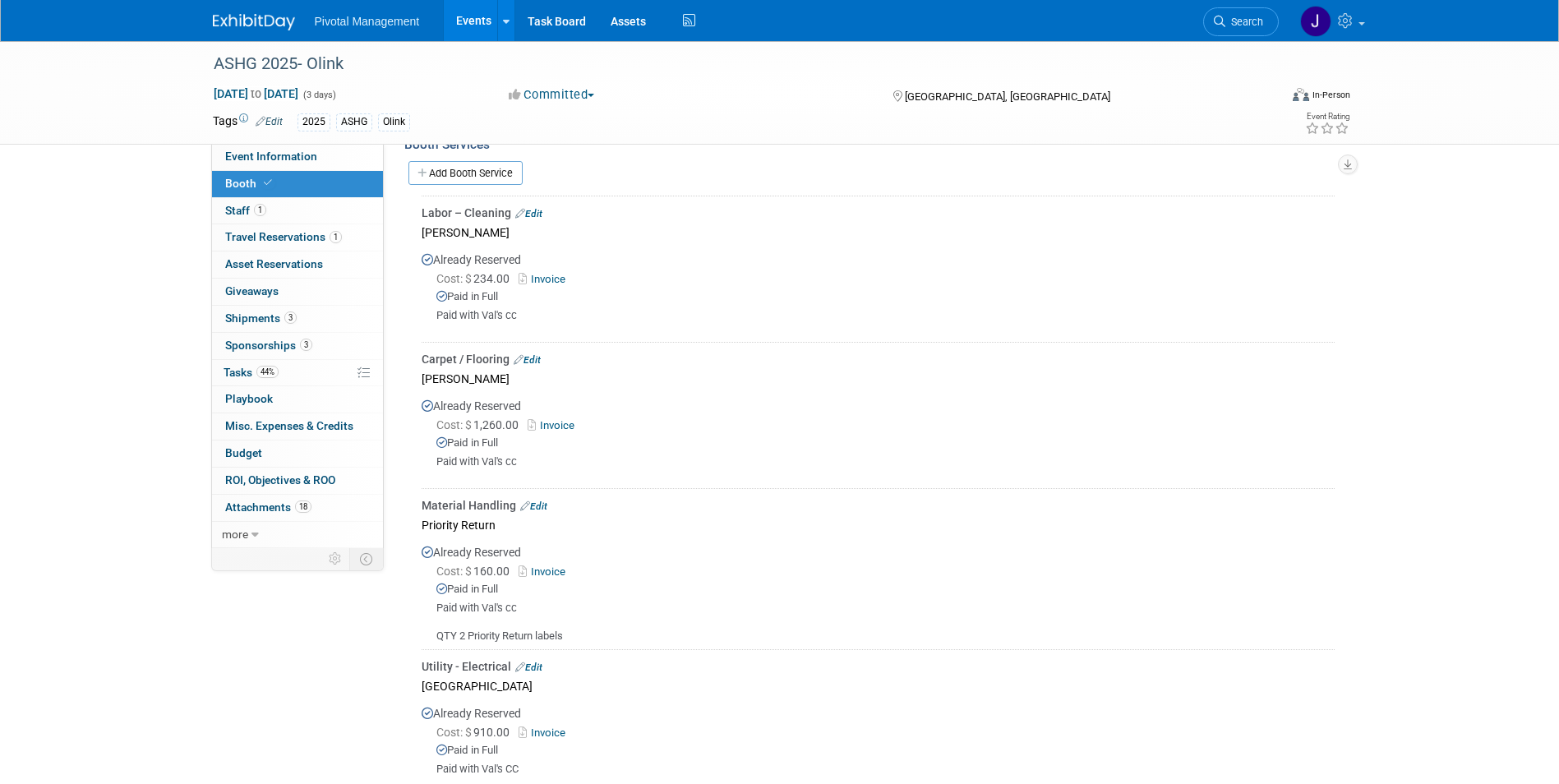
click at [564, 422] on link "Invoice" at bounding box center [555, 425] width 54 height 12
click at [267, 374] on span "44%" at bounding box center [267, 372] width 22 height 12
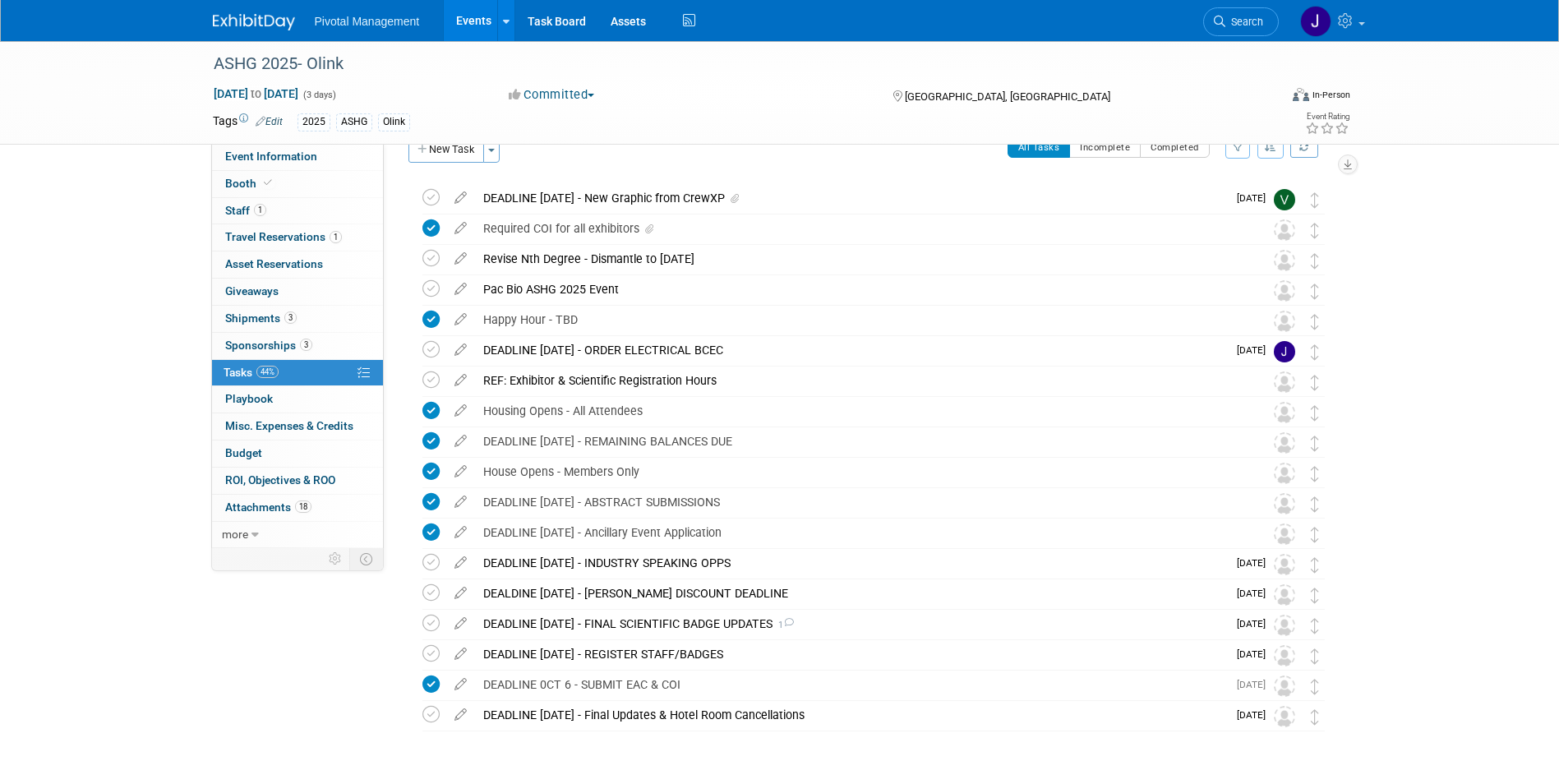
scroll to position [78, 0]
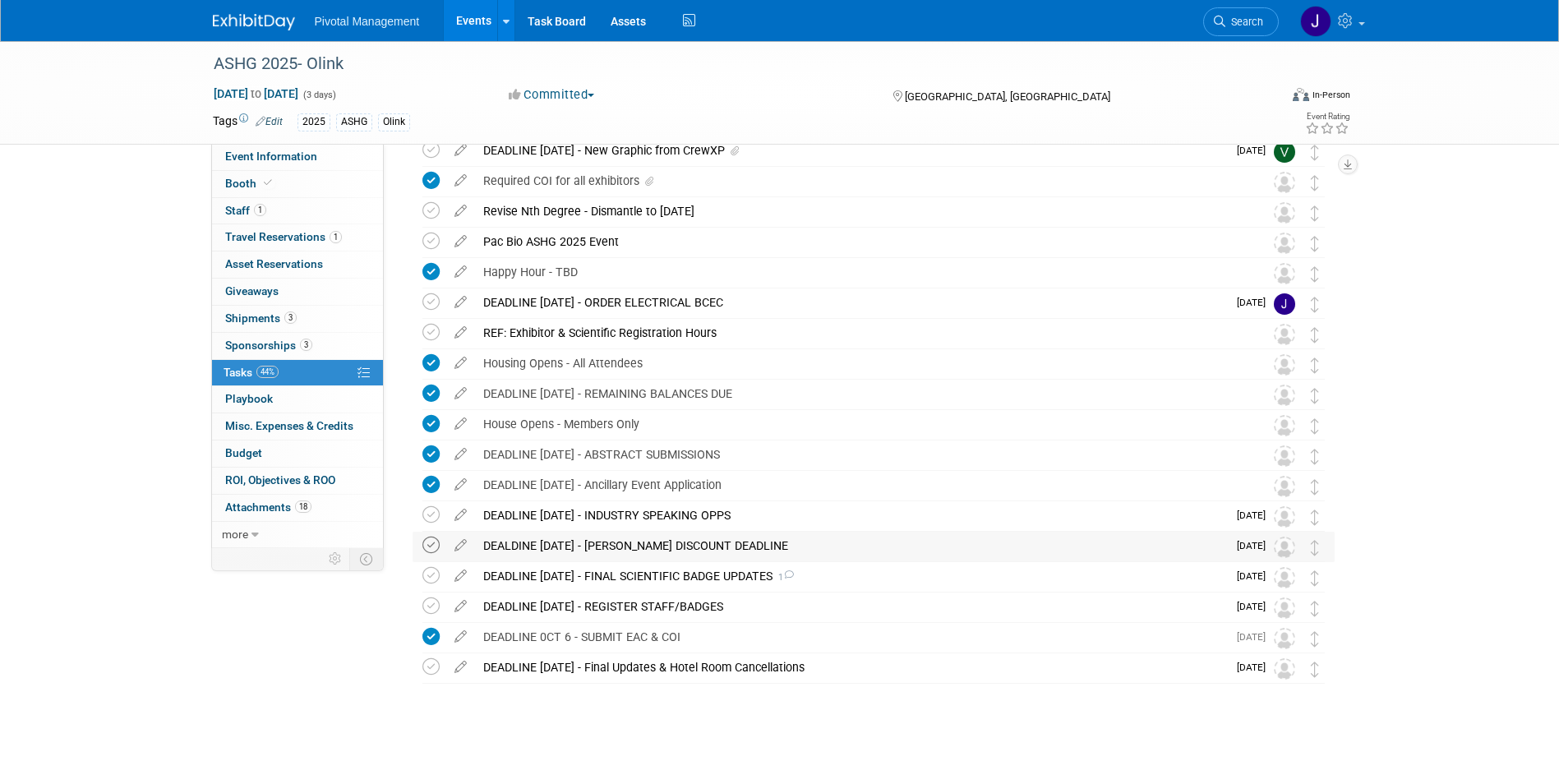
click at [432, 542] on icon at bounding box center [431, 545] width 17 height 17
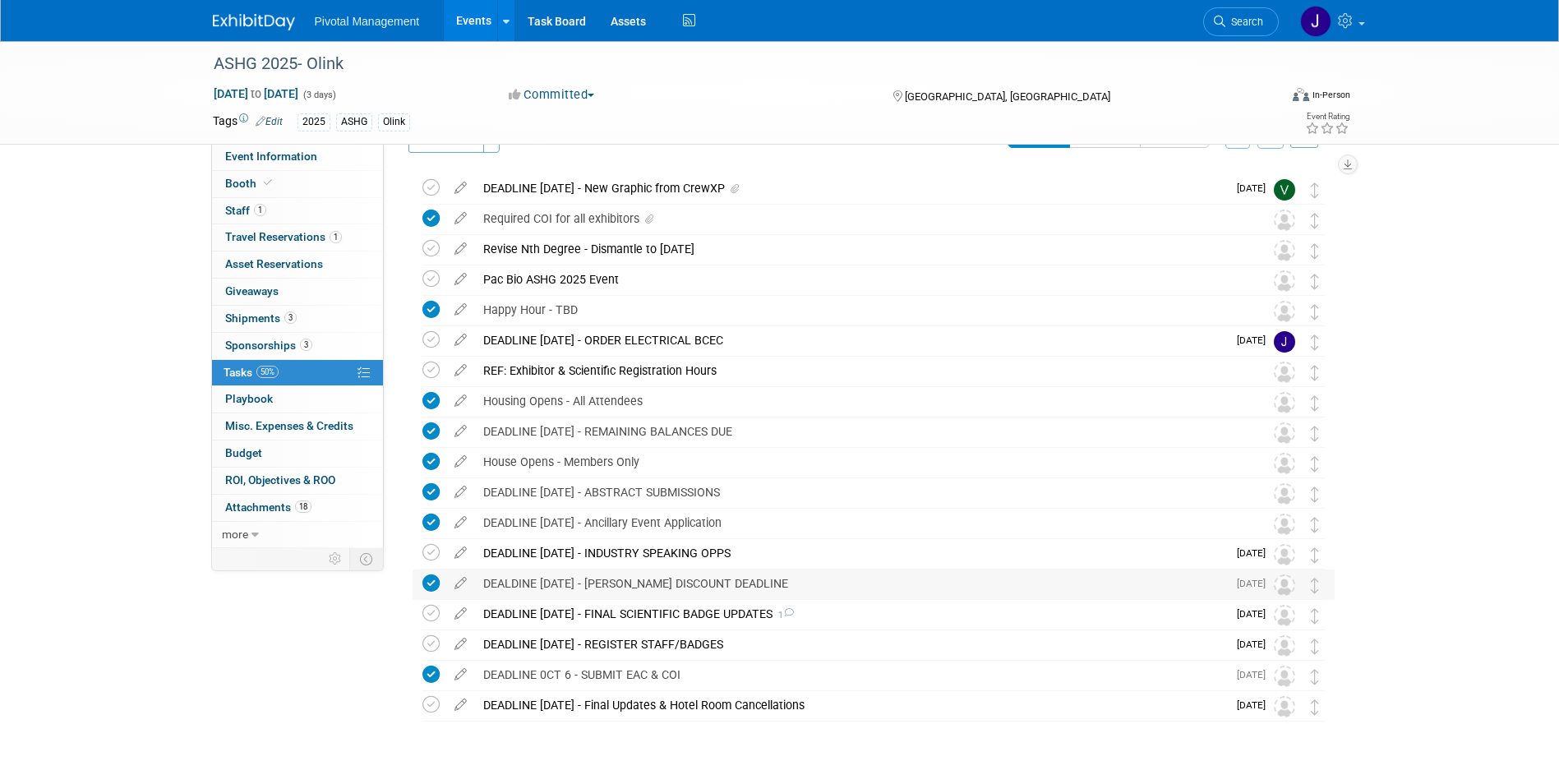
scroll to position [0, 0]
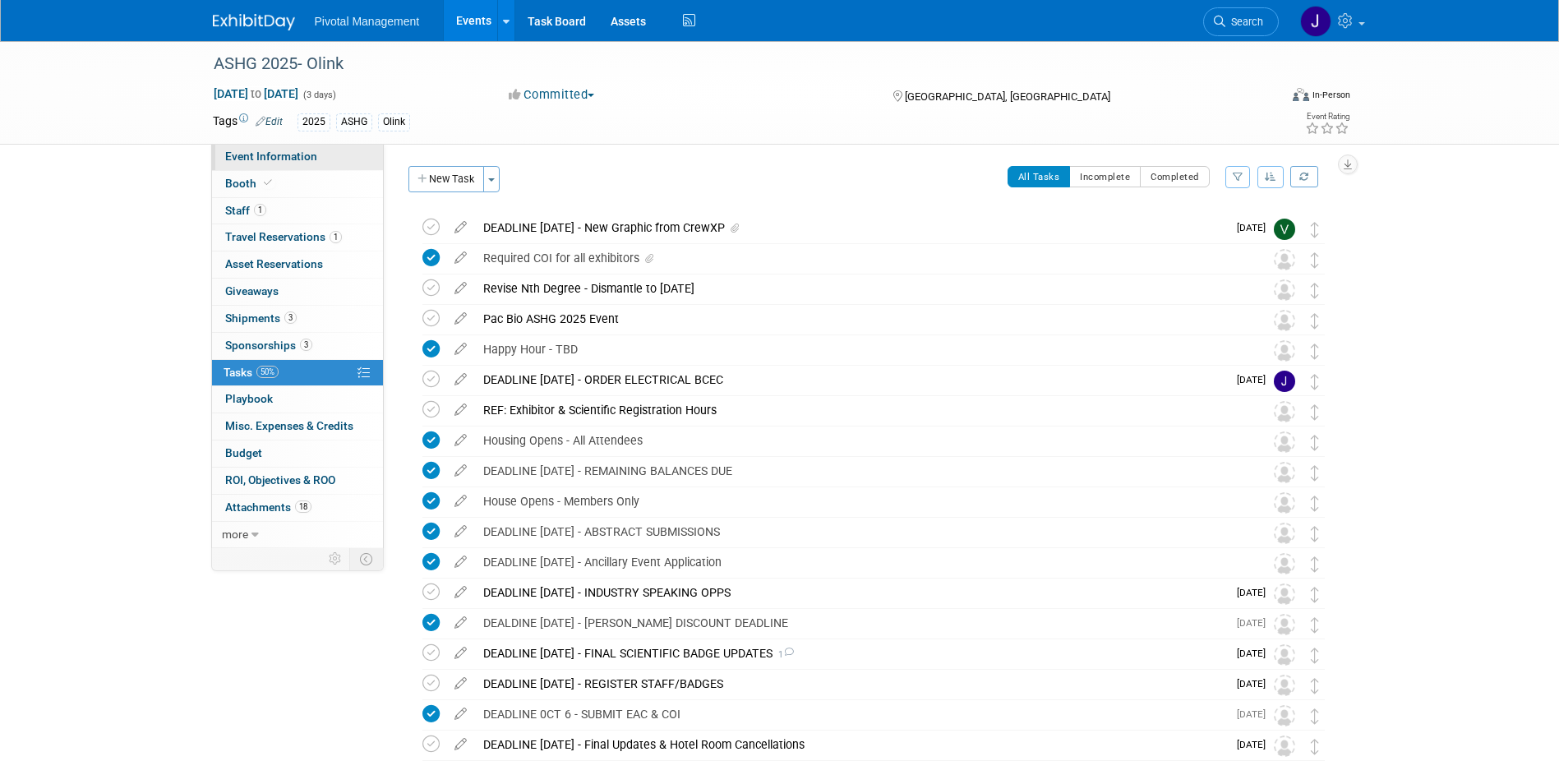
click at [303, 160] on span "Event Information" at bounding box center [270, 155] width 92 height 13
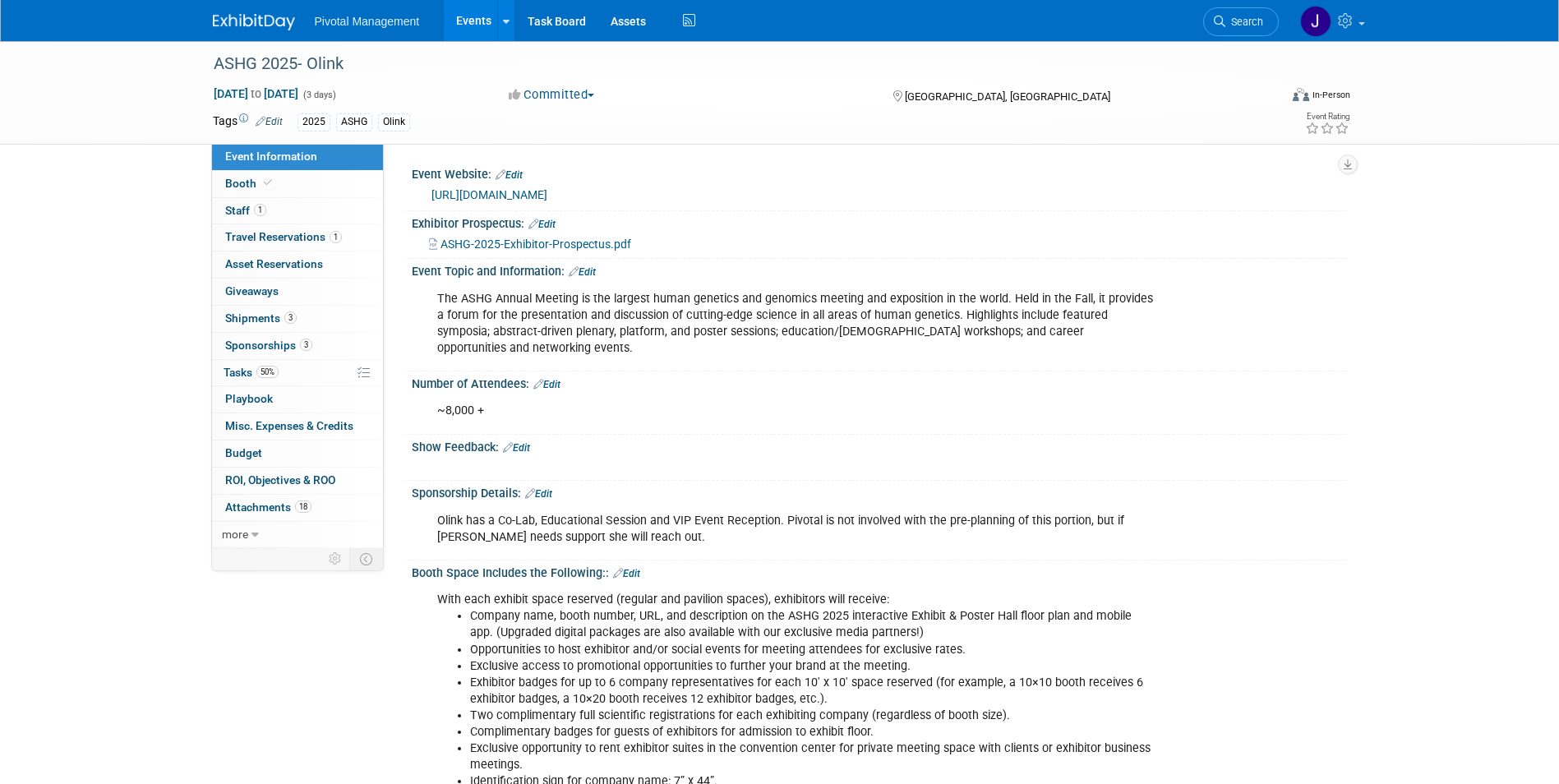
click at [470, 22] on link "Events" at bounding box center [473, 20] width 60 height 41
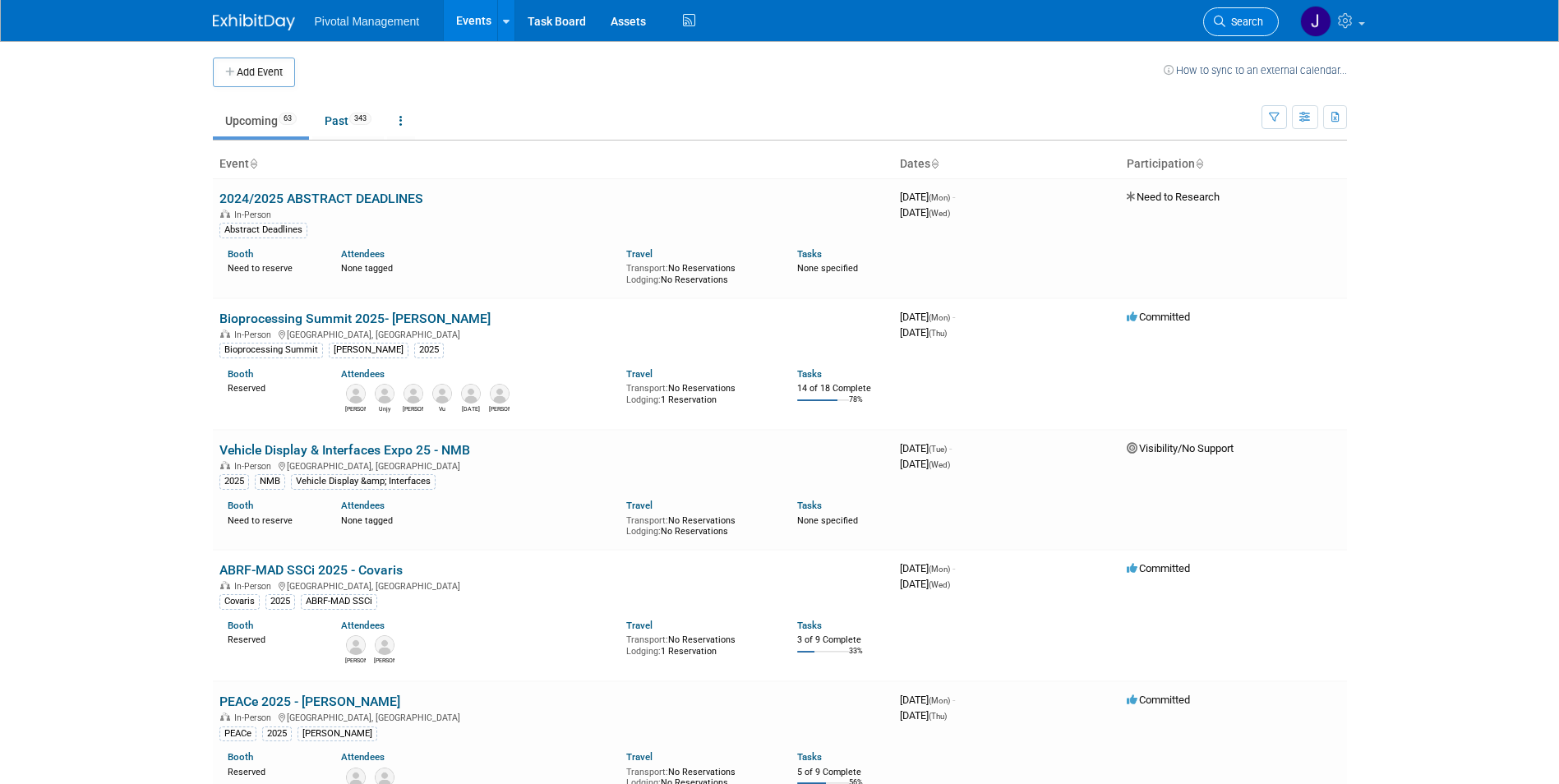
click at [1248, 26] on span "Search" at bounding box center [1244, 22] width 38 height 12
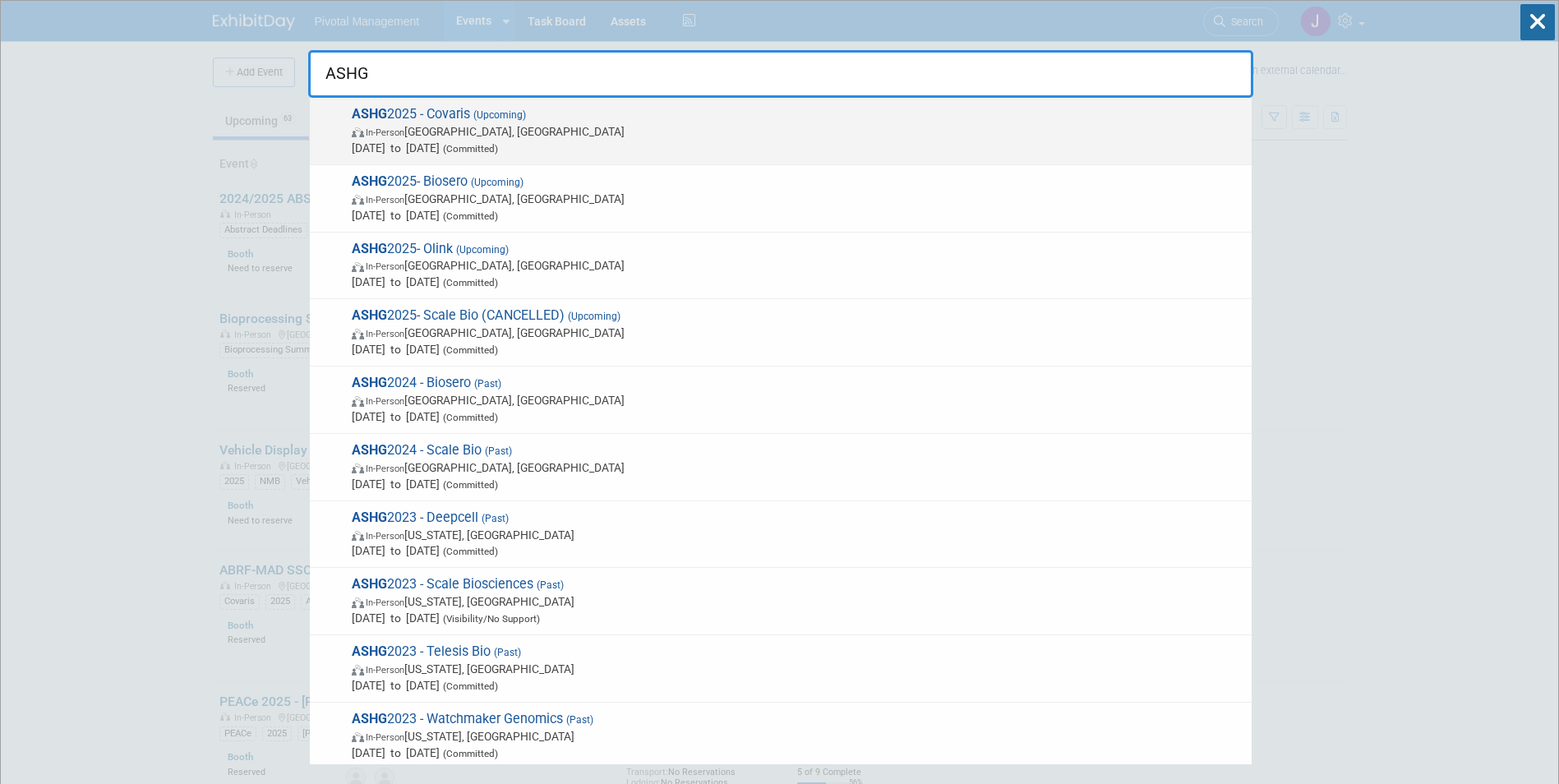
type input "ASHG"
click at [751, 149] on span "Oct 15, 2025 to Oct 17, 2025 (Committed)" at bounding box center [797, 148] width 892 height 17
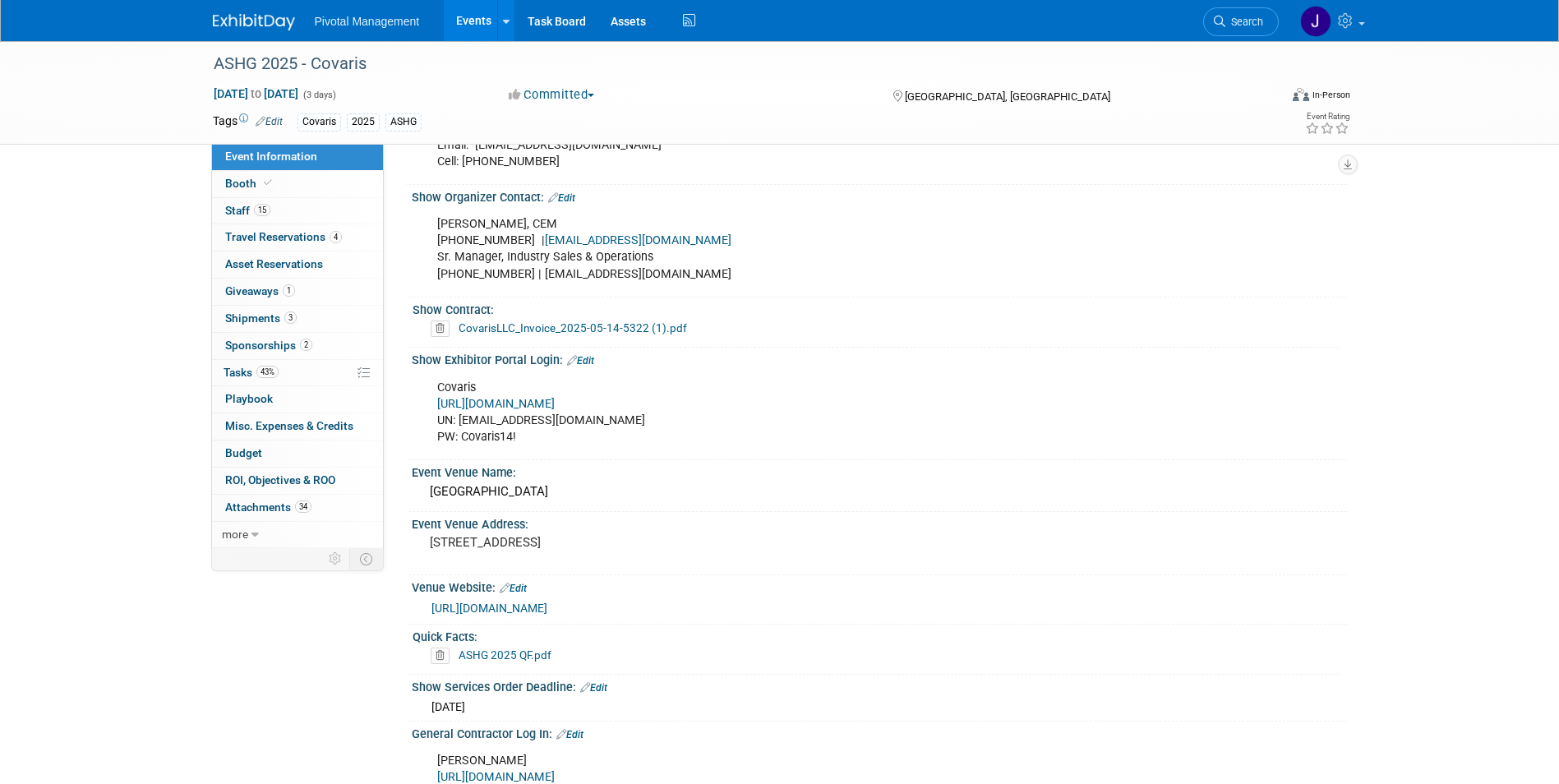
scroll to position [970, 0]
click at [555, 393] on link "https://ASHG25.exh.mapyourshow.com/" at bounding box center [496, 400] width 117 height 14
drag, startPoint x: 517, startPoint y: 398, endPoint x: 458, endPoint y: 397, distance: 59.0
click at [458, 397] on div "Covaris https://ASHG25.exh.mapyourshow.com/ UN: jgatton@pivotalmgt.com PW: Cova…" at bounding box center [795, 408] width 741 height 82
click at [486, 408] on div "Covaris https://ASHG25.exh.mapyourshow.com/ UN: jgatton@pivotalmgt.com PW: Cova…" at bounding box center [795, 408] width 741 height 82
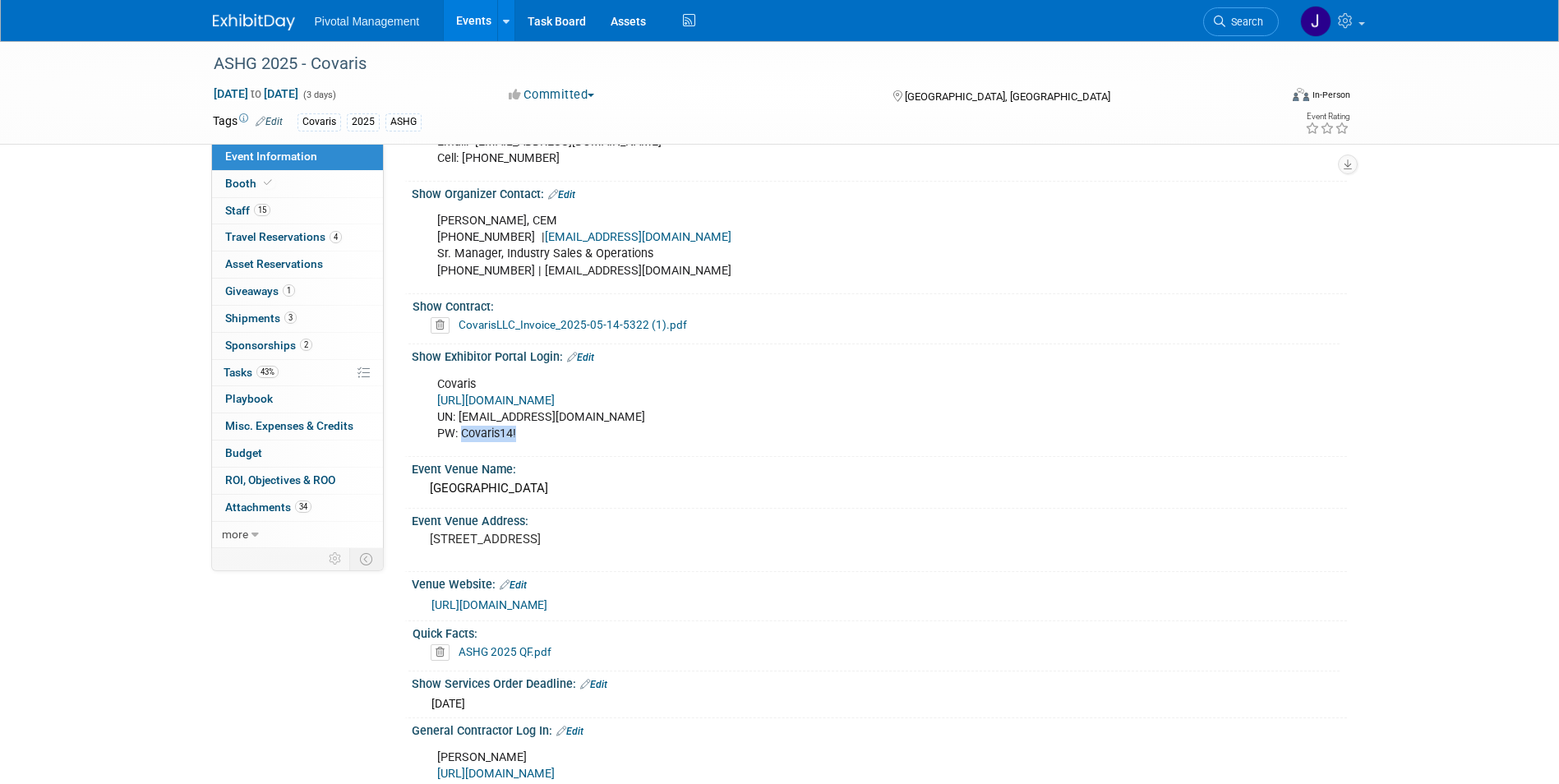
drag, startPoint x: 462, startPoint y: 418, endPoint x: 516, endPoint y: 418, distance: 54.0
click at [516, 418] on div "Covaris https://ASHG25.exh.mapyourshow.com/ UN: jgatton@pivotalmgt.com PW: Cova…" at bounding box center [795, 408] width 741 height 82
copy div "Covaris14!"
click at [287, 189] on link "Booth" at bounding box center [297, 184] width 171 height 26
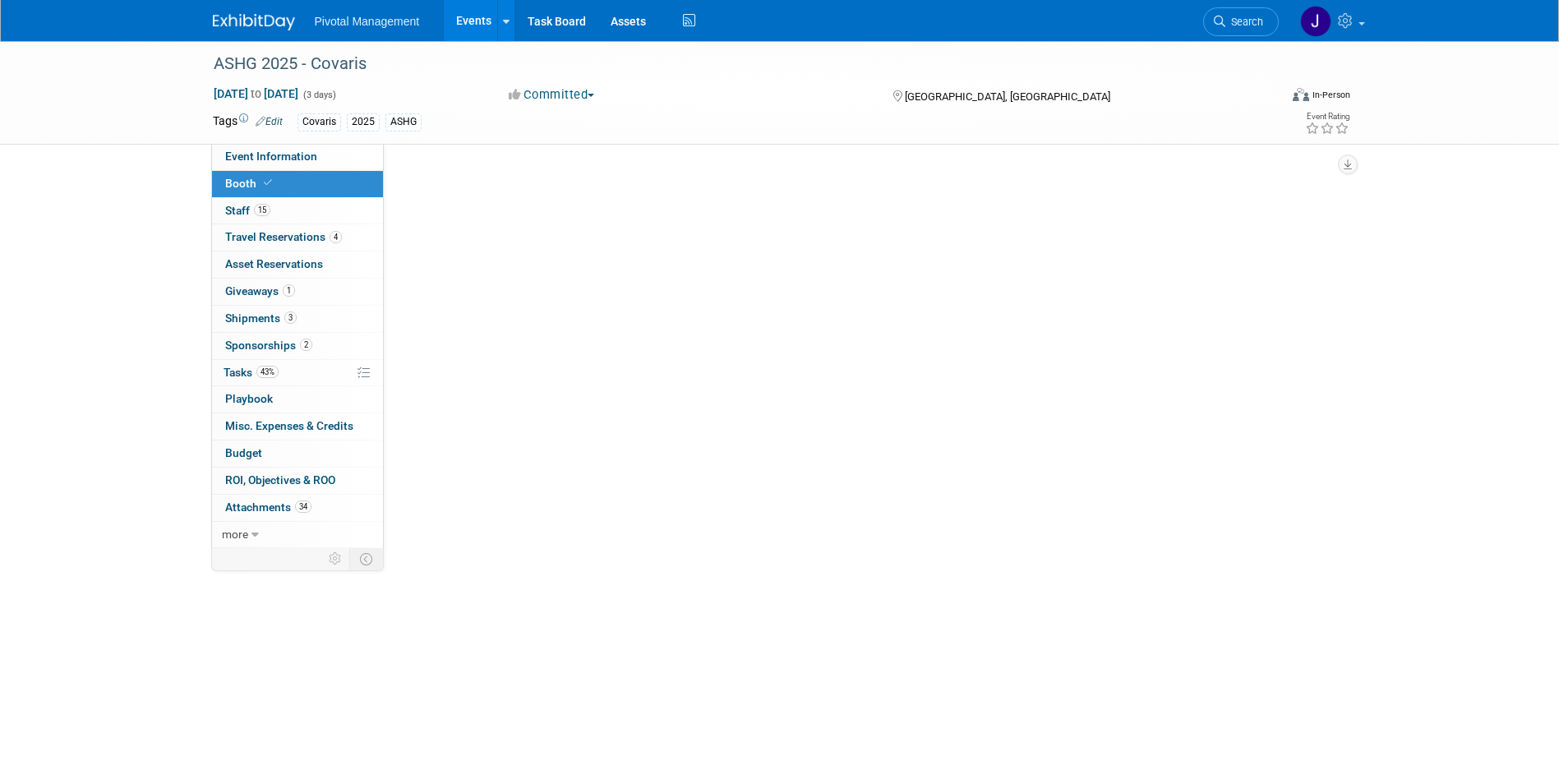
scroll to position [0, 0]
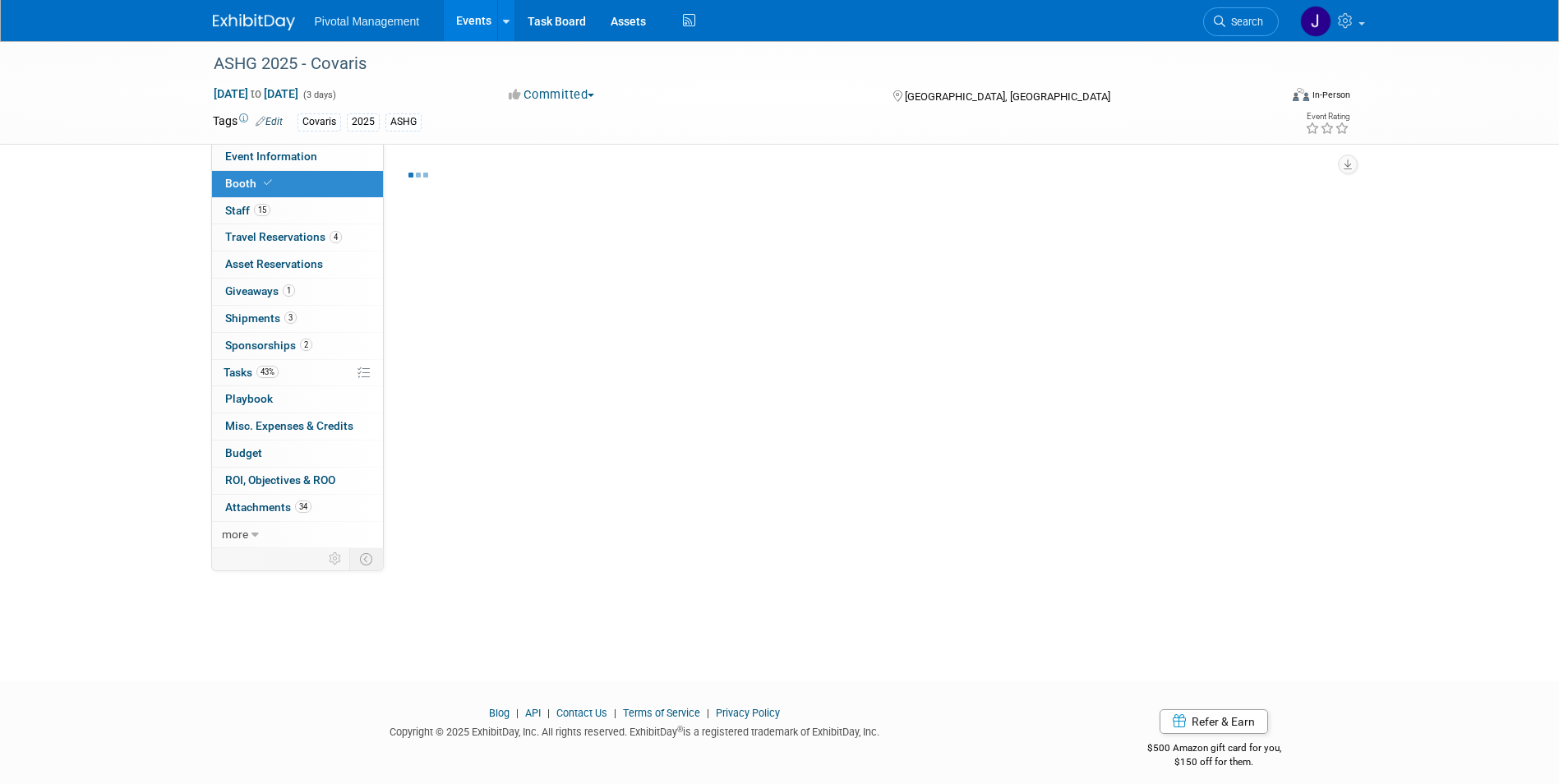
select select "No"
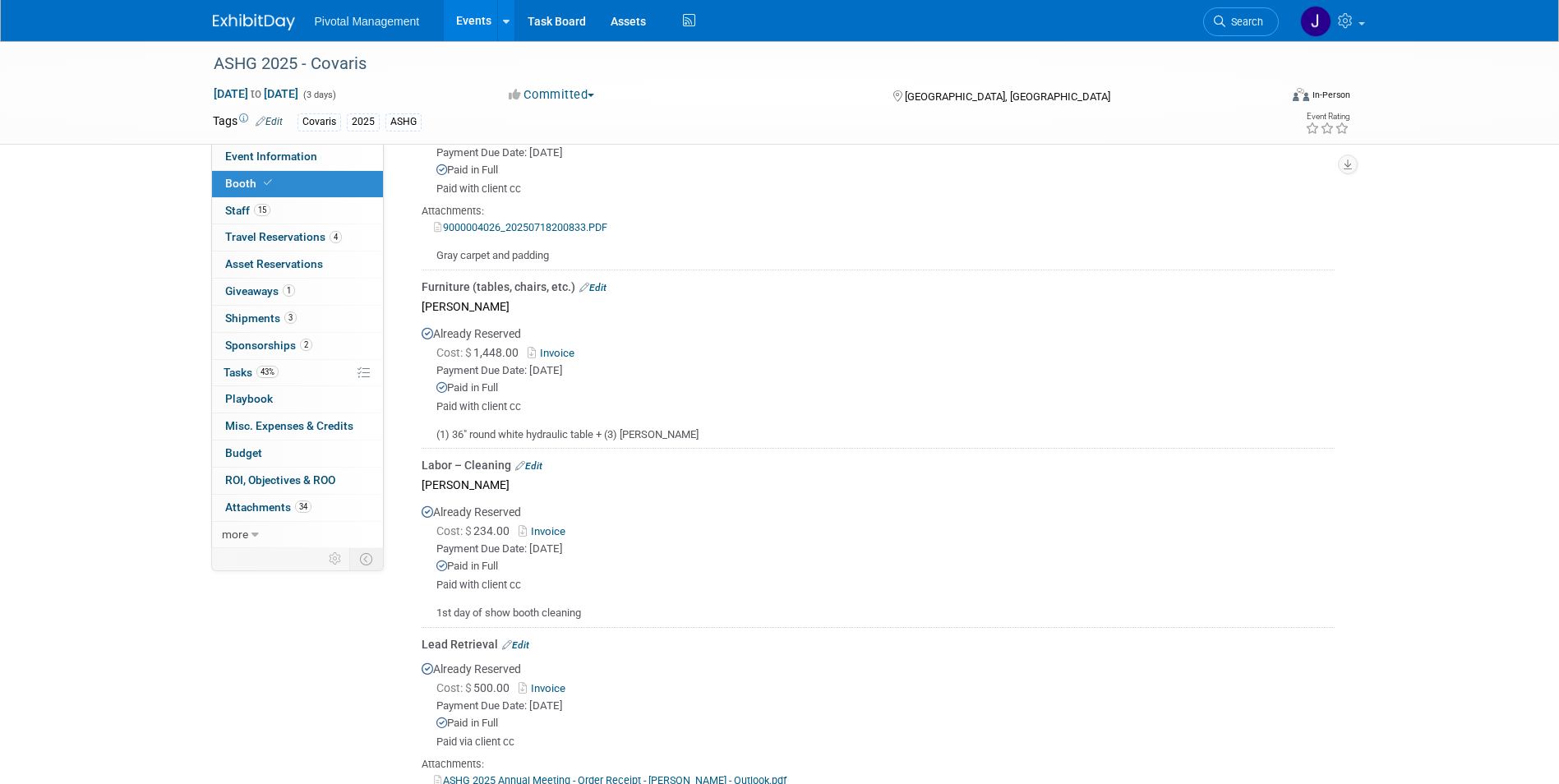
scroll to position [1490, 0]
click at [327, 161] on link "Event Information" at bounding box center [297, 157] width 171 height 26
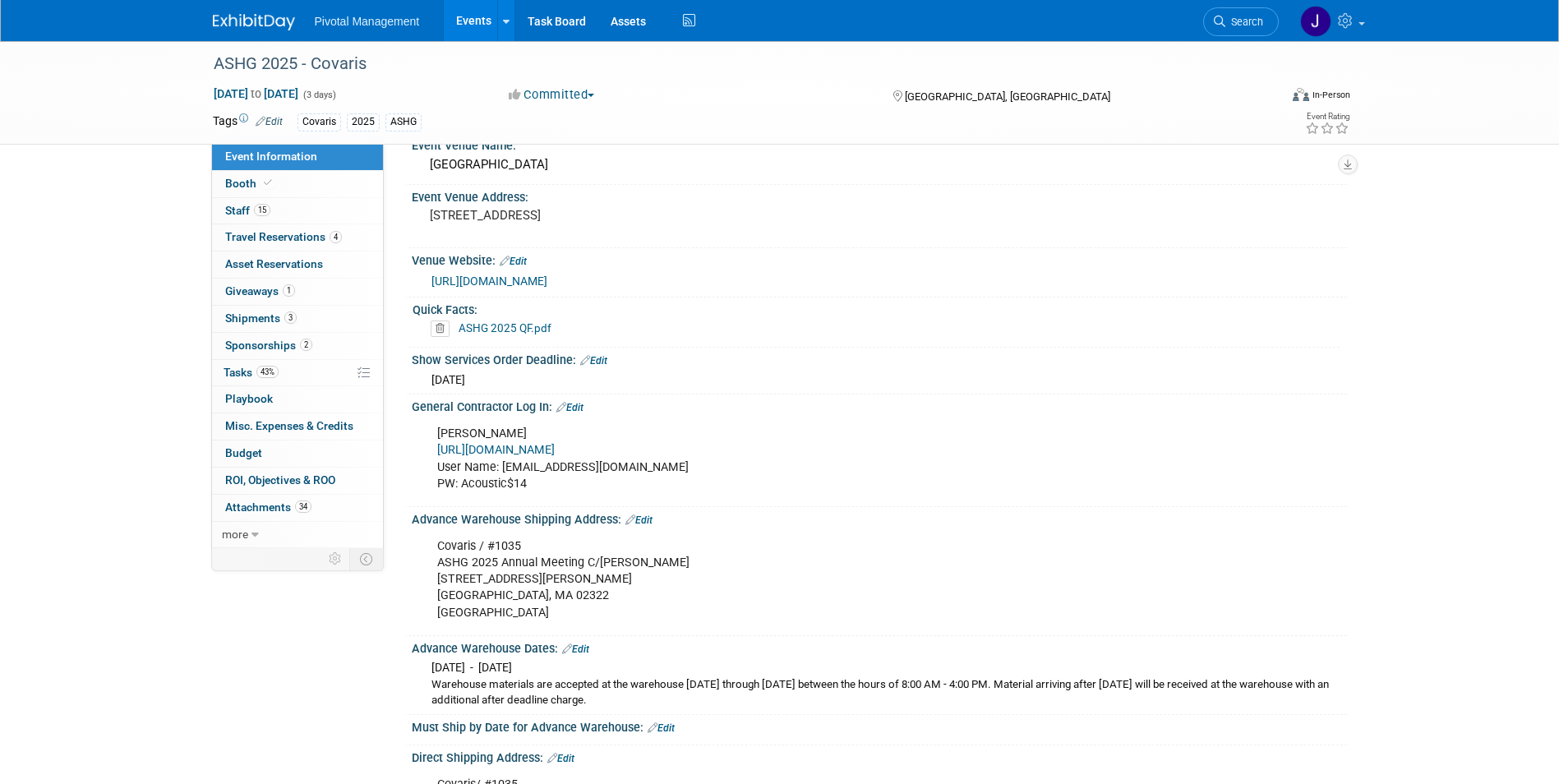
scroll to position [1253, 0]
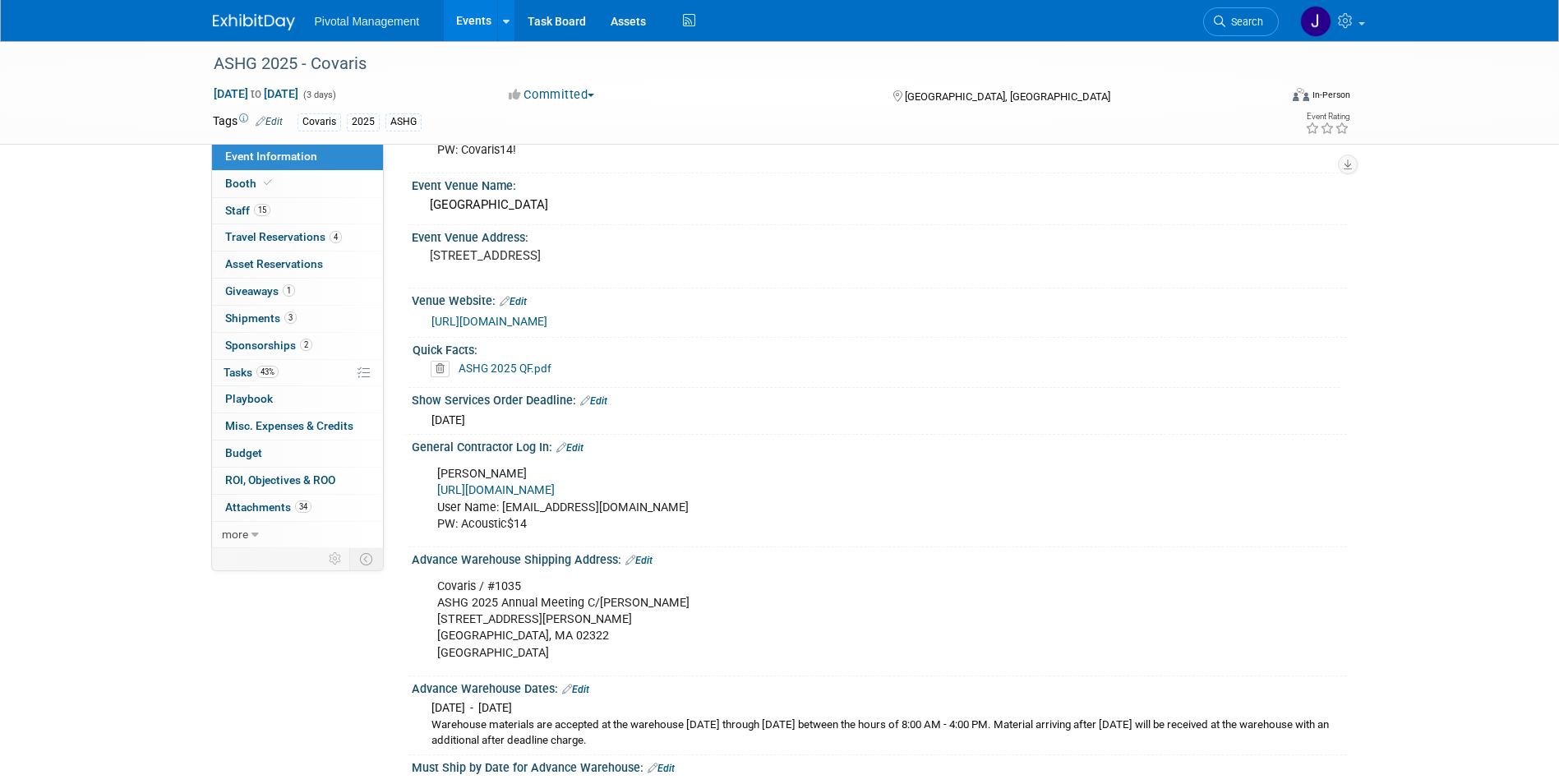
click at [555, 483] on link "https://www.freemanco.com/store/" at bounding box center [496, 490] width 117 height 14
drag, startPoint x: 499, startPoint y: 489, endPoint x: 628, endPoint y: 493, distance: 129.1
click at [628, 493] on div "Freeman https://www.freemanco.com/store/ User Name: lclark@covaris.com PW: Acou…" at bounding box center [795, 498] width 741 height 82
copy div "lclark@covaris.com"
click at [490, 524] on div "Freeman https://www.freemanco.com/store/ User Name: lclark@covaris.com PW: Acou…" at bounding box center [879, 497] width 936 height 87
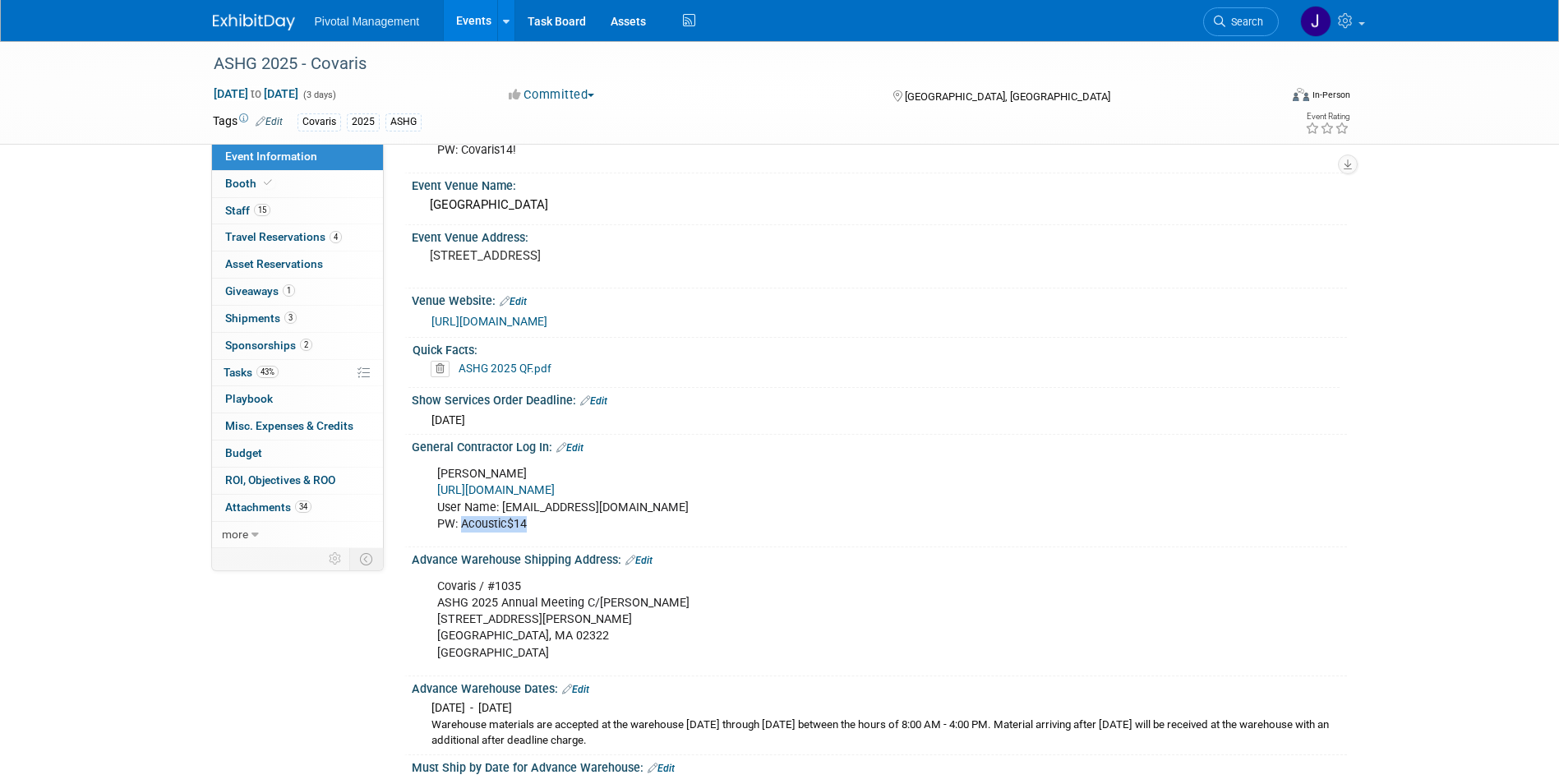
drag, startPoint x: 462, startPoint y: 508, endPoint x: 525, endPoint y: 509, distance: 63.0
click at [525, 509] on div "Freeman https://www.freemanco.com/store/ User Name: lclark@covaris.com PW: Acou…" at bounding box center [795, 498] width 741 height 82
copy div "Acoustic$14"
click at [483, 11] on link "Events" at bounding box center [473, 20] width 60 height 41
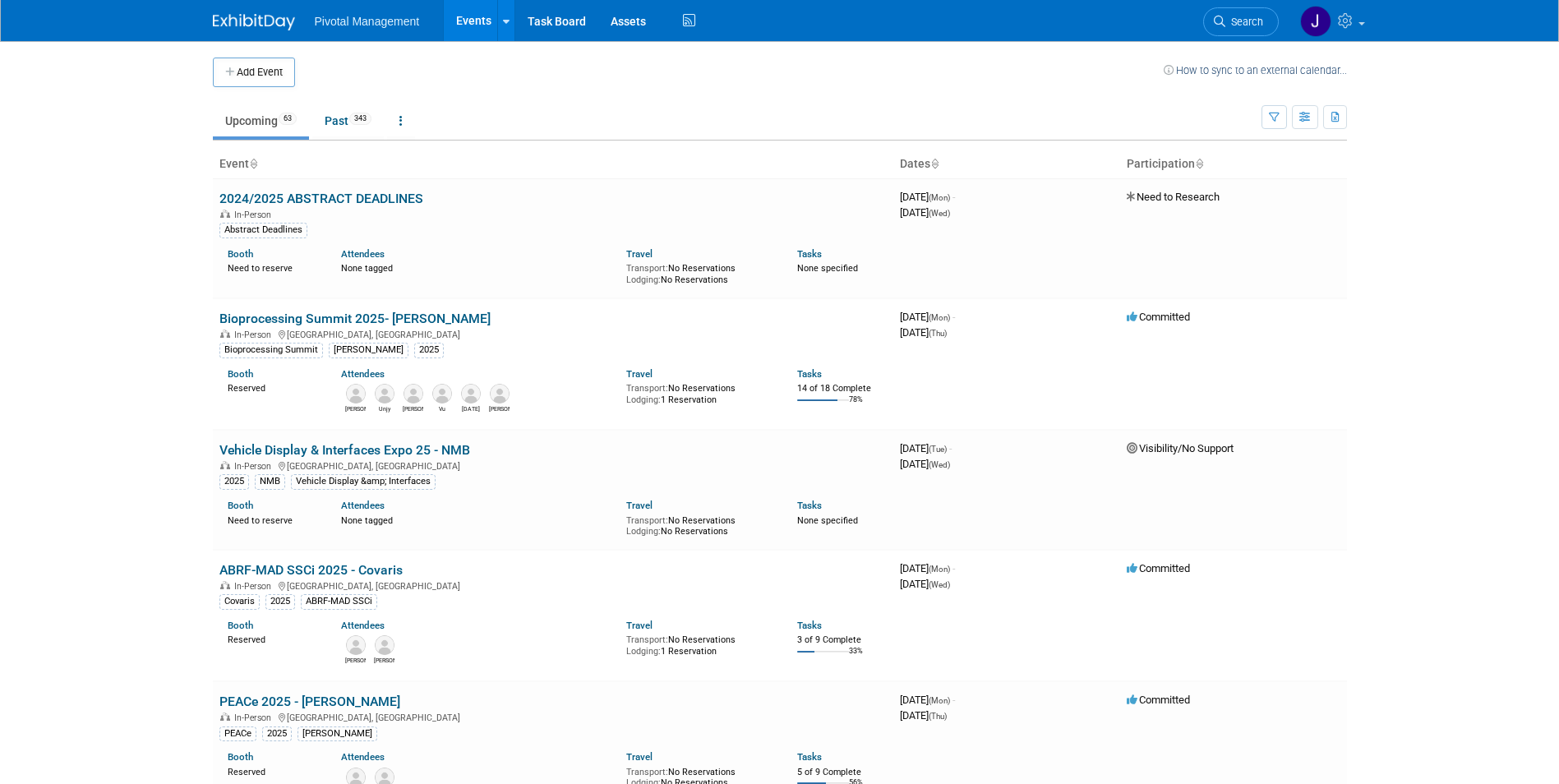
click at [1239, 26] on span "Search" at bounding box center [1244, 22] width 38 height 12
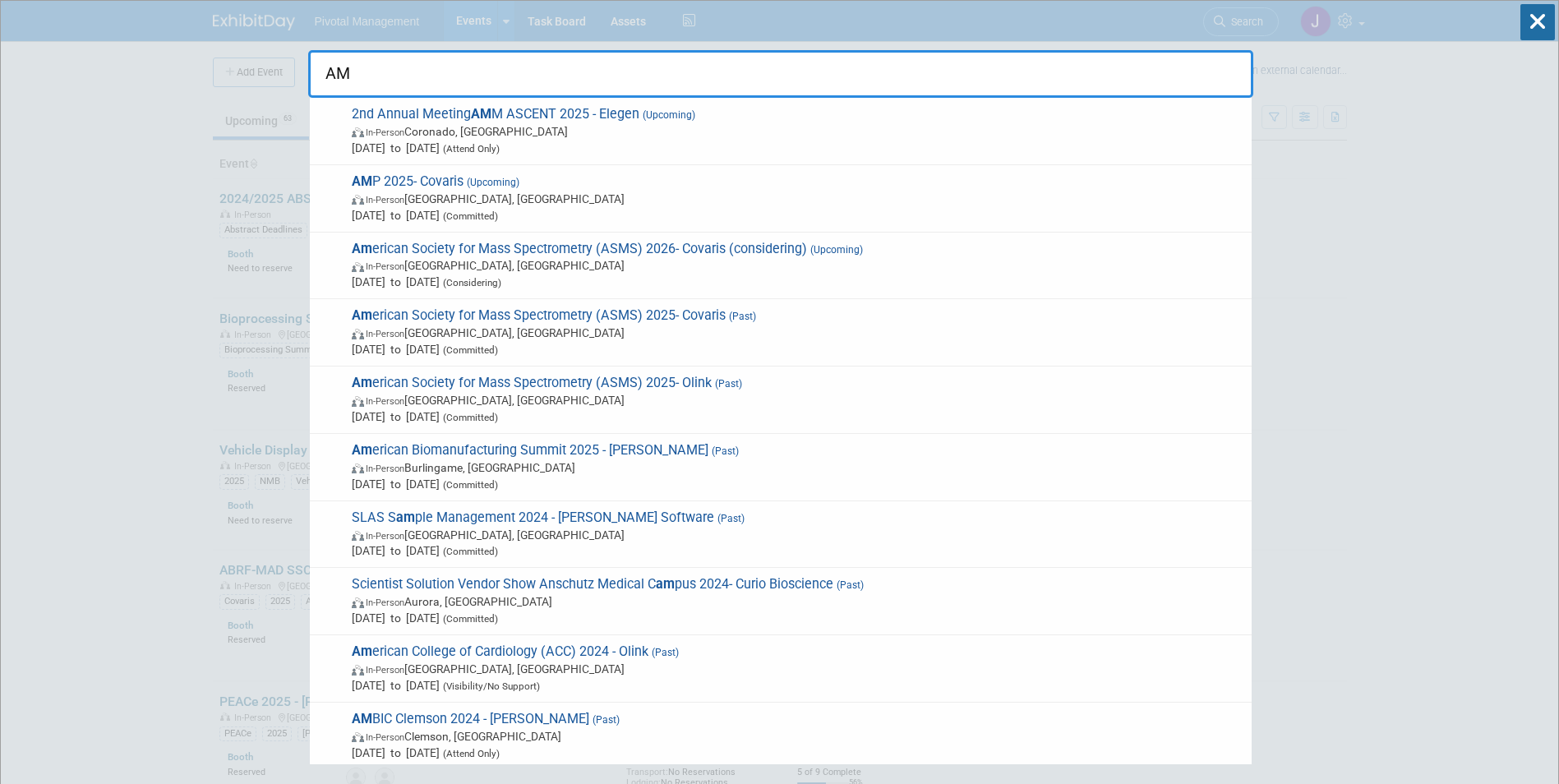
type input "AMP"
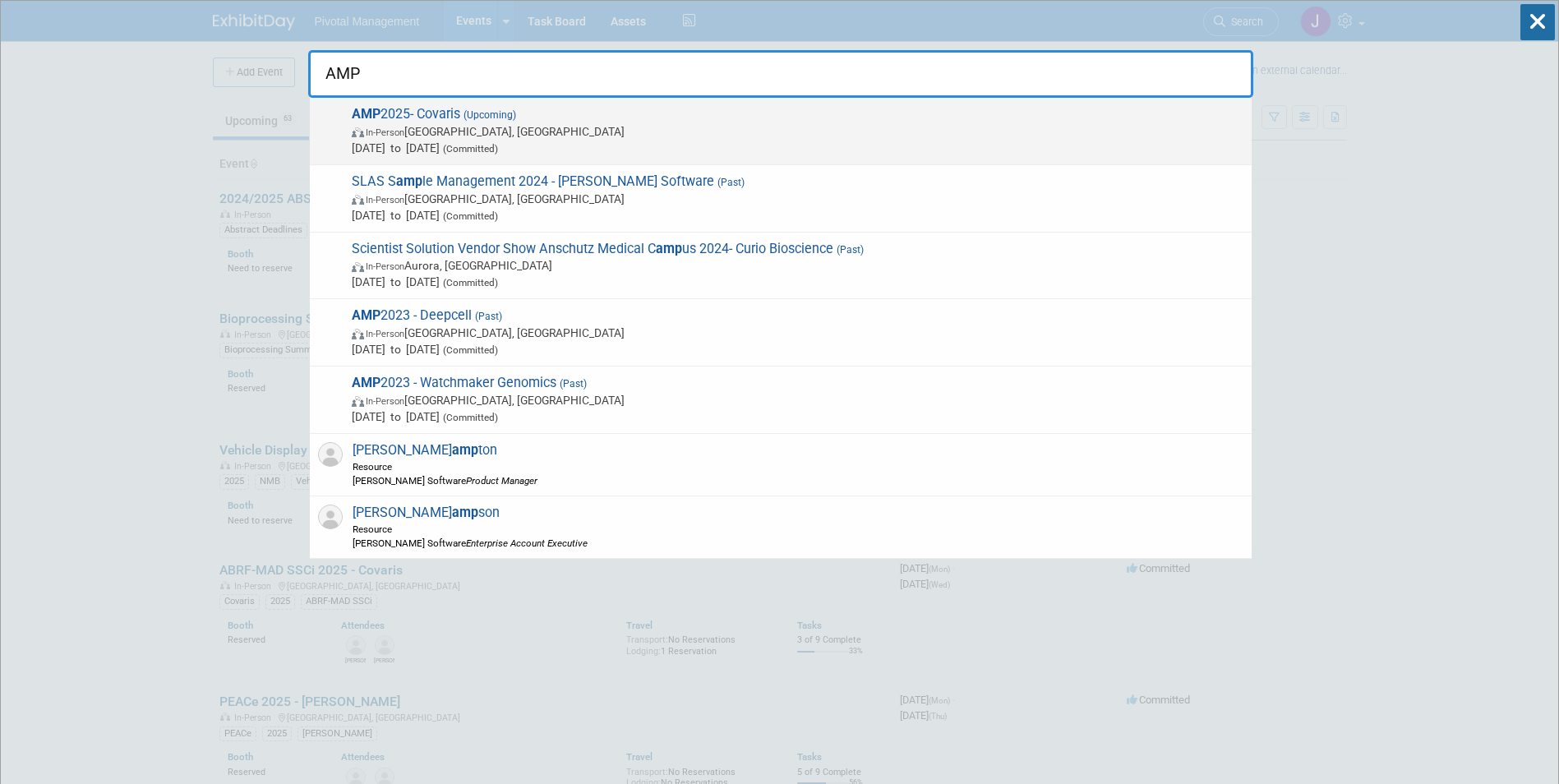
click at [685, 137] on span "In-Person [GEOGRAPHIC_DATA], [GEOGRAPHIC_DATA]" at bounding box center [797, 131] width 892 height 17
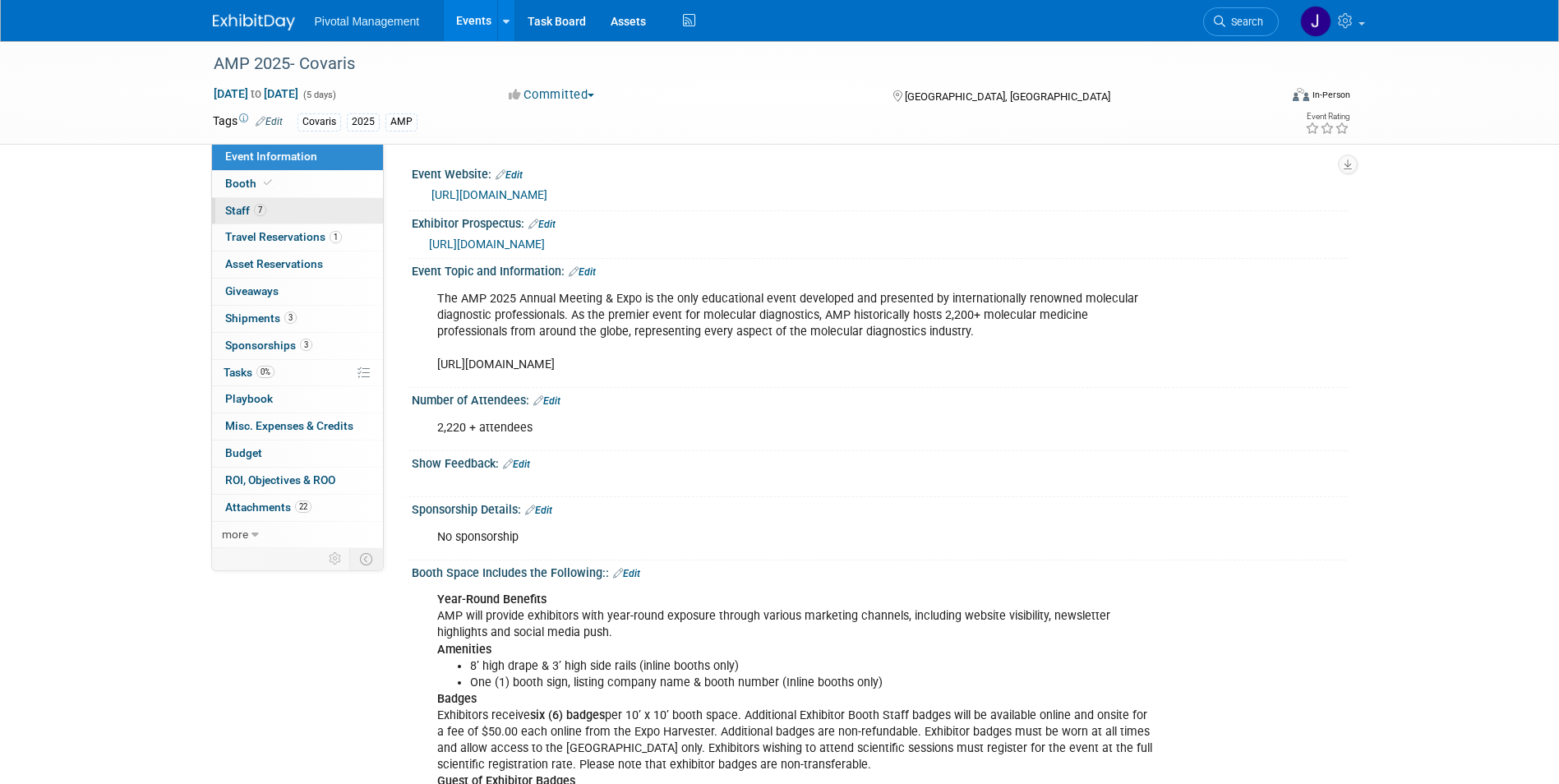
click at [275, 211] on link "7 Staff 7" at bounding box center [297, 211] width 171 height 26
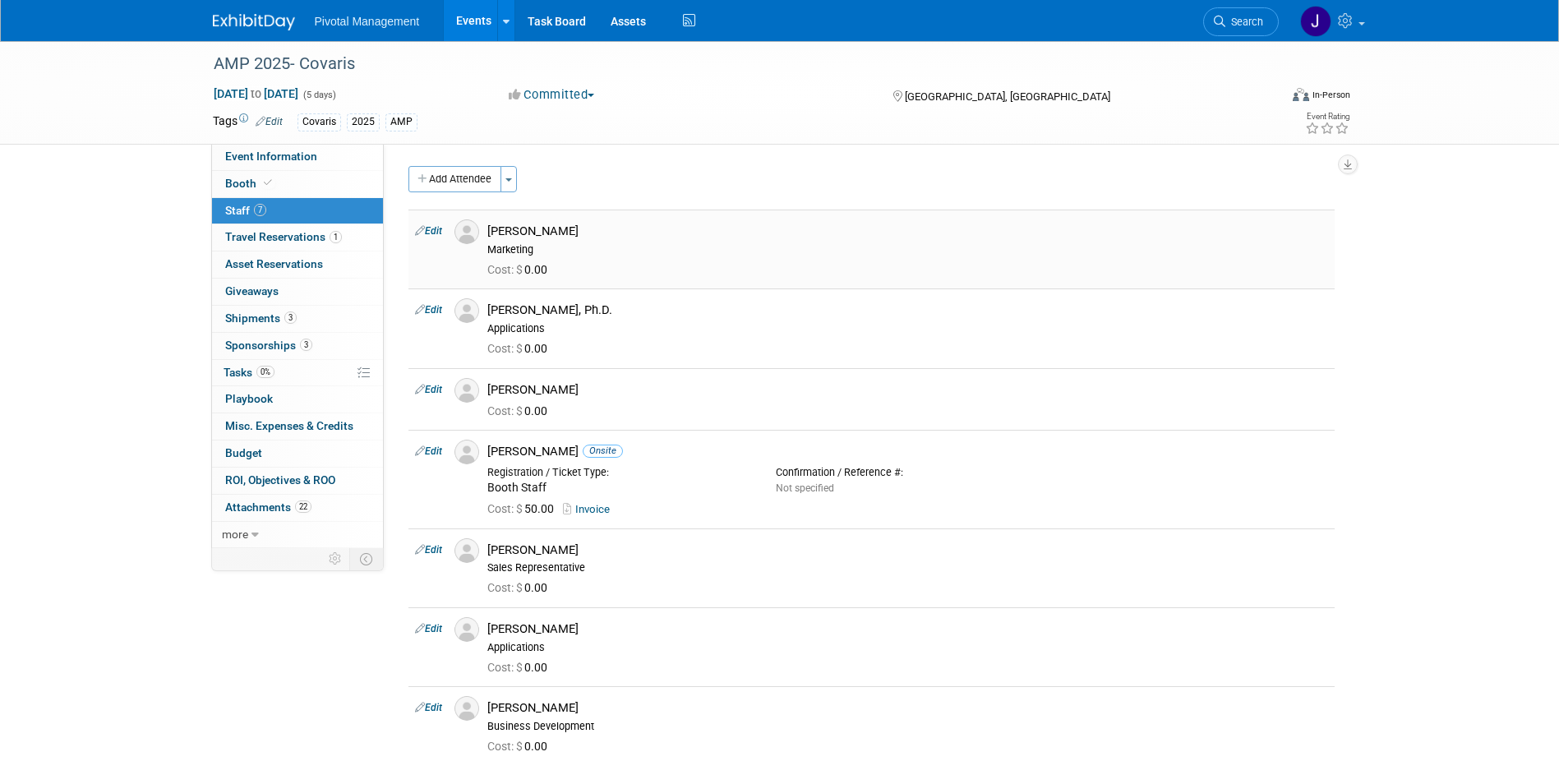
drag, startPoint x: 546, startPoint y: 228, endPoint x: 487, endPoint y: 228, distance: 59.0
click at [487, 228] on div "David Dow Marketing" at bounding box center [908, 237] width 865 height 37
copy div "David Dow"
click at [868, 271] on div "Cost: $ 0.00" at bounding box center [908, 270] width 841 height 15
drag, startPoint x: 613, startPoint y: 301, endPoint x: 485, endPoint y: 305, distance: 128.1
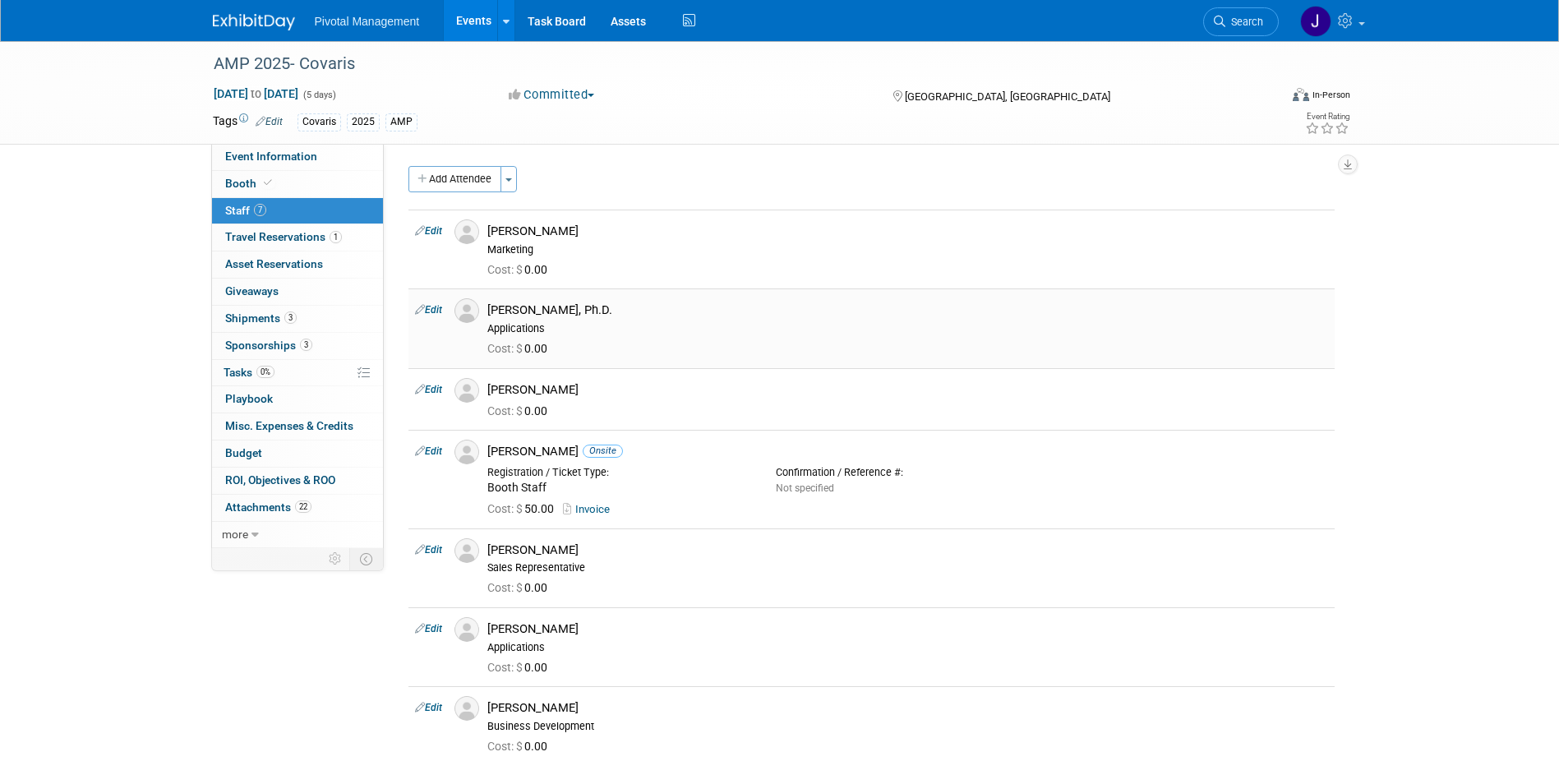
click at [485, 305] on div "Eugenio Daviso, Ph.D. Applications" at bounding box center [908, 316] width 865 height 37
copy div "[PERSON_NAME], Ph.D."
drag, startPoint x: 604, startPoint y: 382, endPoint x: 492, endPoint y: 385, distance: 112.0
click at [492, 385] on div "[PERSON_NAME]" at bounding box center [908, 390] width 841 height 16
copy div "[PERSON_NAME]"
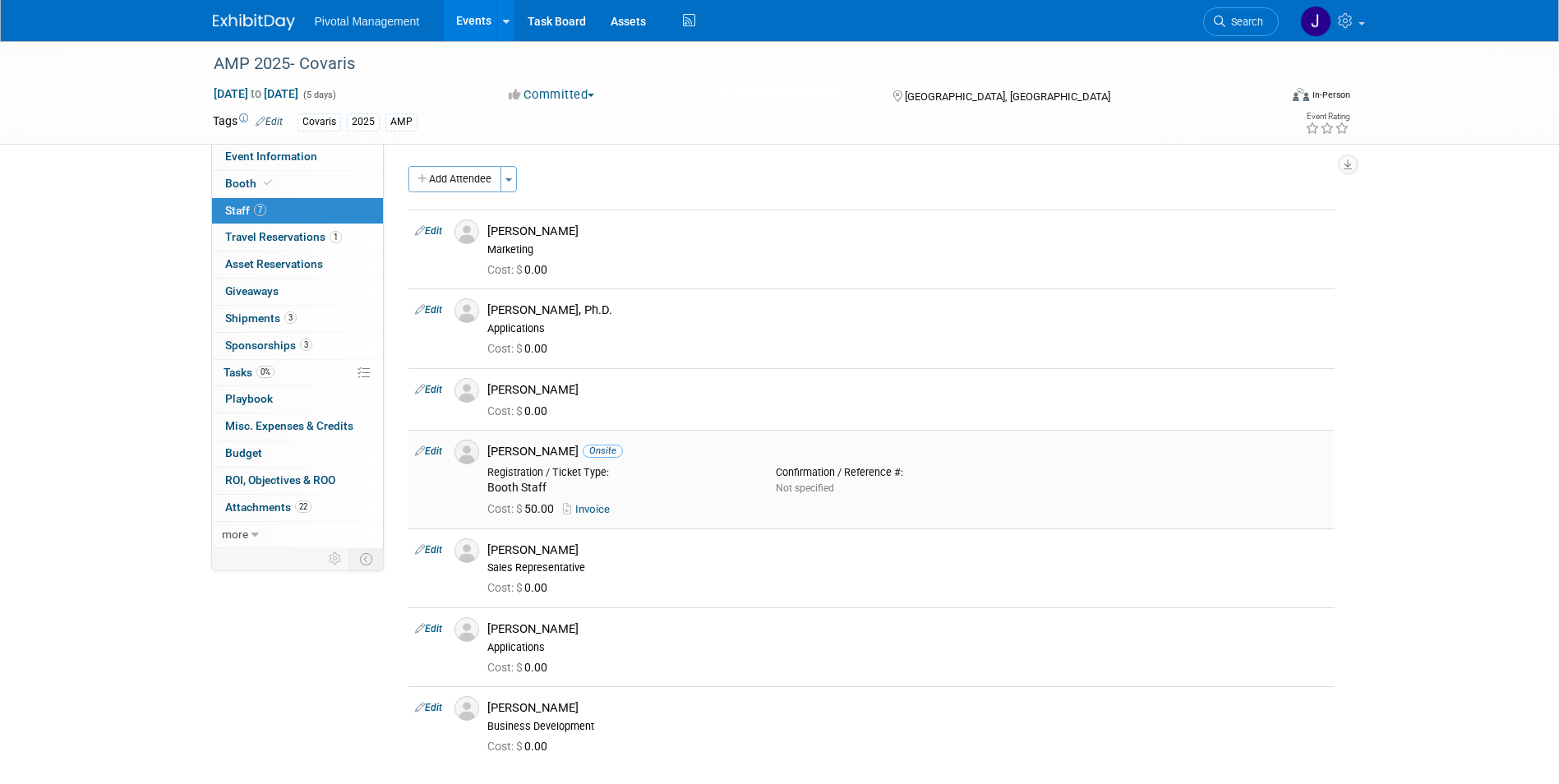
drag, startPoint x: 557, startPoint y: 444, endPoint x: 499, endPoint y: 449, distance: 58.2
click at [499, 449] on div "Greg Endress Onsite" at bounding box center [908, 451] width 841 height 16
drag, startPoint x: 499, startPoint y: 449, endPoint x: 548, endPoint y: 449, distance: 49.0
click at [548, 449] on div "Greg Endress Onsite" at bounding box center [908, 451] width 841 height 16
drag, startPoint x: 562, startPoint y: 448, endPoint x: 489, endPoint y: 448, distance: 73.0
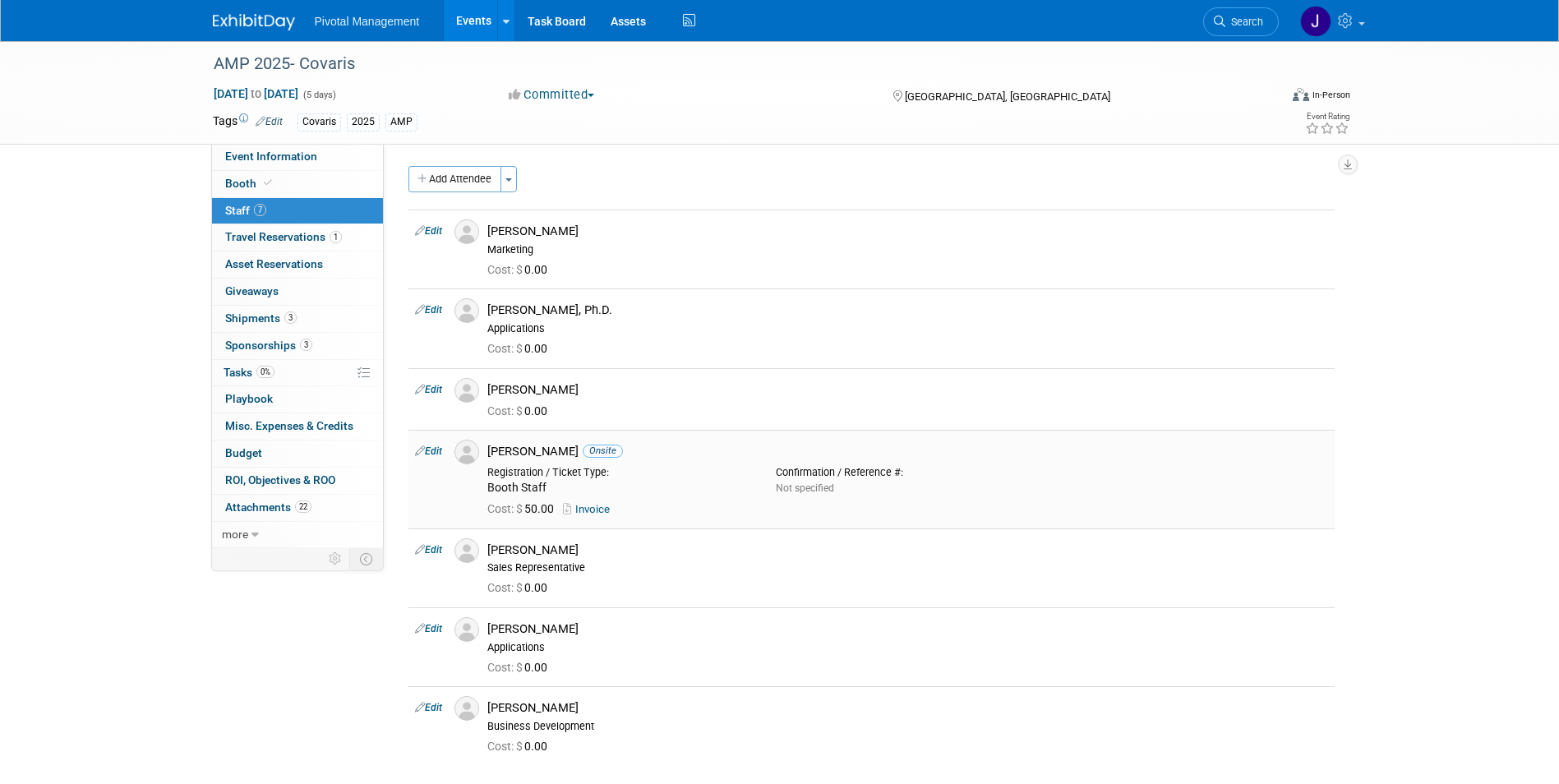
click at [489, 448] on div "Greg Endress Onsite" at bounding box center [908, 451] width 841 height 16
copy div "[PERSON_NAME]"
drag, startPoint x: 594, startPoint y: 539, endPoint x: 489, endPoint y: 548, distance: 105.4
click at [489, 548] on div "Jared Hoffman Sales Representative" at bounding box center [908, 555] width 865 height 37
copy div "[PERSON_NAME]"
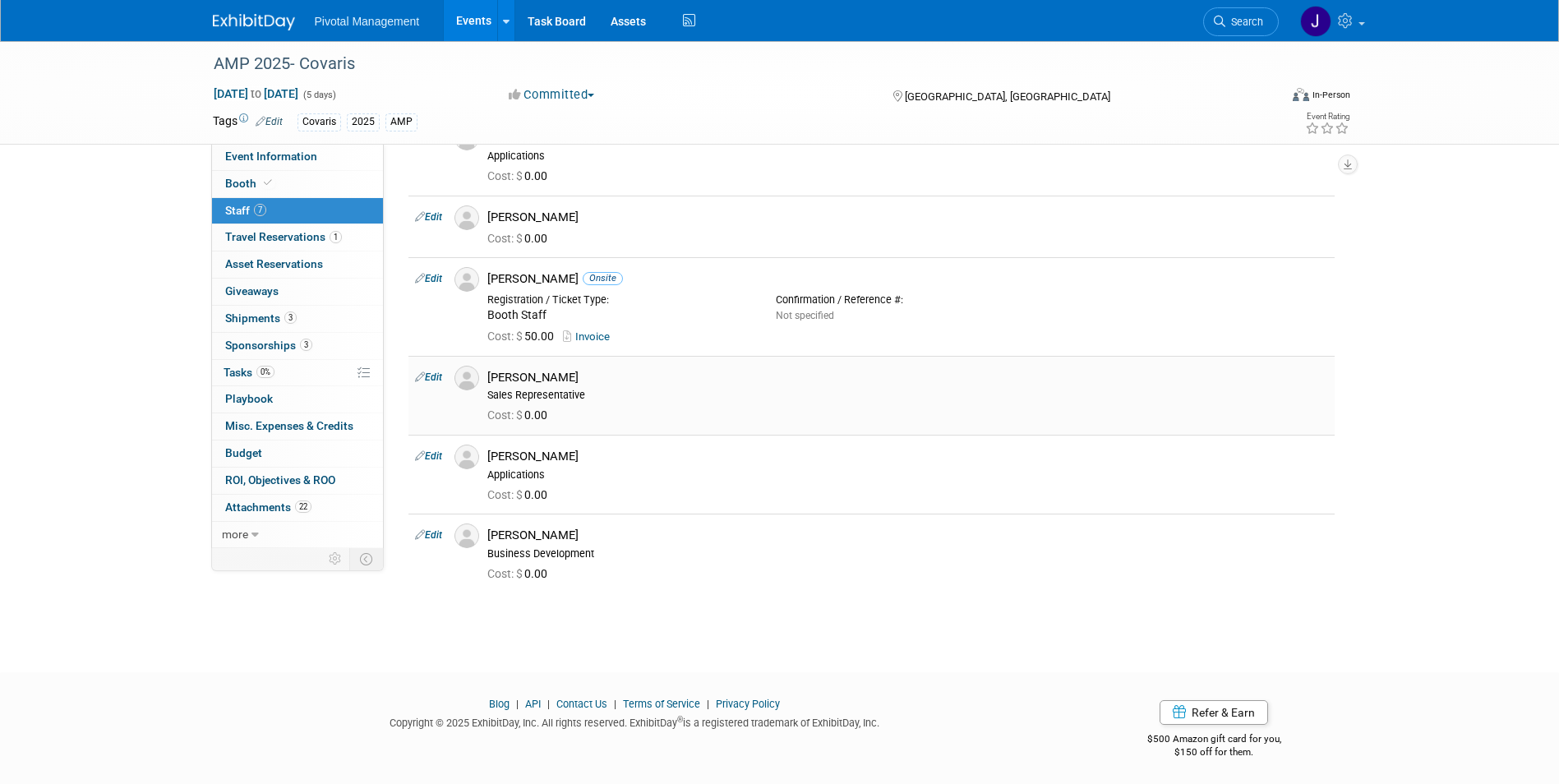
scroll to position [176, 0]
drag, startPoint x: 571, startPoint y: 446, endPoint x: 491, endPoint y: 450, distance: 80.1
click at [491, 450] on div "[PERSON_NAME]" at bounding box center [908, 453] width 841 height 16
copy div "[PERSON_NAME]"
drag, startPoint x: 601, startPoint y: 532, endPoint x: 491, endPoint y: 532, distance: 110.0
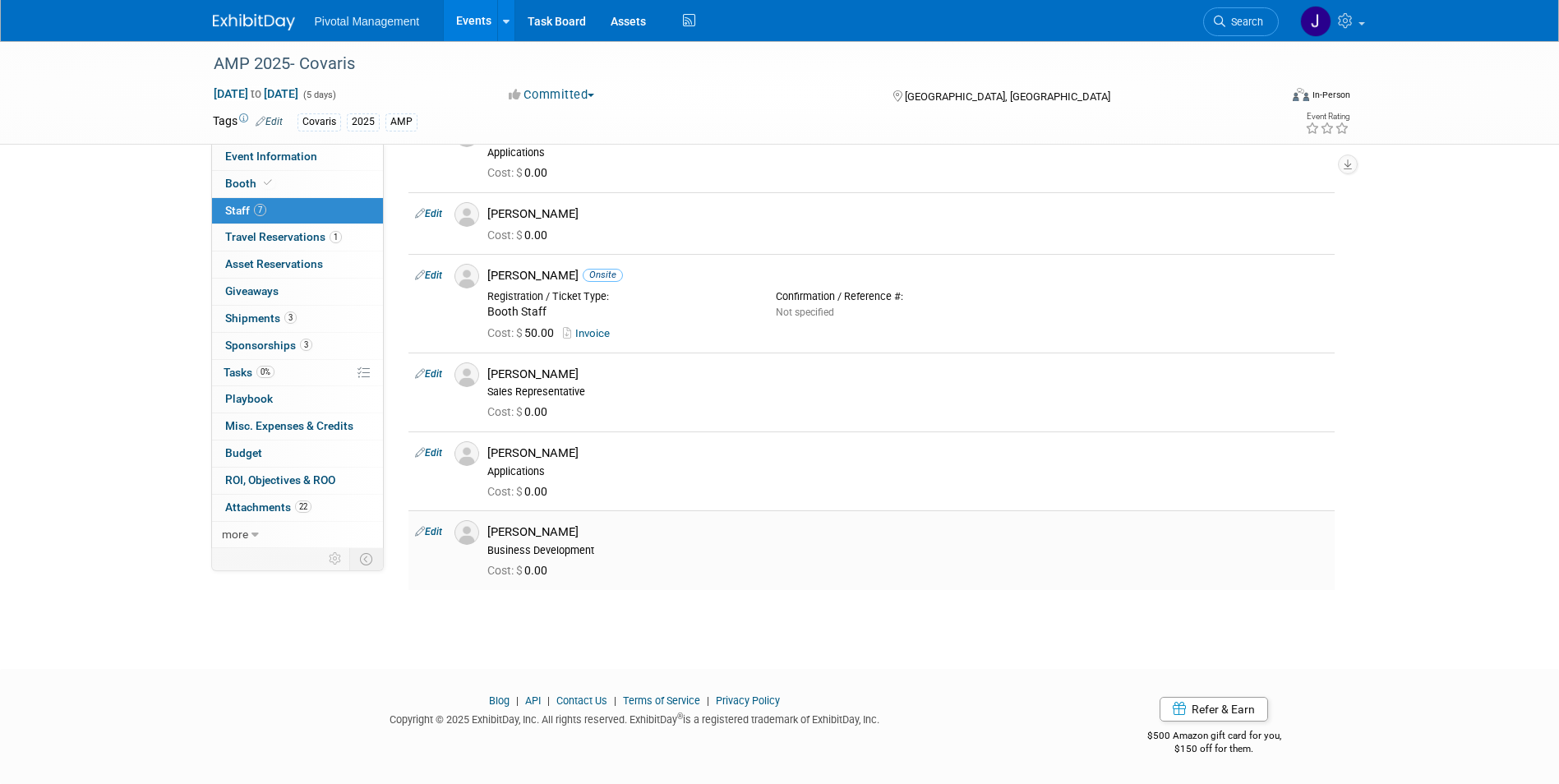
click at [491, 532] on div "[PERSON_NAME]" at bounding box center [908, 532] width 841 height 16
copy div "[PERSON_NAME]"
click at [831, 524] on div "Robert Riegelhaupt Business Development" at bounding box center [908, 538] width 865 height 37
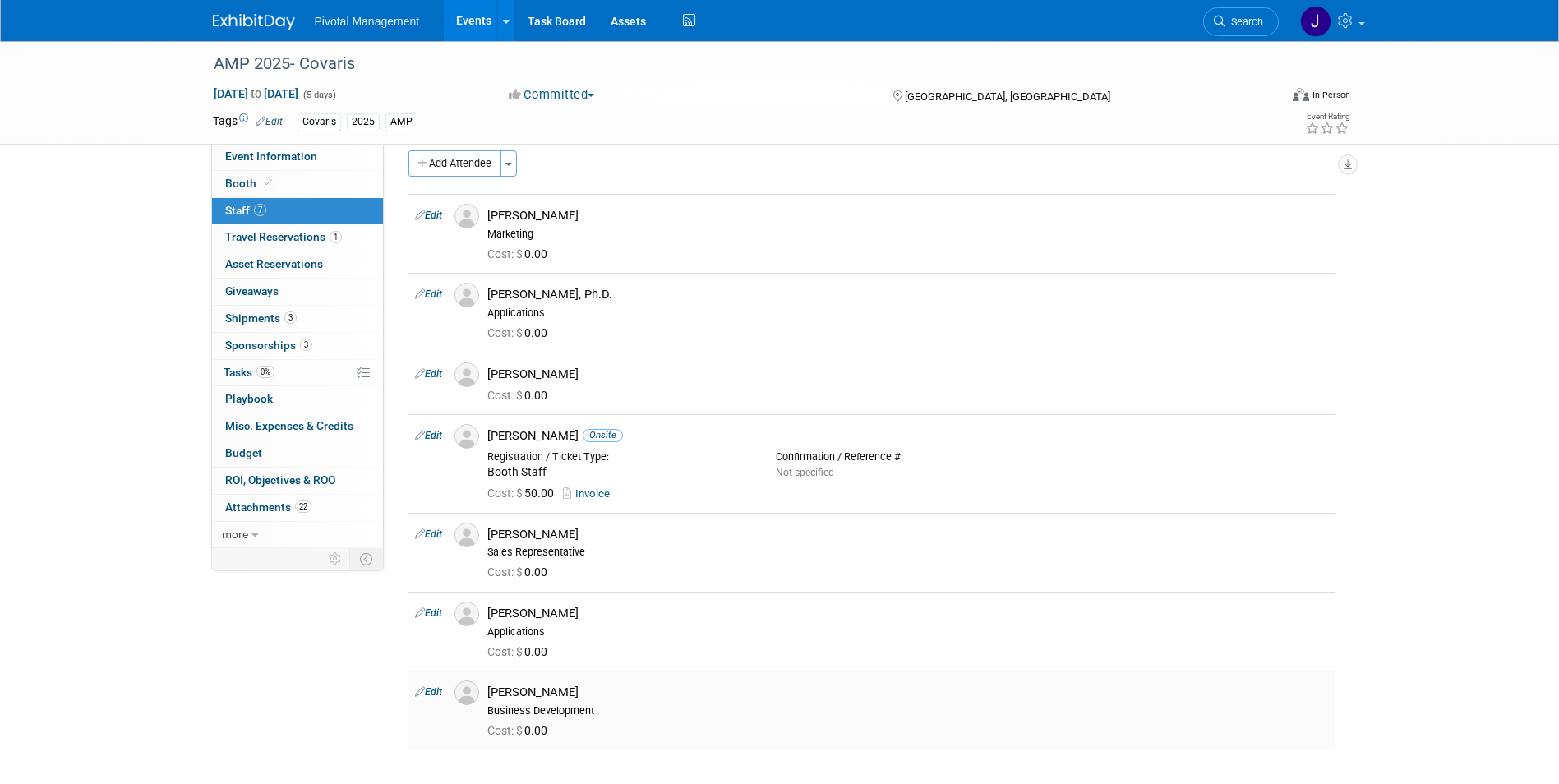
scroll to position [0, 0]
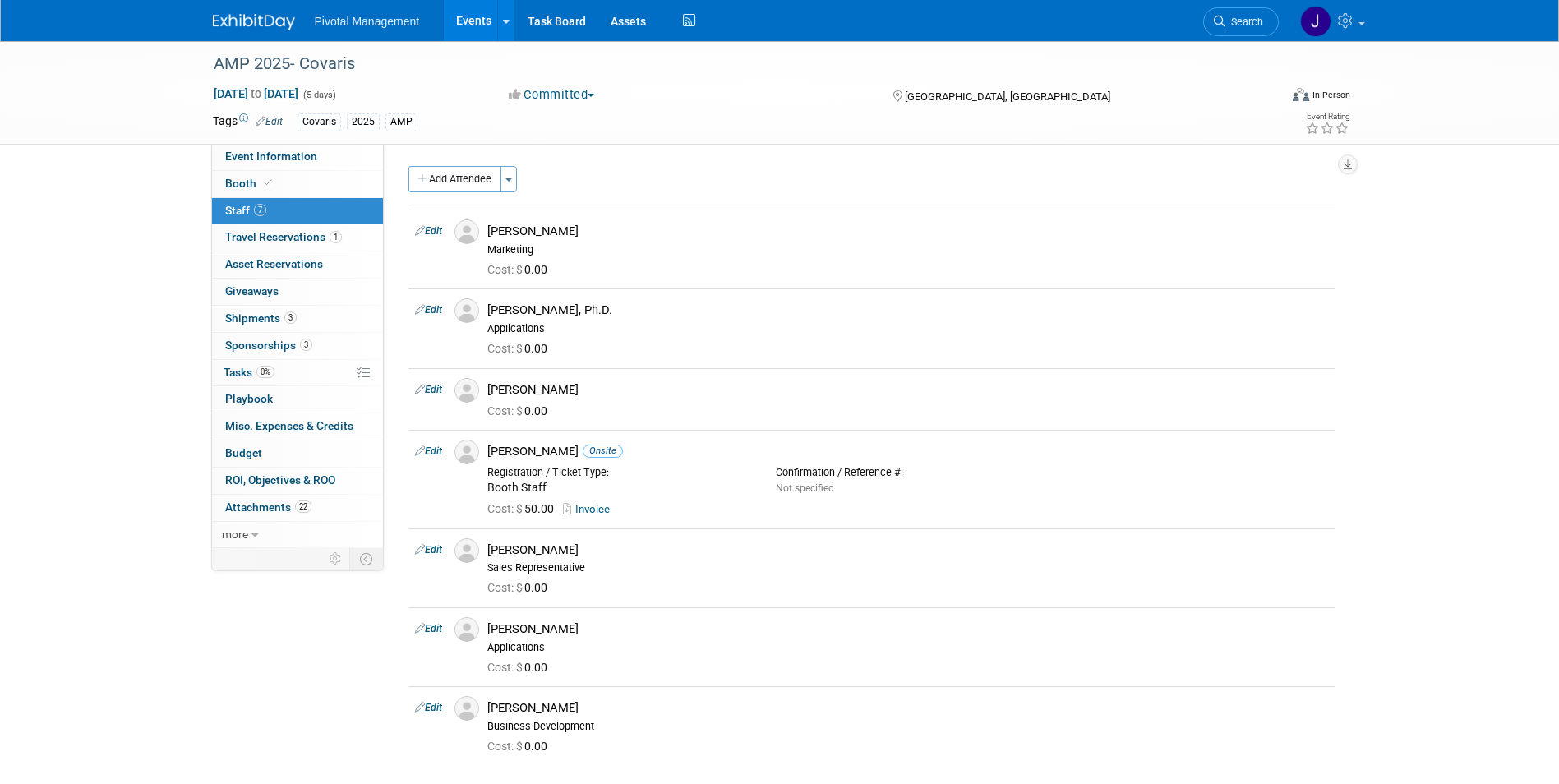
click at [471, 18] on link "Events" at bounding box center [473, 20] width 60 height 41
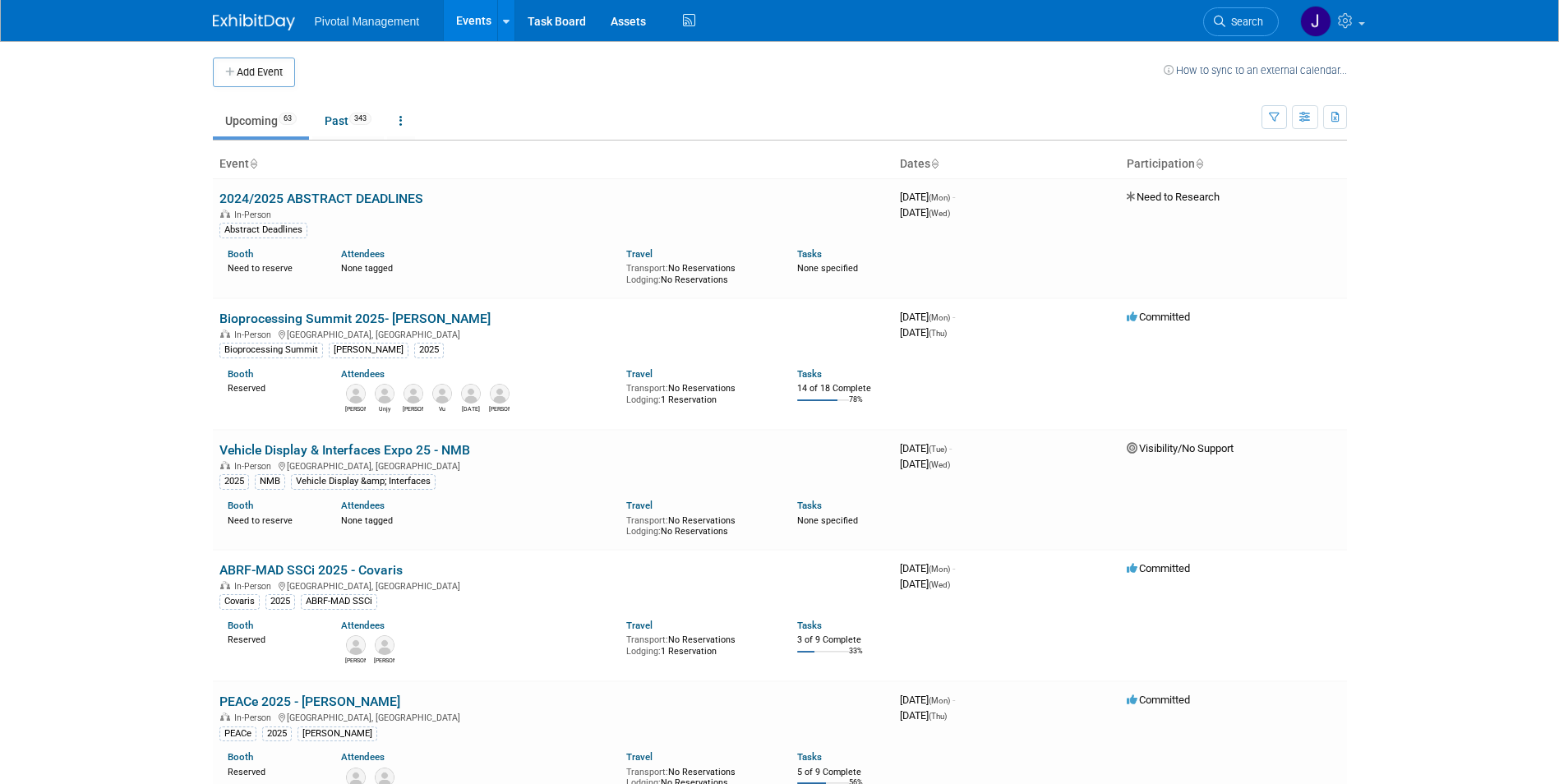
click at [1264, 25] on link "Search" at bounding box center [1241, 21] width 76 height 29
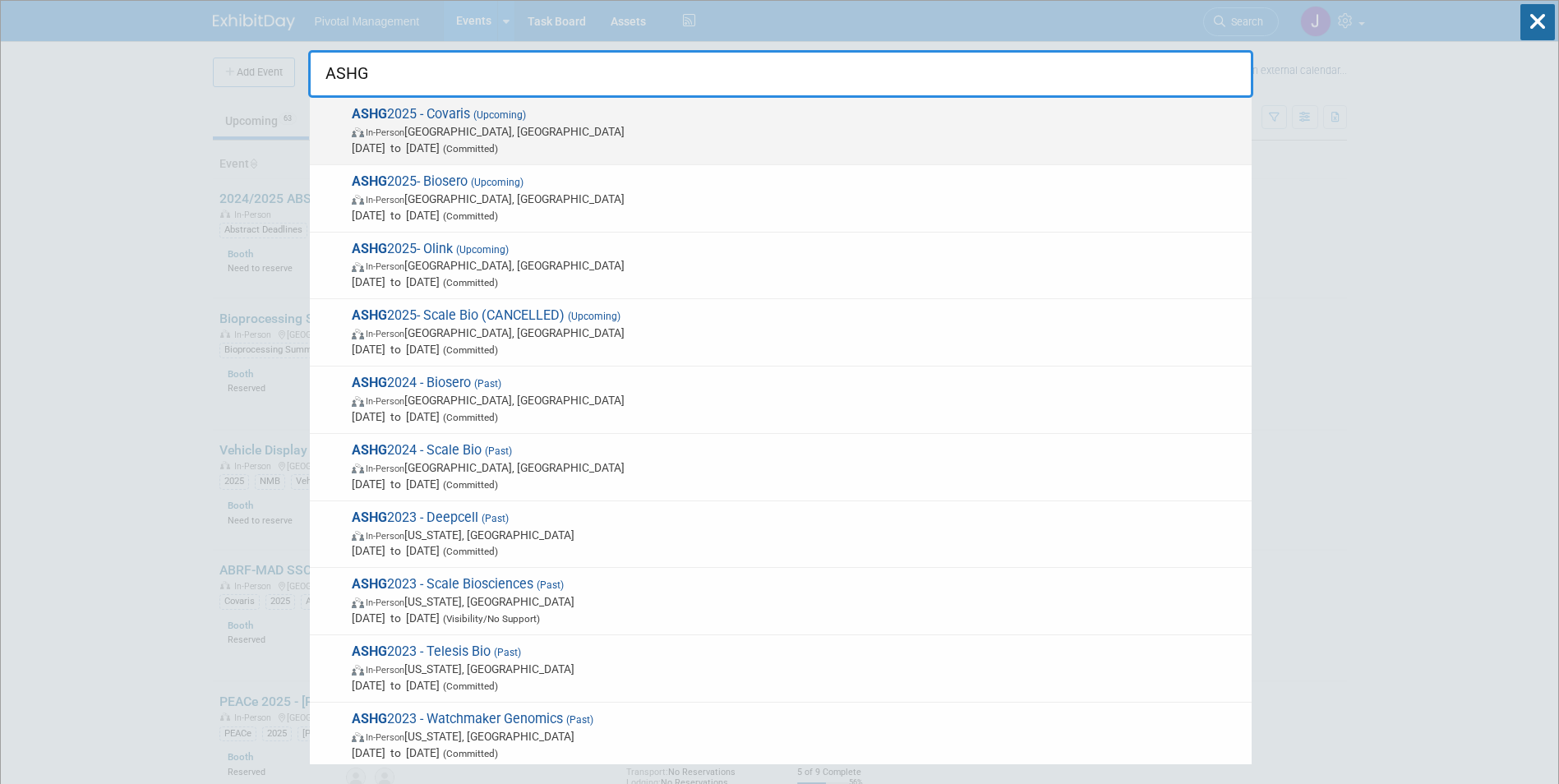
type input "ASHG"
click at [590, 125] on span "In-Person [GEOGRAPHIC_DATA], [GEOGRAPHIC_DATA]" at bounding box center [797, 131] width 892 height 17
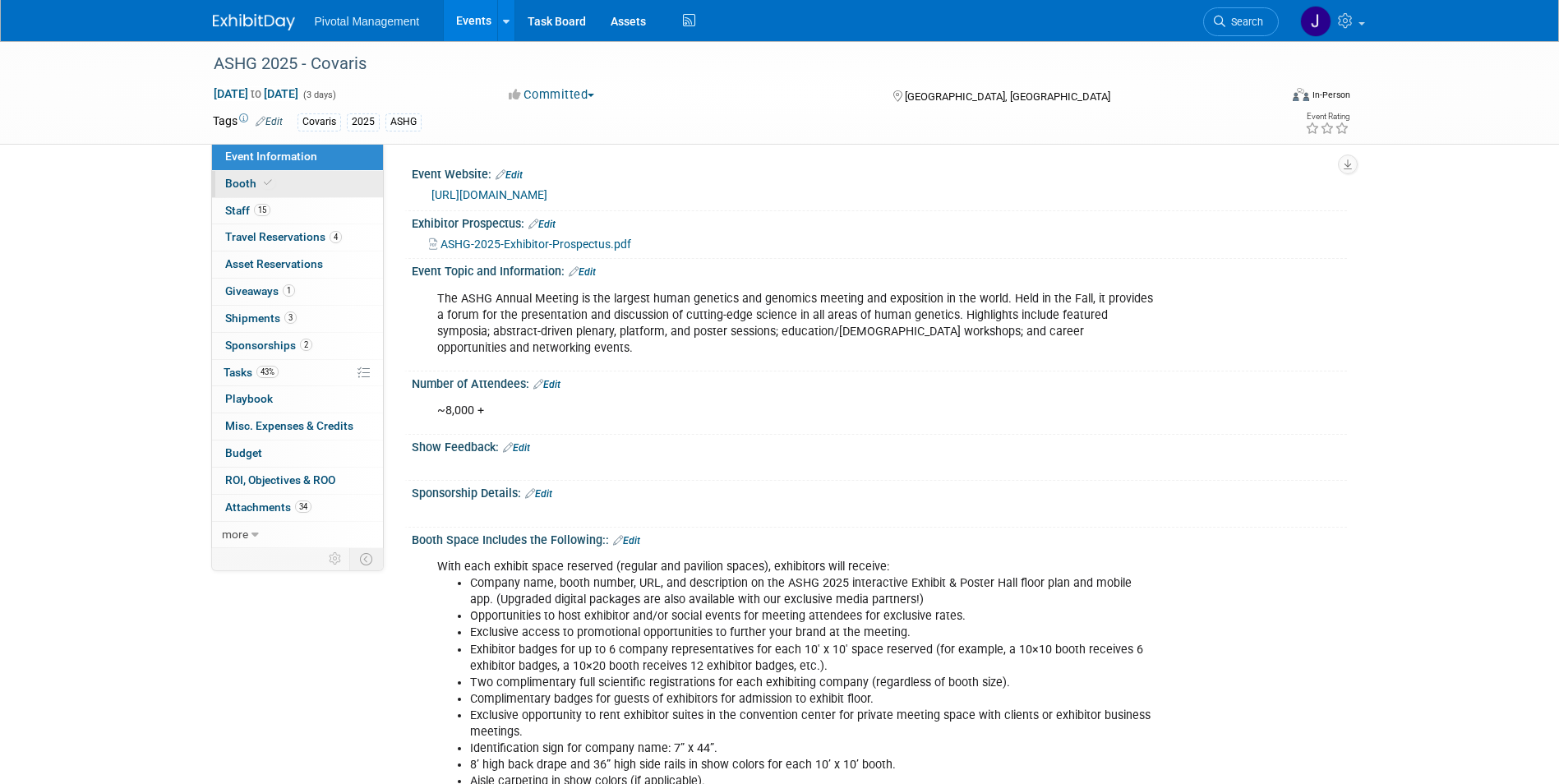
click at [268, 185] on icon at bounding box center [267, 182] width 8 height 9
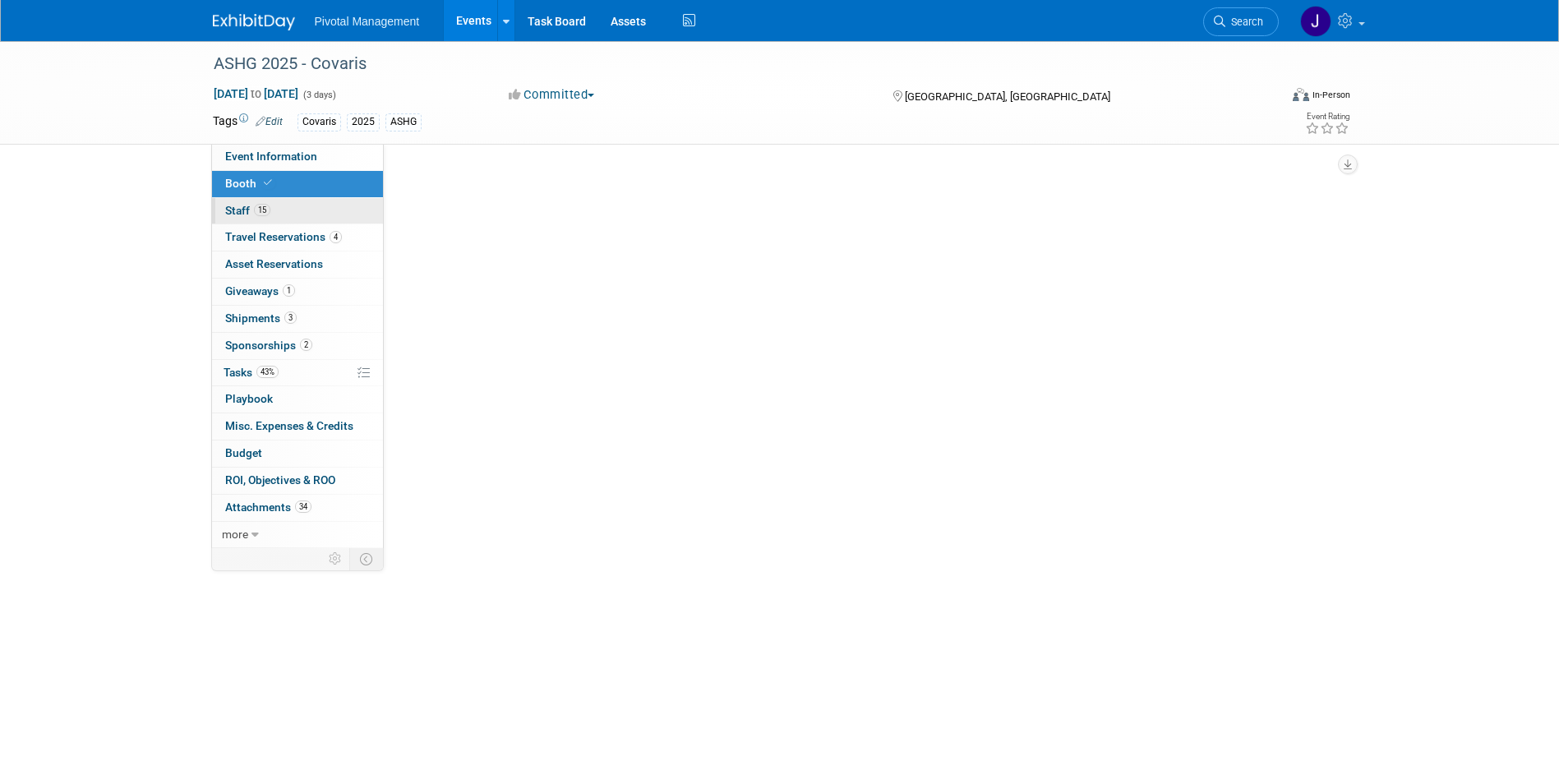
select select "No"
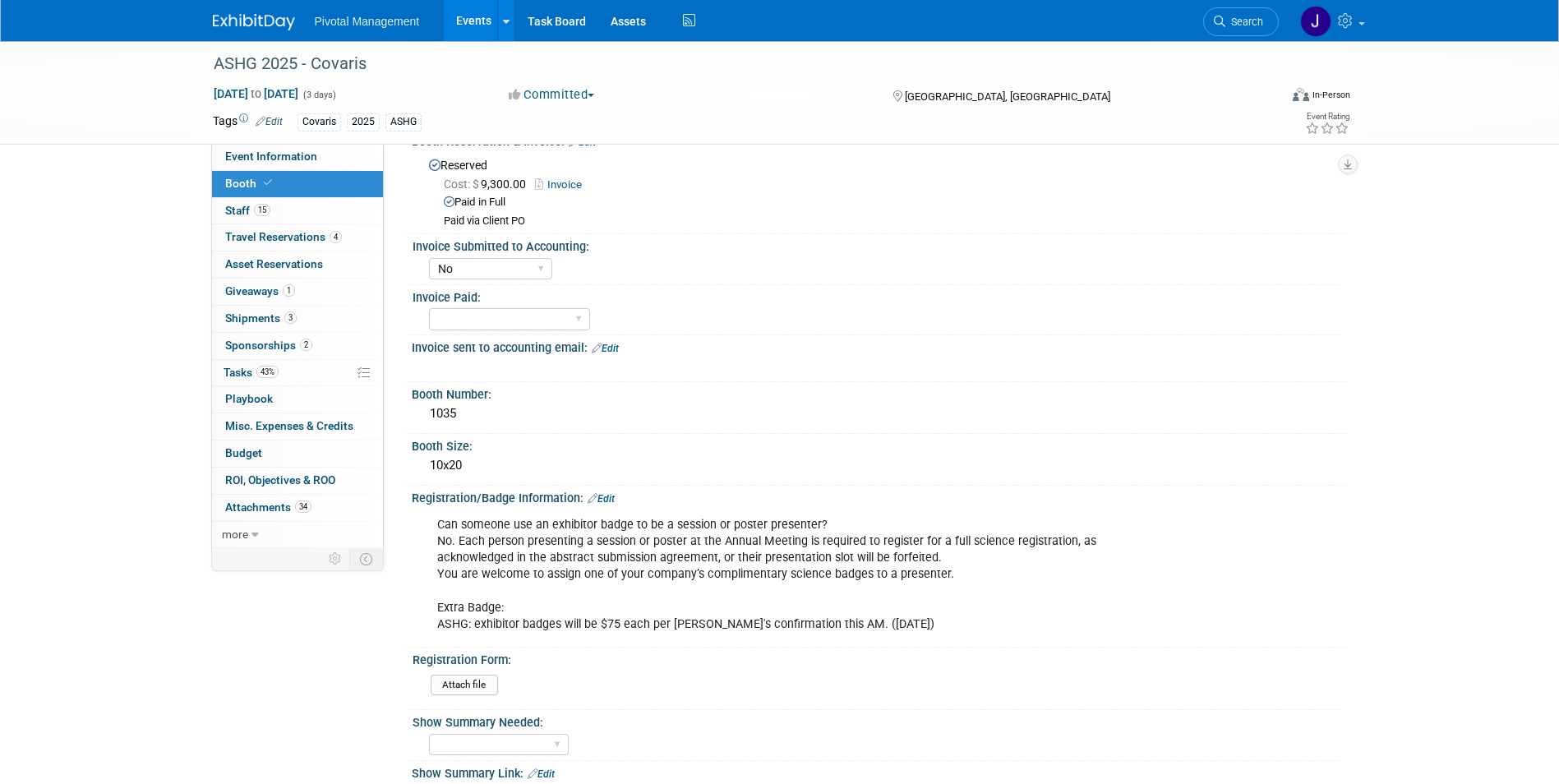
scroll to position [36, 0]
click at [1274, 25] on link "Search" at bounding box center [1241, 21] width 76 height 29
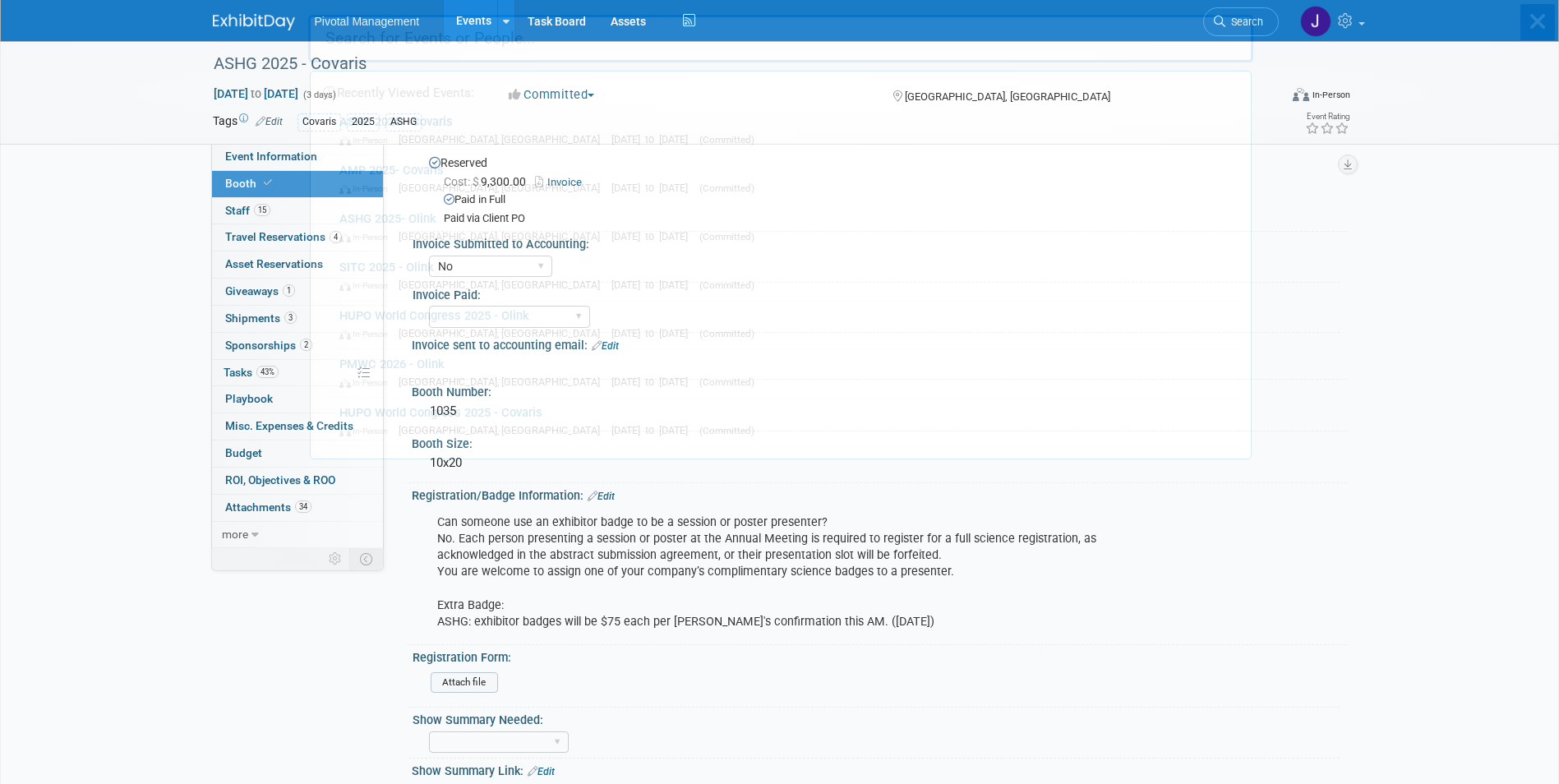
scroll to position [0, 0]
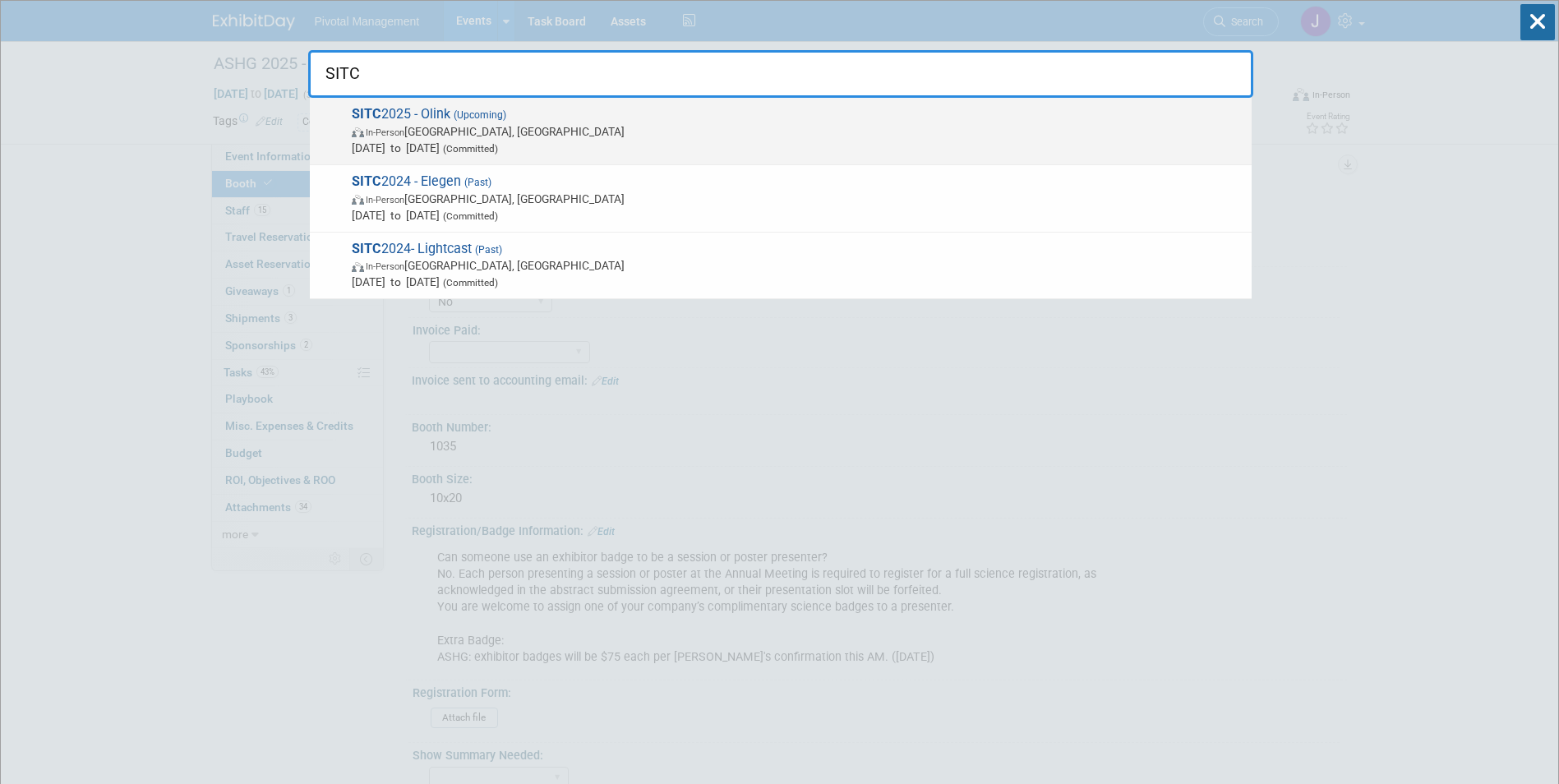
type input "SITC"
click at [781, 97] on div "SITC 2025 - Olink (Upcoming) In-Person Forest Heights, MD Nov 7, 2025 to Nov 8,…" at bounding box center [780, 131] width 942 height 68
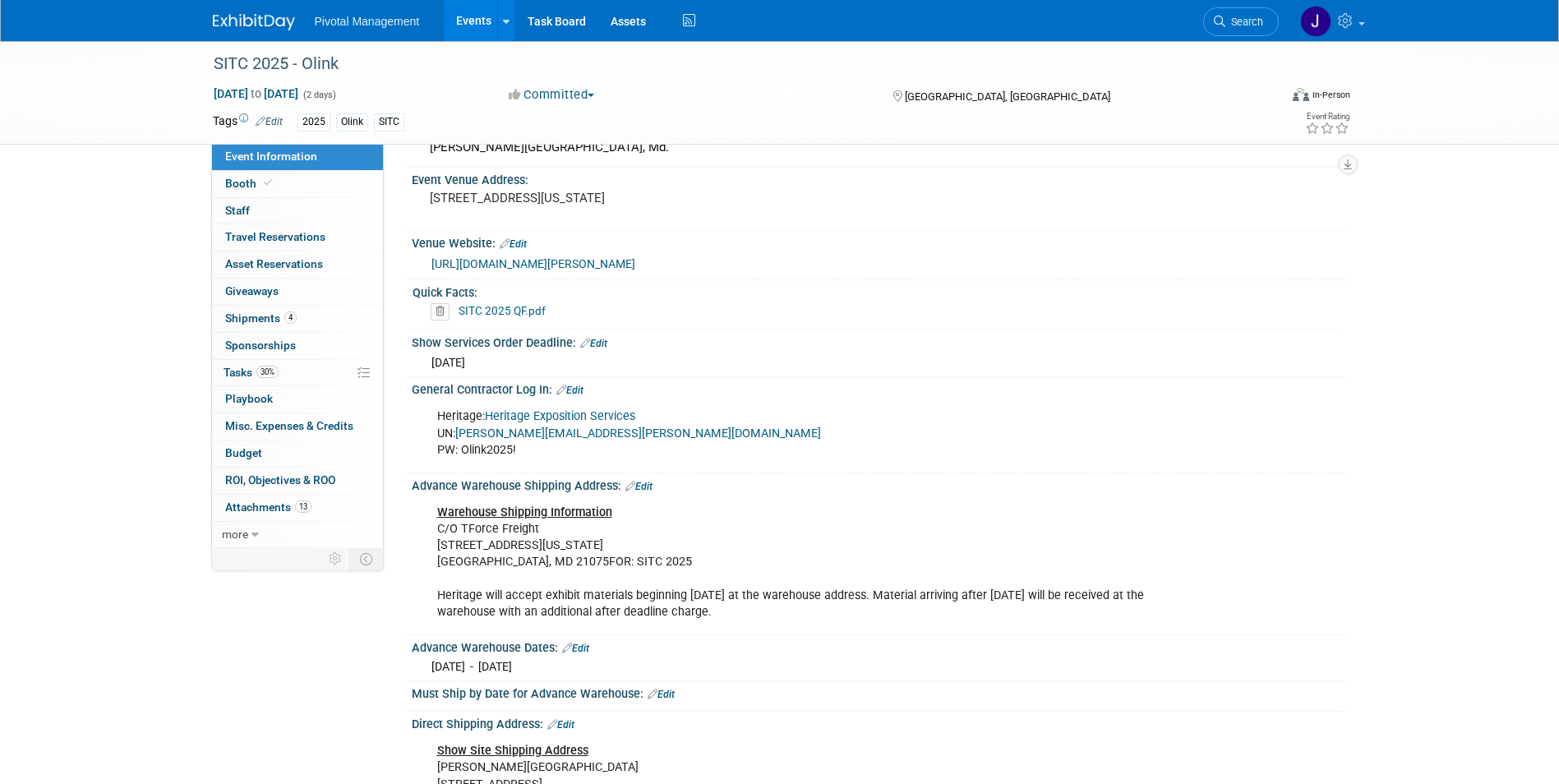
scroll to position [1323, 0]
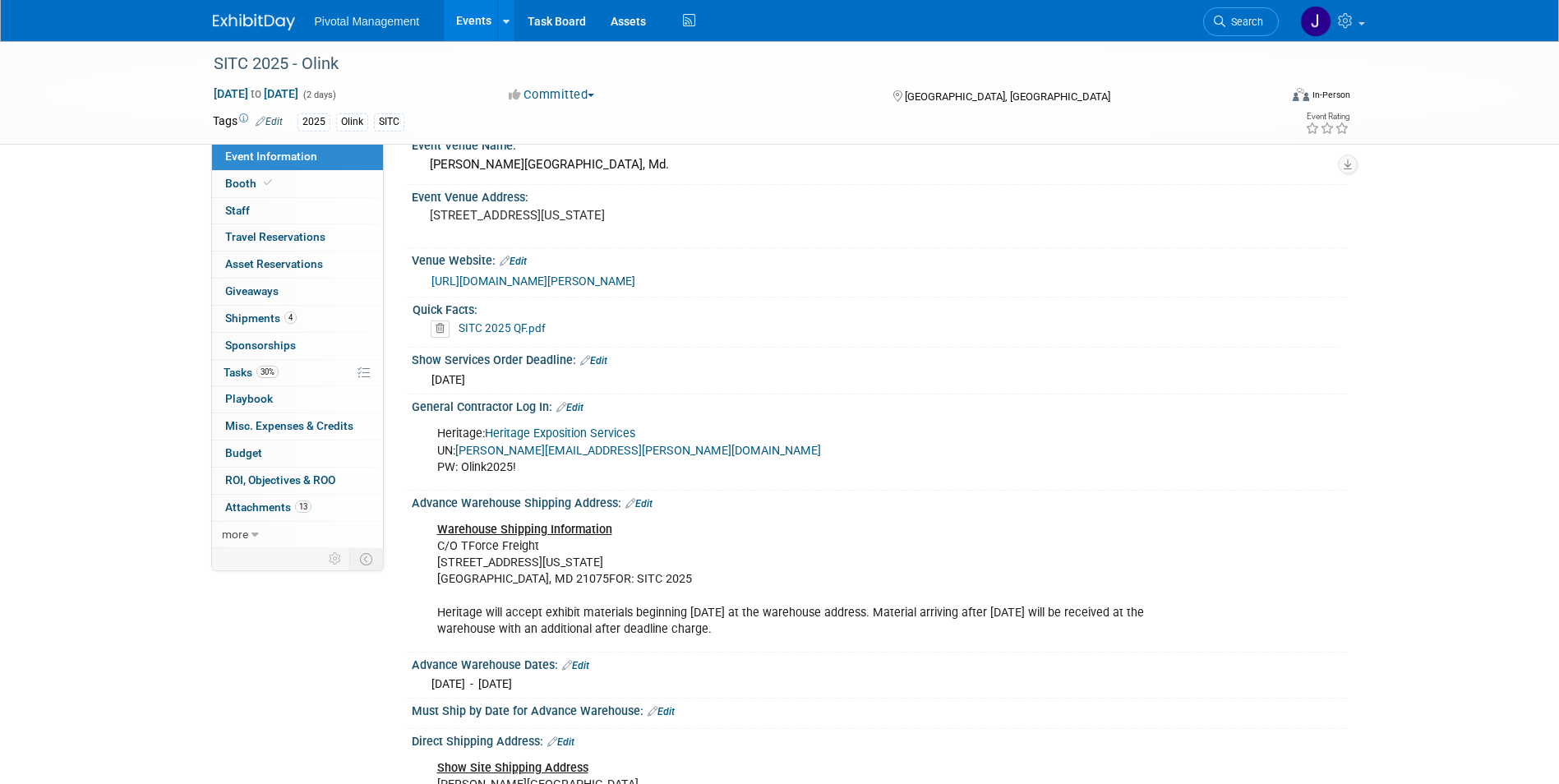
drag, startPoint x: 467, startPoint y: 13, endPoint x: 1255, endPoint y: 40, distance: 788.5
click at [467, 13] on link "Events" at bounding box center [473, 20] width 60 height 41
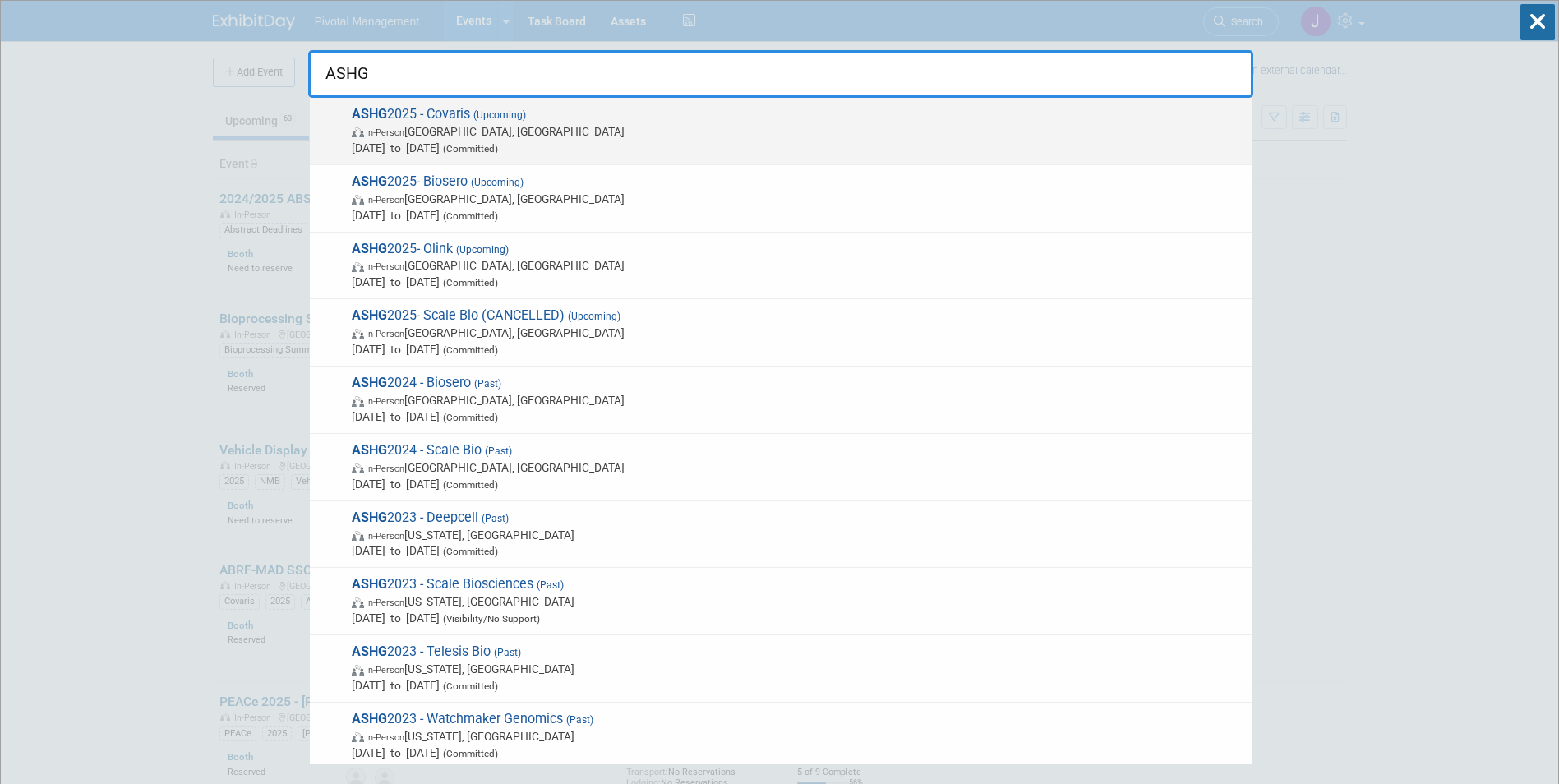
type input "ASHG"
click at [567, 114] on span "ASHG 2025 - Covaris (Upcoming) In-Person [GEOGRAPHIC_DATA], [GEOGRAPHIC_DATA] […" at bounding box center [795, 131] width 897 height 50
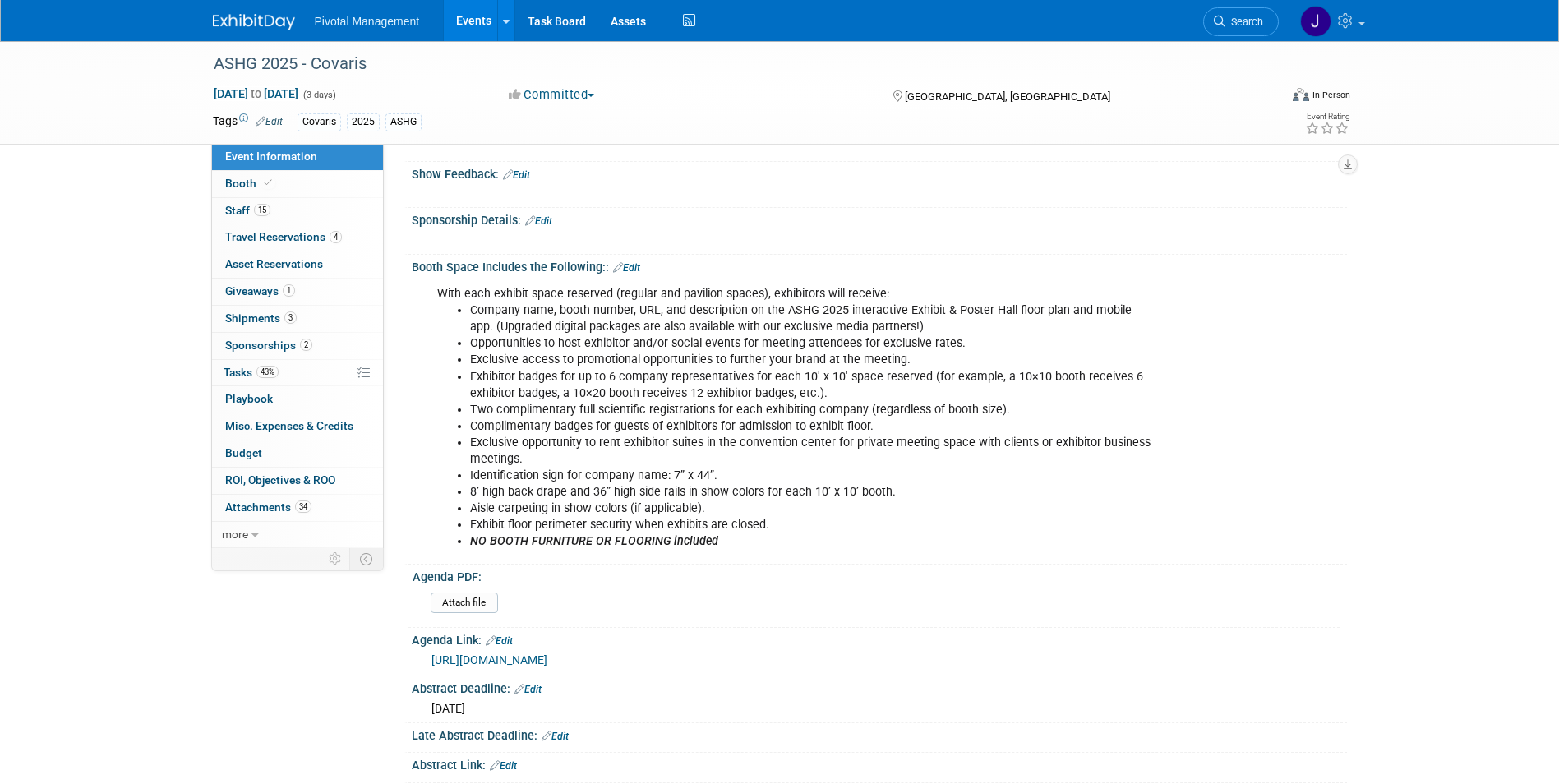
scroll to position [515, 0]
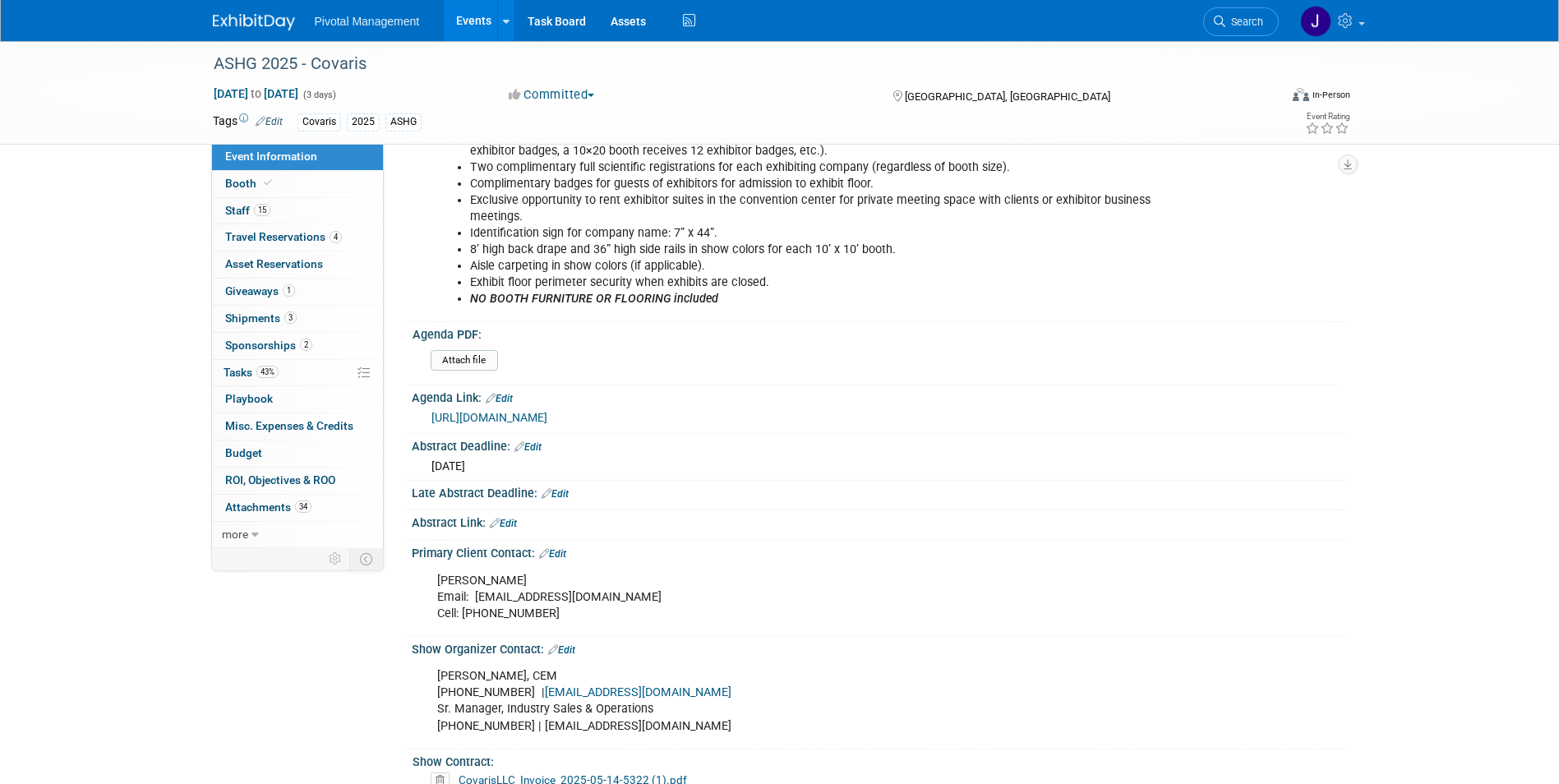
click at [481, 24] on link "Events" at bounding box center [473, 20] width 60 height 41
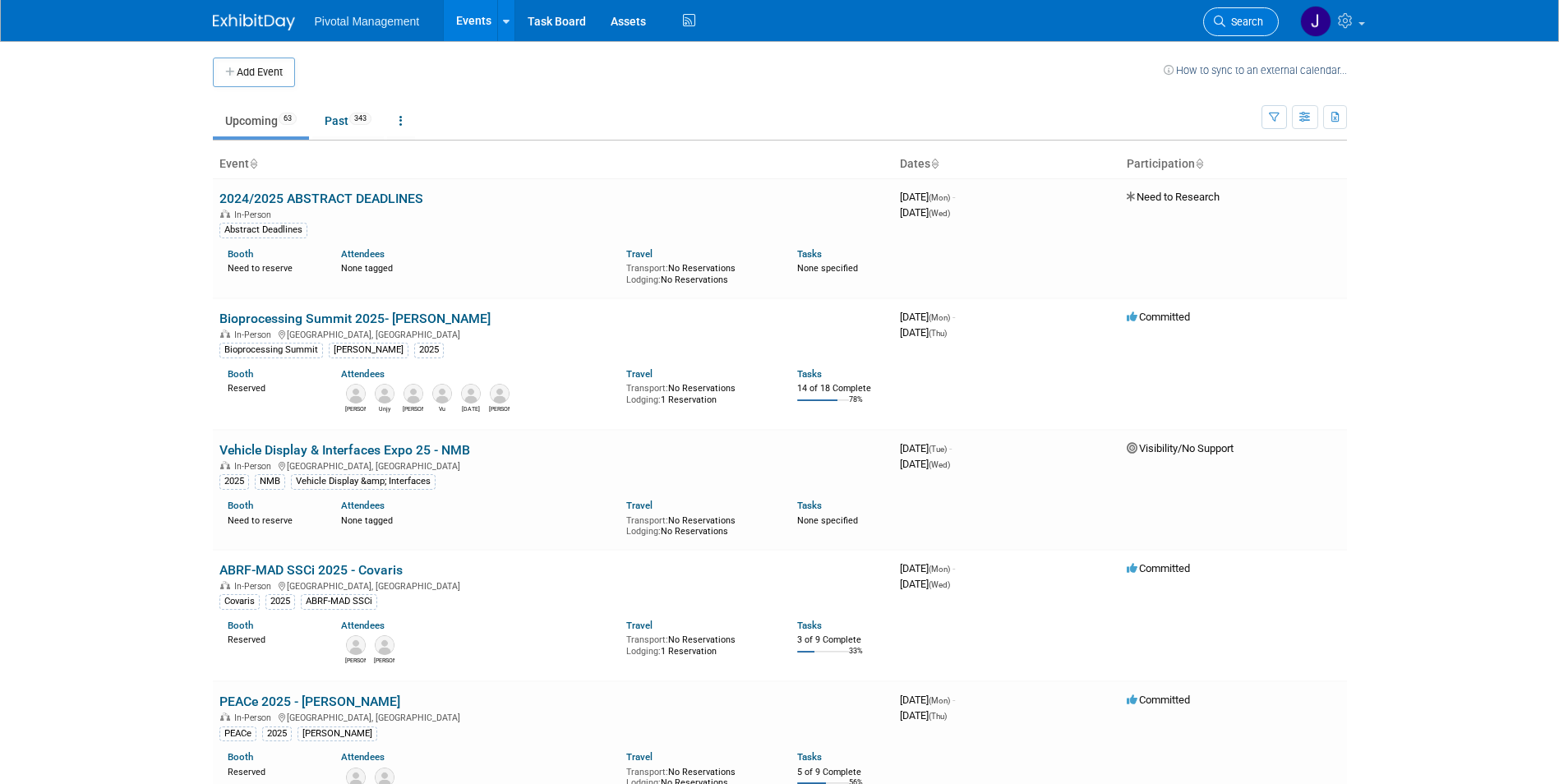
click at [1247, 21] on span "Search" at bounding box center [1244, 22] width 38 height 12
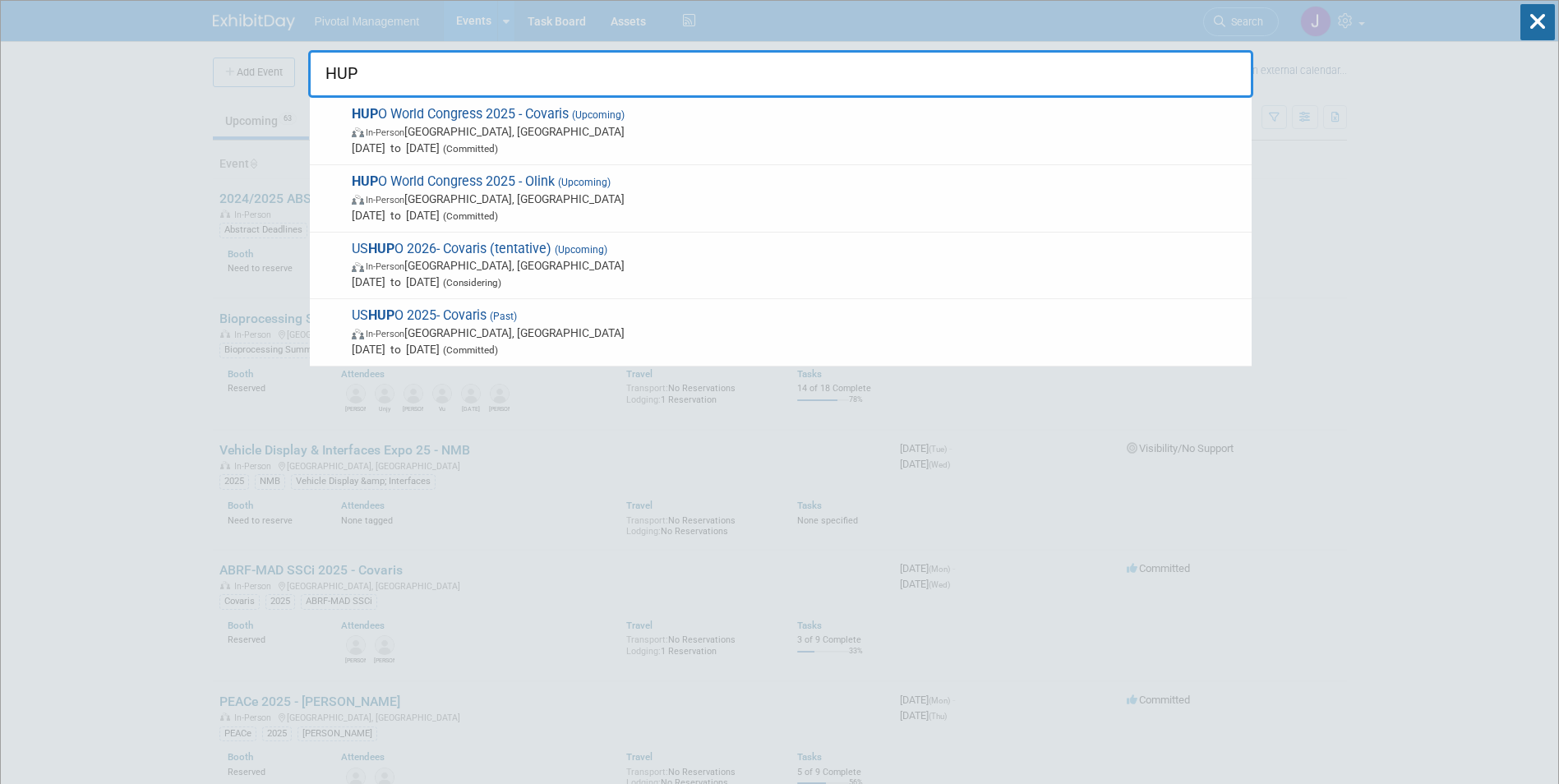
type input "HUPO"
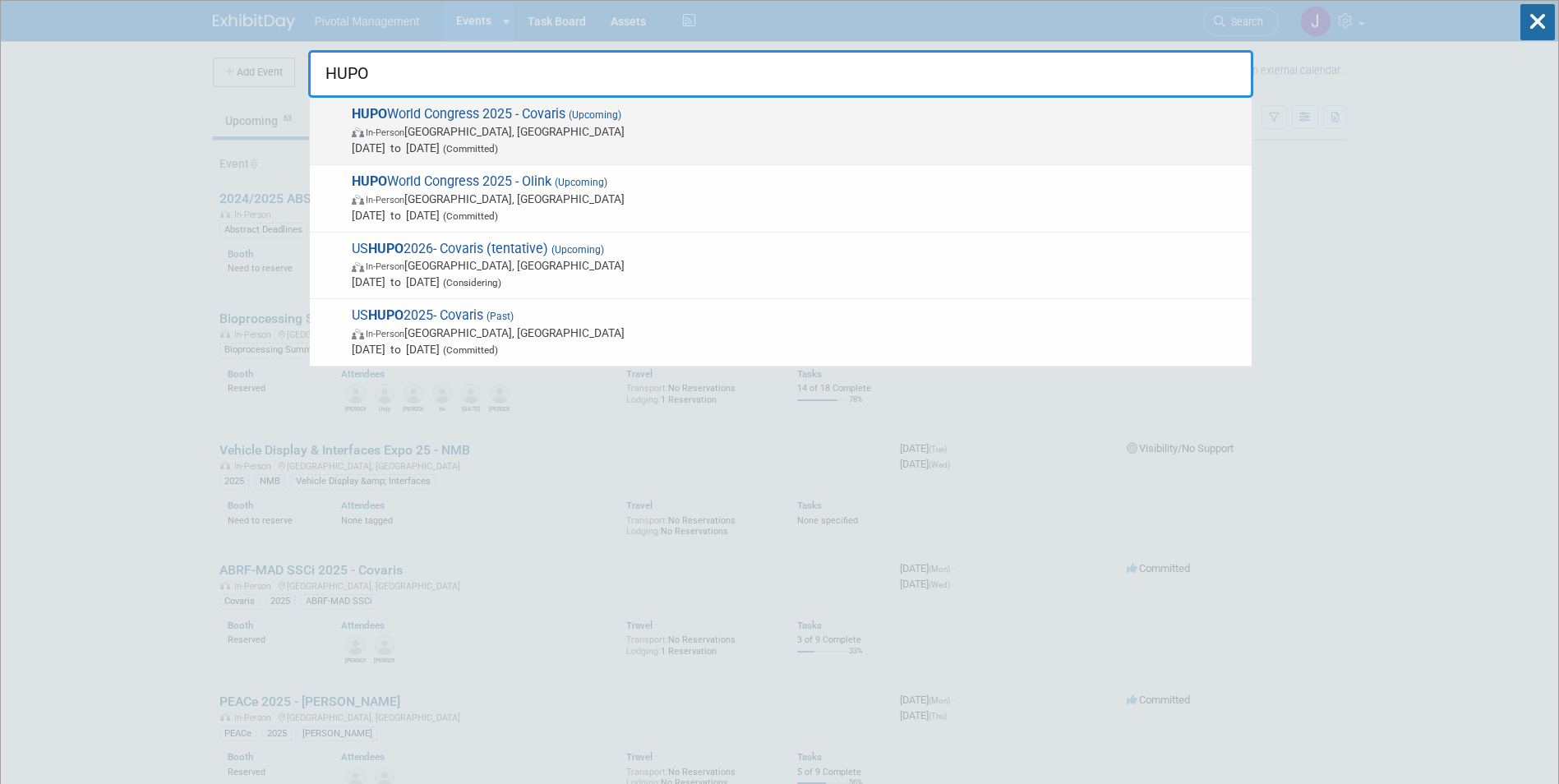
click at [666, 134] on span "In-Person Toronto, Canada" at bounding box center [797, 131] width 892 height 17
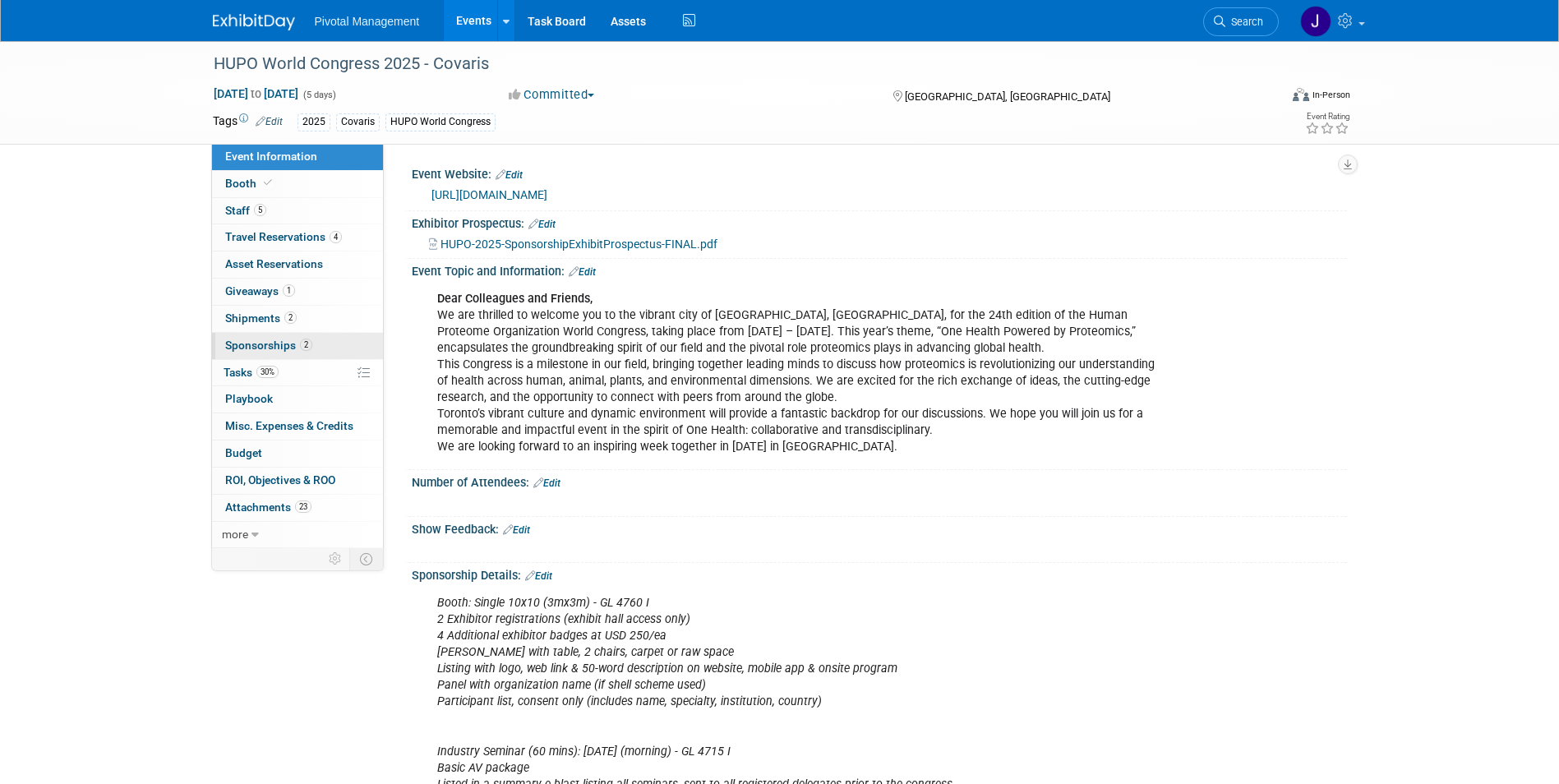
click at [263, 358] on link "2 Sponsorships 2" at bounding box center [297, 346] width 171 height 26
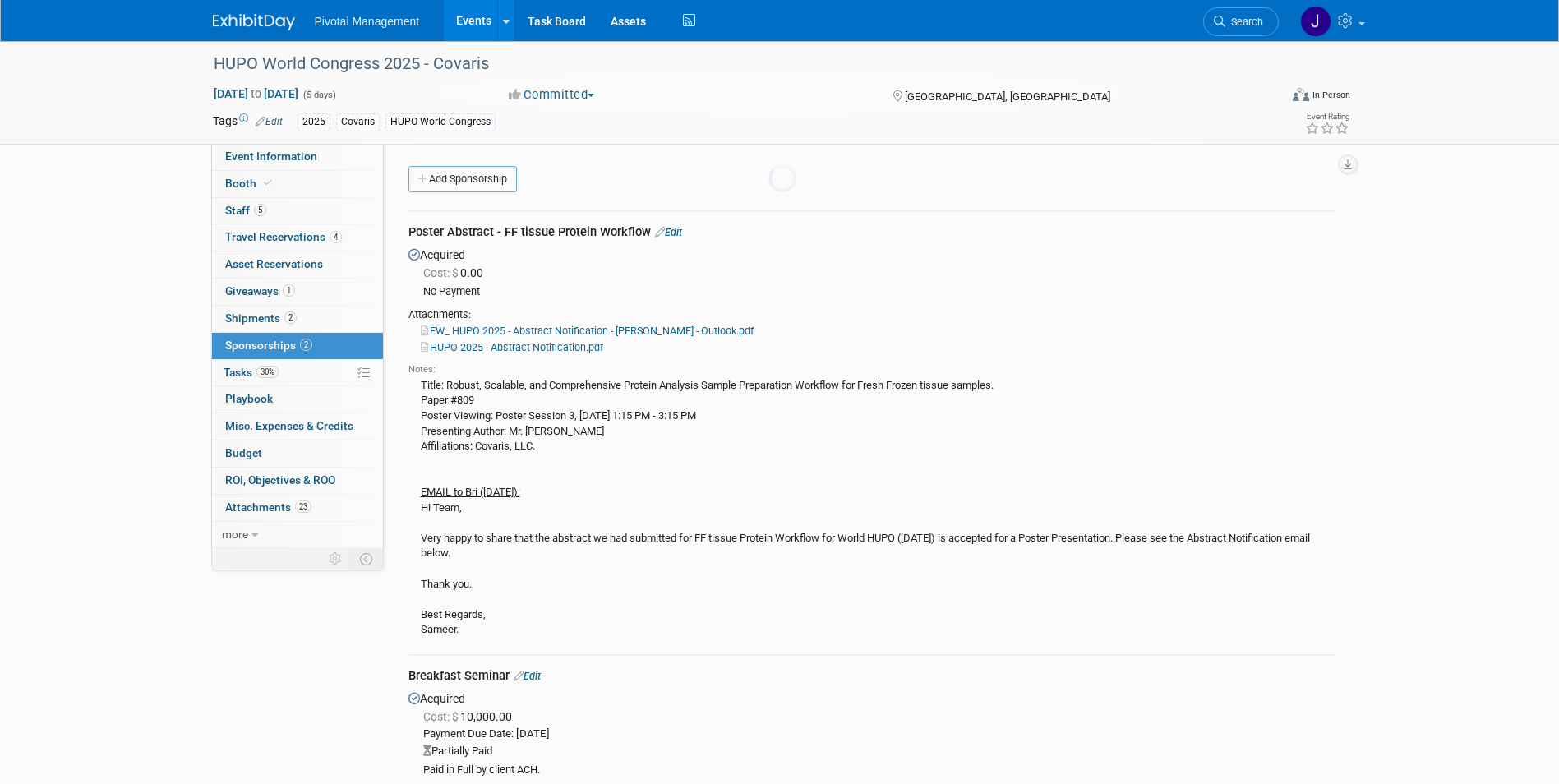
click at [263, 366] on span "30%" at bounding box center [267, 372] width 22 height 12
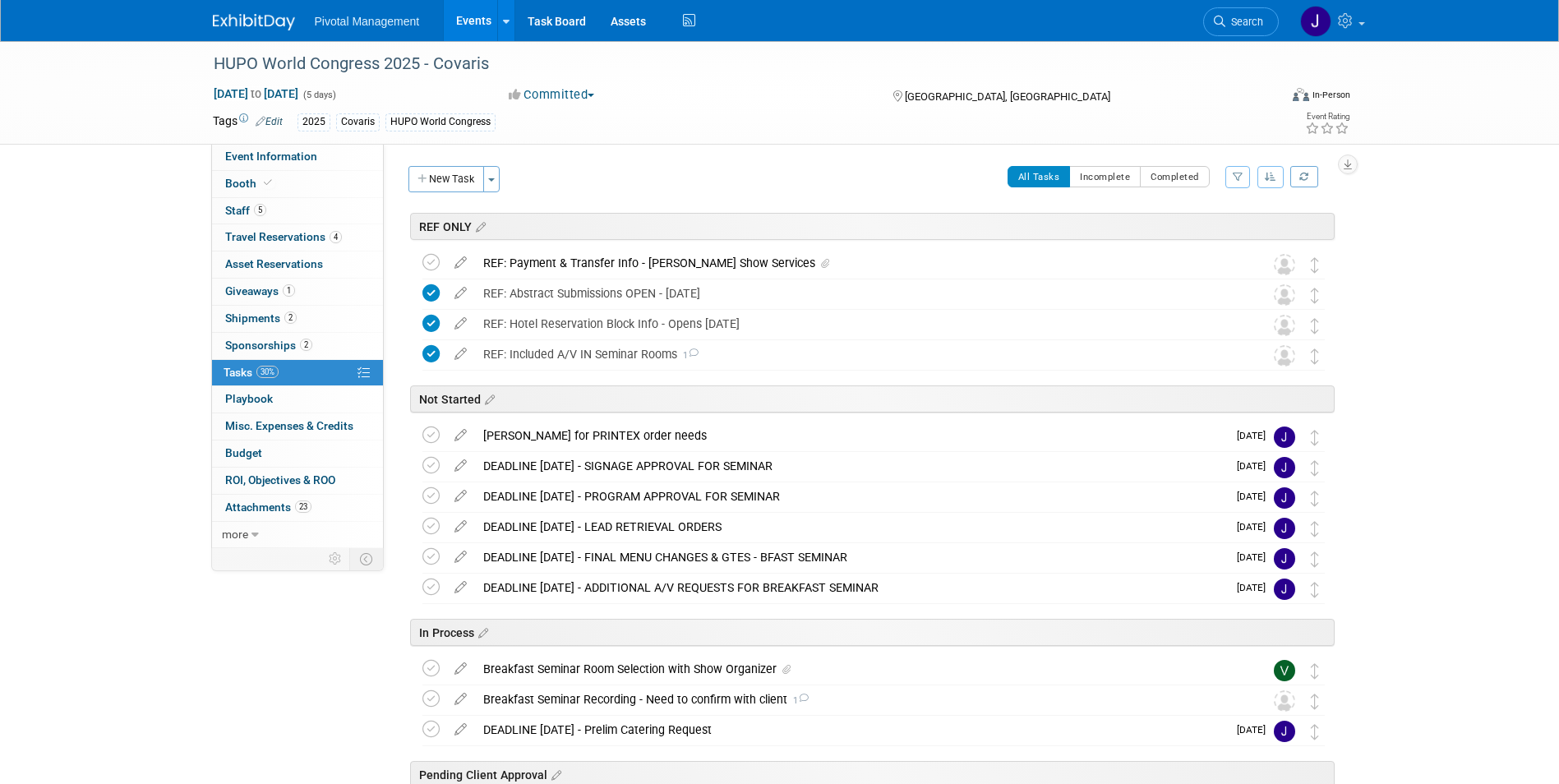
click at [638, 419] on div "Not Started" at bounding box center [870, 395] width 931 height 50
click at [636, 428] on div "[PERSON_NAME] for PRINTEX order needs" at bounding box center [851, 435] width 752 height 28
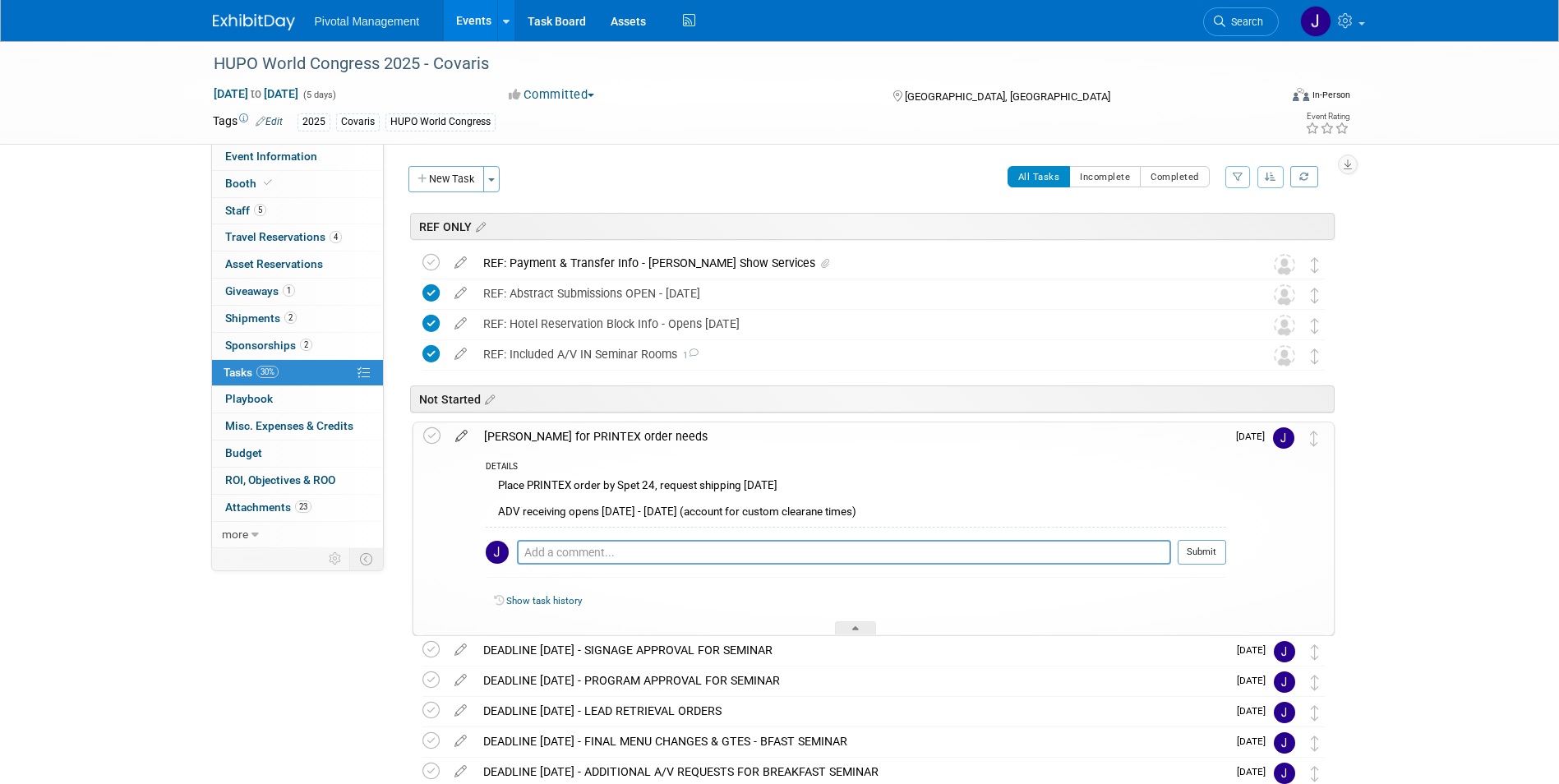
click at [460, 430] on icon at bounding box center [461, 432] width 29 height 21
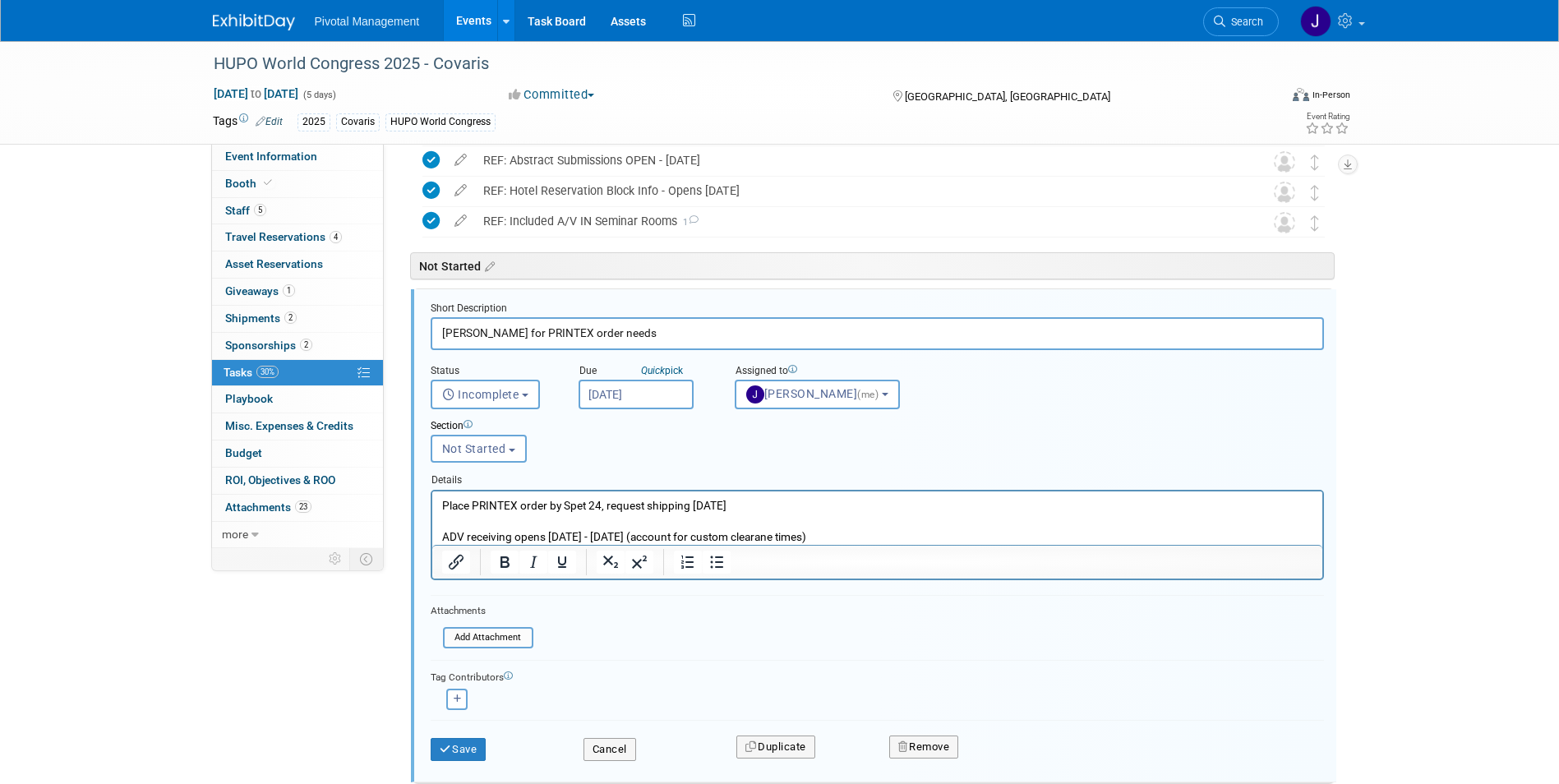
scroll to position [182, 0]
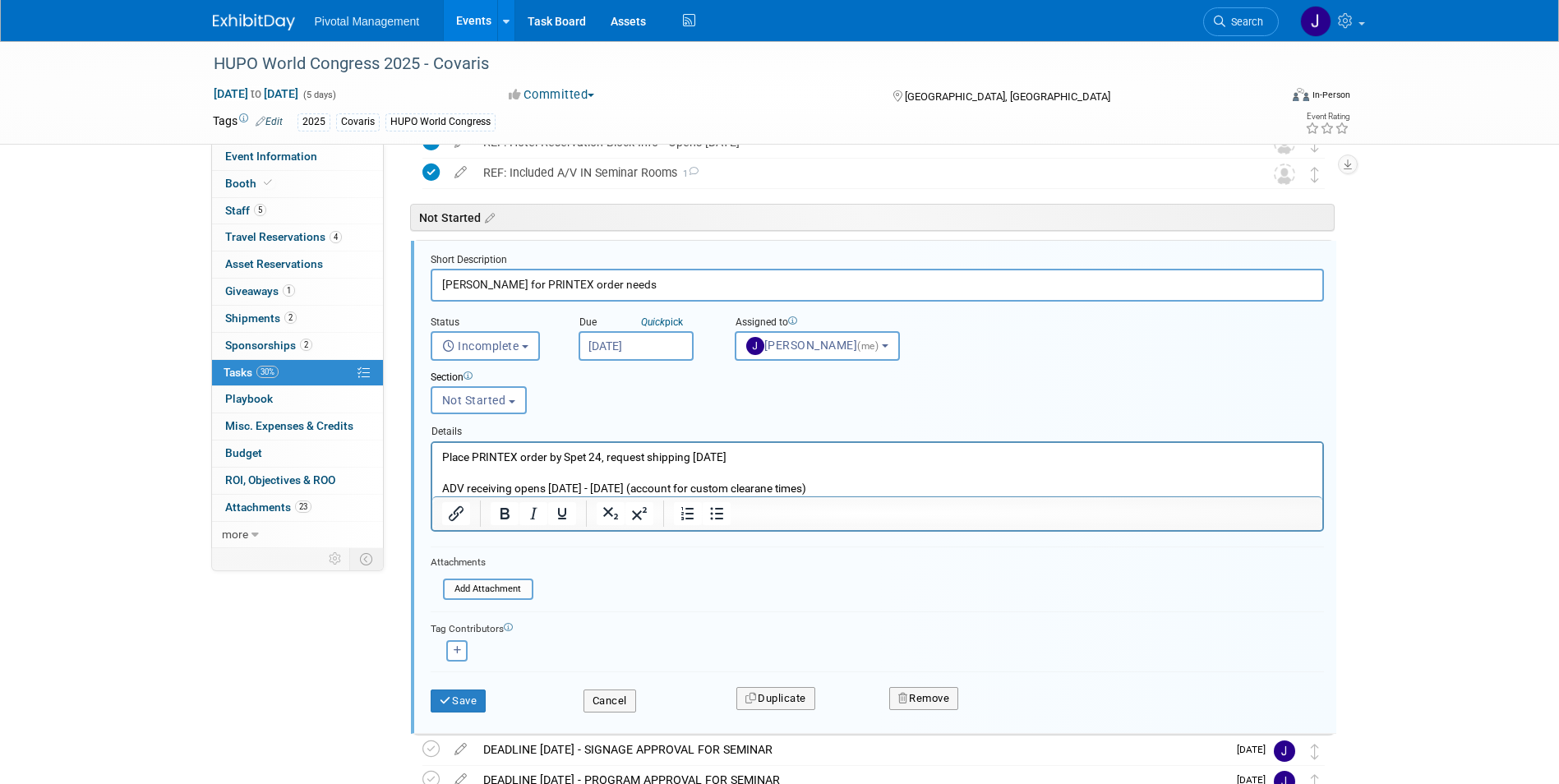
click at [571, 453] on p "Place PRINTEX order by Spet 24, request shipping [DATE] ADV receiving opens [DA…" at bounding box center [877, 471] width 871 height 47
click at [576, 451] on p "Place PRINTEX order by Spet 24, request shipping [DATE] ADV receiving opens [DA…" at bounding box center [877, 471] width 871 height 47
click at [576, 451] on p "Place PRINTEX order by Set 24, request shipping [DATE] ADV receiving opens [DAT…" at bounding box center [877, 471] width 871 height 47
click at [473, 689] on div "Save" at bounding box center [495, 696] width 153 height 34
click at [469, 696] on button "Save" at bounding box center [458, 701] width 56 height 23
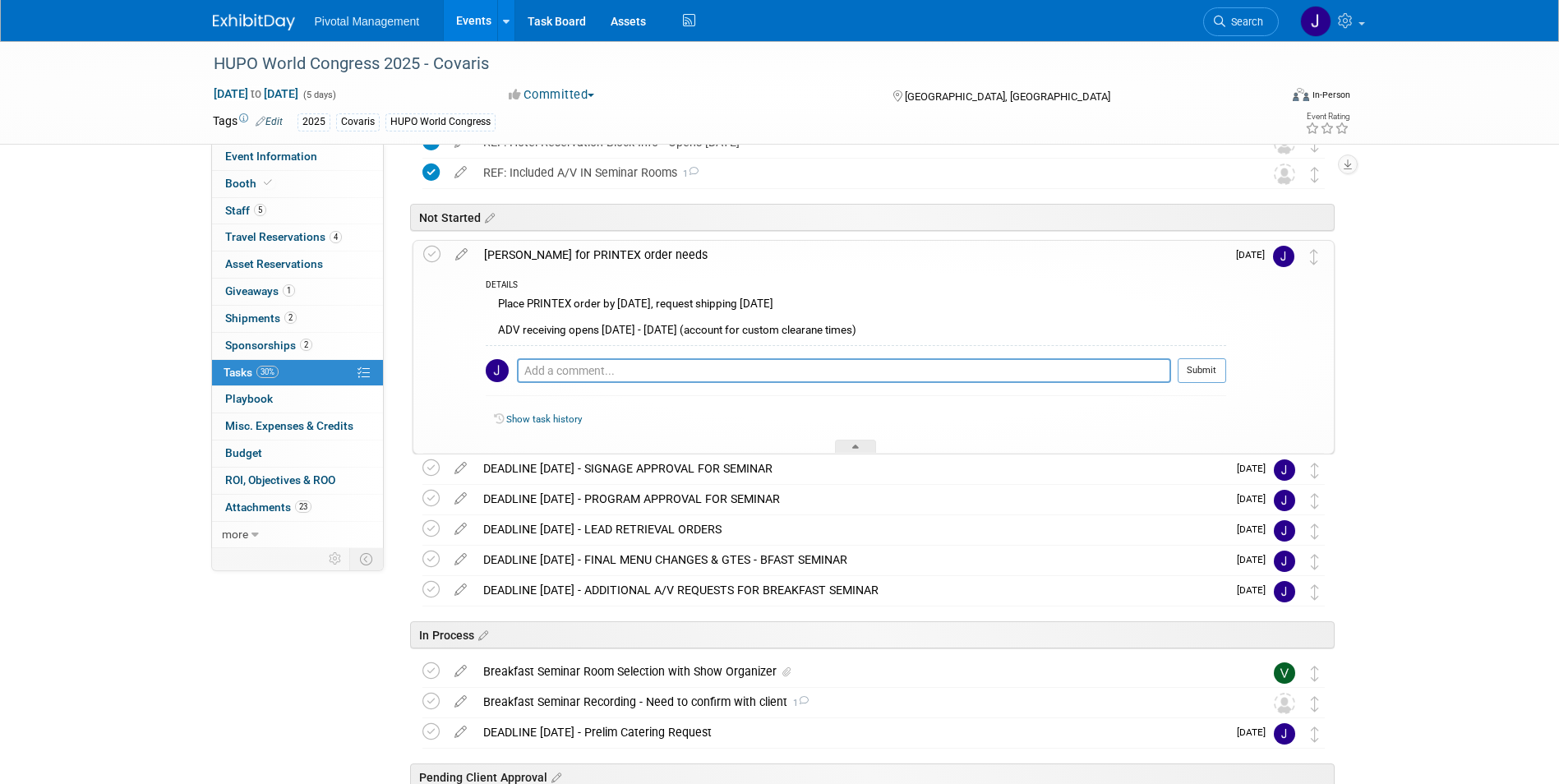
click at [573, 249] on div "[PERSON_NAME] for PRINTEX order needs" at bounding box center [851, 254] width 751 height 28
